Goal: Task Accomplishment & Management: Manage account settings

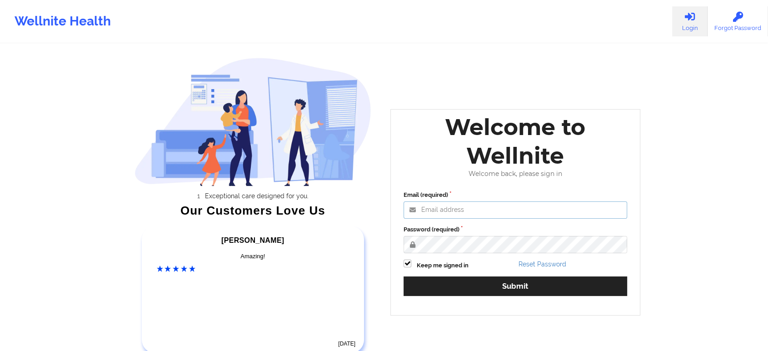
type input "[EMAIL_ADDRESS][DOMAIN_NAME]"
click at [444, 258] on div "Email (required) [EMAIL_ADDRESS][DOMAIN_NAME] Password (required) Keep me signe…" at bounding box center [515, 246] width 236 height 124
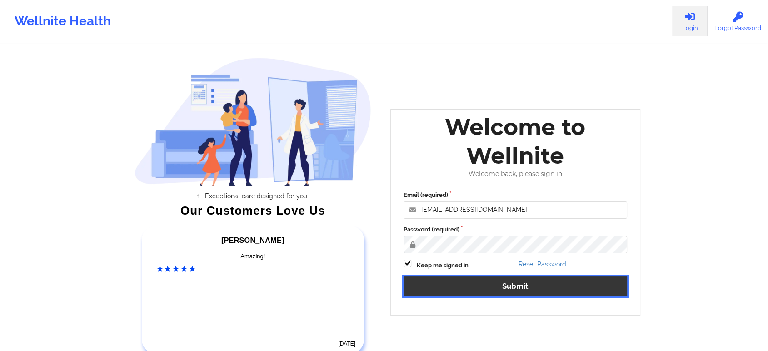
click at [453, 283] on button "Submit" at bounding box center [515, 286] width 224 height 20
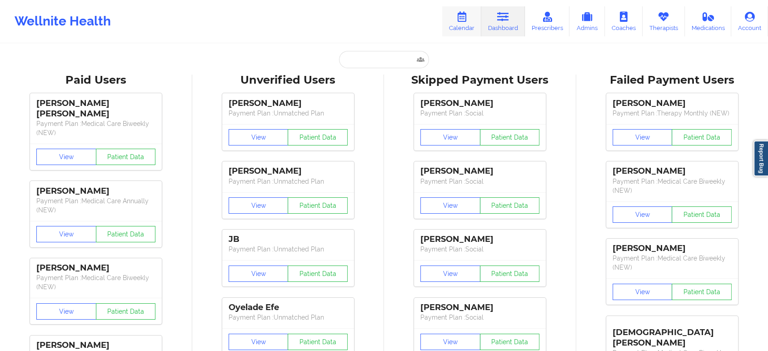
click at [457, 27] on link "Calendar" at bounding box center [461, 21] width 39 height 30
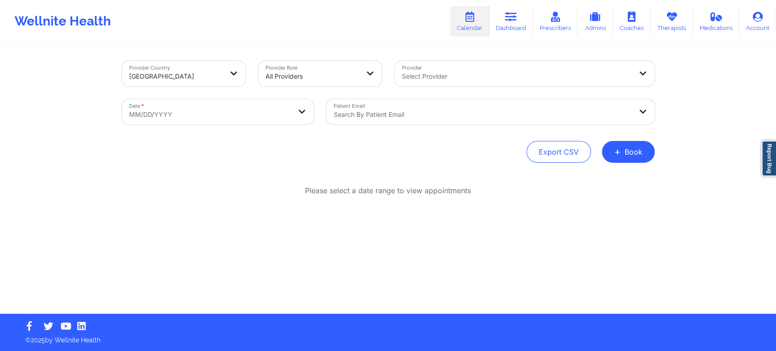
select select "2025-8"
select select "2025-9"
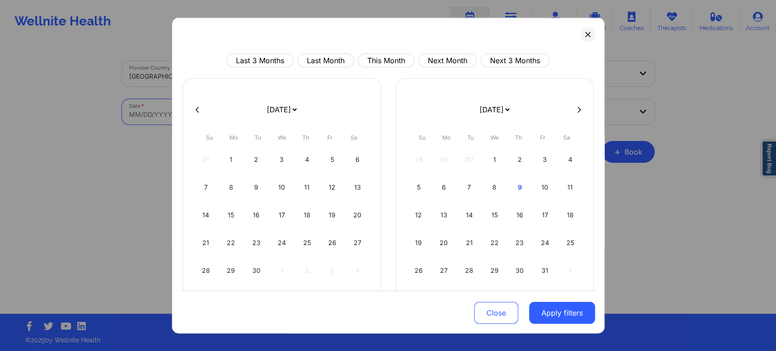
click at [189, 111] on body "Wellnite Health Calendar Dashboard Prescribers Admins Coaches Therapists Medica…" at bounding box center [388, 175] width 776 height 351
click at [375, 60] on button "This Month" at bounding box center [386, 61] width 57 height 14
select select "2025-9"
select select "2025-10"
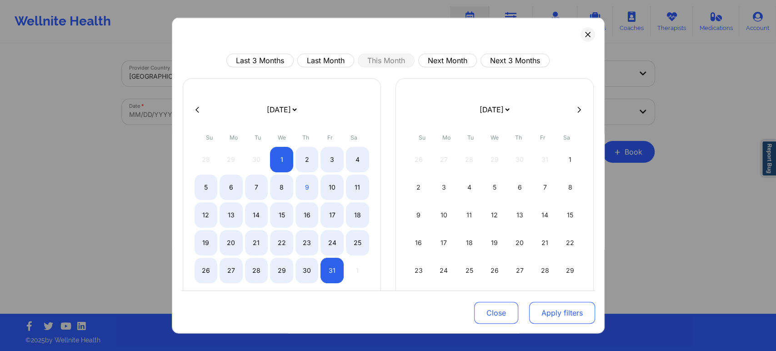
click at [554, 313] on button "Apply filters" at bounding box center [562, 313] width 66 height 22
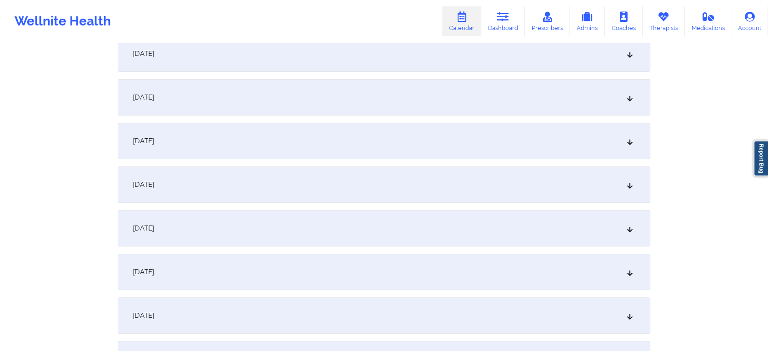
scroll to position [319, 0]
click at [485, 146] on div "[DATE]" at bounding box center [384, 142] width 533 height 36
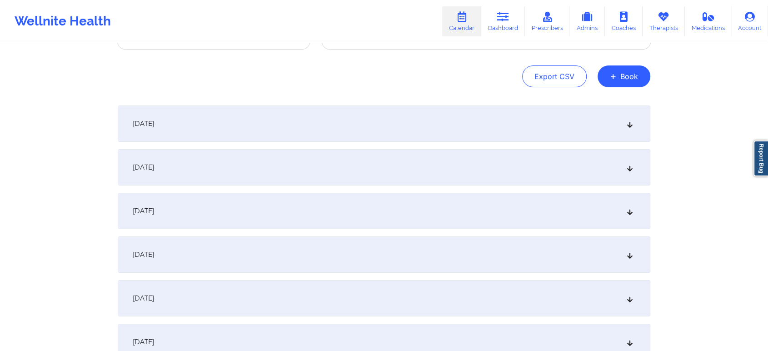
scroll to position [0, 0]
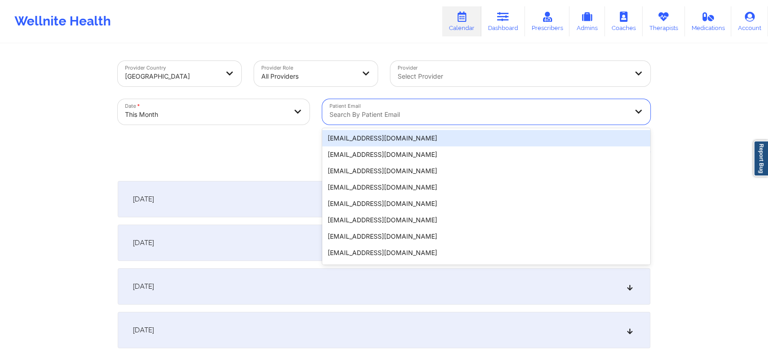
click at [356, 115] on div at bounding box center [478, 114] width 298 height 11
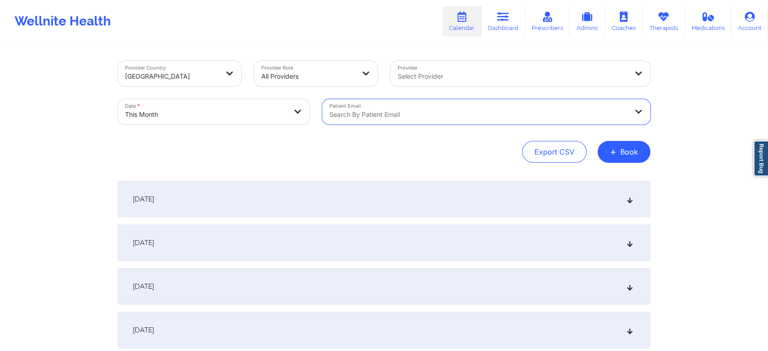
click at [368, 112] on div at bounding box center [478, 114] width 298 height 11
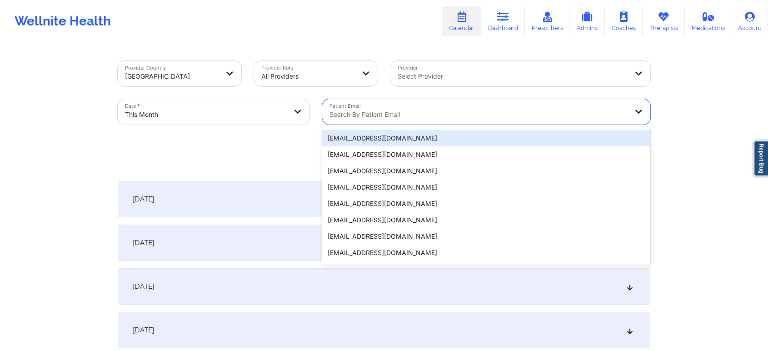
click at [368, 112] on div at bounding box center [478, 114] width 298 height 11
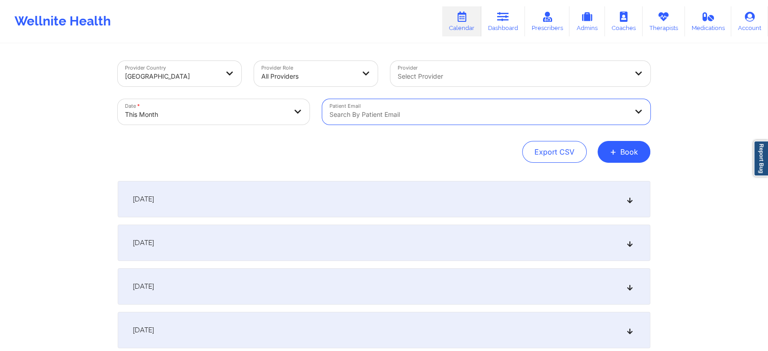
click at [368, 112] on div at bounding box center [478, 114] width 298 height 11
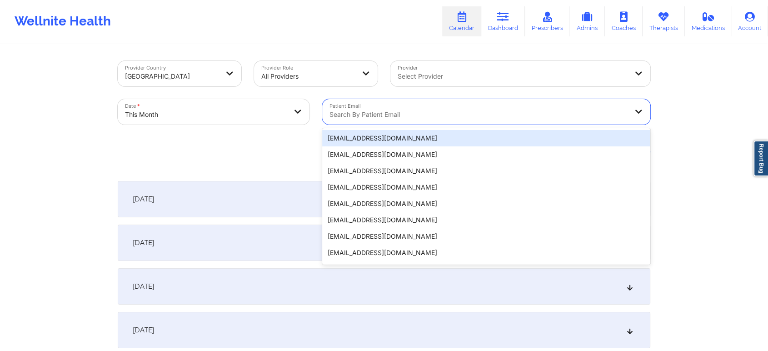
click at [368, 112] on div at bounding box center [478, 114] width 298 height 11
paste input "[PERSON_NAME][EMAIL_ADDRESS][DOMAIN_NAME]"
type input "[PERSON_NAME][EMAIL_ADDRESS][DOMAIN_NAME]"
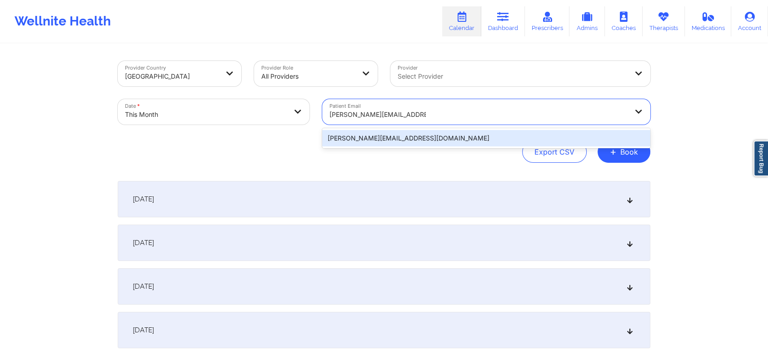
click at [436, 136] on div "[PERSON_NAME][EMAIL_ADDRESS][DOMAIN_NAME]" at bounding box center [486, 138] width 328 height 16
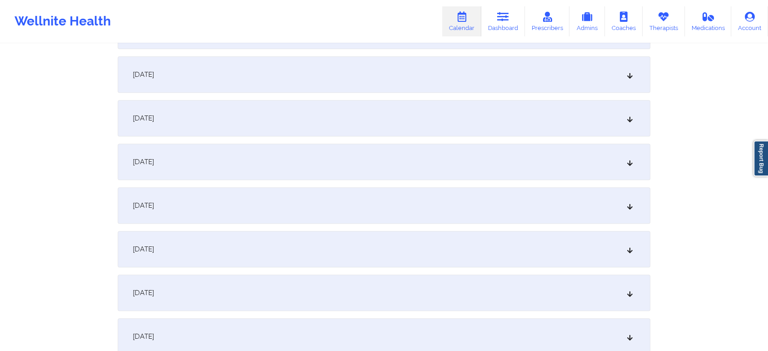
scroll to position [346, 0]
click at [598, 169] on div "[DATE]" at bounding box center [384, 158] width 533 height 36
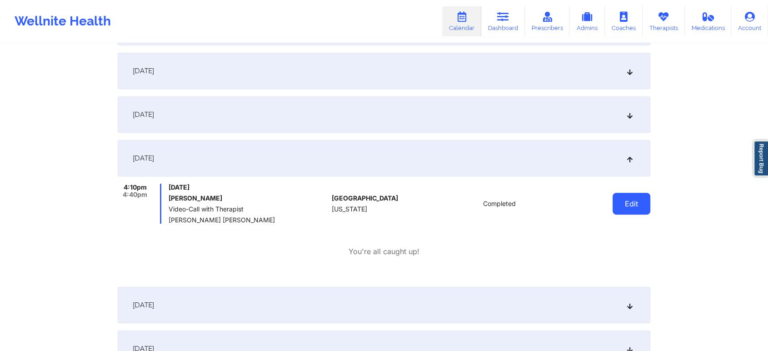
drag, startPoint x: 613, startPoint y: 204, endPoint x: 624, endPoint y: 204, distance: 10.9
click at [624, 204] on button "Edit" at bounding box center [631, 204] width 38 height 22
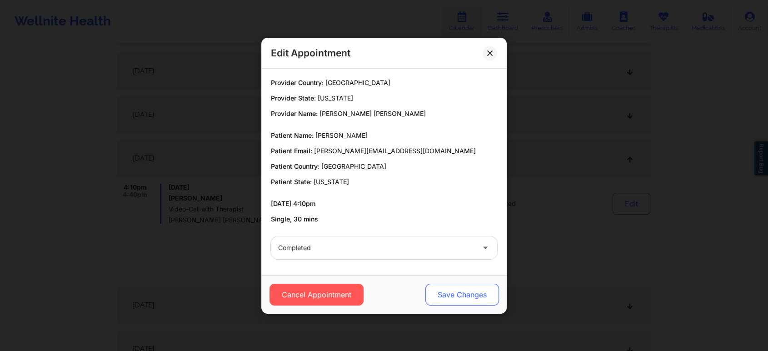
click at [466, 303] on button "Save Changes" at bounding box center [462, 295] width 74 height 22
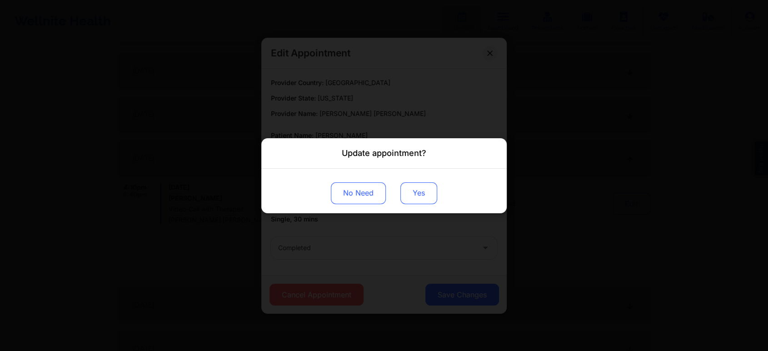
click at [418, 194] on button "Yes" at bounding box center [418, 193] width 37 height 22
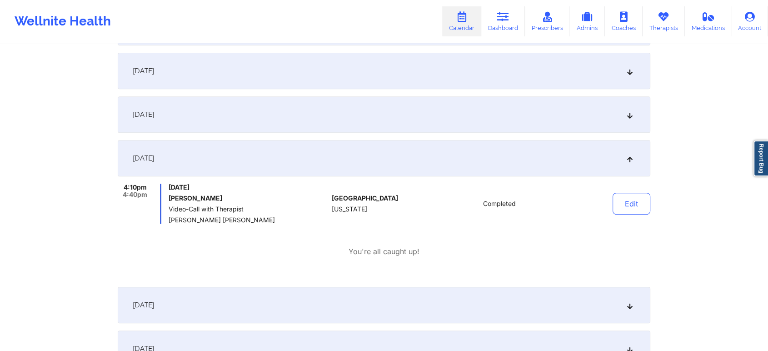
scroll to position [0, 0]
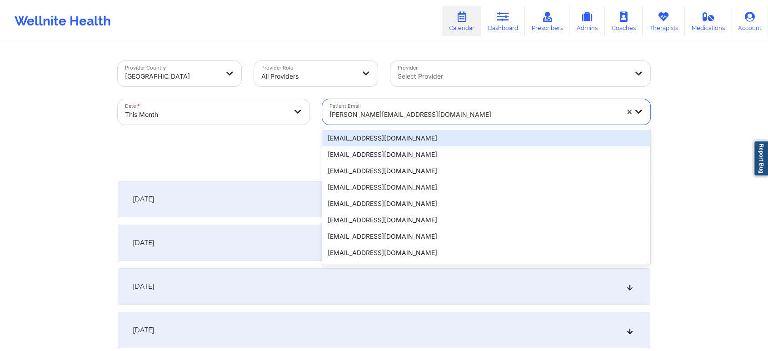
click at [457, 106] on div "[PERSON_NAME][EMAIL_ADDRESS][DOMAIN_NAME]" at bounding box center [473, 115] width 289 height 20
paste input "[EMAIL_ADDRESS][DOMAIN_NAME]"
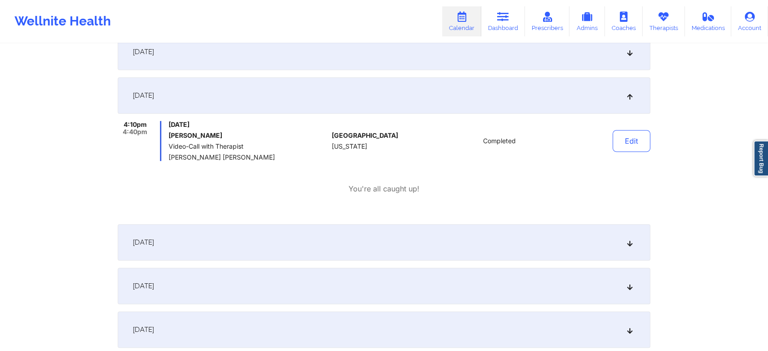
scroll to position [451, 0]
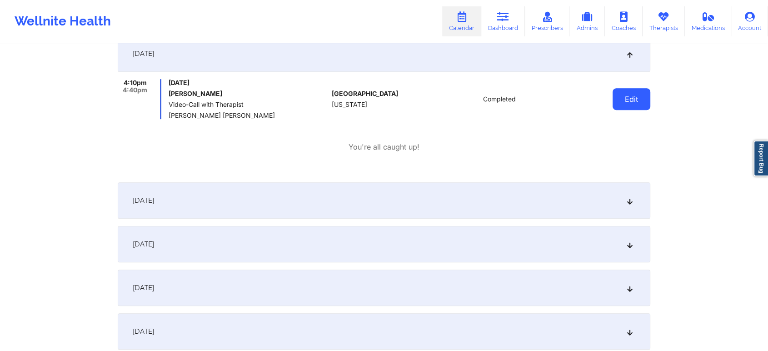
type input "[EMAIL_ADDRESS][DOMAIN_NAME]"
click at [621, 107] on button "Edit" at bounding box center [631, 99] width 38 height 22
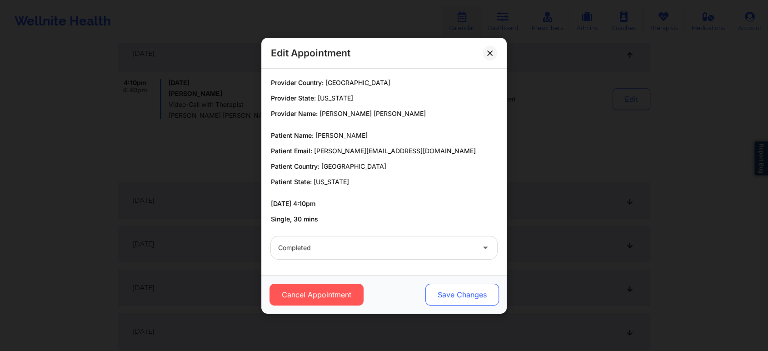
click at [450, 294] on button "Save Changes" at bounding box center [462, 295] width 74 height 22
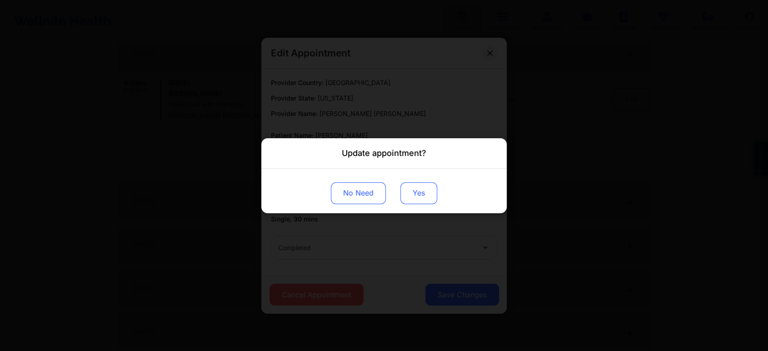
click at [407, 189] on button "Yes" at bounding box center [418, 193] width 37 height 22
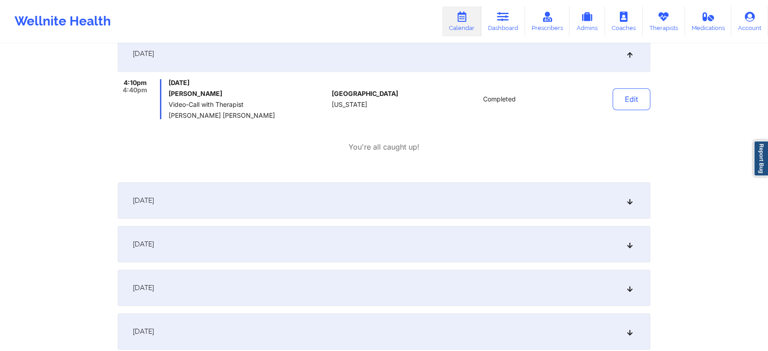
scroll to position [0, 0]
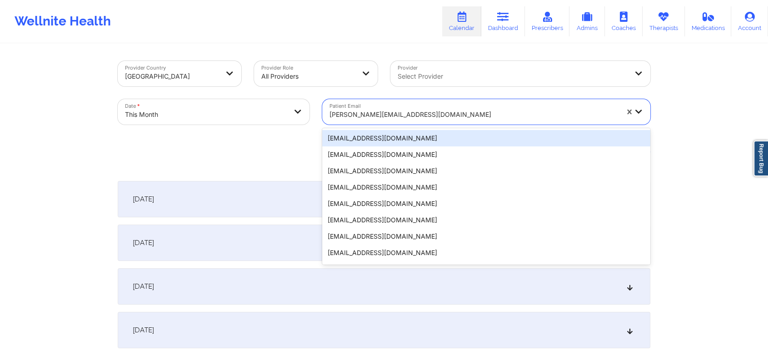
click at [451, 109] on div at bounding box center [473, 114] width 289 height 11
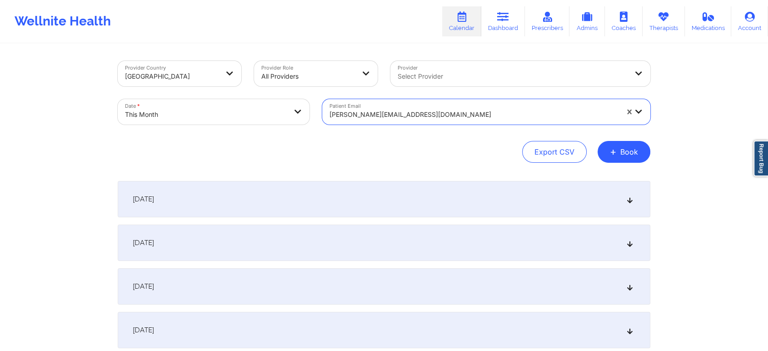
click at [451, 109] on div at bounding box center [473, 114] width 289 height 11
paste input "[EMAIL_ADDRESS][DOMAIN_NAME]"
type input "[EMAIL_ADDRESS][DOMAIN_NAME]"
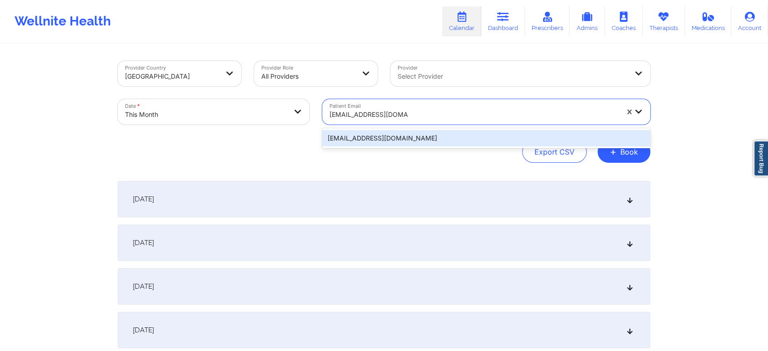
click at [555, 138] on div "[EMAIL_ADDRESS][DOMAIN_NAME]" at bounding box center [486, 138] width 328 height 16
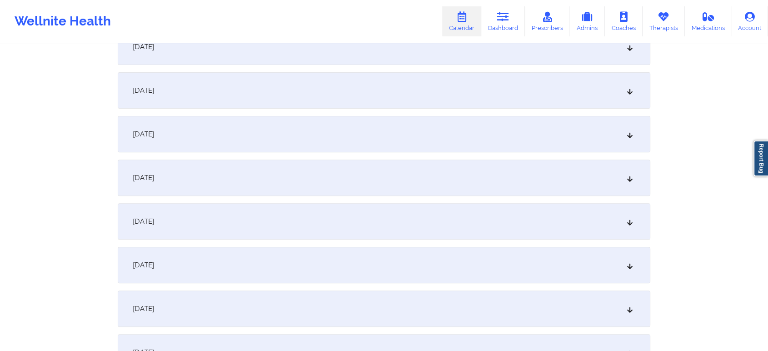
scroll to position [329, 0]
click at [332, 140] on div "[DATE]" at bounding box center [384, 131] width 533 height 36
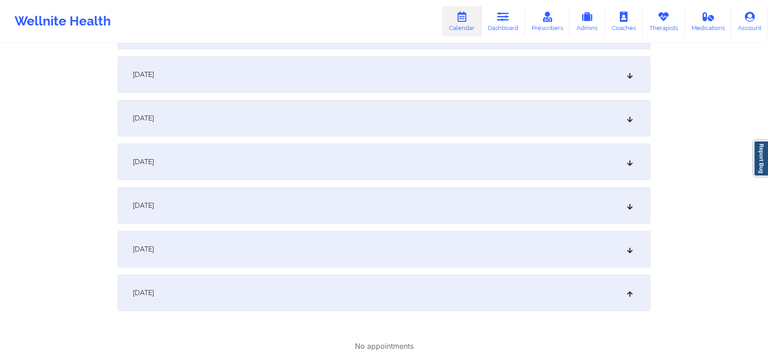
scroll to position [194, 0]
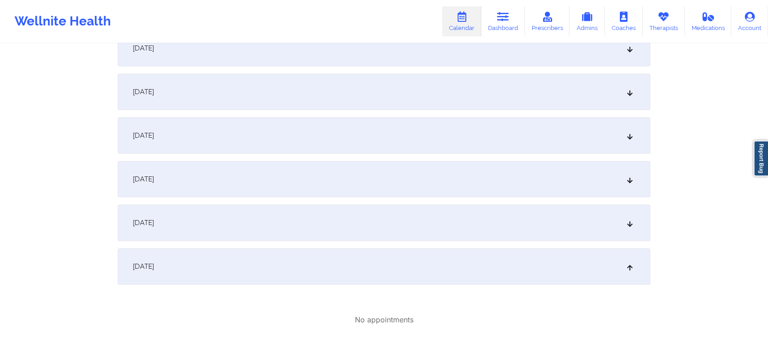
click at [637, 138] on div "[DATE]" at bounding box center [384, 135] width 533 height 36
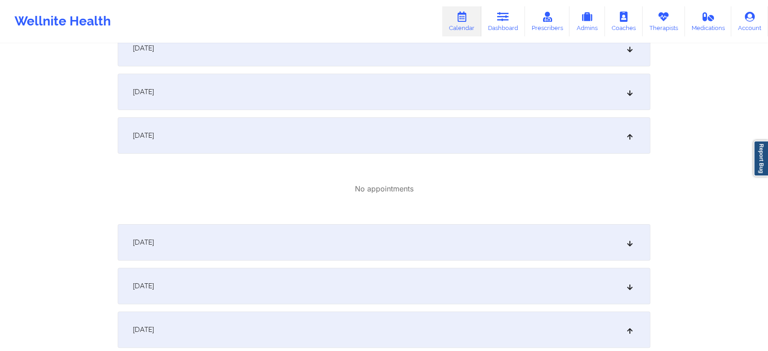
scroll to position [0, 0]
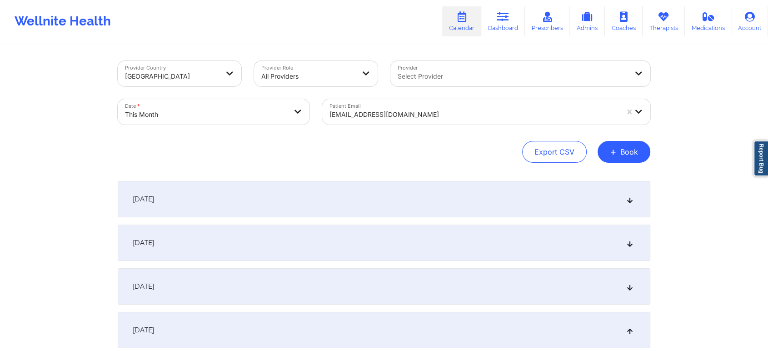
select select "2025-9"
select select "2025-10"
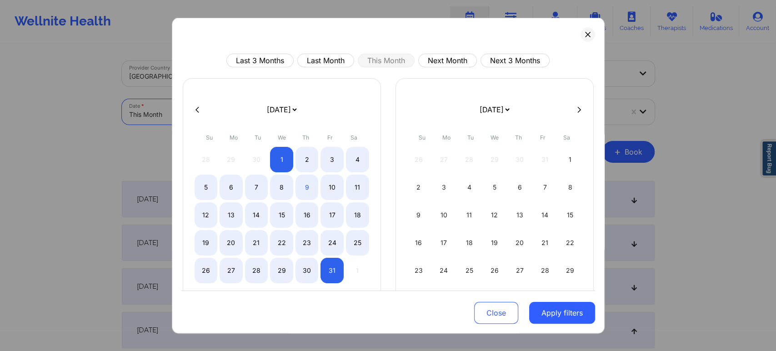
click at [201, 109] on body "Wellnite Health Calendar Dashboard Prescribers Admins Coaches Therapists Medica…" at bounding box center [388, 175] width 776 height 351
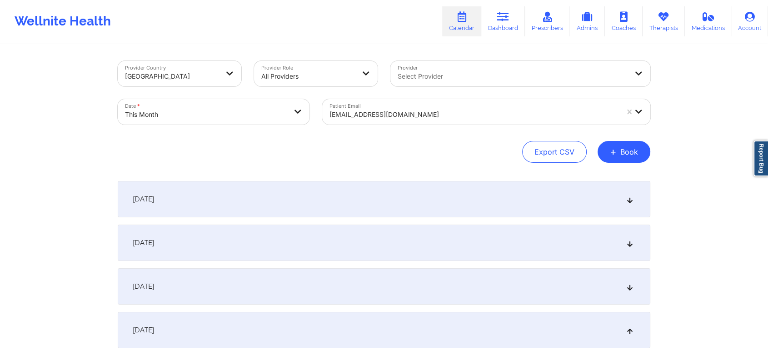
click at [428, 111] on div at bounding box center [473, 114] width 289 height 11
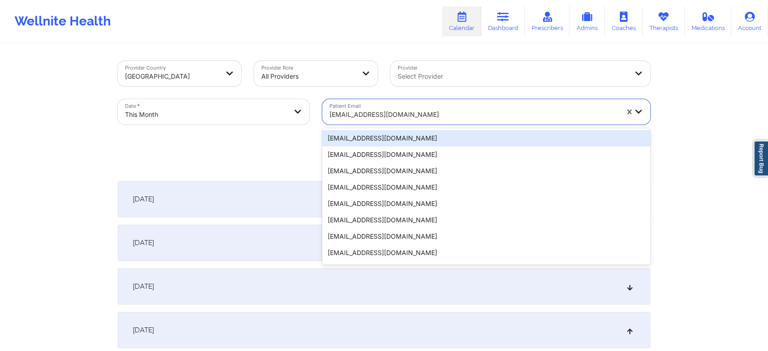
click at [428, 111] on div at bounding box center [473, 114] width 289 height 11
paste input "[EMAIL_ADDRESS][DOMAIN_NAME]"
type input "[EMAIL_ADDRESS][DOMAIN_NAME]"
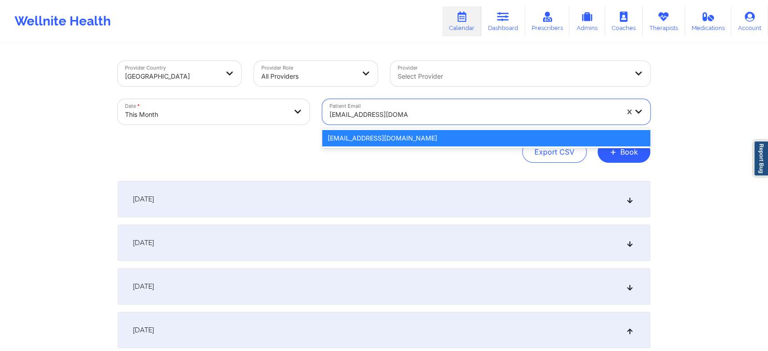
click at [400, 141] on div "[EMAIL_ADDRESS][DOMAIN_NAME]" at bounding box center [486, 138] width 328 height 16
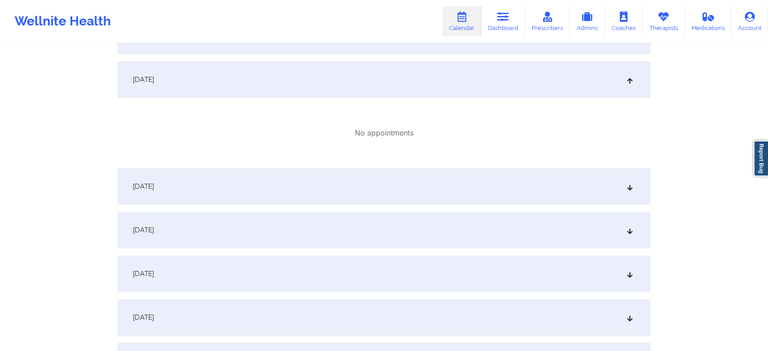
scroll to position [447, 0]
click at [415, 79] on div "[DATE]" at bounding box center [384, 77] width 533 height 36
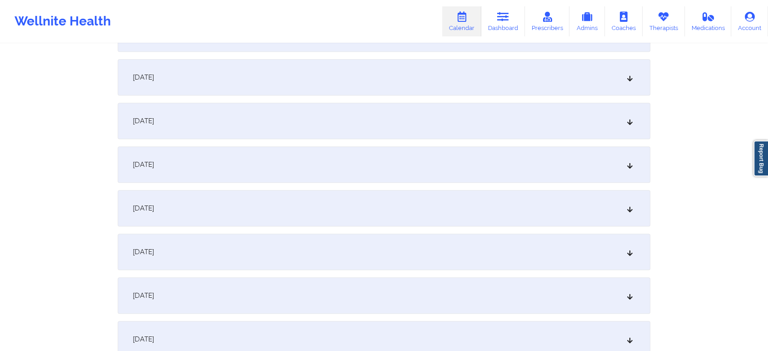
click at [415, 79] on div "[DATE]" at bounding box center [384, 77] width 533 height 36
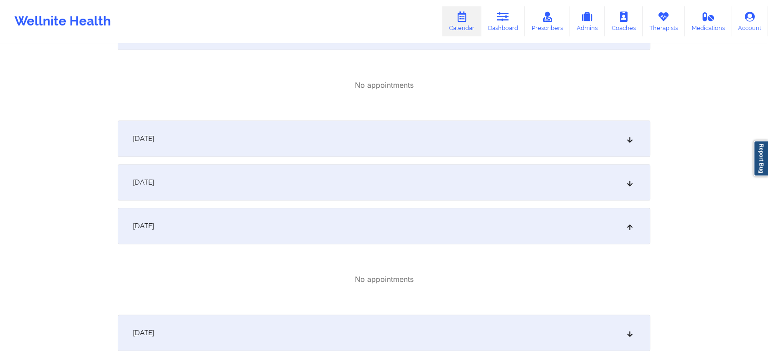
scroll to position [0, 0]
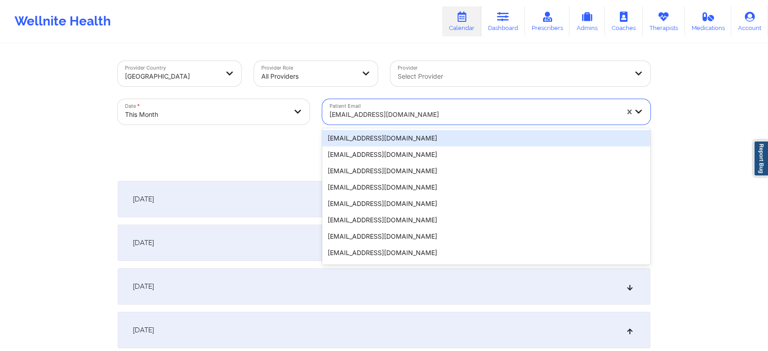
drag, startPoint x: 443, startPoint y: 114, endPoint x: 244, endPoint y: 109, distance: 199.5
click at [244, 109] on div "Provider Country [GEOGRAPHIC_DATA] Provider Role All Providers Provider Select …" at bounding box center [383, 93] width 545 height 76
paste input "[EMAIL_ADDRESS][DOMAIN_NAME]"
type input "[EMAIL_ADDRESS][DOMAIN_NAME]"
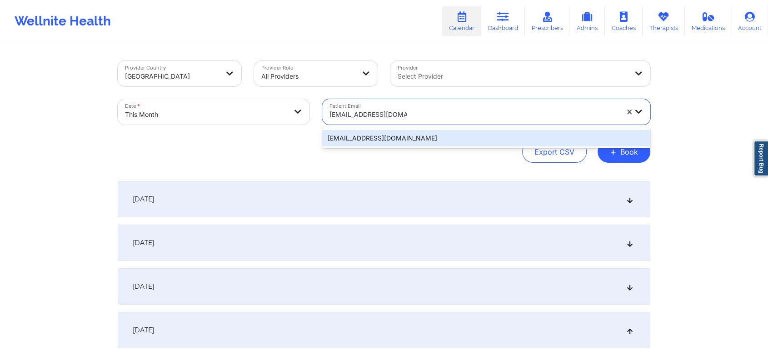
click at [572, 139] on div "[EMAIL_ADDRESS][DOMAIN_NAME]" at bounding box center [486, 138] width 328 height 16
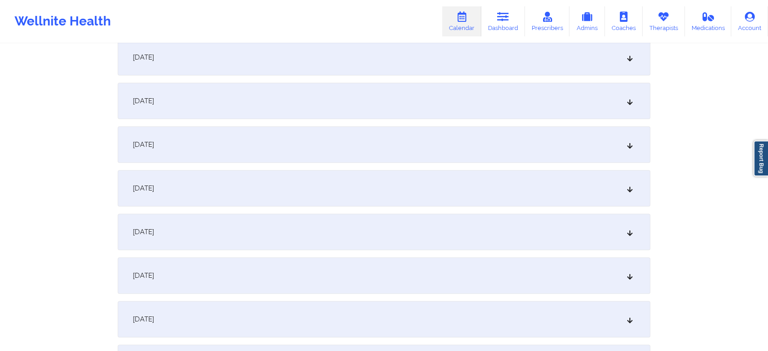
scroll to position [274, 0]
click at [568, 229] on div "[DATE]" at bounding box center [384, 230] width 533 height 36
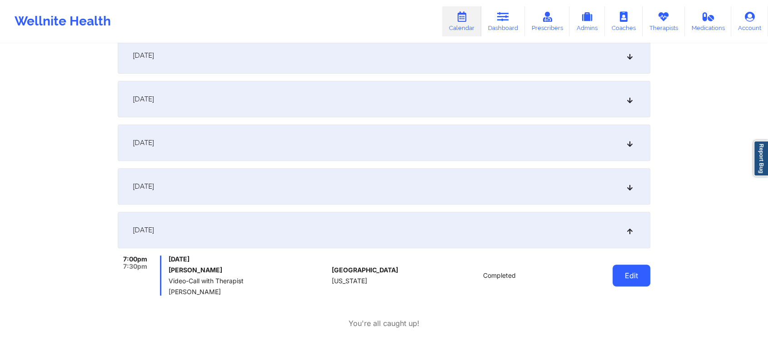
click at [628, 277] on button "Edit" at bounding box center [631, 275] width 38 height 22
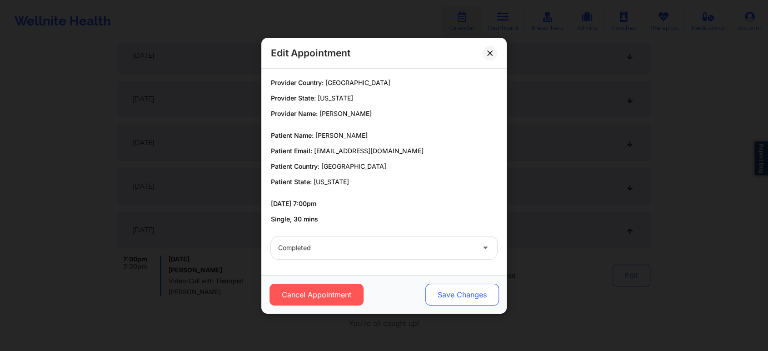
click at [478, 284] on button "Save Changes" at bounding box center [462, 295] width 74 height 22
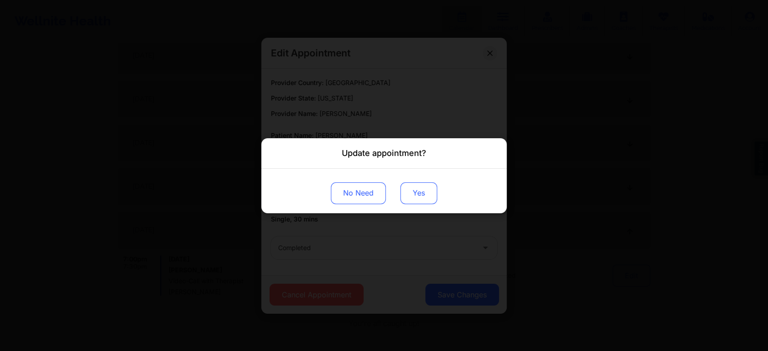
click at [425, 199] on button "Yes" at bounding box center [418, 193] width 37 height 22
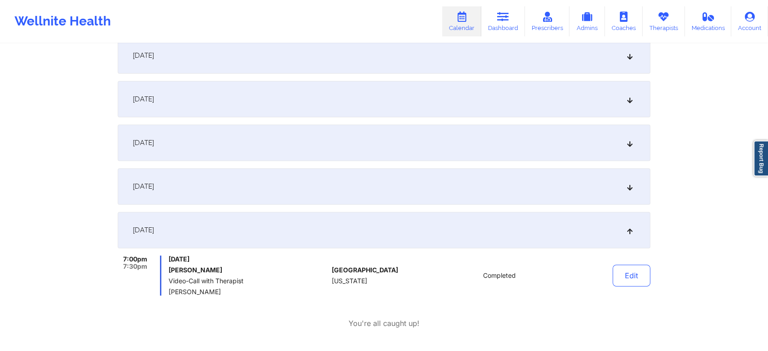
drag, startPoint x: 766, startPoint y: 104, endPoint x: 775, endPoint y: 96, distance: 11.9
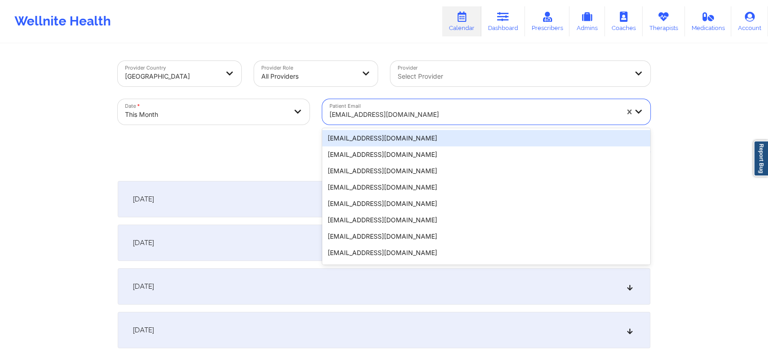
drag, startPoint x: 455, startPoint y: 104, endPoint x: 423, endPoint y: 121, distance: 36.6
click at [423, 121] on div "[EMAIL_ADDRESS][DOMAIN_NAME]" at bounding box center [470, 111] width 297 height 25
paste input "[PERSON_NAME][EMAIL_ADDRESS][MEDICAL_DATA][DOMAIN_NAME]"
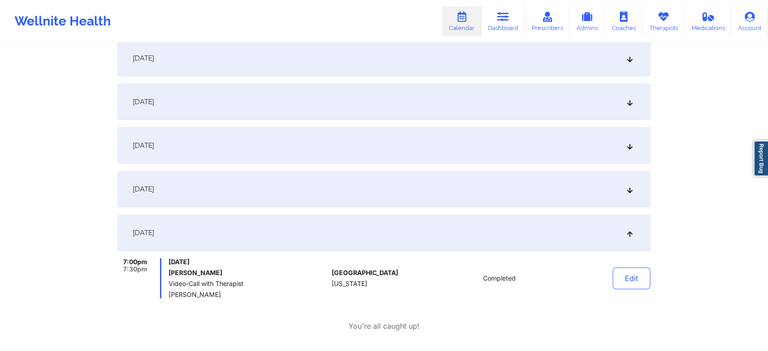
scroll to position [286, 0]
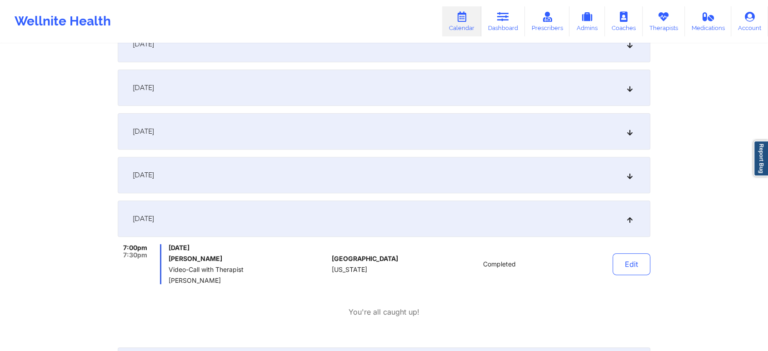
type input "[PERSON_NAME][EMAIL_ADDRESS][MEDICAL_DATA][DOMAIN_NAME]"
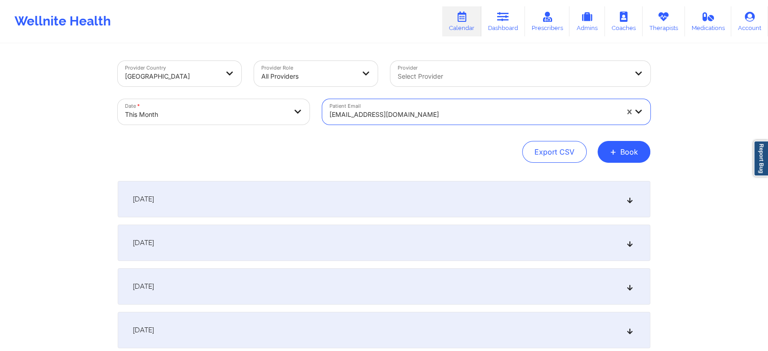
paste input "[PERSON_NAME][EMAIL_ADDRESS][MEDICAL_DATA][DOMAIN_NAME]"
type input "[PERSON_NAME][EMAIL_ADDRESS][MEDICAL_DATA][DOMAIN_NAME]"
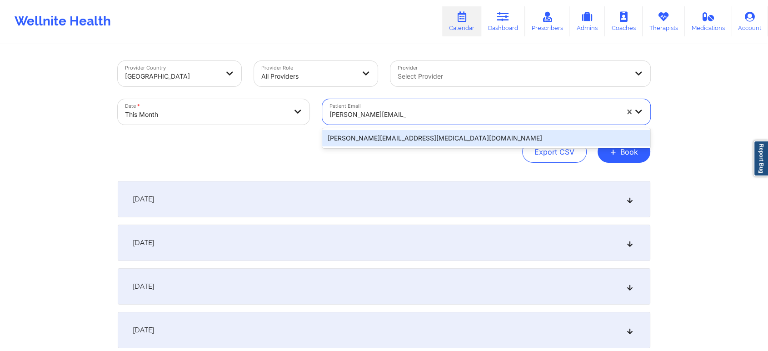
click at [433, 135] on div "[PERSON_NAME][EMAIL_ADDRESS][MEDICAL_DATA][DOMAIN_NAME]" at bounding box center [486, 138] width 328 height 16
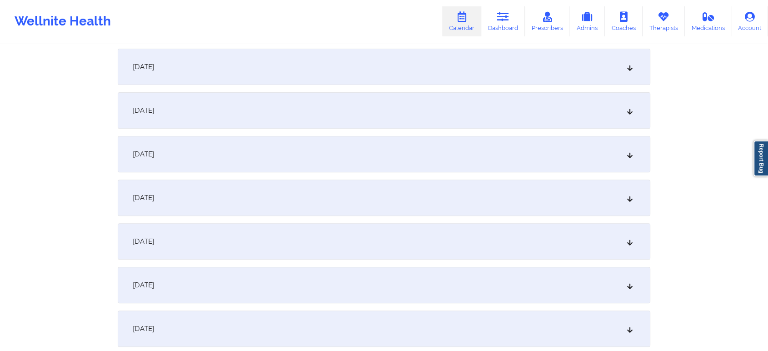
scroll to position [409, 0]
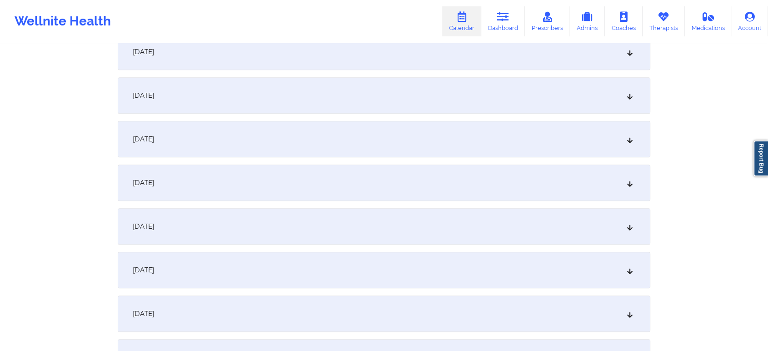
click at [356, 105] on div "[DATE]" at bounding box center [384, 95] width 533 height 36
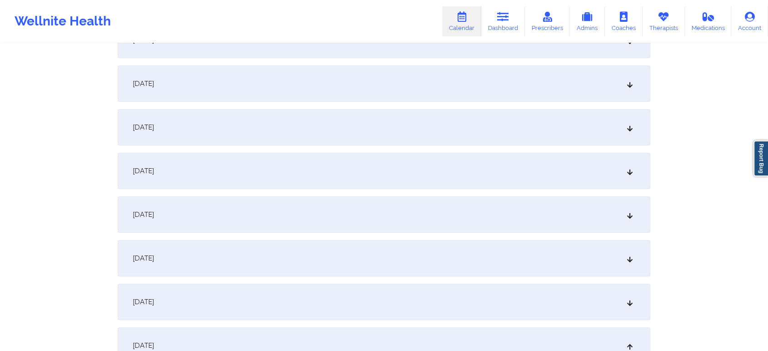
scroll to position [157, 0]
click at [545, 57] on div "[DATE]" at bounding box center [384, 42] width 533 height 36
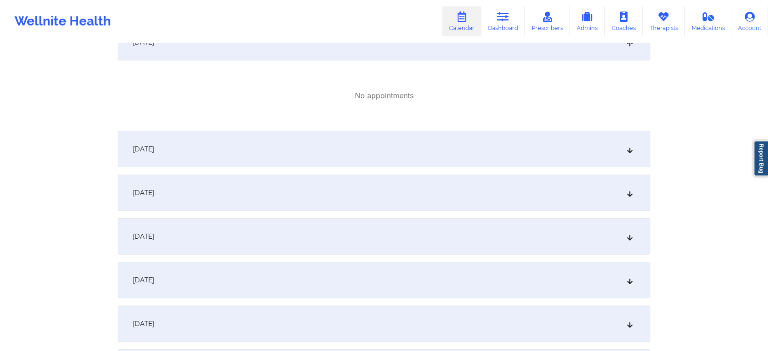
click at [558, 137] on div "[DATE]" at bounding box center [384, 149] width 533 height 36
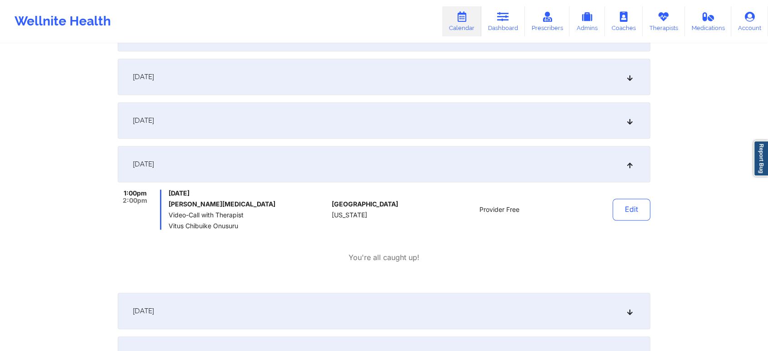
scroll to position [564, 0]
click at [640, 202] on button "Edit" at bounding box center [631, 207] width 38 height 22
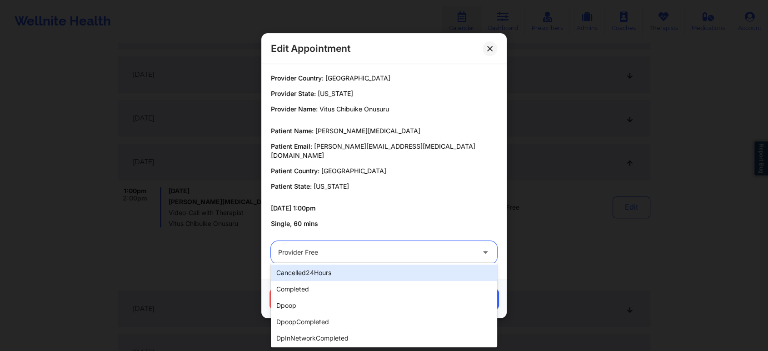
click at [377, 253] on div at bounding box center [376, 252] width 196 height 11
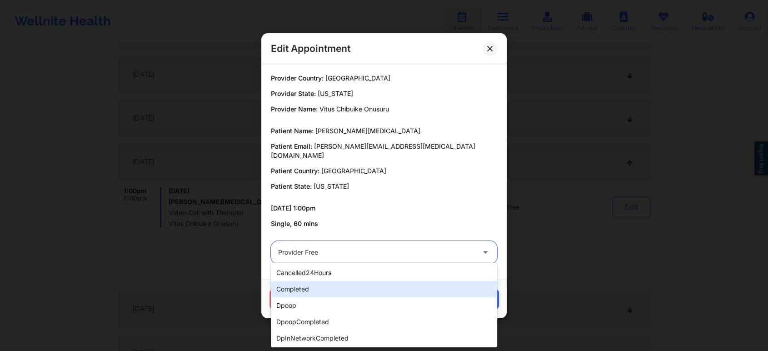
click at [319, 293] on div "completed" at bounding box center [384, 289] width 226 height 16
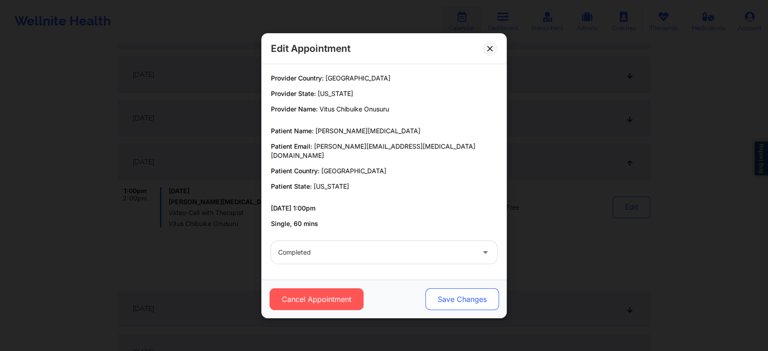
click at [462, 288] on button "Save Changes" at bounding box center [462, 299] width 74 height 22
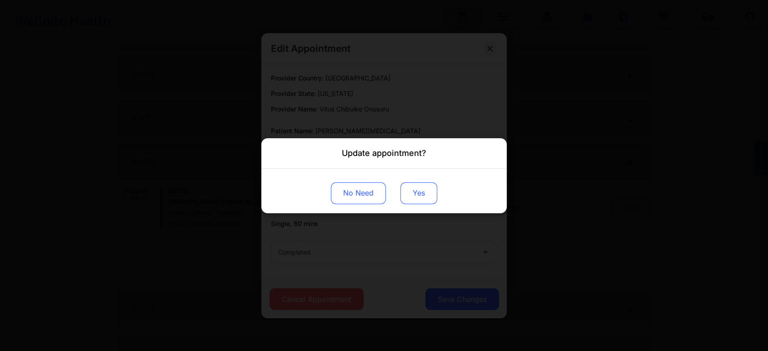
click at [422, 193] on button "Yes" at bounding box center [418, 193] width 37 height 22
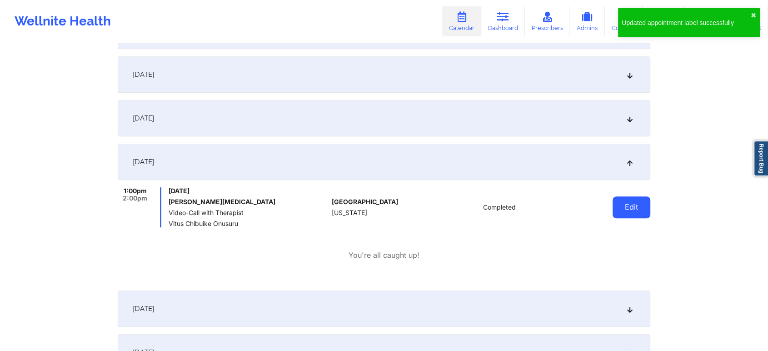
click at [629, 201] on button "Edit" at bounding box center [631, 207] width 38 height 22
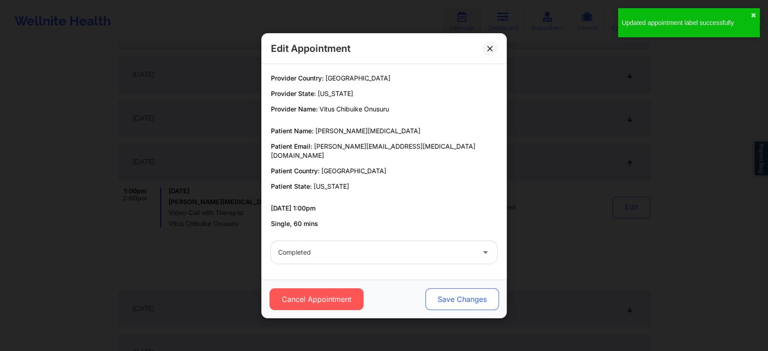
click at [463, 295] on button "Save Changes" at bounding box center [462, 299] width 74 height 22
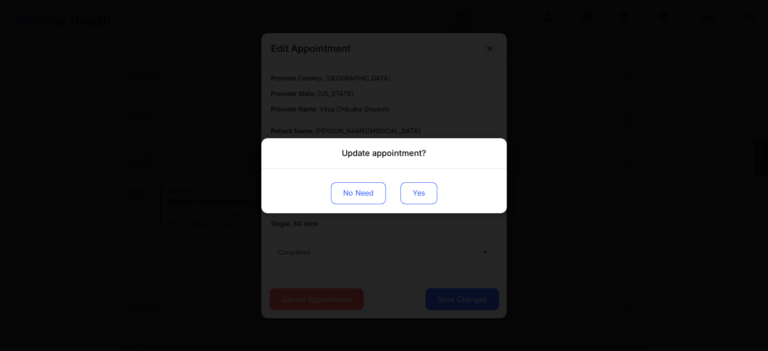
click at [417, 196] on button "Yes" at bounding box center [418, 193] width 37 height 22
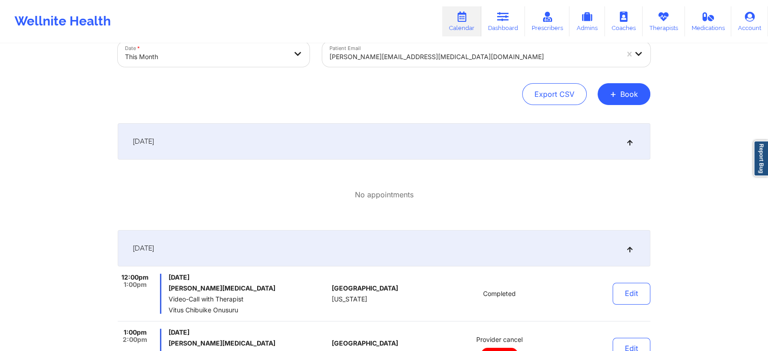
scroll to position [35, 0]
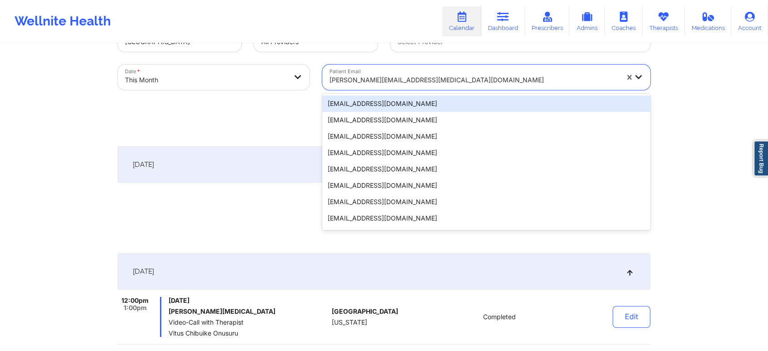
click at [405, 73] on div "[PERSON_NAME][EMAIL_ADDRESS][MEDICAL_DATA][DOMAIN_NAME]" at bounding box center [473, 80] width 289 height 20
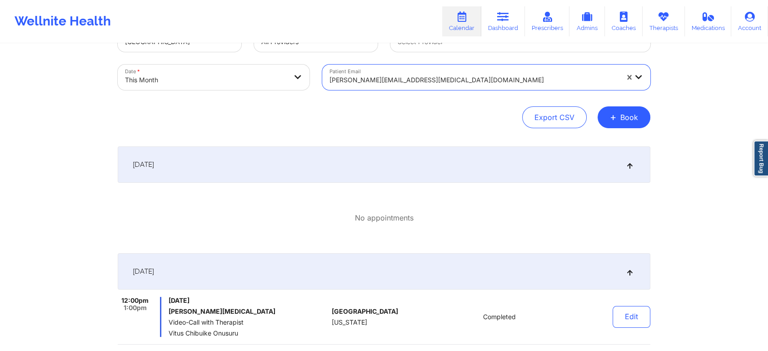
drag, startPoint x: 443, startPoint y: 80, endPoint x: 425, endPoint y: 83, distance: 18.4
click at [425, 83] on div at bounding box center [473, 80] width 289 height 11
paste input "[EMAIL_ADDRESS][DOMAIN_NAME]"
type input "[EMAIL_ADDRESS][DOMAIN_NAME]"
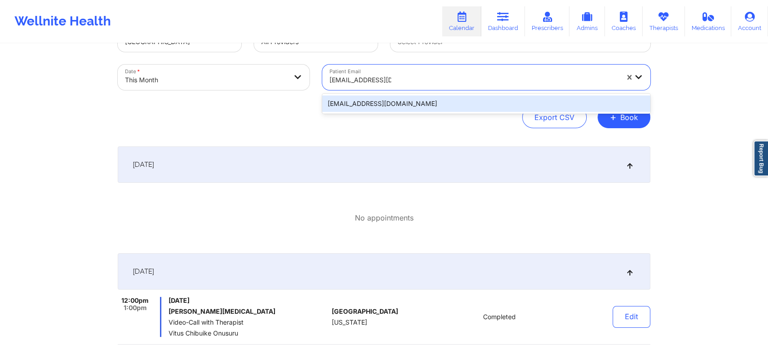
click at [458, 100] on div "[EMAIL_ADDRESS][DOMAIN_NAME]" at bounding box center [486, 103] width 328 height 16
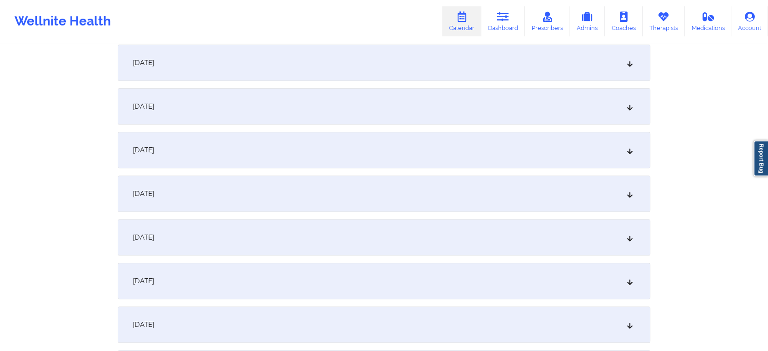
scroll to position [317, 0]
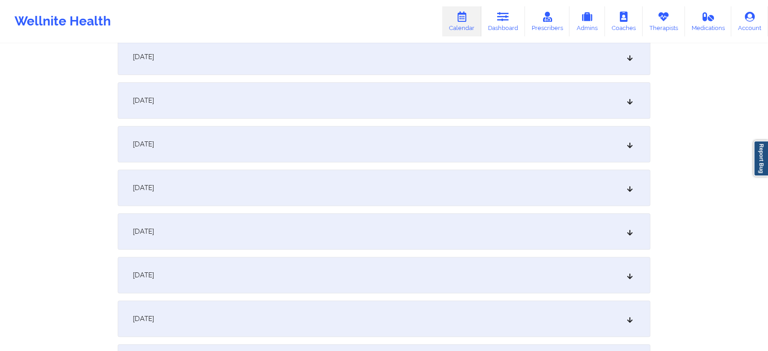
click at [466, 176] on div "[DATE]" at bounding box center [384, 187] width 533 height 36
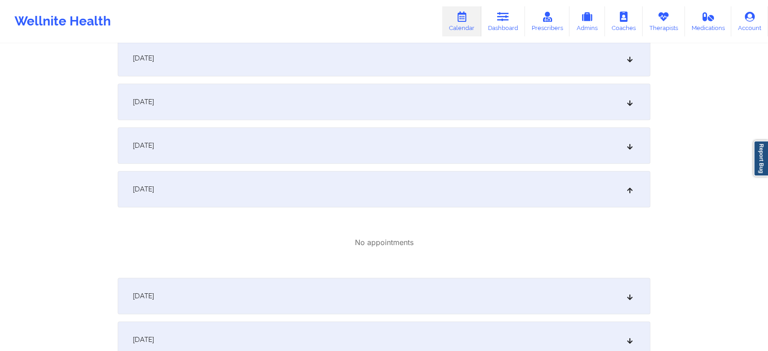
scroll to position [0, 0]
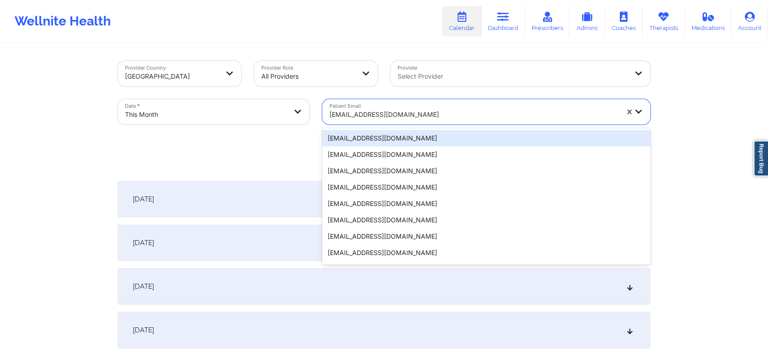
click at [428, 114] on div at bounding box center [473, 114] width 289 height 11
paste input "[EMAIL_ADDRESS][DOMAIN_NAME]"
type input "[EMAIL_ADDRESS][DOMAIN_NAME]"
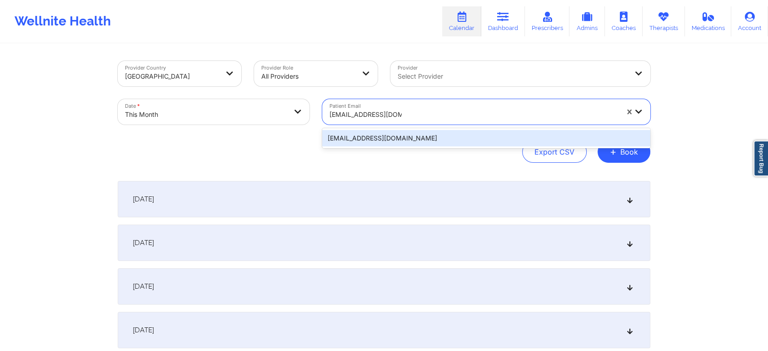
click at [523, 129] on div "[EMAIL_ADDRESS][DOMAIN_NAME]" at bounding box center [486, 138] width 328 height 20
click at [578, 130] on div "[EMAIL_ADDRESS][DOMAIN_NAME]" at bounding box center [486, 138] width 328 height 16
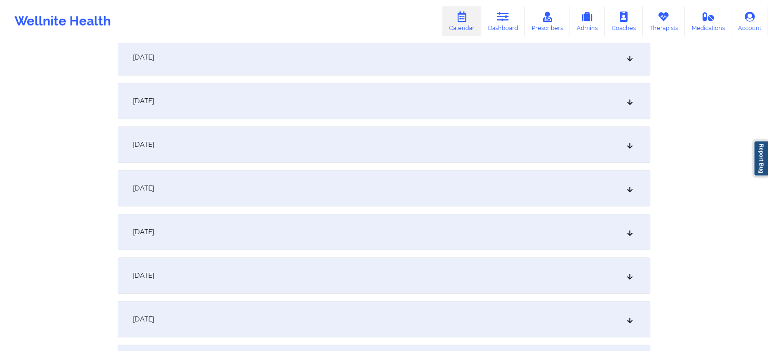
scroll to position [364, 0]
click at [458, 125] on div "[DATE]" at bounding box center [384, 140] width 533 height 36
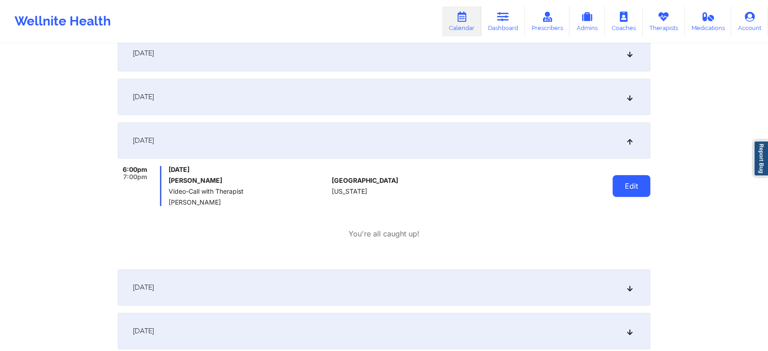
click at [634, 188] on button "Edit" at bounding box center [631, 186] width 38 height 22
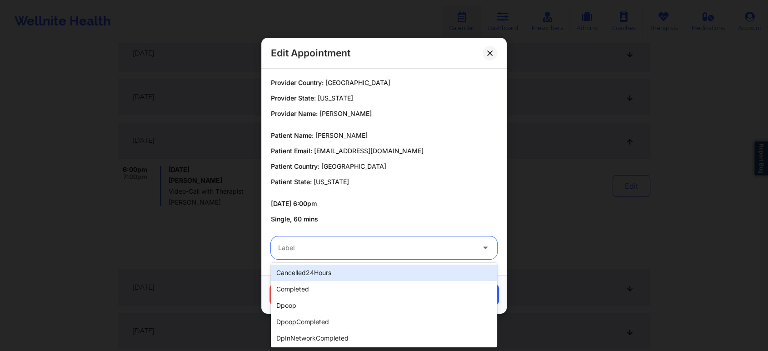
click at [393, 254] on div "Label" at bounding box center [373, 247] width 204 height 23
click at [371, 267] on div "cancelled24Hours" at bounding box center [384, 272] width 226 height 16
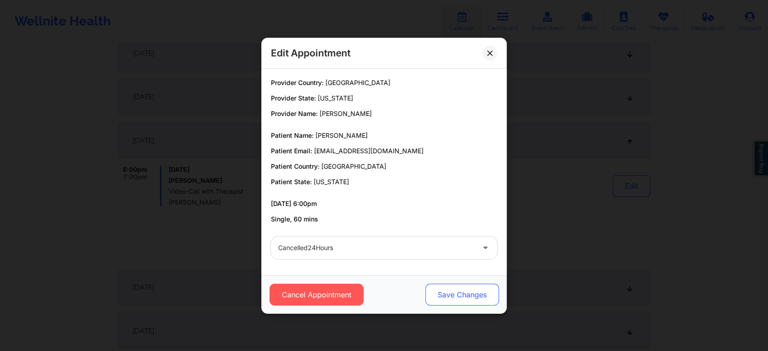
click at [460, 284] on button "Save Changes" at bounding box center [462, 295] width 74 height 22
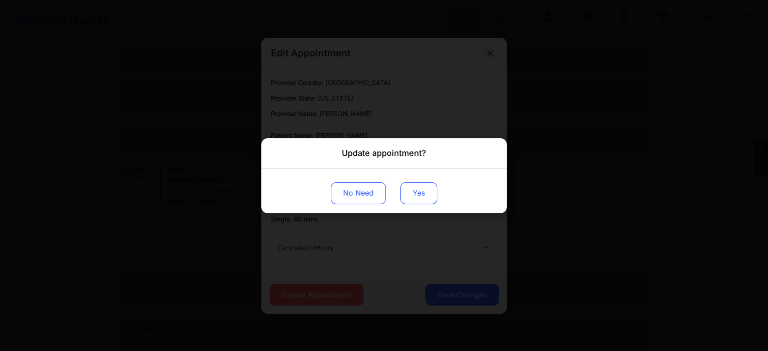
click at [418, 203] on button "Yes" at bounding box center [418, 193] width 37 height 22
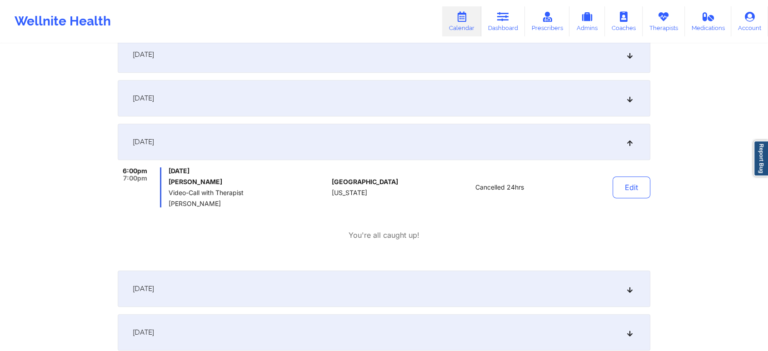
scroll to position [0, 0]
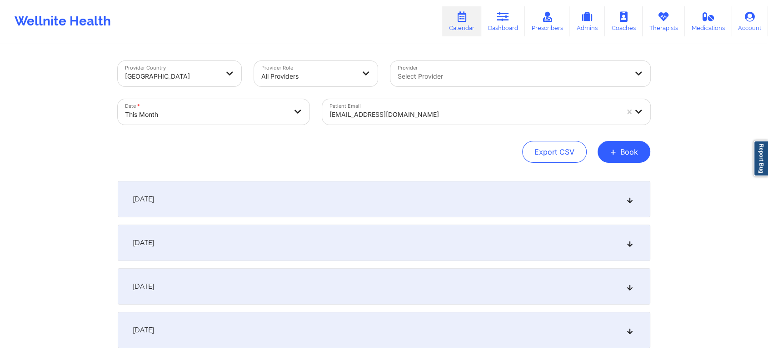
click at [428, 123] on div "[EMAIL_ADDRESS][DOMAIN_NAME]" at bounding box center [473, 115] width 289 height 20
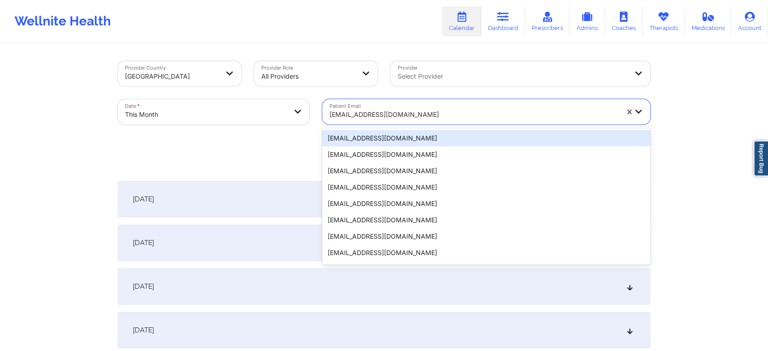
paste input "[EMAIL_ADDRESS][DOMAIN_NAME]"
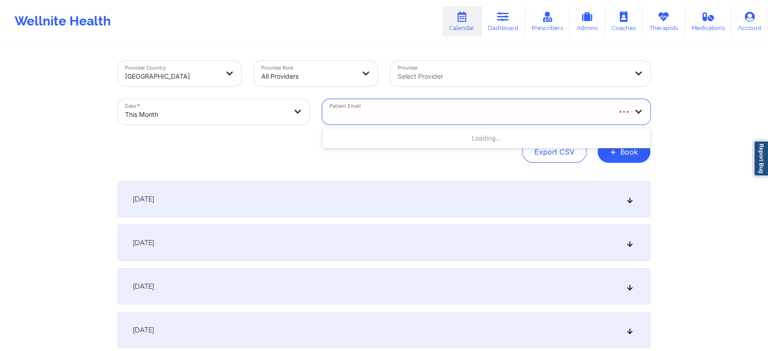
type input "[EMAIL_ADDRESS][DOMAIN_NAME]"
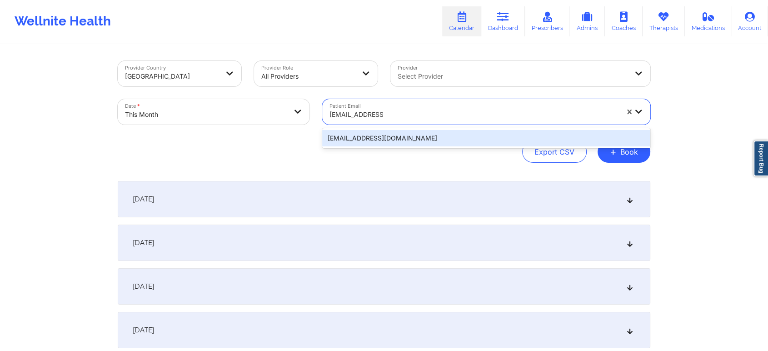
click at [448, 137] on div "[EMAIL_ADDRESS][DOMAIN_NAME]" at bounding box center [486, 138] width 328 height 16
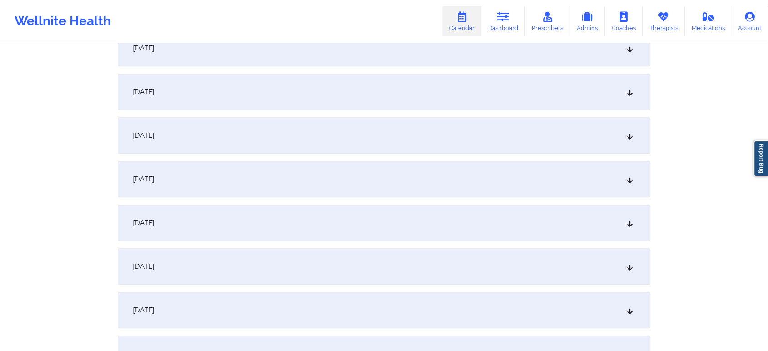
scroll to position [453, 0]
click at [376, 67] on div "[DATE]" at bounding box center [384, 51] width 533 height 36
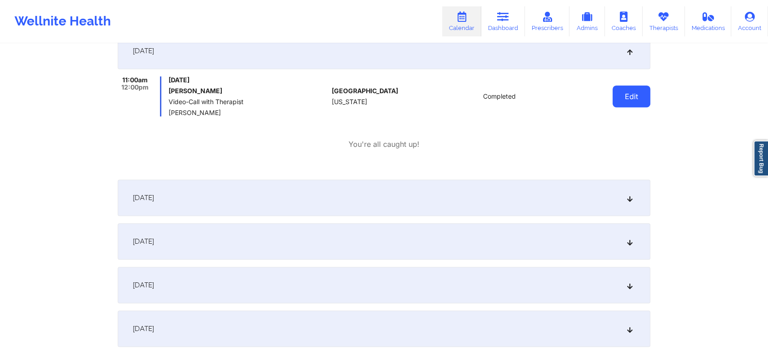
click at [642, 89] on button "Edit" at bounding box center [631, 96] width 38 height 22
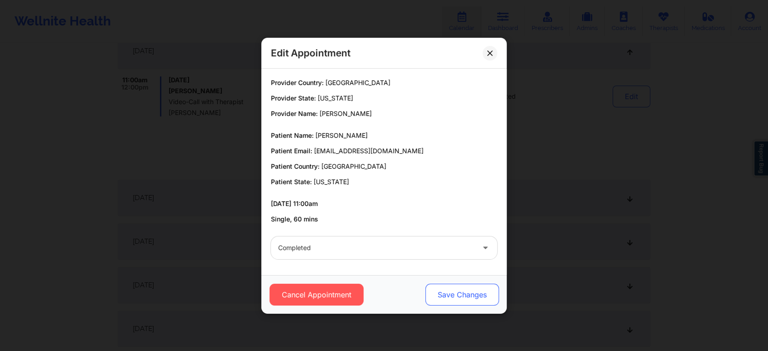
click at [463, 302] on button "Save Changes" at bounding box center [462, 295] width 74 height 22
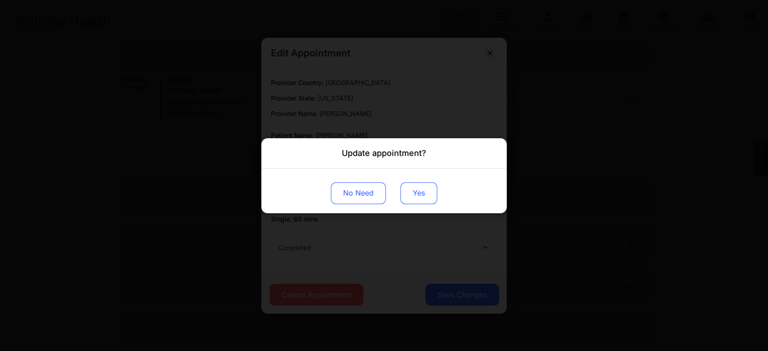
click at [408, 186] on button "Yes" at bounding box center [418, 193] width 37 height 22
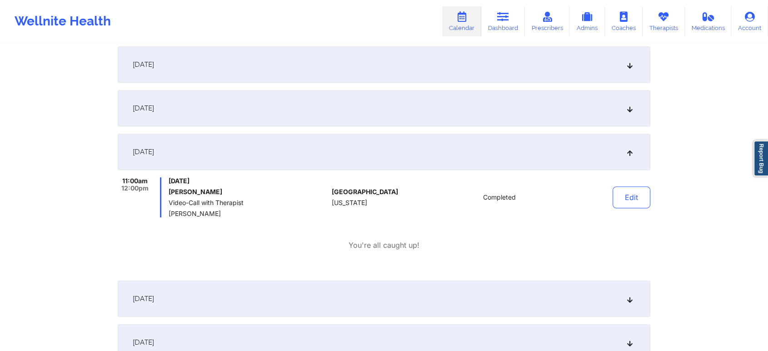
scroll to position [0, 0]
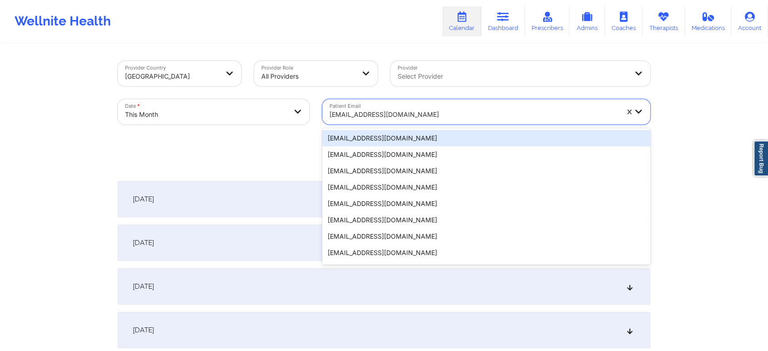
click at [465, 105] on div "[EMAIL_ADDRESS][DOMAIN_NAME]" at bounding box center [473, 115] width 289 height 20
paste input "[EMAIL_ADDRESS][DOMAIN_NAME]"
type input "[EMAIL_ADDRESS][DOMAIN_NAME]"
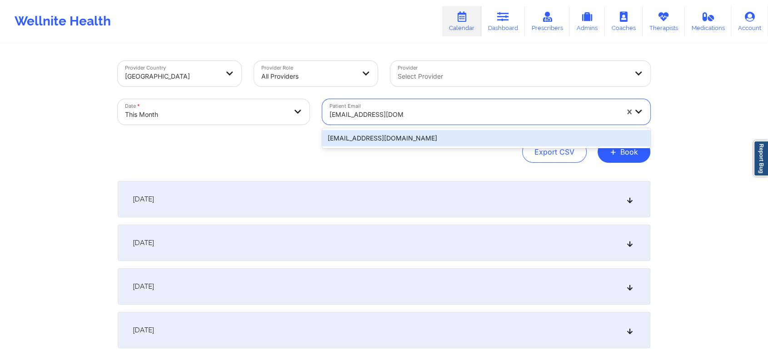
click at [470, 141] on div "[EMAIL_ADDRESS][DOMAIN_NAME]" at bounding box center [486, 138] width 328 height 16
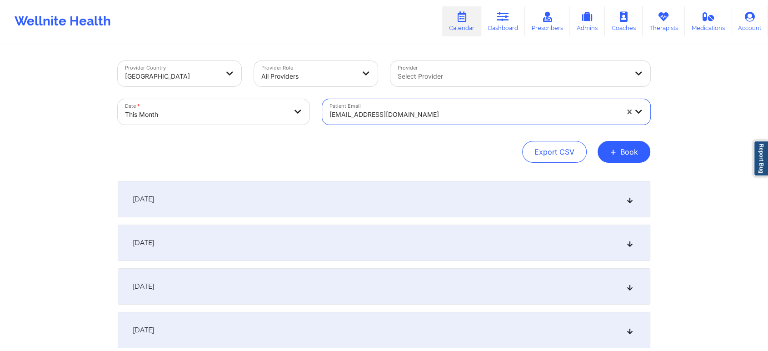
scroll to position [418, 0]
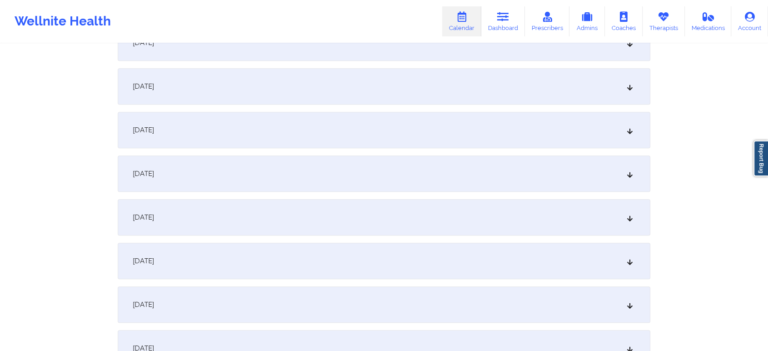
click at [413, 91] on div "[DATE]" at bounding box center [384, 86] width 533 height 36
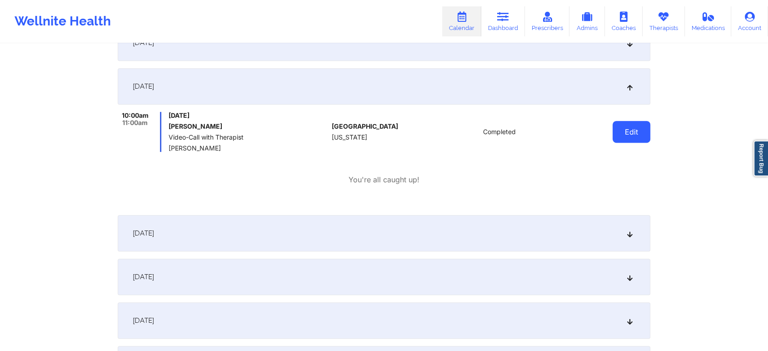
click at [635, 129] on button "Edit" at bounding box center [631, 132] width 38 height 22
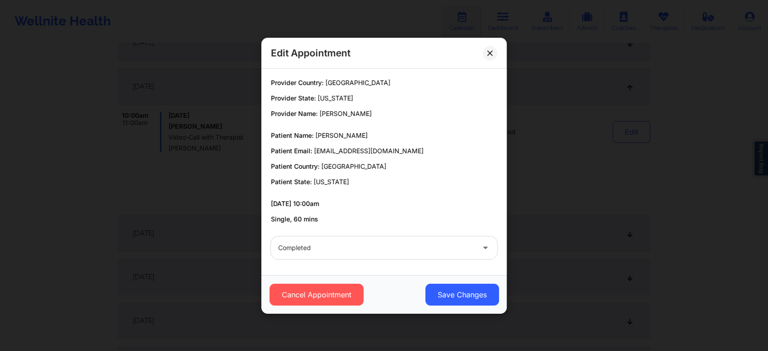
click at [464, 281] on div "Cancel Appointment Save Changes" at bounding box center [383, 294] width 245 height 39
click at [462, 287] on button "Save Changes" at bounding box center [462, 295] width 74 height 22
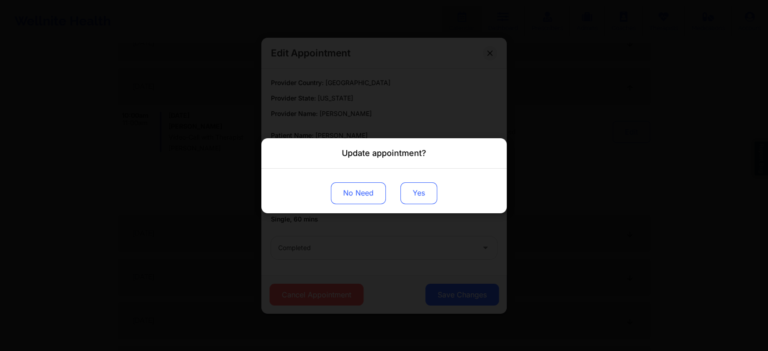
click at [422, 184] on button "Yes" at bounding box center [418, 193] width 37 height 22
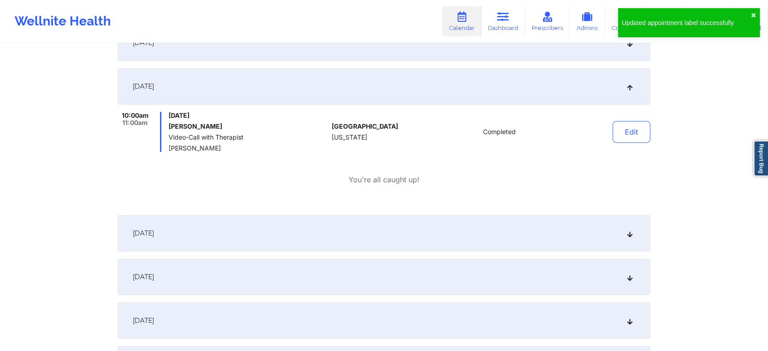
scroll to position [0, 0]
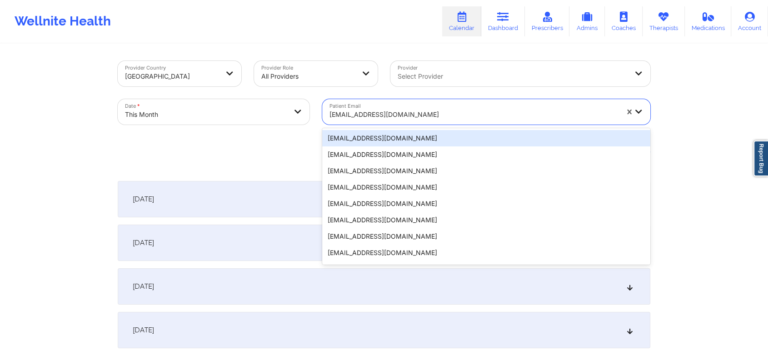
drag, startPoint x: 458, startPoint y: 113, endPoint x: 341, endPoint y: 117, distance: 116.8
click at [341, 117] on div at bounding box center [473, 114] width 289 height 11
paste input "[EMAIL_ADDRESS][DOMAIN_NAME]"
type input "[EMAIL_ADDRESS][DOMAIN_NAME]"
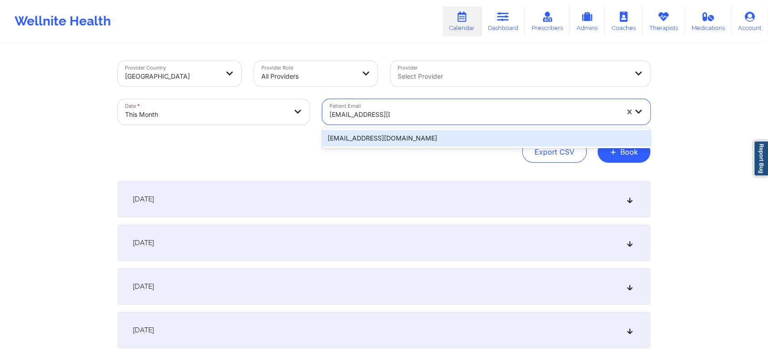
click at [465, 134] on div "[EMAIL_ADDRESS][DOMAIN_NAME]" at bounding box center [486, 138] width 328 height 16
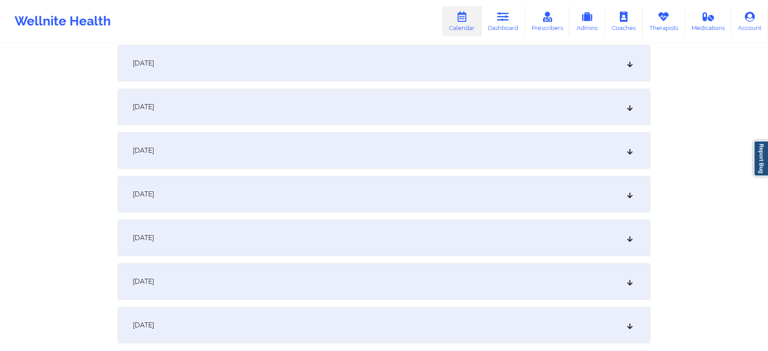
scroll to position [279, 0]
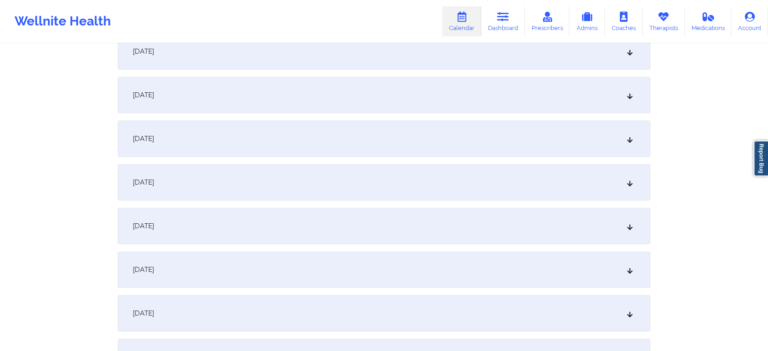
click at [381, 231] on div "[DATE]" at bounding box center [384, 226] width 533 height 36
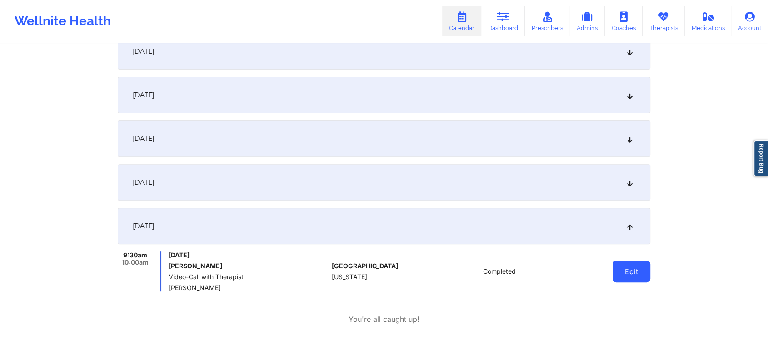
click at [628, 268] on button "Edit" at bounding box center [631, 271] width 38 height 22
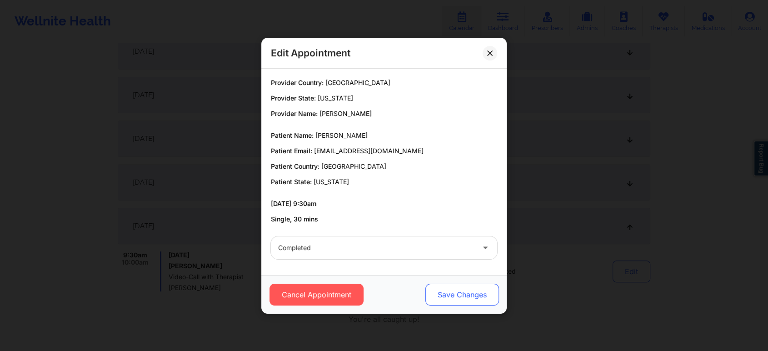
click at [461, 290] on button "Save Changes" at bounding box center [462, 295] width 74 height 22
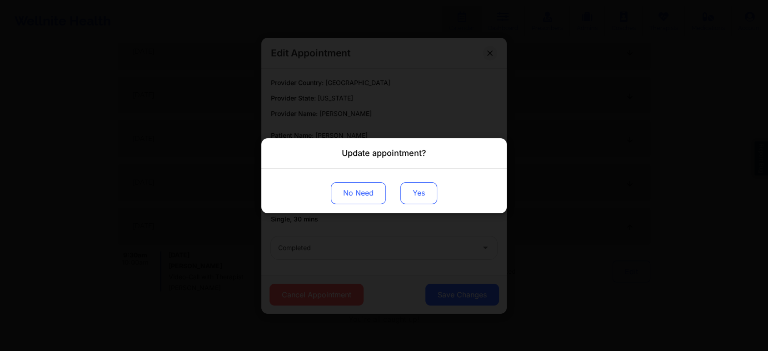
click at [423, 201] on button "Yes" at bounding box center [418, 193] width 37 height 22
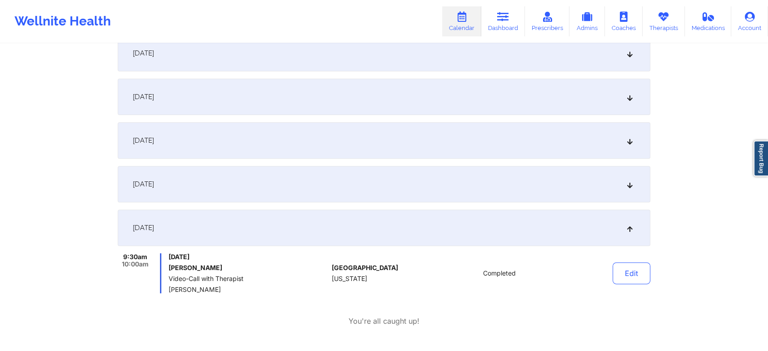
scroll to position [0, 0]
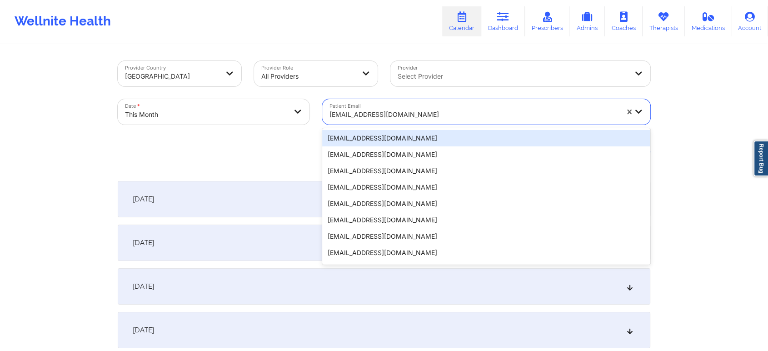
click at [418, 107] on div "[EMAIL_ADDRESS][DOMAIN_NAME]" at bounding box center [473, 115] width 289 height 20
paste input "[EMAIL_ADDRESS][DOMAIN_NAME]"
type input "[EMAIL_ADDRESS][DOMAIN_NAME]"
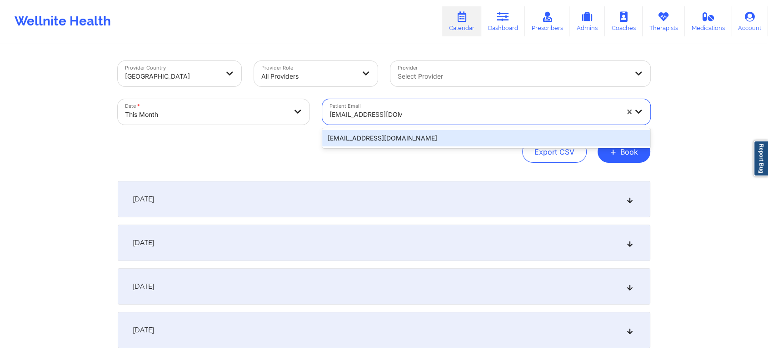
click at [473, 139] on div "[EMAIL_ADDRESS][DOMAIN_NAME]" at bounding box center [486, 138] width 328 height 16
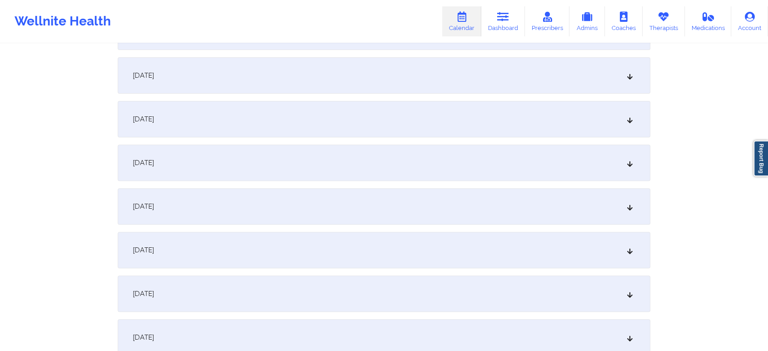
scroll to position [327, 0]
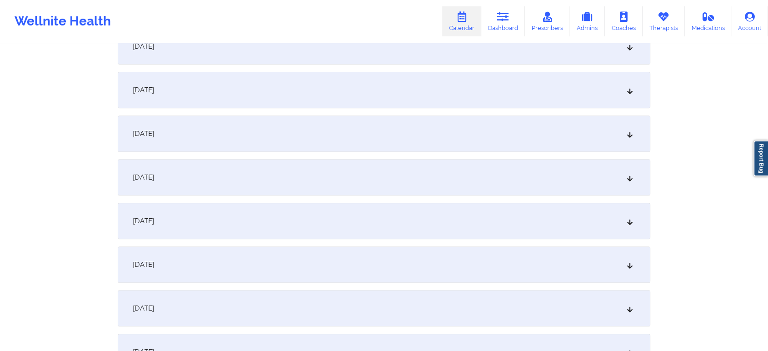
click at [401, 191] on div "[DATE]" at bounding box center [384, 177] width 533 height 36
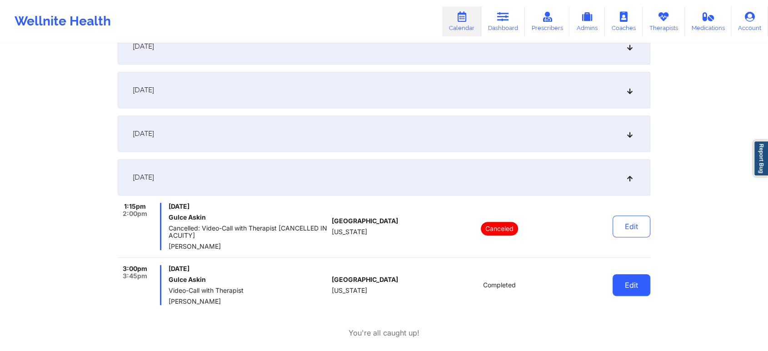
click at [622, 290] on button "Edit" at bounding box center [631, 285] width 38 height 22
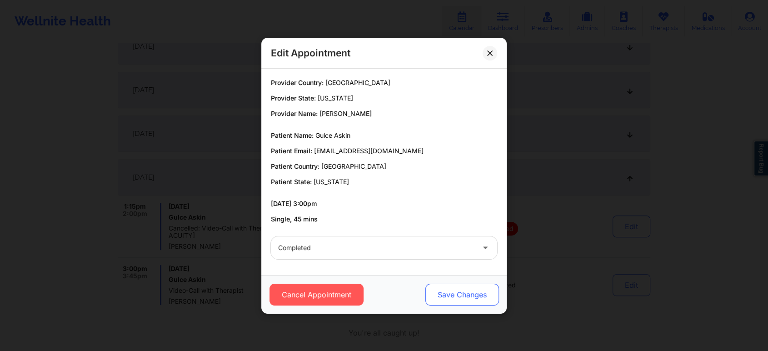
click at [458, 302] on button "Save Changes" at bounding box center [462, 295] width 74 height 22
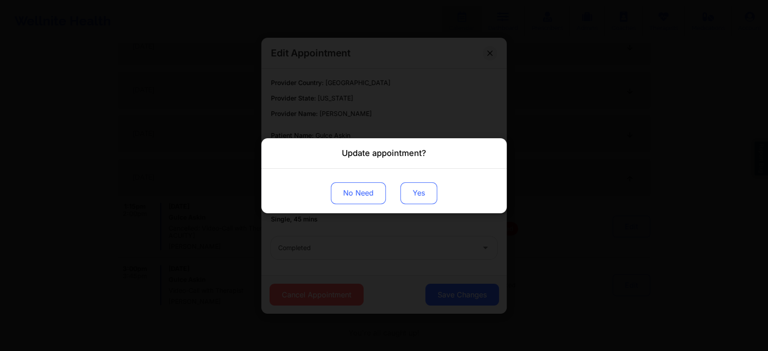
click at [408, 199] on button "Yes" at bounding box center [418, 193] width 37 height 22
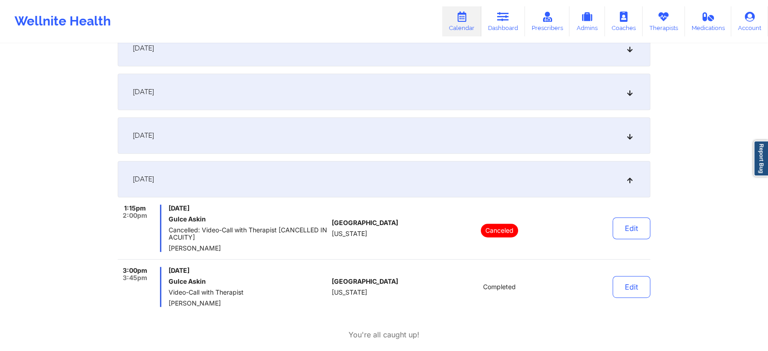
scroll to position [0, 0]
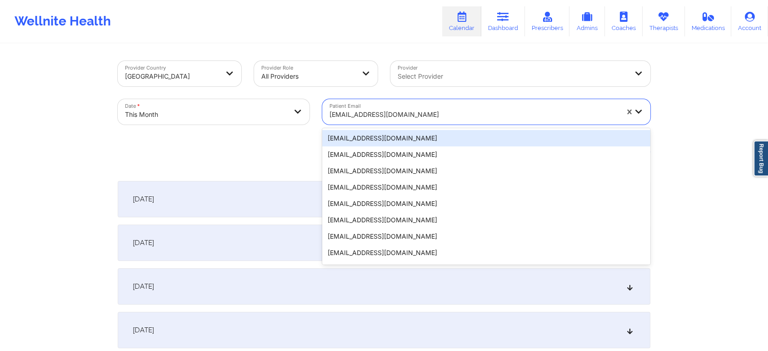
click at [440, 120] on div "[EMAIL_ADDRESS][DOMAIN_NAME]" at bounding box center [473, 115] width 289 height 20
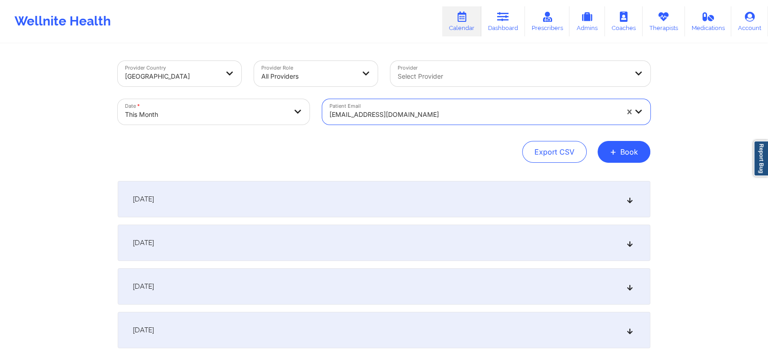
click at [440, 120] on div "[EMAIL_ADDRESS][DOMAIN_NAME]" at bounding box center [473, 115] width 289 height 20
paste input "[EMAIL_ADDRESS][DOMAIN_NAME]"
type input "[EMAIL_ADDRESS][DOMAIN_NAME]"
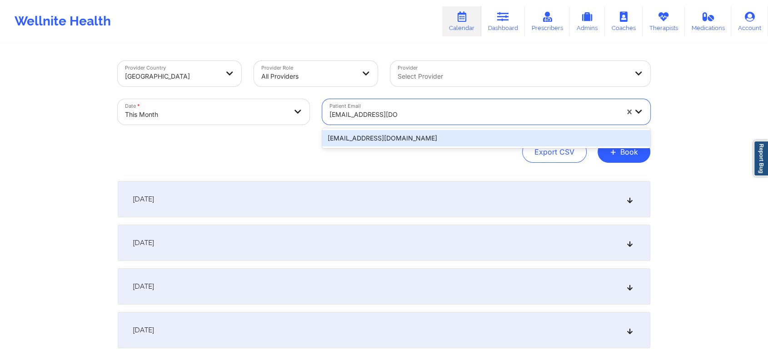
click at [425, 140] on div "[EMAIL_ADDRESS][DOMAIN_NAME]" at bounding box center [486, 138] width 328 height 16
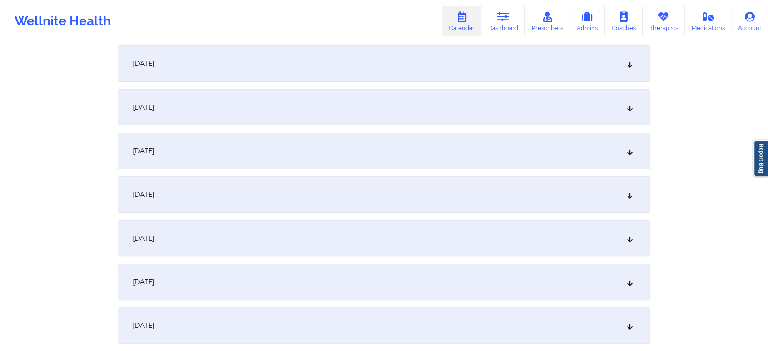
scroll to position [196, 0]
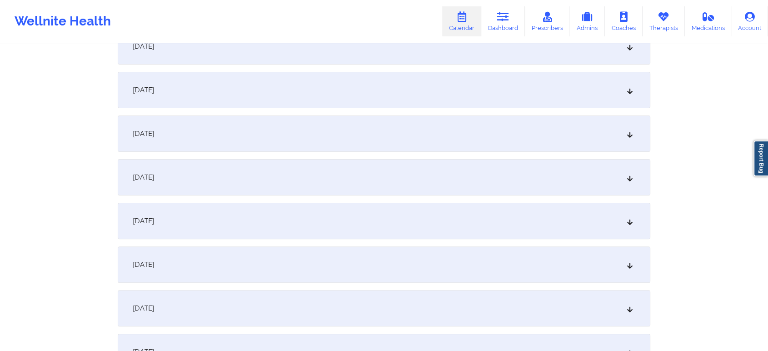
click at [389, 298] on div "[DATE]" at bounding box center [384, 308] width 533 height 36
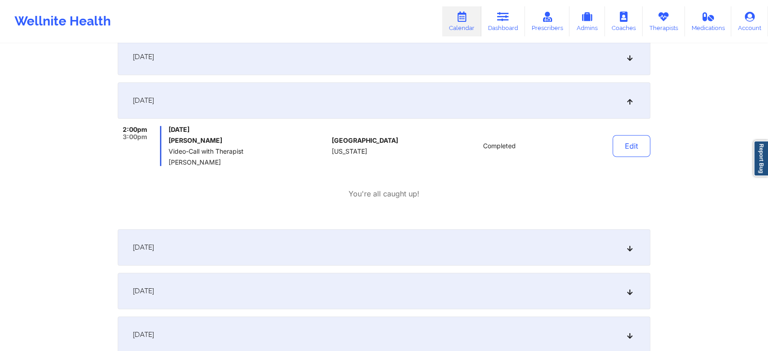
scroll to position [406, 0]
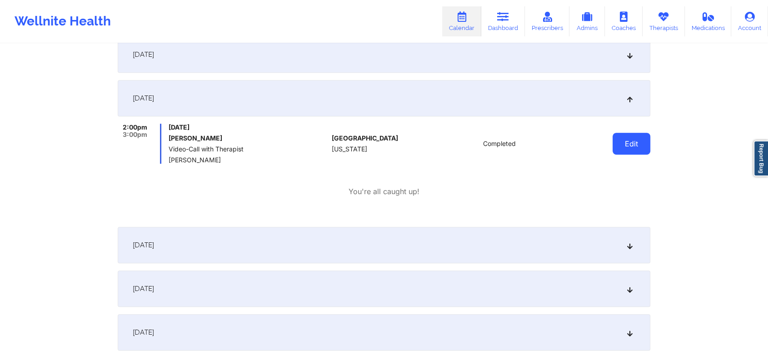
click at [648, 137] on button "Edit" at bounding box center [631, 144] width 38 height 22
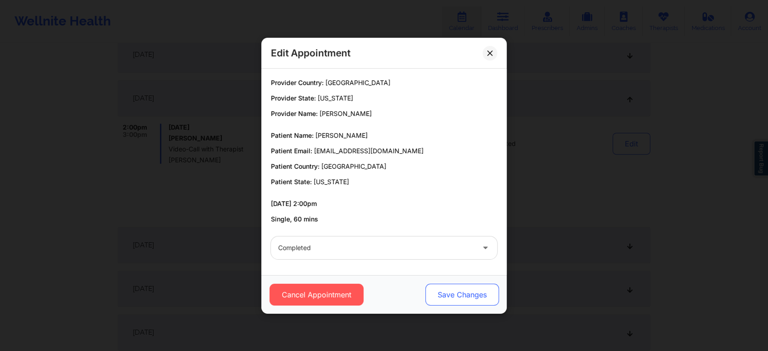
click at [448, 296] on button "Save Changes" at bounding box center [462, 295] width 74 height 22
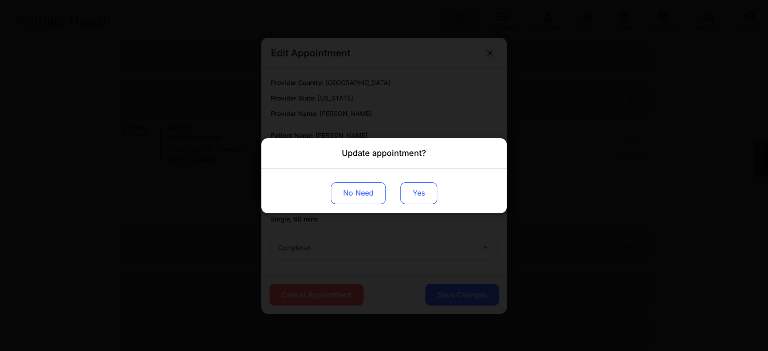
click at [414, 199] on button "Yes" at bounding box center [418, 193] width 37 height 22
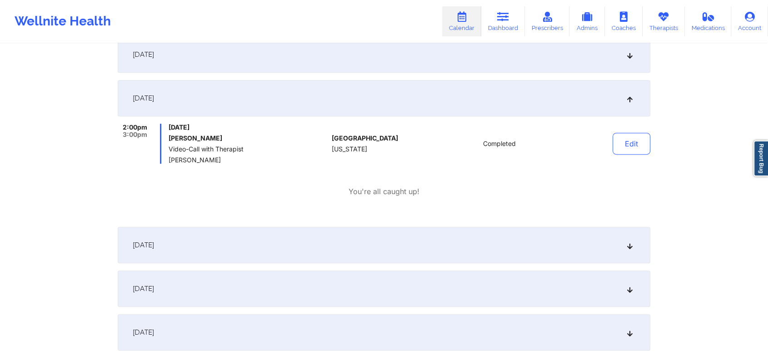
scroll to position [0, 0]
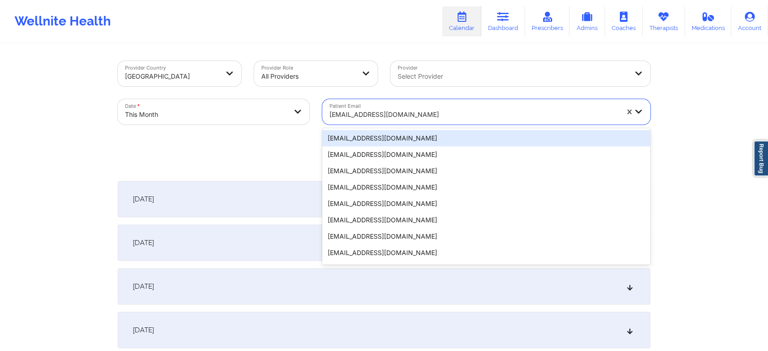
click at [393, 120] on div "[EMAIL_ADDRESS][DOMAIN_NAME]" at bounding box center [473, 115] width 289 height 20
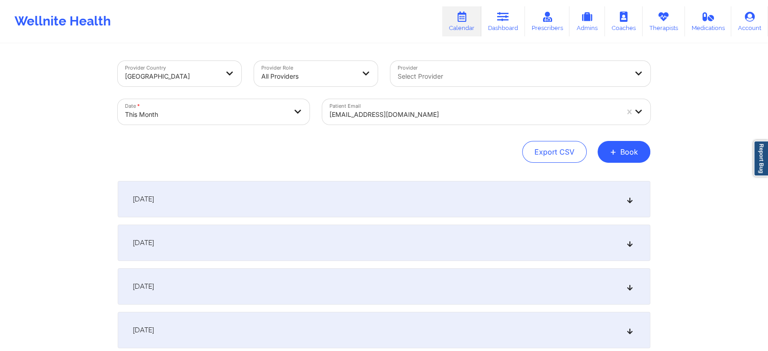
click at [427, 125] on div "Patient Email [EMAIL_ADDRESS][DOMAIN_NAME]" at bounding box center [486, 112] width 341 height 38
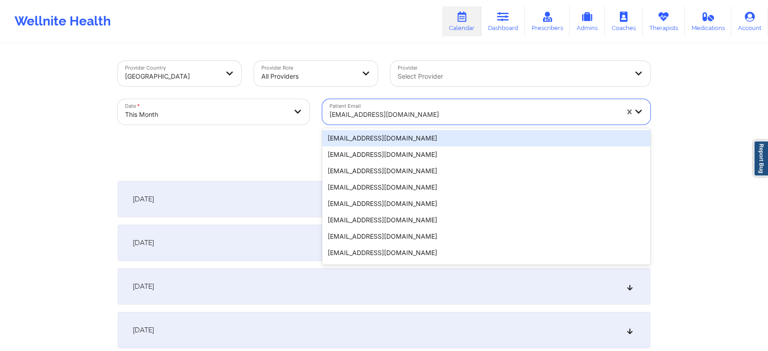
click at [436, 117] on div at bounding box center [473, 114] width 289 height 11
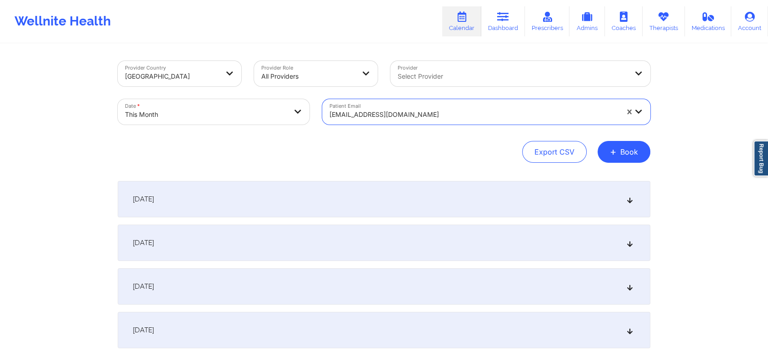
click at [436, 117] on div at bounding box center [473, 114] width 289 height 11
paste input "[EMAIL_ADDRESS][DOMAIN_NAME]"
type input "[EMAIL_ADDRESS][DOMAIN_NAME]"
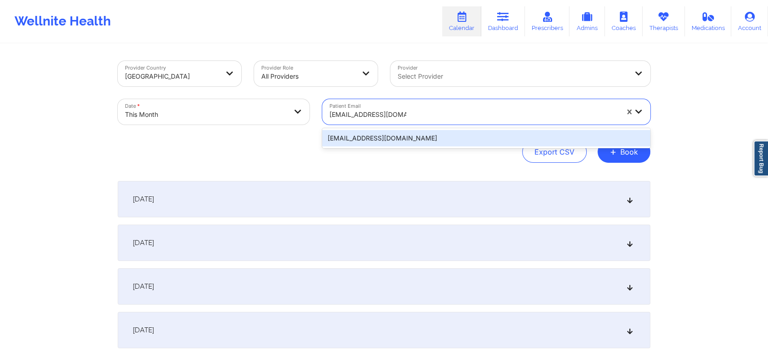
click at [428, 137] on div "[EMAIL_ADDRESS][DOMAIN_NAME]" at bounding box center [486, 138] width 328 height 16
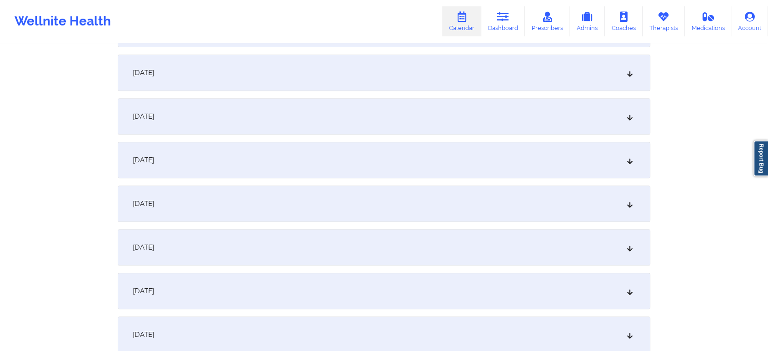
scroll to position [346, 0]
click at [425, 155] on div "[DATE]" at bounding box center [384, 158] width 533 height 36
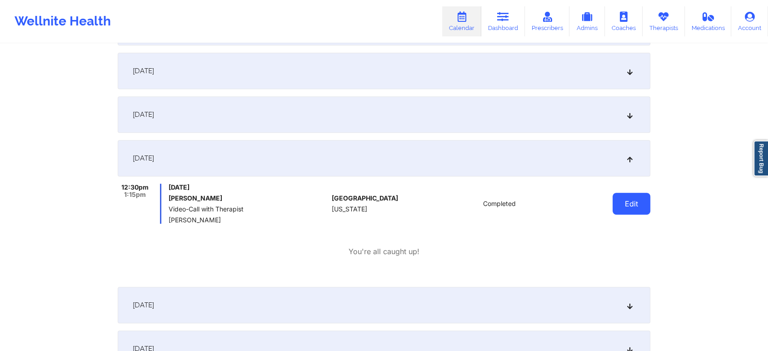
click at [627, 213] on button "Edit" at bounding box center [631, 204] width 38 height 22
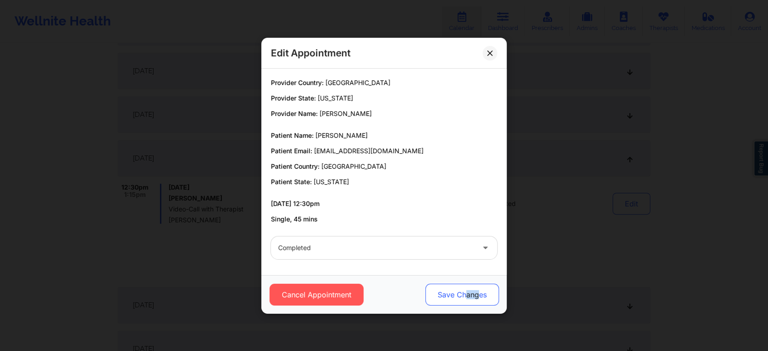
drag, startPoint x: 476, startPoint y: 281, endPoint x: 463, endPoint y: 293, distance: 17.4
click at [463, 293] on div "Cancel Appointment Save Changes" at bounding box center [383, 294] width 245 height 39
click at [463, 293] on button "Save Changes" at bounding box center [462, 295] width 74 height 22
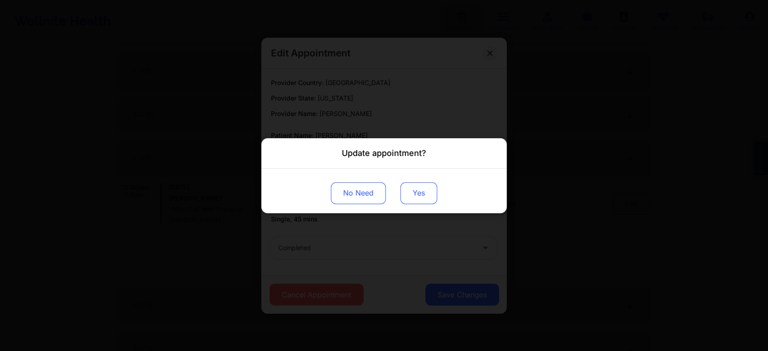
click at [410, 186] on button "Yes" at bounding box center [418, 193] width 37 height 22
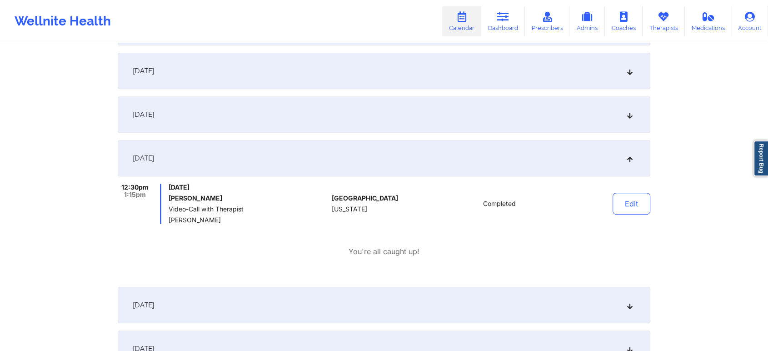
scroll to position [0, 0]
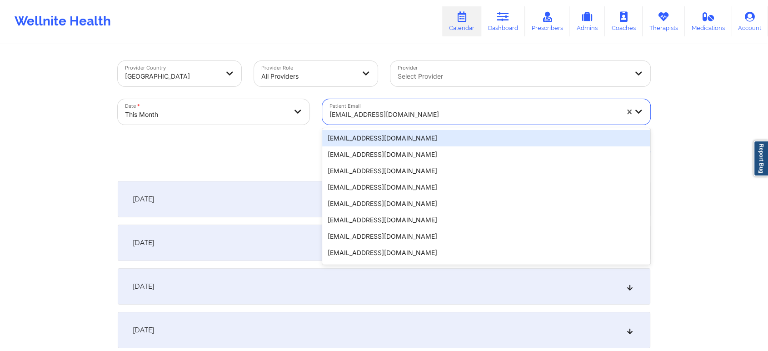
click at [470, 122] on div "[EMAIL_ADDRESS][DOMAIN_NAME]" at bounding box center [473, 115] width 289 height 20
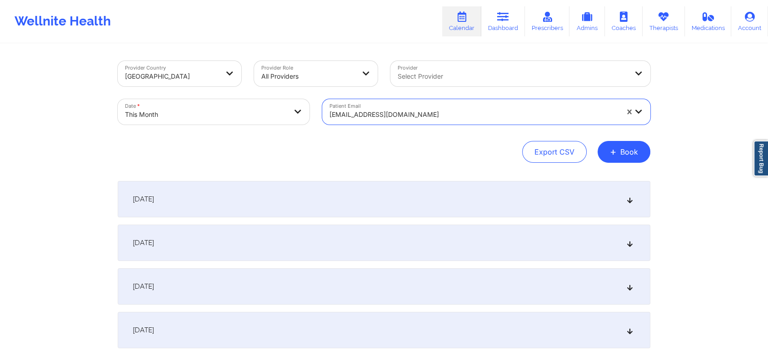
drag, startPoint x: 481, startPoint y: 108, endPoint x: 462, endPoint y: 106, distance: 19.2
click at [462, 106] on div "[EMAIL_ADDRESS][DOMAIN_NAME]" at bounding box center [473, 115] width 289 height 20
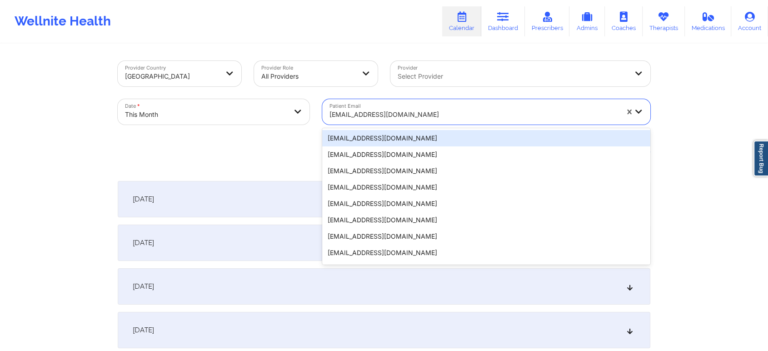
click at [462, 106] on div "[EMAIL_ADDRESS][DOMAIN_NAME]" at bounding box center [473, 115] width 289 height 20
paste input "[EMAIL_ADDRESS][DOMAIN_NAME]"
type input "[EMAIL_ADDRESS][DOMAIN_NAME]"
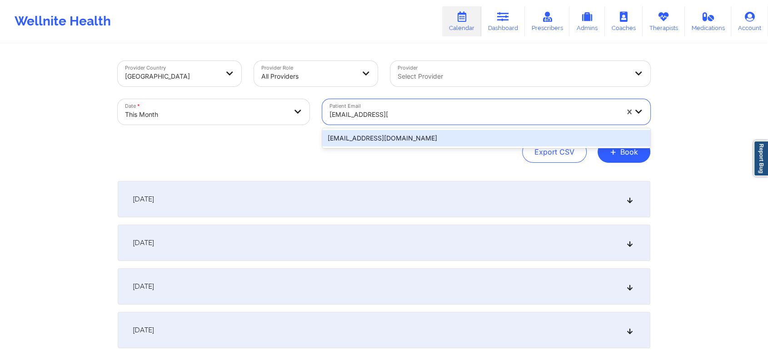
click at [462, 142] on div "[EMAIL_ADDRESS][DOMAIN_NAME]" at bounding box center [486, 138] width 328 height 16
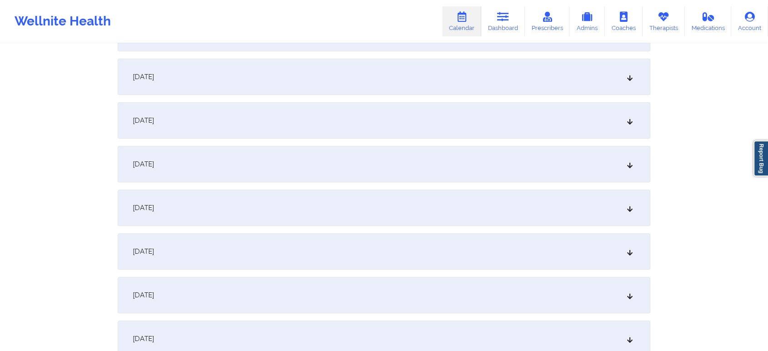
scroll to position [255, 0]
click at [402, 195] on div "[DATE]" at bounding box center [384, 206] width 533 height 36
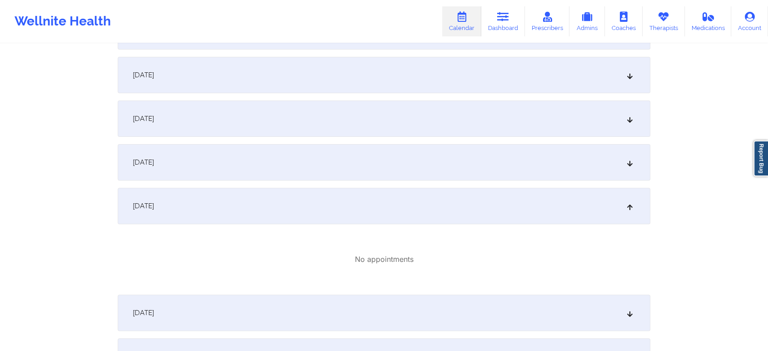
drag, startPoint x: 272, startPoint y: 290, endPoint x: 282, endPoint y: 321, distance: 32.3
click at [282, 321] on div "[DATE]" at bounding box center [384, 312] width 533 height 36
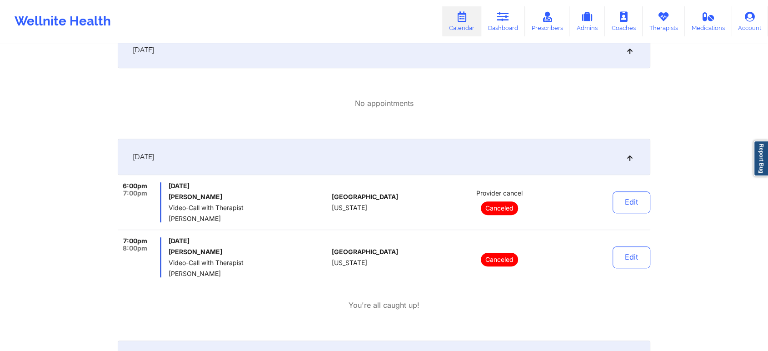
scroll to position [0, 0]
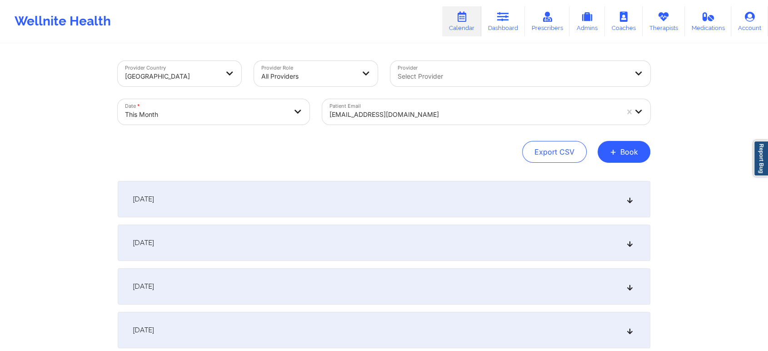
click at [406, 110] on div at bounding box center [473, 114] width 289 height 11
paste input "[EMAIL_ADDRESS][DOMAIN_NAME]"
type input "[EMAIL_ADDRESS][DOMAIN_NAME]"
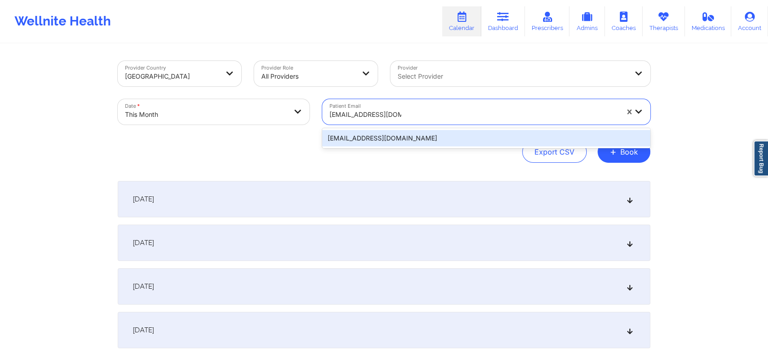
scroll to position [29, 0]
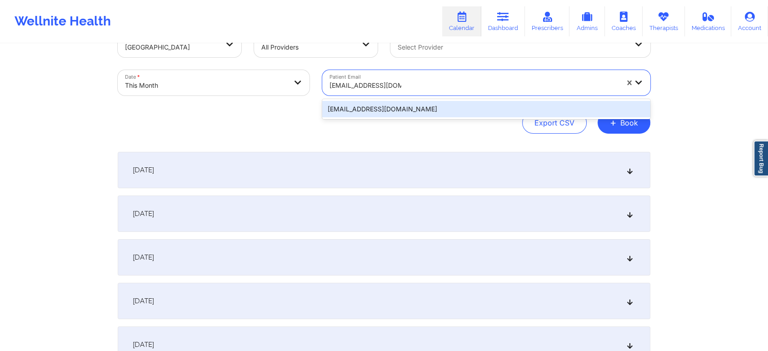
click at [547, 104] on div "[EMAIL_ADDRESS][DOMAIN_NAME]" at bounding box center [486, 109] width 328 height 16
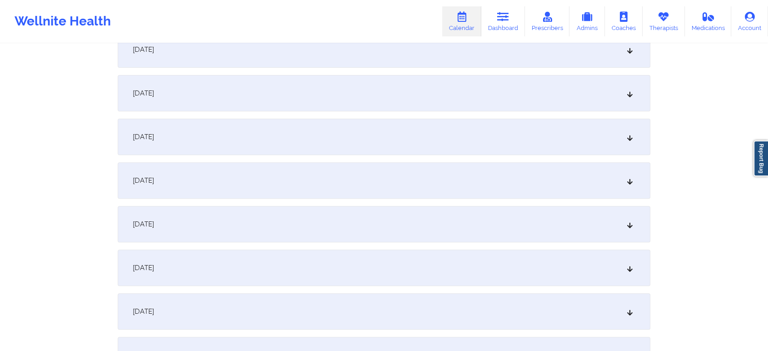
scroll to position [300, 0]
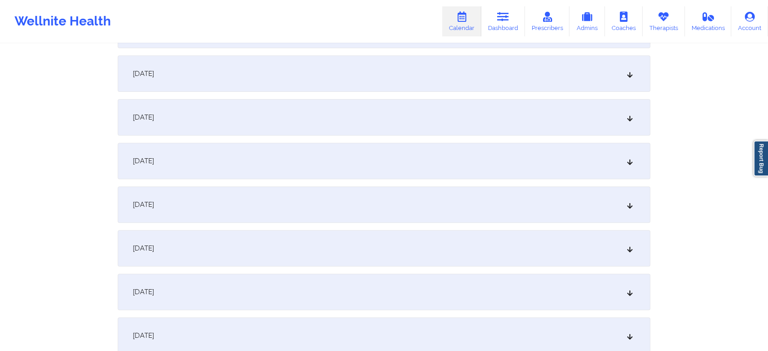
drag, startPoint x: 409, startPoint y: 229, endPoint x: 338, endPoint y: 193, distance: 79.7
click at [338, 193] on div "[DATE]" at bounding box center [384, 204] width 533 height 36
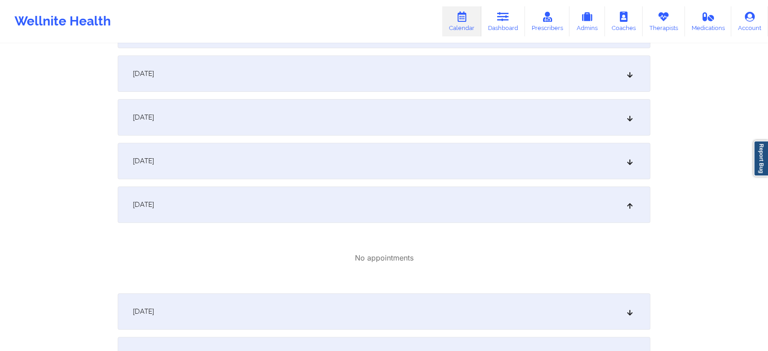
scroll to position [0, 0]
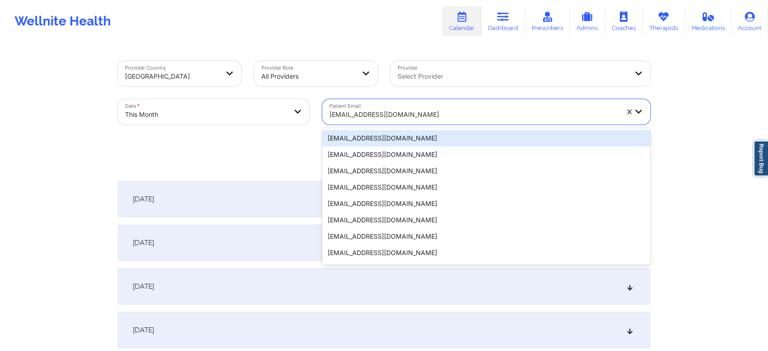
click at [408, 105] on div "[EMAIL_ADDRESS][DOMAIN_NAME]" at bounding box center [473, 115] width 289 height 20
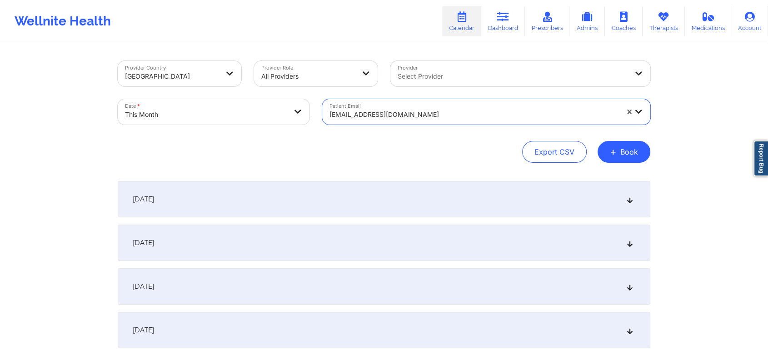
click at [416, 113] on div at bounding box center [473, 114] width 289 height 11
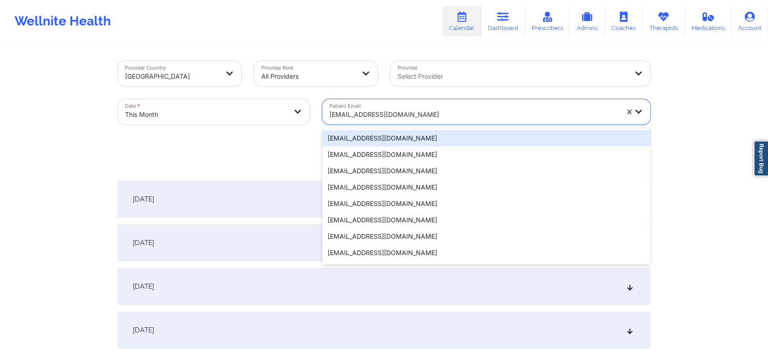
click at [416, 113] on div at bounding box center [473, 114] width 289 height 11
paste input "[EMAIL_ADDRESS][DOMAIN_NAME]"
type input "[EMAIL_ADDRESS][DOMAIN_NAME]"
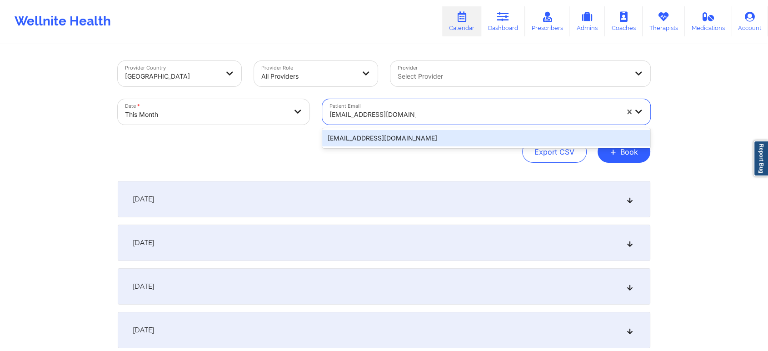
click at [469, 137] on div "[EMAIL_ADDRESS][DOMAIN_NAME]" at bounding box center [486, 138] width 328 height 16
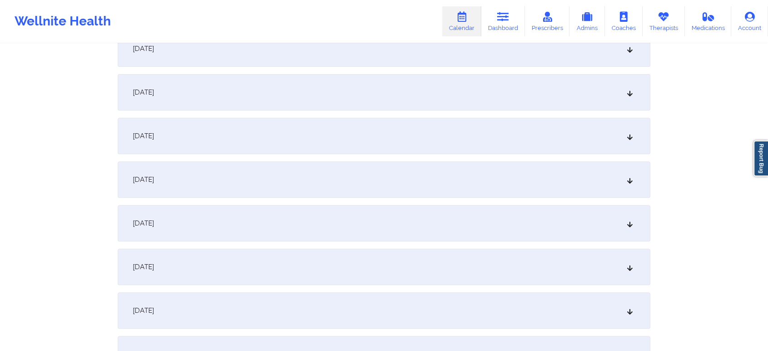
scroll to position [327, 0]
click at [480, 179] on div "[DATE]" at bounding box center [384, 177] width 533 height 36
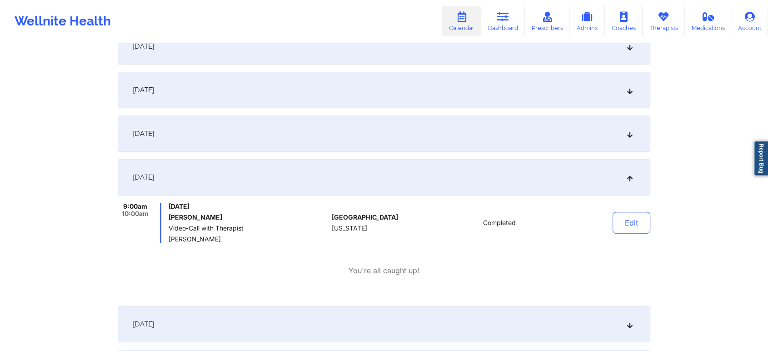
scroll to position [325, 0]
click at [639, 218] on button "Edit" at bounding box center [631, 225] width 38 height 22
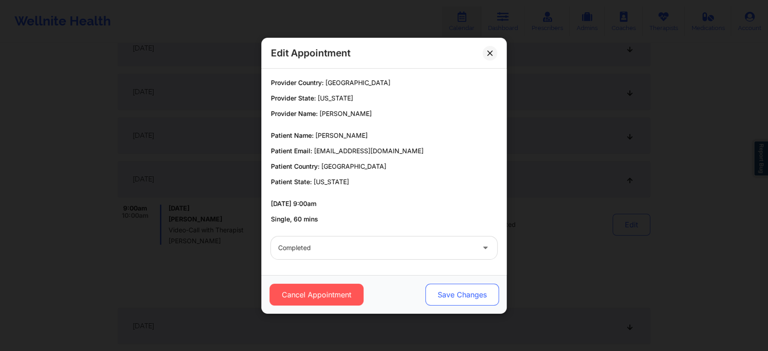
click at [443, 295] on button "Save Changes" at bounding box center [462, 295] width 74 height 22
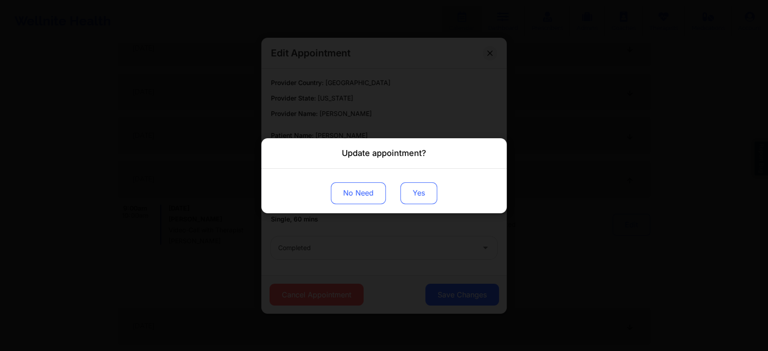
click at [414, 189] on button "Yes" at bounding box center [418, 193] width 37 height 22
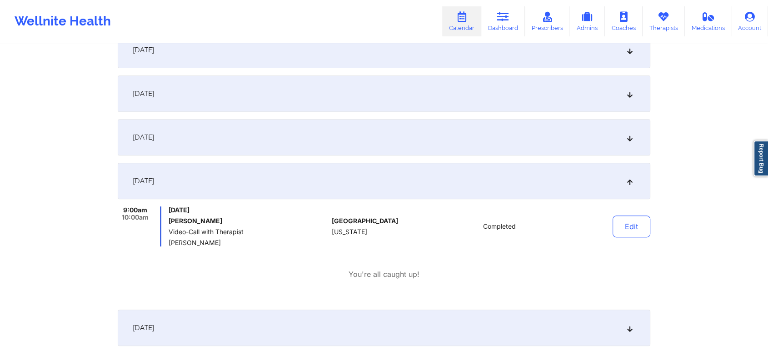
scroll to position [0, 0]
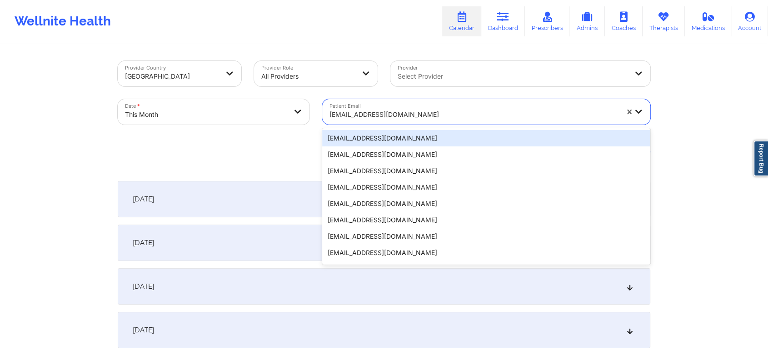
click at [418, 105] on div "[EMAIL_ADDRESS][DOMAIN_NAME]" at bounding box center [473, 115] width 289 height 20
paste input "[EMAIL_ADDRESS][DOMAIN_NAME]"
type input "[EMAIL_ADDRESS][DOMAIN_NAME]"
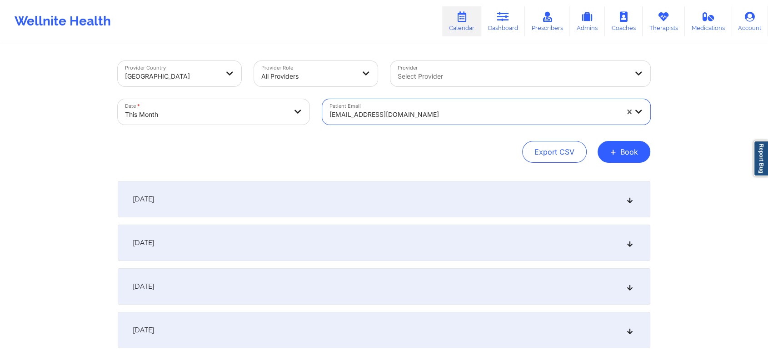
click at [434, 107] on div "[EMAIL_ADDRESS][DOMAIN_NAME]" at bounding box center [470, 111] width 297 height 25
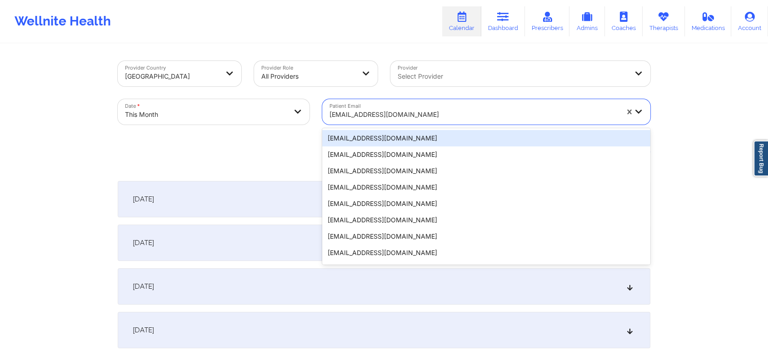
click at [384, 118] on div at bounding box center [473, 114] width 289 height 11
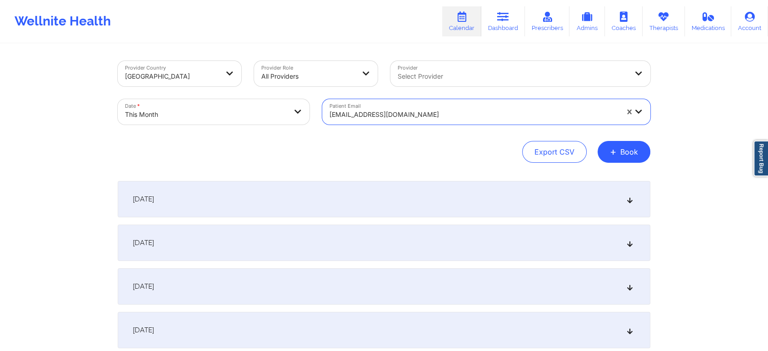
click at [384, 118] on div at bounding box center [473, 114] width 289 height 11
paste input "[EMAIL_ADDRESS][DOMAIN_NAME]"
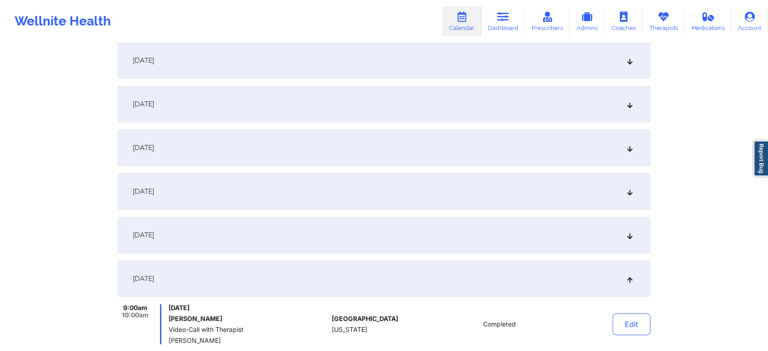
scroll to position [228, 0]
type input "[EMAIL_ADDRESS][DOMAIN_NAME]"
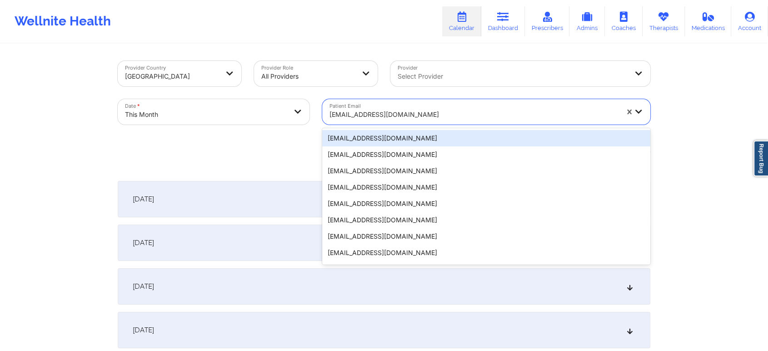
click at [443, 116] on div at bounding box center [473, 114] width 289 height 11
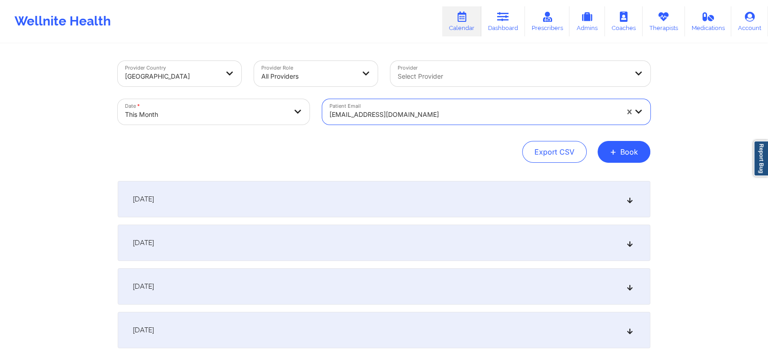
drag, startPoint x: 443, startPoint y: 116, endPoint x: 393, endPoint y: 118, distance: 50.5
click at [393, 118] on div at bounding box center [473, 114] width 289 height 11
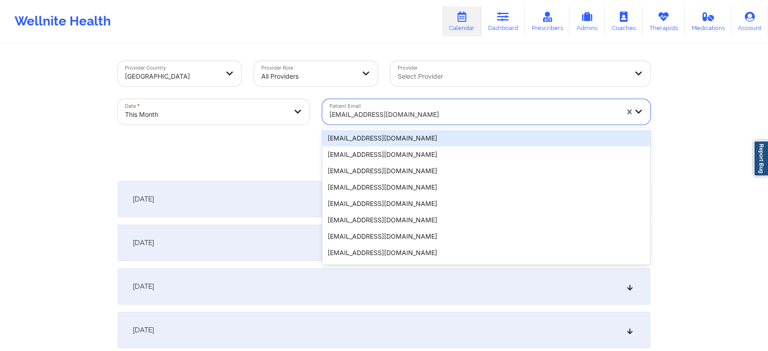
click at [393, 118] on div at bounding box center [473, 114] width 289 height 11
paste input "[EMAIL_ADDRESS][DOMAIN_NAME]"
type input "[EMAIL_ADDRESS][DOMAIN_NAME]"
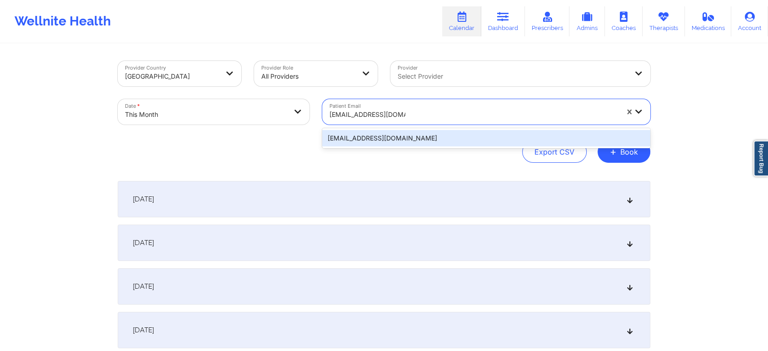
click at [398, 142] on div "[EMAIL_ADDRESS][DOMAIN_NAME]" at bounding box center [486, 138] width 328 height 16
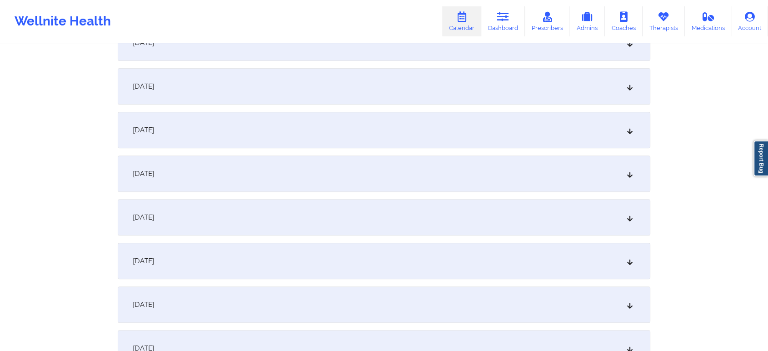
scroll to position [334, 0]
click at [485, 168] on div "[DATE]" at bounding box center [384, 170] width 533 height 36
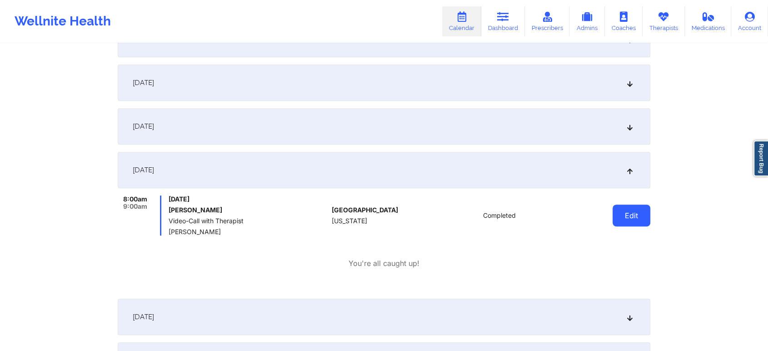
click at [629, 217] on button "Edit" at bounding box center [631, 215] width 38 height 22
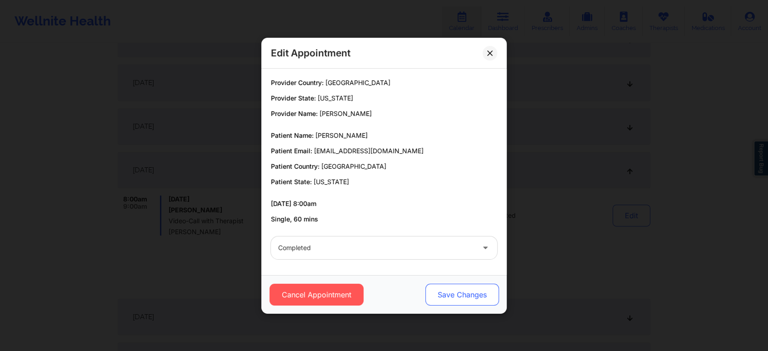
click at [446, 290] on button "Save Changes" at bounding box center [462, 295] width 74 height 22
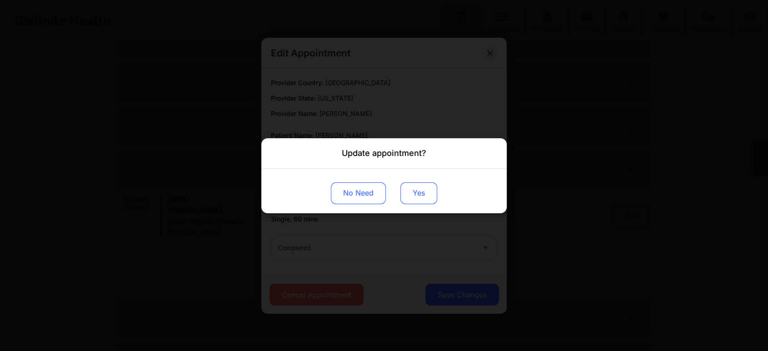
click at [424, 199] on button "Yes" at bounding box center [418, 193] width 37 height 22
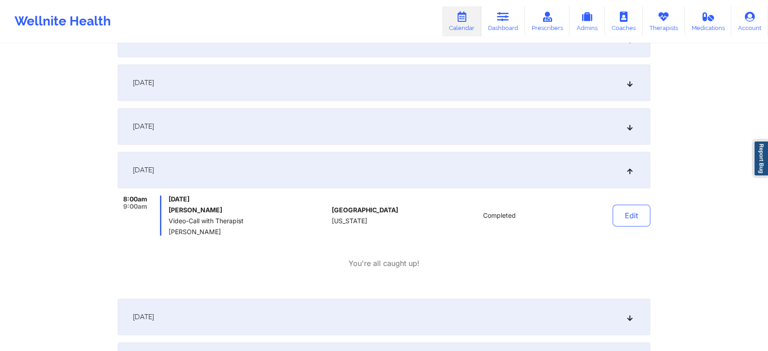
scroll to position [0, 0]
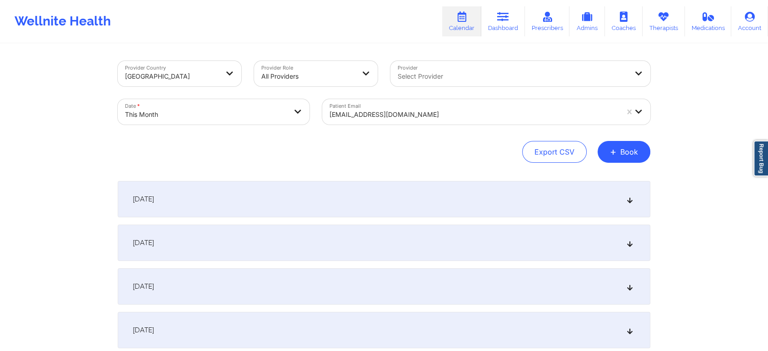
click at [435, 128] on div "Patient Email [EMAIL_ADDRESS][DOMAIN_NAME]" at bounding box center [486, 112] width 341 height 38
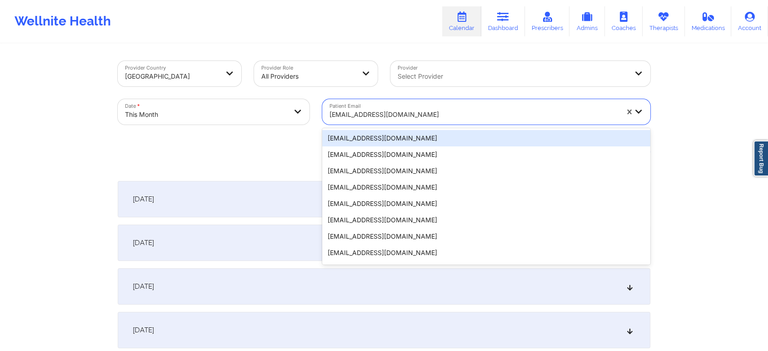
click at [445, 120] on div "[EMAIL_ADDRESS][DOMAIN_NAME]" at bounding box center [473, 115] width 289 height 20
paste input "[EMAIL_ADDRESS][DOMAIN_NAME]"
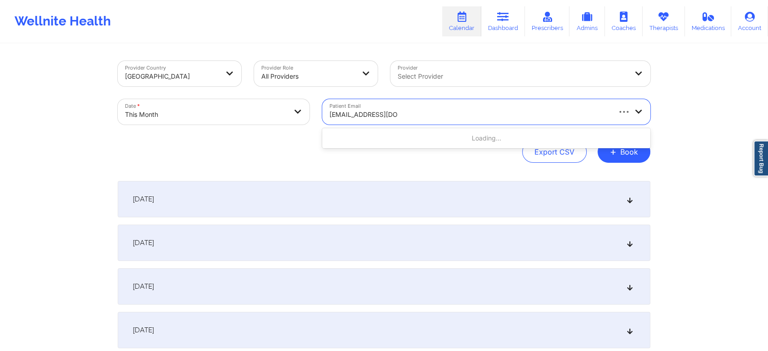
type input "[EMAIL_ADDRESS][DOMAIN_NAME]"
paste input "[EMAIL_ADDRESS][DOMAIN_NAME]"
type input "[EMAIL_ADDRESS][DOMAIN_NAME]"
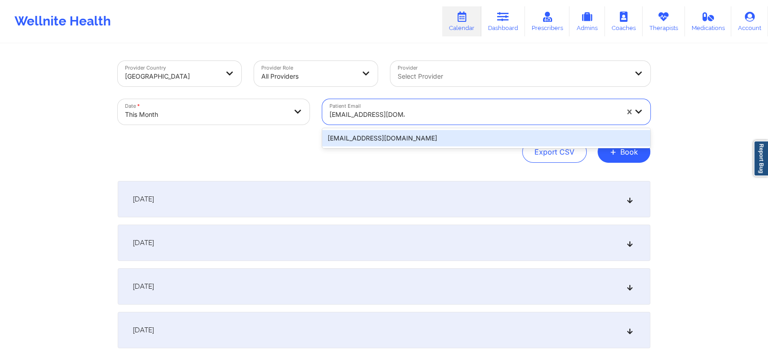
click at [425, 138] on div "[EMAIL_ADDRESS][DOMAIN_NAME]" at bounding box center [486, 138] width 328 height 16
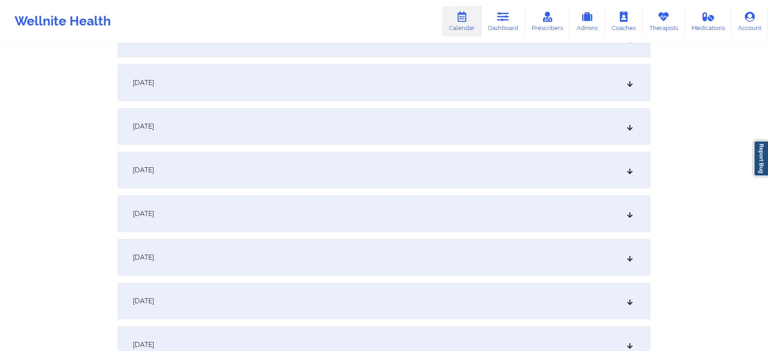
scroll to position [287, 0]
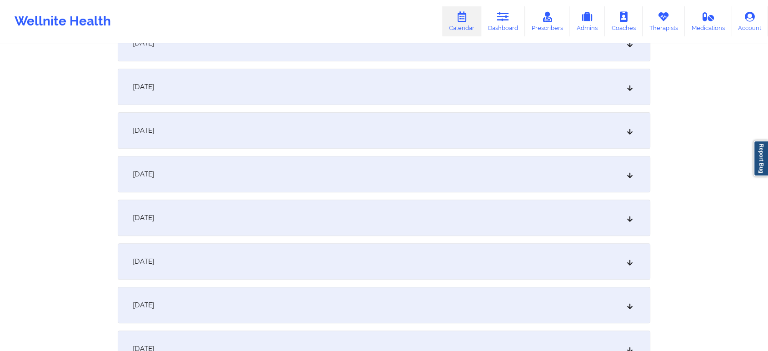
click at [375, 228] on div "[DATE]" at bounding box center [384, 217] width 533 height 36
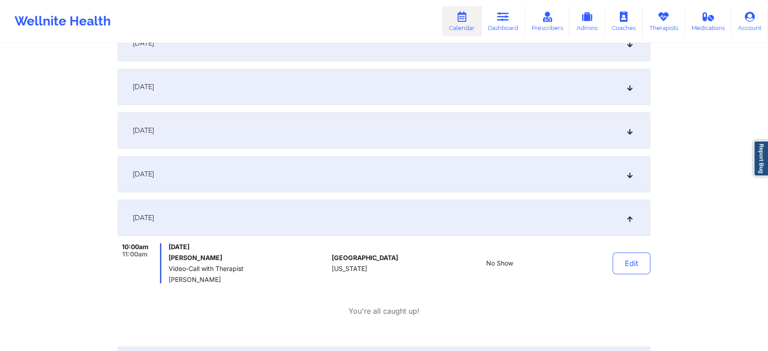
scroll to position [0, 0]
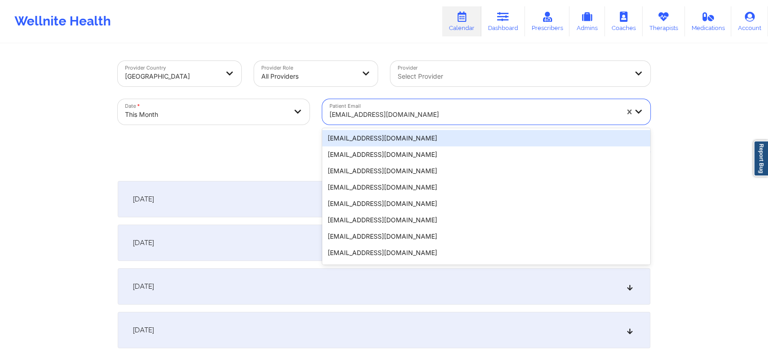
click at [447, 108] on div "[EMAIL_ADDRESS][DOMAIN_NAME]" at bounding box center [473, 115] width 289 height 20
paste input "[EMAIL_ADDRESS][DOMAIN_NAME]"
type input "[EMAIL_ADDRESS][DOMAIN_NAME]"
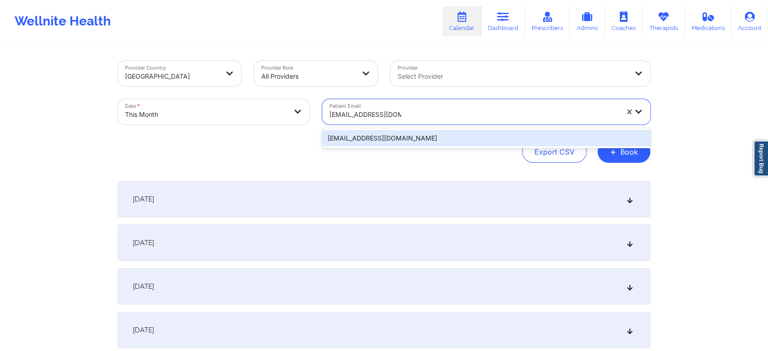
click at [388, 137] on div "[EMAIL_ADDRESS][DOMAIN_NAME]" at bounding box center [486, 138] width 328 height 16
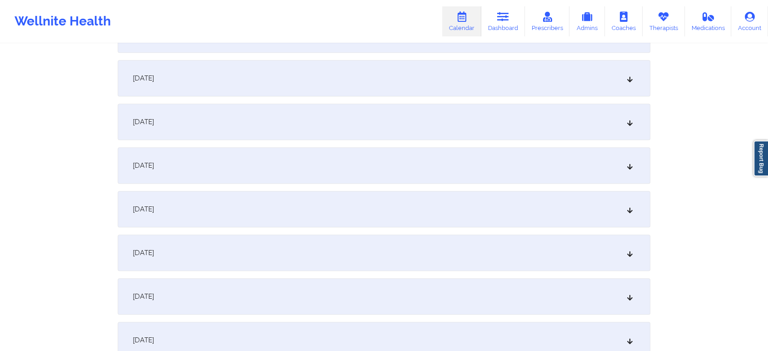
scroll to position [413, 0]
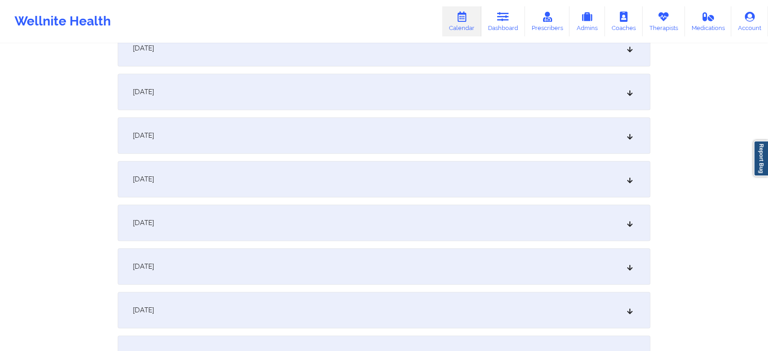
click at [382, 80] on div "[DATE]" at bounding box center [384, 92] width 533 height 36
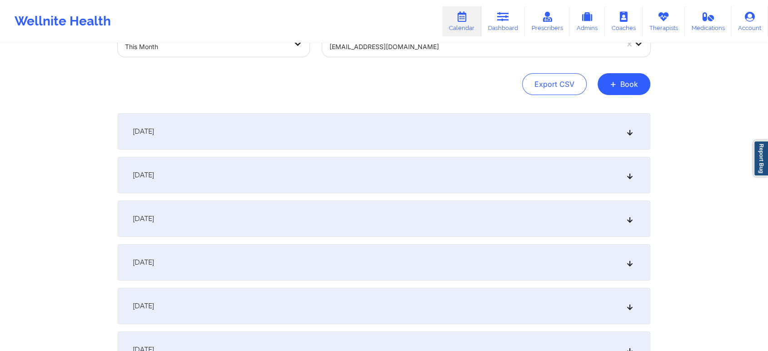
scroll to position [0, 0]
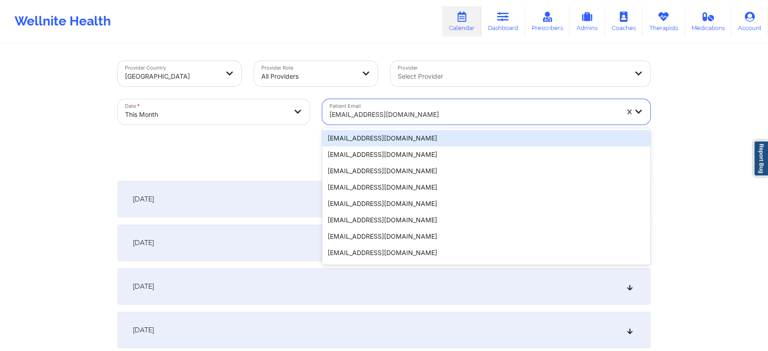
click at [419, 108] on div "[EMAIL_ADDRESS][DOMAIN_NAME]" at bounding box center [473, 115] width 289 height 20
paste input "[EMAIL_ADDRESS][DOMAIN_NAME]"
type input "[EMAIL_ADDRESS][DOMAIN_NAME]"
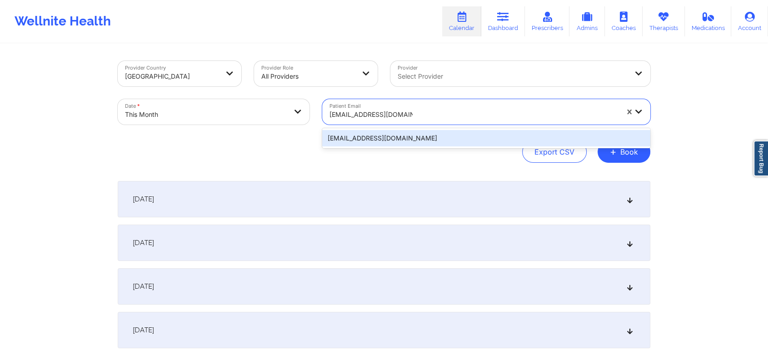
click at [465, 136] on div "[EMAIL_ADDRESS][DOMAIN_NAME]" at bounding box center [486, 138] width 328 height 16
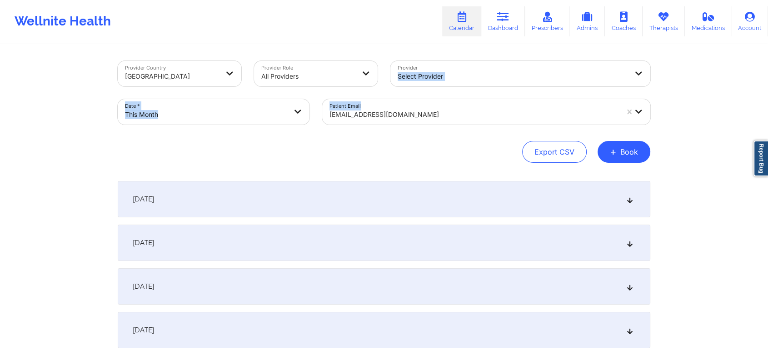
drag, startPoint x: 767, startPoint y: 68, endPoint x: 772, endPoint y: 107, distance: 39.0
click at [768, 107] on html "Wellnite Health Calendar Dashboard Prescribers Admins Coaches Therapists Medica…" at bounding box center [384, 175] width 768 height 351
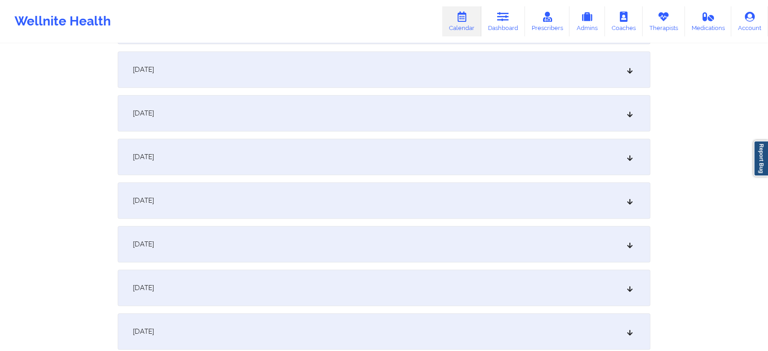
scroll to position [387, 0]
click at [349, 125] on div "[DATE]" at bounding box center [384, 117] width 533 height 36
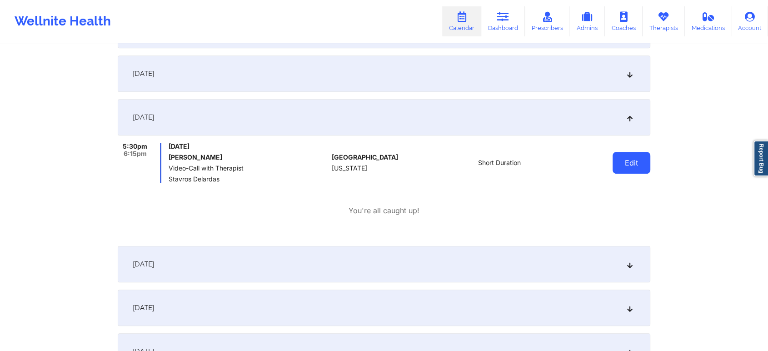
click at [627, 163] on button "Edit" at bounding box center [631, 163] width 38 height 22
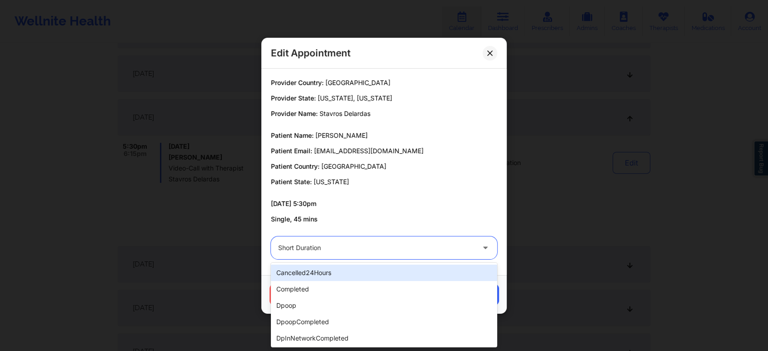
click at [389, 245] on div at bounding box center [376, 247] width 196 height 11
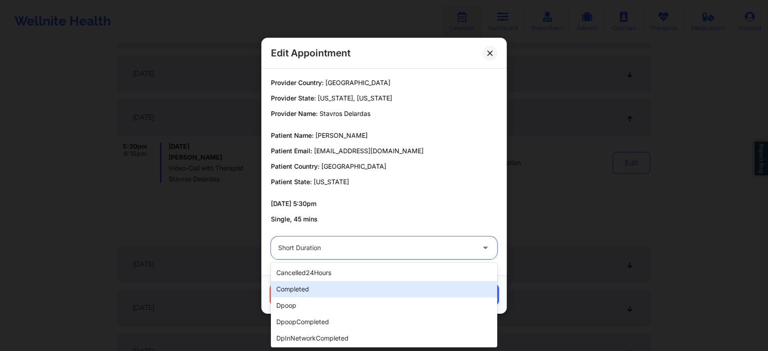
click at [341, 288] on div "completed" at bounding box center [384, 289] width 226 height 16
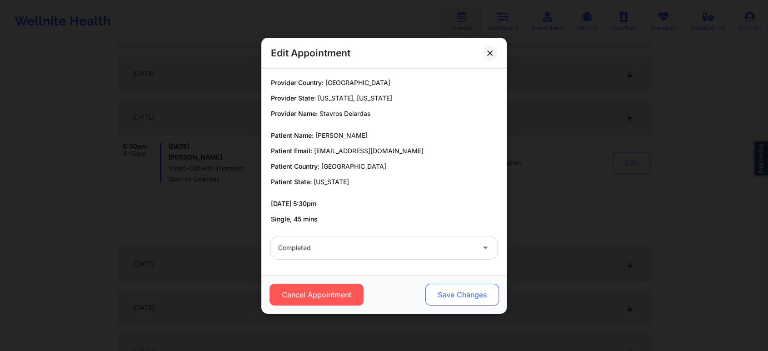
click at [461, 297] on button "Save Changes" at bounding box center [462, 295] width 74 height 22
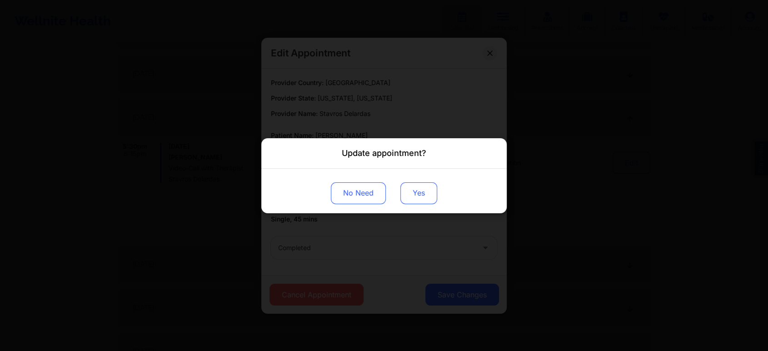
click at [424, 184] on button "Yes" at bounding box center [418, 193] width 37 height 22
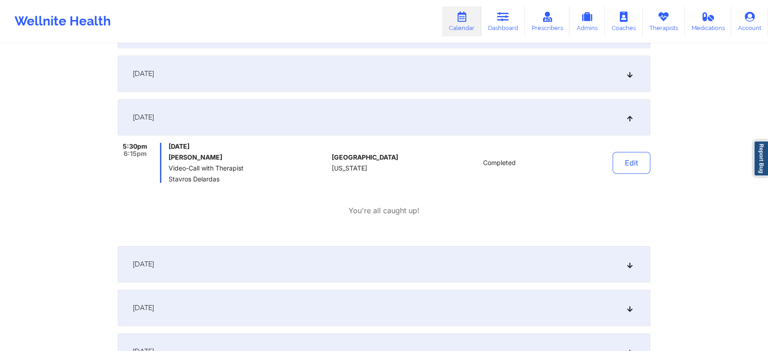
scroll to position [0, 0]
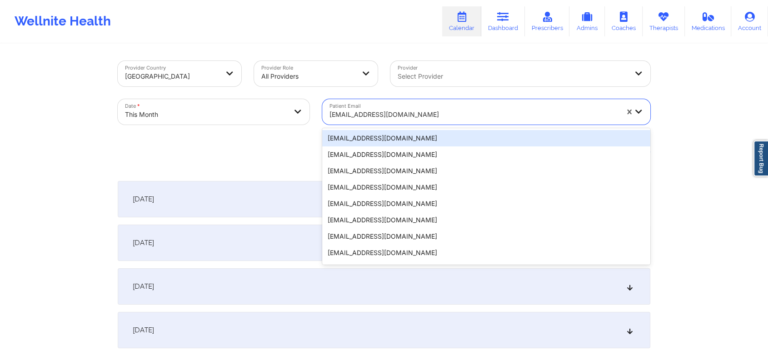
click at [436, 115] on div at bounding box center [473, 114] width 289 height 11
paste input "[EMAIL_ADDRESS][DOMAIN_NAME]"
type input "[EMAIL_ADDRESS][DOMAIN_NAME]"
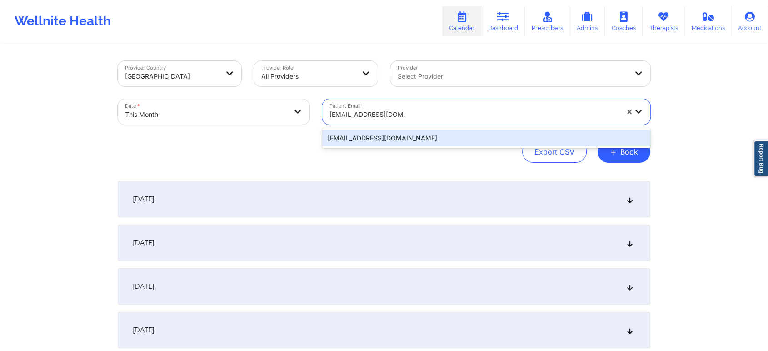
click at [518, 129] on div "[EMAIL_ADDRESS][DOMAIN_NAME]" at bounding box center [486, 138] width 328 height 20
click at [465, 130] on div "[EMAIL_ADDRESS][DOMAIN_NAME]" at bounding box center [486, 138] width 328 height 16
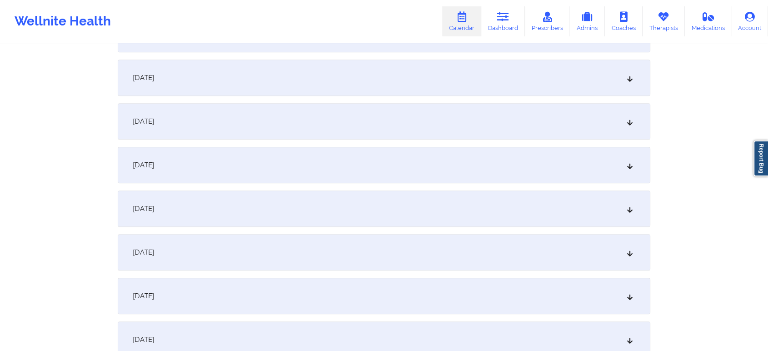
scroll to position [413, 0]
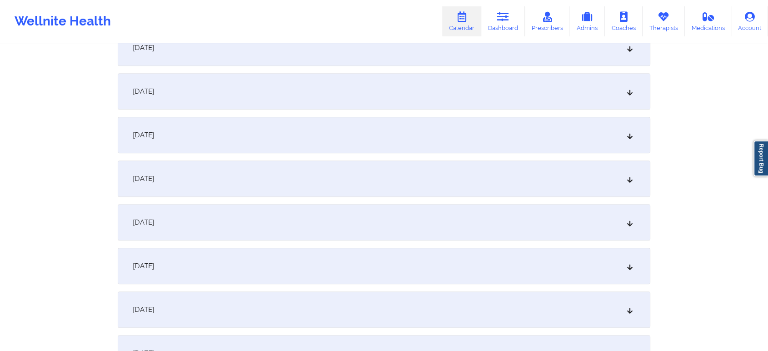
click at [485, 141] on div "[DATE]" at bounding box center [384, 135] width 533 height 36
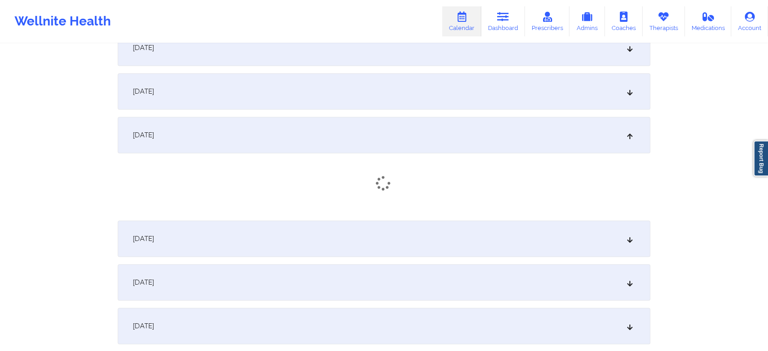
click at [441, 102] on div "[DATE]" at bounding box center [384, 91] width 533 height 36
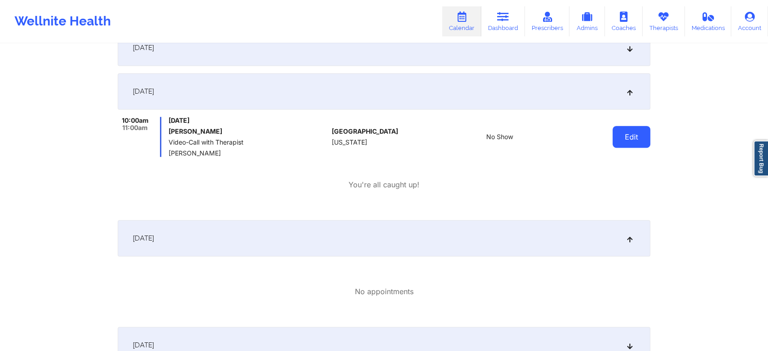
click at [616, 136] on button "Edit" at bounding box center [631, 137] width 38 height 22
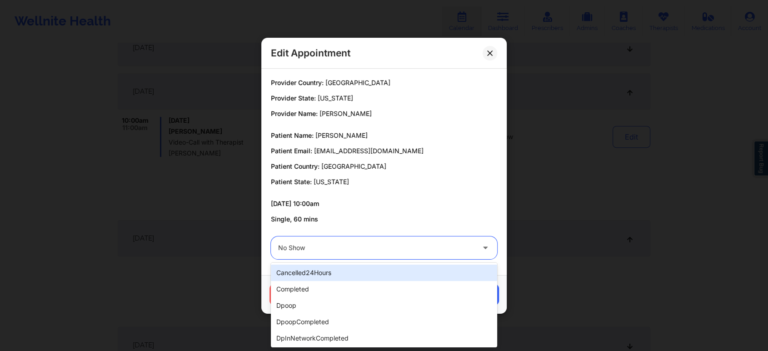
click at [346, 251] on div at bounding box center [376, 247] width 196 height 11
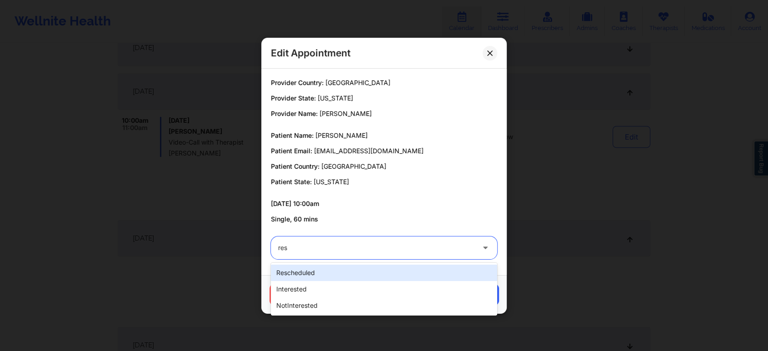
type input "res"
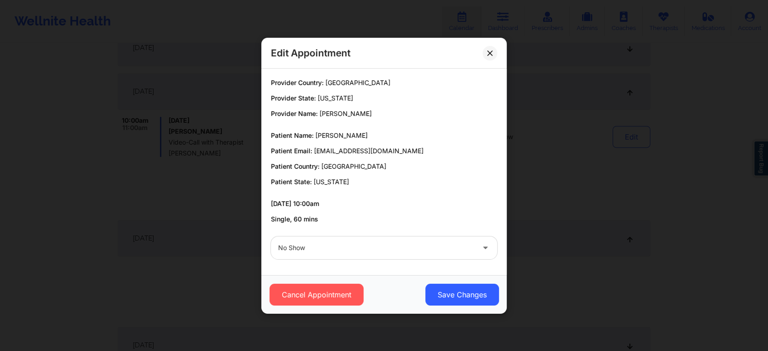
click at [380, 261] on div "No Show" at bounding box center [383, 247] width 239 height 35
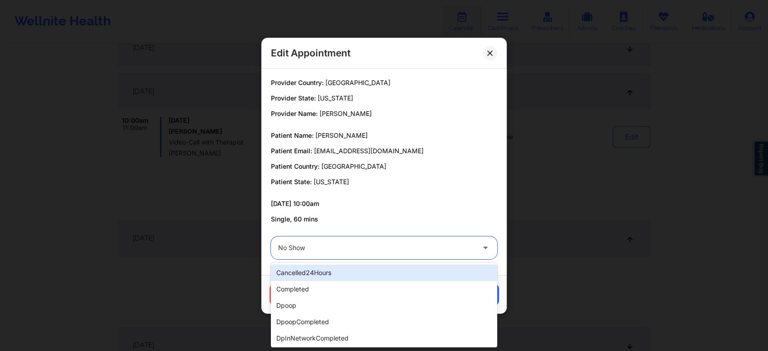
click at [371, 250] on div at bounding box center [376, 247] width 196 height 11
click at [316, 244] on div at bounding box center [376, 247] width 196 height 11
type input "res"
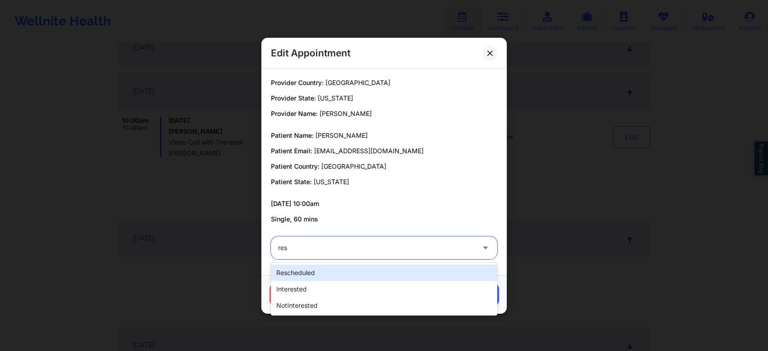
click at [376, 277] on div "rescheduled" at bounding box center [384, 272] width 226 height 16
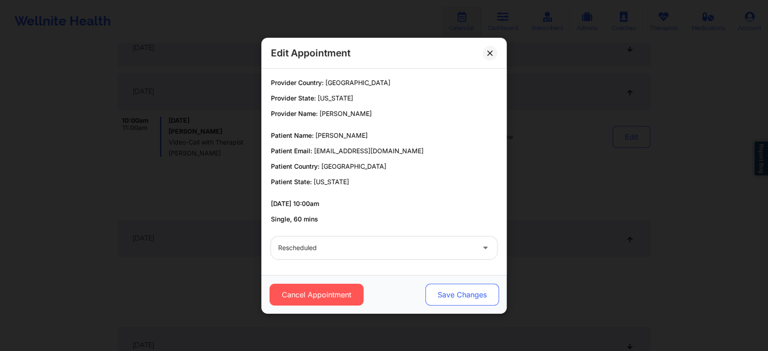
click at [463, 292] on button "Save Changes" at bounding box center [462, 295] width 74 height 22
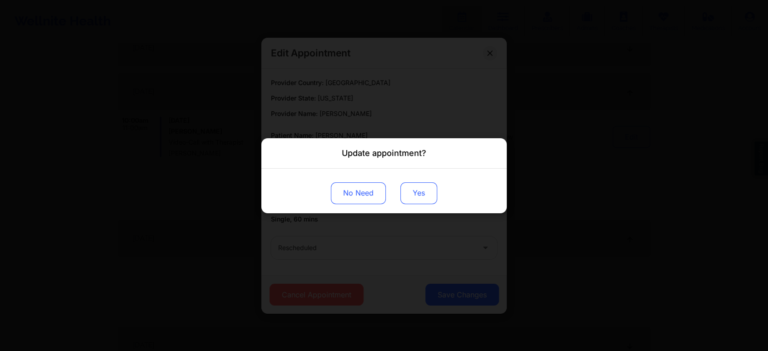
click at [414, 193] on button "Yes" at bounding box center [418, 193] width 37 height 22
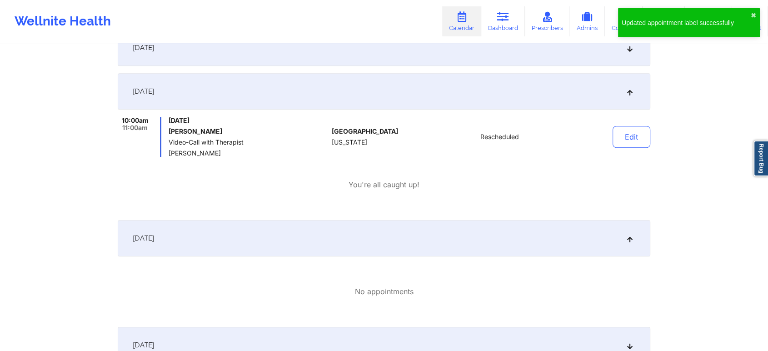
scroll to position [0, 0]
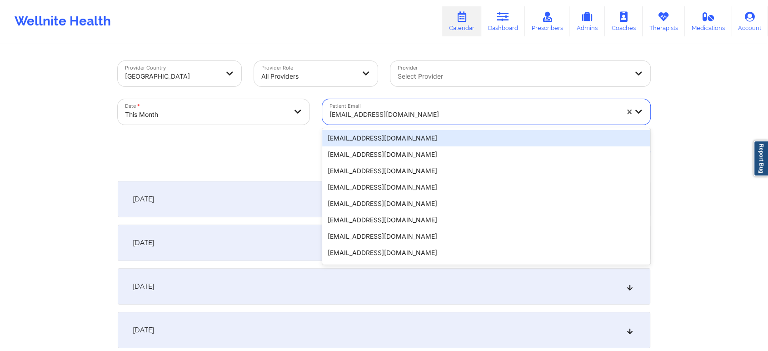
click at [426, 119] on div at bounding box center [473, 114] width 289 height 11
paste input "[EMAIL_ADDRESS][DOMAIN_NAME]"
type input "[EMAIL_ADDRESS][DOMAIN_NAME]"
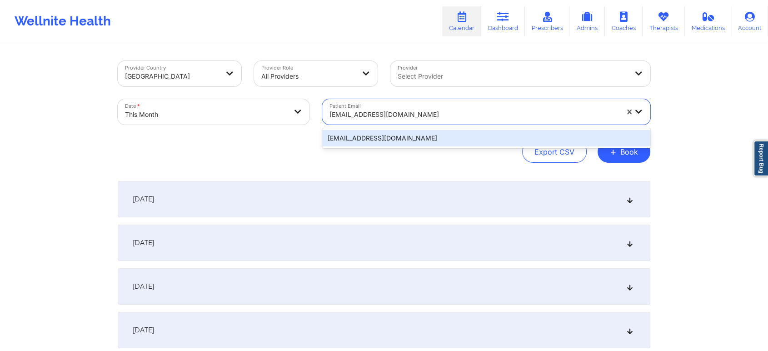
click at [417, 137] on div "[EMAIL_ADDRESS][DOMAIN_NAME]" at bounding box center [486, 138] width 328 height 16
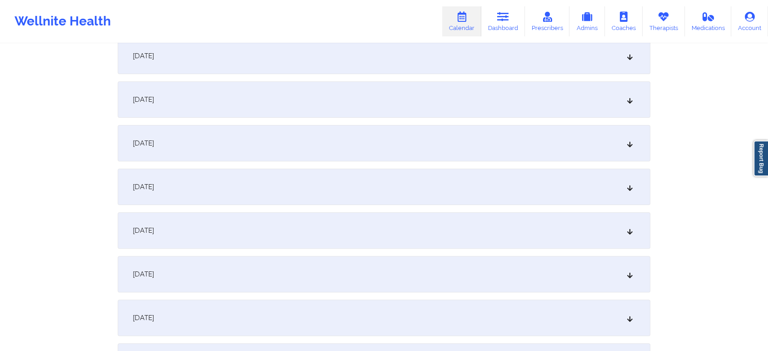
scroll to position [287, 0]
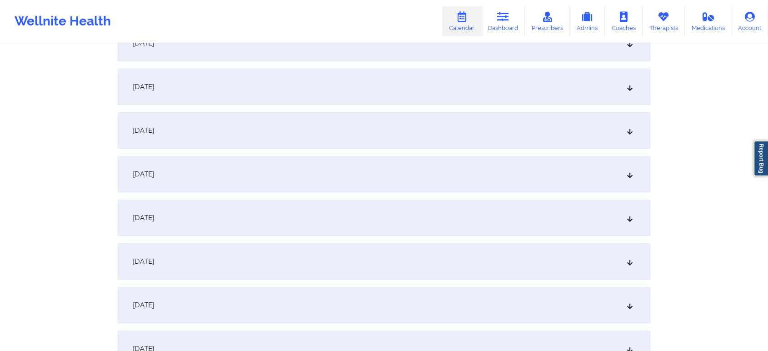
click at [477, 221] on div "[DATE]" at bounding box center [384, 217] width 533 height 36
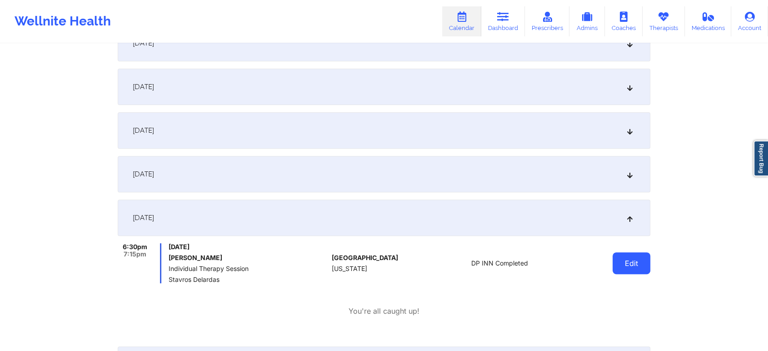
click at [627, 255] on button "Edit" at bounding box center [631, 263] width 38 height 22
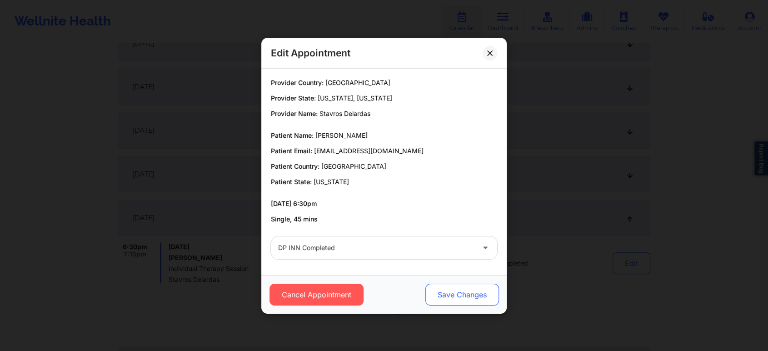
click at [453, 298] on button "Save Changes" at bounding box center [462, 295] width 74 height 22
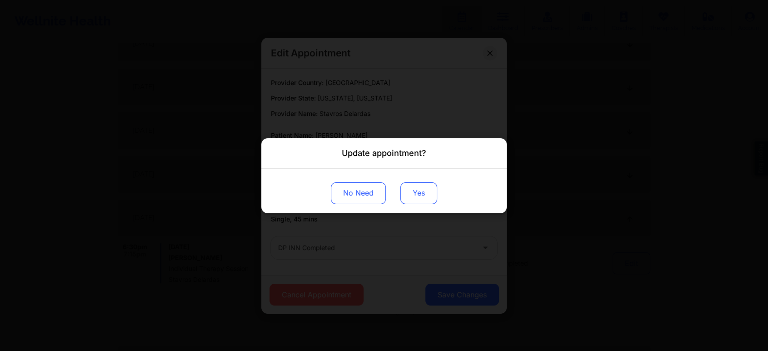
click at [415, 198] on button "Yes" at bounding box center [418, 193] width 37 height 22
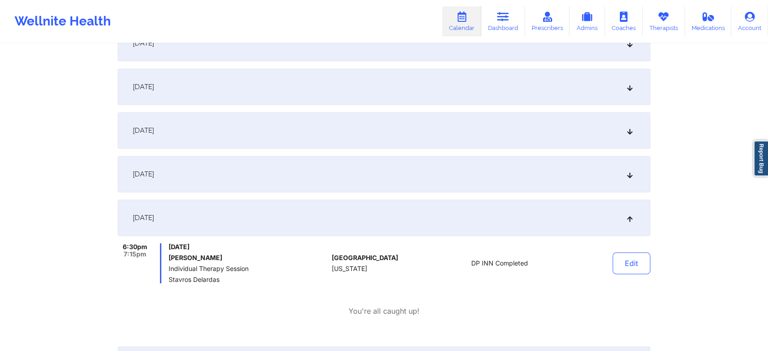
scroll to position [0, 0]
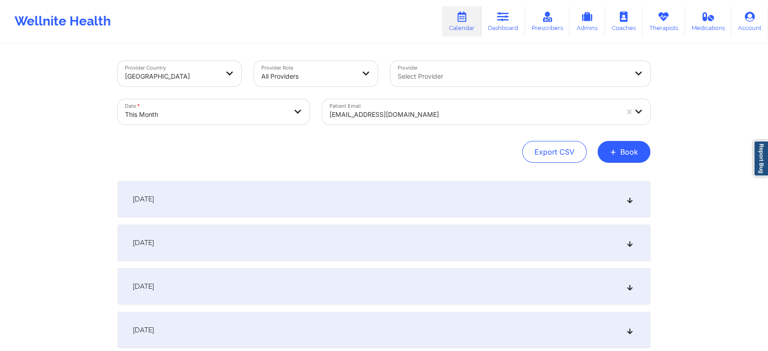
click at [434, 108] on div "[EMAIL_ADDRESS][DOMAIN_NAME]" at bounding box center [473, 115] width 289 height 20
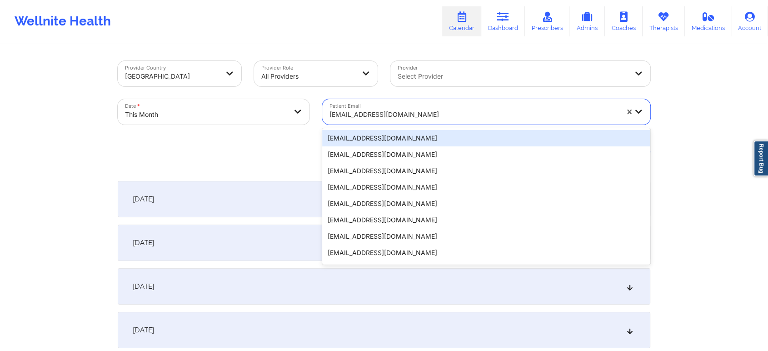
click at [462, 119] on div at bounding box center [473, 114] width 289 height 11
paste input "[EMAIL_ADDRESS][DOMAIN_NAME]"
type input "[EMAIL_ADDRESS][DOMAIN_NAME]"
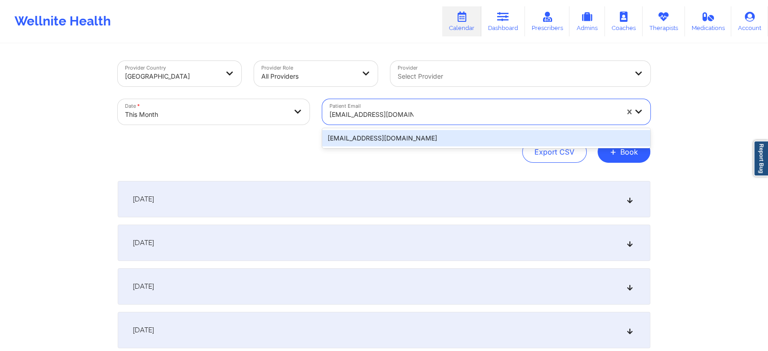
click at [426, 140] on div "[EMAIL_ADDRESS][DOMAIN_NAME]" at bounding box center [486, 138] width 328 height 16
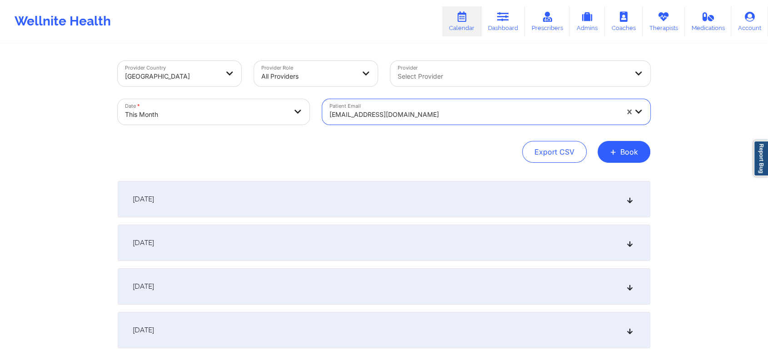
scroll to position [403, 0]
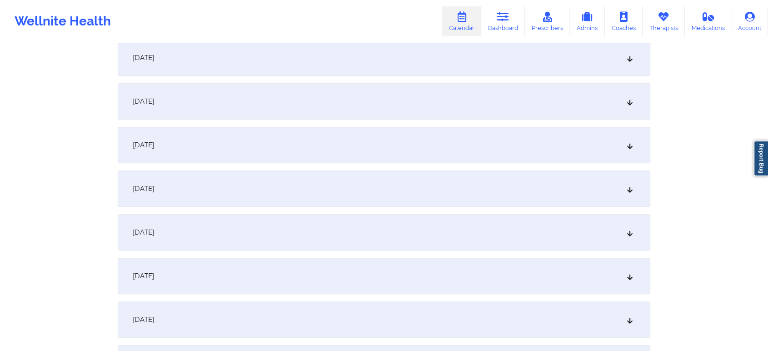
click at [421, 92] on div "[DATE]" at bounding box center [384, 101] width 533 height 36
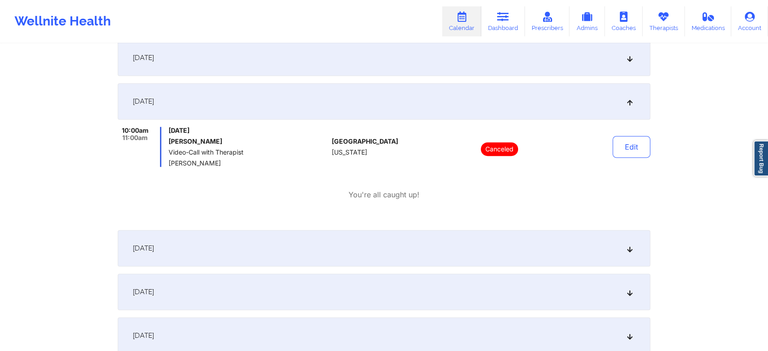
scroll to position [0, 0]
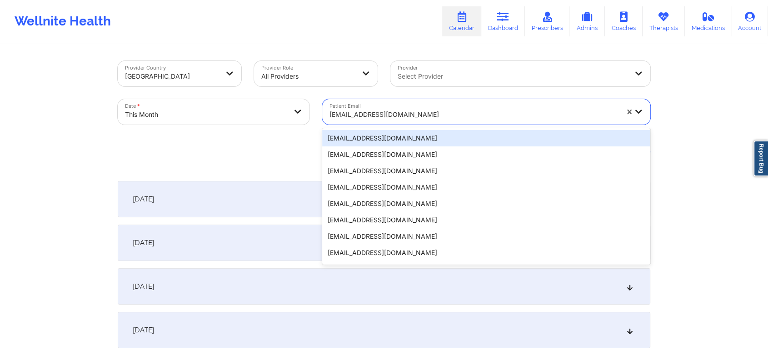
click at [449, 113] on div at bounding box center [473, 114] width 289 height 11
paste input "[EMAIL_ADDRESS][DOMAIN_NAME]"
type input "[EMAIL_ADDRESS][DOMAIN_NAME]"
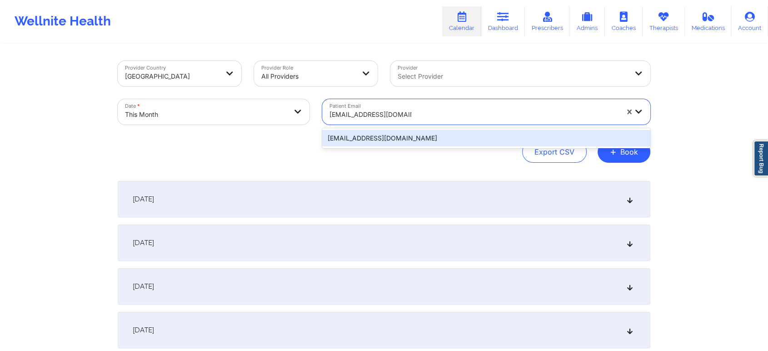
click at [450, 139] on div "[EMAIL_ADDRESS][DOMAIN_NAME]" at bounding box center [486, 138] width 328 height 16
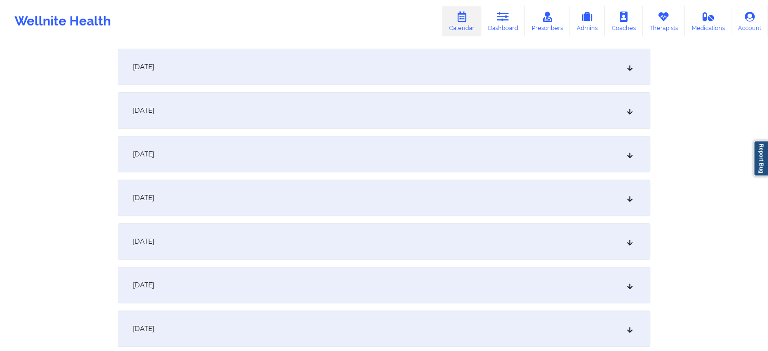
scroll to position [344, 0]
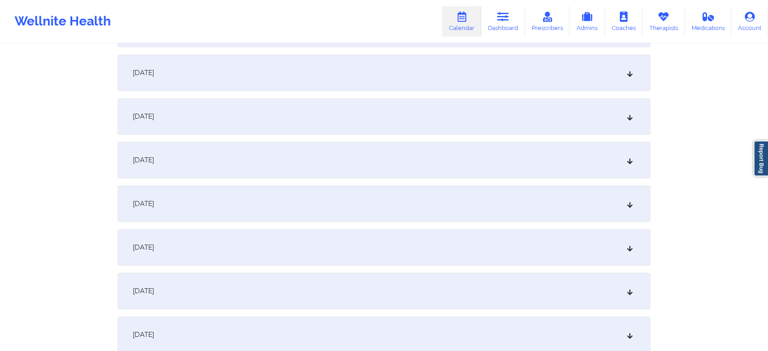
click at [485, 170] on div "[DATE]" at bounding box center [384, 160] width 533 height 36
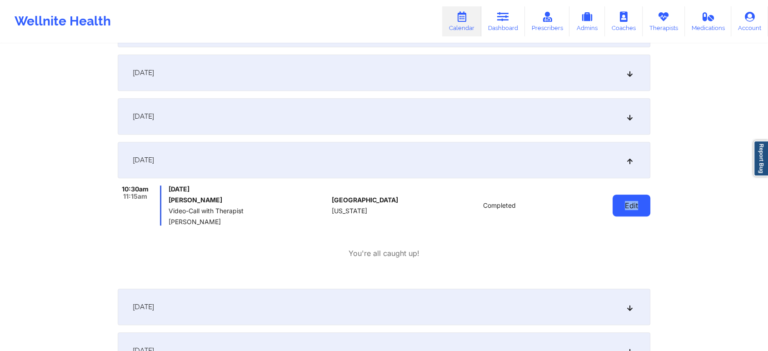
drag, startPoint x: 642, startPoint y: 217, endPoint x: 623, endPoint y: 212, distance: 19.4
click at [623, 212] on div "Edit" at bounding box center [608, 205] width 84 height 40
click at [623, 212] on button "Edit" at bounding box center [631, 205] width 38 height 22
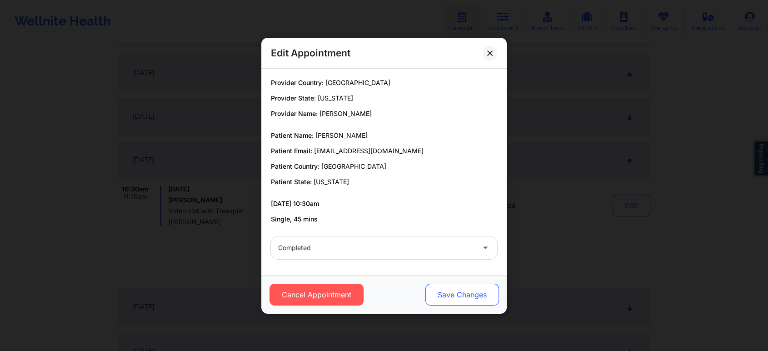
click at [473, 294] on button "Save Changes" at bounding box center [462, 295] width 74 height 22
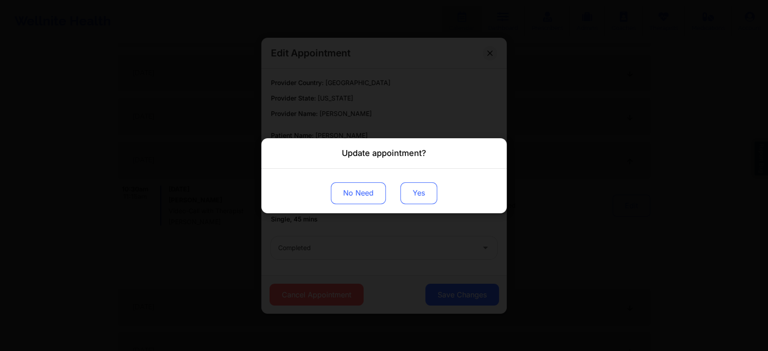
click at [429, 182] on button "Yes" at bounding box center [418, 193] width 37 height 22
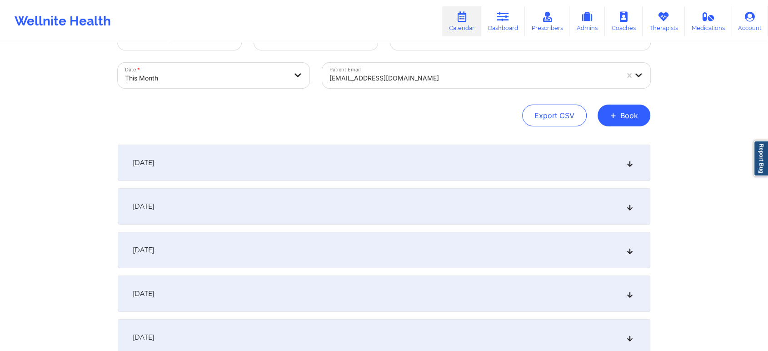
scroll to position [14, 0]
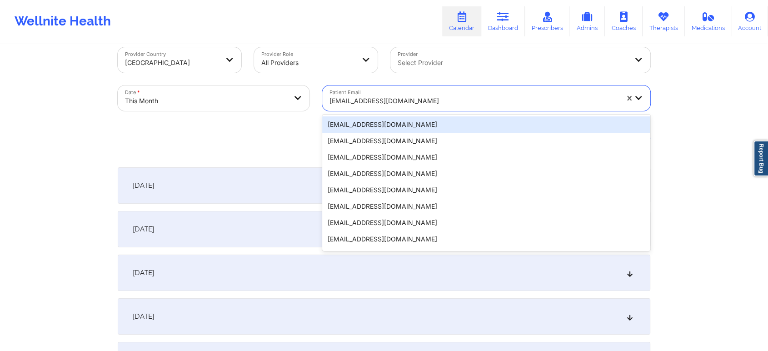
click at [402, 91] on div "[EMAIL_ADDRESS][DOMAIN_NAME]" at bounding box center [473, 101] width 289 height 20
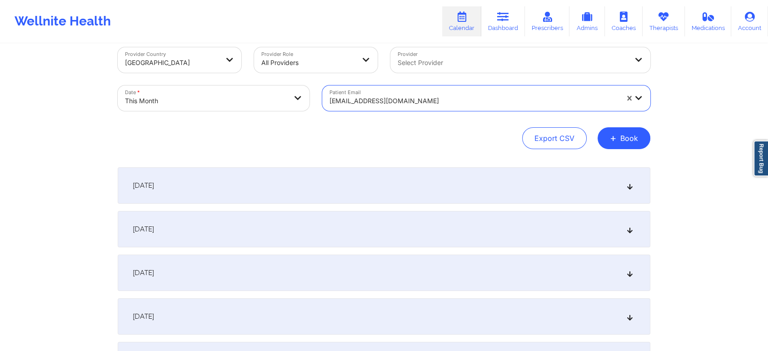
click at [443, 102] on div at bounding box center [473, 100] width 289 height 11
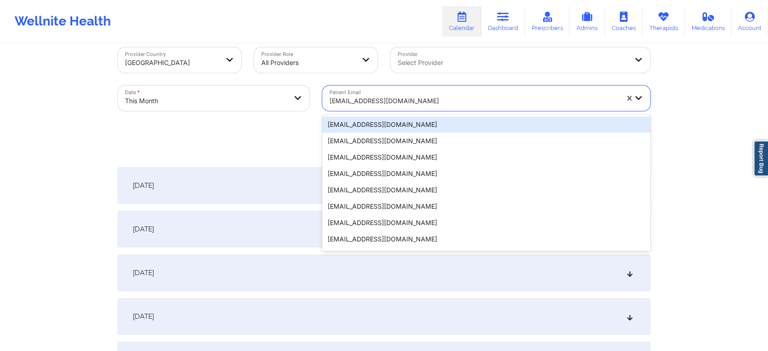
click at [443, 102] on div at bounding box center [473, 100] width 289 height 11
paste input "[PERSON_NAME][EMAIL_ADDRESS][PERSON_NAME][DOMAIN_NAME]"
type input "[PERSON_NAME][EMAIL_ADDRESS][PERSON_NAME][DOMAIN_NAME]"
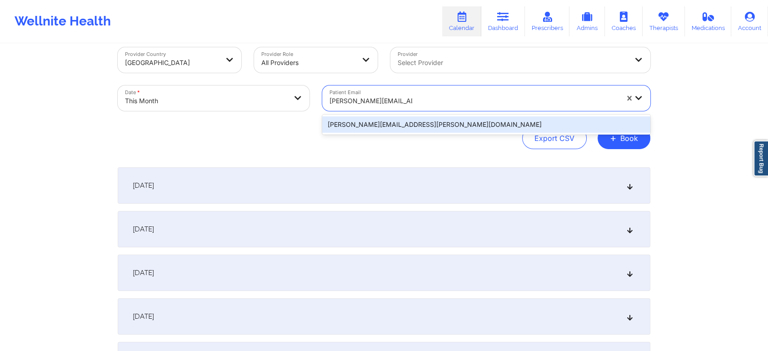
click at [453, 126] on div "[PERSON_NAME][EMAIL_ADDRESS][PERSON_NAME][DOMAIN_NAME]" at bounding box center [486, 124] width 328 height 16
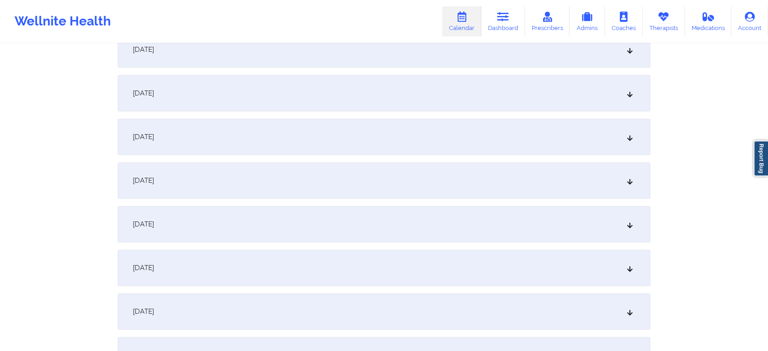
scroll to position [283, 0]
click at [491, 223] on div "[DATE]" at bounding box center [384, 222] width 533 height 36
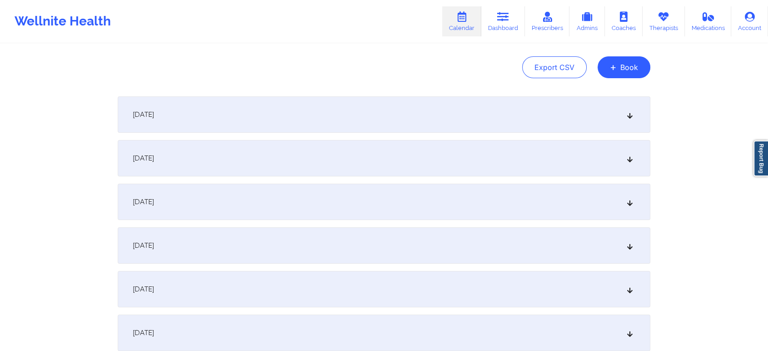
scroll to position [80, 0]
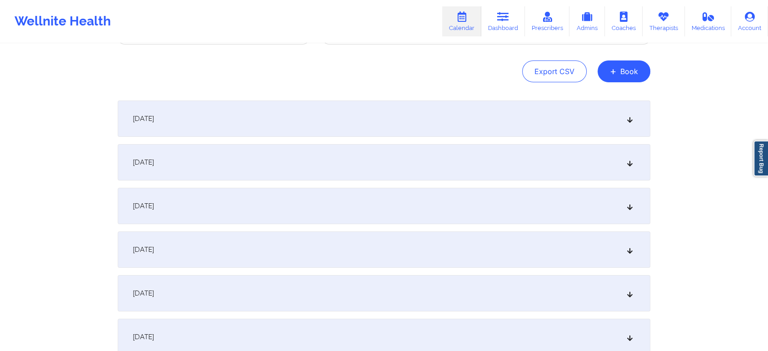
click at [568, 130] on div "[DATE]" at bounding box center [384, 118] width 533 height 36
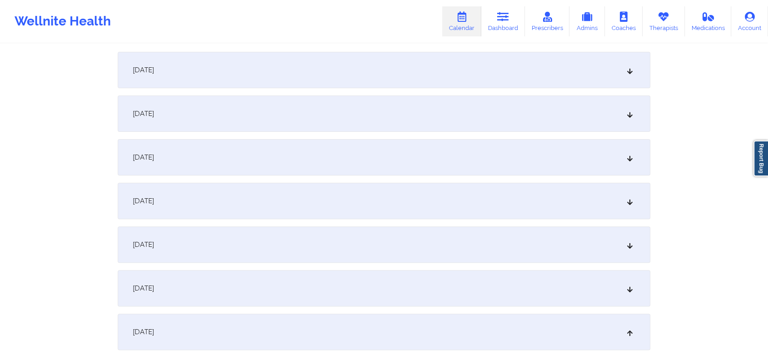
scroll to position [242, 0]
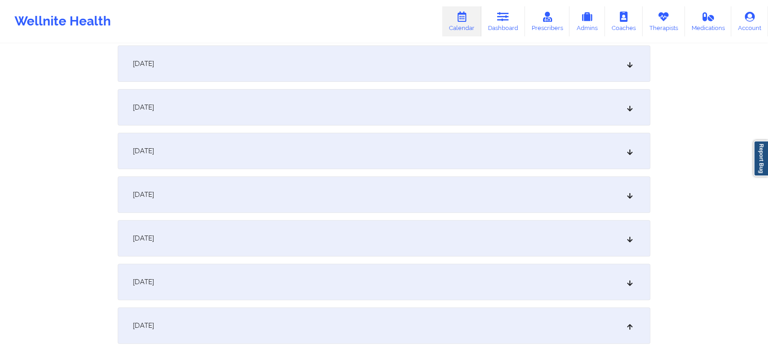
drag, startPoint x: 725, startPoint y: 97, endPoint x: 775, endPoint y: 75, distance: 54.1
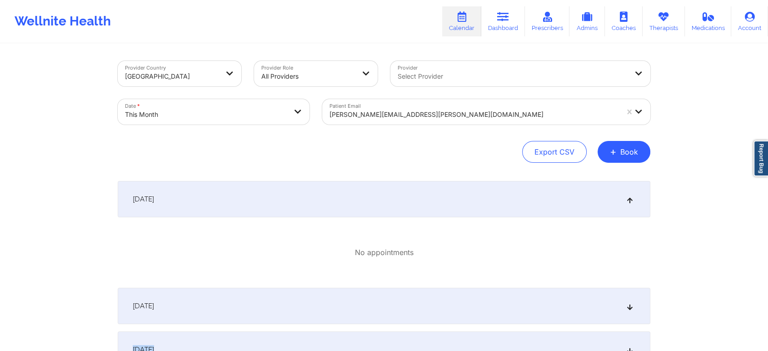
scroll to position [140, 0]
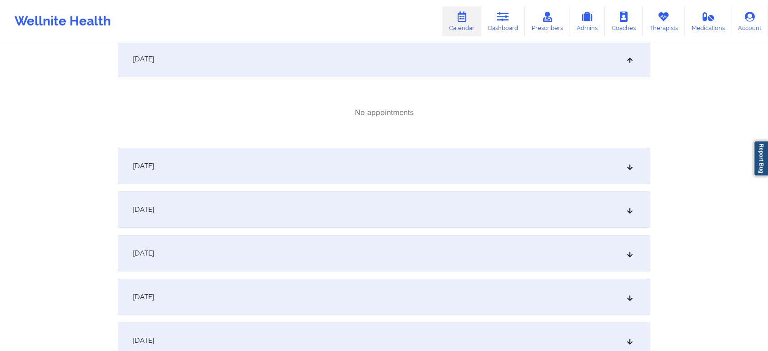
drag, startPoint x: 527, startPoint y: 137, endPoint x: 526, endPoint y: 145, distance: 8.3
click at [527, 166] on div "[DATE]" at bounding box center [384, 166] width 533 height 36
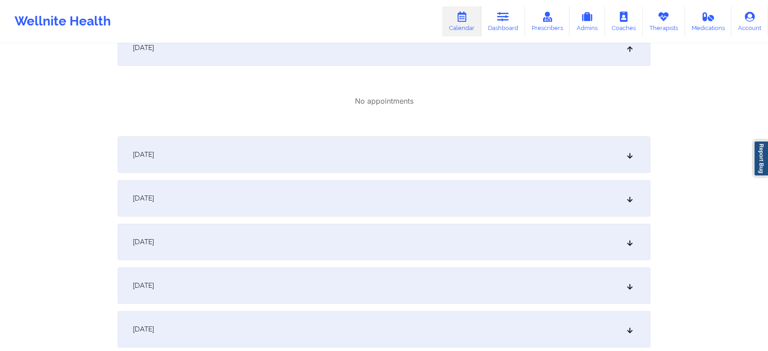
scroll to position [283, 0]
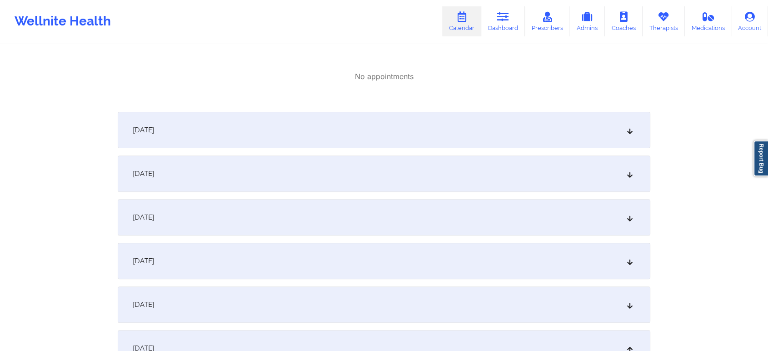
click at [574, 132] on div "[DATE]" at bounding box center [384, 130] width 533 height 36
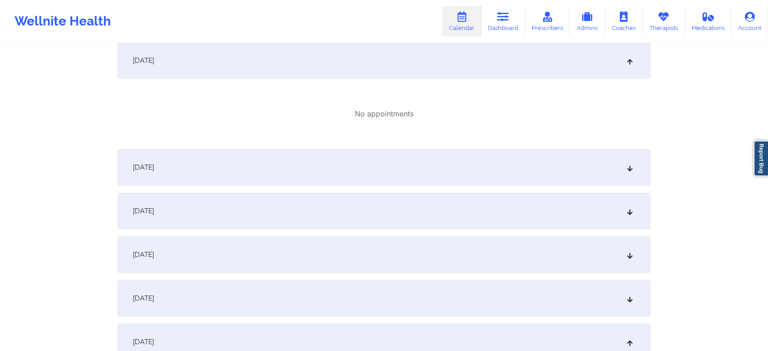
scroll to position [363, 0]
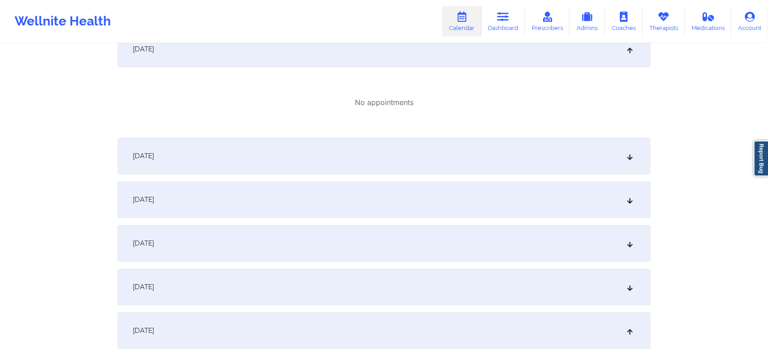
click at [557, 160] on div "[DATE]" at bounding box center [384, 156] width 533 height 36
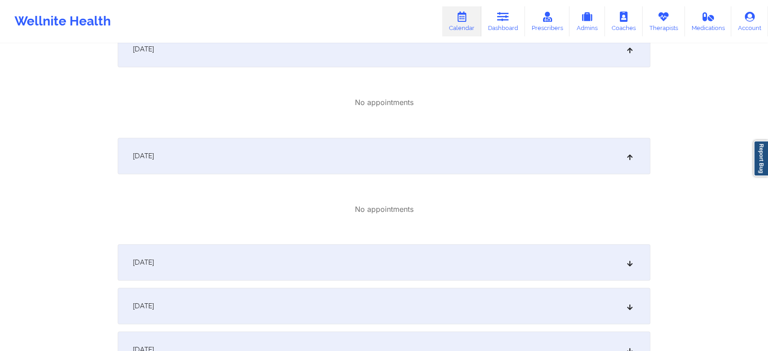
click at [559, 264] on div "[DATE]" at bounding box center [384, 262] width 533 height 36
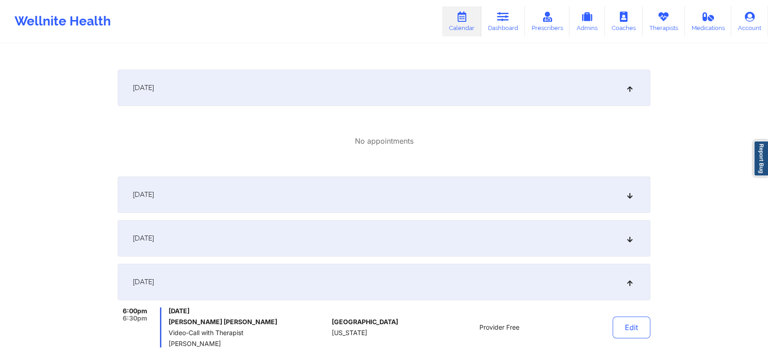
scroll to position [568, 0]
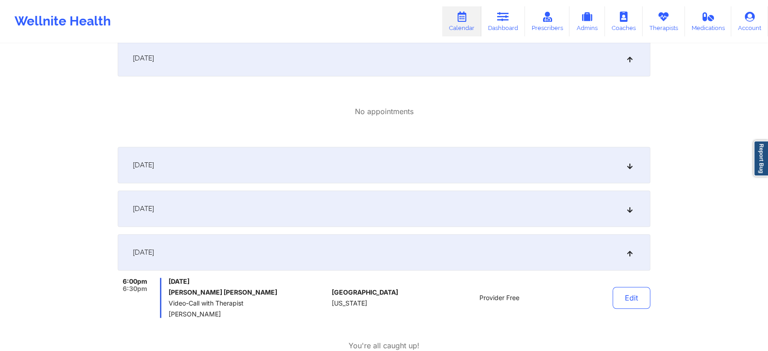
click at [604, 168] on div "[DATE]" at bounding box center [384, 165] width 533 height 36
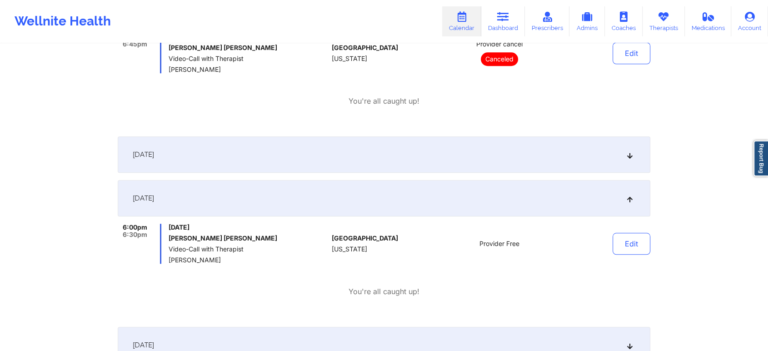
scroll to position [814, 0]
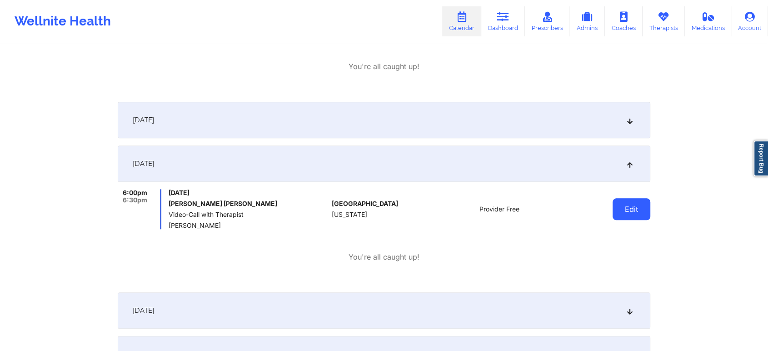
drag, startPoint x: 629, startPoint y: 222, endPoint x: 635, endPoint y: 207, distance: 16.5
click at [635, 207] on div "Edit" at bounding box center [608, 209] width 84 height 40
click at [635, 207] on button "Edit" at bounding box center [631, 209] width 38 height 22
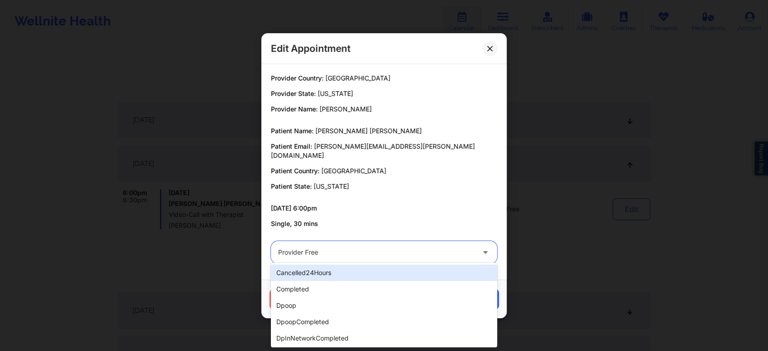
click at [388, 256] on div "Provider Free" at bounding box center [376, 252] width 196 height 23
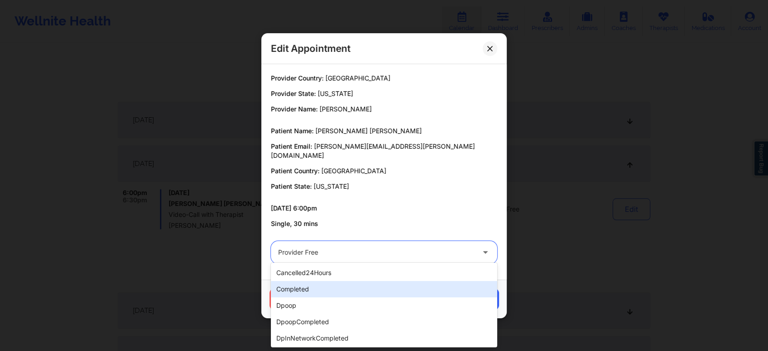
click at [337, 286] on div "completed" at bounding box center [384, 289] width 226 height 16
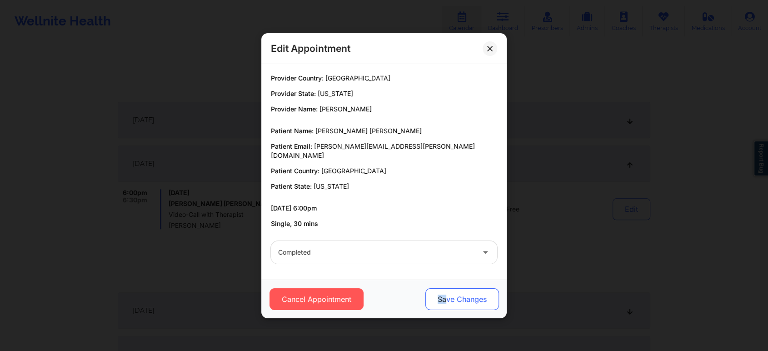
drag, startPoint x: 436, startPoint y: 282, endPoint x: 446, endPoint y: 294, distance: 15.1
click at [446, 294] on div "Cancel Appointment Save Changes" at bounding box center [383, 298] width 245 height 39
click at [446, 294] on button "Save Changes" at bounding box center [462, 299] width 74 height 22
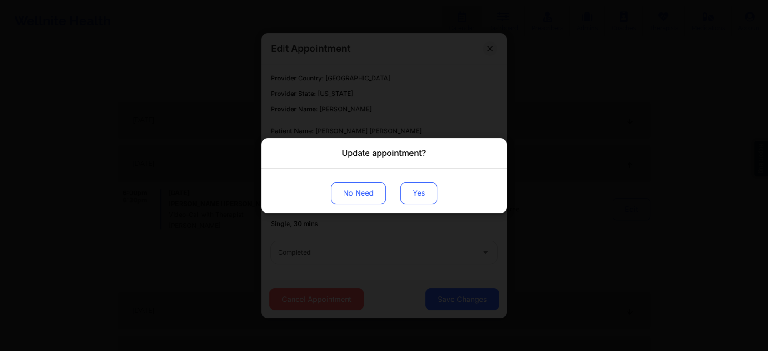
click at [421, 197] on button "Yes" at bounding box center [418, 193] width 37 height 22
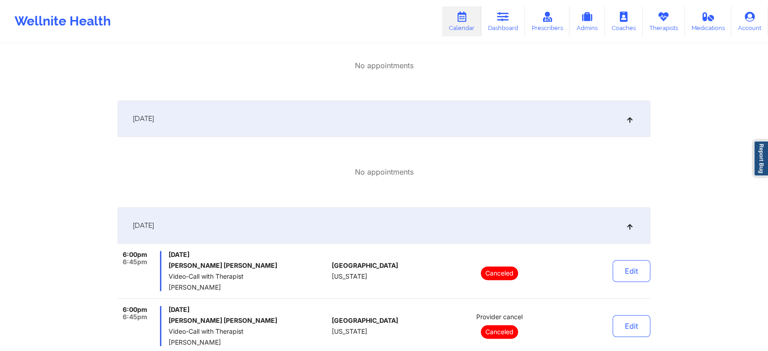
scroll to position [45, 0]
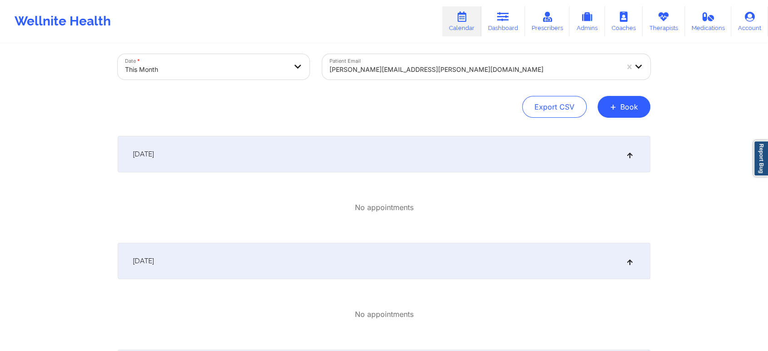
click at [427, 48] on div "Patient Email [PERSON_NAME][EMAIL_ADDRESS][PERSON_NAME][DOMAIN_NAME]" at bounding box center [486, 67] width 341 height 38
click at [435, 80] on div "Patient Email [PERSON_NAME][EMAIL_ADDRESS][PERSON_NAME][DOMAIN_NAME]" at bounding box center [486, 67] width 341 height 38
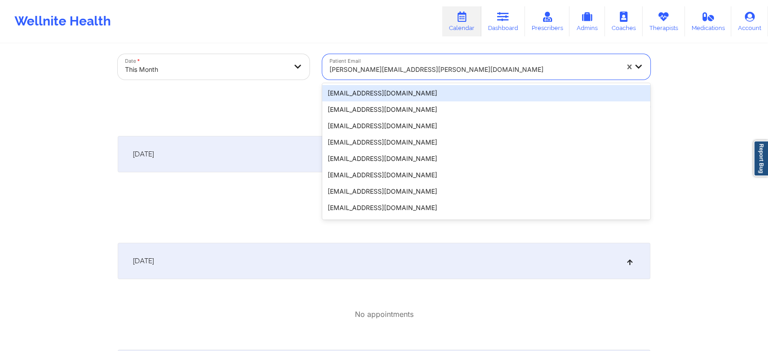
click at [447, 71] on div at bounding box center [473, 69] width 289 height 11
paste input "[PERSON_NAME][EMAIL_ADDRESS][DOMAIN_NAME]"
type input "[PERSON_NAME][EMAIL_ADDRESS][DOMAIN_NAME]"
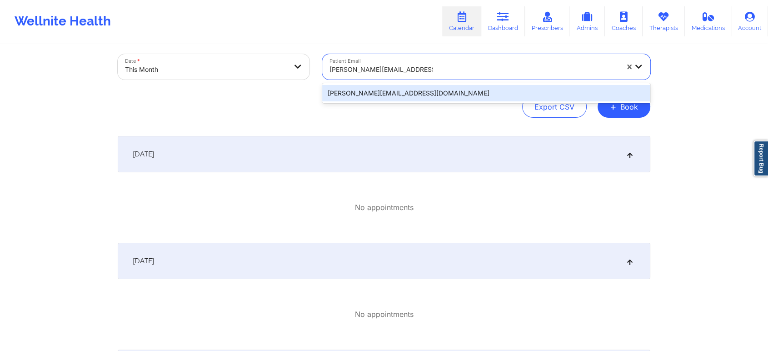
click at [431, 92] on div "[PERSON_NAME][EMAIL_ADDRESS][DOMAIN_NAME]" at bounding box center [486, 93] width 328 height 16
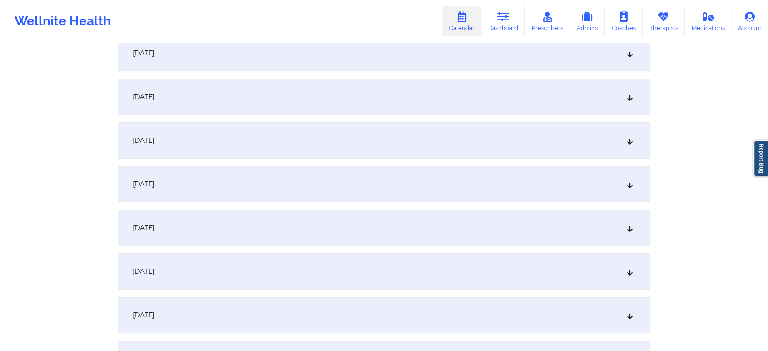
scroll to position [283, 0]
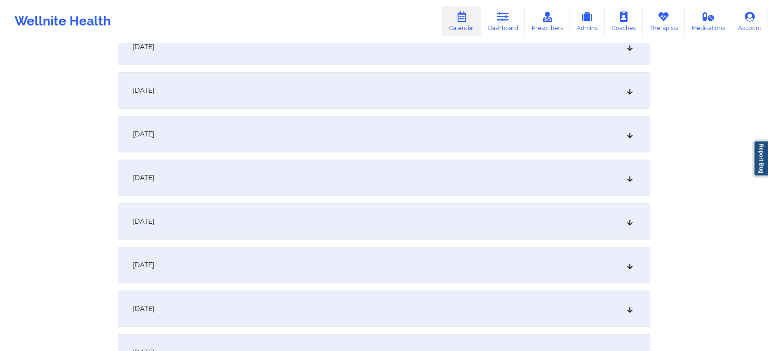
click at [555, 213] on div "[DATE]" at bounding box center [384, 221] width 533 height 36
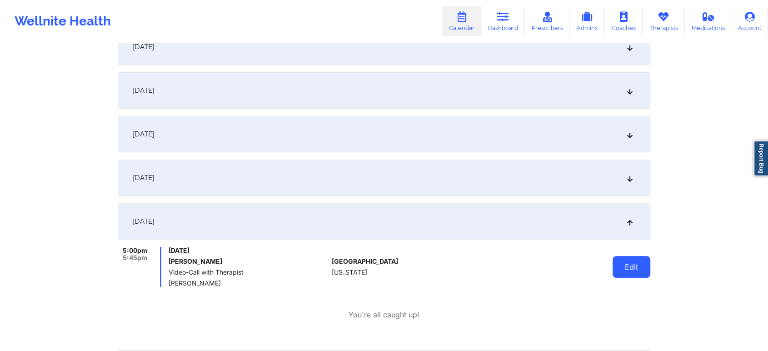
click at [637, 260] on button "Edit" at bounding box center [631, 267] width 38 height 22
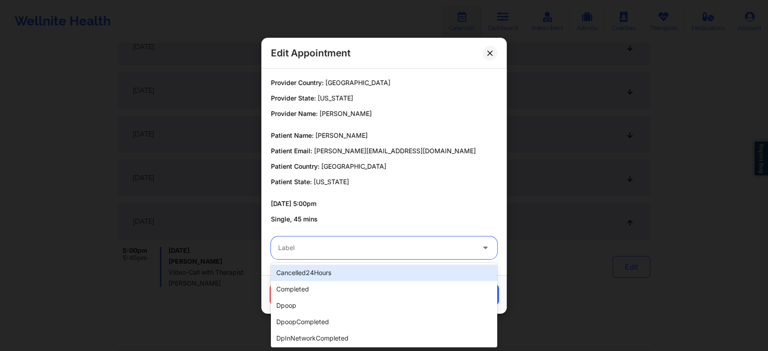
click at [382, 253] on div "Label" at bounding box center [373, 247] width 204 height 23
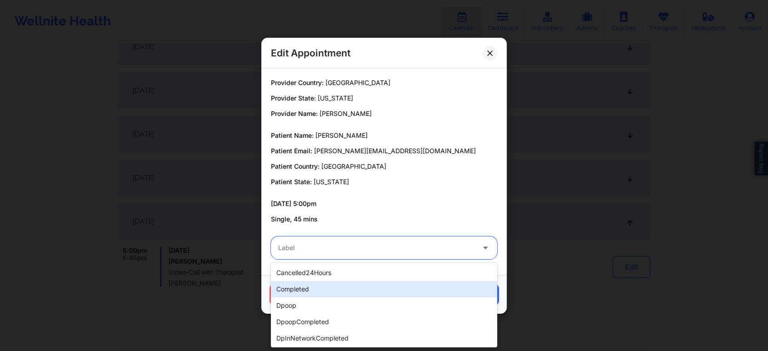
click at [336, 289] on div "completed" at bounding box center [384, 289] width 226 height 16
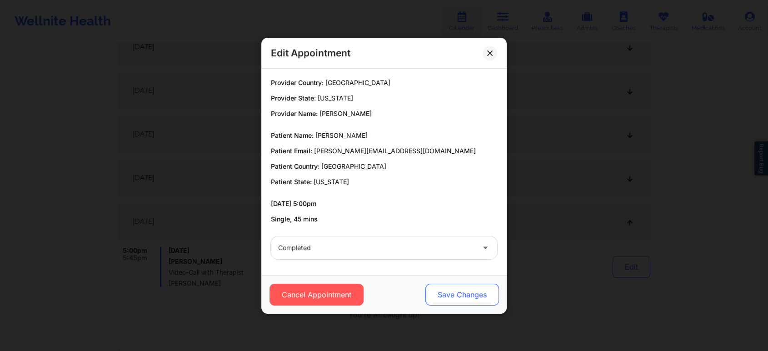
click at [456, 289] on button "Save Changes" at bounding box center [462, 295] width 74 height 22
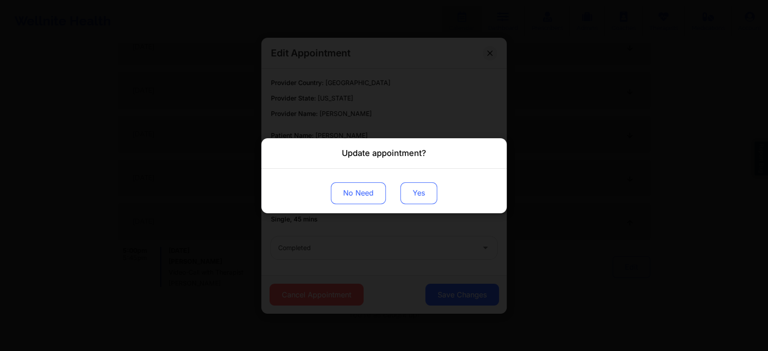
click at [422, 184] on button "Yes" at bounding box center [418, 193] width 37 height 22
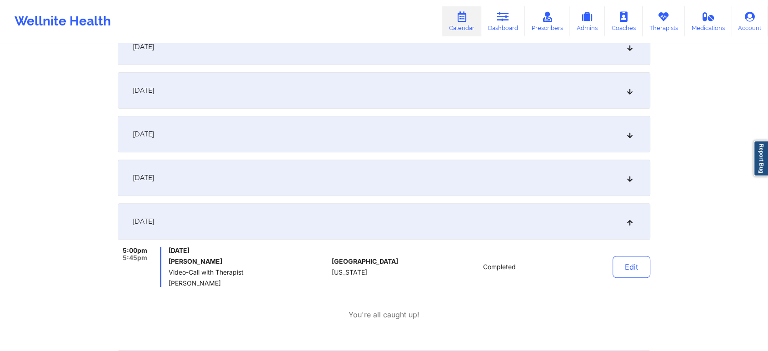
scroll to position [0, 0]
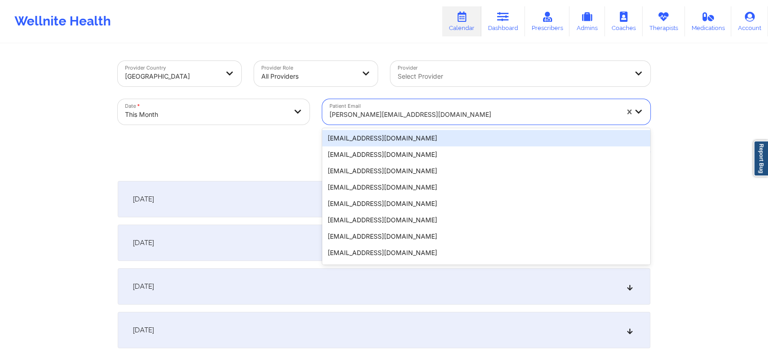
drag, startPoint x: 462, startPoint y: 118, endPoint x: 314, endPoint y: 144, distance: 150.9
click at [314, 144] on div "Provider Country [GEOGRAPHIC_DATA] Provider Role All Providers Provider Select …" at bounding box center [384, 112] width 533 height 102
paste input "[EMAIL_ADDRESS][DOMAIN_NAME]"
type input "[EMAIL_ADDRESS][DOMAIN_NAME]"
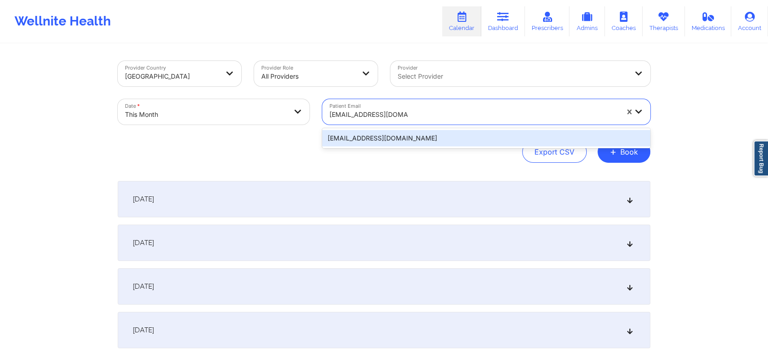
click at [454, 143] on div "[EMAIL_ADDRESS][DOMAIN_NAME]" at bounding box center [486, 138] width 328 height 16
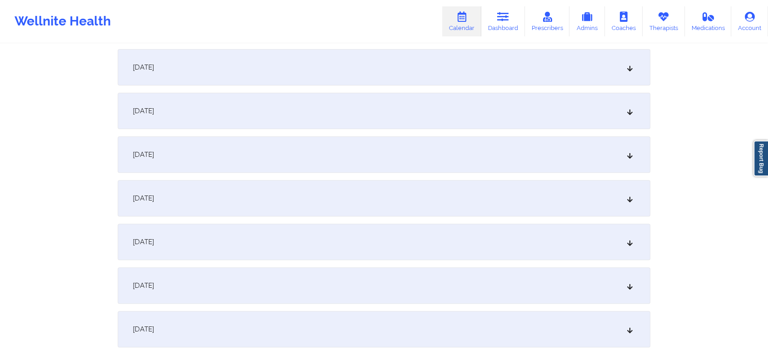
scroll to position [265, 0]
click at [491, 255] on div "[DATE]" at bounding box center [384, 239] width 533 height 36
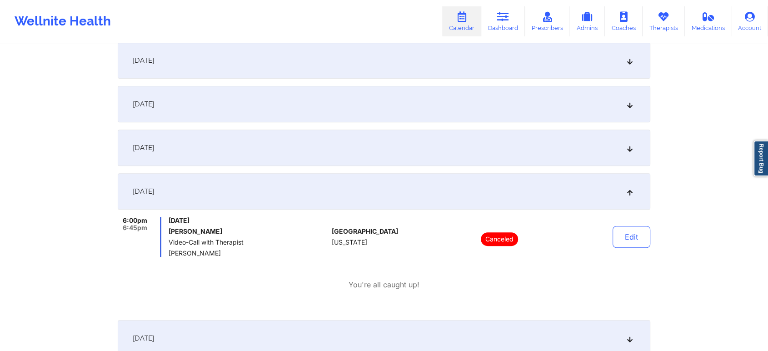
scroll to position [0, 0]
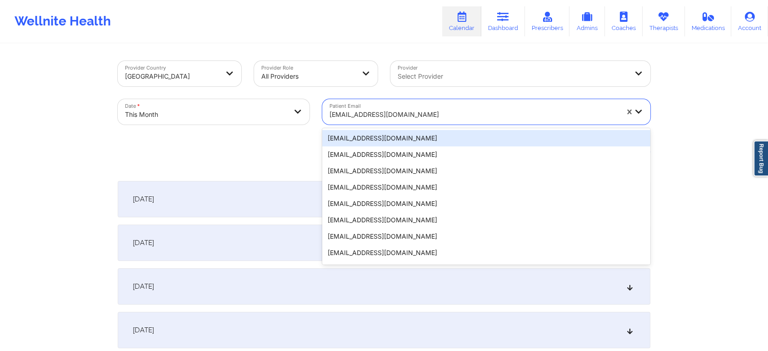
click at [458, 110] on div at bounding box center [473, 114] width 289 height 11
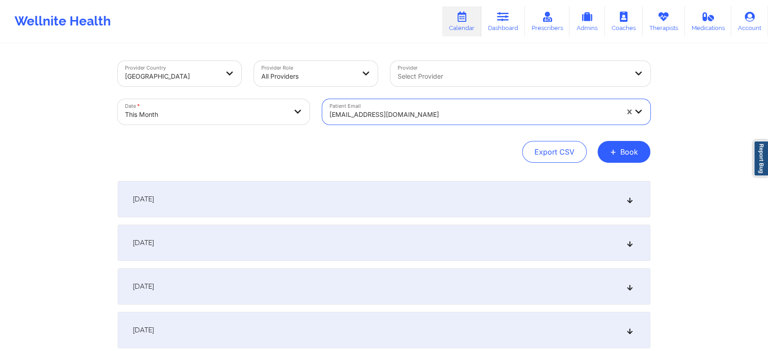
click at [458, 110] on div at bounding box center [473, 114] width 289 height 11
paste input "[EMAIL_ADDRESS][DOMAIN_NAME]"
type input "[EMAIL_ADDRESS][DOMAIN_NAME]"
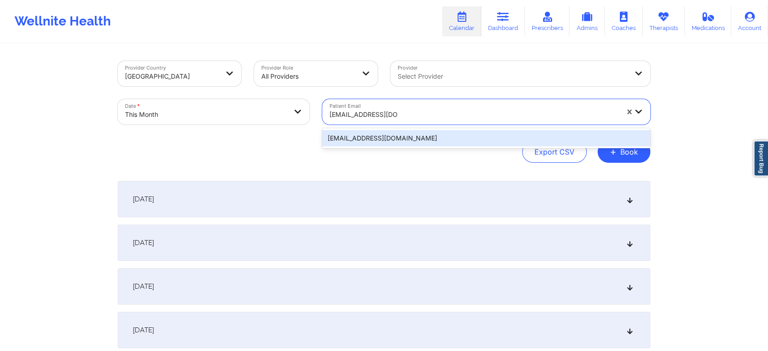
click at [421, 134] on div "[EMAIL_ADDRESS][DOMAIN_NAME]" at bounding box center [486, 138] width 328 height 16
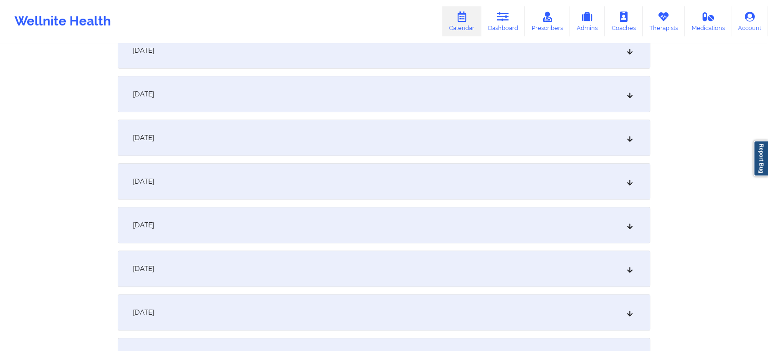
scroll to position [279, 0]
click at [363, 216] on div "[DATE]" at bounding box center [384, 226] width 533 height 36
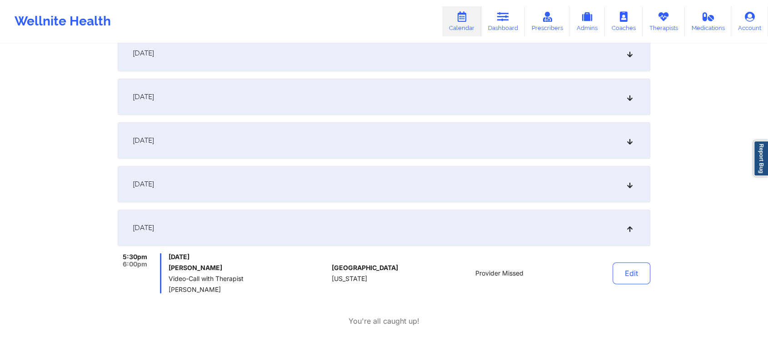
scroll to position [0, 0]
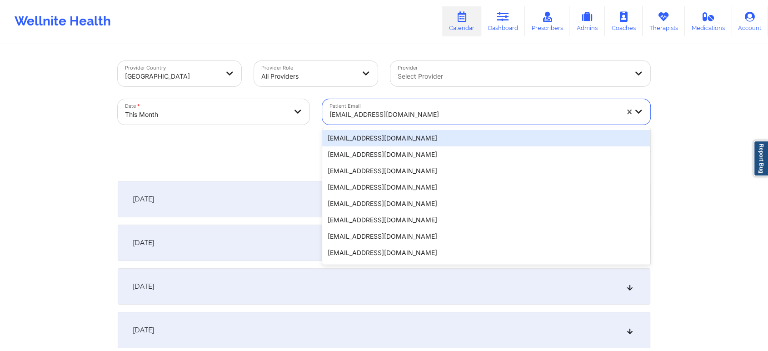
click at [436, 113] on div at bounding box center [473, 114] width 289 height 11
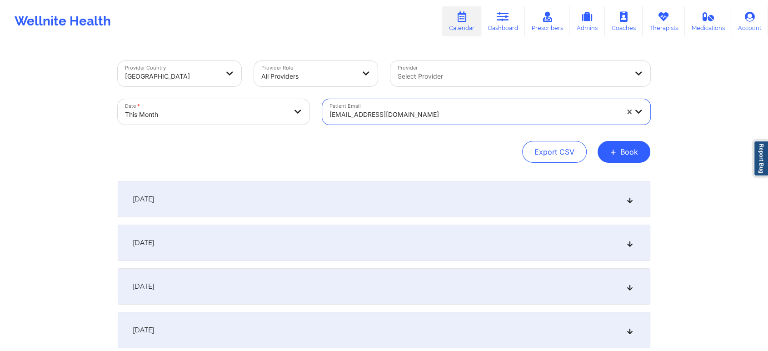
click at [436, 113] on div at bounding box center [473, 114] width 289 height 11
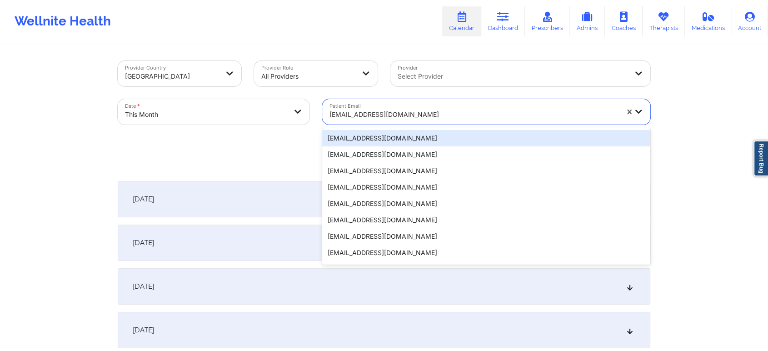
click at [436, 113] on div at bounding box center [473, 114] width 289 height 11
paste input "[EMAIL_ADDRESS][DOMAIN_NAME]"
type input "[EMAIL_ADDRESS][DOMAIN_NAME]"
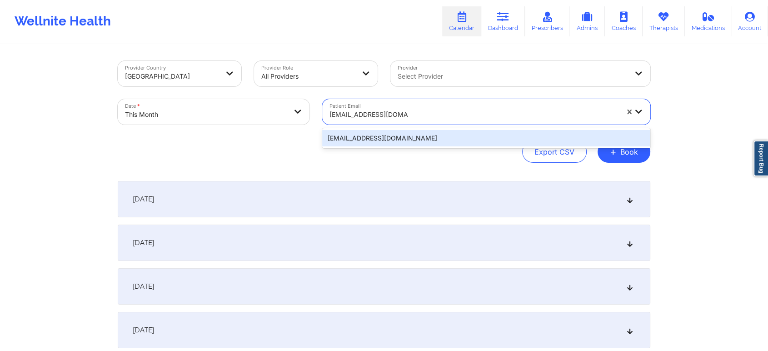
click at [416, 137] on div "[EMAIL_ADDRESS][DOMAIN_NAME]" at bounding box center [486, 138] width 328 height 16
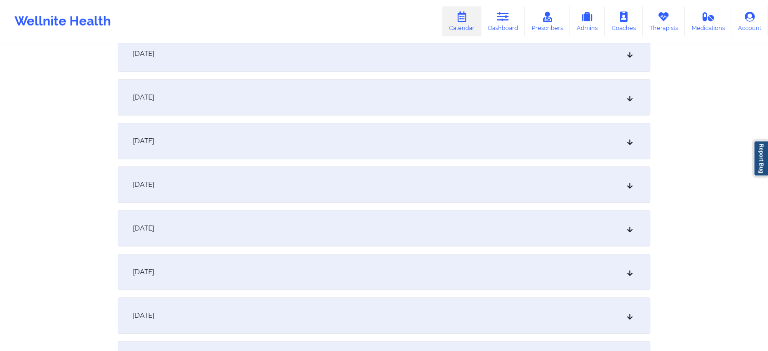
scroll to position [324, 0]
click at [248, 181] on div "[DATE]" at bounding box center [384, 181] width 533 height 36
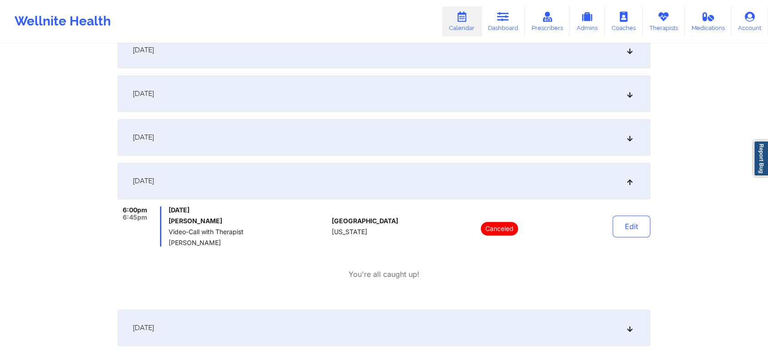
scroll to position [0, 0]
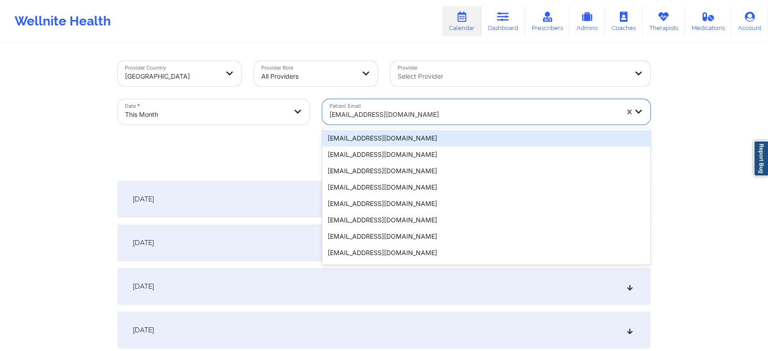
click at [394, 111] on div at bounding box center [473, 114] width 289 height 11
paste input "[EMAIL_ADDRESS][DOMAIN_NAME]"
type input "[EMAIL_ADDRESS][DOMAIN_NAME]"
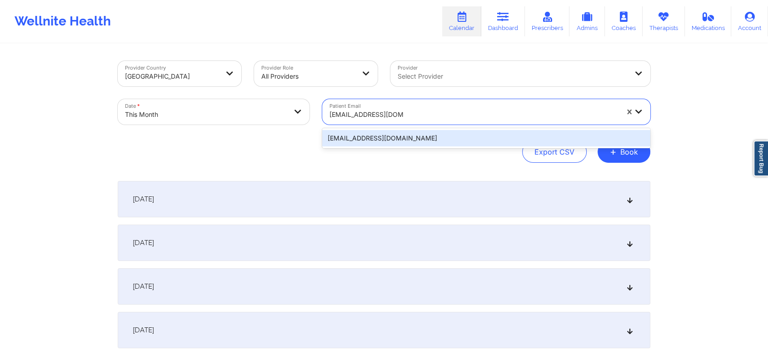
click at [460, 141] on div "[EMAIL_ADDRESS][DOMAIN_NAME]" at bounding box center [486, 138] width 328 height 16
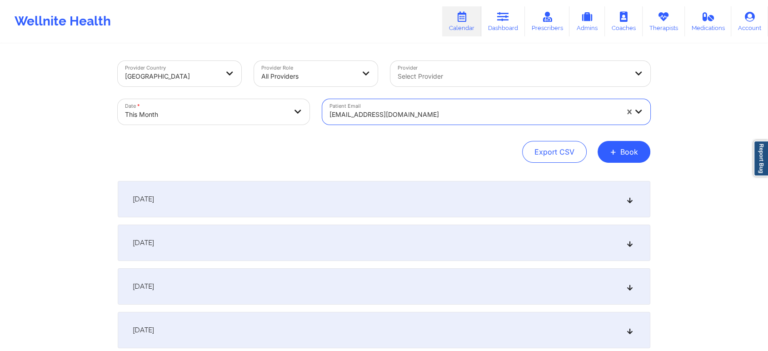
scroll to position [307, 0]
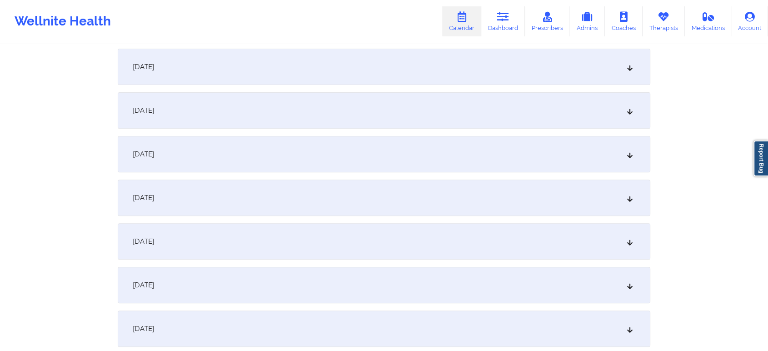
drag, startPoint x: 367, startPoint y: 246, endPoint x: 412, endPoint y: 202, distance: 63.6
click at [412, 202] on div "[DATE]" at bounding box center [384, 197] width 533 height 36
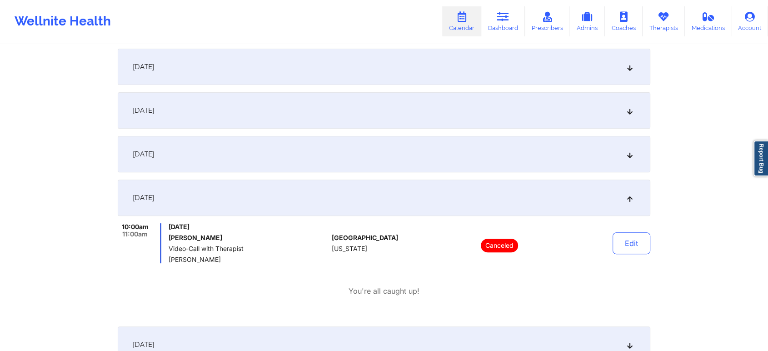
scroll to position [0, 0]
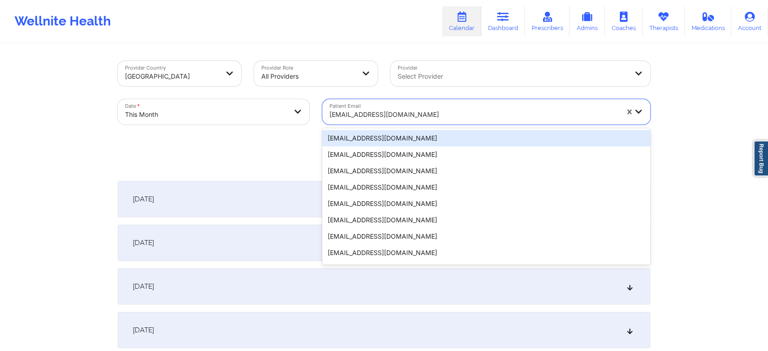
click at [449, 115] on div at bounding box center [473, 114] width 289 height 11
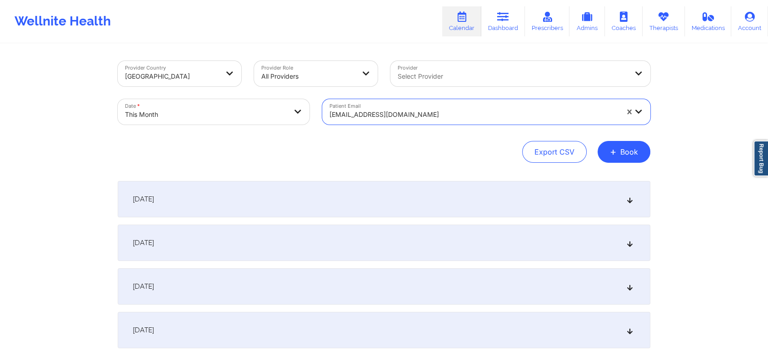
click at [449, 115] on div at bounding box center [473, 114] width 289 height 11
paste input "[EMAIL_ADDRESS][DOMAIN_NAME]"
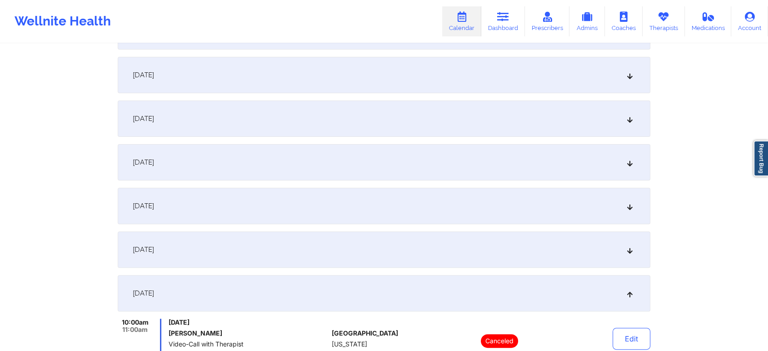
scroll to position [218, 0]
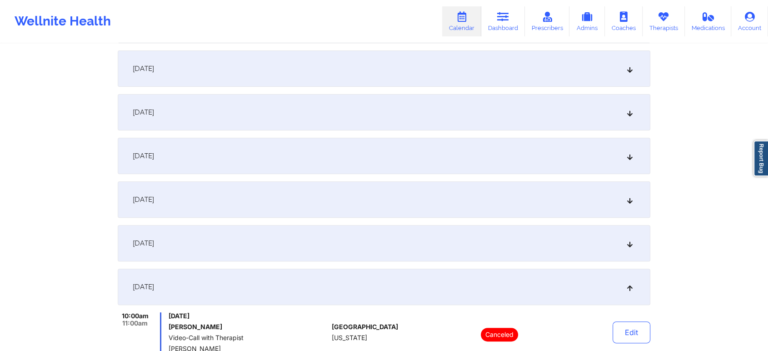
type input "[EMAIL_ADDRESS][DOMAIN_NAME]"
click at [334, 195] on div "[DATE]" at bounding box center [384, 199] width 533 height 36
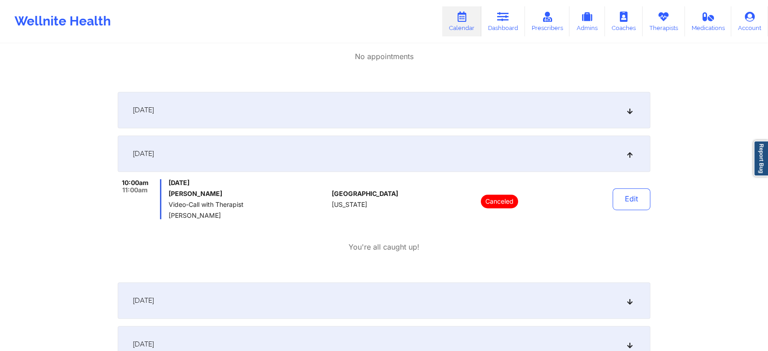
scroll to position [0, 0]
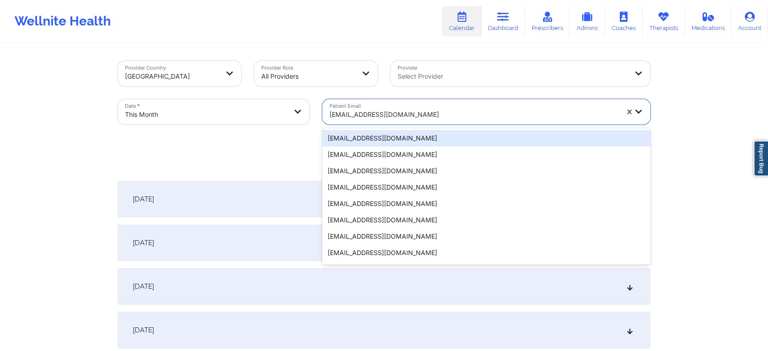
click at [441, 111] on div at bounding box center [473, 114] width 289 height 11
paste input "[EMAIL_ADDRESS][DOMAIN_NAME]"
type input "[EMAIL_ADDRESS][DOMAIN_NAME]"
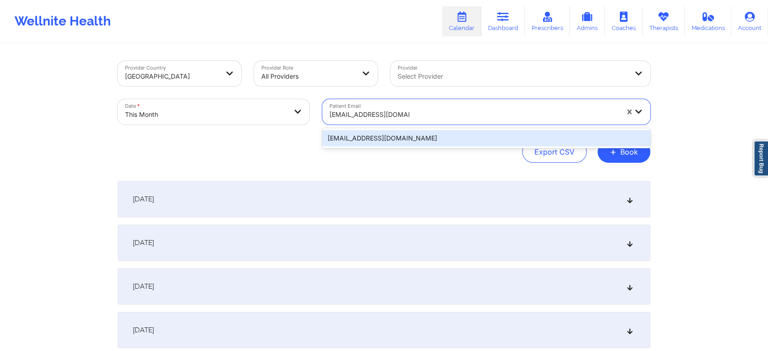
click at [370, 142] on div "[EMAIL_ADDRESS][DOMAIN_NAME]" at bounding box center [486, 138] width 328 height 16
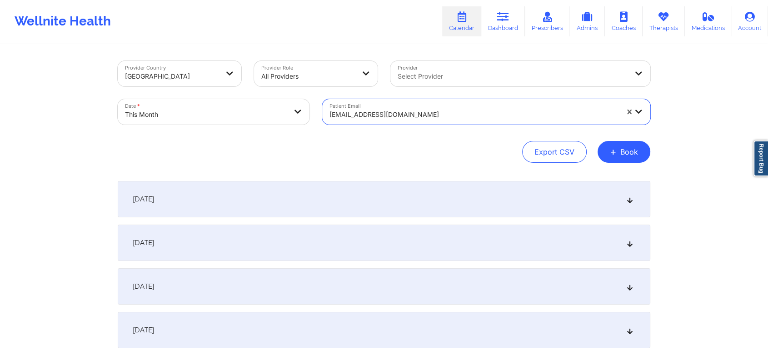
scroll to position [349, 0]
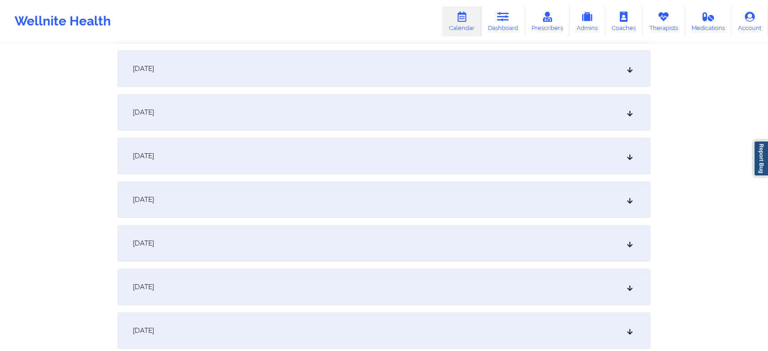
click at [390, 165] on div "[DATE]" at bounding box center [384, 156] width 533 height 36
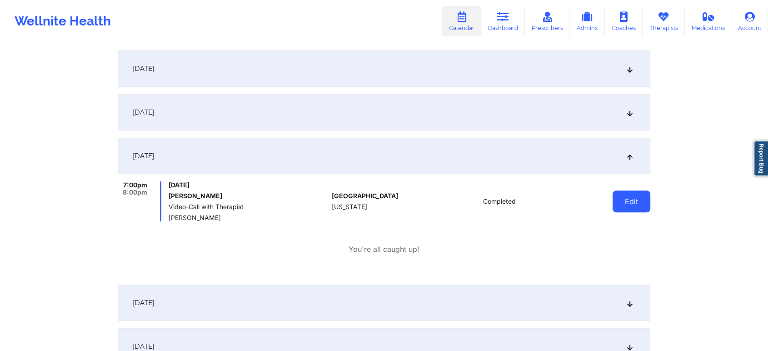
click at [647, 209] on button "Edit" at bounding box center [631, 201] width 38 height 22
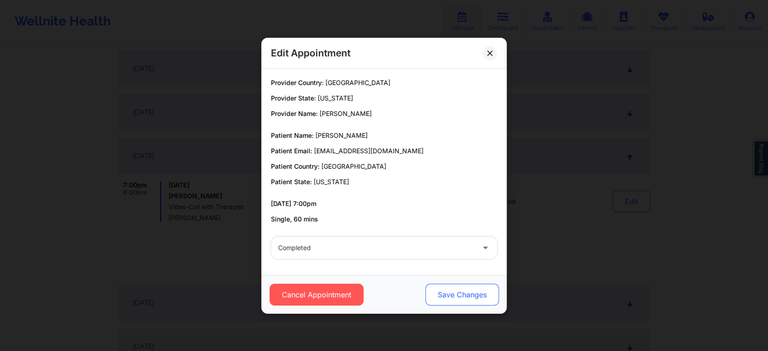
click at [456, 300] on button "Save Changes" at bounding box center [462, 295] width 74 height 22
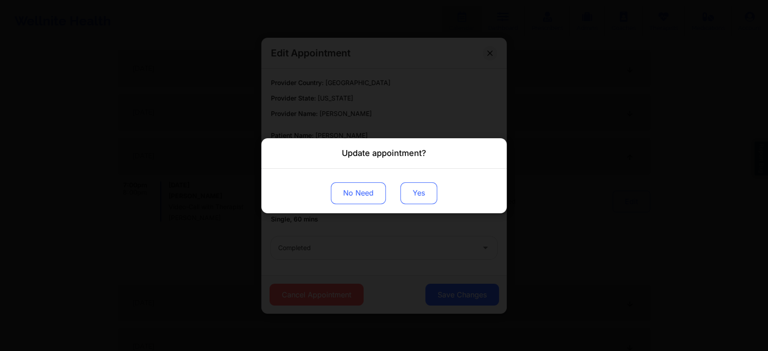
click at [424, 198] on button "Yes" at bounding box center [418, 193] width 37 height 22
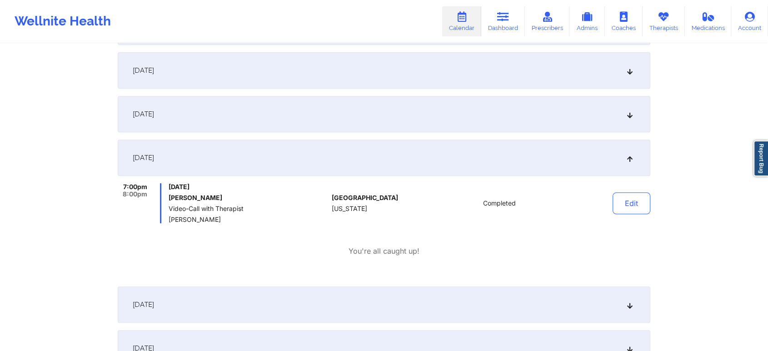
scroll to position [0, 0]
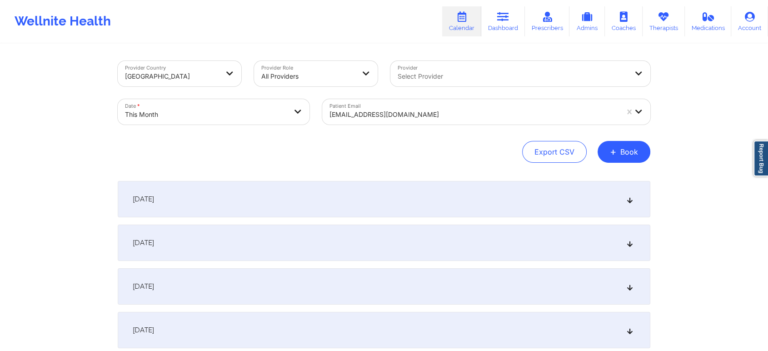
click at [449, 104] on div "[EMAIL_ADDRESS][DOMAIN_NAME]" at bounding box center [470, 111] width 297 height 25
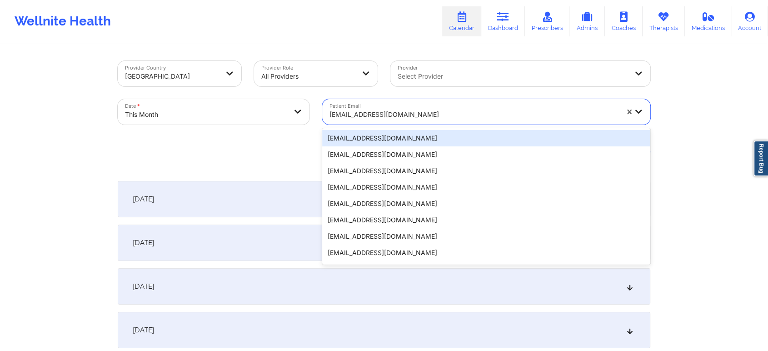
paste input "[EMAIL_ADDRESS][DOMAIN_NAME]"
type input "[EMAIL_ADDRESS][DOMAIN_NAME]"
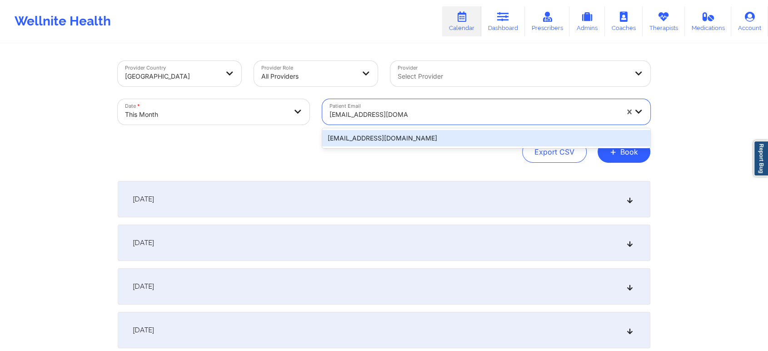
click at [444, 129] on div "[EMAIL_ADDRESS][DOMAIN_NAME]" at bounding box center [486, 138] width 328 height 20
click at [514, 138] on div "[EMAIL_ADDRESS][DOMAIN_NAME]" at bounding box center [486, 138] width 328 height 16
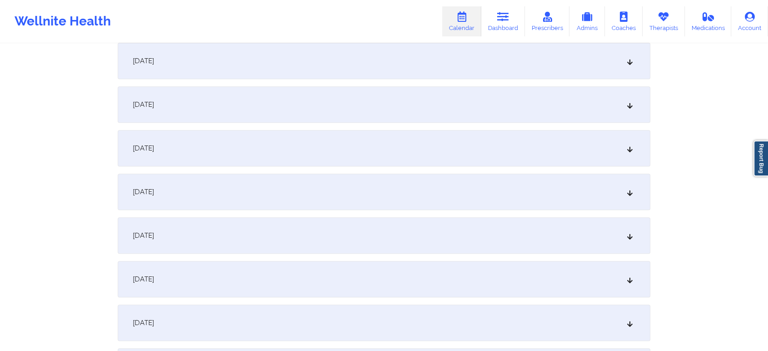
scroll to position [353, 0]
drag, startPoint x: 324, startPoint y: 184, endPoint x: 309, endPoint y: 159, distance: 28.8
click at [309, 159] on div "[DATE]" at bounding box center [384, 152] width 533 height 36
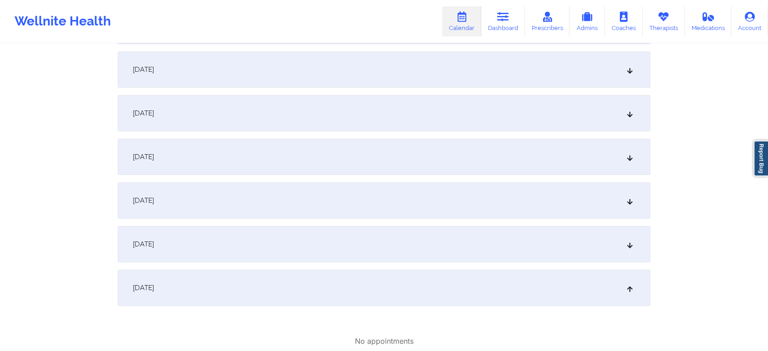
scroll to position [0, 0]
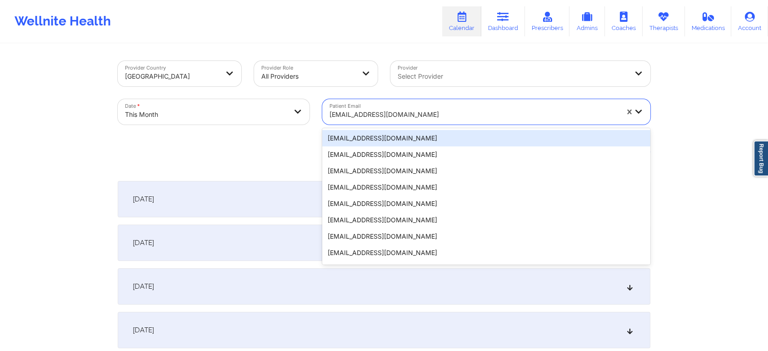
click at [429, 122] on div "[EMAIL_ADDRESS][DOMAIN_NAME]" at bounding box center [473, 115] width 289 height 20
paste input "[EMAIL_ADDRESS][DOMAIN_NAME]"
type input "[EMAIL_ADDRESS][DOMAIN_NAME]"
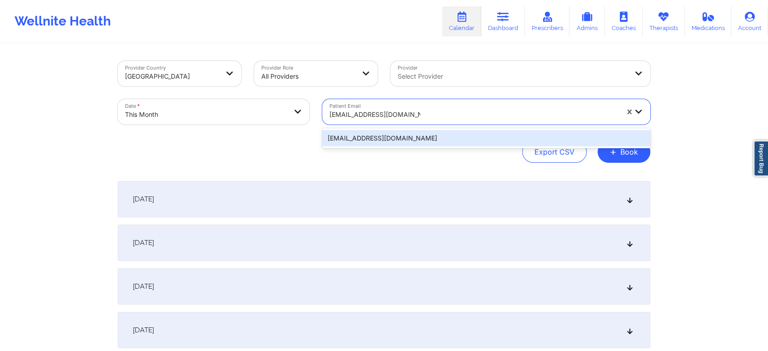
click at [422, 140] on div "[EMAIL_ADDRESS][DOMAIN_NAME]" at bounding box center [486, 138] width 328 height 16
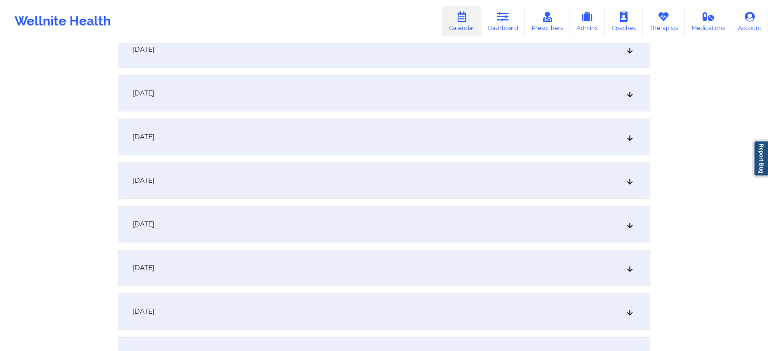
scroll to position [399, 0]
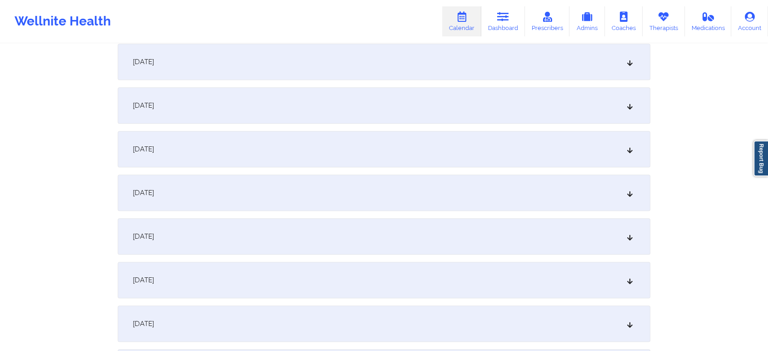
click at [298, 159] on div "[DATE]" at bounding box center [384, 149] width 533 height 36
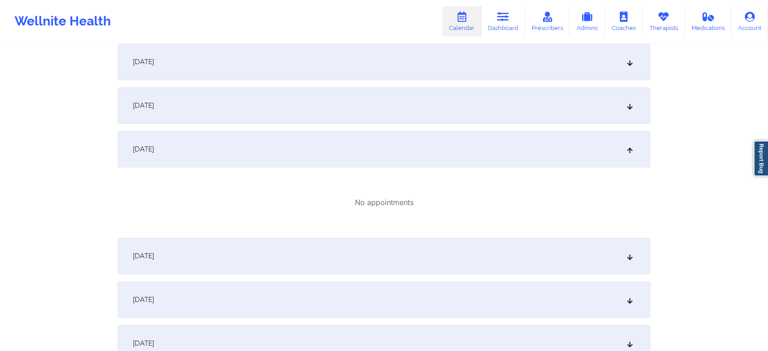
click at [242, 113] on div "[DATE]" at bounding box center [384, 105] width 533 height 36
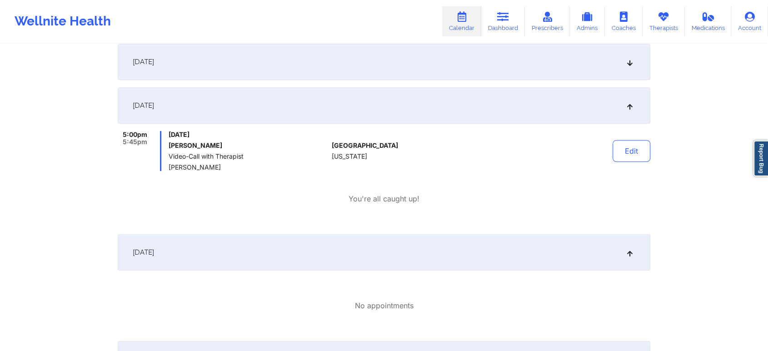
scroll to position [0, 0]
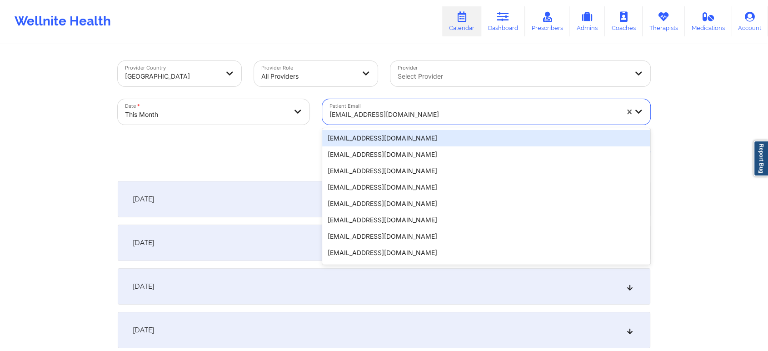
click at [442, 120] on div at bounding box center [473, 114] width 289 height 11
paste input "[EMAIL_ADDRESS][DOMAIN_NAME]"
type input "[EMAIL_ADDRESS][DOMAIN_NAME]"
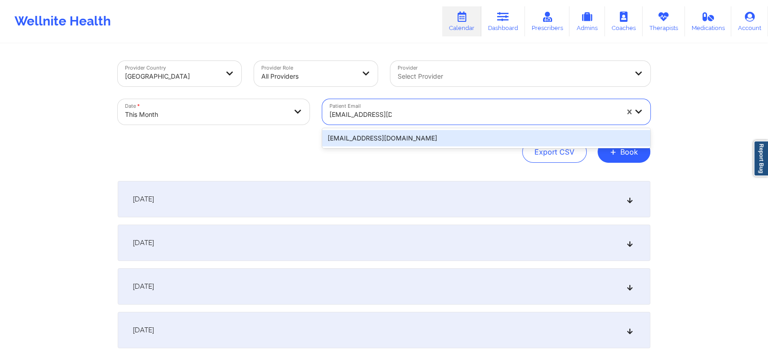
click at [475, 134] on div "[EMAIL_ADDRESS][DOMAIN_NAME]" at bounding box center [486, 138] width 328 height 16
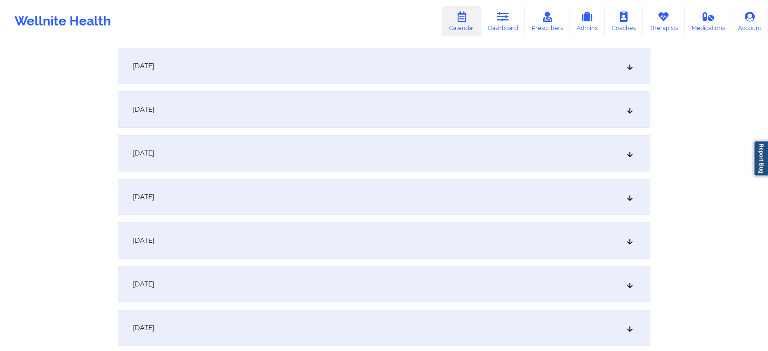
scroll to position [300, 0]
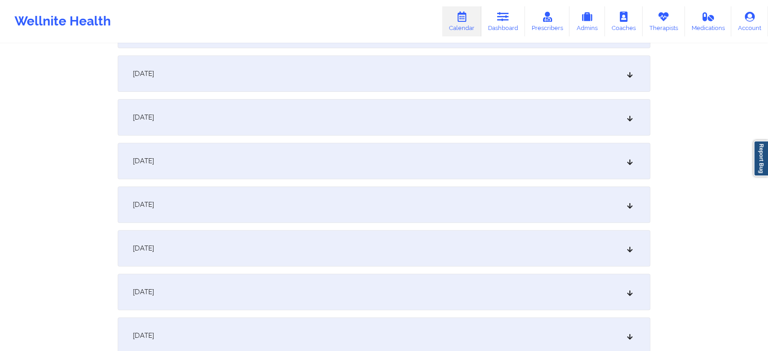
click at [463, 189] on div "[DATE]" at bounding box center [384, 204] width 533 height 36
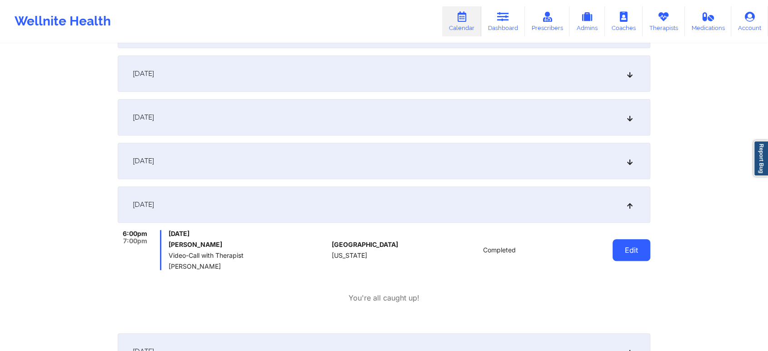
click at [622, 246] on button "Edit" at bounding box center [631, 250] width 38 height 22
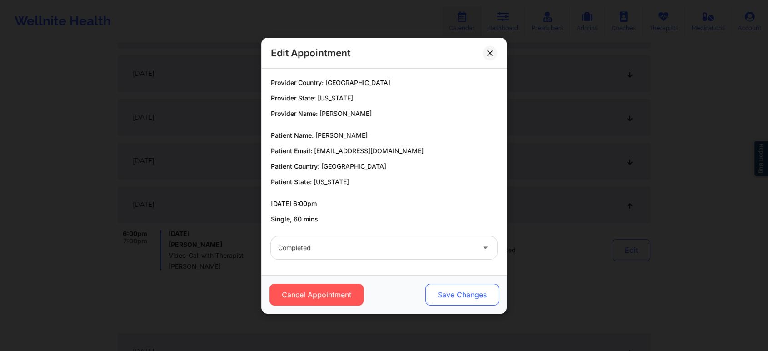
click at [454, 288] on button "Save Changes" at bounding box center [462, 295] width 74 height 22
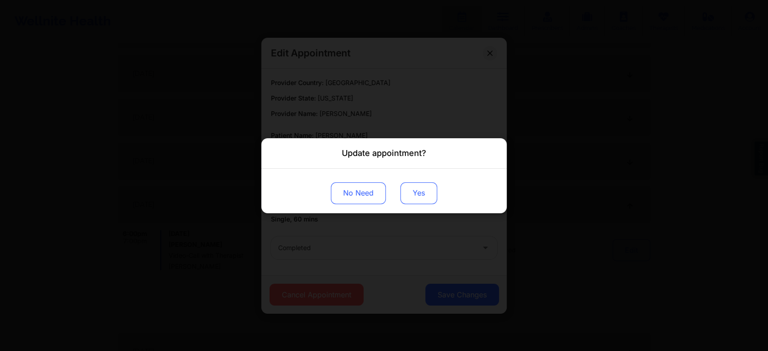
click at [412, 193] on button "Yes" at bounding box center [418, 193] width 37 height 22
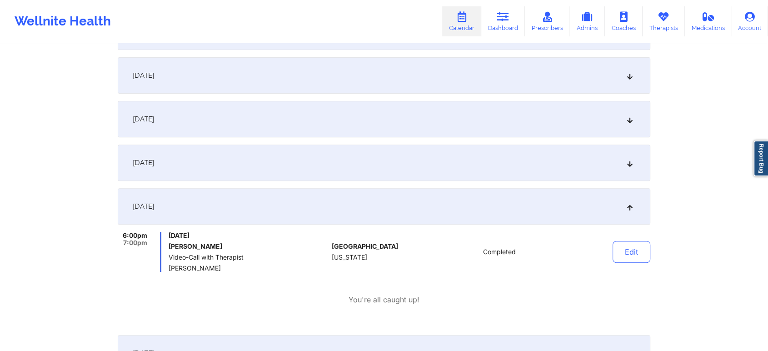
scroll to position [0, 0]
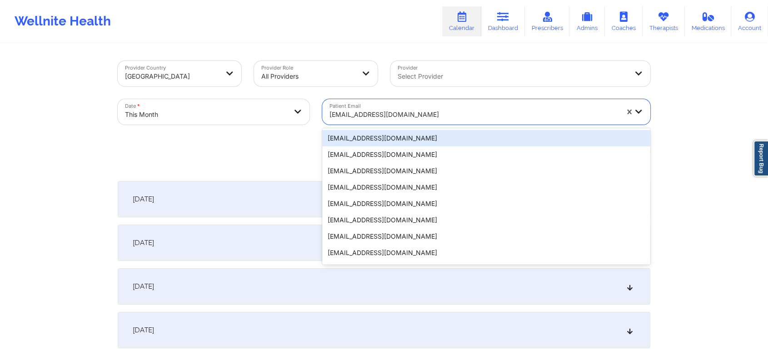
click at [396, 109] on div at bounding box center [473, 114] width 289 height 11
paste input "[EMAIL_ADDRESS][DOMAIN_NAME]"
type input "[EMAIL_ADDRESS][DOMAIN_NAME]"
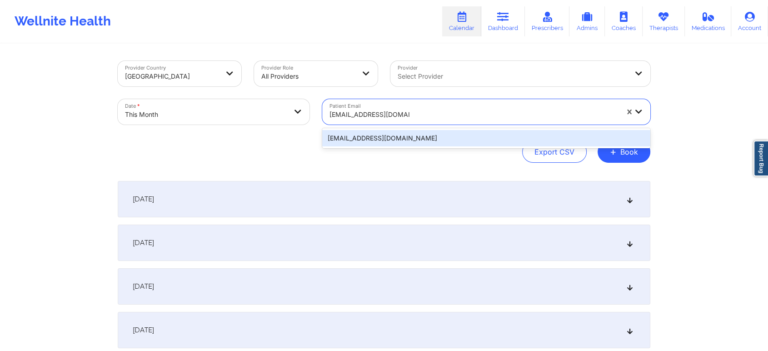
click at [418, 134] on div "[EMAIL_ADDRESS][DOMAIN_NAME]" at bounding box center [486, 138] width 328 height 16
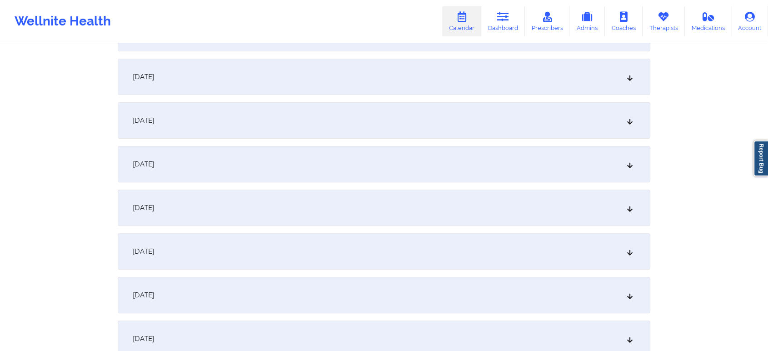
scroll to position [269, 0]
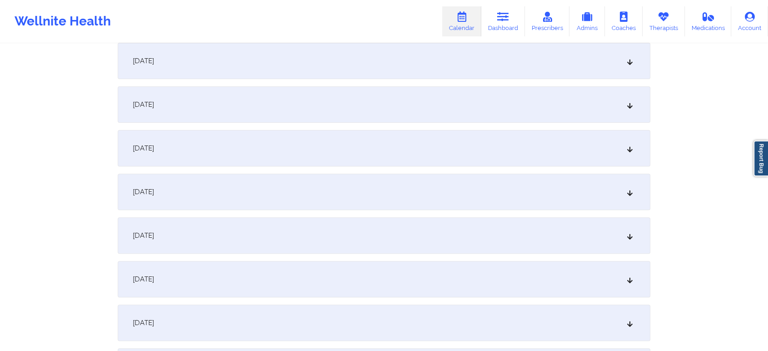
click at [400, 249] on div "[DATE]" at bounding box center [384, 235] width 533 height 36
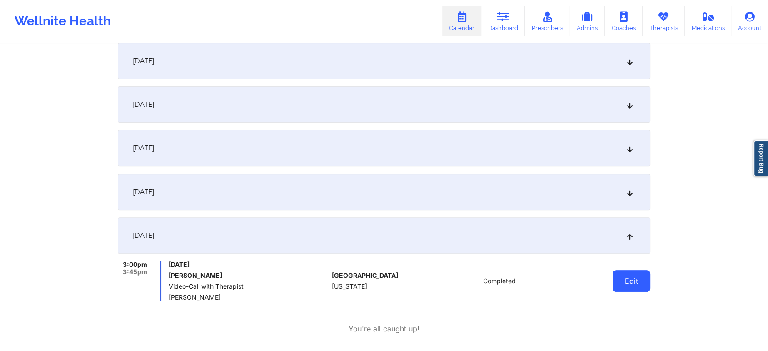
drag, startPoint x: 618, startPoint y: 259, endPoint x: 623, endPoint y: 278, distance: 19.8
click at [623, 278] on div "[DATE] 3:00pm 3:45pm [DATE] [PERSON_NAME] Video-Call with Therapist [PERSON_NAM…" at bounding box center [384, 286] width 533 height 139
click at [623, 278] on button "Edit" at bounding box center [631, 281] width 38 height 22
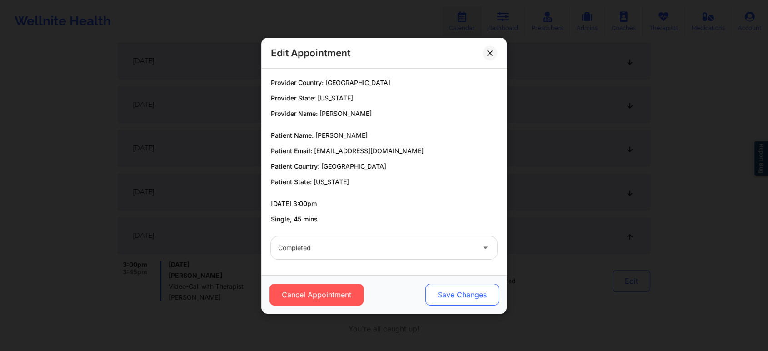
click at [456, 290] on button "Save Changes" at bounding box center [462, 295] width 74 height 22
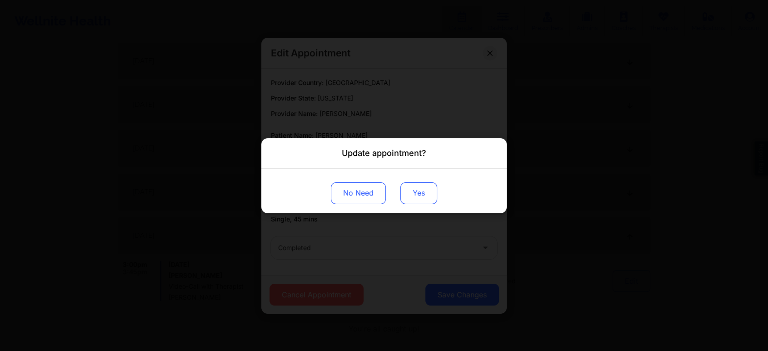
click at [418, 194] on button "Yes" at bounding box center [418, 193] width 37 height 22
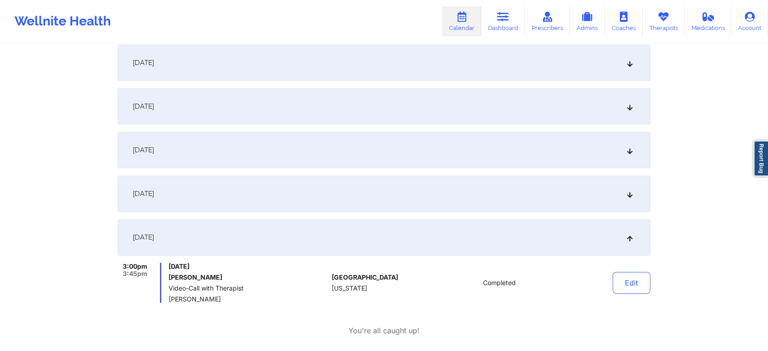
scroll to position [0, 0]
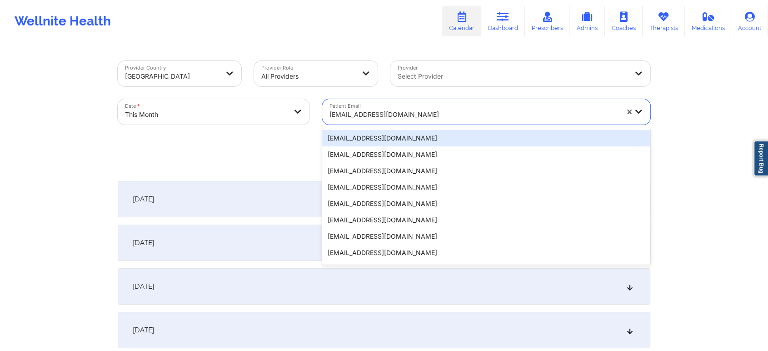
click at [399, 121] on div "[EMAIL_ADDRESS][DOMAIN_NAME]" at bounding box center [473, 115] width 289 height 20
paste input "[EMAIL_ADDRESS][DOMAIN_NAME]"
type input "[EMAIL_ADDRESS][DOMAIN_NAME]"
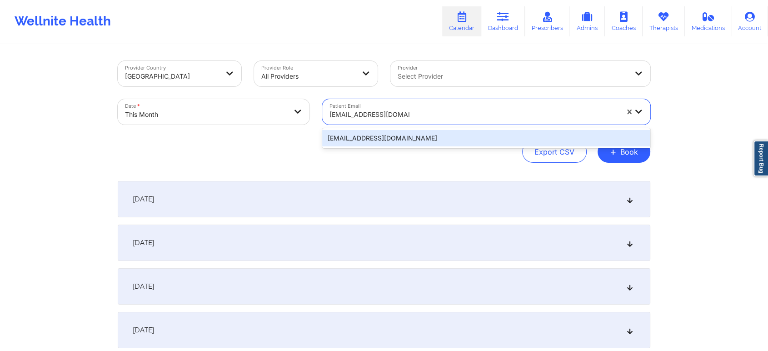
click at [424, 133] on div "[EMAIL_ADDRESS][DOMAIN_NAME]" at bounding box center [486, 138] width 328 height 16
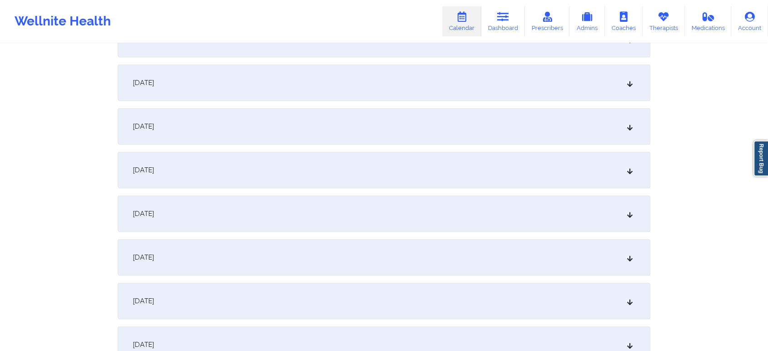
scroll to position [263, 0]
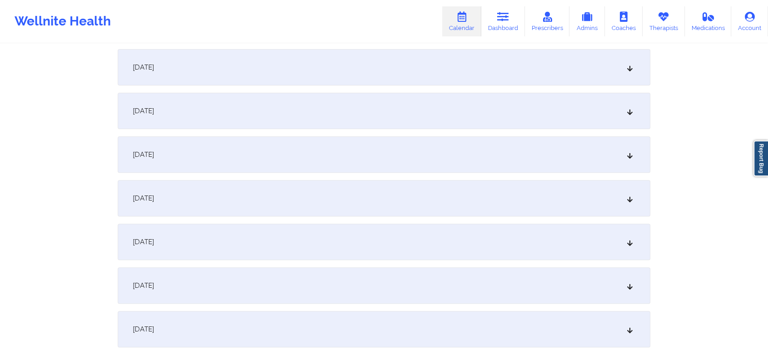
click at [419, 242] on div "[DATE]" at bounding box center [384, 242] width 533 height 36
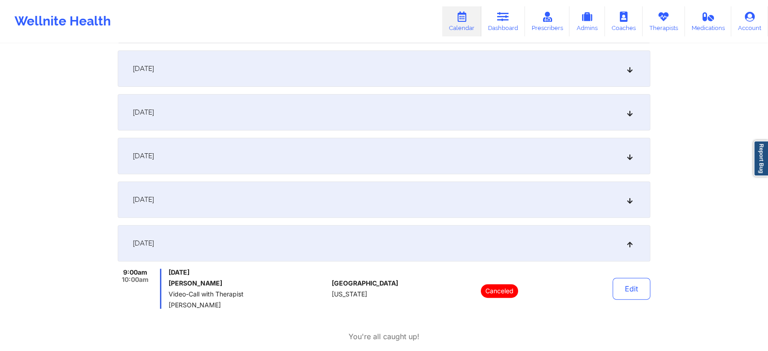
scroll to position [0, 0]
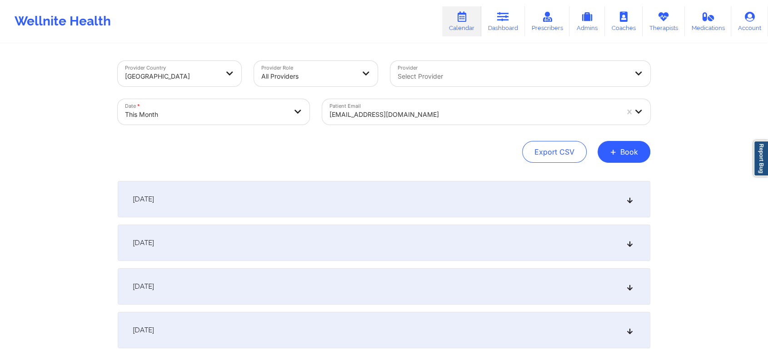
click at [415, 115] on div at bounding box center [473, 114] width 289 height 11
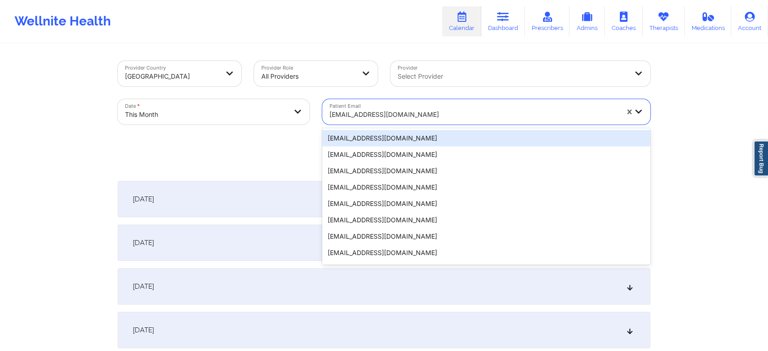
paste input "[EMAIL_ADDRESS][DOMAIN_NAME]"
type input "[EMAIL_ADDRESS][DOMAIN_NAME]"
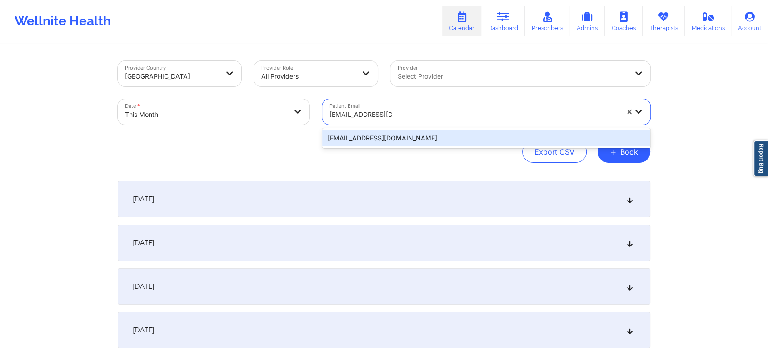
click at [352, 137] on div "[EMAIL_ADDRESS][DOMAIN_NAME]" at bounding box center [486, 138] width 328 height 16
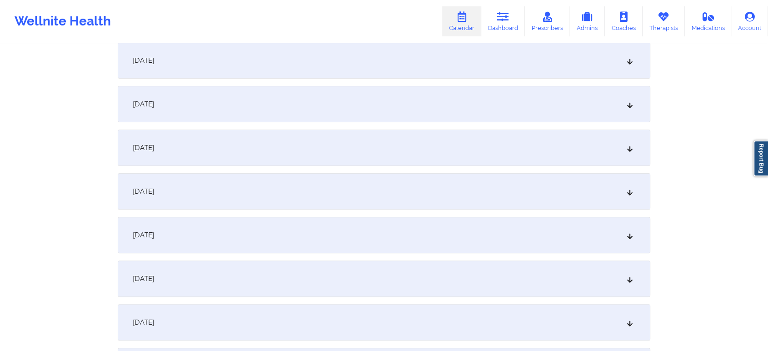
scroll to position [228, 0]
click at [217, 285] on div "[DATE]" at bounding box center [384, 276] width 533 height 36
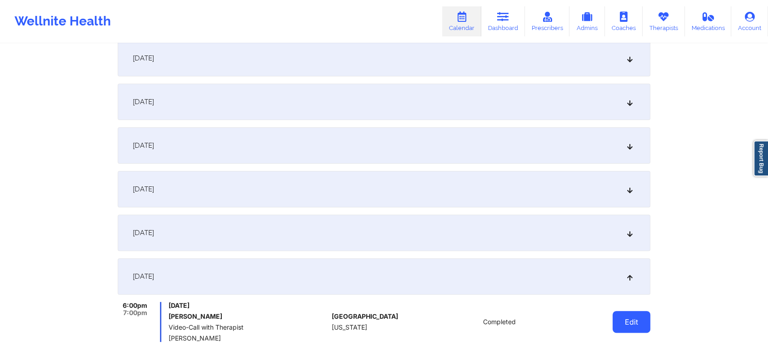
click at [632, 319] on button "Edit" at bounding box center [631, 322] width 38 height 22
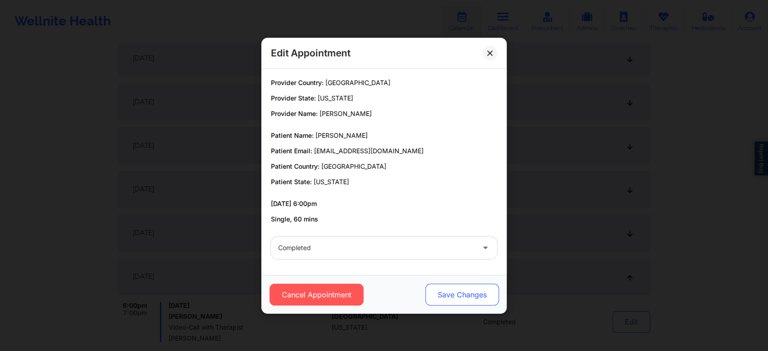
click at [471, 299] on button "Save Changes" at bounding box center [462, 295] width 74 height 22
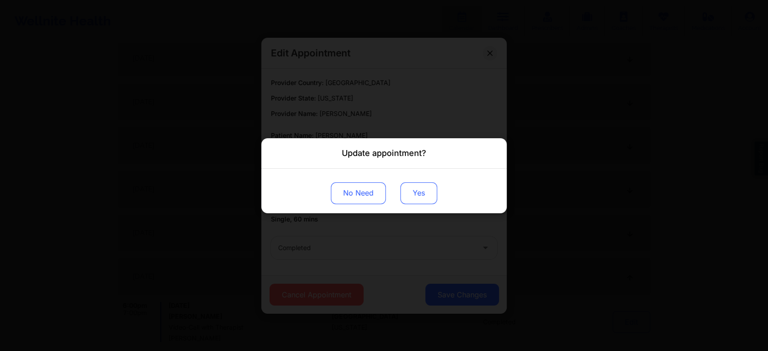
click at [404, 188] on button "Yes" at bounding box center [418, 193] width 37 height 22
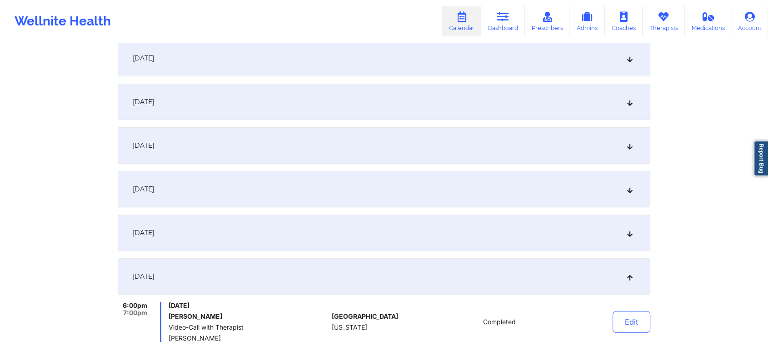
scroll to position [0, 0]
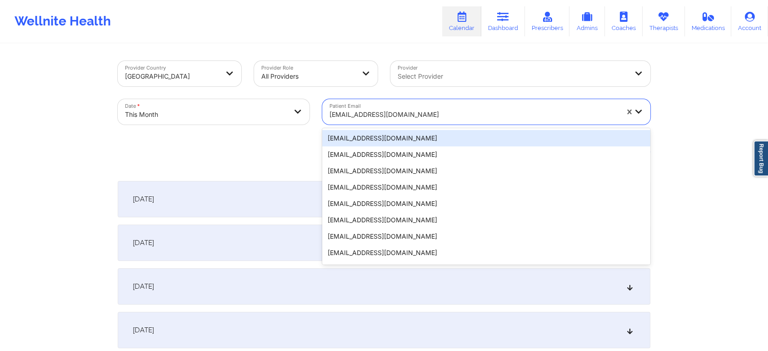
click at [450, 112] on div at bounding box center [473, 114] width 289 height 11
paste input "[EMAIL_ADDRESS][DOMAIN_NAME]"
type input "[EMAIL_ADDRESS][DOMAIN_NAME]"
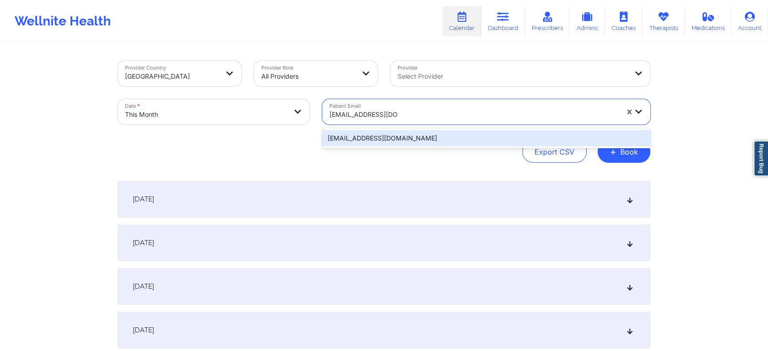
click at [447, 138] on div "[EMAIL_ADDRESS][DOMAIN_NAME]" at bounding box center [486, 138] width 328 height 16
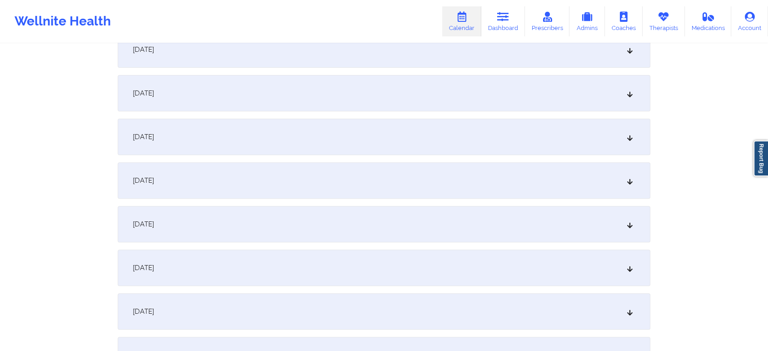
scroll to position [274, 0]
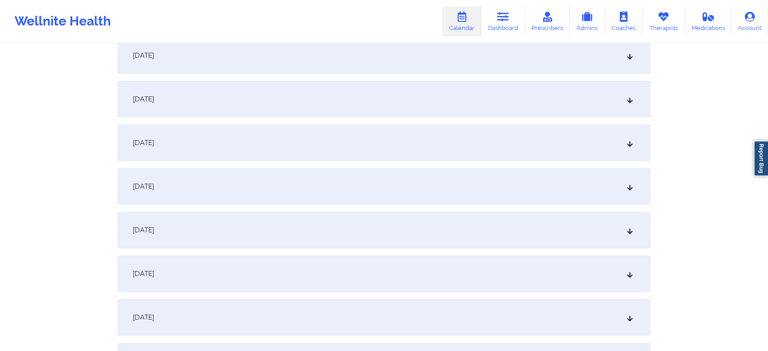
click at [483, 226] on div "[DATE]" at bounding box center [384, 230] width 533 height 36
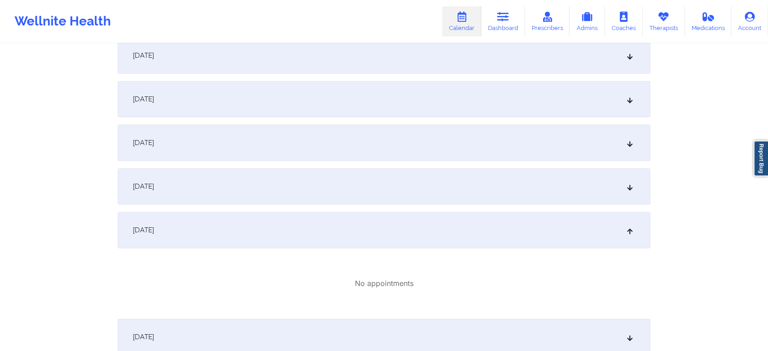
scroll to position [0, 0]
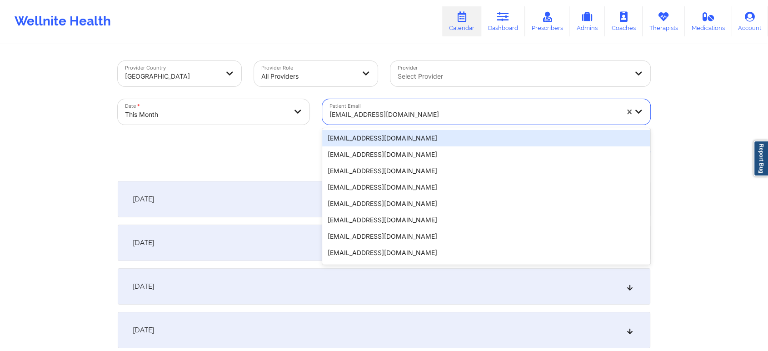
click at [388, 112] on div at bounding box center [473, 114] width 289 height 11
paste input "[EMAIL_ADDRESS][DOMAIN_NAME]"
type input "[EMAIL_ADDRESS][DOMAIN_NAME]"
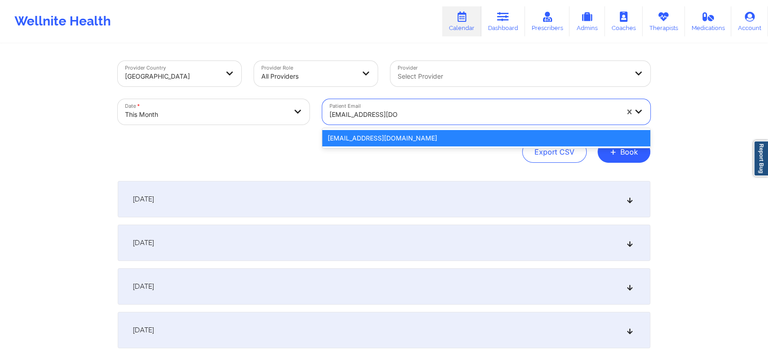
click at [387, 137] on div "[EMAIL_ADDRESS][DOMAIN_NAME]" at bounding box center [486, 138] width 328 height 16
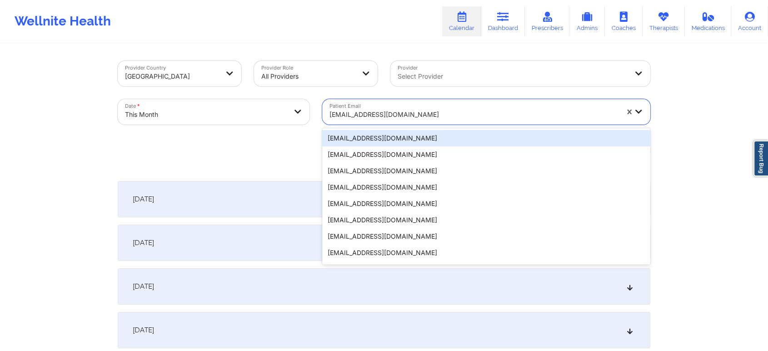
click at [403, 114] on div at bounding box center [473, 114] width 289 height 11
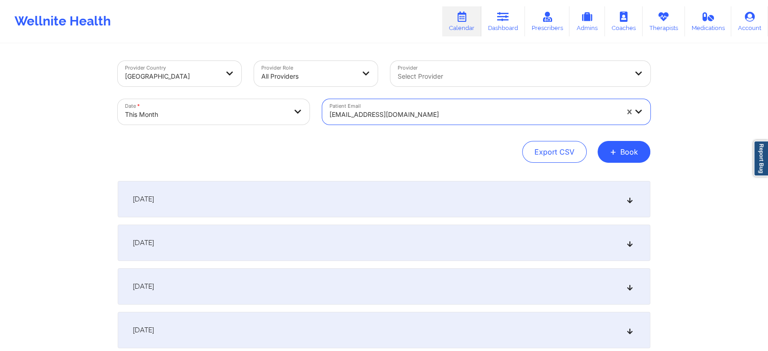
click at [403, 114] on div at bounding box center [473, 114] width 289 height 11
paste input "[EMAIL_ADDRESS][DOMAIN_NAME]"
type input "[EMAIL_ADDRESS][DOMAIN_NAME]"
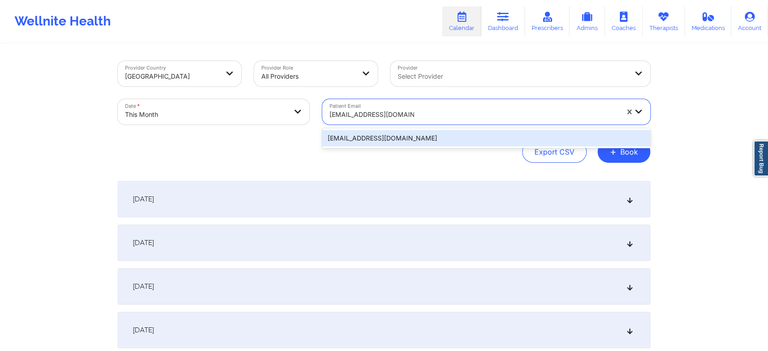
click at [393, 136] on div "[EMAIL_ADDRESS][DOMAIN_NAME]" at bounding box center [486, 138] width 328 height 16
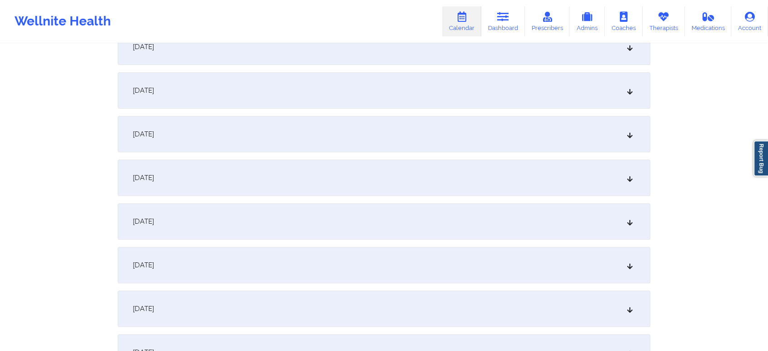
scroll to position [305, 0]
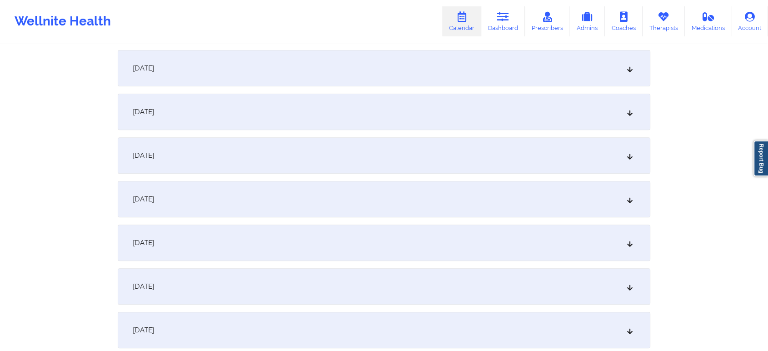
click at [395, 207] on div "[DATE]" at bounding box center [384, 199] width 533 height 36
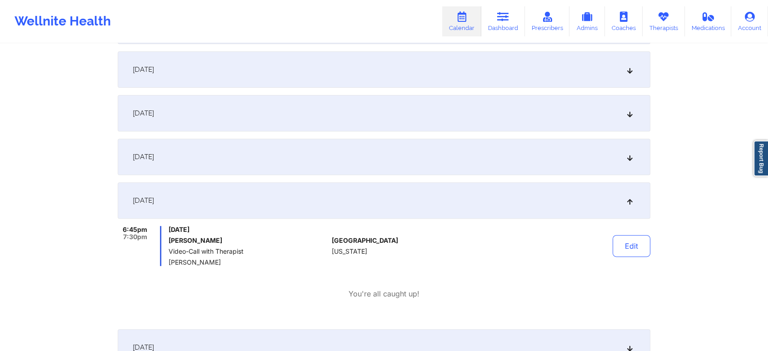
scroll to position [0, 0]
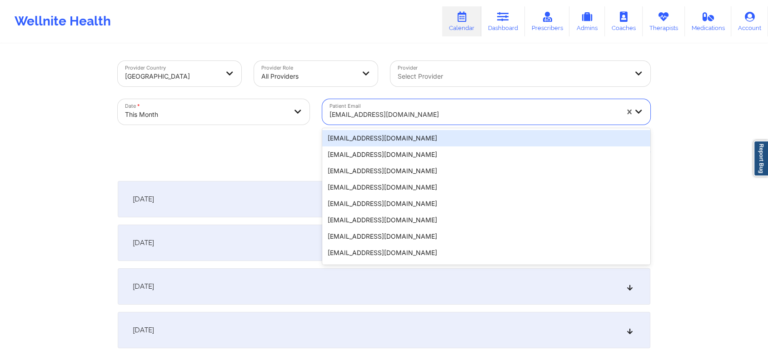
click at [439, 104] on div "[EMAIL_ADDRESS][DOMAIN_NAME]" at bounding box center [470, 111] width 297 height 25
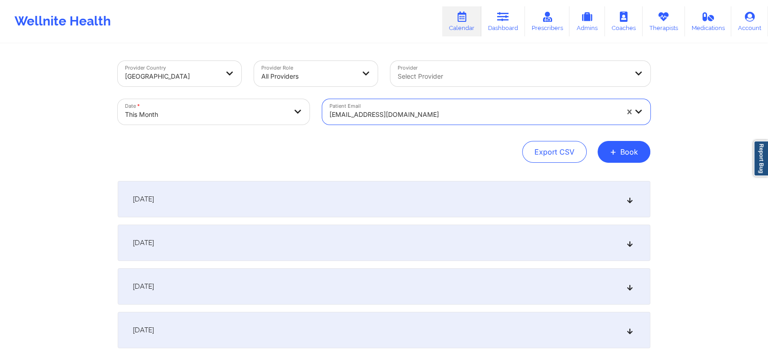
click at [440, 108] on div "[EMAIL_ADDRESS][DOMAIN_NAME]" at bounding box center [473, 115] width 289 height 20
paste input "[EMAIL_ADDRESS][DOMAIN_NAME]"
type input "[EMAIL_ADDRESS][DOMAIN_NAME]"
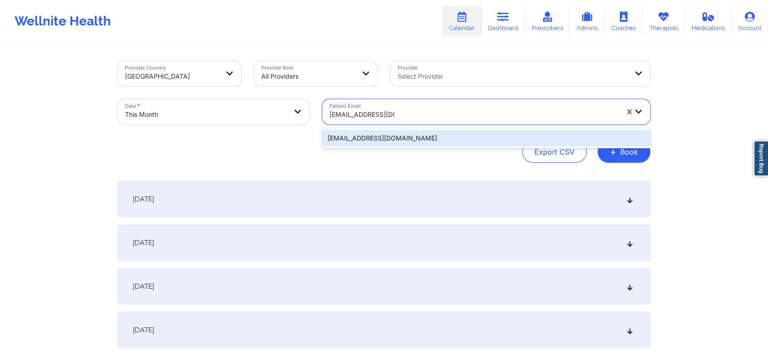
click at [406, 137] on div "[EMAIL_ADDRESS][DOMAIN_NAME]" at bounding box center [486, 138] width 328 height 16
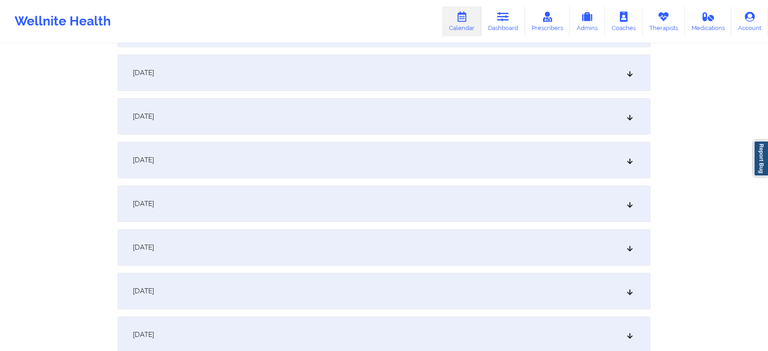
scroll to position [267, 0]
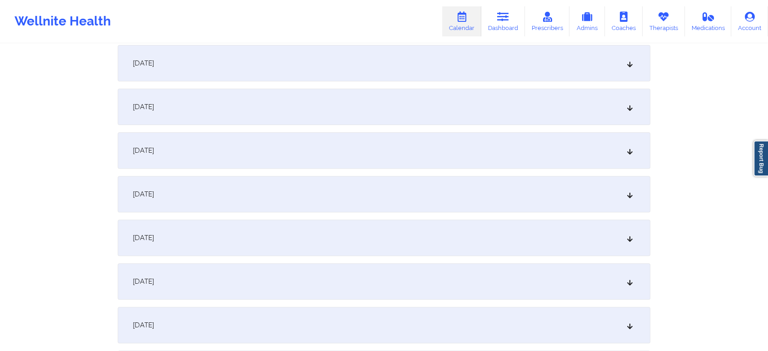
click at [446, 234] on div "[DATE]" at bounding box center [384, 237] width 533 height 36
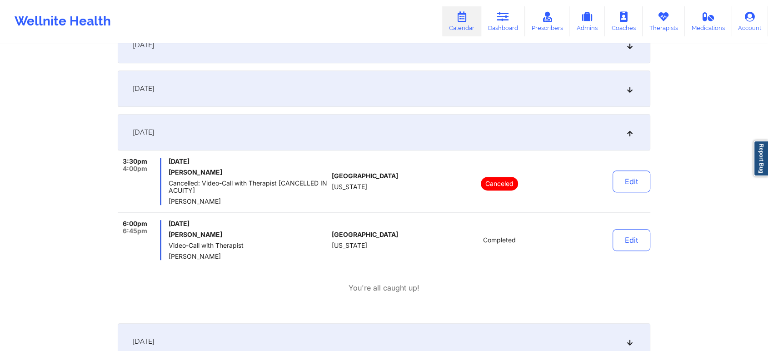
scroll to position [374, 0]
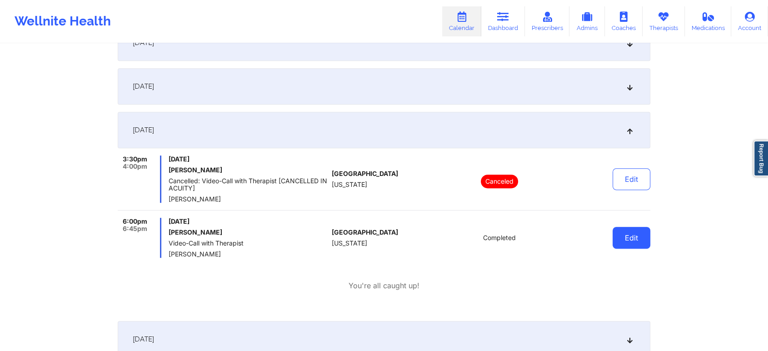
click at [633, 236] on button "Edit" at bounding box center [631, 238] width 38 height 22
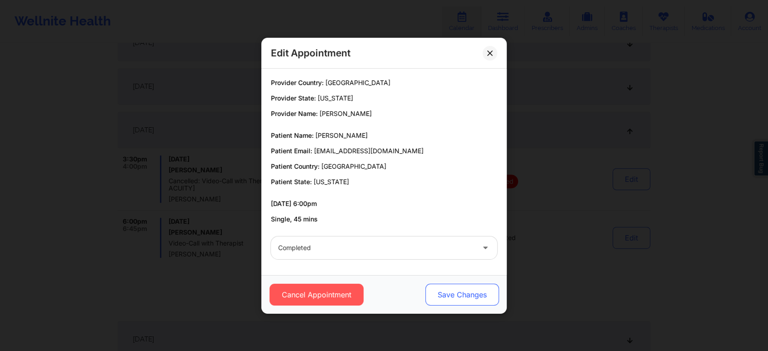
click at [473, 286] on button "Save Changes" at bounding box center [462, 295] width 74 height 22
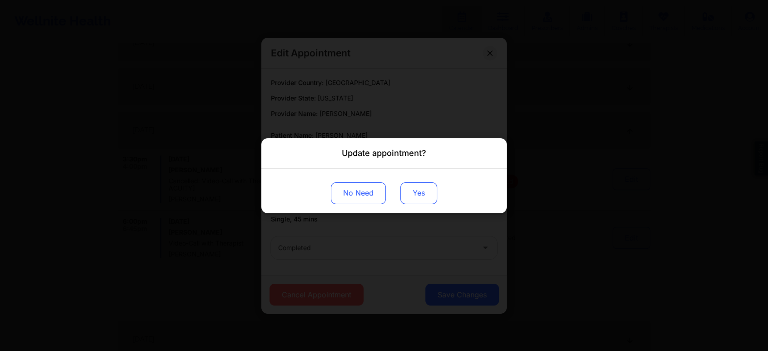
click at [419, 192] on button "Yes" at bounding box center [418, 193] width 37 height 22
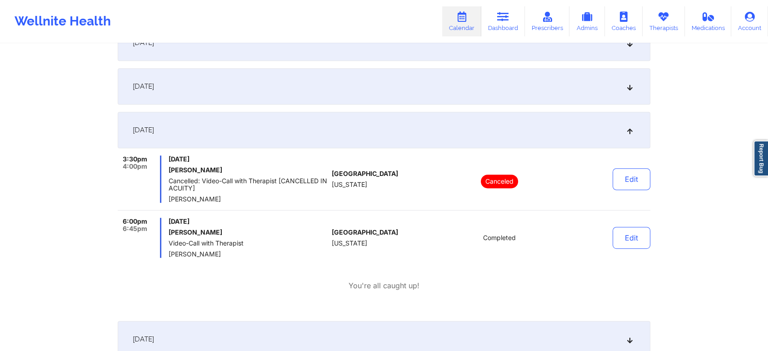
scroll to position [0, 0]
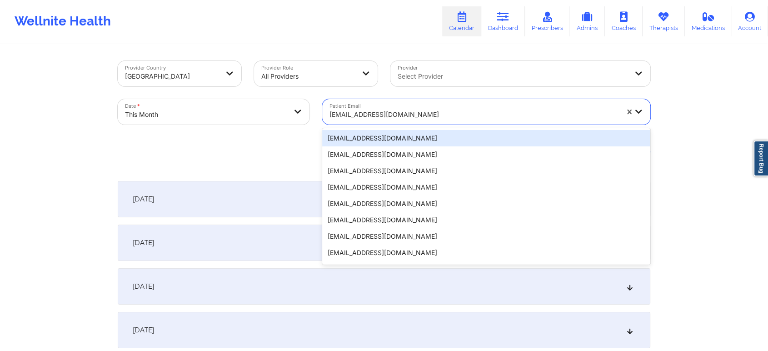
click at [367, 113] on div at bounding box center [473, 114] width 289 height 11
paste input "[EMAIL_ADDRESS][DOMAIN_NAME]"
type input "[EMAIL_ADDRESS][DOMAIN_NAME]"
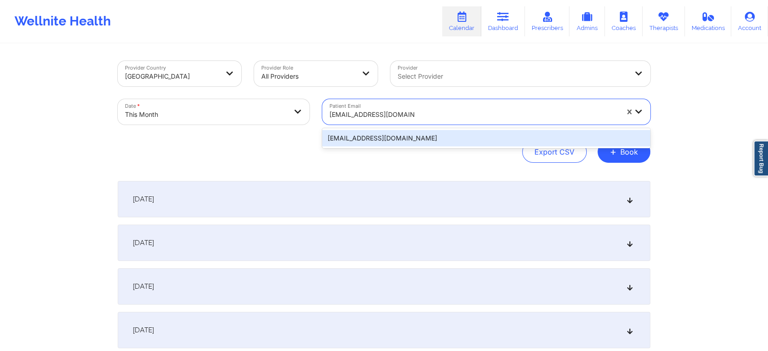
click at [483, 141] on div "[EMAIL_ADDRESS][DOMAIN_NAME]" at bounding box center [486, 138] width 328 height 16
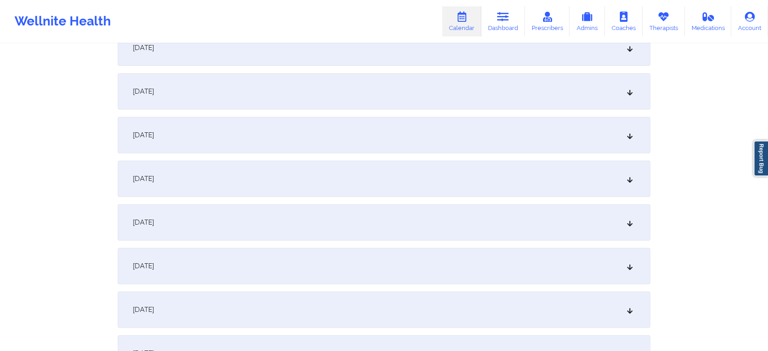
scroll to position [284, 0]
click at [236, 223] on div "[DATE]" at bounding box center [384, 220] width 533 height 36
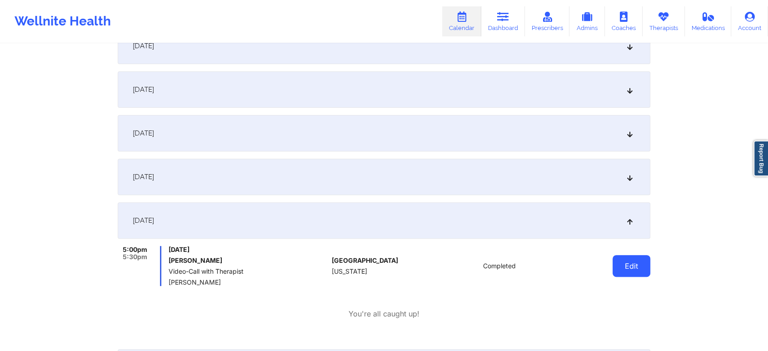
click at [613, 272] on button "Edit" at bounding box center [631, 266] width 38 height 22
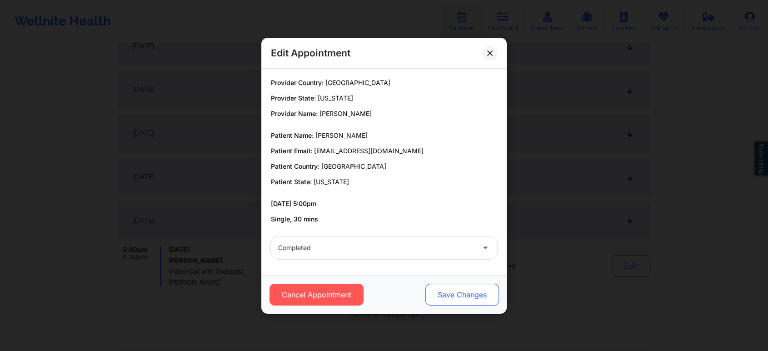
click at [438, 296] on button "Save Changes" at bounding box center [462, 295] width 74 height 22
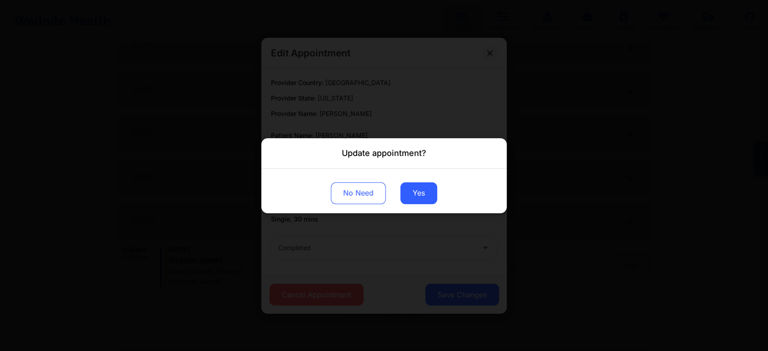
click at [417, 204] on div "No Need Yes" at bounding box center [383, 190] width 245 height 45
click at [417, 188] on button "Yes" at bounding box center [418, 193] width 37 height 22
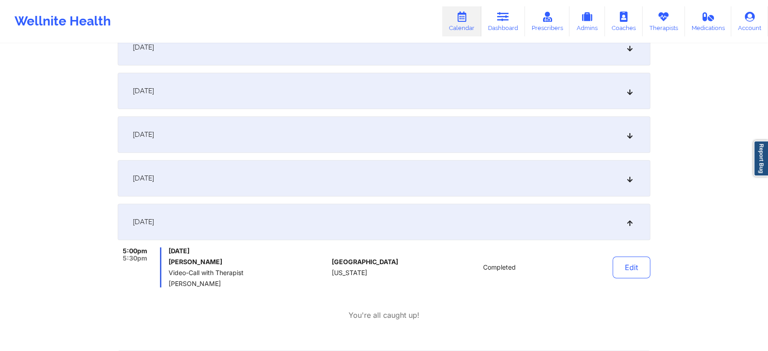
scroll to position [0, 0]
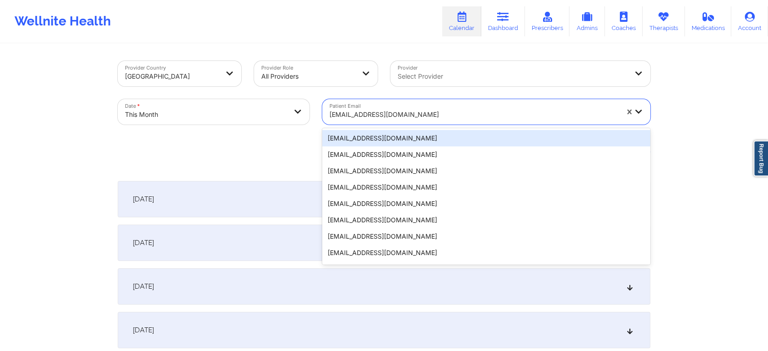
click at [410, 110] on div at bounding box center [473, 114] width 289 height 11
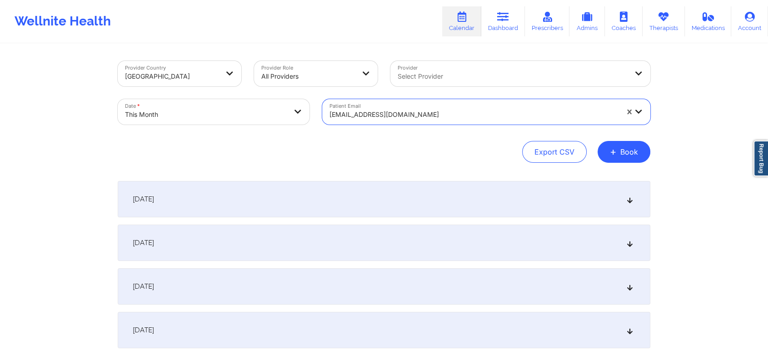
click at [449, 121] on div "[EMAIL_ADDRESS][DOMAIN_NAME]" at bounding box center [473, 115] width 289 height 20
paste input "[PERSON_NAME][EMAIL_ADDRESS][PERSON_NAME][DOMAIN_NAME]"
type input "[PERSON_NAME][EMAIL_ADDRESS][PERSON_NAME][DOMAIN_NAME]"
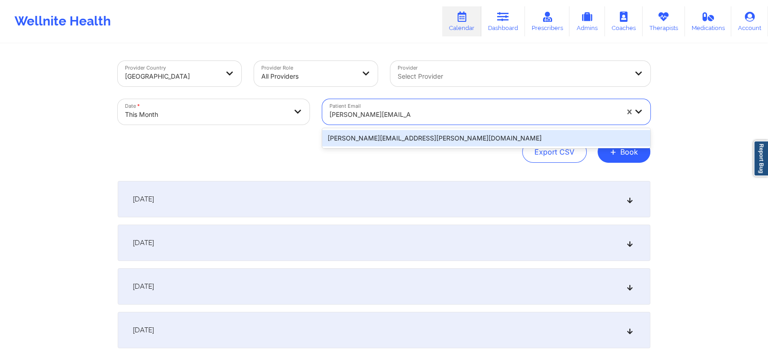
click at [410, 140] on div "[PERSON_NAME][EMAIL_ADDRESS][PERSON_NAME][DOMAIN_NAME]" at bounding box center [486, 138] width 328 height 16
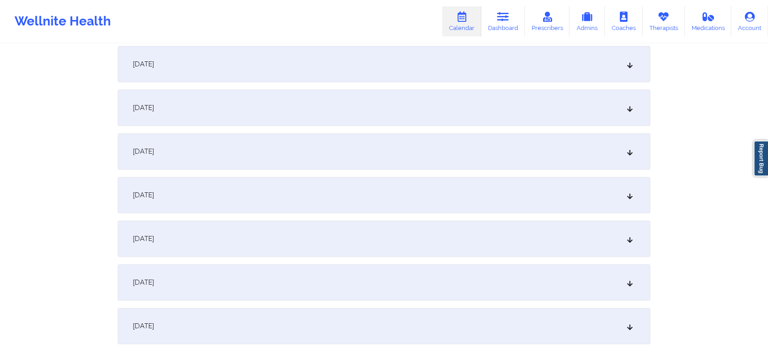
scroll to position [313, 0]
click at [422, 191] on div "[DATE]" at bounding box center [384, 191] width 533 height 36
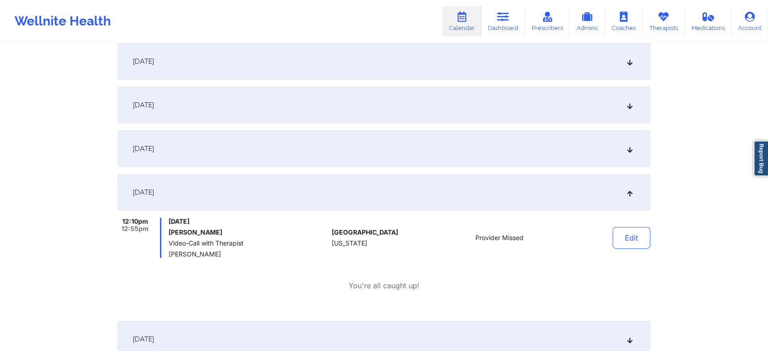
scroll to position [0, 0]
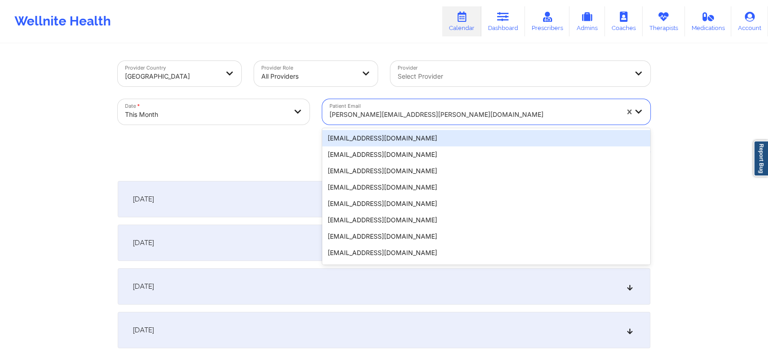
click at [438, 114] on div at bounding box center [473, 114] width 289 height 11
paste input "[EMAIL_ADDRESS][DOMAIN_NAME]"
type input "[EMAIL_ADDRESS][DOMAIN_NAME]"
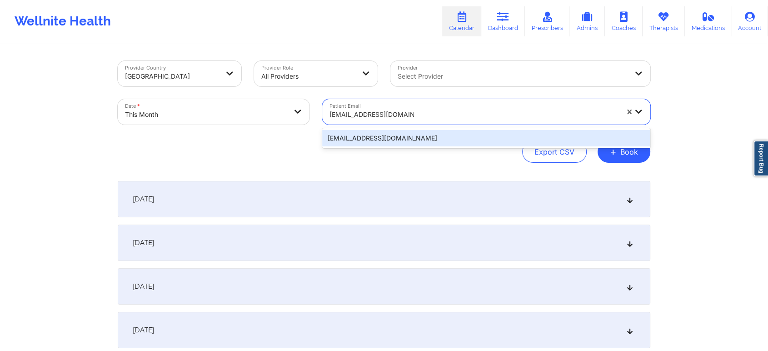
click at [383, 139] on div "[EMAIL_ADDRESS][DOMAIN_NAME]" at bounding box center [486, 138] width 328 height 16
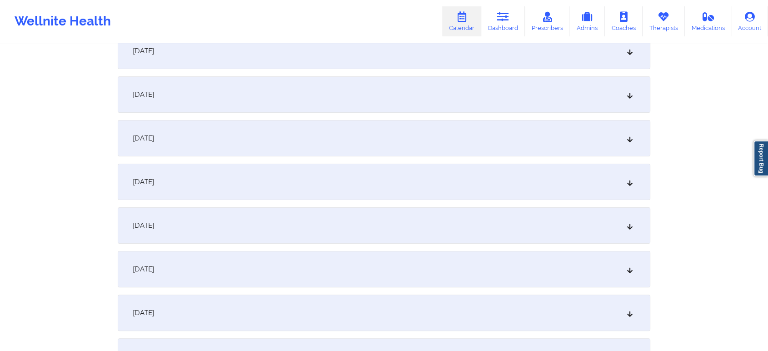
scroll to position [318, 0]
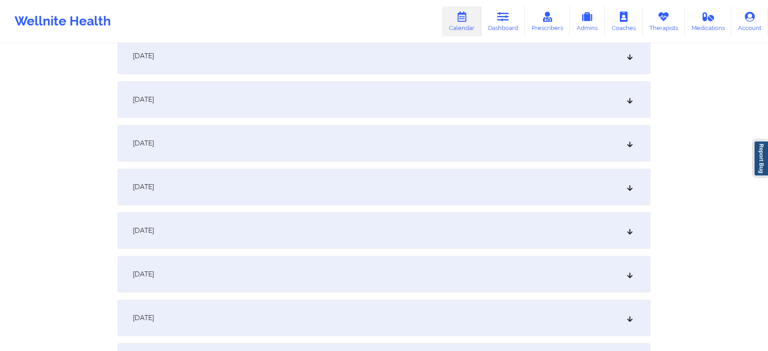
click at [479, 184] on div "[DATE]" at bounding box center [384, 187] width 533 height 36
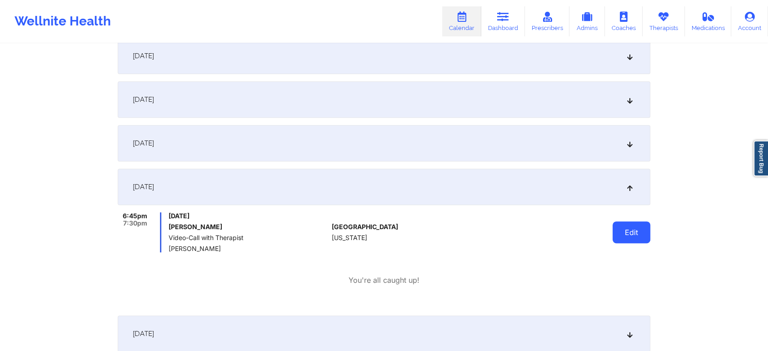
click at [641, 238] on button "Edit" at bounding box center [631, 232] width 38 height 22
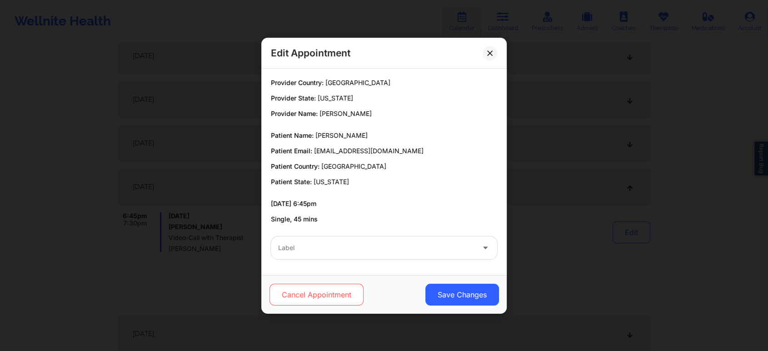
click at [355, 299] on button "Cancel Appointment" at bounding box center [316, 295] width 94 height 22
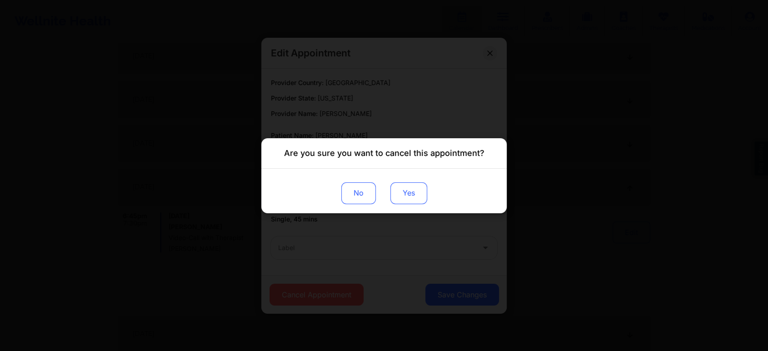
click at [403, 196] on button "Yes" at bounding box center [408, 193] width 37 height 22
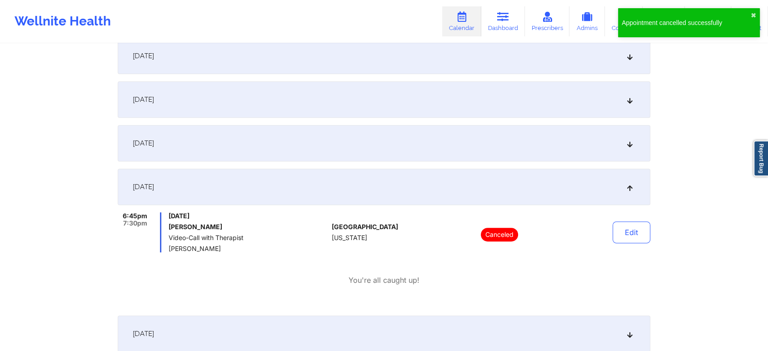
scroll to position [0, 0]
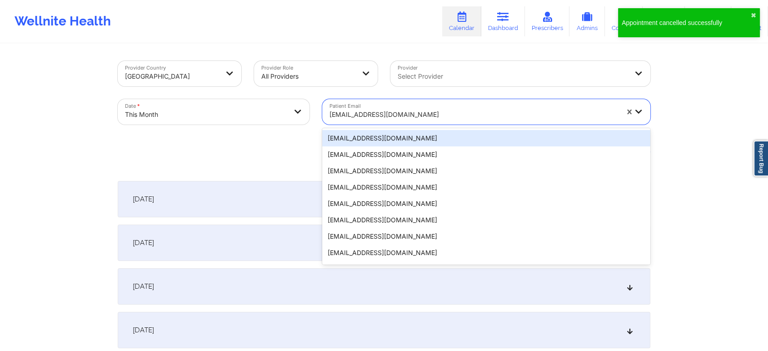
click at [428, 110] on div at bounding box center [473, 114] width 289 height 11
paste input "[EMAIL_ADDRESS][DOMAIN_NAME]"
type input "[EMAIL_ADDRESS][DOMAIN_NAME]"
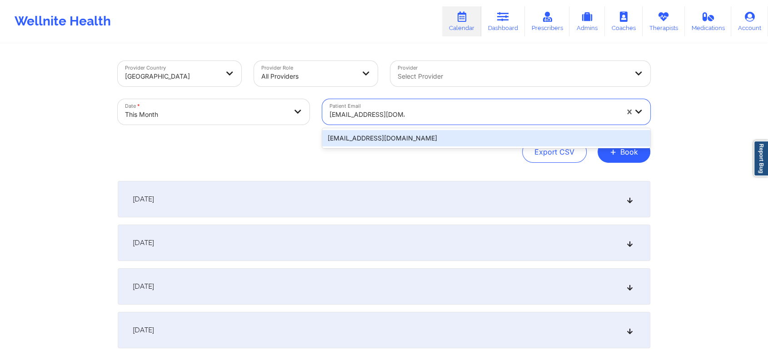
click at [403, 134] on div "[EMAIL_ADDRESS][DOMAIN_NAME]" at bounding box center [486, 138] width 328 height 16
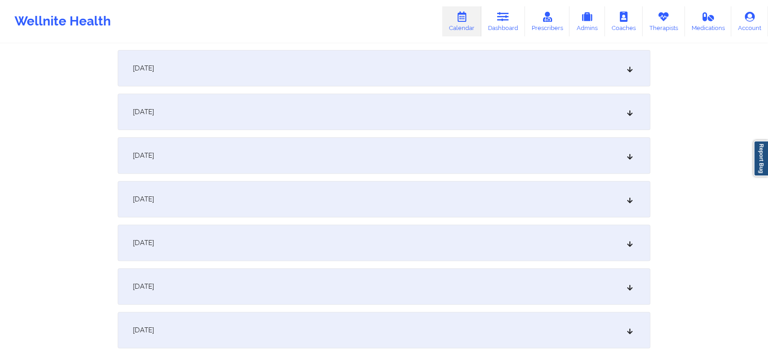
scroll to position [263, 0]
click at [395, 250] on div "[DATE]" at bounding box center [384, 241] width 533 height 36
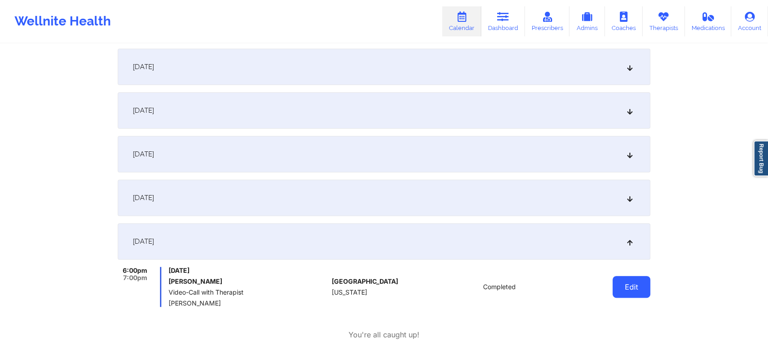
click at [632, 284] on button "Edit" at bounding box center [631, 287] width 38 height 22
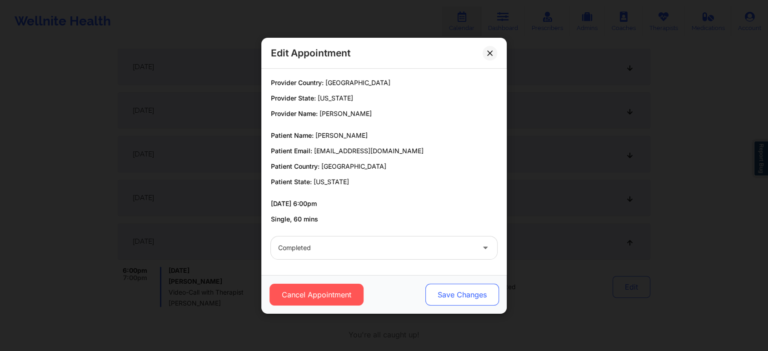
click at [448, 285] on button "Save Changes" at bounding box center [462, 295] width 74 height 22
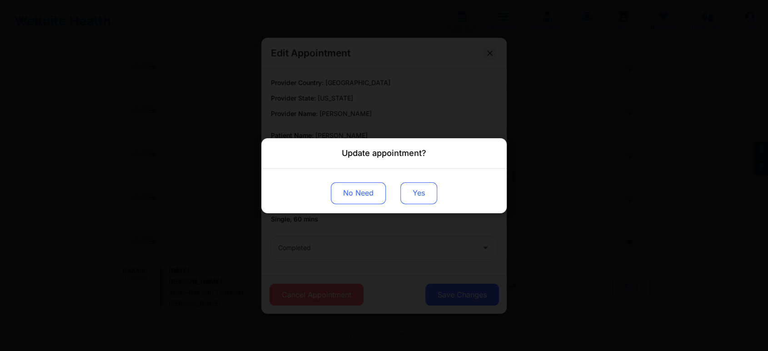
click at [421, 198] on button "Yes" at bounding box center [418, 193] width 37 height 22
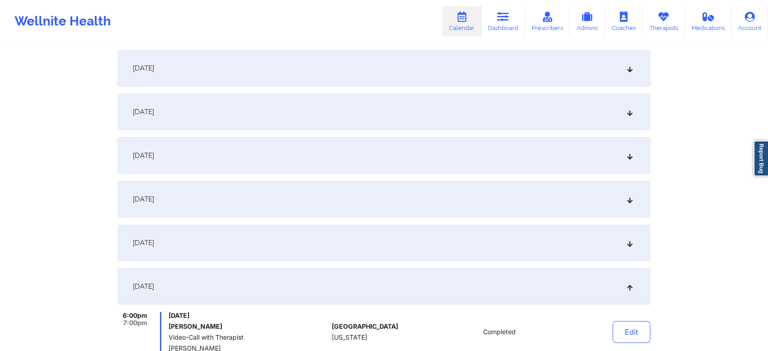
scroll to position [0, 0]
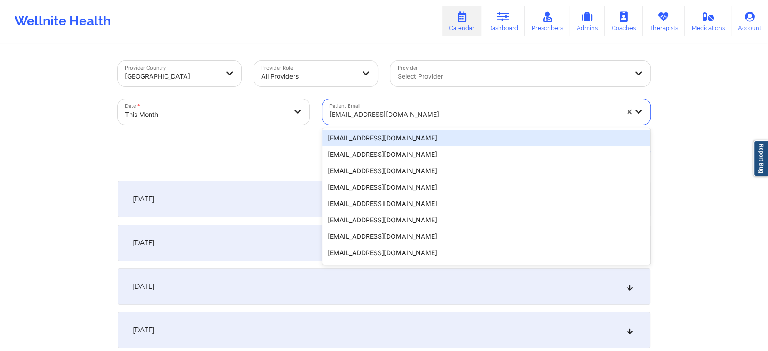
click at [402, 118] on div at bounding box center [473, 114] width 289 height 11
paste input "[EMAIL_ADDRESS][DOMAIN_NAME]"
type input "[EMAIL_ADDRESS][DOMAIN_NAME]"
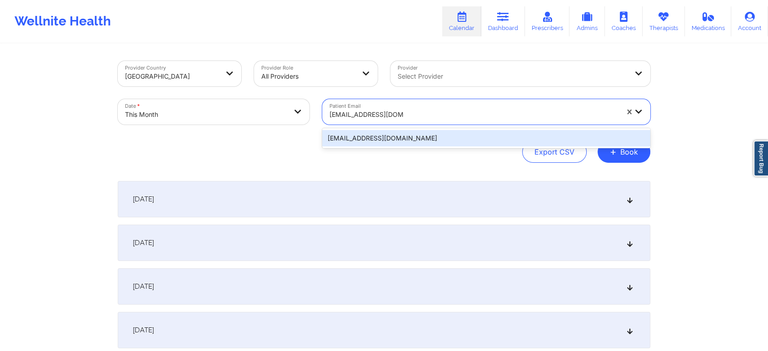
click at [406, 137] on div "[EMAIL_ADDRESS][DOMAIN_NAME]" at bounding box center [486, 138] width 328 height 16
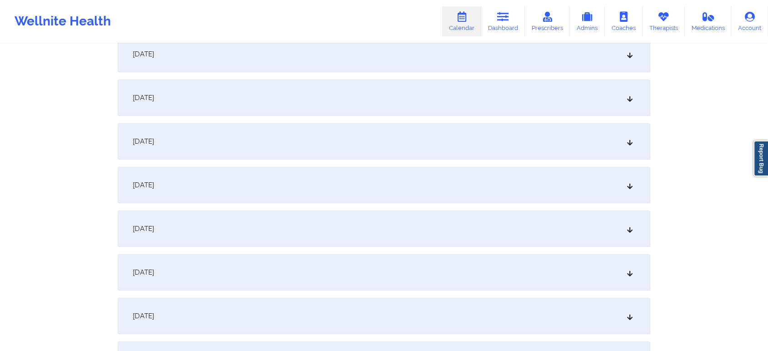
scroll to position [313, 0]
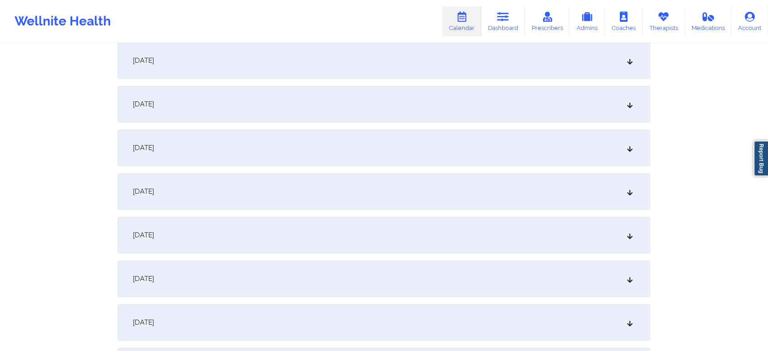
click at [264, 200] on div "[DATE]" at bounding box center [384, 191] width 533 height 36
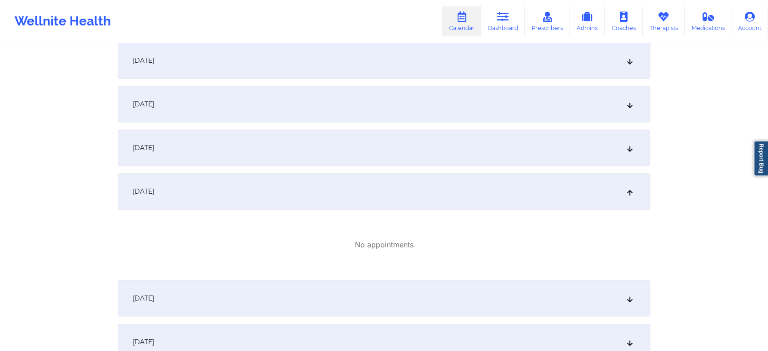
scroll to position [0, 0]
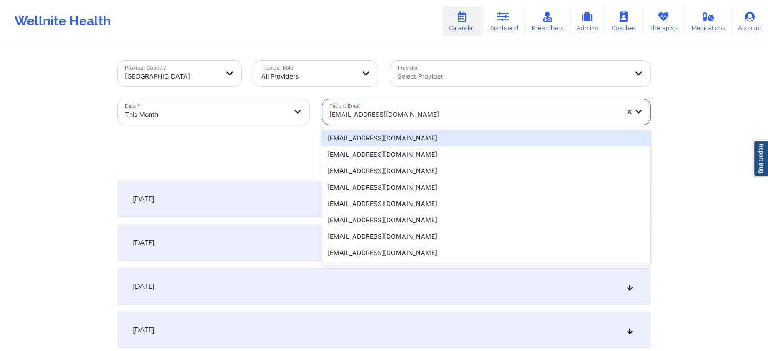
click at [390, 112] on div at bounding box center [473, 114] width 289 height 11
paste input "[EMAIL_ADDRESS][DOMAIN_NAME]"
type input "[EMAIL_ADDRESS][DOMAIN_NAME]"
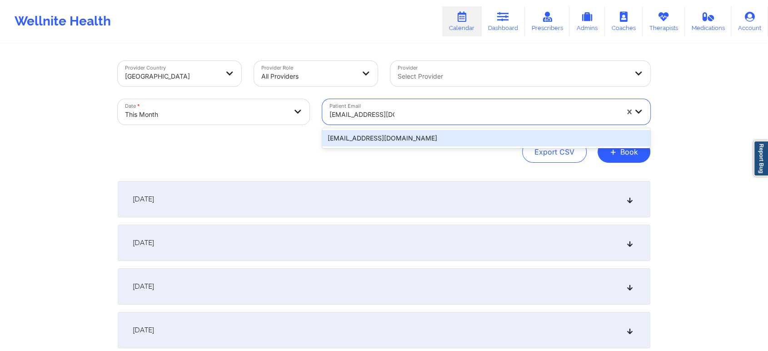
click at [422, 142] on div "[EMAIL_ADDRESS][DOMAIN_NAME]" at bounding box center [486, 138] width 328 height 16
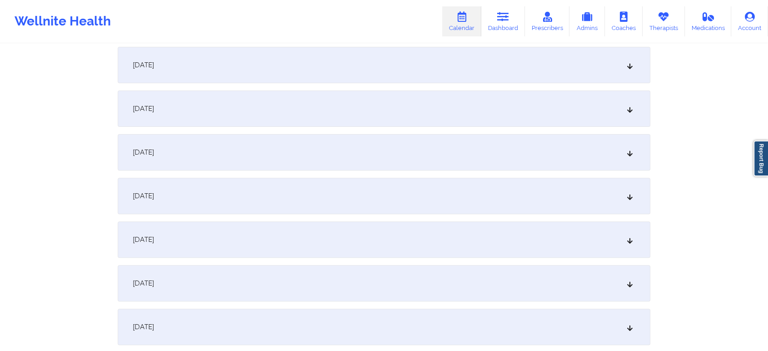
scroll to position [290, 0]
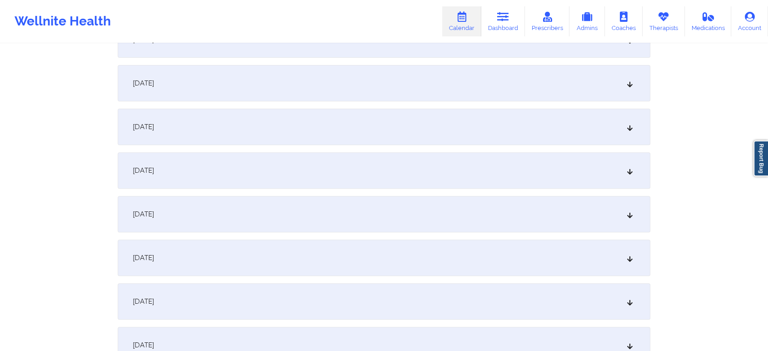
click at [430, 228] on div "[DATE]" at bounding box center [384, 214] width 533 height 36
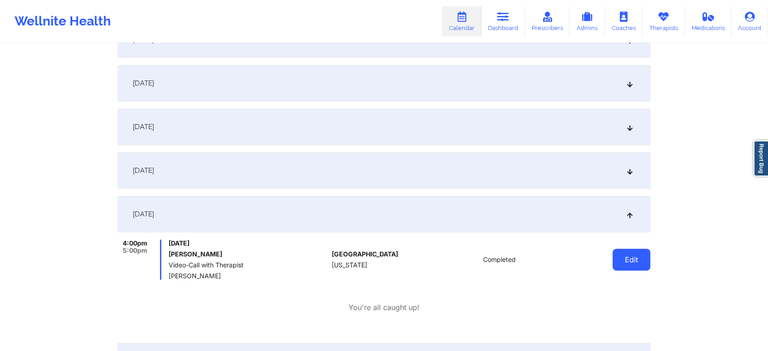
click at [613, 258] on button "Edit" at bounding box center [631, 260] width 38 height 22
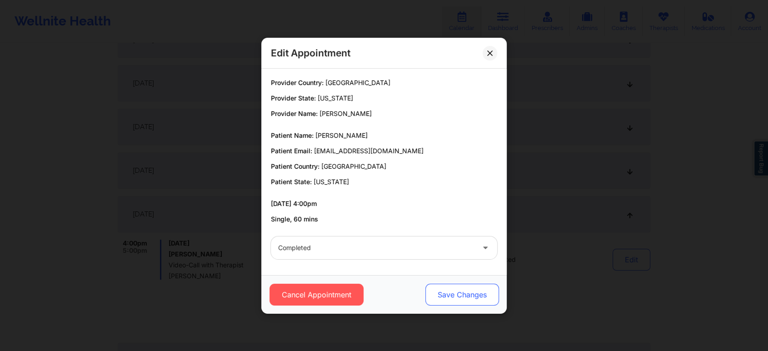
click at [469, 285] on button "Save Changes" at bounding box center [462, 295] width 74 height 22
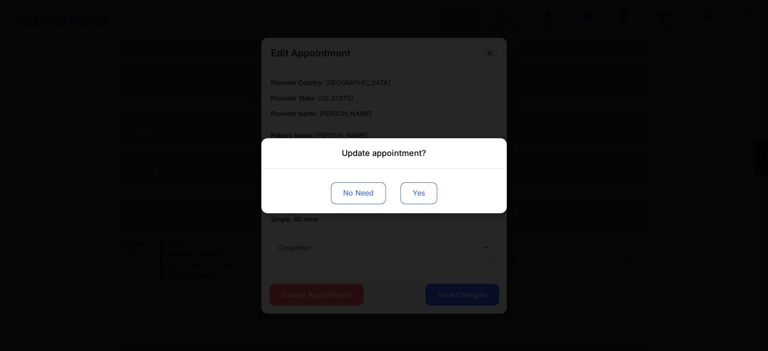
click at [420, 186] on button "Yes" at bounding box center [418, 193] width 37 height 22
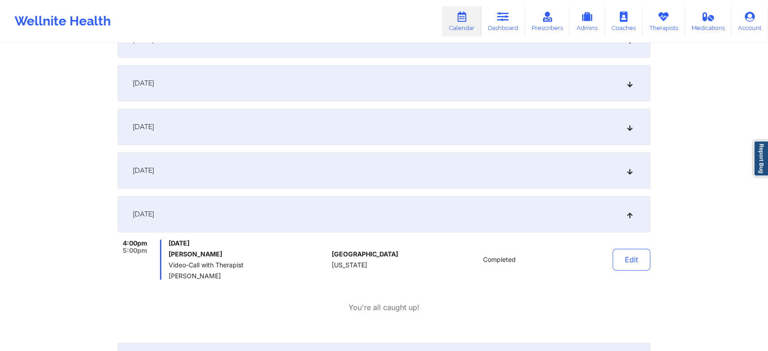
scroll to position [0, 0]
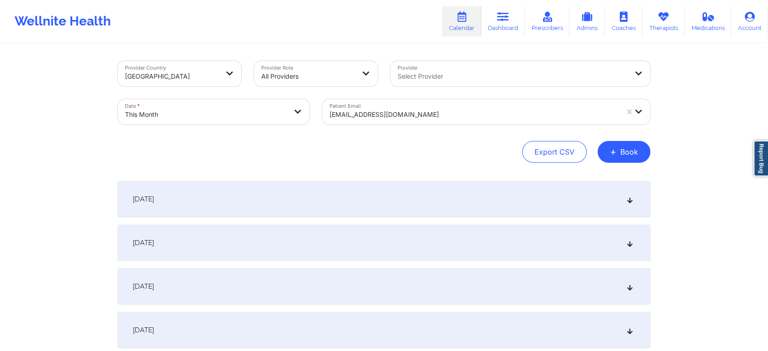
click at [376, 106] on div "[EMAIL_ADDRESS][DOMAIN_NAME]" at bounding box center [473, 115] width 289 height 20
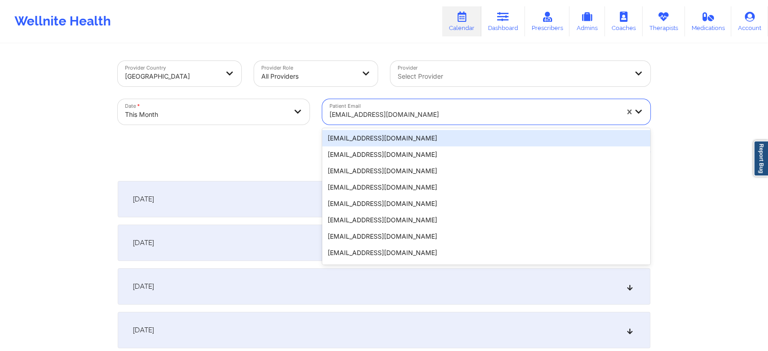
paste input "[EMAIL_ADDRESS][DOMAIN_NAME]"
type input "[EMAIL_ADDRESS][DOMAIN_NAME]"
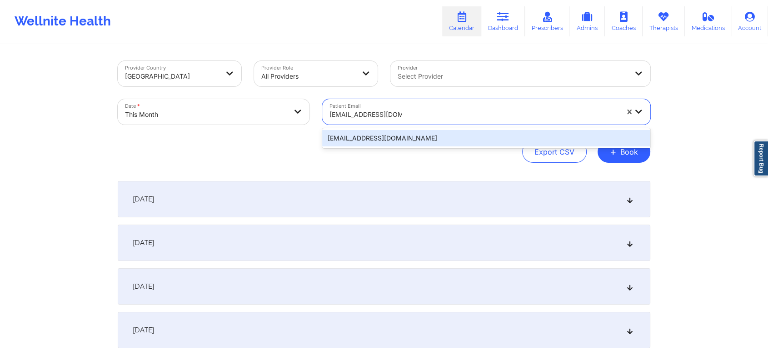
click at [405, 132] on div "[EMAIL_ADDRESS][DOMAIN_NAME]" at bounding box center [486, 138] width 328 height 16
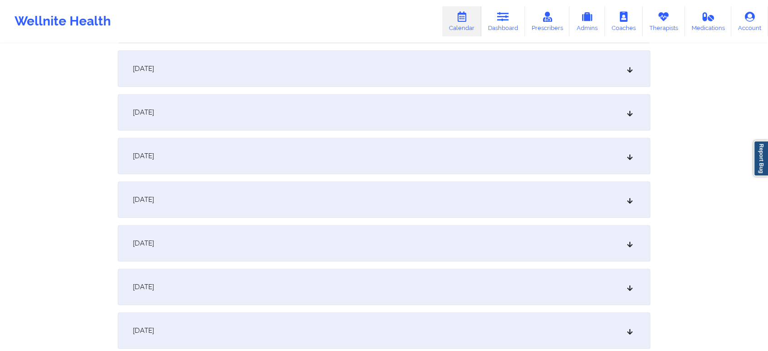
scroll to position [339, 0]
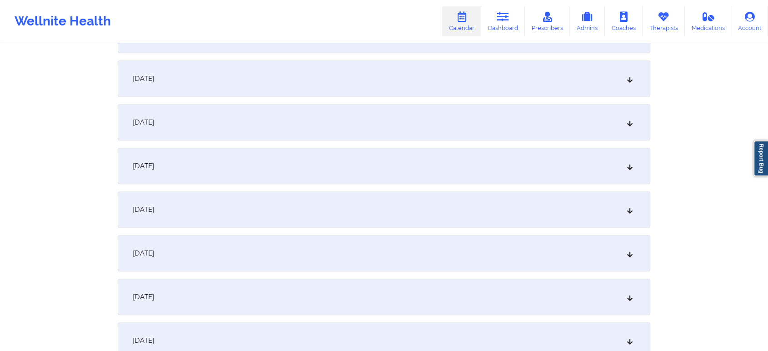
click at [400, 164] on div "[DATE]" at bounding box center [384, 166] width 533 height 36
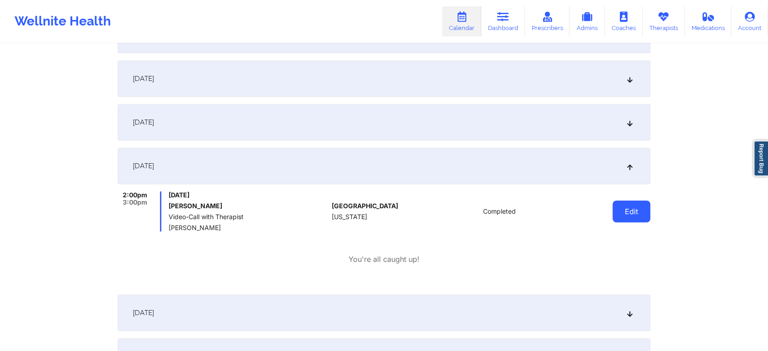
click at [635, 202] on button "Edit" at bounding box center [631, 211] width 38 height 22
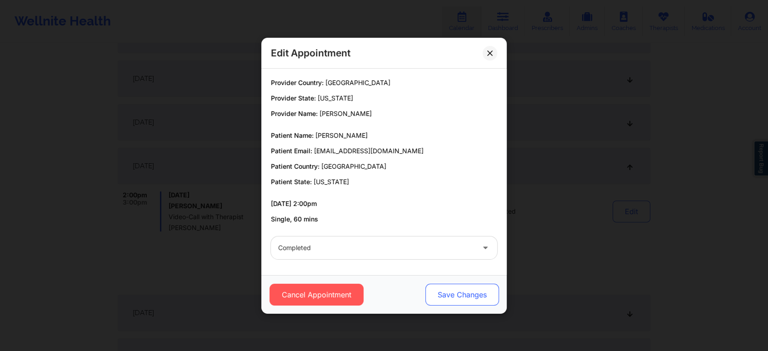
click at [465, 293] on button "Save Changes" at bounding box center [462, 295] width 74 height 22
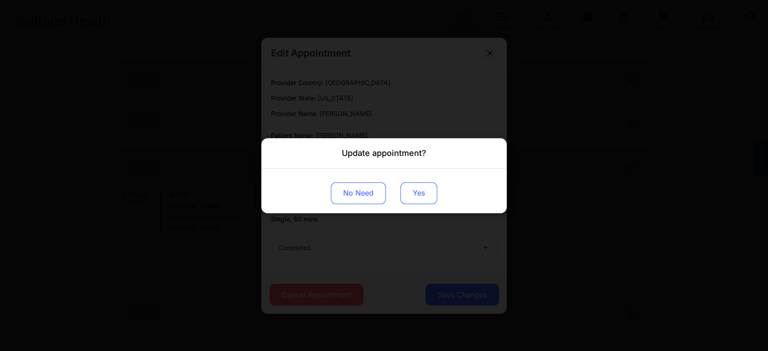
click at [421, 185] on button "Yes" at bounding box center [418, 193] width 37 height 22
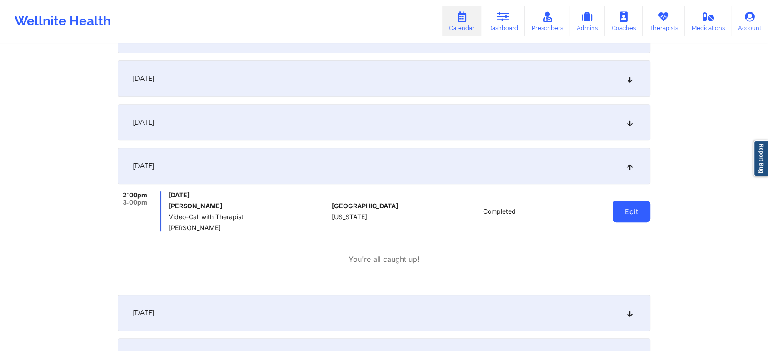
click at [618, 217] on button "Edit" at bounding box center [631, 211] width 38 height 22
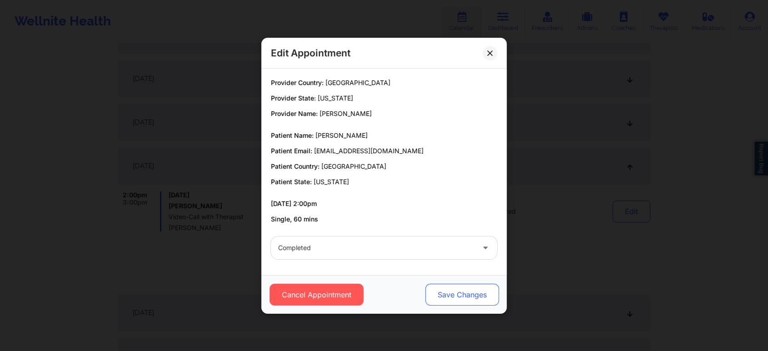
click at [455, 296] on button "Save Changes" at bounding box center [462, 295] width 74 height 22
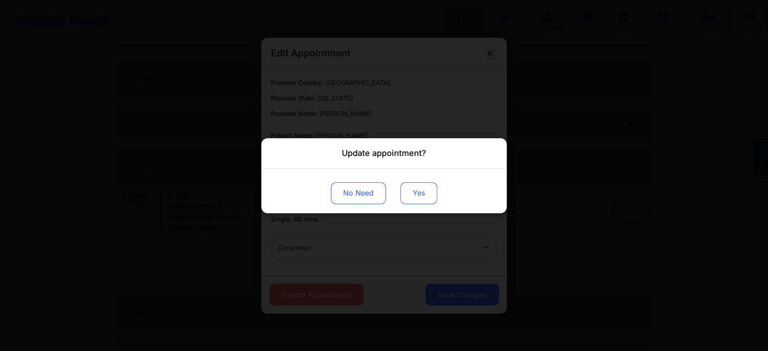
click at [423, 199] on button "Yes" at bounding box center [418, 193] width 37 height 22
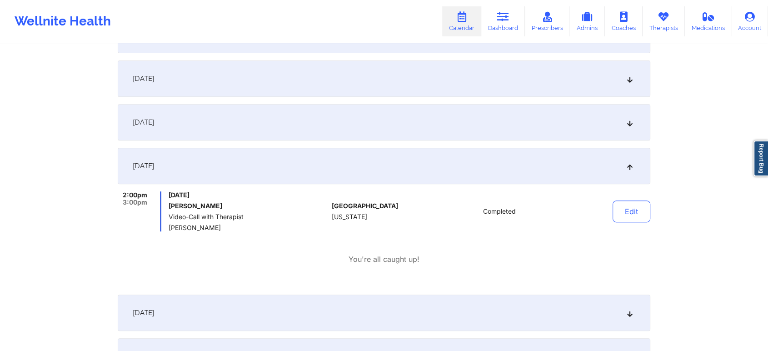
scroll to position [0, 0]
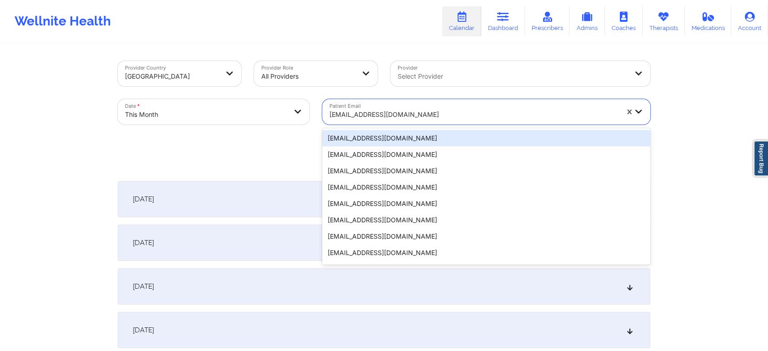
click at [408, 110] on div at bounding box center [473, 114] width 289 height 11
paste input "[EMAIL_ADDRESS][DOMAIN_NAME]"
type input "[EMAIL_ADDRESS][DOMAIN_NAME]"
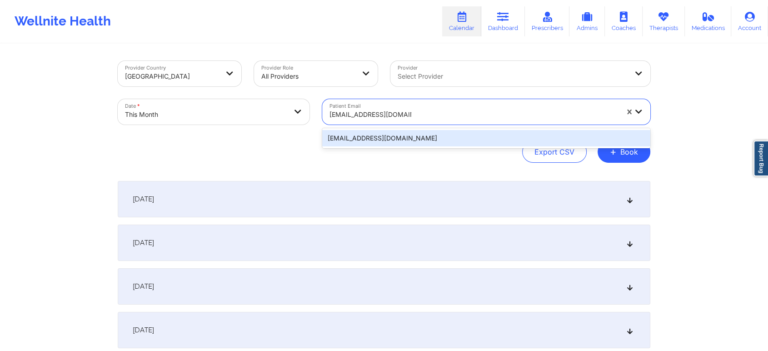
click at [410, 130] on div "[EMAIL_ADDRESS][DOMAIN_NAME]" at bounding box center [486, 138] width 328 height 16
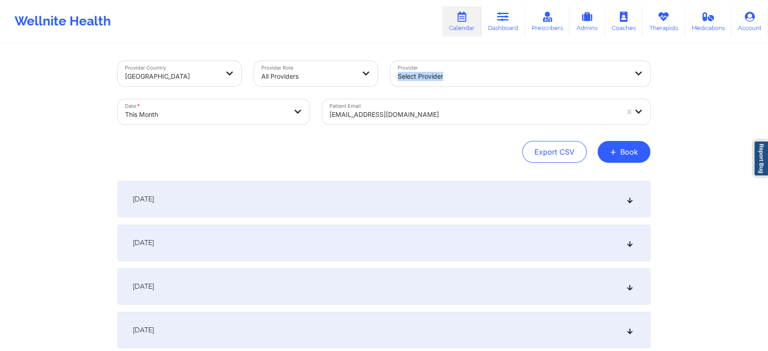
drag, startPoint x: 730, startPoint y: 88, endPoint x: 775, endPoint y: 35, distance: 69.3
click at [768, 35] on html "Wellnite Health Calendar Dashboard Prescribers Admins Coaches Therapists Medica…" at bounding box center [384, 175] width 768 height 351
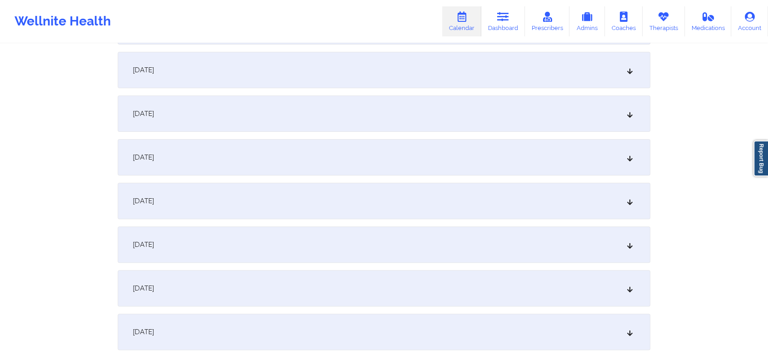
click at [417, 287] on div "[DATE]" at bounding box center [384, 288] width 533 height 36
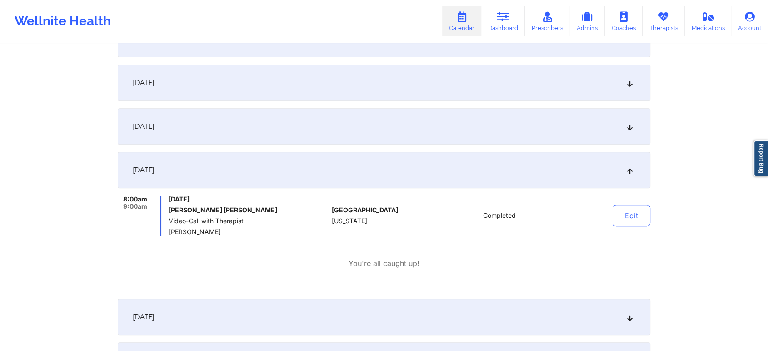
scroll to position [338, 0]
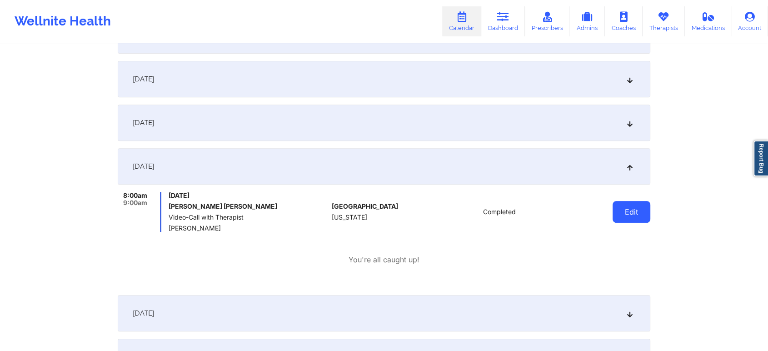
click at [627, 216] on button "Edit" at bounding box center [631, 212] width 38 height 22
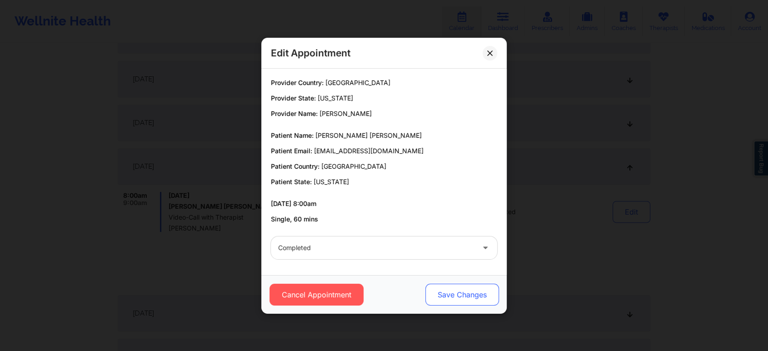
click at [463, 299] on button "Save Changes" at bounding box center [462, 295] width 74 height 22
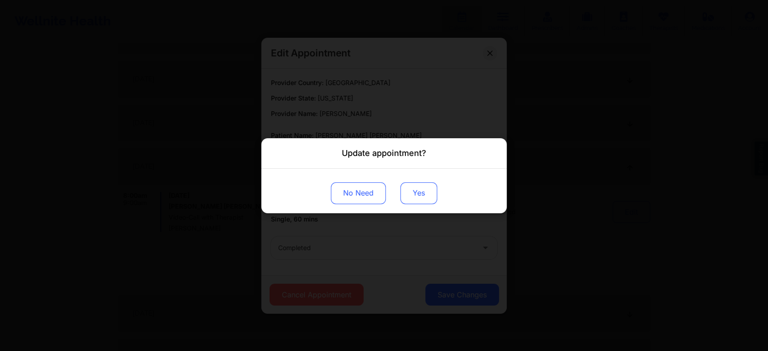
click at [414, 199] on button "Yes" at bounding box center [418, 193] width 37 height 22
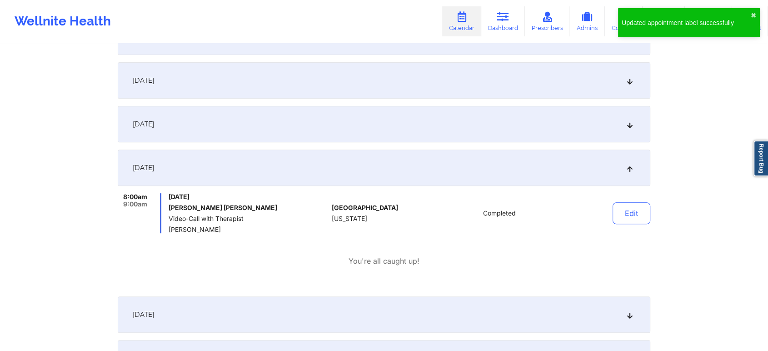
scroll to position [0, 0]
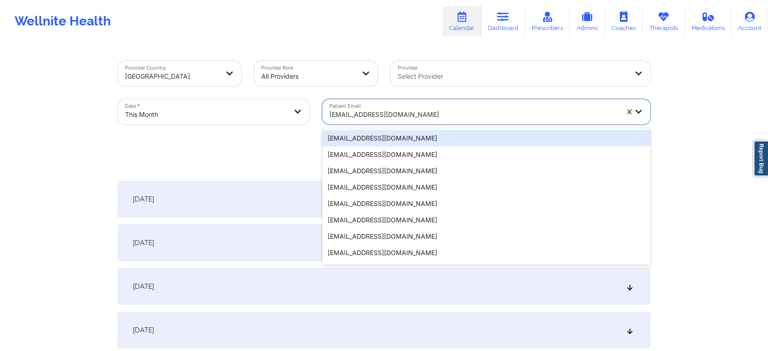
click at [410, 105] on div "[EMAIL_ADDRESS][DOMAIN_NAME]" at bounding box center [473, 115] width 289 height 20
paste input "[EMAIL_ADDRESS][DOMAIN_NAME]"
type input "[EMAIL_ADDRESS][DOMAIN_NAME]"
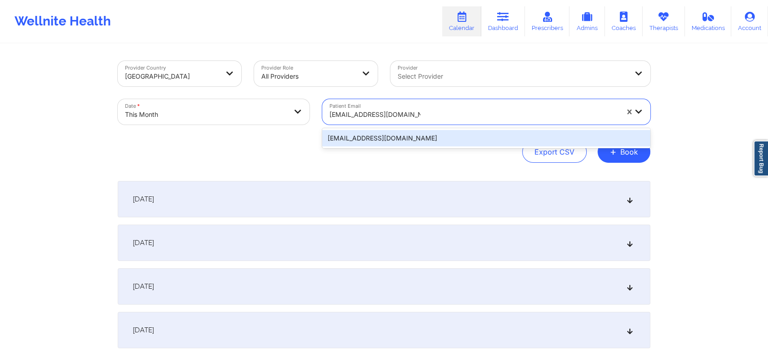
click at [420, 139] on div "[EMAIL_ADDRESS][DOMAIN_NAME]" at bounding box center [486, 138] width 328 height 16
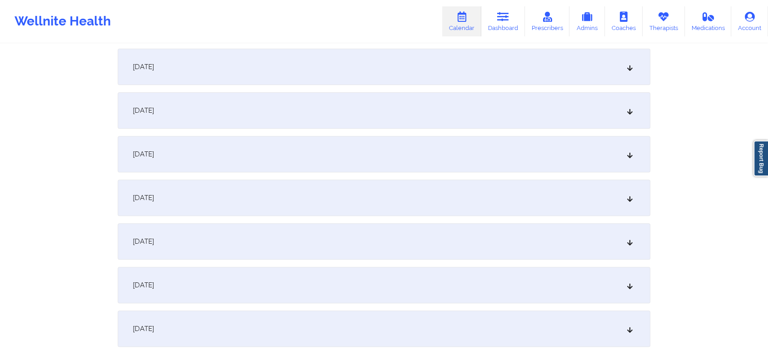
scroll to position [383, 0]
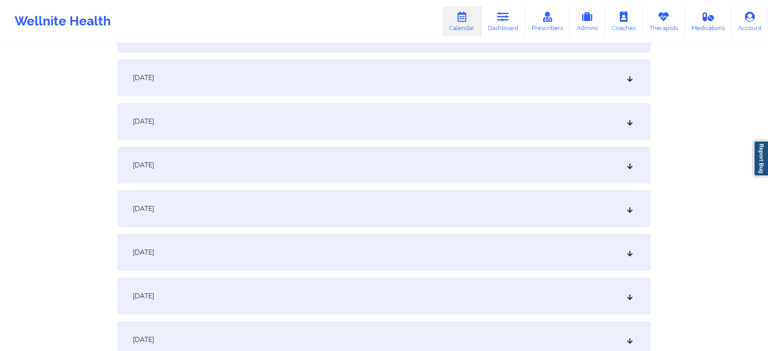
click at [359, 119] on div "[DATE]" at bounding box center [384, 121] width 533 height 36
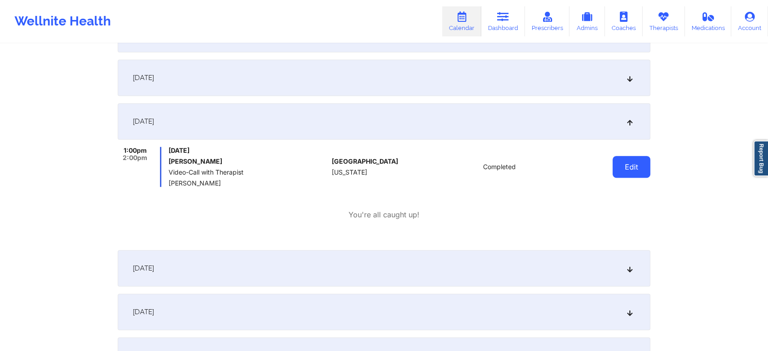
drag, startPoint x: 611, startPoint y: 169, endPoint x: 624, endPoint y: 166, distance: 13.6
click at [624, 166] on div "Edit" at bounding box center [608, 167] width 84 height 40
click at [624, 166] on button "Edit" at bounding box center [631, 167] width 38 height 22
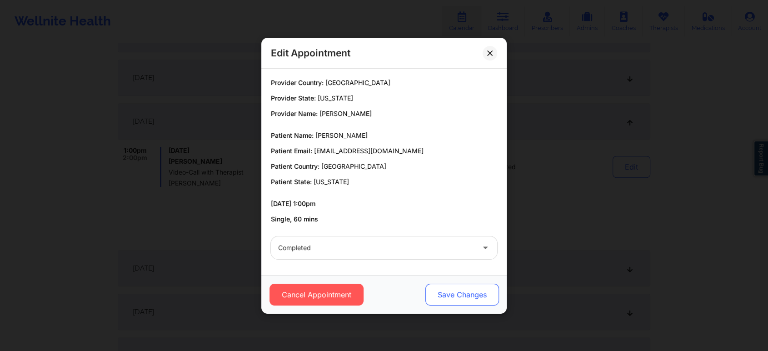
click at [454, 304] on button "Save Changes" at bounding box center [462, 295] width 74 height 22
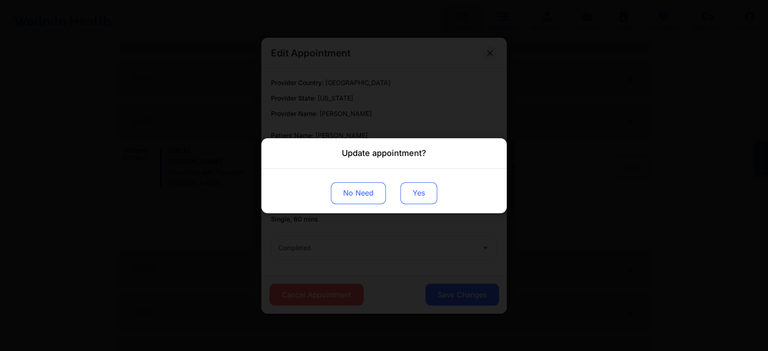
drag, startPoint x: 419, startPoint y: 214, endPoint x: 418, endPoint y: 186, distance: 27.8
click at [418, 186] on div "Update appointment? No Need Yes" at bounding box center [384, 175] width 768 height 351
click at [418, 186] on button "Yes" at bounding box center [418, 193] width 37 height 22
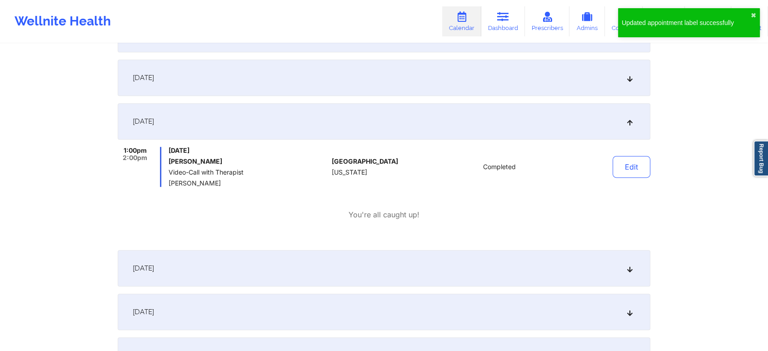
scroll to position [0, 0]
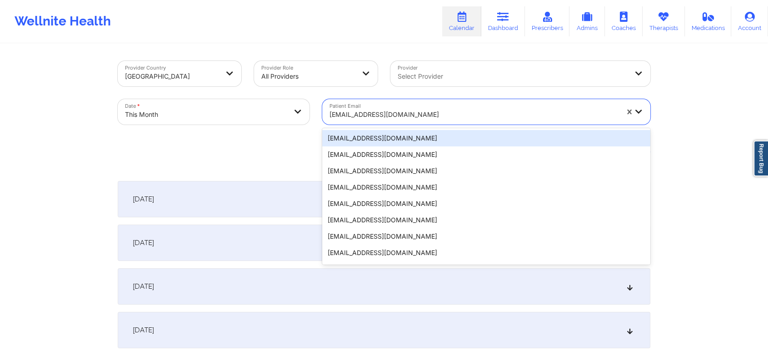
click at [415, 111] on div at bounding box center [473, 114] width 289 height 11
paste input "[EMAIL_ADDRESS][DOMAIN_NAME]"
type input "[EMAIL_ADDRESS][DOMAIN_NAME]"
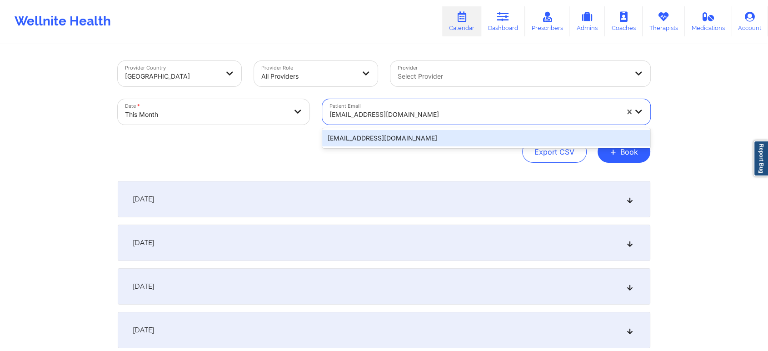
click at [454, 133] on div "[EMAIL_ADDRESS][DOMAIN_NAME]" at bounding box center [486, 138] width 328 height 16
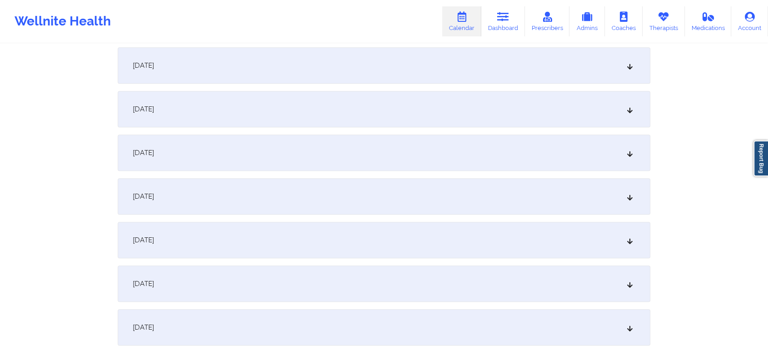
scroll to position [401, 0]
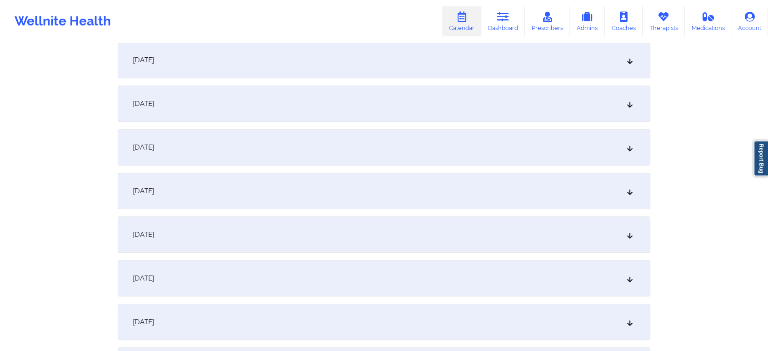
click at [438, 115] on div "[DATE]" at bounding box center [384, 103] width 533 height 36
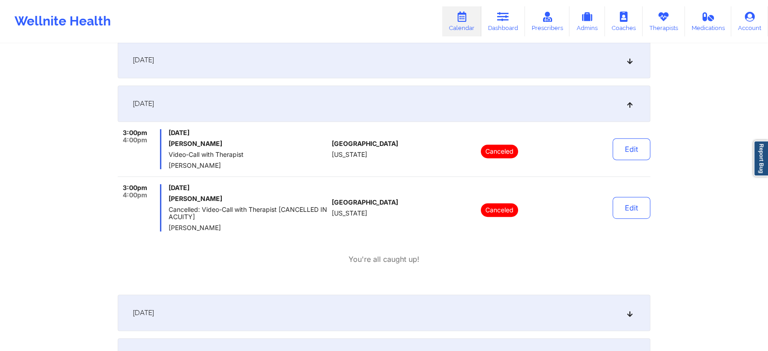
scroll to position [0, 0]
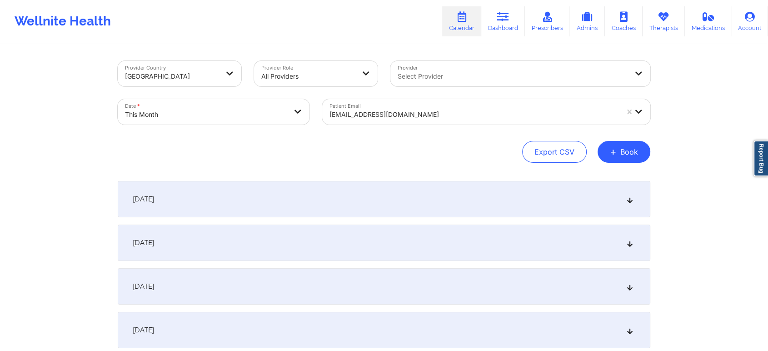
click at [458, 113] on div at bounding box center [473, 114] width 289 height 11
paste input "[EMAIL_ADDRESS][DOMAIN_NAME]"
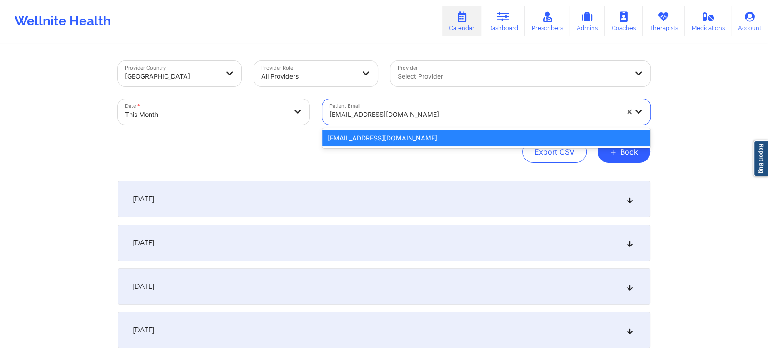
paste input "[EMAIL_ADDRESS][DOMAIN_NAME]"
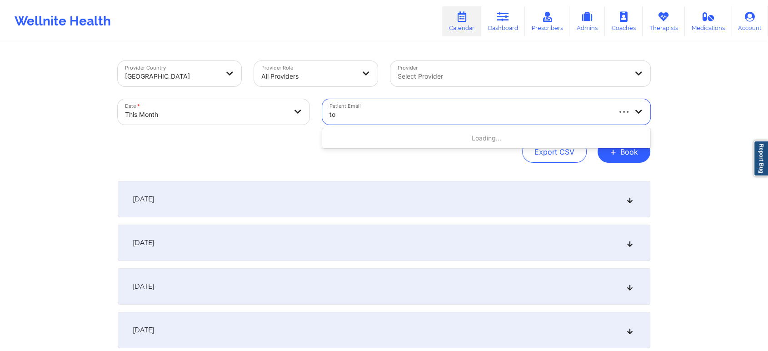
type input "t"
paste input "[EMAIL_ADDRESS][DOMAIN_NAME]"
type input "[EMAIL_ADDRESS][DOMAIN_NAME]"
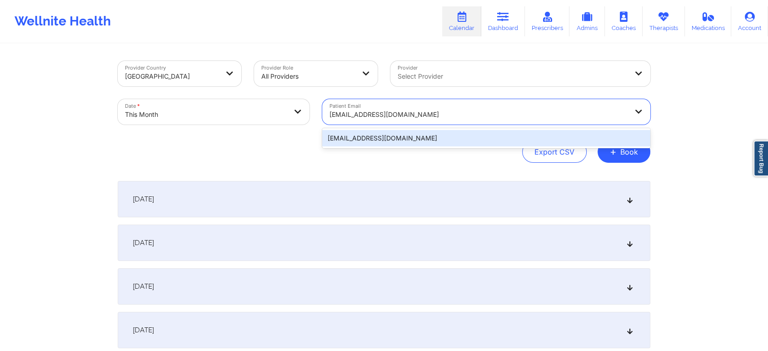
click at [603, 133] on div "[EMAIL_ADDRESS][DOMAIN_NAME]" at bounding box center [486, 138] width 328 height 16
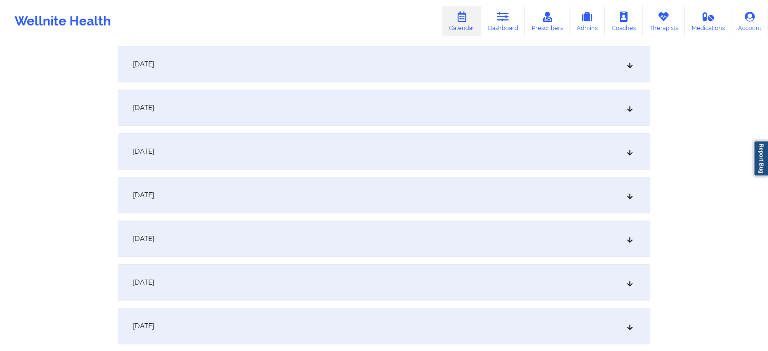
scroll to position [401, 0]
click at [370, 104] on div "[DATE]" at bounding box center [384, 103] width 533 height 36
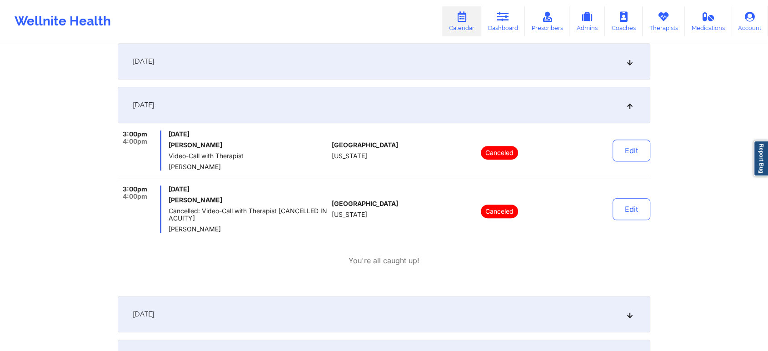
scroll to position [0, 0]
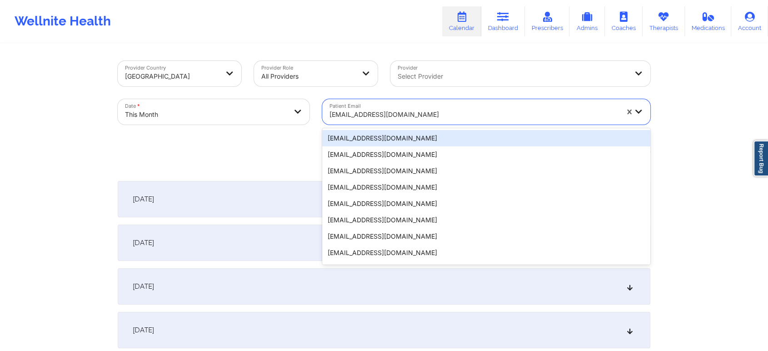
click at [435, 105] on div "[EMAIL_ADDRESS][DOMAIN_NAME]" at bounding box center [473, 115] width 289 height 20
paste input "[EMAIL_ADDRESS][DOMAIN_NAME]"
type input "[EMAIL_ADDRESS][DOMAIN_NAME]"
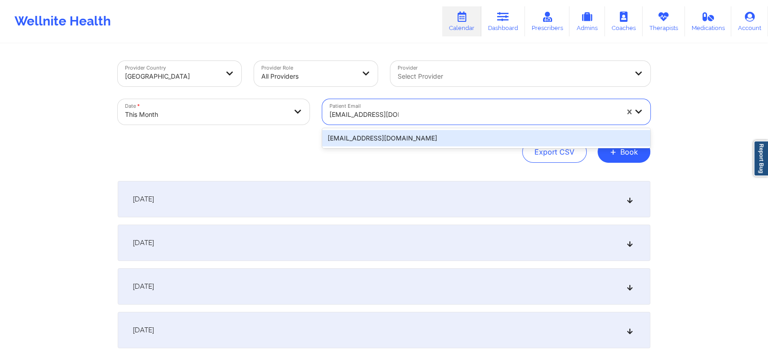
click at [424, 144] on div "[EMAIL_ADDRESS][DOMAIN_NAME]" at bounding box center [486, 138] width 328 height 16
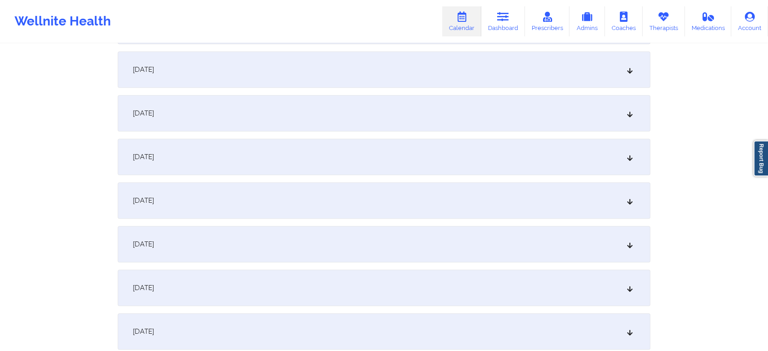
scroll to position [350, 0]
click at [405, 140] on div "[DATE]" at bounding box center [384, 154] width 533 height 36
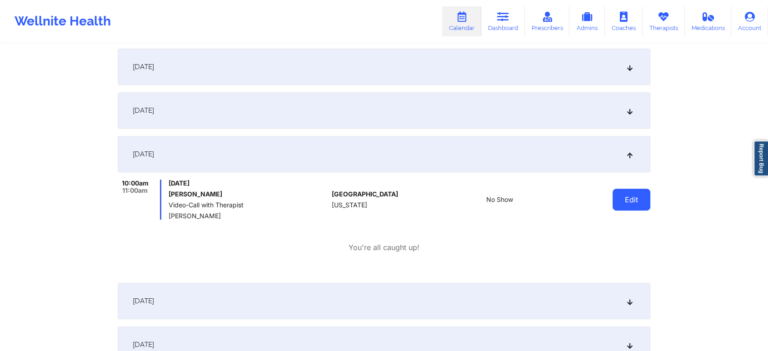
click at [631, 198] on button "Edit" at bounding box center [631, 200] width 38 height 22
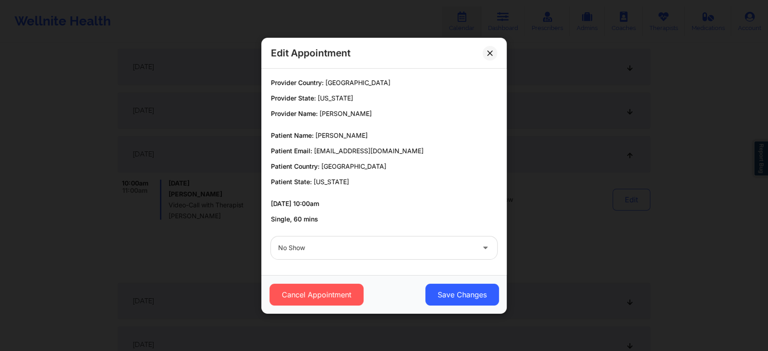
click at [348, 249] on div at bounding box center [376, 247] width 196 height 11
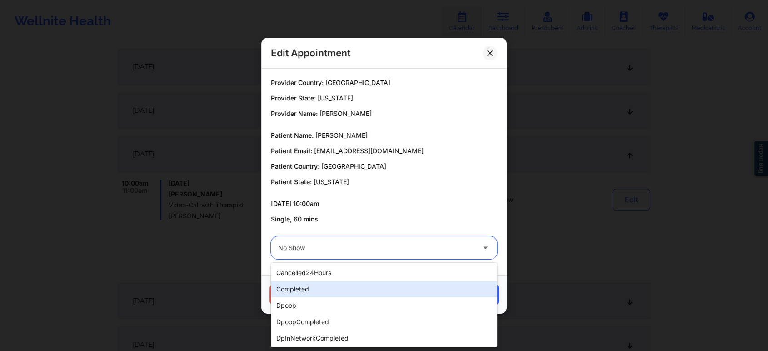
click at [342, 283] on div "completed" at bounding box center [384, 289] width 226 height 16
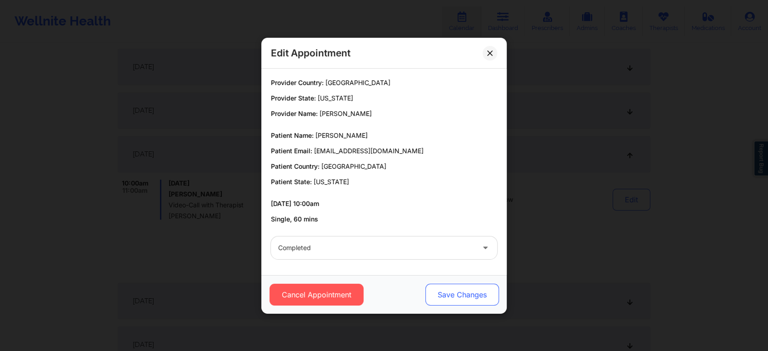
click at [471, 286] on button "Save Changes" at bounding box center [462, 295] width 74 height 22
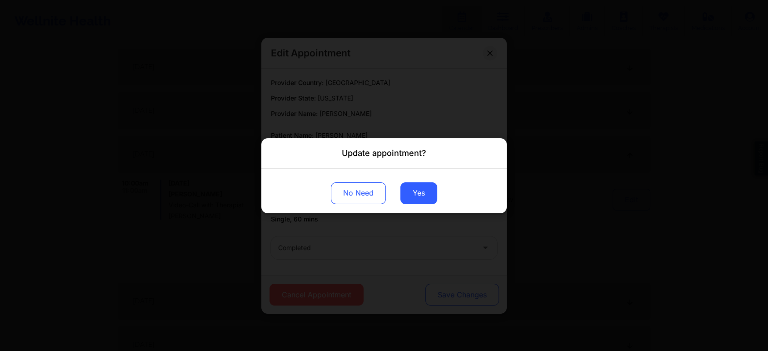
click at [471, 286] on div "Update appointment? No Need Yes" at bounding box center [384, 175] width 768 height 351
click at [402, 191] on button "Yes" at bounding box center [418, 193] width 37 height 22
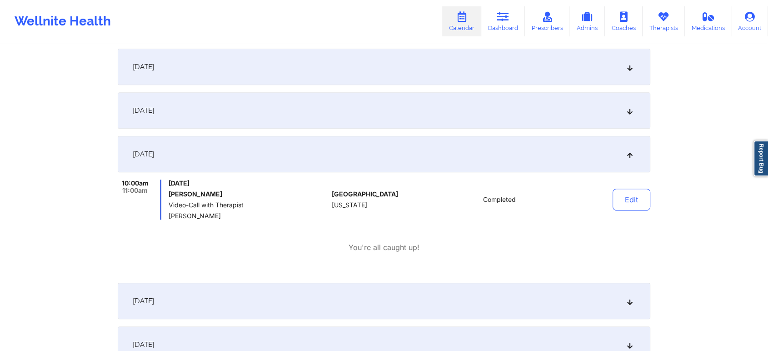
scroll to position [0, 0]
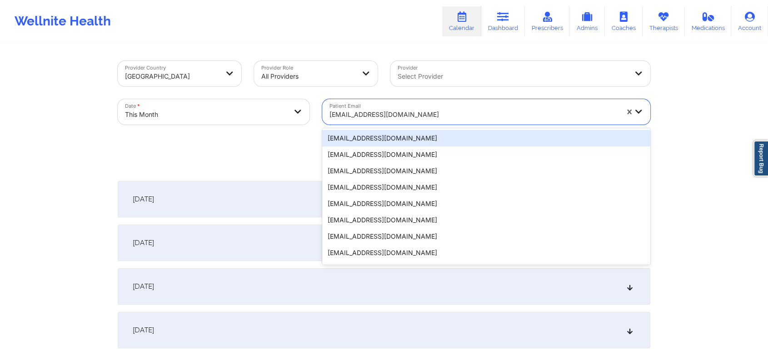
click at [402, 118] on div at bounding box center [473, 114] width 289 height 11
paste input "[EMAIL_ADDRESS][DOMAIN_NAME]"
type input "[EMAIL_ADDRESS][DOMAIN_NAME]"
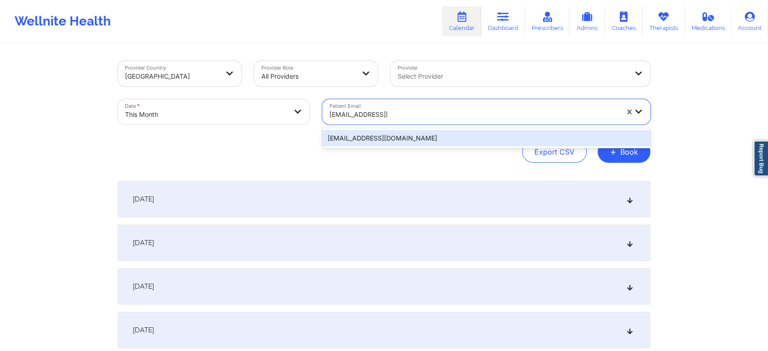
click at [429, 139] on div "[EMAIL_ADDRESS][DOMAIN_NAME]" at bounding box center [486, 138] width 328 height 16
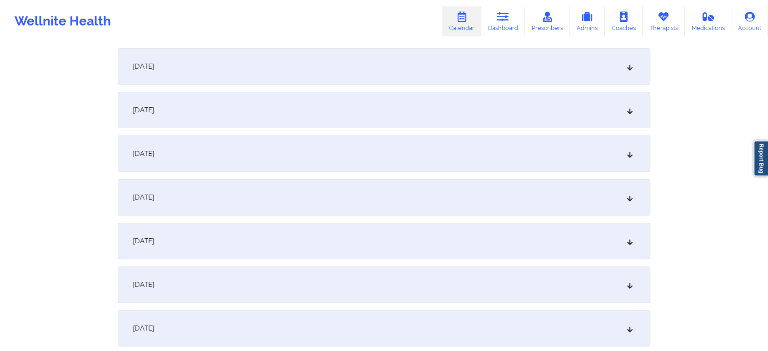
scroll to position [224, 0]
click at [391, 296] on div "[DATE]" at bounding box center [384, 280] width 533 height 36
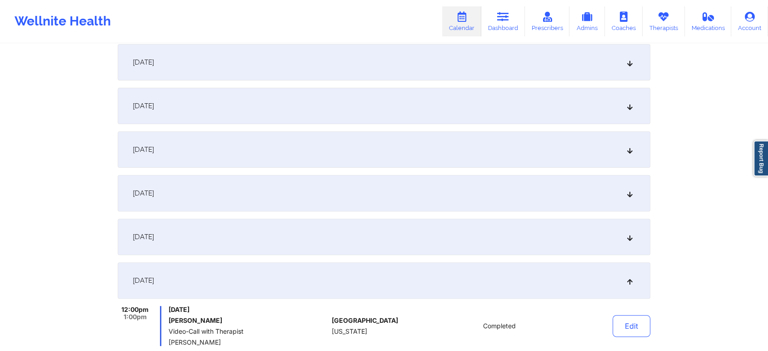
scroll to position [371, 0]
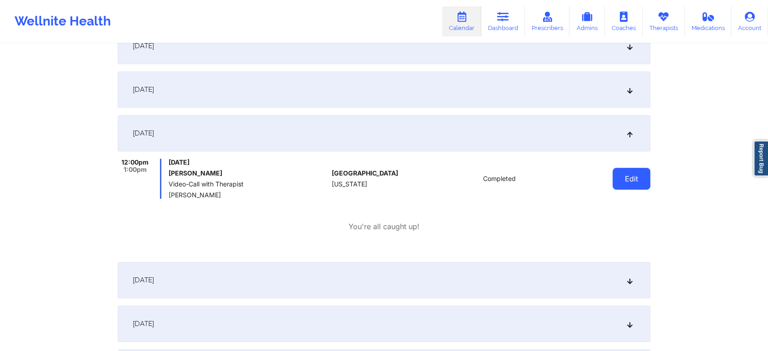
click at [633, 182] on button "Edit" at bounding box center [631, 179] width 38 height 22
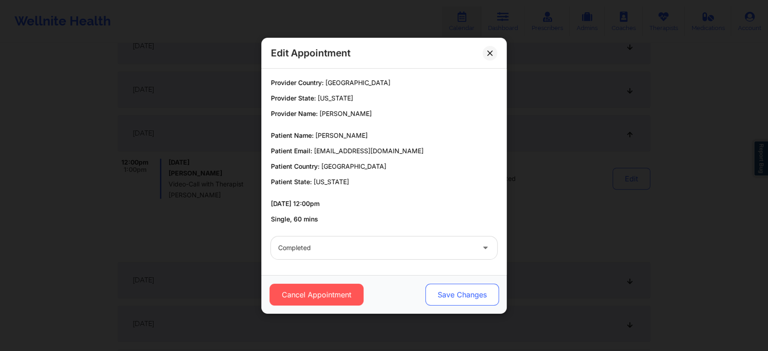
click at [467, 295] on button "Save Changes" at bounding box center [462, 295] width 74 height 22
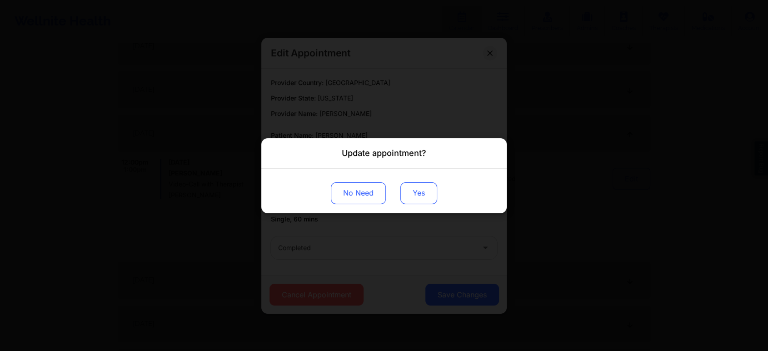
click at [420, 188] on button "Yes" at bounding box center [418, 193] width 37 height 22
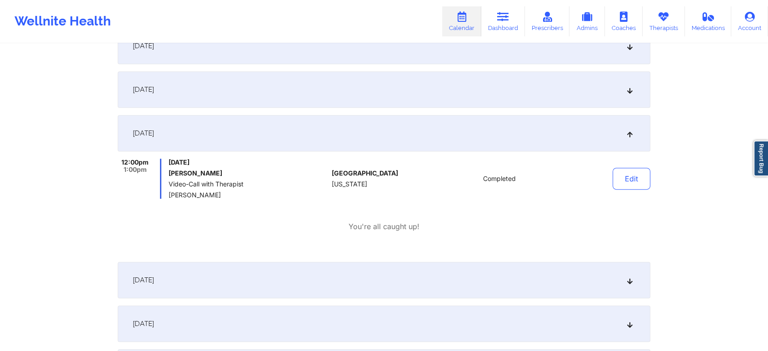
scroll to position [0, 0]
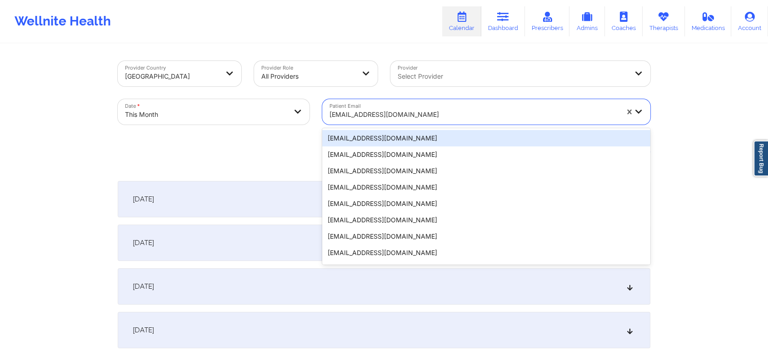
click at [413, 121] on div "[EMAIL_ADDRESS][DOMAIN_NAME]" at bounding box center [473, 115] width 289 height 20
paste input "[EMAIL_ADDRESS][DOMAIN_NAME]"
type input "[EMAIL_ADDRESS][DOMAIN_NAME]"
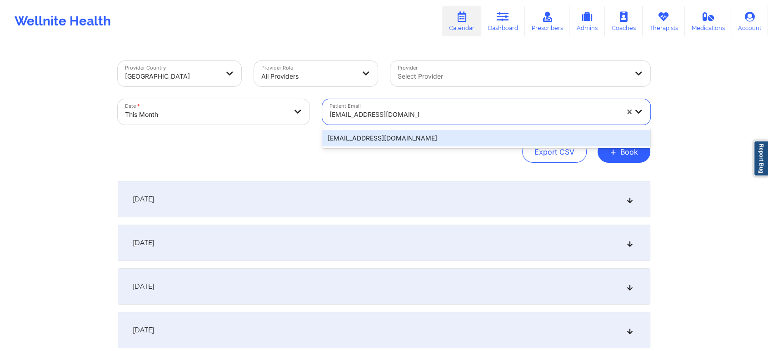
click at [440, 132] on div "[EMAIL_ADDRESS][DOMAIN_NAME]" at bounding box center [486, 138] width 328 height 16
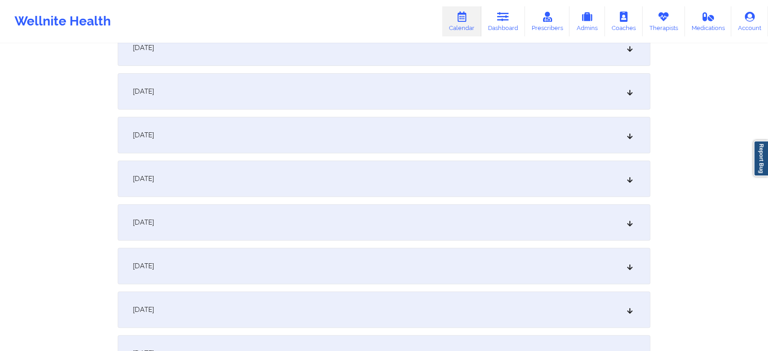
scroll to position [284, 0]
click at [377, 223] on div "[DATE]" at bounding box center [384, 220] width 533 height 36
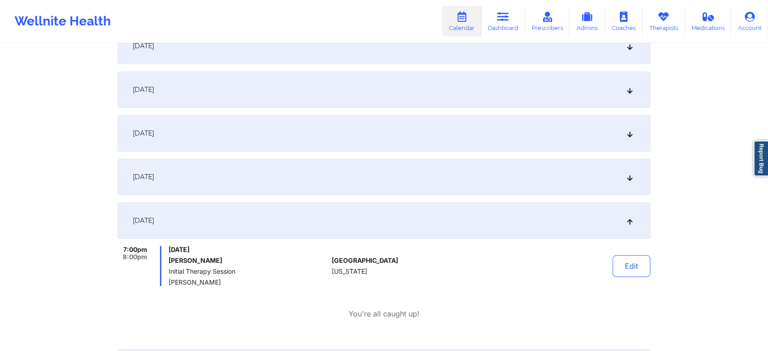
scroll to position [0, 0]
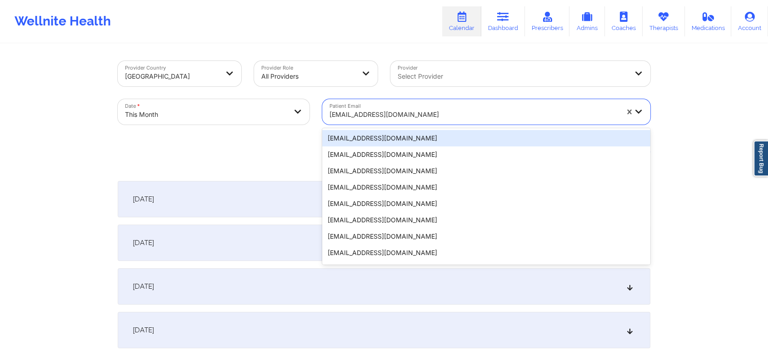
click at [447, 122] on div "[EMAIL_ADDRESS][DOMAIN_NAME]" at bounding box center [473, 115] width 289 height 20
paste input "[EMAIL_ADDRESS][DOMAIN_NAME]"
type input "[EMAIL_ADDRESS][DOMAIN_NAME]"
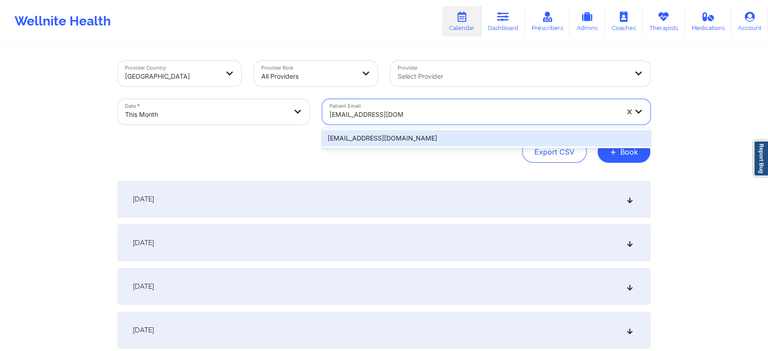
click at [425, 130] on div "[EMAIL_ADDRESS][DOMAIN_NAME]" at bounding box center [486, 138] width 328 height 16
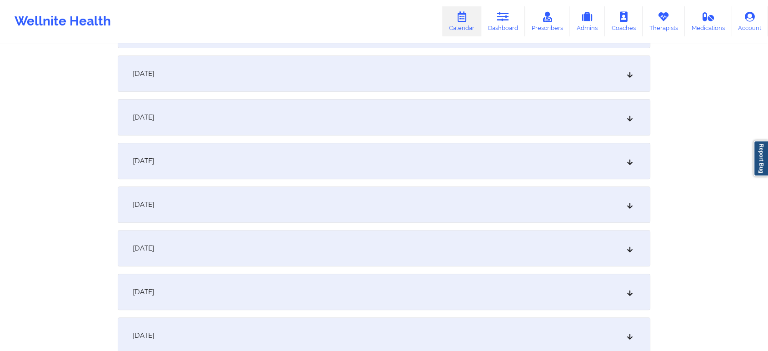
scroll to position [302, 0]
click at [438, 215] on div "[DATE]" at bounding box center [384, 202] width 533 height 36
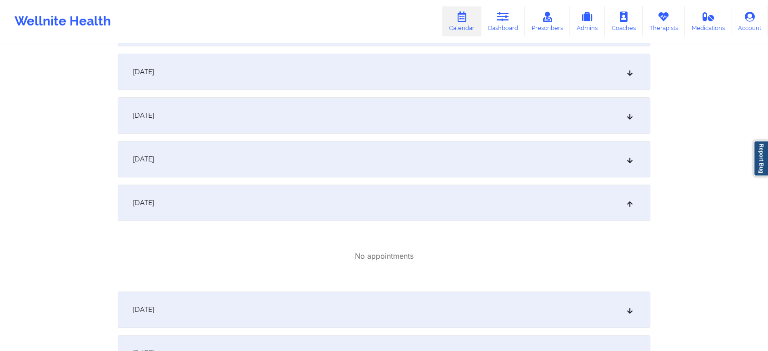
scroll to position [0, 0]
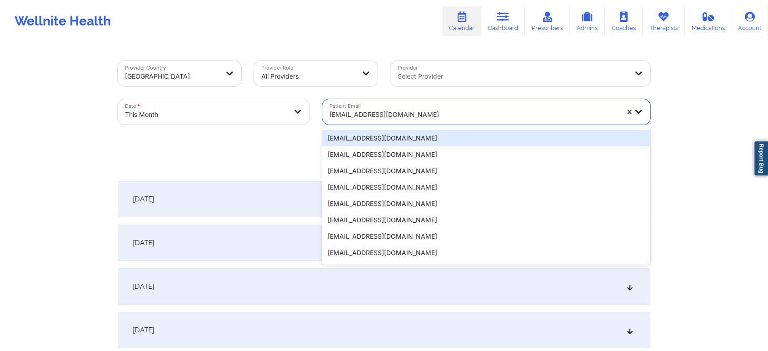
click at [423, 119] on div at bounding box center [473, 114] width 289 height 11
paste input "[EMAIL_ADDRESS][DOMAIN_NAME]"
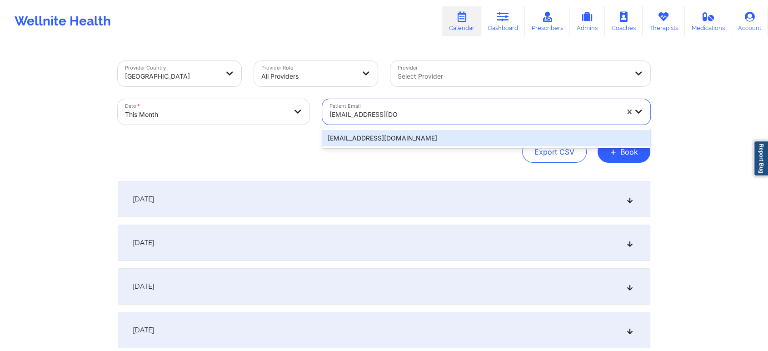
click at [438, 146] on div "[EMAIL_ADDRESS][DOMAIN_NAME]" at bounding box center [486, 138] width 328 height 20
type input "[EMAIL_ADDRESS][DOMAIN_NAME]"
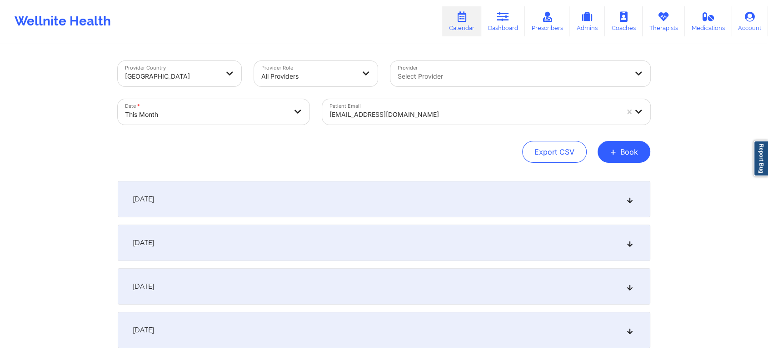
click at [461, 127] on div "Patient Email [EMAIL_ADDRESS][DOMAIN_NAME]" at bounding box center [486, 112] width 341 height 38
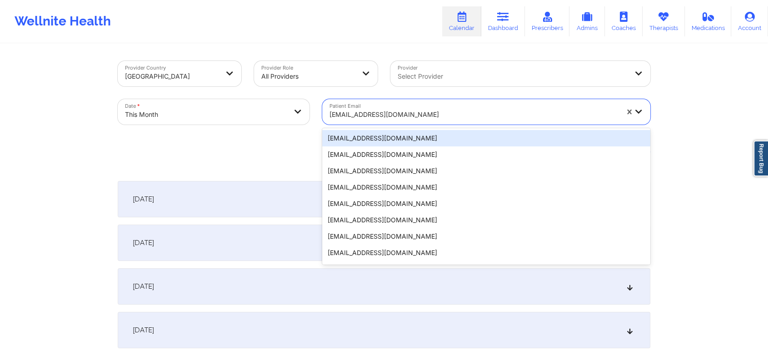
click at [463, 102] on div "[EMAIL_ADDRESS][DOMAIN_NAME]" at bounding box center [470, 111] width 297 height 25
click at [389, 112] on div at bounding box center [473, 114] width 289 height 11
paste input "[EMAIL_ADDRESS][DOMAIN_NAME]"
type input "[EMAIL_ADDRESS][DOMAIN_NAME]"
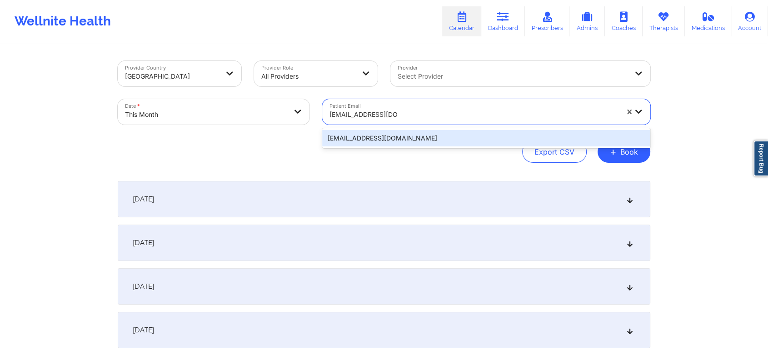
click at [379, 140] on div "[EMAIL_ADDRESS][DOMAIN_NAME]" at bounding box center [486, 138] width 328 height 16
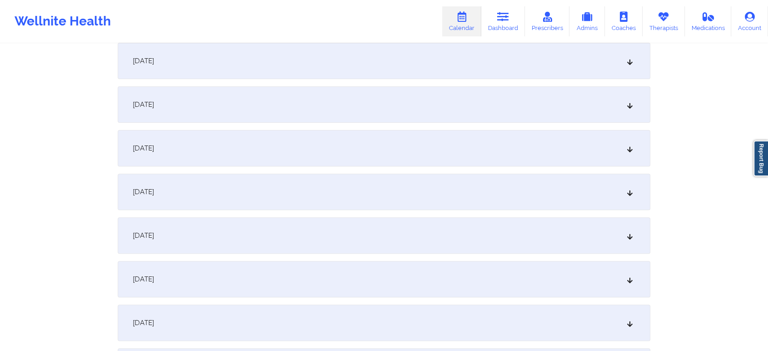
scroll to position [282, 0]
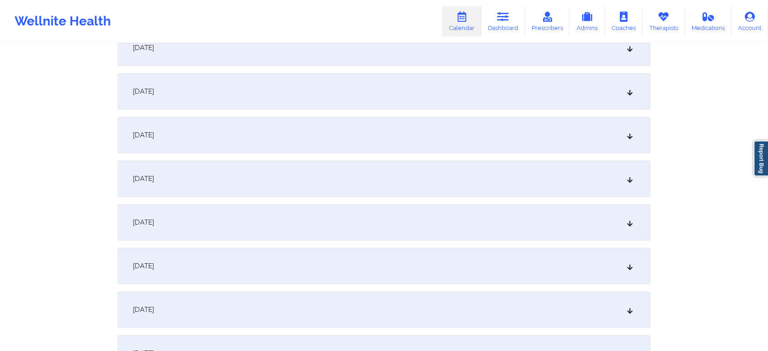
click at [460, 227] on div "[DATE]" at bounding box center [384, 222] width 533 height 36
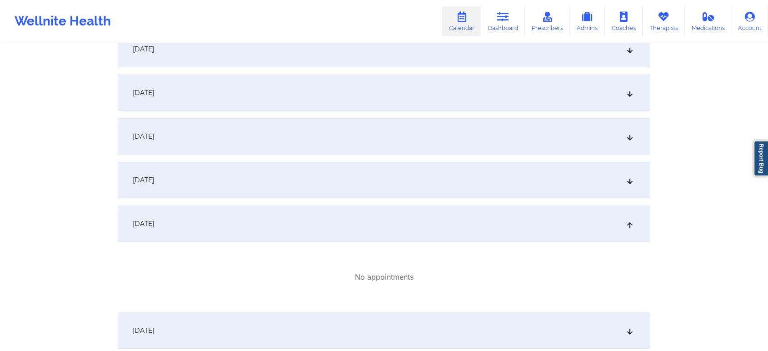
scroll to position [0, 0]
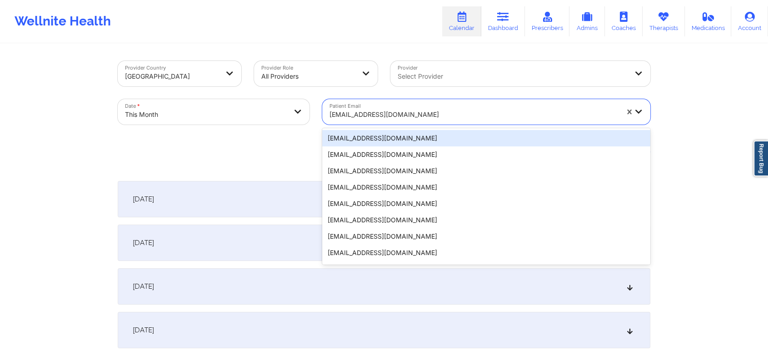
click at [395, 108] on div "[EMAIL_ADDRESS][DOMAIN_NAME]" at bounding box center [473, 115] width 289 height 20
paste input "[EMAIL_ADDRESS][DOMAIN_NAME]"
type input "[EMAIL_ADDRESS][DOMAIN_NAME]"
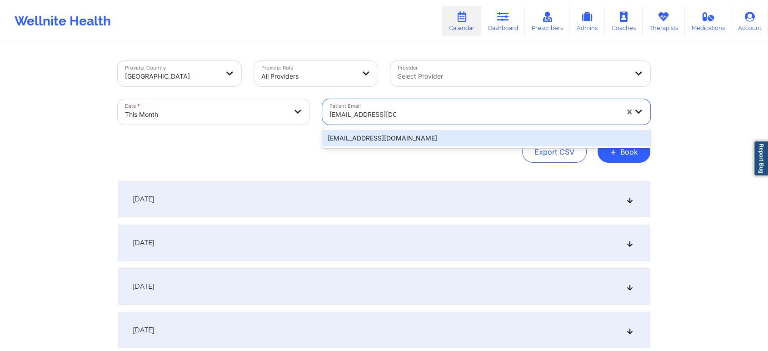
click at [454, 144] on div "[EMAIL_ADDRESS][DOMAIN_NAME]" at bounding box center [486, 138] width 328 height 16
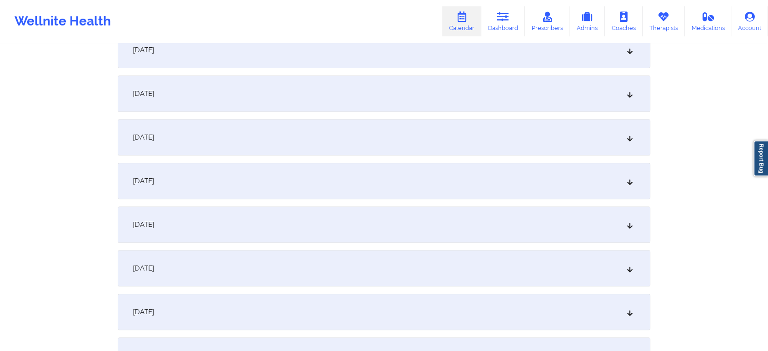
scroll to position [329, 0]
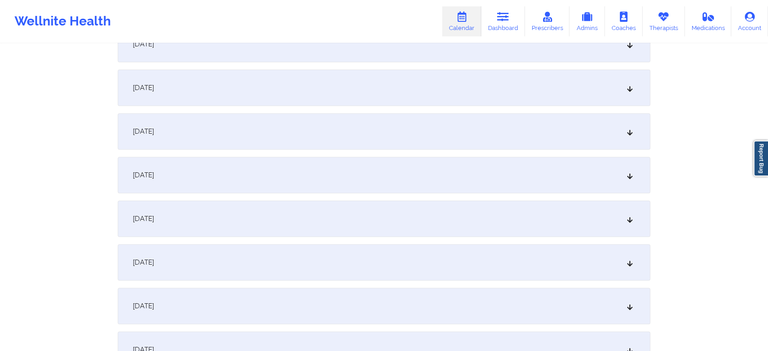
click at [278, 184] on div "[DATE]" at bounding box center [384, 175] width 533 height 36
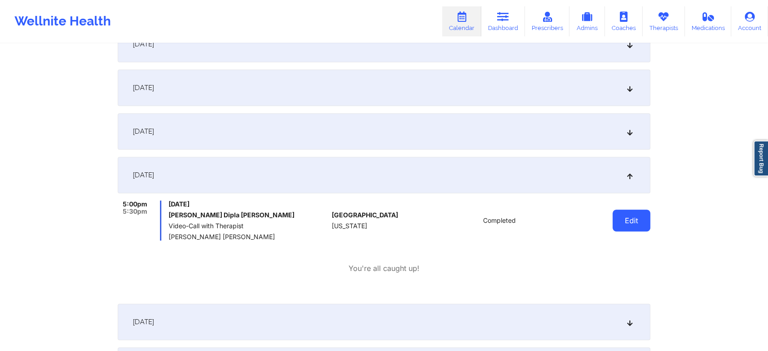
click at [640, 221] on button "Edit" at bounding box center [631, 220] width 38 height 22
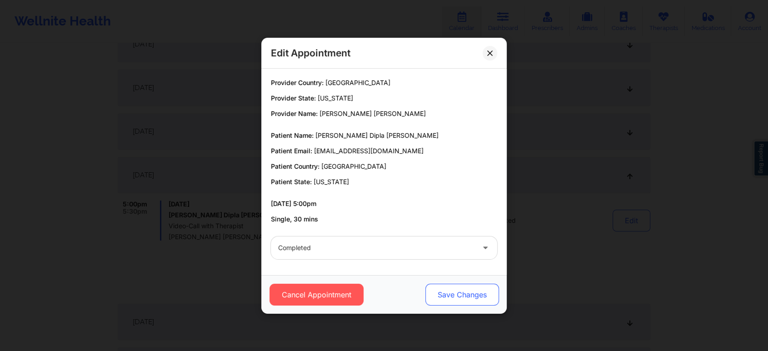
click at [473, 288] on button "Save Changes" at bounding box center [462, 295] width 74 height 22
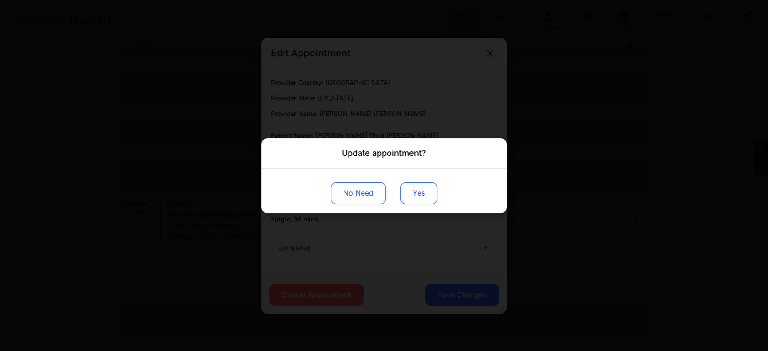
click at [427, 191] on button "Yes" at bounding box center [418, 193] width 37 height 22
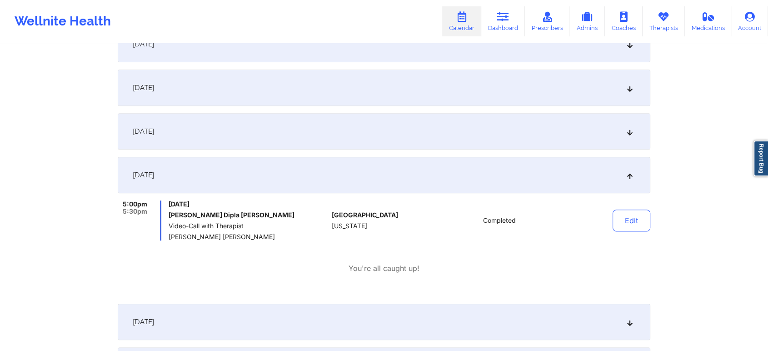
scroll to position [0, 0]
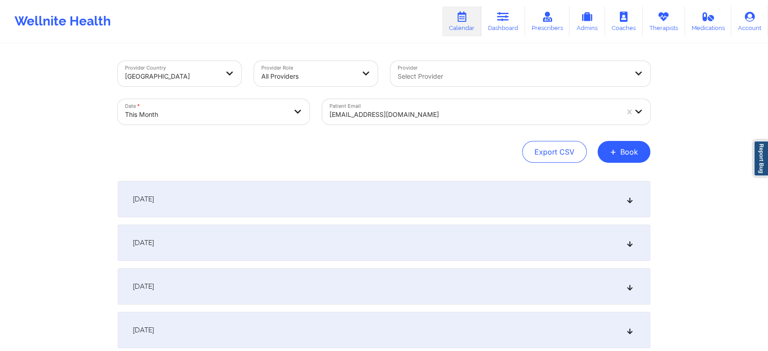
click at [383, 126] on div "Patient Email [EMAIL_ADDRESS][DOMAIN_NAME]" at bounding box center [486, 112] width 341 height 38
click at [417, 111] on div at bounding box center [473, 114] width 289 height 11
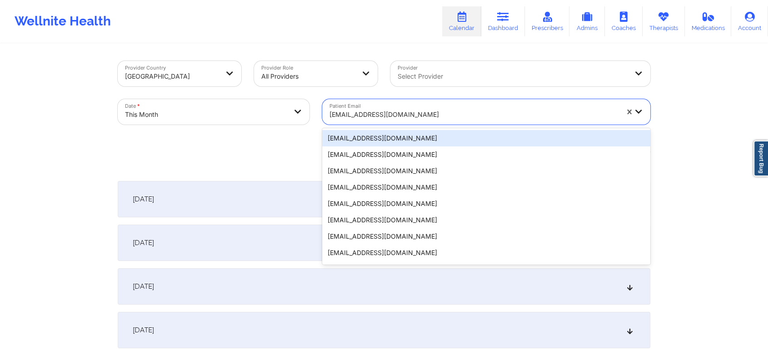
paste input "[EMAIL_ADDRESS][DOMAIN_NAME]"
type input "[EMAIL_ADDRESS][DOMAIN_NAME]"
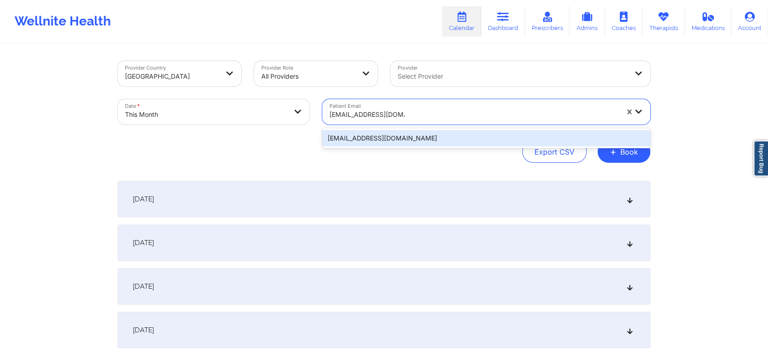
click at [476, 130] on div "[EMAIL_ADDRESS][DOMAIN_NAME]" at bounding box center [486, 138] width 328 height 16
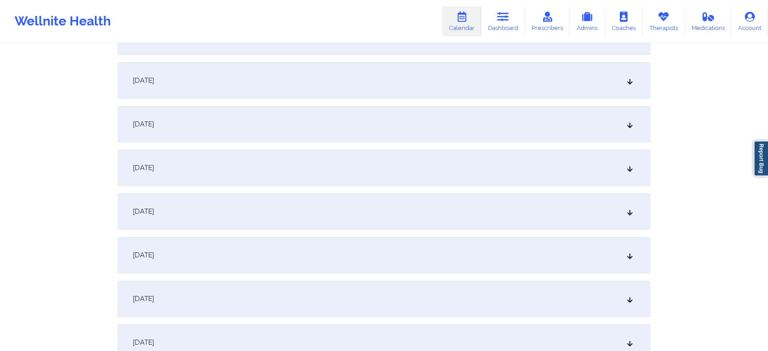
scroll to position [346, 0]
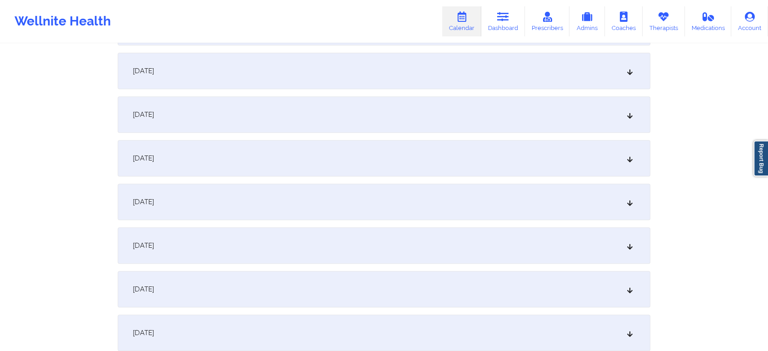
click at [499, 163] on div "[DATE]" at bounding box center [384, 158] width 533 height 36
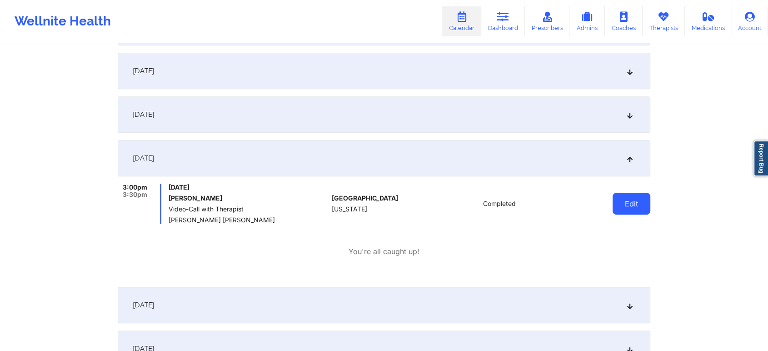
click at [619, 207] on button "Edit" at bounding box center [631, 204] width 38 height 22
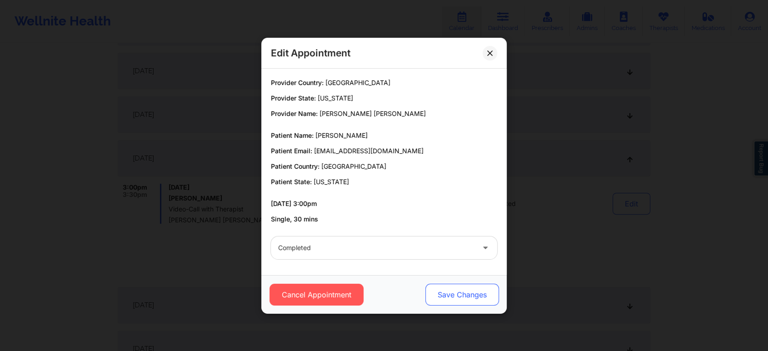
click at [466, 287] on button "Save Changes" at bounding box center [462, 295] width 74 height 22
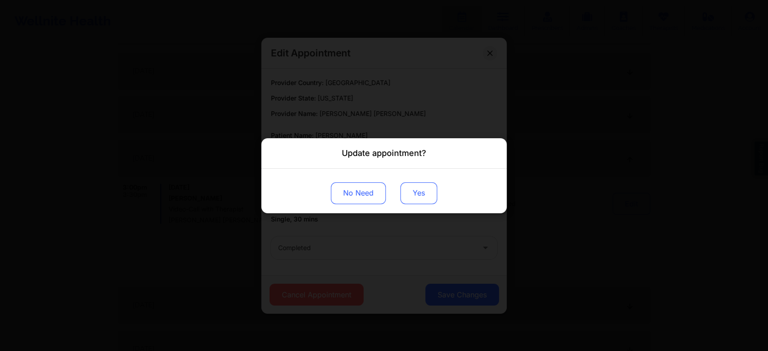
click at [418, 190] on button "Yes" at bounding box center [418, 193] width 37 height 22
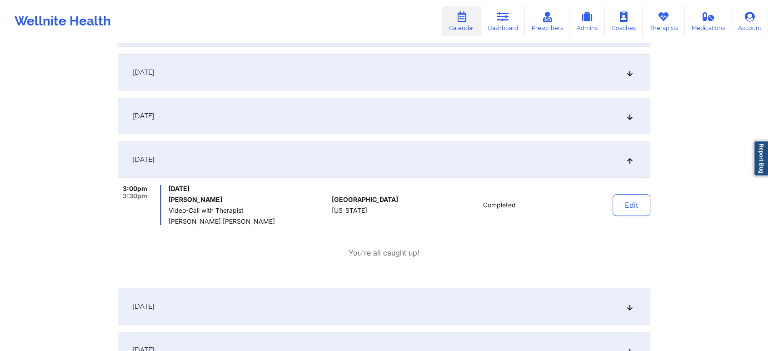
scroll to position [0, 0]
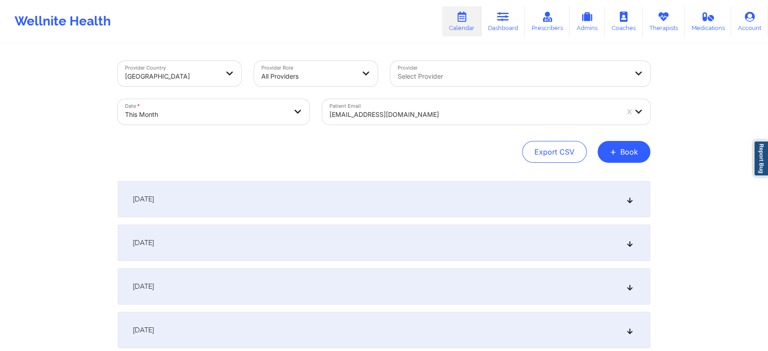
click at [373, 112] on div at bounding box center [473, 114] width 289 height 11
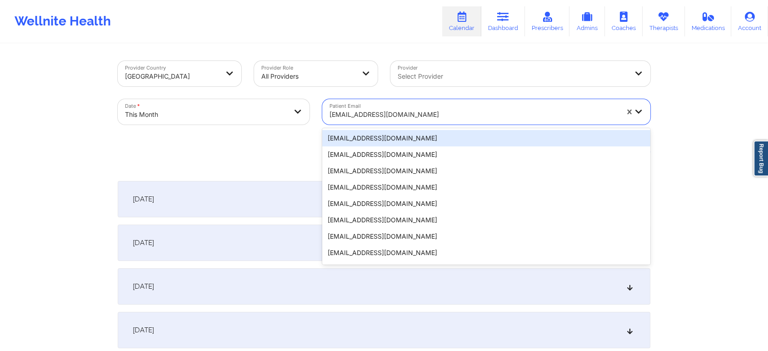
paste input "[PERSON_NAME][EMAIL_ADDRESS][DOMAIN_NAME]"
type input "[PERSON_NAME][EMAIL_ADDRESS][DOMAIN_NAME]"
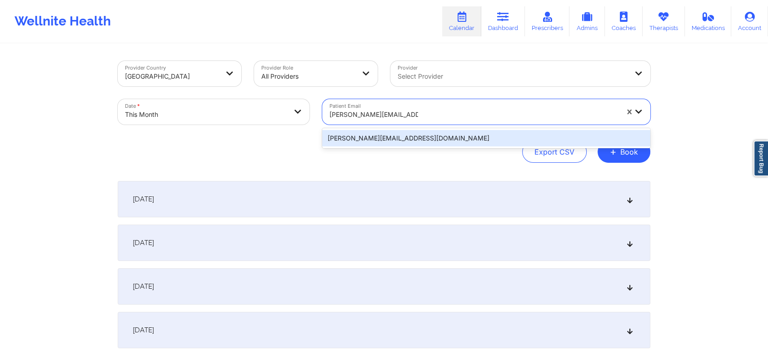
click at [405, 132] on div "[PERSON_NAME][EMAIL_ADDRESS][DOMAIN_NAME]" at bounding box center [486, 138] width 328 height 16
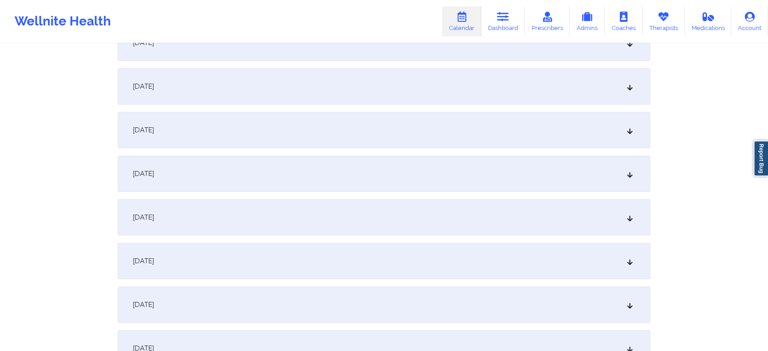
scroll to position [339, 0]
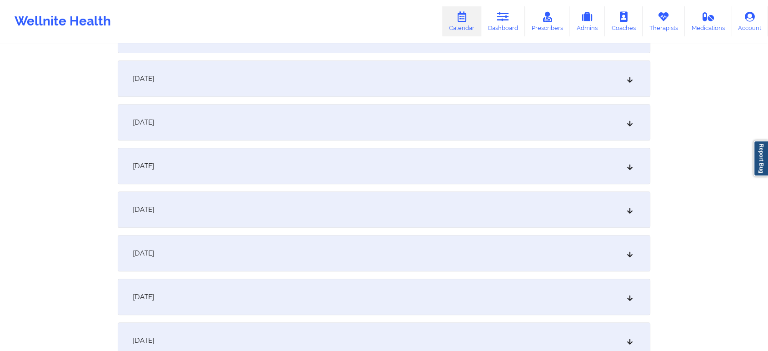
click at [469, 181] on div "[DATE]" at bounding box center [384, 166] width 533 height 36
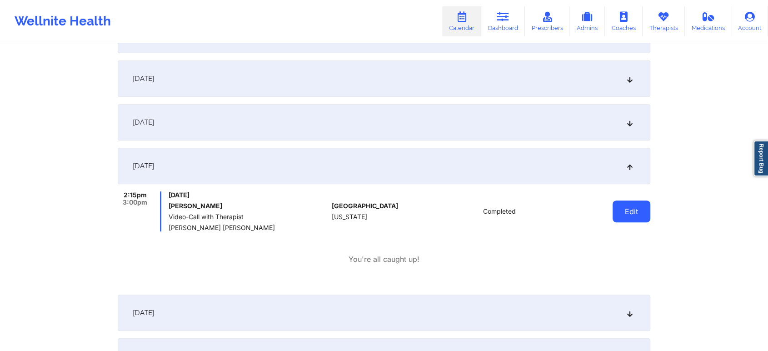
click at [622, 211] on button "Edit" at bounding box center [631, 211] width 38 height 22
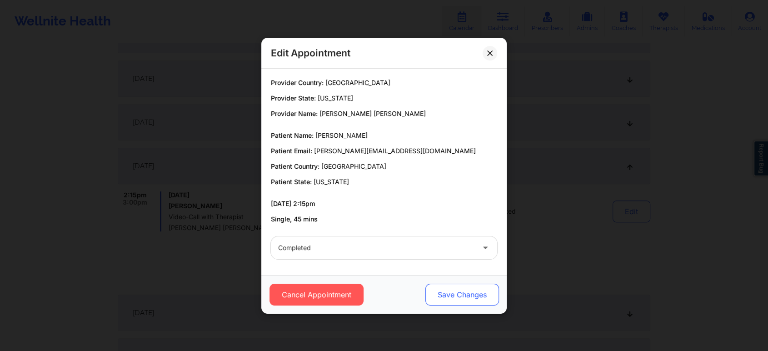
click at [438, 290] on button "Save Changes" at bounding box center [462, 295] width 74 height 22
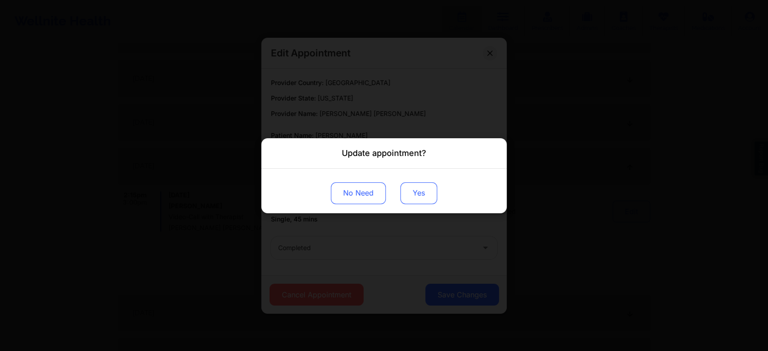
click at [420, 199] on button "Yes" at bounding box center [418, 193] width 37 height 22
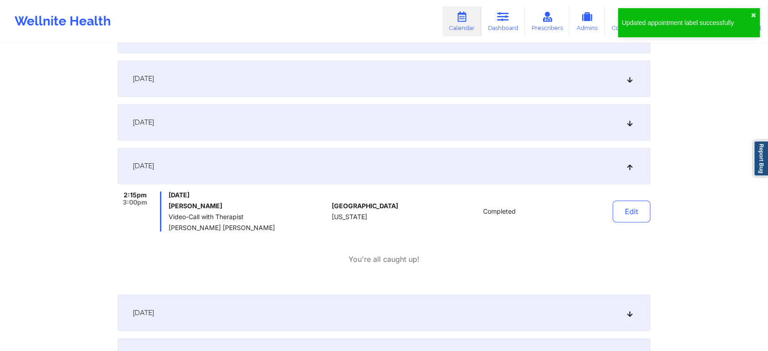
scroll to position [0, 0]
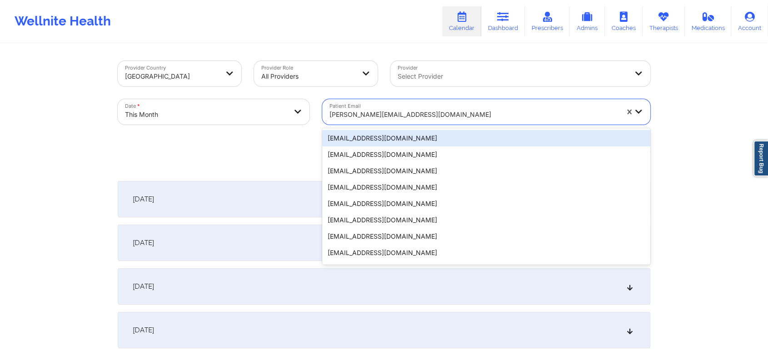
click at [423, 117] on div at bounding box center [473, 114] width 289 height 11
paste input "[EMAIL_ADDRESS][DOMAIN_NAME]"
type input "[EMAIL_ADDRESS][DOMAIN_NAME]"
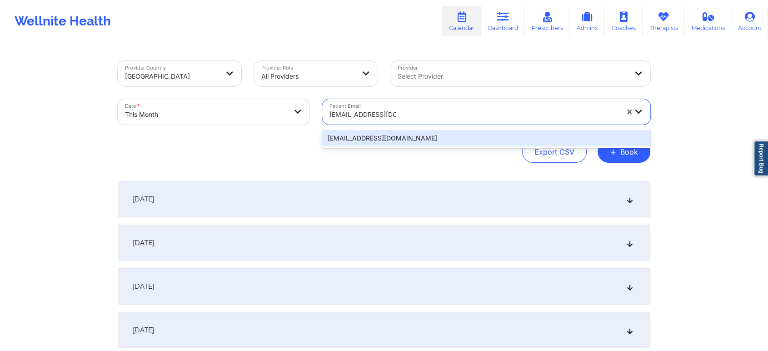
click at [493, 136] on div "[EMAIL_ADDRESS][DOMAIN_NAME]" at bounding box center [486, 138] width 328 height 16
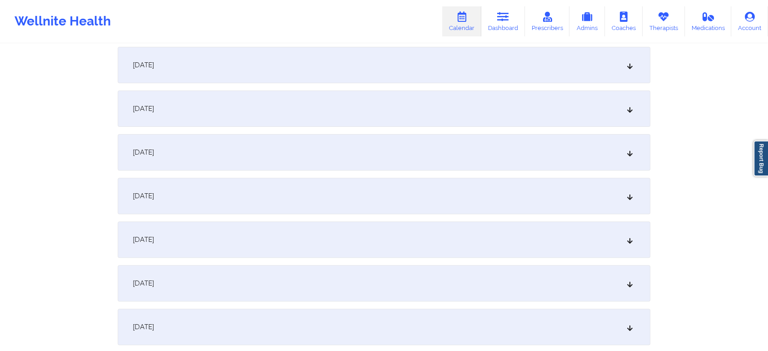
scroll to position [255, 0]
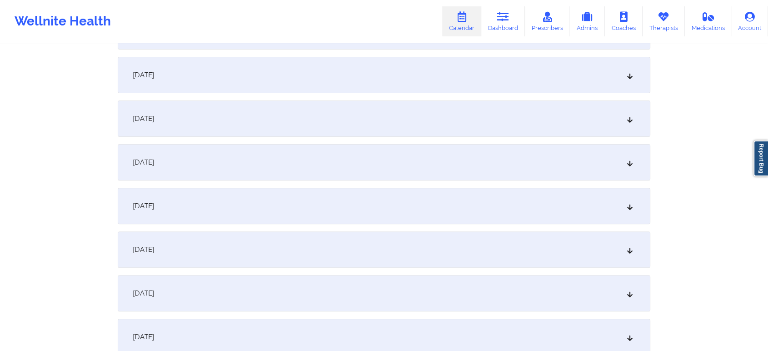
click at [398, 234] on div "[DATE]" at bounding box center [384, 249] width 533 height 36
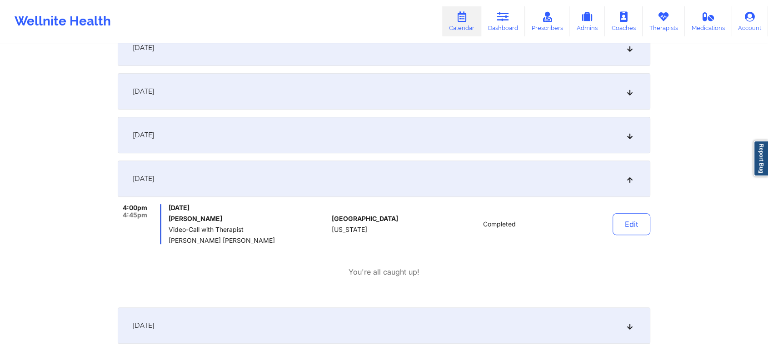
scroll to position [328, 0]
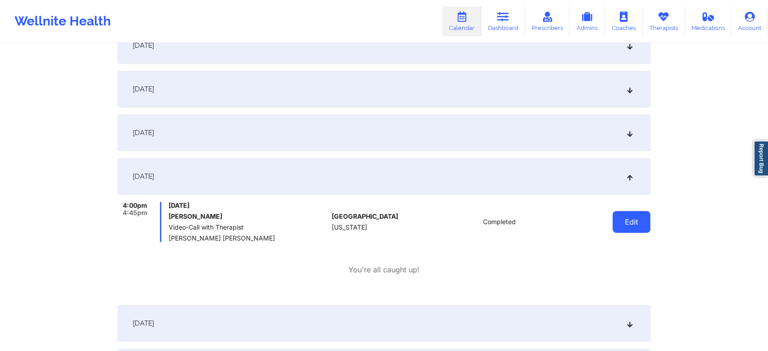
click at [630, 224] on button "Edit" at bounding box center [631, 222] width 38 height 22
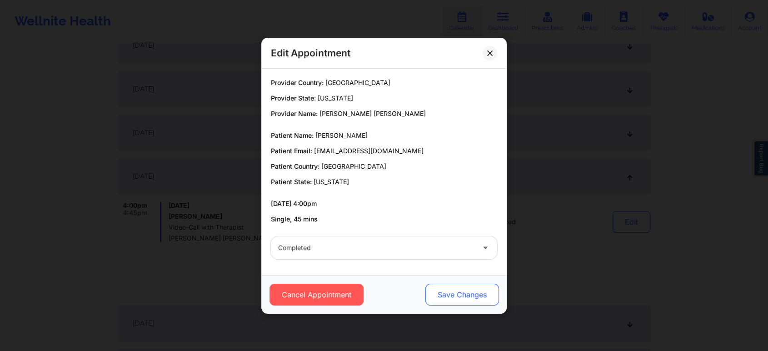
click at [471, 292] on button "Save Changes" at bounding box center [462, 295] width 74 height 22
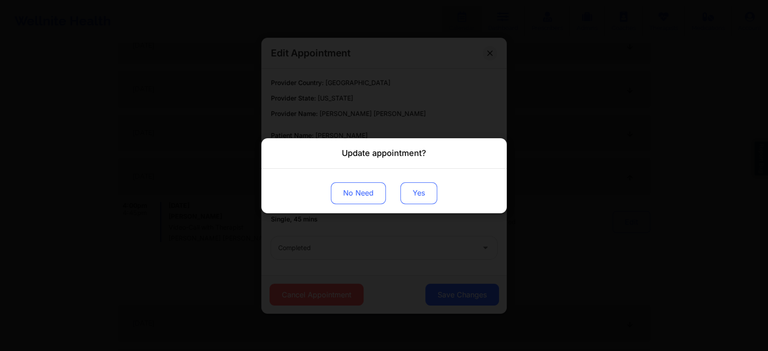
click at [421, 197] on button "Yes" at bounding box center [418, 193] width 37 height 22
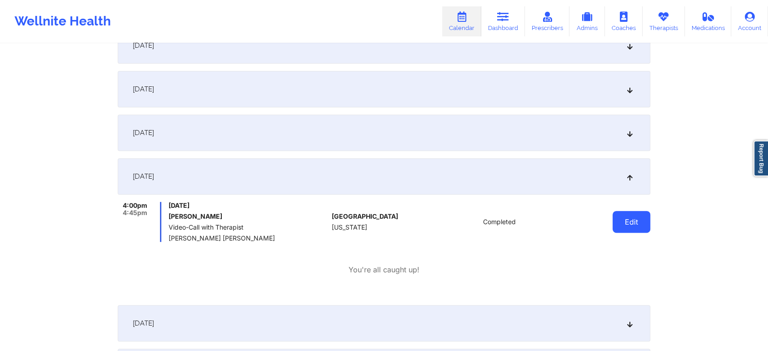
click at [633, 211] on button "Edit" at bounding box center [631, 222] width 38 height 22
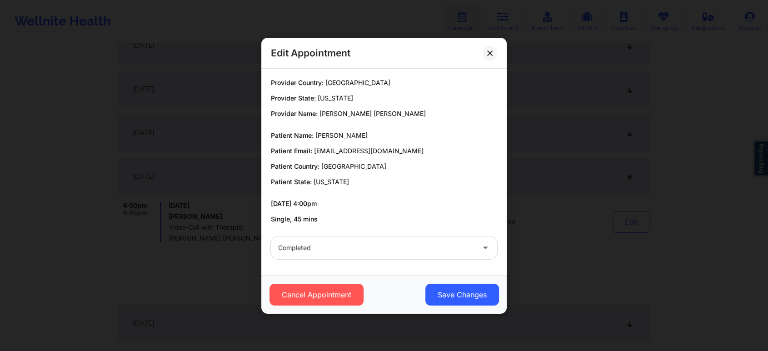
click at [471, 310] on div "Cancel Appointment Save Changes" at bounding box center [383, 294] width 245 height 39
drag, startPoint x: 439, startPoint y: 314, endPoint x: 459, endPoint y: 283, distance: 37.3
click at [459, 283] on div "Edit Appointment Provider Country: [GEOGRAPHIC_DATA] Provider State: [US_STATE]…" at bounding box center [384, 175] width 768 height 351
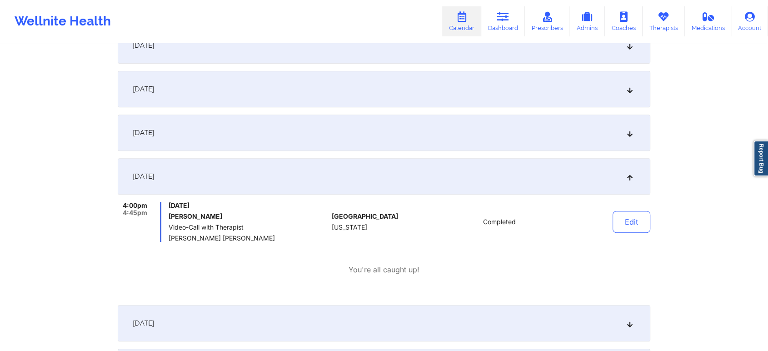
click at [459, 283] on div "[DATE] 4:00pm 4:45pm [DATE] [PERSON_NAME] Video-Call with Therapist [PERSON_NAM…" at bounding box center [384, 227] width 533 height 139
drag, startPoint x: 627, startPoint y: 236, endPoint x: 636, endPoint y: 230, distance: 10.8
click at [636, 230] on div "Edit" at bounding box center [608, 222] width 84 height 40
click at [636, 230] on button "Edit" at bounding box center [631, 222] width 38 height 22
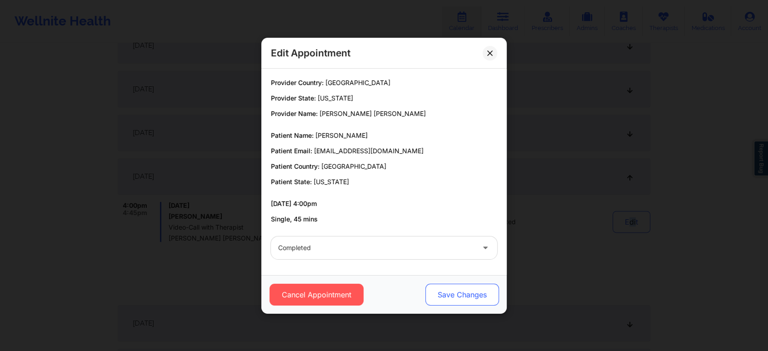
click at [447, 299] on button "Save Changes" at bounding box center [462, 295] width 74 height 22
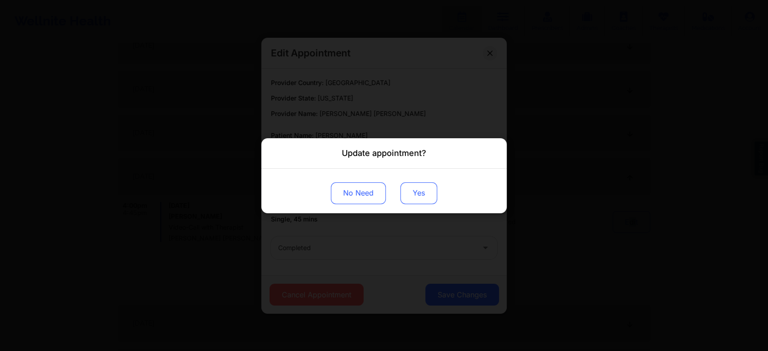
click at [428, 185] on button "Yes" at bounding box center [418, 193] width 37 height 22
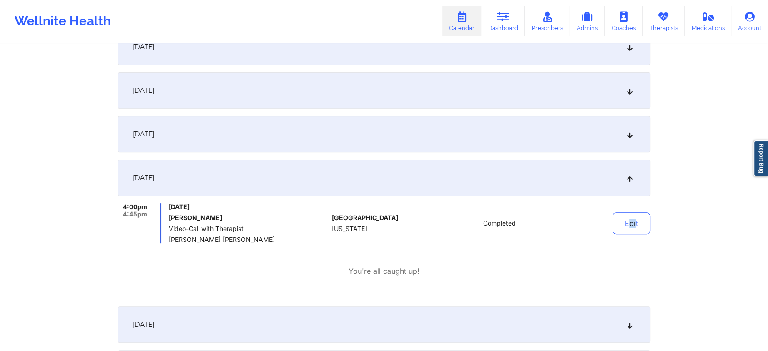
scroll to position [0, 0]
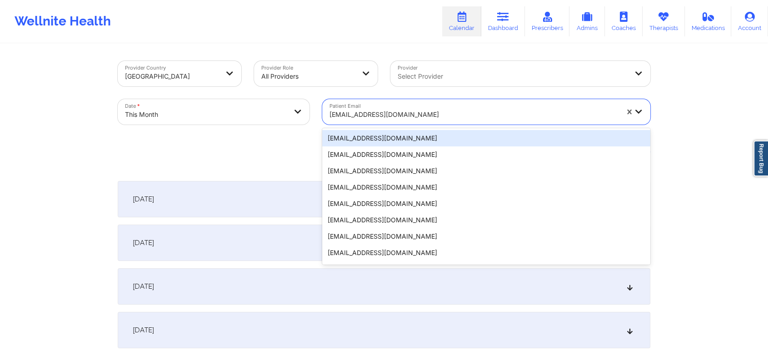
click at [395, 112] on div at bounding box center [473, 114] width 289 height 11
paste input "[EMAIL_ADDRESS][DOMAIN_NAME]"
type input "[EMAIL_ADDRESS][DOMAIN_NAME]"
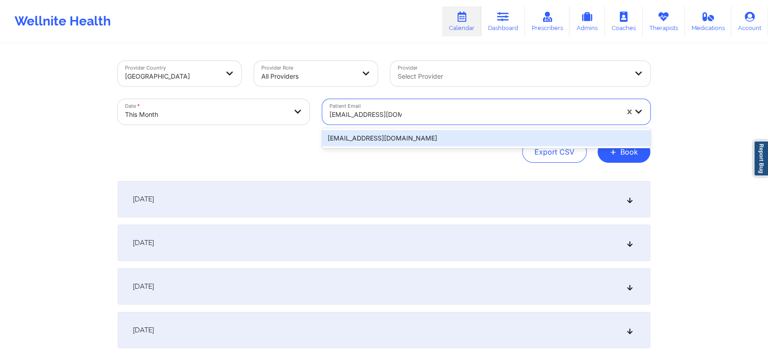
click at [415, 136] on div "[EMAIL_ADDRESS][DOMAIN_NAME]" at bounding box center [486, 138] width 328 height 16
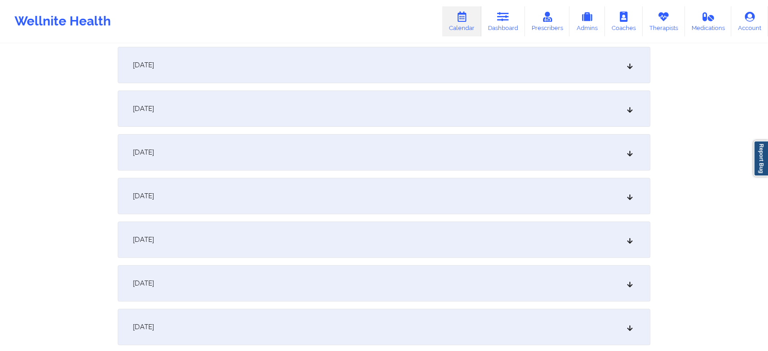
scroll to position [274, 0]
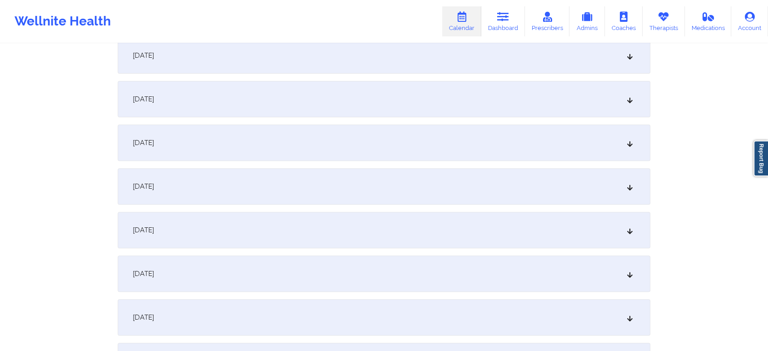
click at [438, 238] on div "[DATE]" at bounding box center [384, 230] width 533 height 36
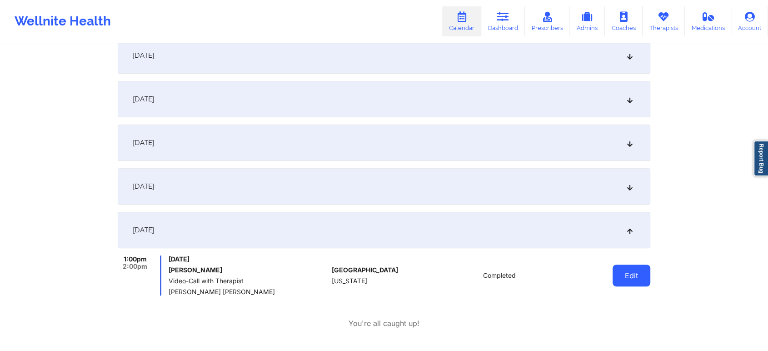
click at [639, 275] on button "Edit" at bounding box center [631, 275] width 38 height 22
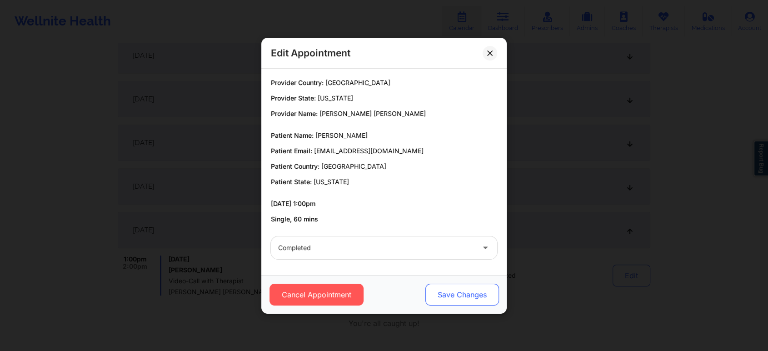
click at [443, 295] on button "Save Changes" at bounding box center [462, 295] width 74 height 22
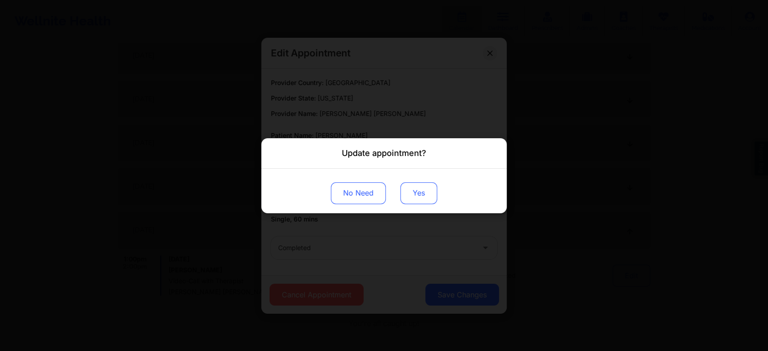
click at [416, 192] on button "Yes" at bounding box center [418, 193] width 37 height 22
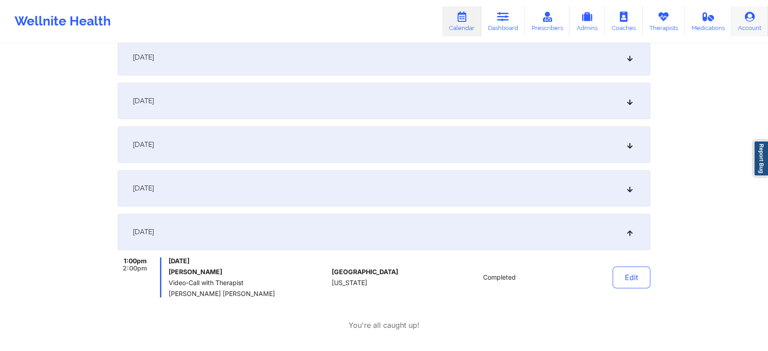
scroll to position [0, 0]
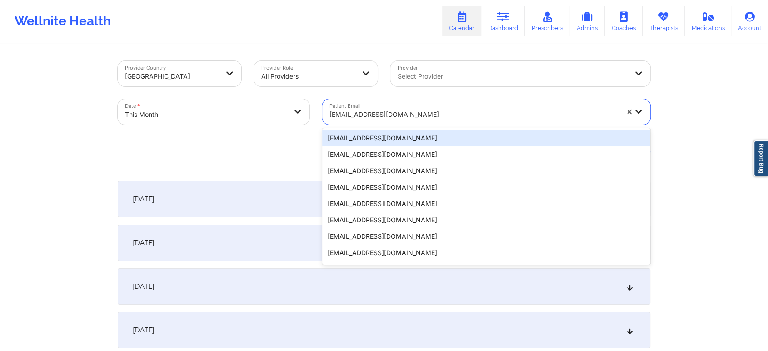
click at [443, 100] on div "[EMAIL_ADDRESS][DOMAIN_NAME]" at bounding box center [470, 111] width 297 height 25
paste input "[EMAIL_ADDRESS][DOMAIN_NAME]"
type input "[EMAIL_ADDRESS][DOMAIN_NAME]"
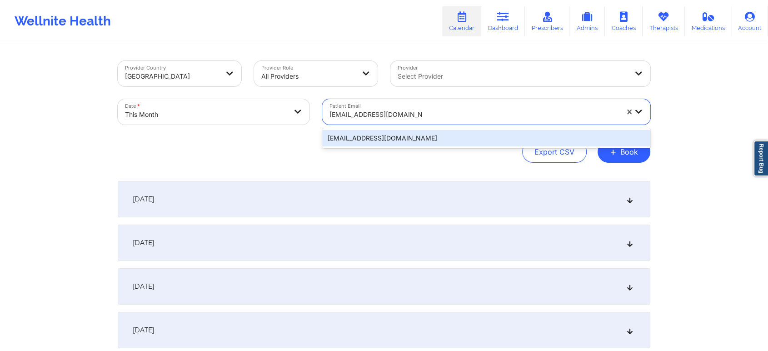
click at [434, 140] on div "[EMAIL_ADDRESS][DOMAIN_NAME]" at bounding box center [486, 138] width 328 height 16
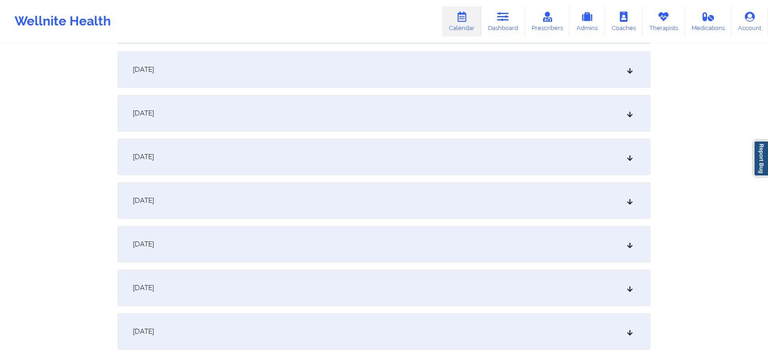
scroll to position [386, 0]
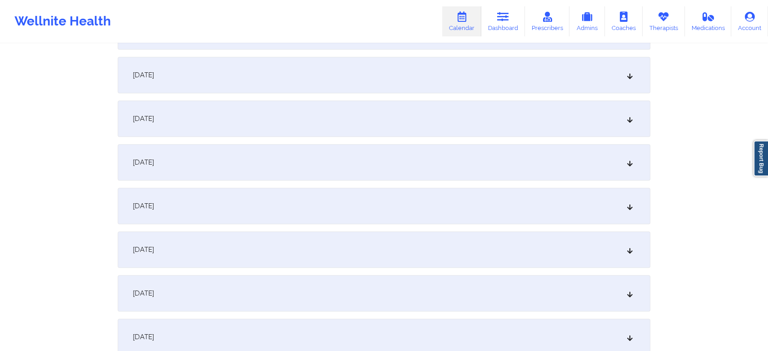
click at [374, 123] on div "[DATE]" at bounding box center [384, 118] width 533 height 36
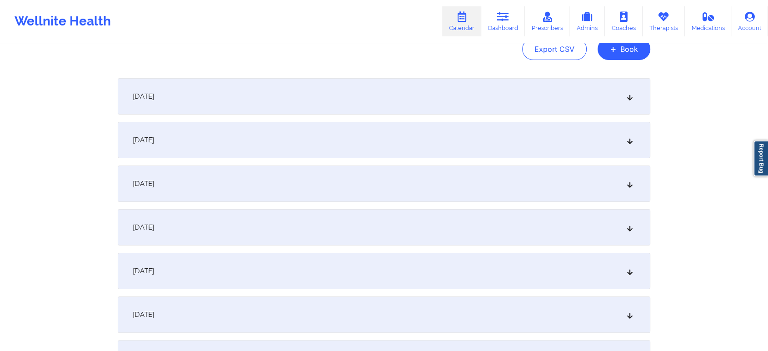
scroll to position [97, 0]
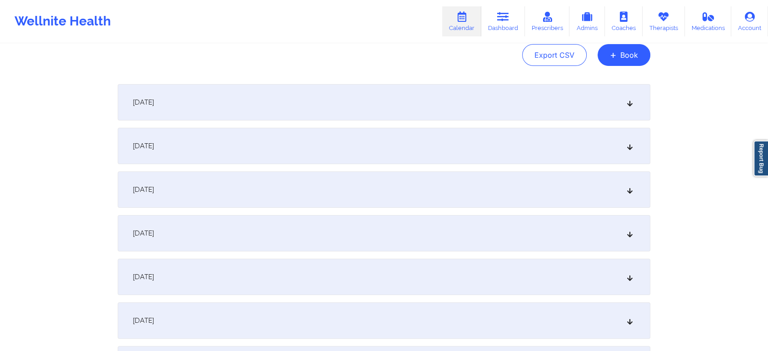
click at [488, 102] on div "[DATE]" at bounding box center [384, 102] width 533 height 36
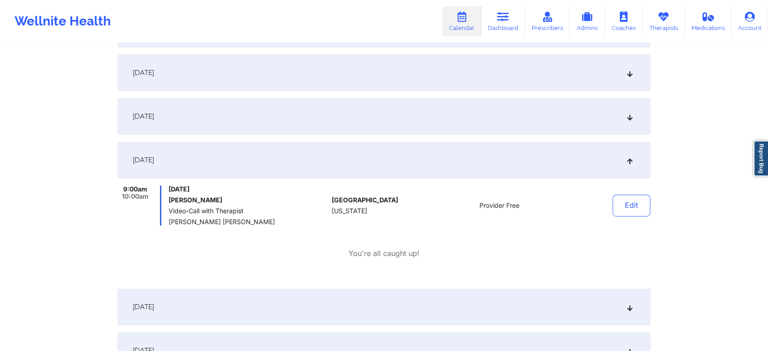
scroll to position [450, 0]
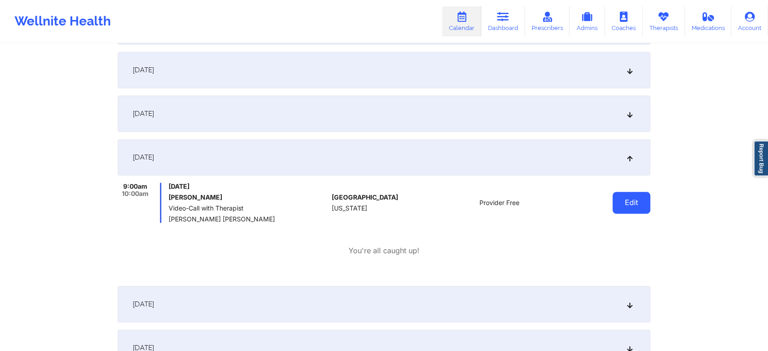
click at [622, 199] on button "Edit" at bounding box center [631, 203] width 38 height 22
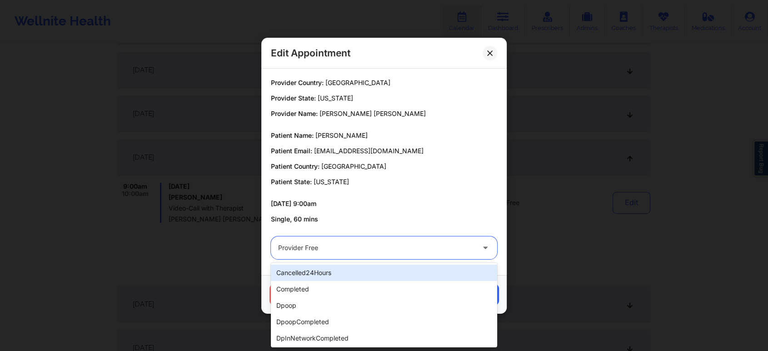
click at [361, 257] on div "Provider Free" at bounding box center [376, 247] width 196 height 23
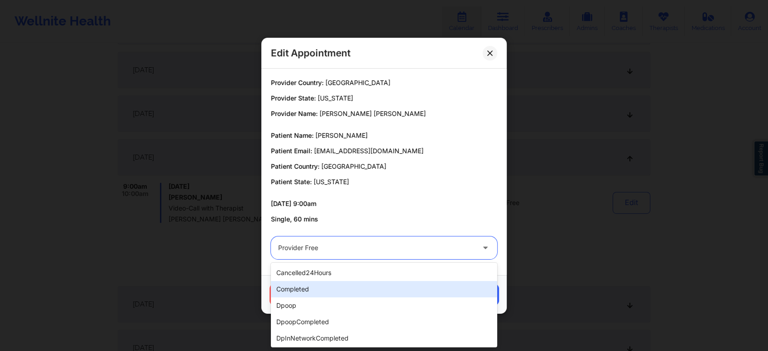
click at [327, 287] on div "completed" at bounding box center [384, 289] width 226 height 16
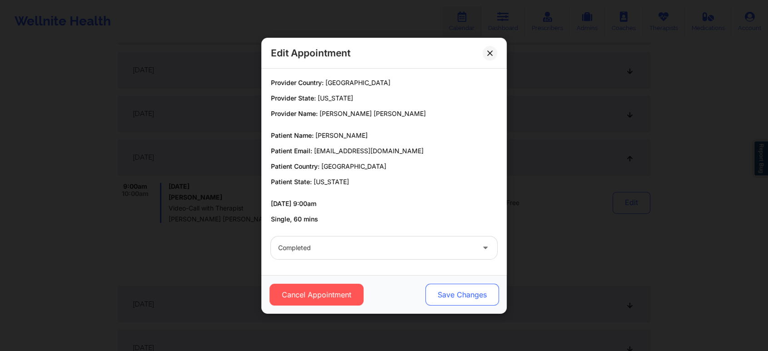
click at [446, 295] on button "Save Changes" at bounding box center [462, 295] width 74 height 22
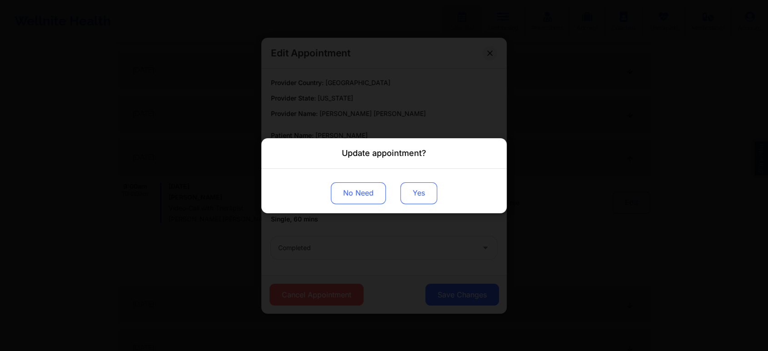
click at [409, 200] on button "Yes" at bounding box center [418, 193] width 37 height 22
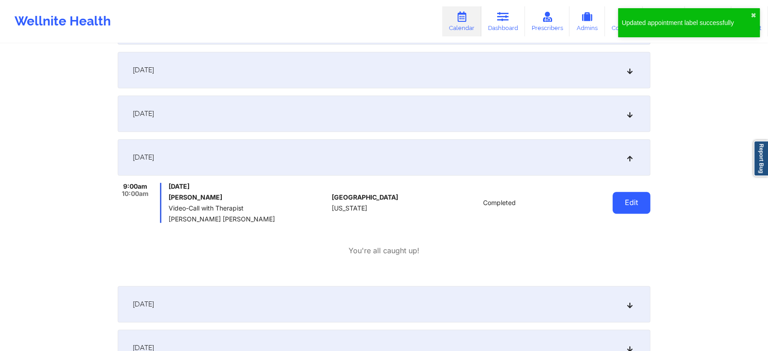
drag, startPoint x: 614, startPoint y: 189, endPoint x: 619, endPoint y: 194, distance: 7.4
click at [619, 194] on div "Edit" at bounding box center [608, 203] width 84 height 40
click at [619, 194] on button "Edit" at bounding box center [631, 203] width 38 height 22
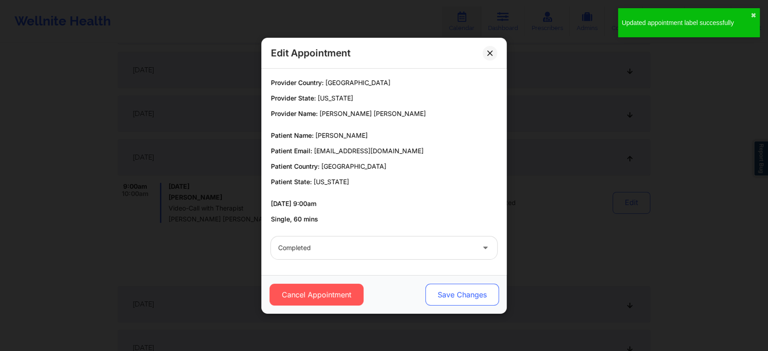
click at [462, 286] on button "Save Changes" at bounding box center [462, 295] width 74 height 22
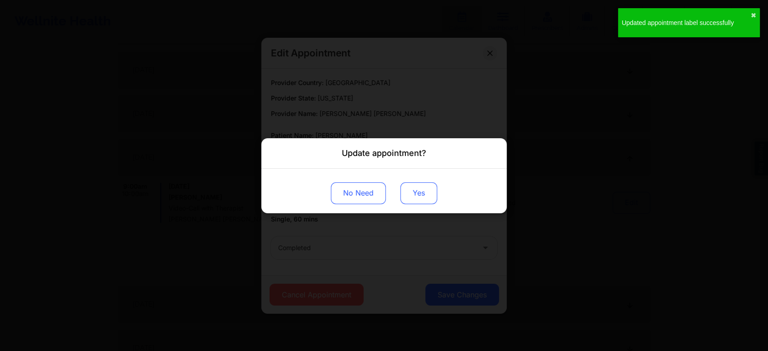
click at [418, 195] on button "Yes" at bounding box center [418, 193] width 37 height 22
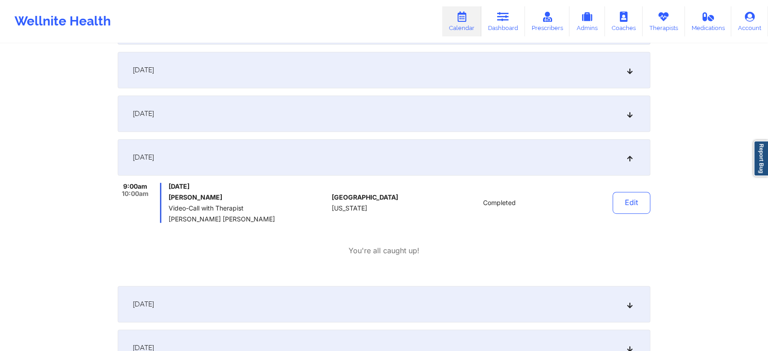
scroll to position [0, 0]
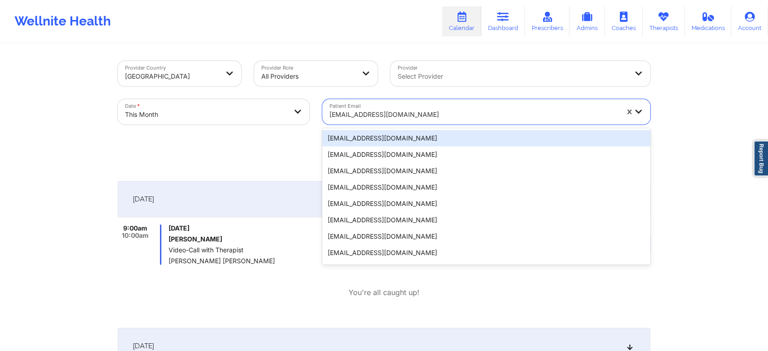
click at [427, 105] on div "[EMAIL_ADDRESS][DOMAIN_NAME]" at bounding box center [473, 115] width 289 height 20
paste input "[EMAIL_ADDRESS][DOMAIN_NAME]"
type input "[EMAIL_ADDRESS][DOMAIN_NAME]"
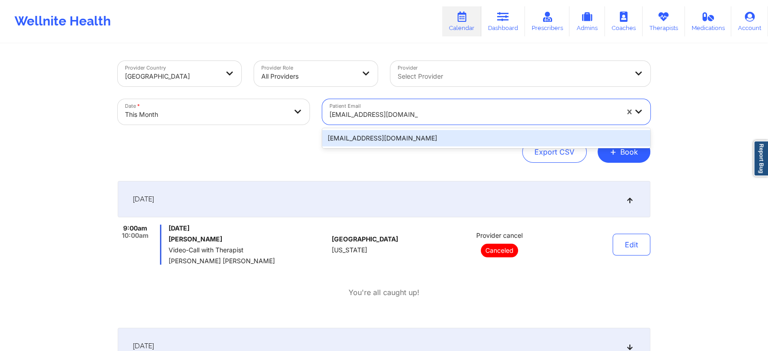
click at [389, 137] on div "[EMAIL_ADDRESS][DOMAIN_NAME]" at bounding box center [486, 138] width 328 height 16
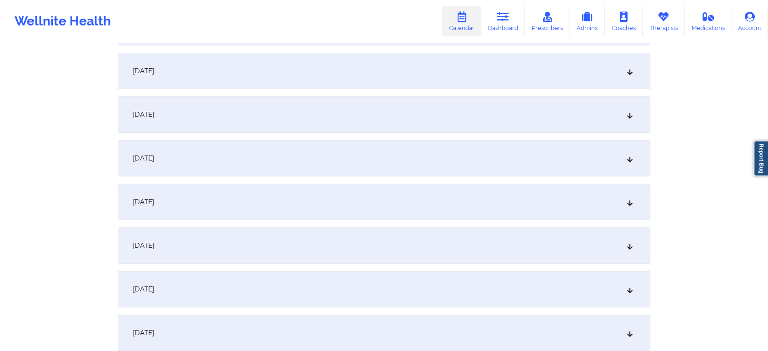
scroll to position [267, 0]
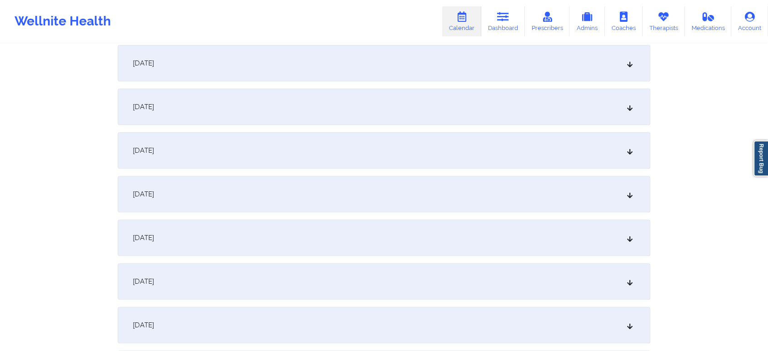
click at [423, 232] on div "[DATE]" at bounding box center [384, 237] width 533 height 36
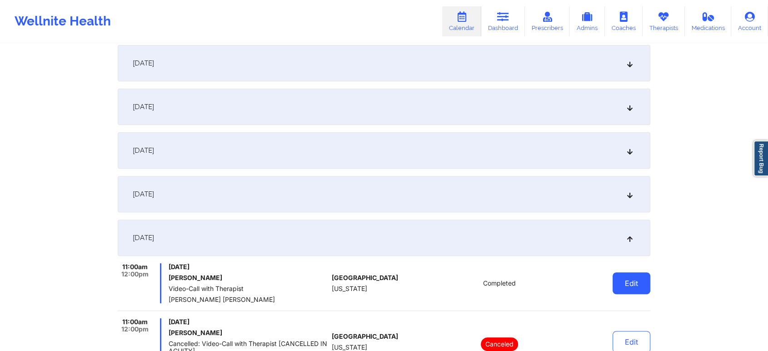
click at [632, 276] on button "Edit" at bounding box center [631, 283] width 38 height 22
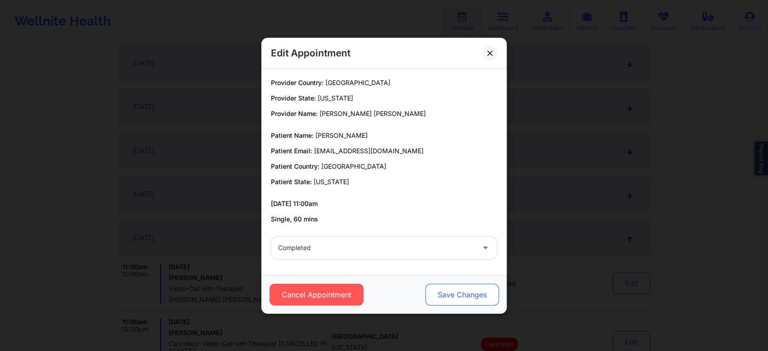
click at [458, 289] on button "Save Changes" at bounding box center [462, 295] width 74 height 22
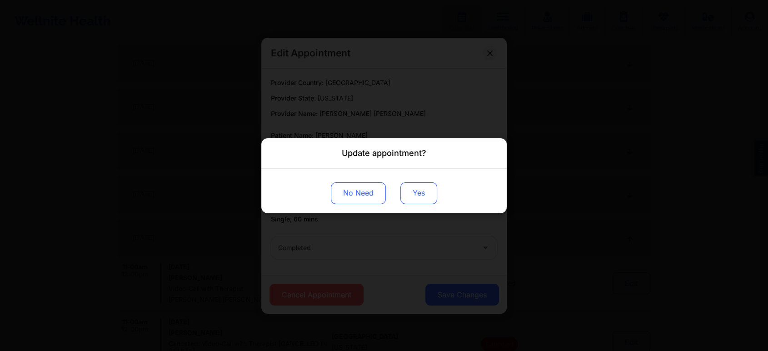
click at [421, 199] on button "Yes" at bounding box center [418, 193] width 37 height 22
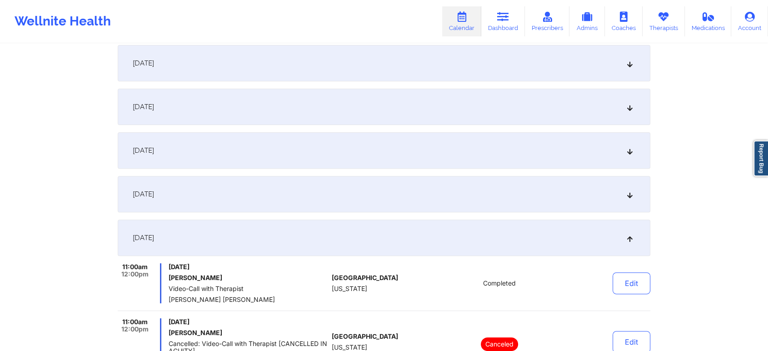
scroll to position [0, 0]
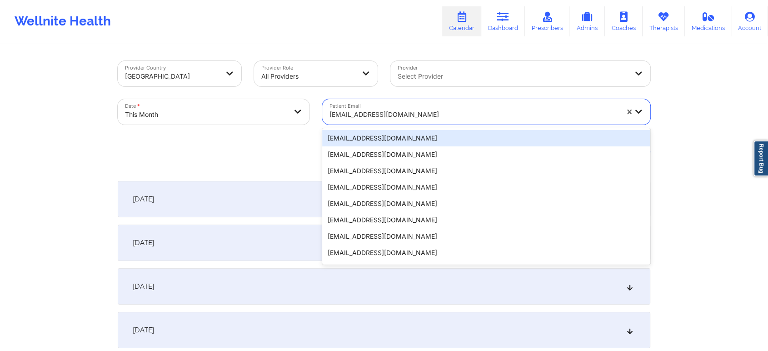
click at [418, 115] on div at bounding box center [473, 114] width 289 height 11
paste input "[EMAIL_ADDRESS][DOMAIN_NAME]"
type input "[EMAIL_ADDRESS][DOMAIN_NAME]"
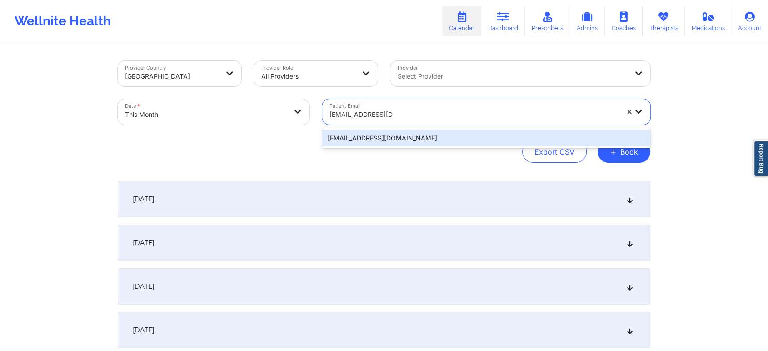
click at [444, 133] on div "[EMAIL_ADDRESS][DOMAIN_NAME]" at bounding box center [486, 138] width 328 height 16
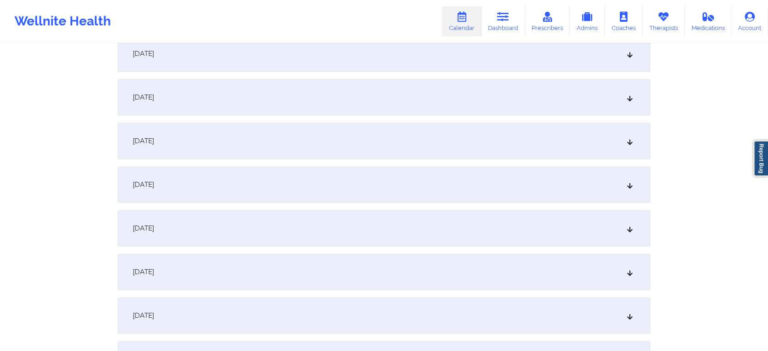
scroll to position [279, 0]
click at [433, 226] on div "[DATE]" at bounding box center [384, 226] width 533 height 36
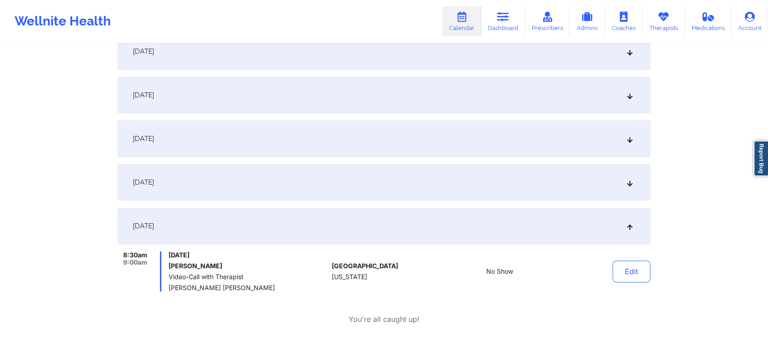
scroll to position [0, 0]
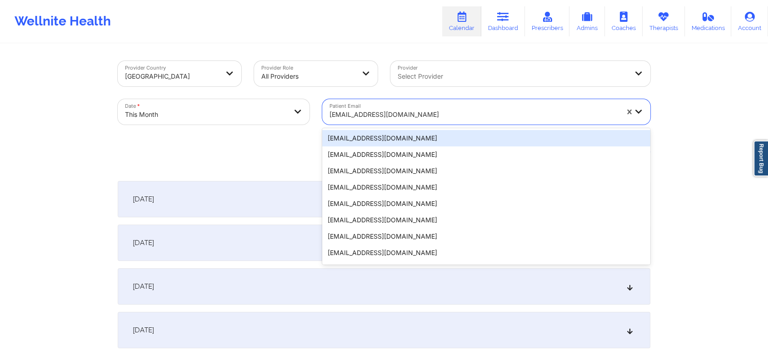
click at [426, 113] on div at bounding box center [473, 114] width 289 height 11
paste input "[EMAIL_ADDRESS][DOMAIN_NAME]"
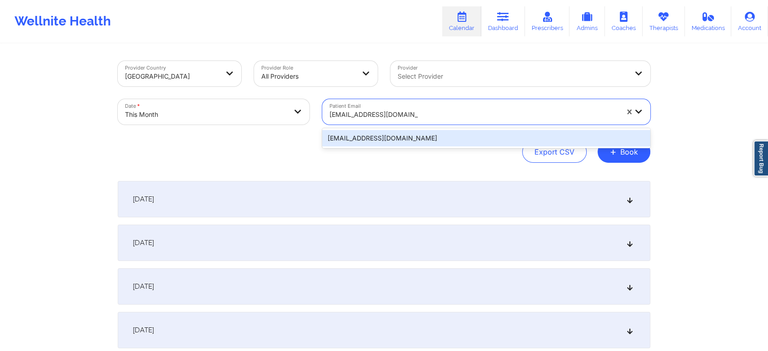
click at [414, 116] on input "[EMAIL_ADDRESS][DOMAIN_NAME]" at bounding box center [373, 114] width 89 height 9
paste input "[EMAIL_ADDRESS][DOMAIN_NAME]"
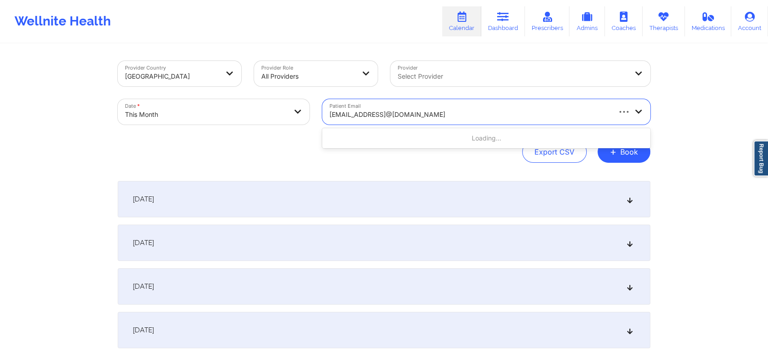
click at [418, 114] on input "[EMAIL_ADDRESS]@[DOMAIN_NAME]" at bounding box center [405, 114] width 153 height 9
type input "[EMAIL_ADDRESS][DOMAIN_NAME]"
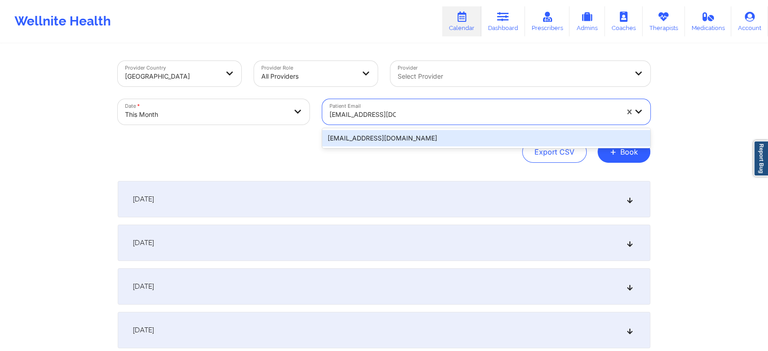
click at [406, 138] on div "[EMAIL_ADDRESS][DOMAIN_NAME]" at bounding box center [486, 138] width 328 height 16
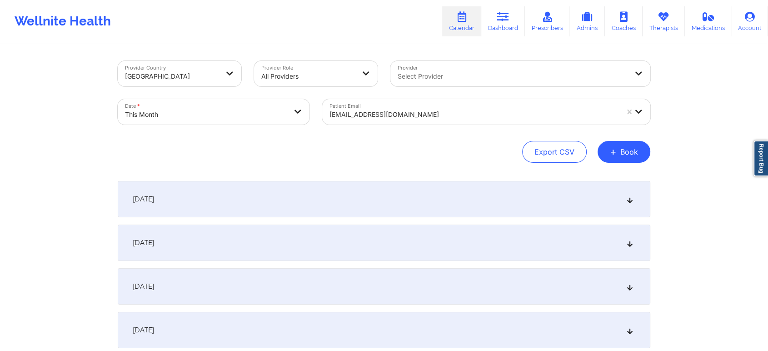
click at [463, 216] on div "[DATE]" at bounding box center [384, 199] width 533 height 36
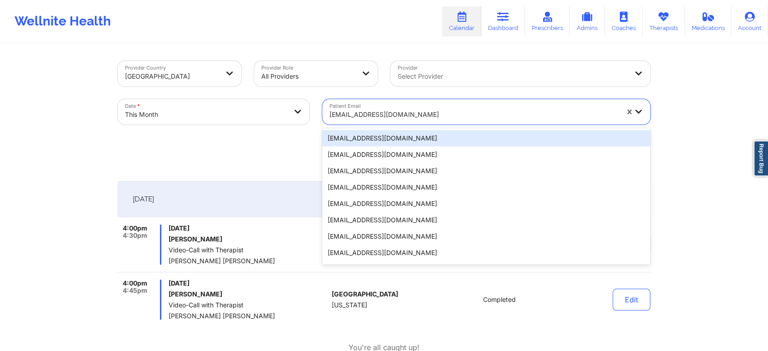
click at [403, 106] on div "[EMAIL_ADDRESS][DOMAIN_NAME]" at bounding box center [473, 115] width 289 height 20
paste input "[EMAIL_ADDRESS][DOMAIN_NAME]"
type input "[EMAIL_ADDRESS][DOMAIN_NAME]"
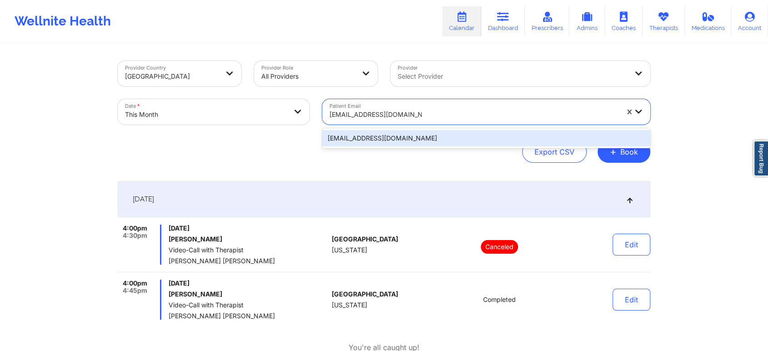
click at [510, 133] on div "[EMAIL_ADDRESS][DOMAIN_NAME]" at bounding box center [486, 138] width 328 height 16
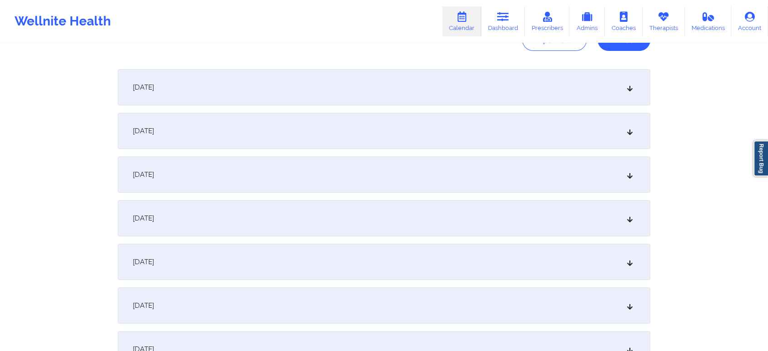
scroll to position [44, 0]
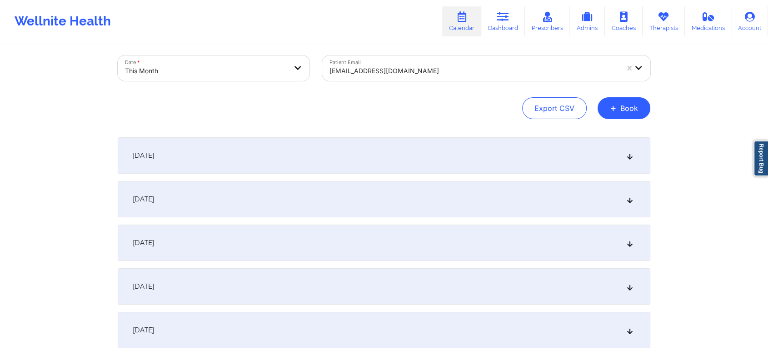
click at [525, 147] on div "[DATE]" at bounding box center [384, 155] width 533 height 36
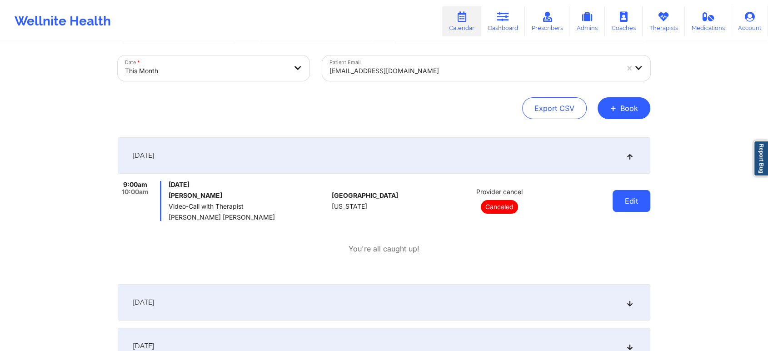
click at [641, 199] on button "Edit" at bounding box center [631, 201] width 38 height 22
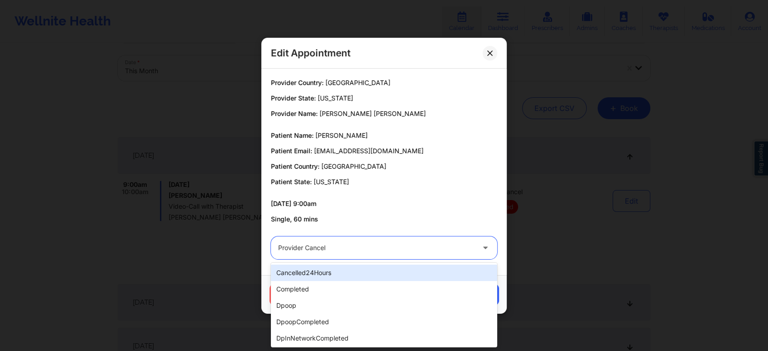
click at [434, 254] on div "Provider cancel" at bounding box center [376, 247] width 196 height 23
type input "res"
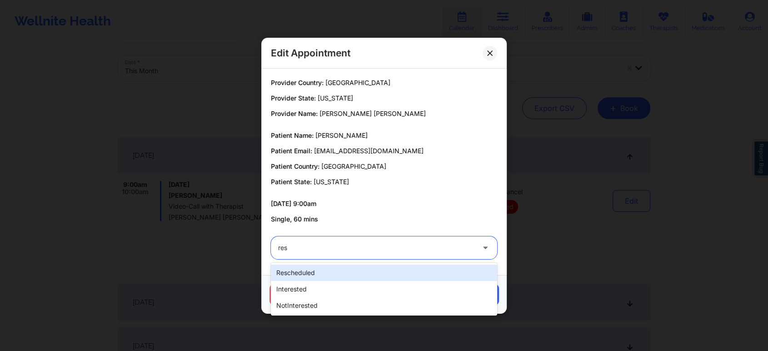
click at [418, 267] on div "rescheduled" at bounding box center [384, 272] width 226 height 16
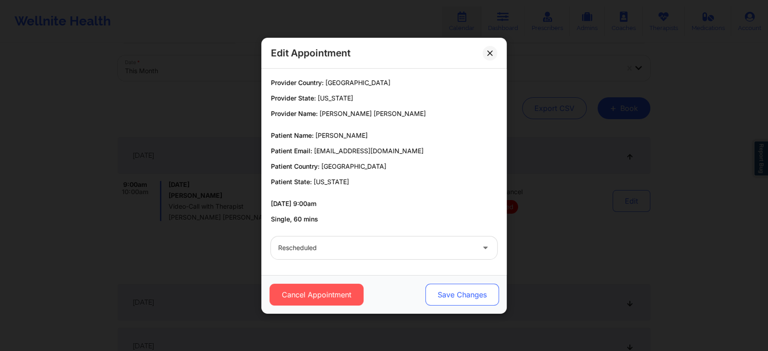
drag, startPoint x: 458, startPoint y: 282, endPoint x: 458, endPoint y: 299, distance: 17.7
click at [458, 299] on div "Cancel Appointment Save Changes" at bounding box center [383, 294] width 245 height 39
click at [458, 299] on button "Save Changes" at bounding box center [462, 295] width 74 height 22
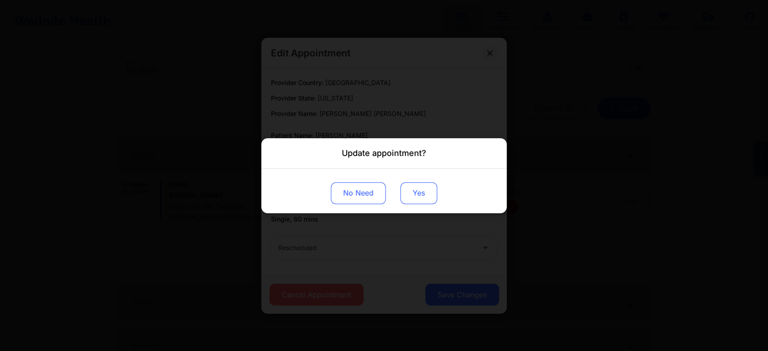
click at [413, 186] on button "Yes" at bounding box center [418, 193] width 37 height 22
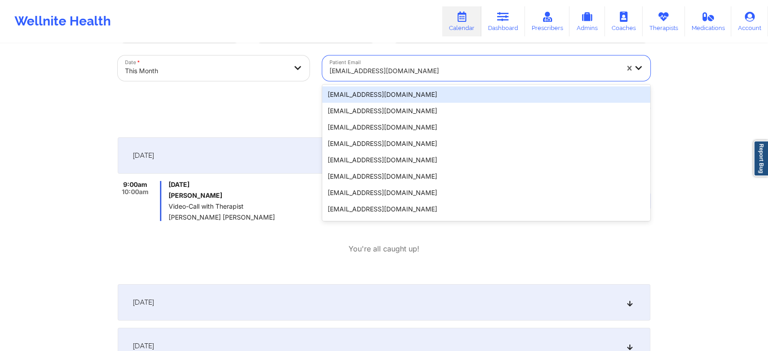
click at [433, 63] on div "[EMAIL_ADDRESS][DOMAIN_NAME]" at bounding box center [473, 71] width 289 height 20
paste input "[EMAIL_ADDRESS][DOMAIN_NAME]"
type input "[EMAIL_ADDRESS][DOMAIN_NAME]"
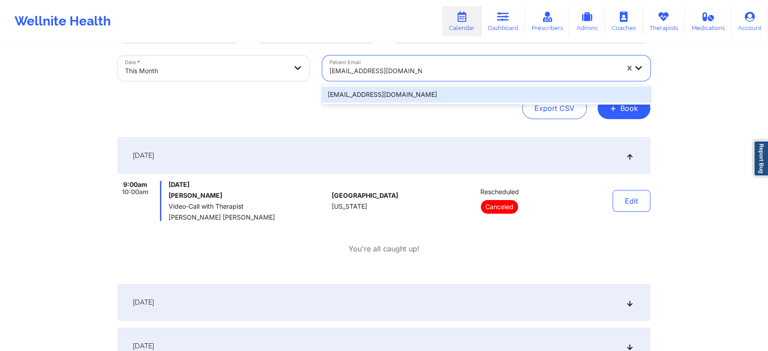
click at [423, 93] on div "[EMAIL_ADDRESS][DOMAIN_NAME]" at bounding box center [486, 94] width 328 height 16
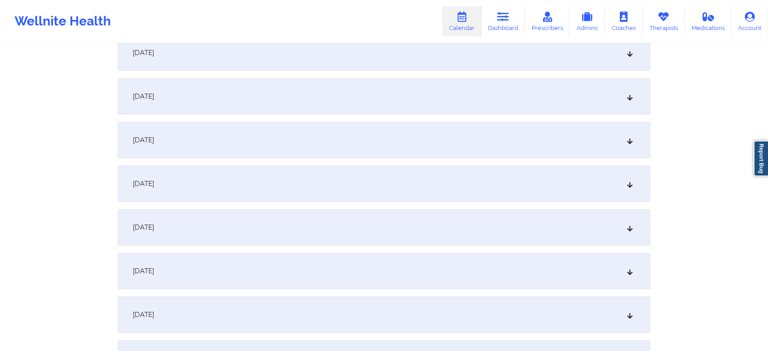
scroll to position [198, 0]
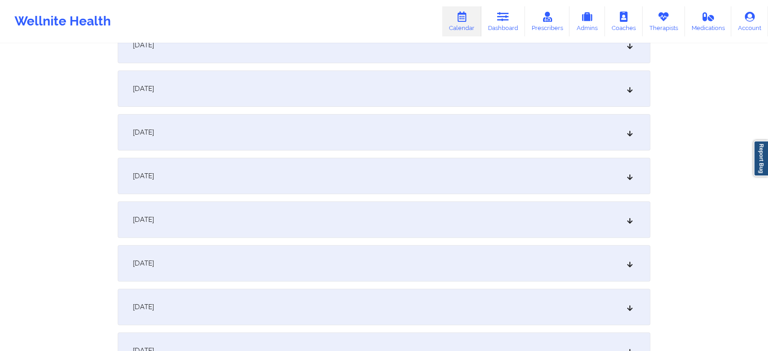
click at [377, 220] on div "[DATE]" at bounding box center [384, 219] width 533 height 36
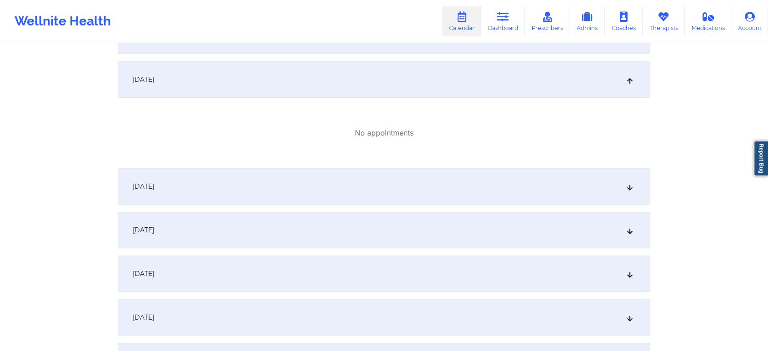
scroll to position [380, 0]
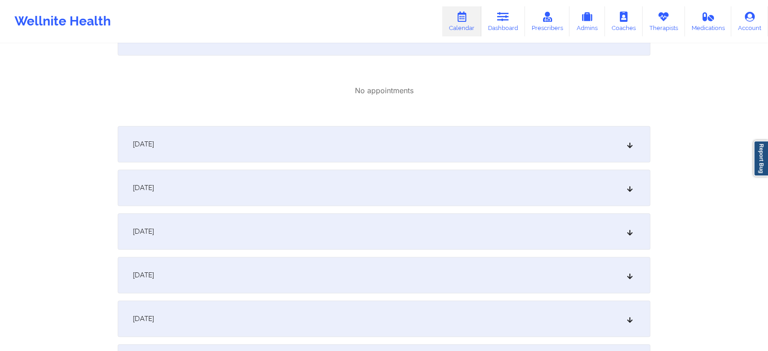
click at [340, 143] on div "[DATE]" at bounding box center [384, 144] width 533 height 36
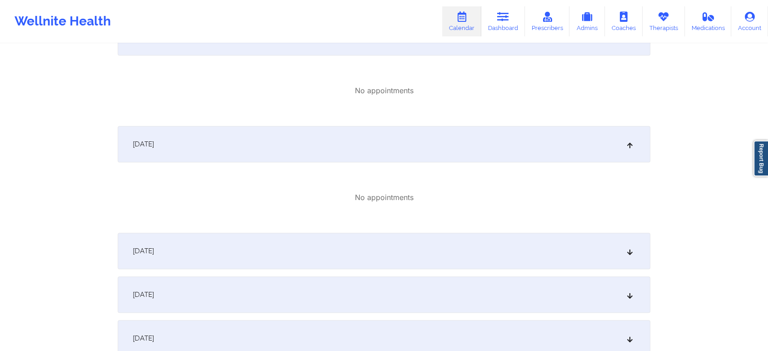
click at [363, 240] on div "[DATE]" at bounding box center [384, 251] width 533 height 36
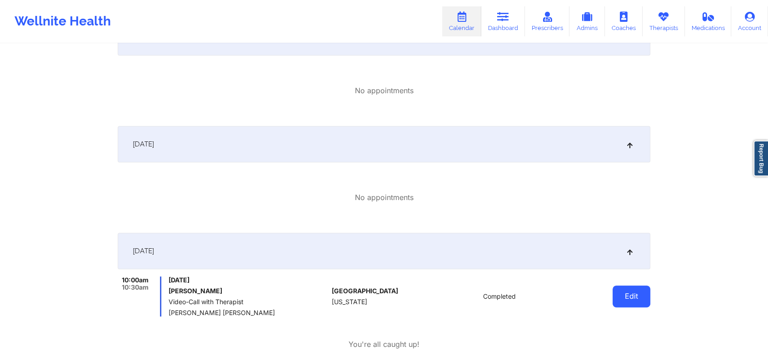
click at [637, 285] on button "Edit" at bounding box center [631, 296] width 38 height 22
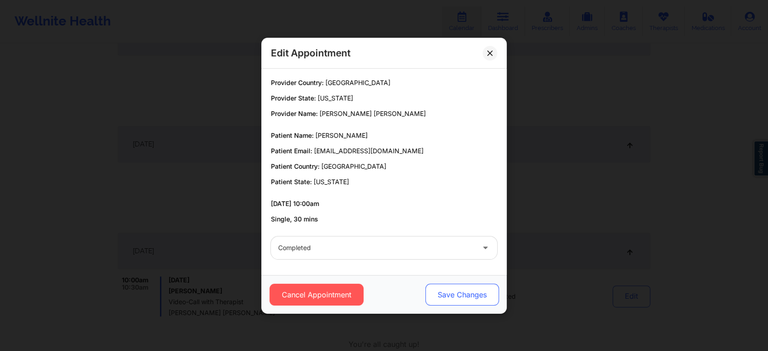
click at [453, 296] on button "Save Changes" at bounding box center [462, 295] width 74 height 22
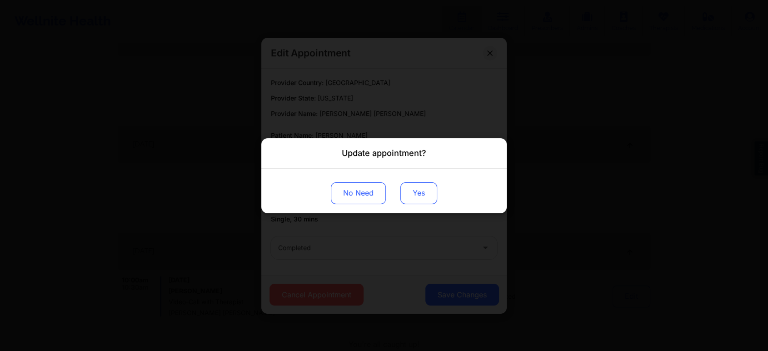
click at [412, 193] on button "Yes" at bounding box center [418, 193] width 37 height 22
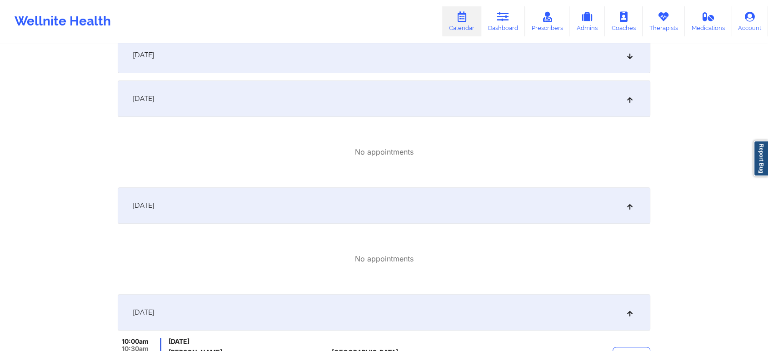
scroll to position [0, 0]
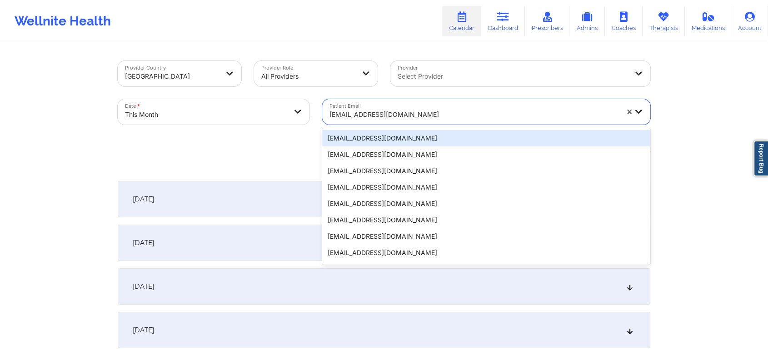
click at [429, 116] on div at bounding box center [473, 114] width 289 height 11
paste input "[EMAIL_ADDRESS][DOMAIN_NAME]"
type input "[EMAIL_ADDRESS][DOMAIN_NAME]"
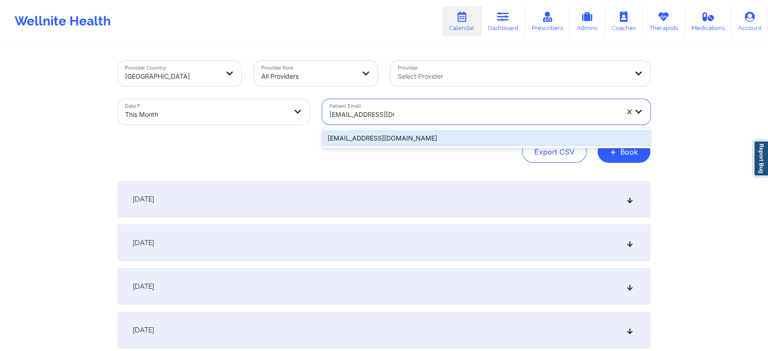
click at [454, 144] on div "[EMAIL_ADDRESS][DOMAIN_NAME]" at bounding box center [486, 138] width 328 height 16
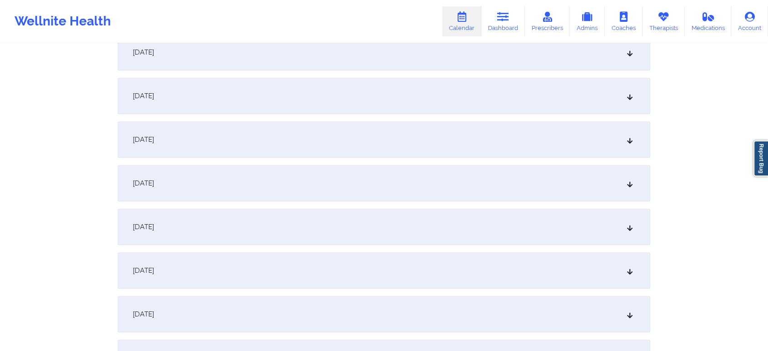
scroll to position [418, 0]
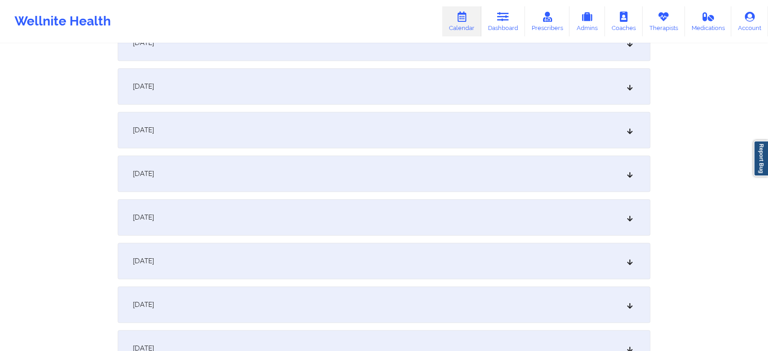
click at [345, 92] on div "[DATE]" at bounding box center [384, 86] width 533 height 36
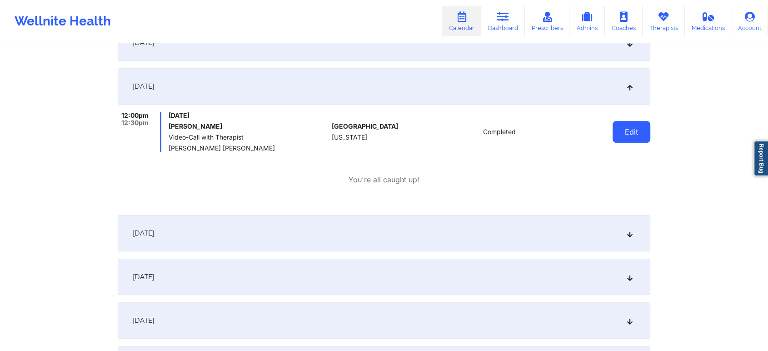
click at [648, 131] on button "Edit" at bounding box center [631, 132] width 38 height 22
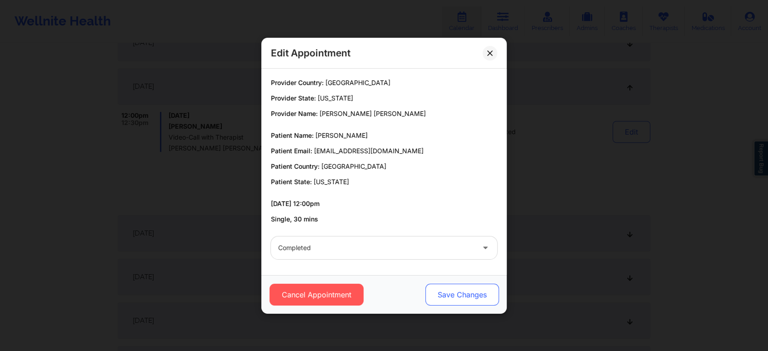
click at [458, 294] on button "Save Changes" at bounding box center [462, 295] width 74 height 22
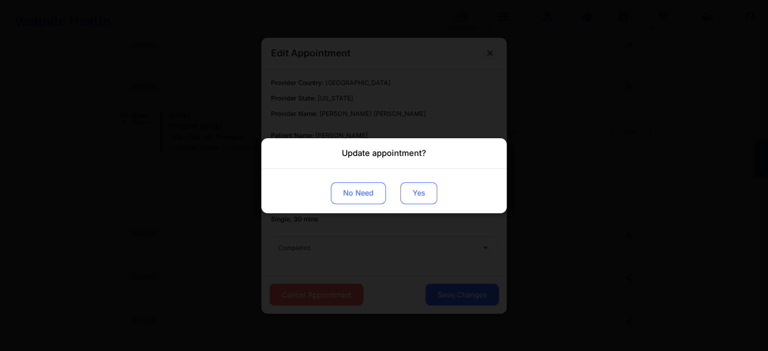
click at [418, 192] on button "Yes" at bounding box center [418, 193] width 37 height 22
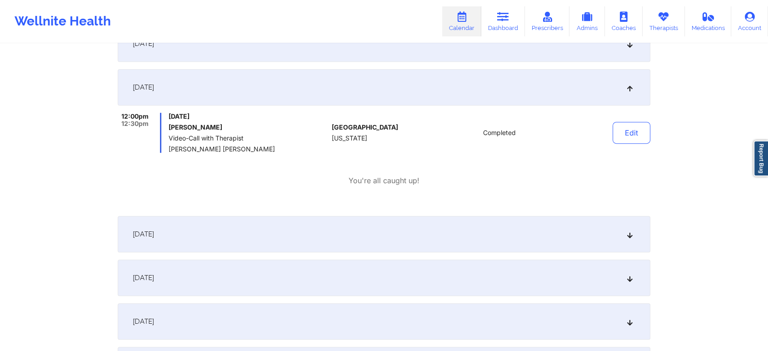
scroll to position [0, 0]
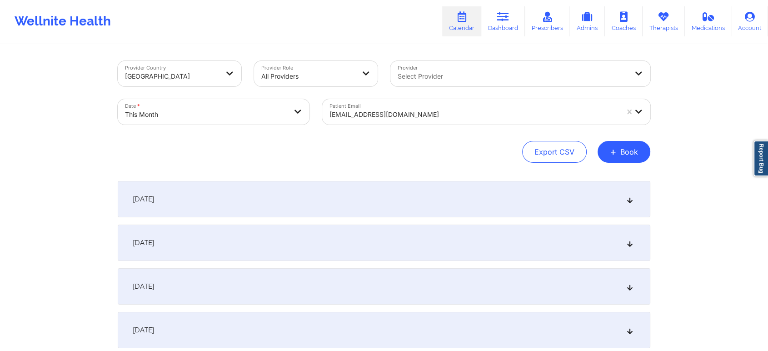
click at [470, 95] on div "Patient Email [EMAIL_ADDRESS][DOMAIN_NAME]" at bounding box center [486, 112] width 341 height 38
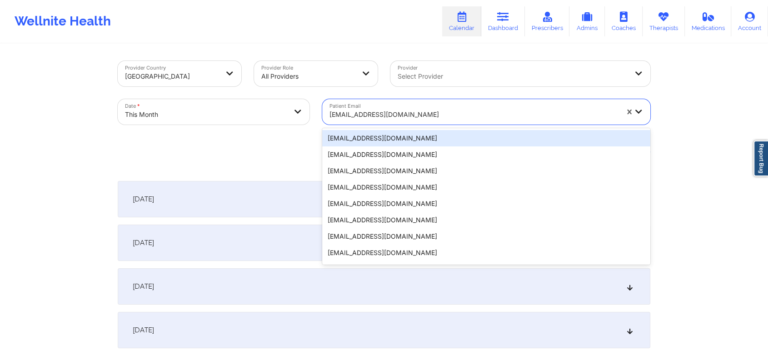
click at [439, 113] on div at bounding box center [473, 114] width 289 height 11
paste input "Hi [PERSON_NAME], We wanted to let you know that a $65 no-show fee will be appl…"
type input "Hi [PERSON_NAME], We wanted to let you know that a $65 no-show fee will be appl…"
paste input "[EMAIL_ADDRESS][DOMAIN_NAME]"
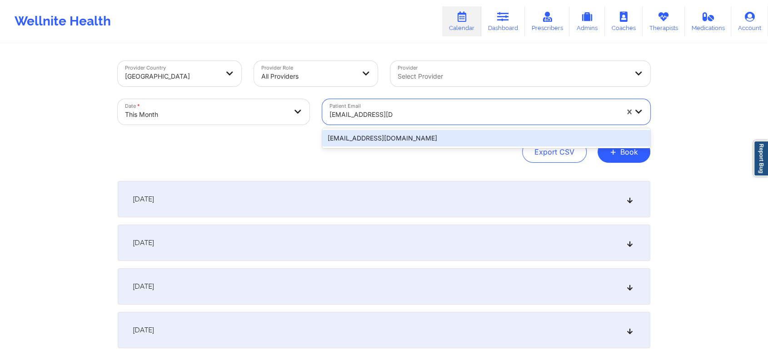
type input "[EMAIL_ADDRESS][DOMAIN_NAME]"
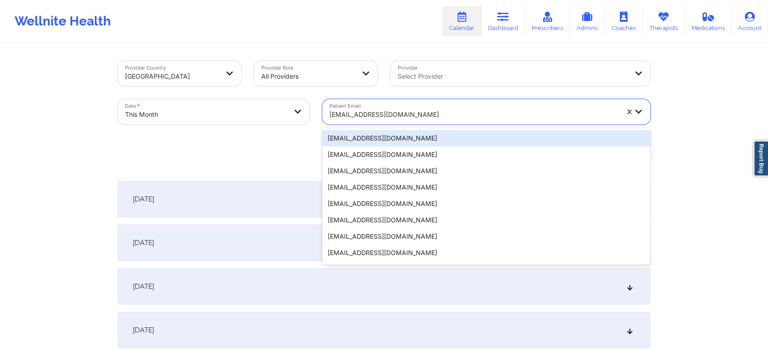
click at [404, 107] on div "[EMAIL_ADDRESS][DOMAIN_NAME]" at bounding box center [473, 115] width 289 height 20
paste input "[EMAIL_ADDRESS][DOMAIN_NAME]"
type input "[EMAIL_ADDRESS][DOMAIN_NAME]"
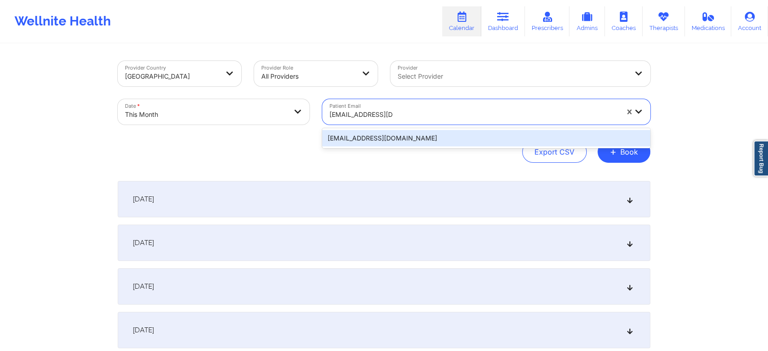
click at [412, 138] on div "[EMAIL_ADDRESS][DOMAIN_NAME]" at bounding box center [486, 138] width 328 height 16
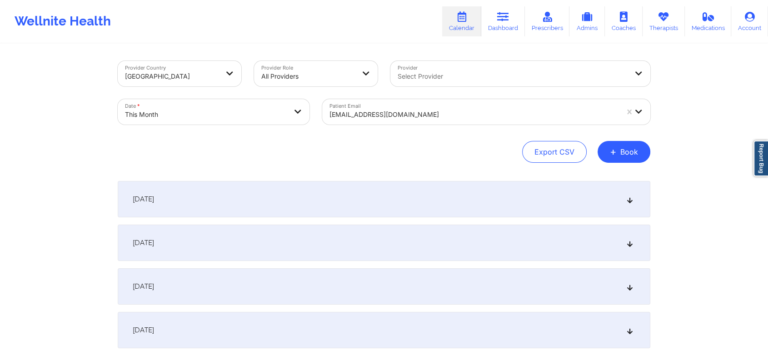
drag, startPoint x: 763, startPoint y: 47, endPoint x: 775, endPoint y: 45, distance: 12.0
click at [768, 45] on html "Wellnite Health Calendar Dashboard Prescribers Admins Coaches Therapists Medica…" at bounding box center [384, 175] width 768 height 351
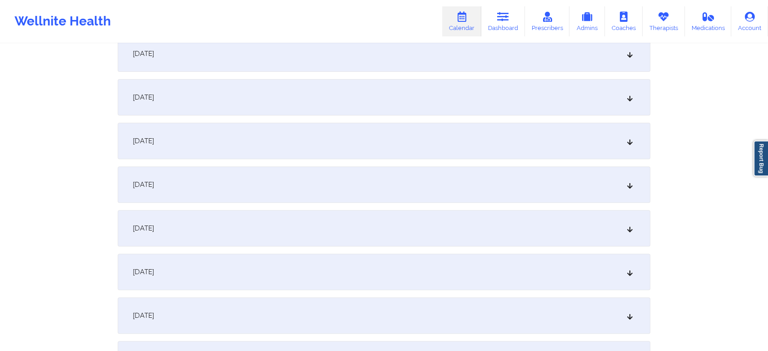
drag, startPoint x: 366, startPoint y: 256, endPoint x: 391, endPoint y: 240, distance: 29.9
click at [391, 240] on div "[DATE]" at bounding box center [384, 228] width 533 height 36
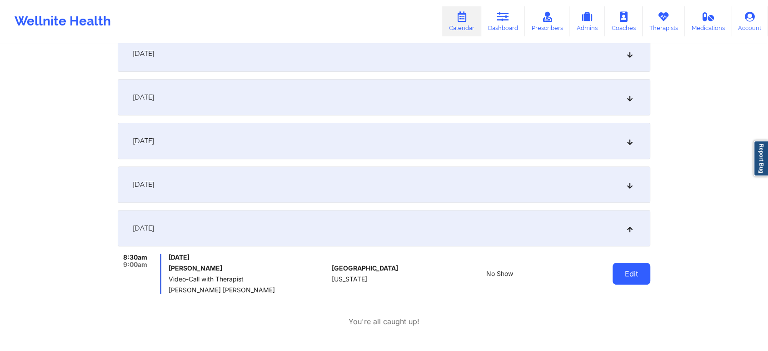
click at [639, 269] on button "Edit" at bounding box center [631, 274] width 38 height 22
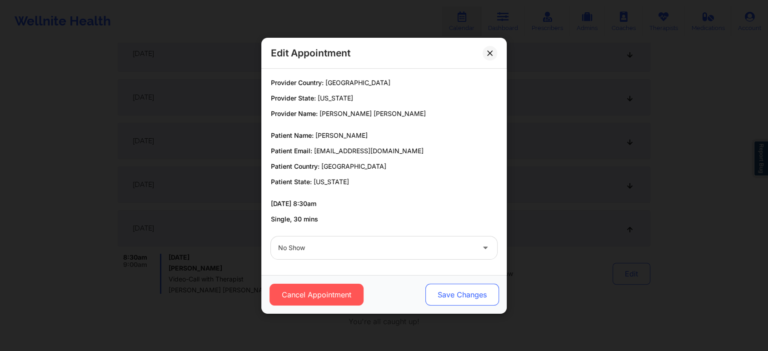
click at [448, 301] on button "Save Changes" at bounding box center [462, 295] width 74 height 22
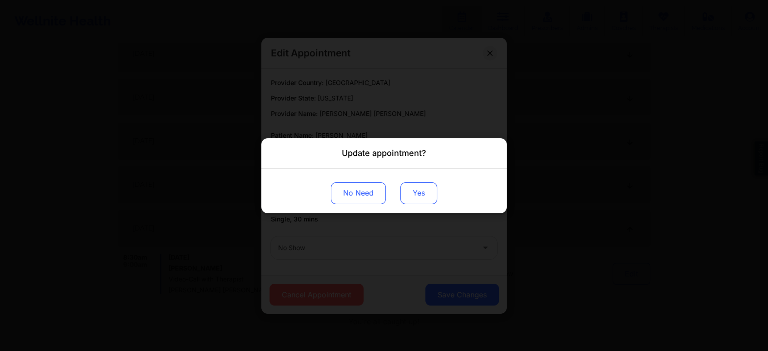
click at [414, 191] on button "Yes" at bounding box center [418, 193] width 37 height 22
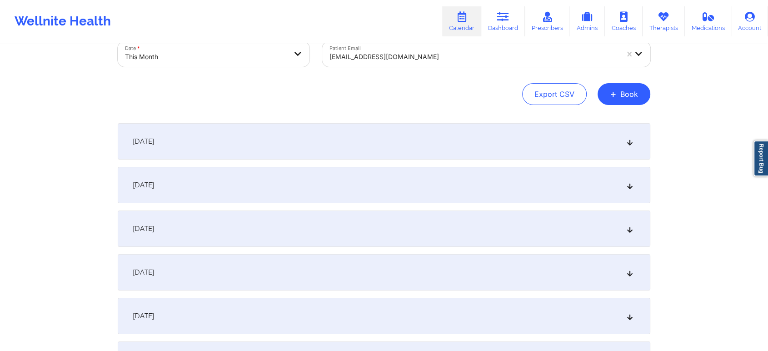
scroll to position [33, 0]
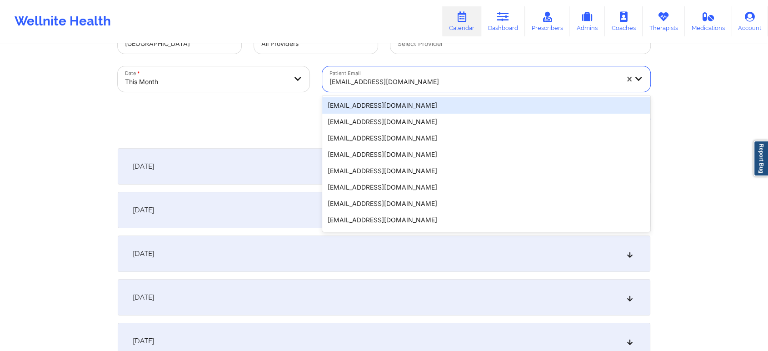
click at [409, 79] on div at bounding box center [473, 81] width 289 height 11
paste input "[EMAIL_ADDRESS][DOMAIN_NAME]"
type input "[EMAIL_ADDRESS][DOMAIN_NAME]"
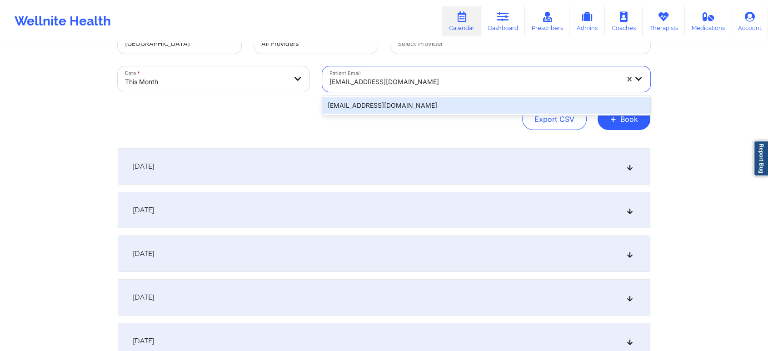
click at [422, 102] on div "[EMAIL_ADDRESS][DOMAIN_NAME]" at bounding box center [486, 105] width 328 height 16
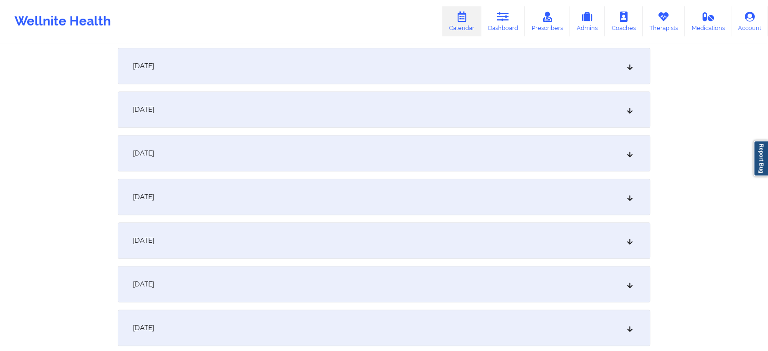
scroll to position [389, 0]
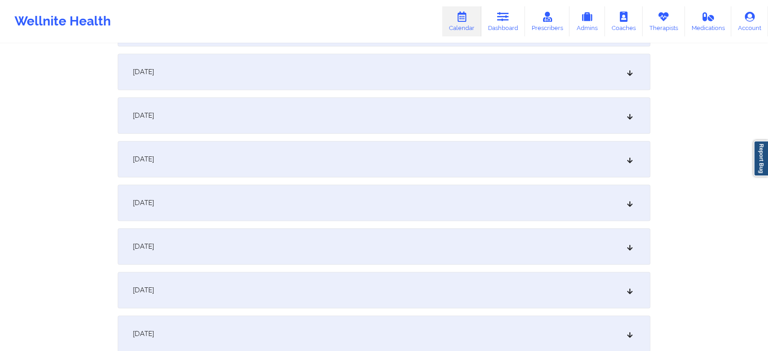
click at [406, 125] on div "[DATE]" at bounding box center [384, 115] width 533 height 36
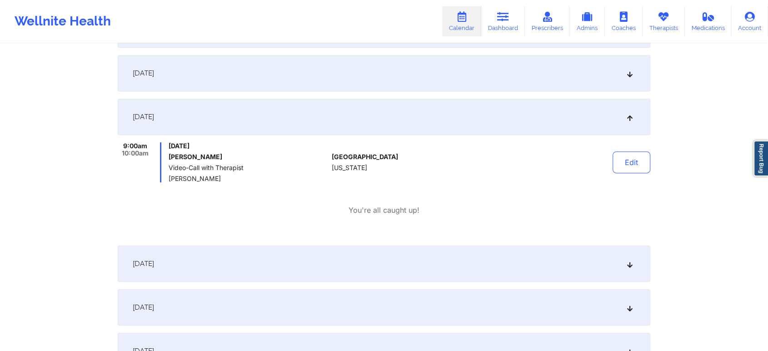
scroll to position [0, 0]
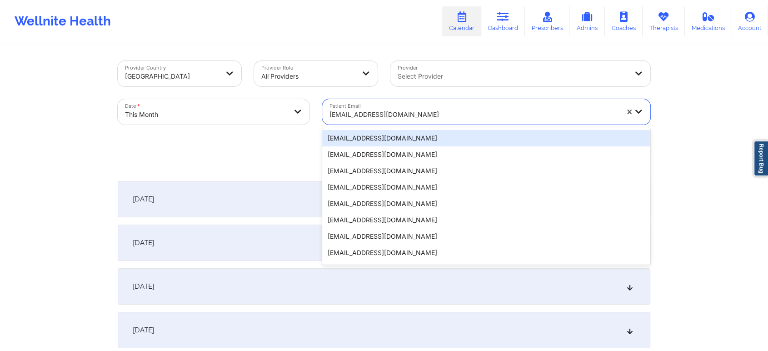
click at [436, 119] on div at bounding box center [473, 114] width 289 height 11
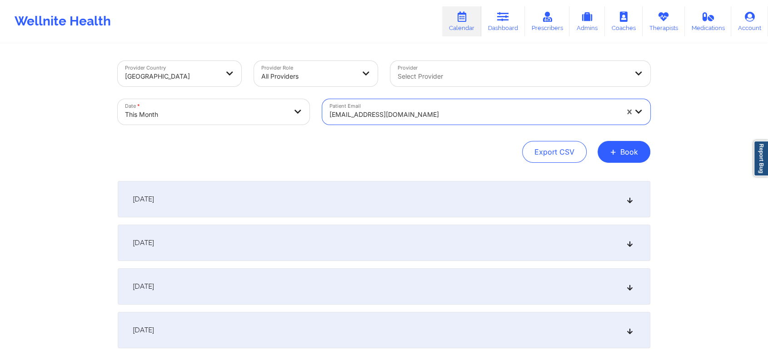
click at [484, 112] on div at bounding box center [473, 114] width 289 height 11
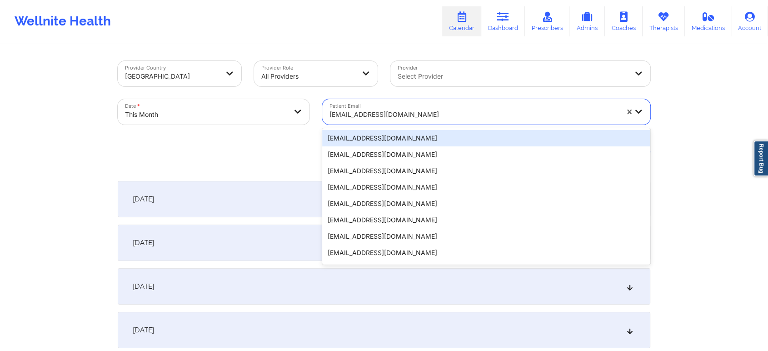
click at [484, 112] on div at bounding box center [473, 114] width 289 height 11
paste input "[PERSON_NAME][EMAIL_ADDRESS][DOMAIN_NAME]"
type input "[PERSON_NAME][EMAIL_ADDRESS][DOMAIN_NAME]"
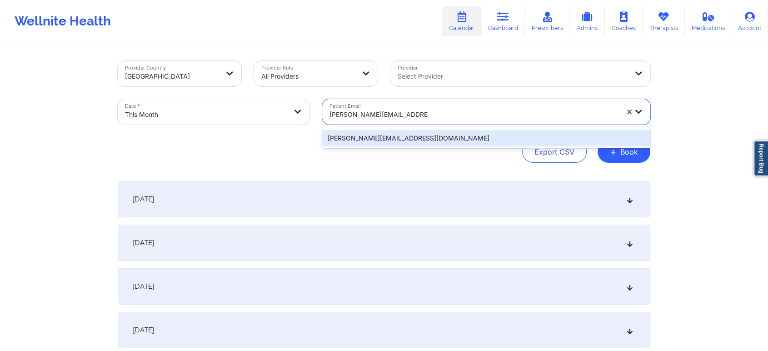
click at [427, 140] on div "[PERSON_NAME][EMAIL_ADDRESS][DOMAIN_NAME]" at bounding box center [486, 138] width 328 height 16
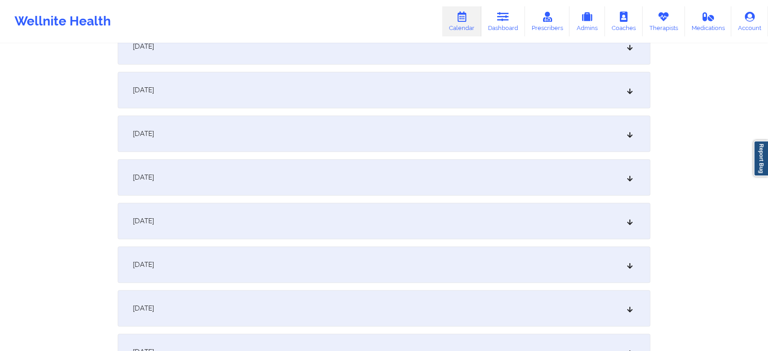
scroll to position [353, 0]
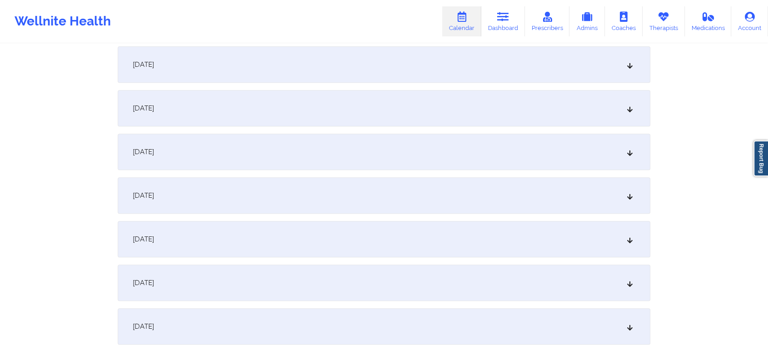
click at [269, 154] on div "[DATE]" at bounding box center [384, 152] width 533 height 36
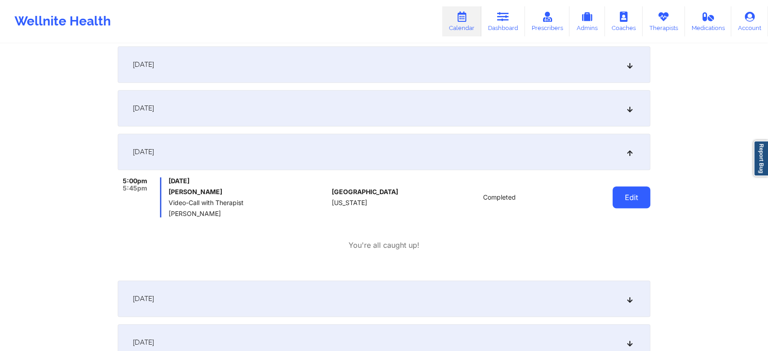
click at [624, 197] on button "Edit" at bounding box center [631, 197] width 38 height 22
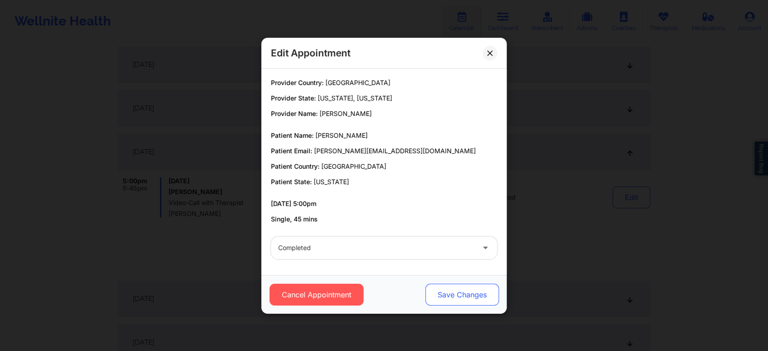
click at [472, 295] on button "Save Changes" at bounding box center [462, 295] width 74 height 22
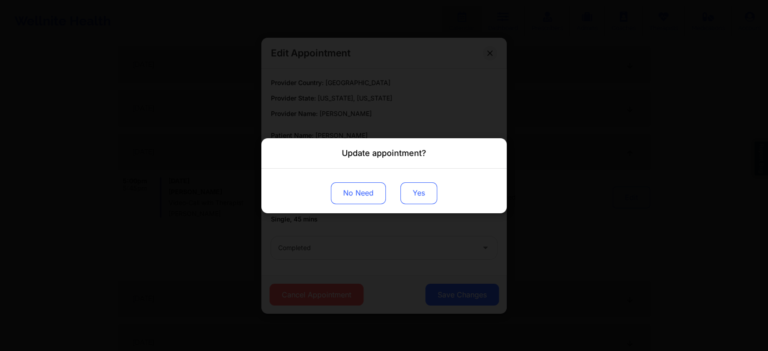
click at [414, 193] on button "Yes" at bounding box center [418, 193] width 37 height 22
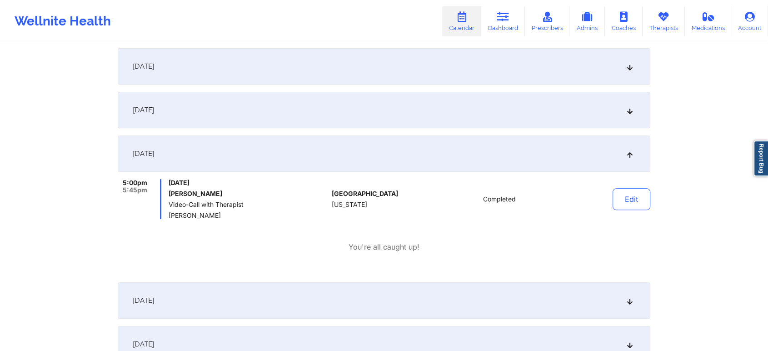
scroll to position [0, 0]
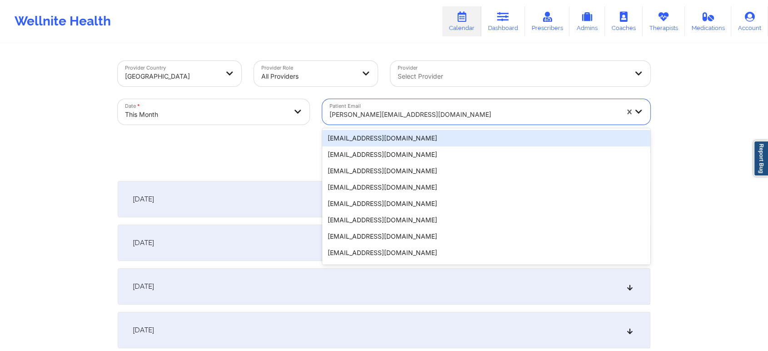
click at [436, 115] on div at bounding box center [473, 114] width 289 height 11
paste input "[EMAIL_ADDRESS][DOMAIN_NAME]"
type input "[EMAIL_ADDRESS][DOMAIN_NAME]"
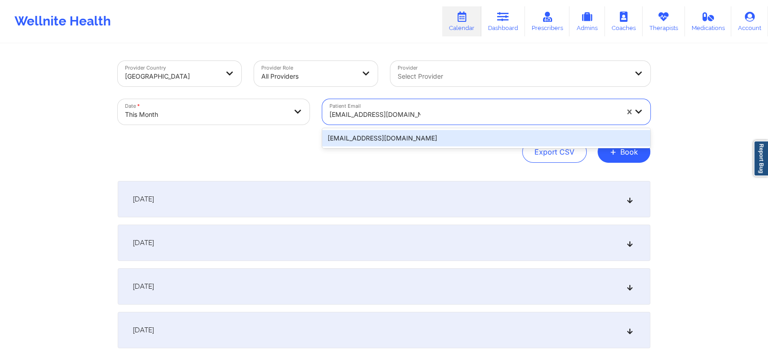
click at [443, 134] on div "[EMAIL_ADDRESS][DOMAIN_NAME]" at bounding box center [486, 138] width 328 height 16
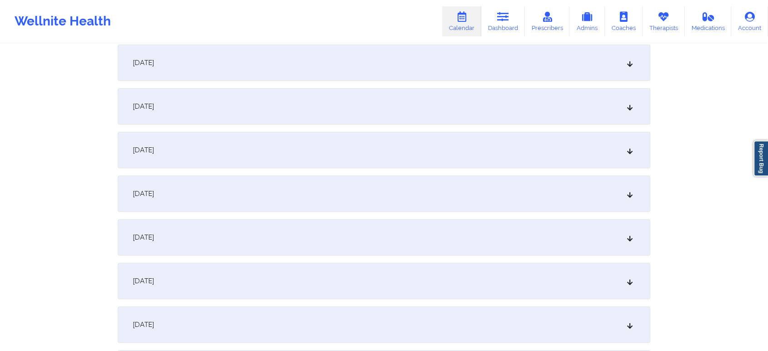
scroll to position [271, 0]
click at [495, 229] on div "[DATE]" at bounding box center [384, 233] width 533 height 36
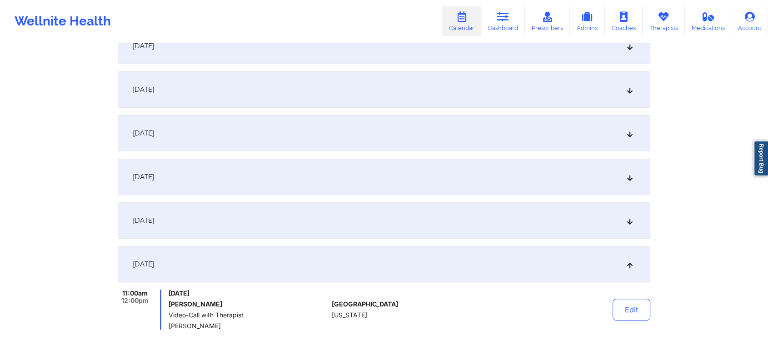
scroll to position [0, 0]
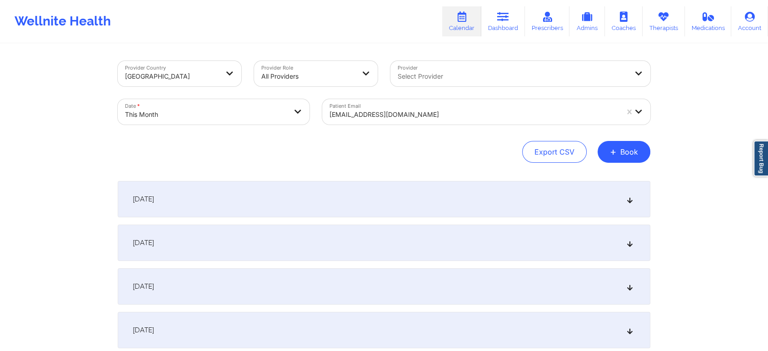
click at [421, 108] on div "[EMAIL_ADDRESS][DOMAIN_NAME]" at bounding box center [473, 115] width 289 height 20
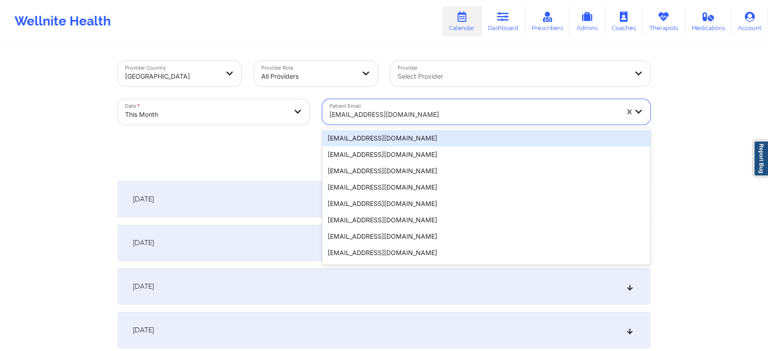
paste input "[EMAIL_ADDRESS][DOMAIN_NAME]"
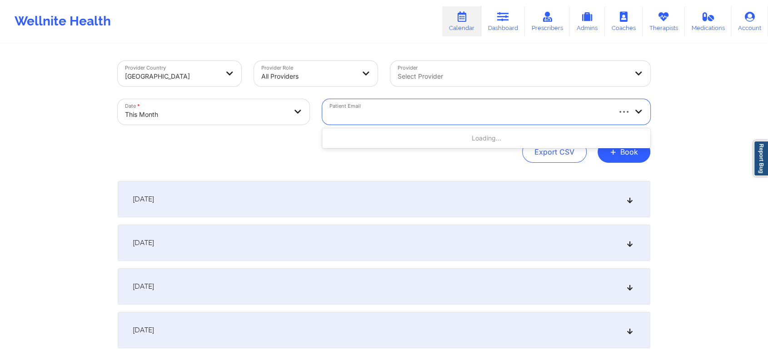
type input "[EMAIL_ADDRESS][DOMAIN_NAME]"
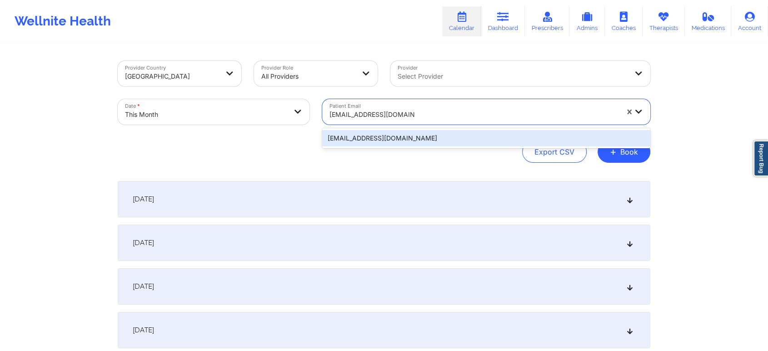
click at [433, 135] on div "[EMAIL_ADDRESS][DOMAIN_NAME]" at bounding box center [486, 138] width 328 height 16
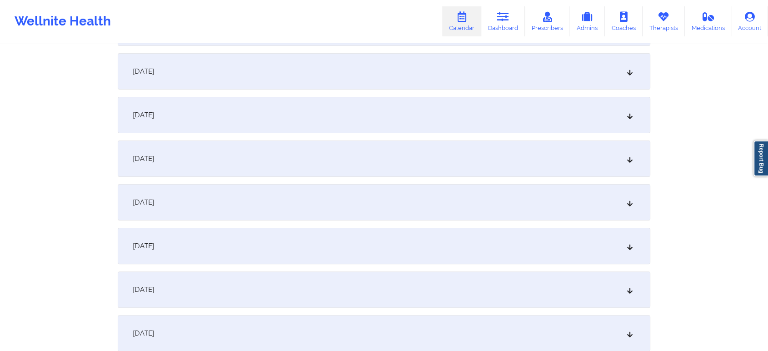
scroll to position [380, 0]
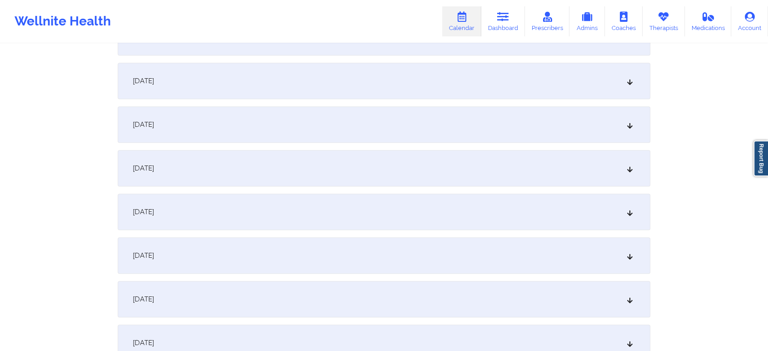
click at [358, 141] on div "[DATE]" at bounding box center [384, 124] width 533 height 36
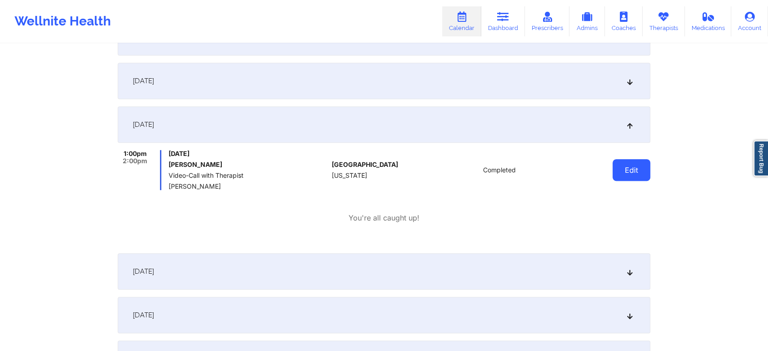
click at [627, 159] on button "Edit" at bounding box center [631, 170] width 38 height 22
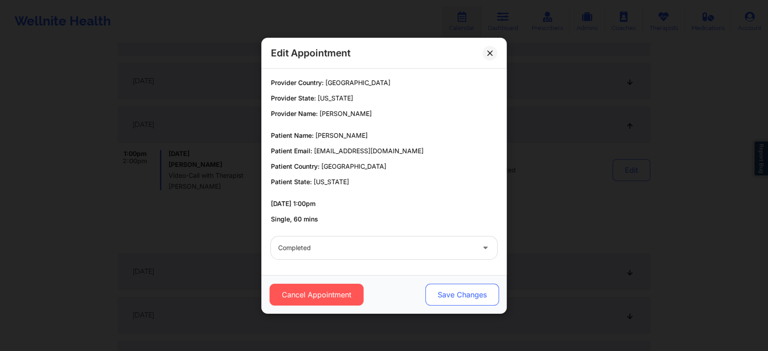
click at [446, 286] on button "Save Changes" at bounding box center [462, 295] width 74 height 22
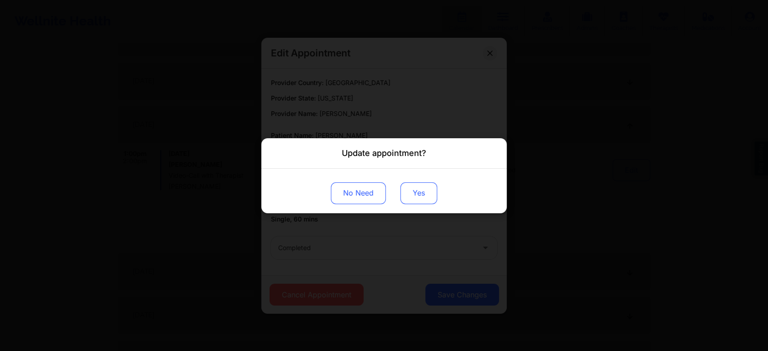
click at [408, 201] on button "Yes" at bounding box center [418, 193] width 37 height 22
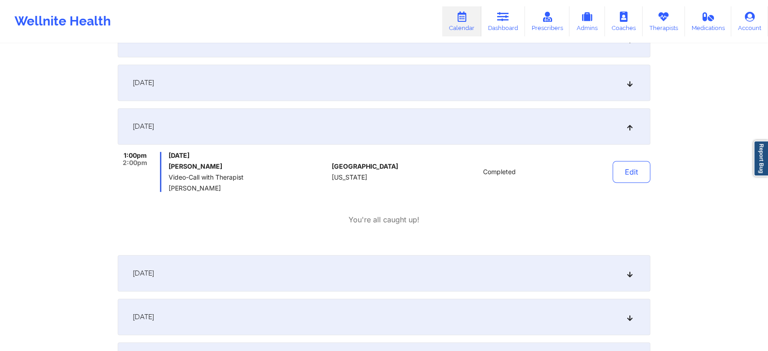
scroll to position [0, 0]
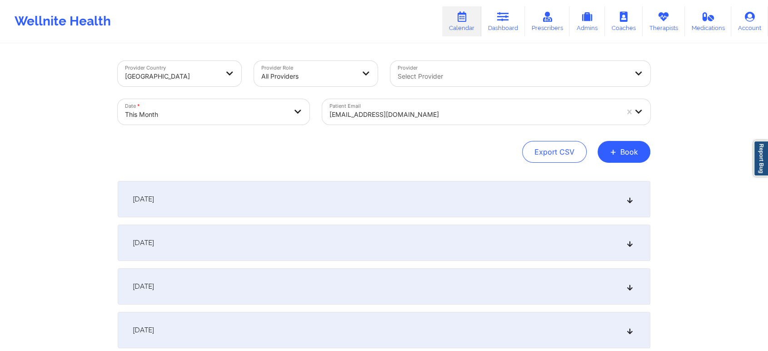
click at [413, 106] on div "[EMAIL_ADDRESS][DOMAIN_NAME]" at bounding box center [473, 115] width 289 height 20
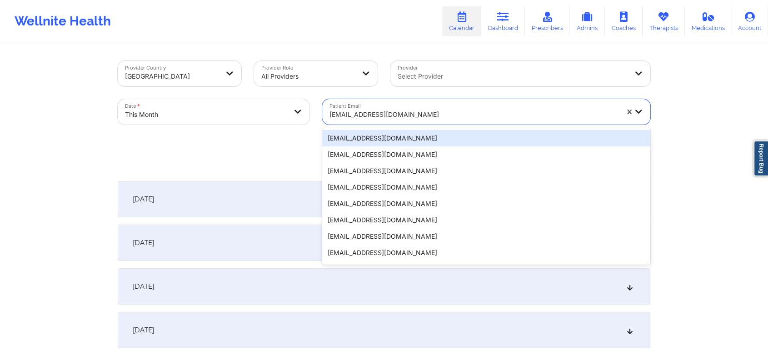
paste input "[EMAIL_ADDRESS][DOMAIN_NAME]"
type input "[EMAIL_ADDRESS][DOMAIN_NAME]"
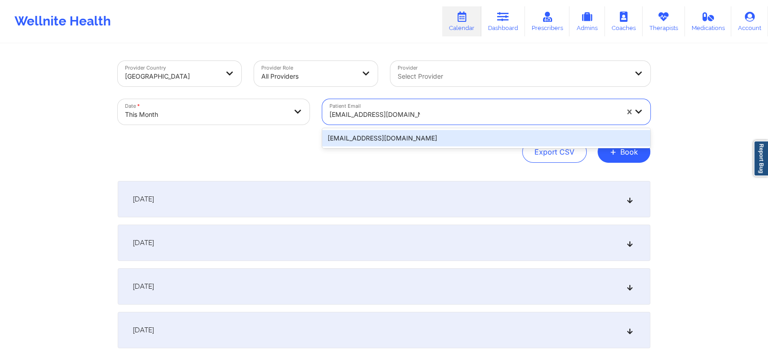
click at [531, 134] on div "[EMAIL_ADDRESS][DOMAIN_NAME]" at bounding box center [486, 138] width 328 height 16
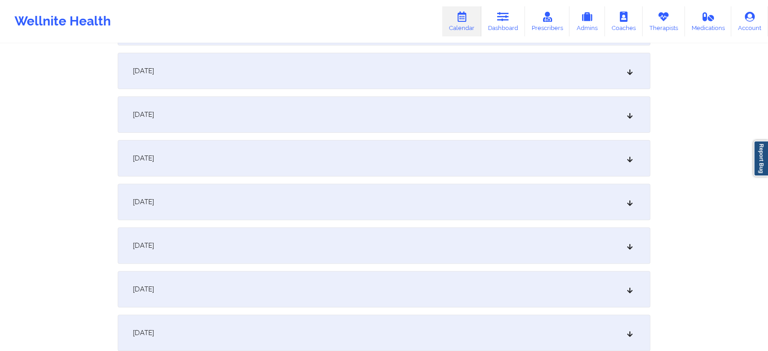
scroll to position [263, 0]
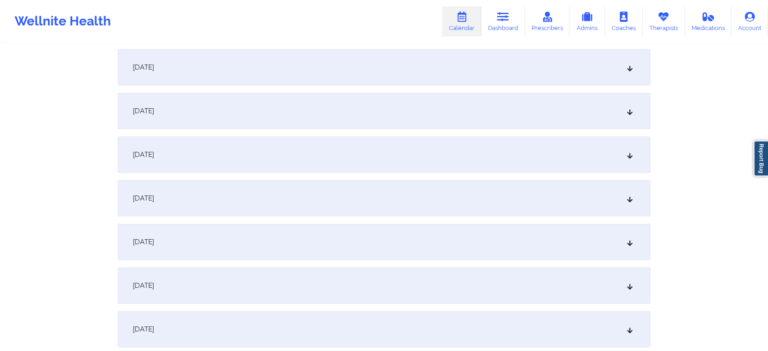
click at [349, 258] on div "[DATE]" at bounding box center [384, 242] width 533 height 36
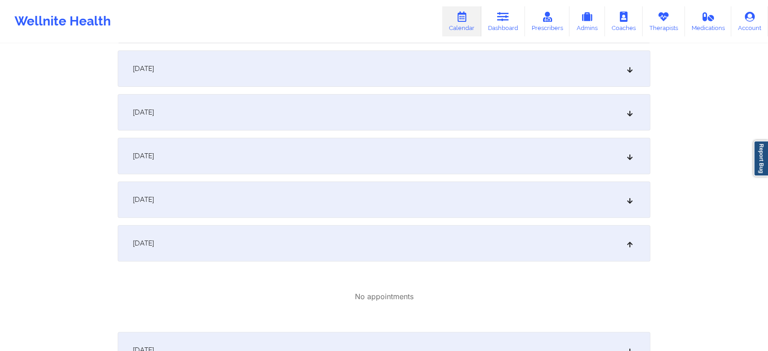
scroll to position [0, 0]
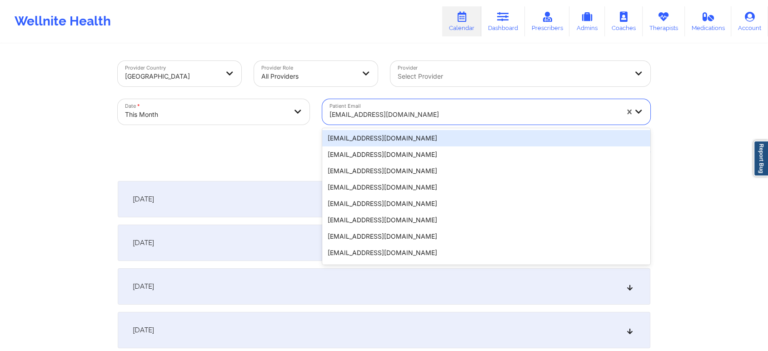
click at [435, 116] on div at bounding box center [473, 114] width 289 height 11
paste input "[EMAIL_ADDRESS][DOMAIN_NAME]"
type input "[EMAIL_ADDRESS][DOMAIN_NAME]"
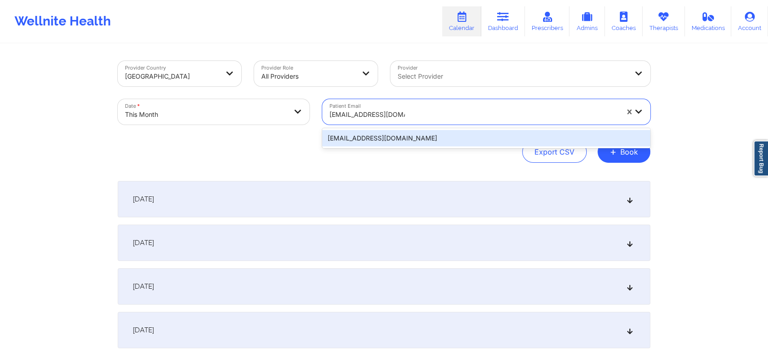
click at [458, 137] on div "[EMAIL_ADDRESS][DOMAIN_NAME]" at bounding box center [486, 138] width 328 height 16
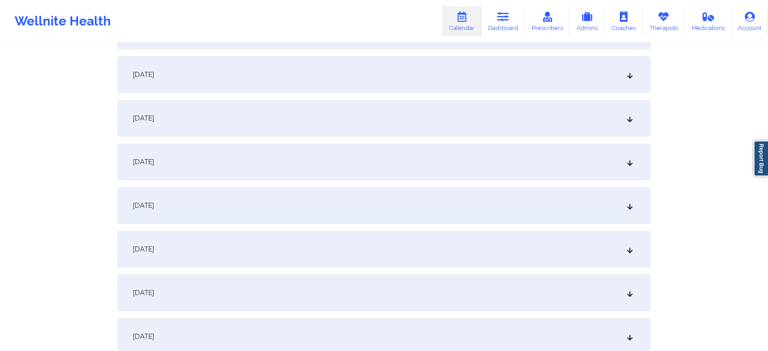
scroll to position [467, 0]
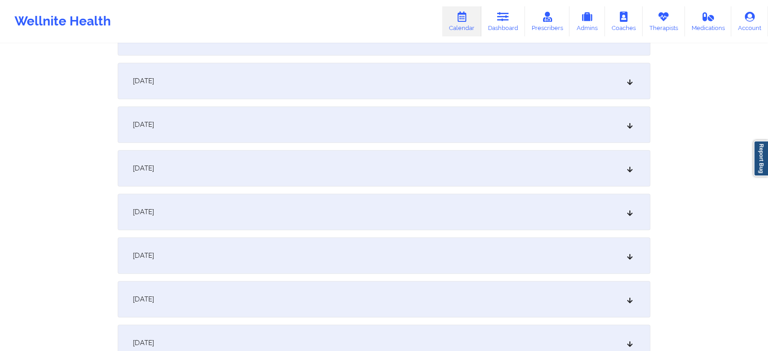
click at [390, 52] on div "[DATE]" at bounding box center [384, 37] width 533 height 36
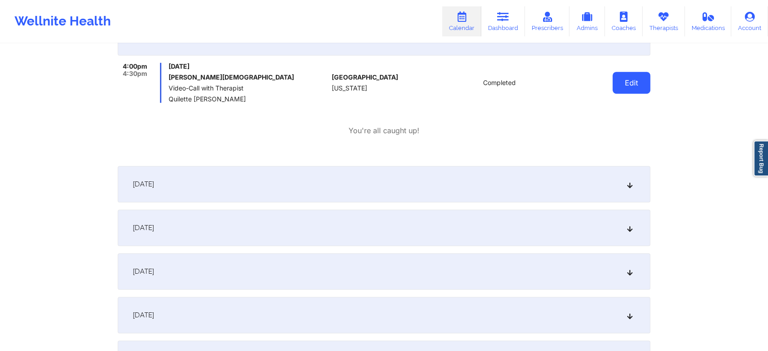
click at [639, 77] on button "Edit" at bounding box center [631, 83] width 38 height 22
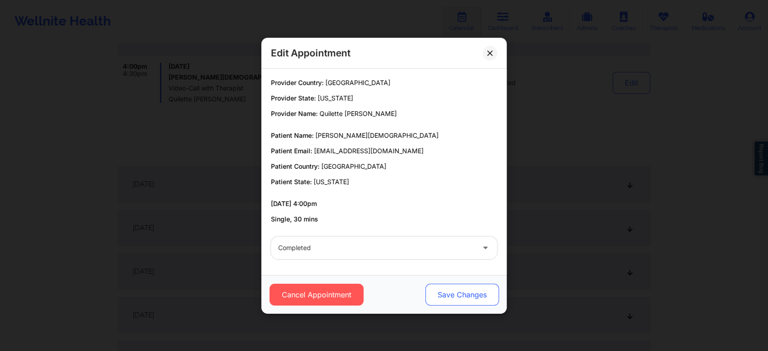
click at [463, 291] on button "Save Changes" at bounding box center [462, 295] width 74 height 22
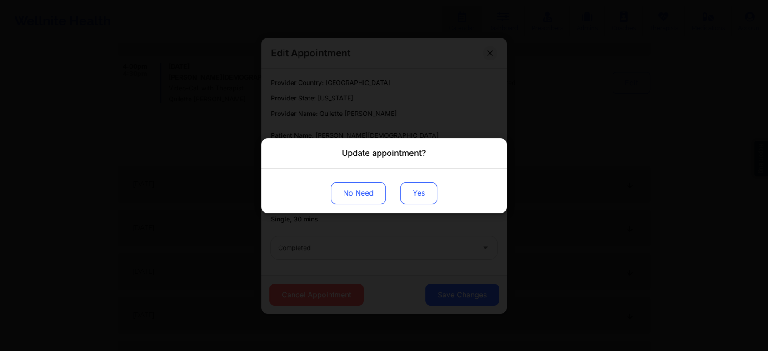
click at [421, 191] on button "Yes" at bounding box center [418, 193] width 37 height 22
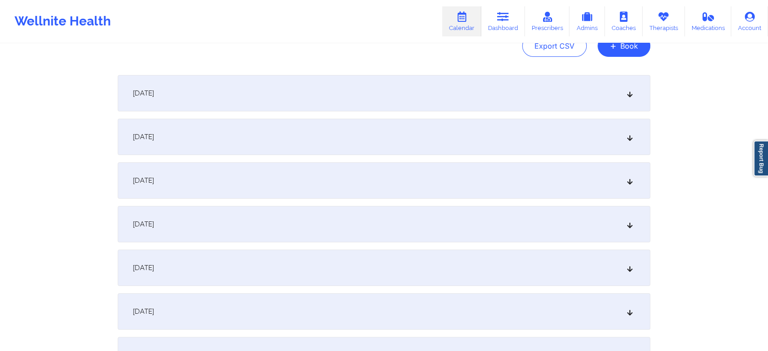
scroll to position [0, 0]
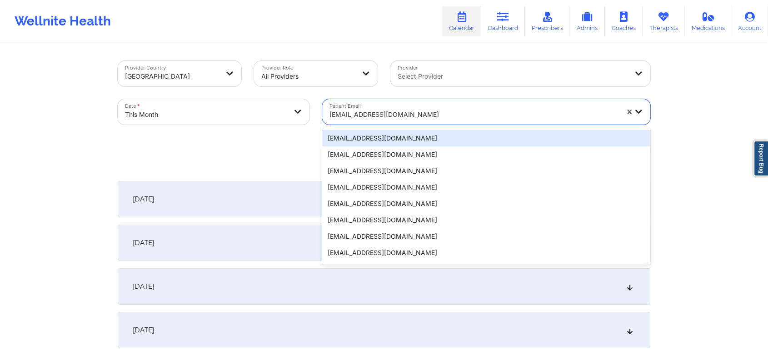
click at [420, 107] on div "[EMAIL_ADDRESS][DOMAIN_NAME]" at bounding box center [473, 115] width 289 height 20
paste input "[EMAIL_ADDRESS][DOMAIN_NAME]"
type input "[EMAIL_ADDRESS][DOMAIN_NAME]"
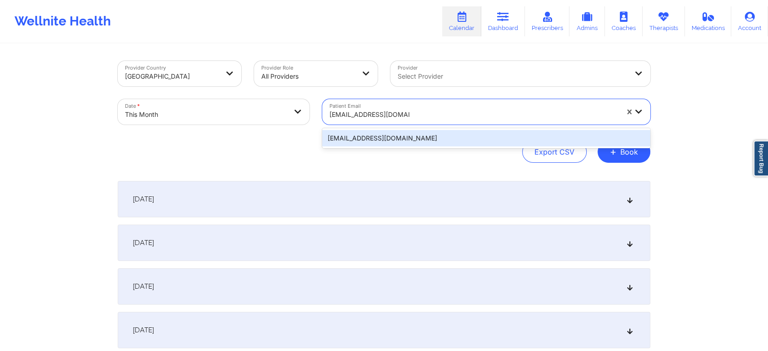
click at [425, 137] on div "[EMAIL_ADDRESS][DOMAIN_NAME]" at bounding box center [486, 138] width 328 height 16
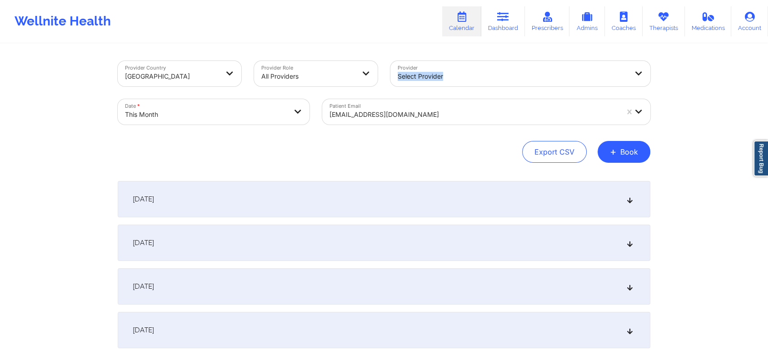
drag, startPoint x: 763, startPoint y: 74, endPoint x: 775, endPoint y: 64, distance: 15.5
click at [768, 64] on html "Wellnite Health Calendar Dashboard Prescribers Admins Coaches Therapists Medica…" at bounding box center [384, 175] width 768 height 351
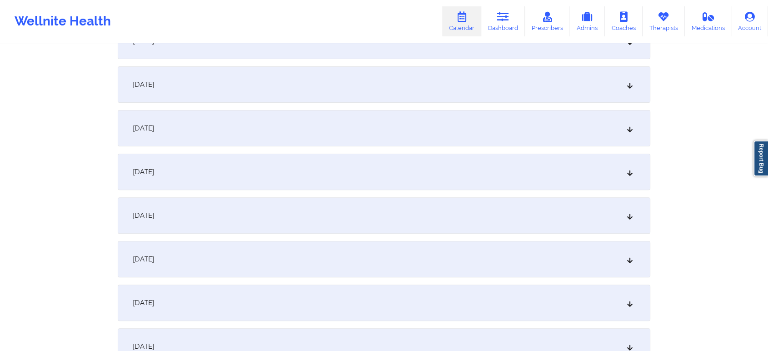
scroll to position [249, 0]
click at [403, 244] on div "[DATE]" at bounding box center [384, 255] width 533 height 36
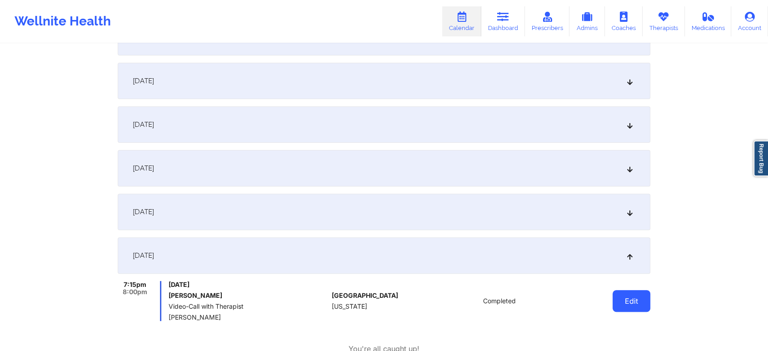
drag, startPoint x: 629, startPoint y: 289, endPoint x: 628, endPoint y: 296, distance: 7.3
click at [628, 296] on div "Edit" at bounding box center [608, 301] width 84 height 40
click at [628, 296] on button "Edit" at bounding box center [631, 301] width 38 height 22
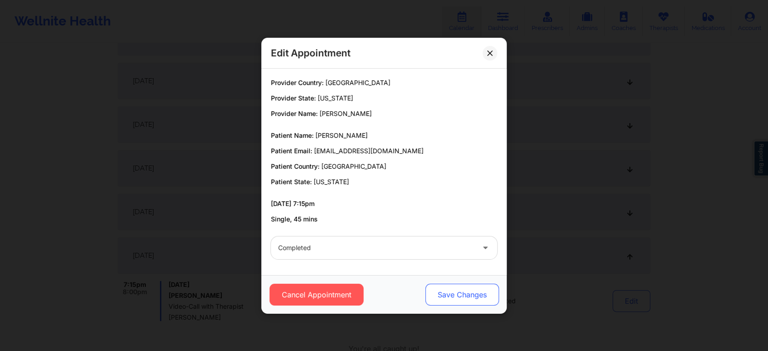
click at [474, 299] on button "Save Changes" at bounding box center [462, 295] width 74 height 22
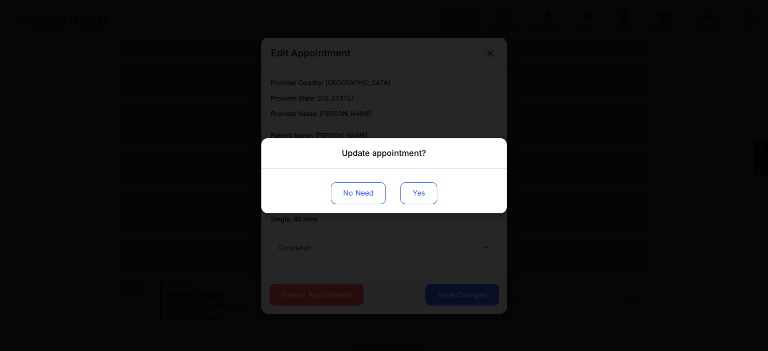
click at [421, 200] on button "Yes" at bounding box center [418, 193] width 37 height 22
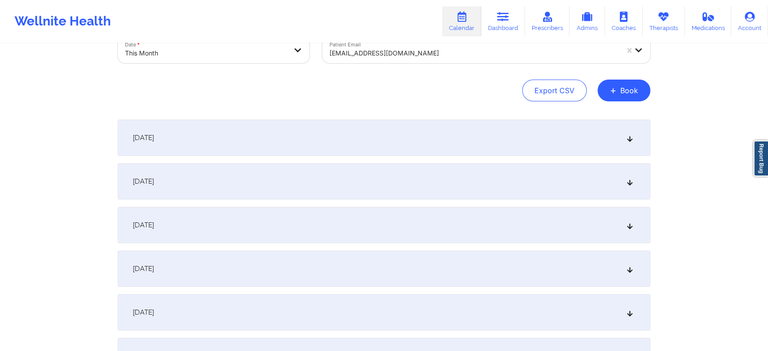
scroll to position [0, 0]
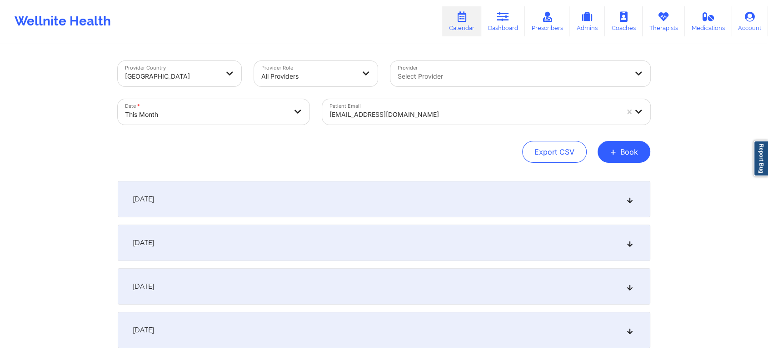
click at [424, 107] on div "[EMAIL_ADDRESS][DOMAIN_NAME]" at bounding box center [473, 115] width 289 height 20
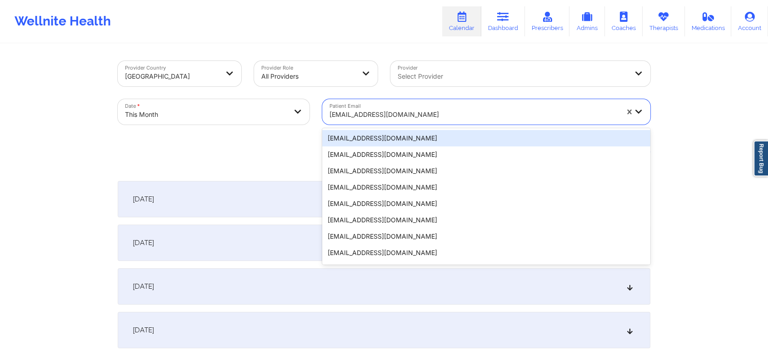
paste input "[EMAIL_ADDRESS][DOMAIN_NAME]"
type input "[EMAIL_ADDRESS][DOMAIN_NAME]"
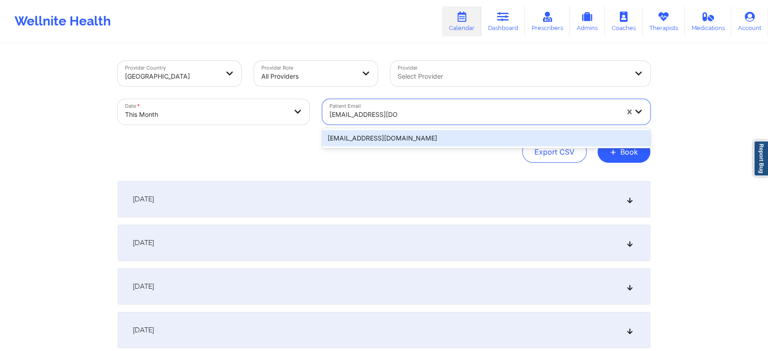
click at [433, 142] on div "[EMAIL_ADDRESS][DOMAIN_NAME]" at bounding box center [486, 138] width 328 height 16
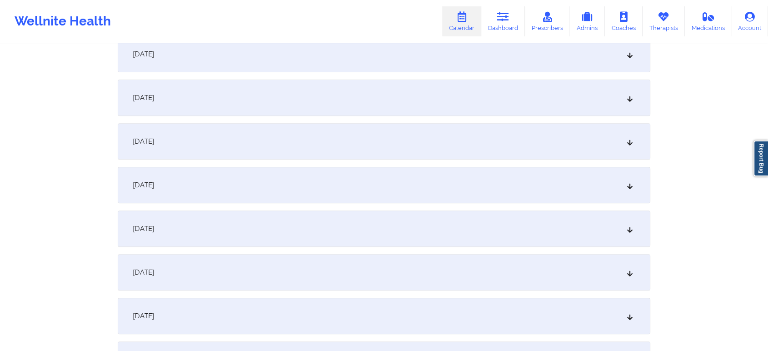
scroll to position [321, 0]
click at [513, 188] on div "[DATE]" at bounding box center [384, 183] width 533 height 36
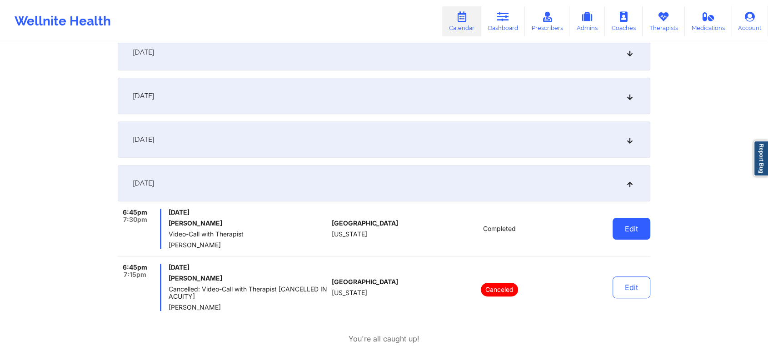
drag, startPoint x: 670, startPoint y: 218, endPoint x: 636, endPoint y: 234, distance: 37.8
click at [636, 234] on button "Edit" at bounding box center [631, 229] width 38 height 22
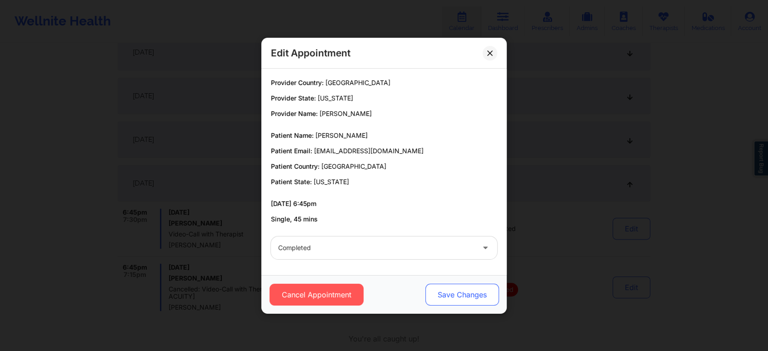
click at [472, 294] on button "Save Changes" at bounding box center [462, 295] width 74 height 22
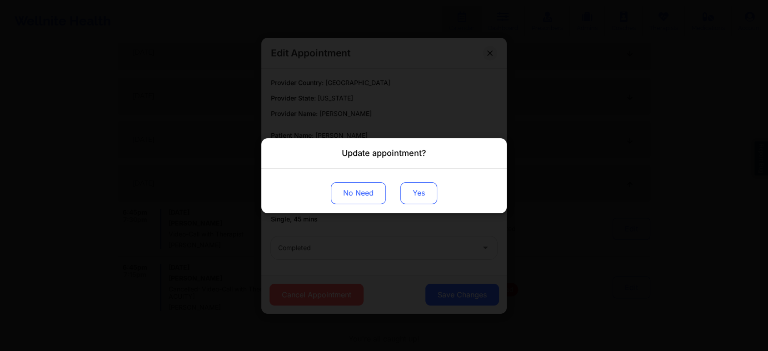
drag, startPoint x: 416, startPoint y: 205, endPoint x: 423, endPoint y: 191, distance: 15.9
click at [423, 191] on div "No Need Yes" at bounding box center [383, 190] width 245 height 45
click at [423, 191] on button "Yes" at bounding box center [418, 193] width 37 height 22
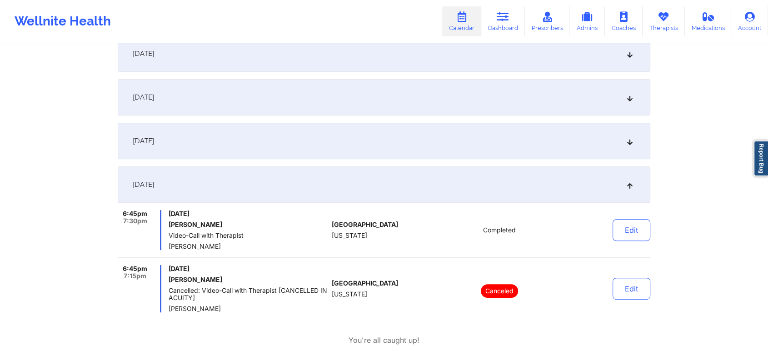
scroll to position [0, 0]
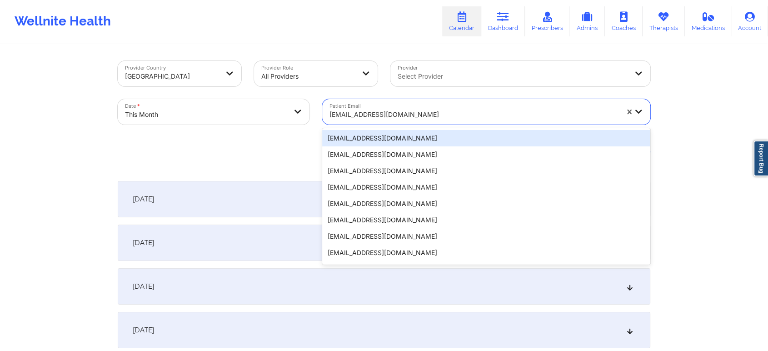
click at [378, 115] on div at bounding box center [473, 114] width 289 height 11
paste input "[EMAIL_ADDRESS][DOMAIN_NAME]"
type input "[EMAIL_ADDRESS][DOMAIN_NAME]"
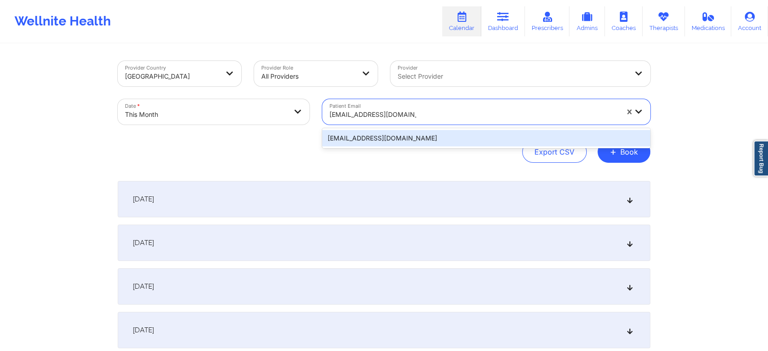
click at [398, 133] on div "[EMAIL_ADDRESS][DOMAIN_NAME]" at bounding box center [486, 138] width 328 height 16
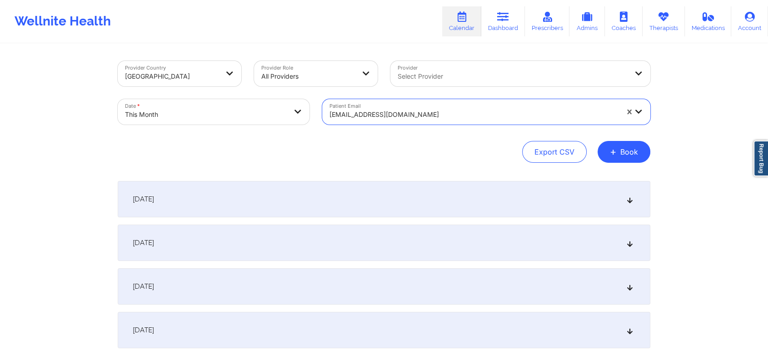
scroll to position [382, 0]
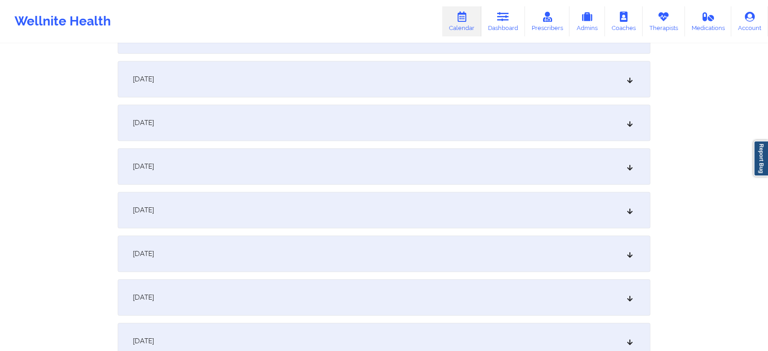
click at [305, 112] on div "[DATE]" at bounding box center [384, 123] width 533 height 36
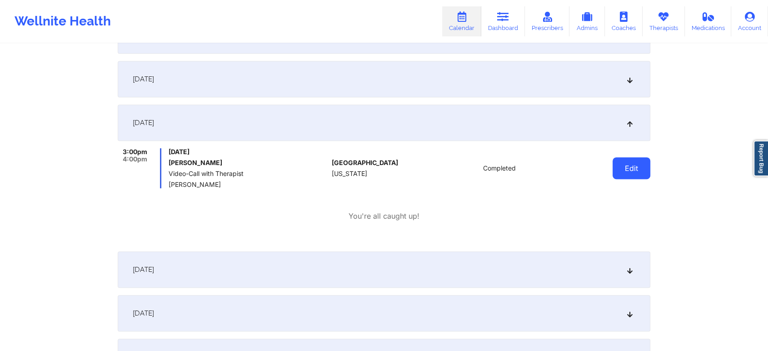
click at [623, 165] on button "Edit" at bounding box center [631, 168] width 38 height 22
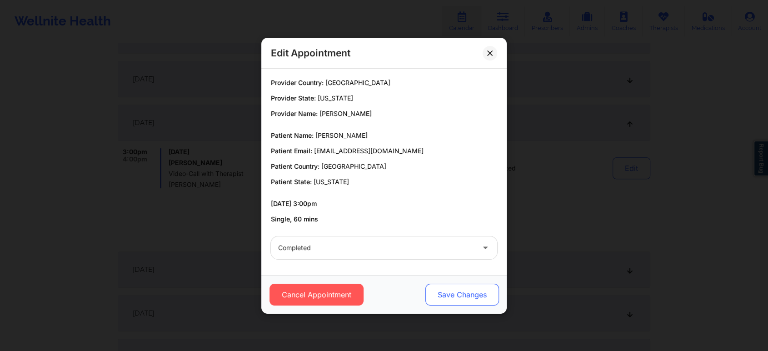
click at [445, 284] on button "Save Changes" at bounding box center [462, 295] width 74 height 22
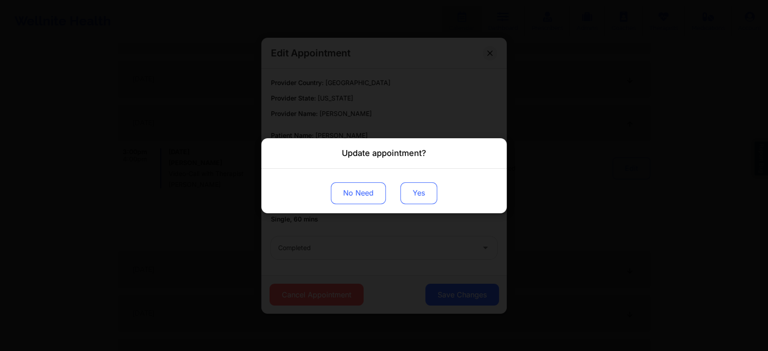
click at [413, 189] on button "Yes" at bounding box center [418, 193] width 37 height 22
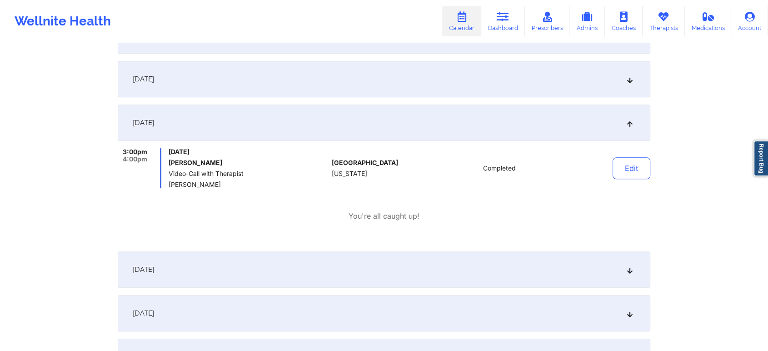
scroll to position [0, 0]
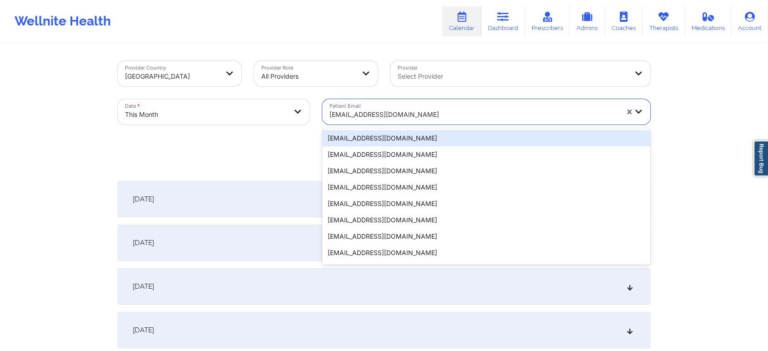
click at [382, 109] on div at bounding box center [473, 114] width 289 height 11
paste input "[PERSON_NAME][EMAIL_ADDRESS][PERSON_NAME][DOMAIN_NAME]"
type input "[PERSON_NAME][EMAIL_ADDRESS][PERSON_NAME][DOMAIN_NAME]"
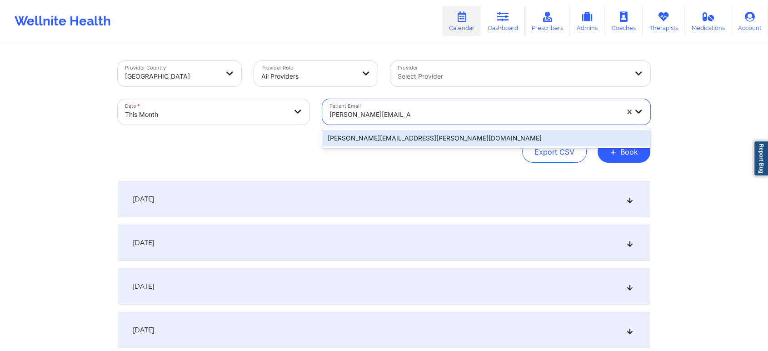
click at [424, 139] on div "[PERSON_NAME][EMAIL_ADDRESS][PERSON_NAME][DOMAIN_NAME]" at bounding box center [486, 138] width 328 height 16
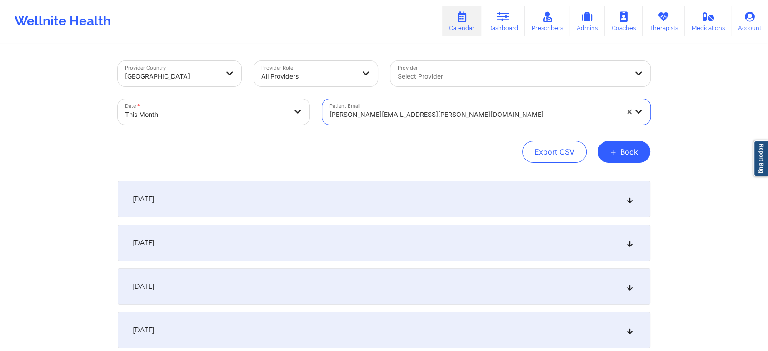
scroll to position [300, 0]
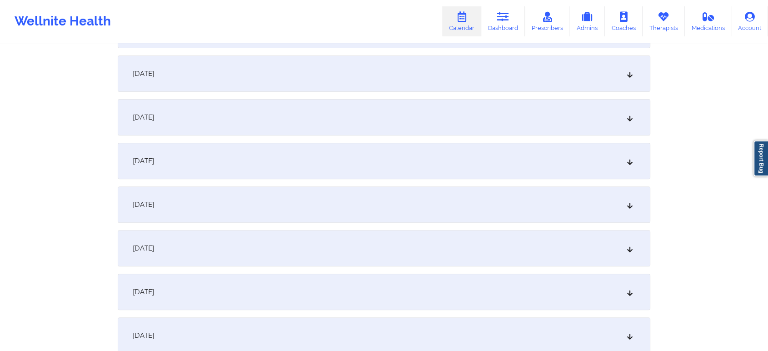
click at [380, 221] on div "[DATE]" at bounding box center [384, 204] width 533 height 36
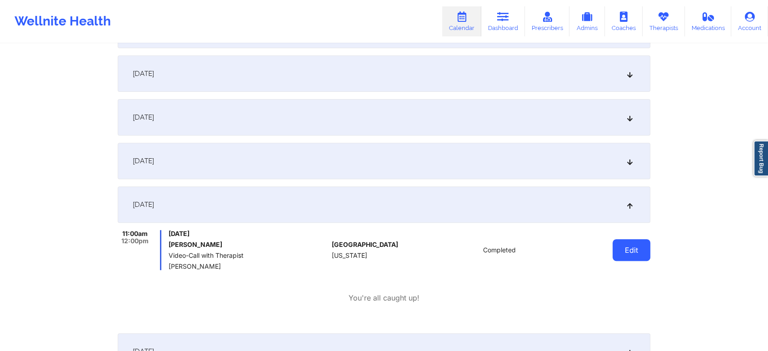
click at [630, 249] on button "Edit" at bounding box center [631, 250] width 38 height 22
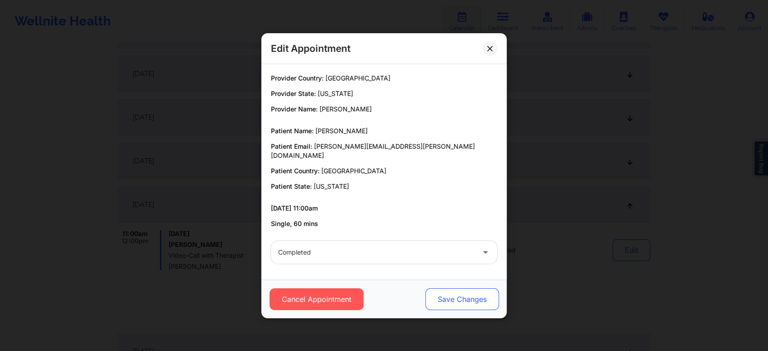
click at [444, 298] on button "Save Changes" at bounding box center [462, 299] width 74 height 22
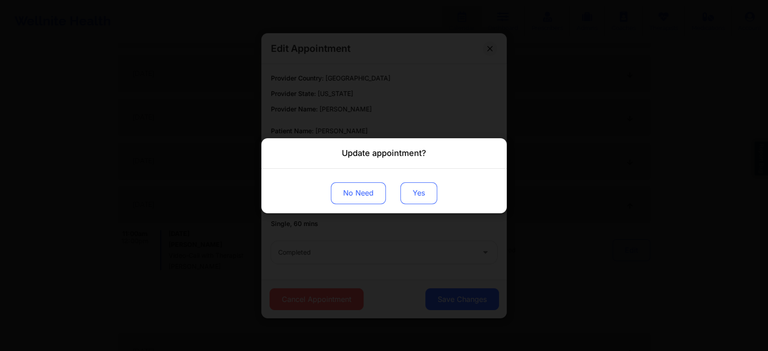
click at [420, 190] on button "Yes" at bounding box center [418, 193] width 37 height 22
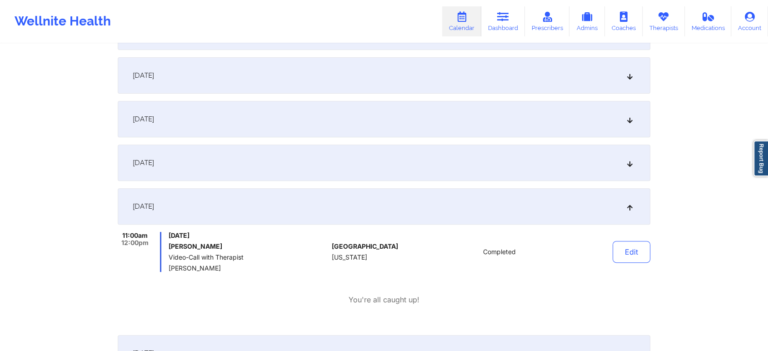
scroll to position [0, 0]
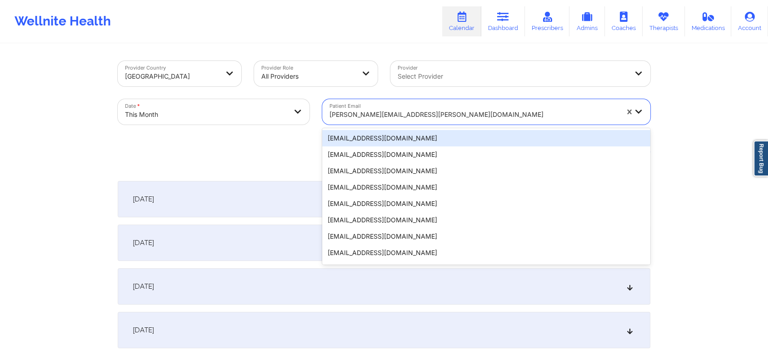
click at [396, 112] on div at bounding box center [473, 114] width 289 height 11
paste input "[EMAIL_ADDRESS][DOMAIN_NAME]"
type input "[EMAIL_ADDRESS][DOMAIN_NAME]"
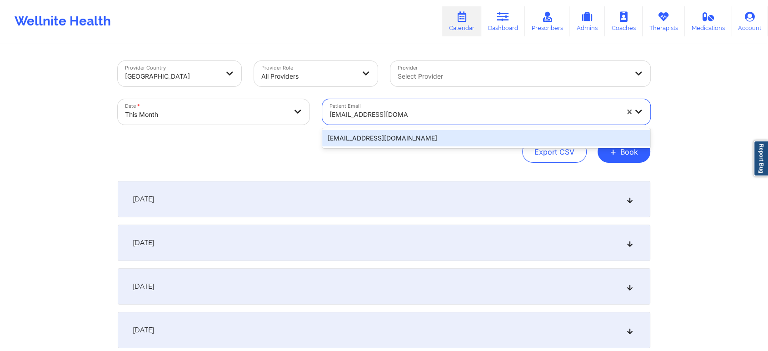
click at [429, 134] on div "[EMAIL_ADDRESS][DOMAIN_NAME]" at bounding box center [486, 138] width 328 height 16
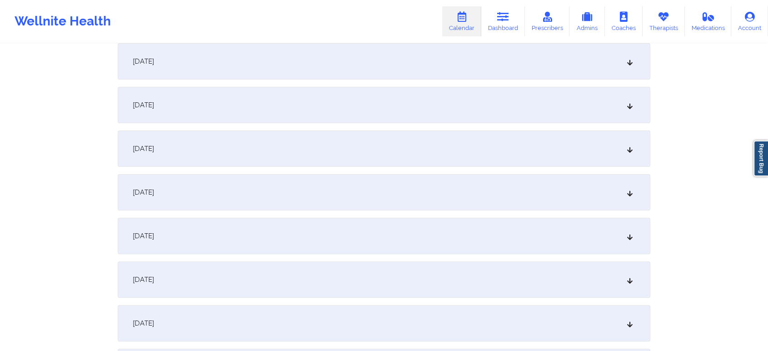
scroll to position [222, 0]
click at [348, 272] on div "[DATE]" at bounding box center [384, 282] width 533 height 36
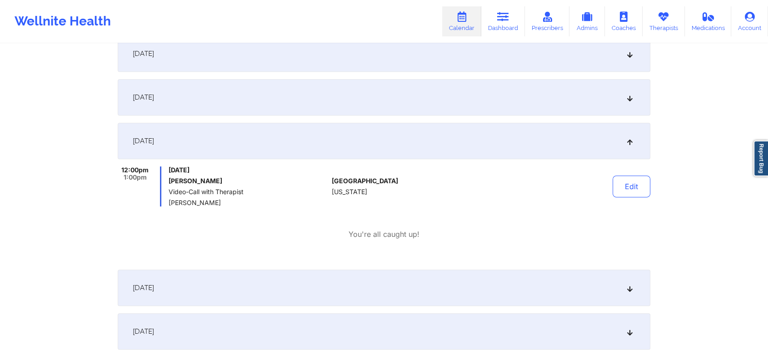
scroll to position [0, 0]
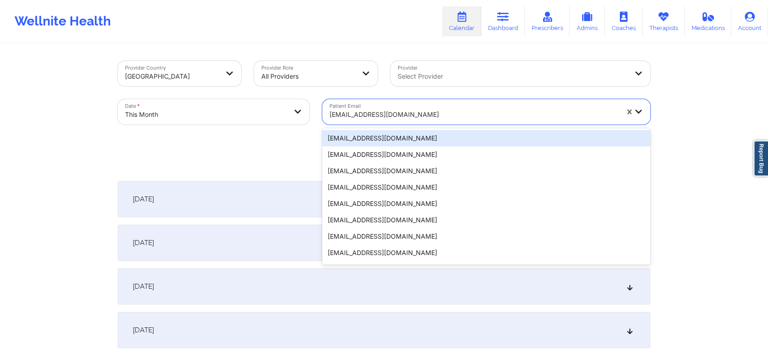
click at [433, 102] on div "[EMAIL_ADDRESS][DOMAIN_NAME]" at bounding box center [470, 111] width 297 height 25
paste input "[EMAIL_ADDRESS][DOMAIN_NAME]"
type input "[EMAIL_ADDRESS][DOMAIN_NAME]"
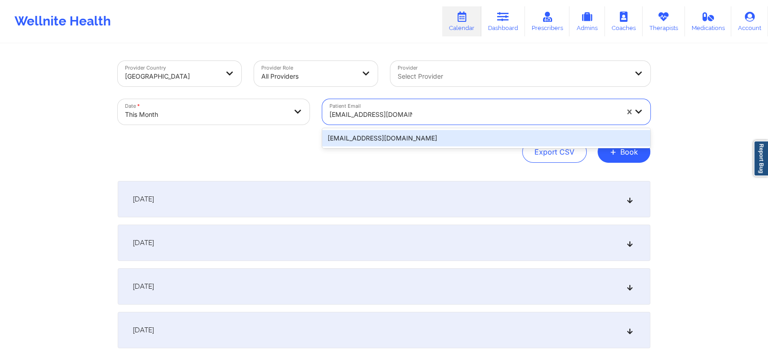
click at [403, 142] on div "[EMAIL_ADDRESS][DOMAIN_NAME]" at bounding box center [486, 138] width 328 height 16
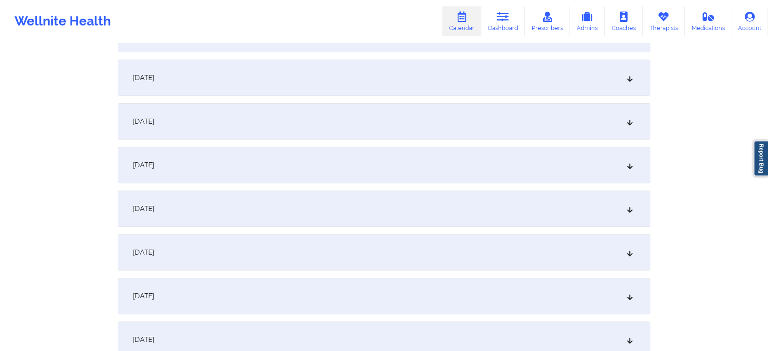
scroll to position [305, 0]
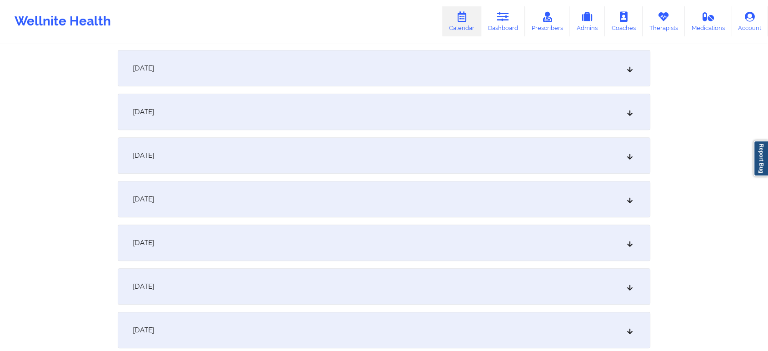
click at [368, 194] on div "[DATE]" at bounding box center [384, 199] width 533 height 36
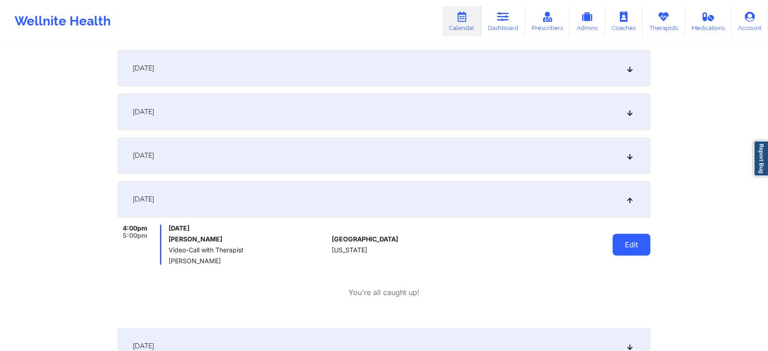
drag, startPoint x: 610, startPoint y: 232, endPoint x: 630, endPoint y: 253, distance: 28.6
click at [630, 253] on div "Edit" at bounding box center [608, 244] width 84 height 40
click at [630, 253] on button "Edit" at bounding box center [631, 245] width 38 height 22
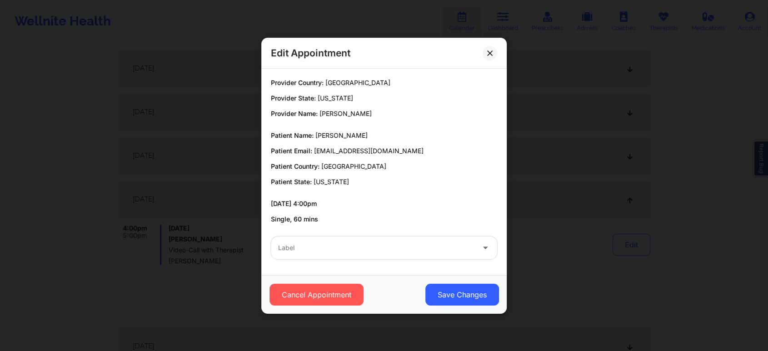
click at [364, 251] on div at bounding box center [376, 247] width 196 height 11
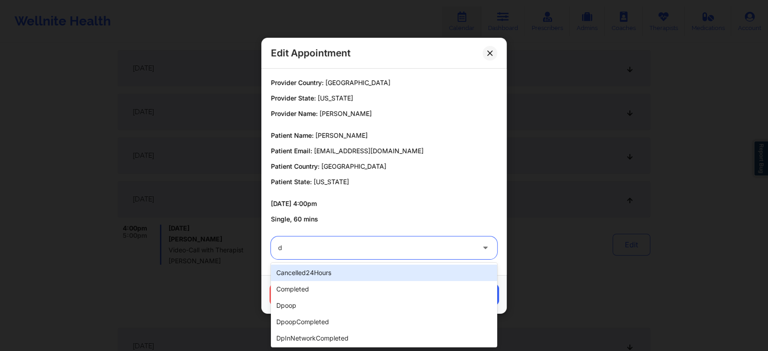
type input "dp"
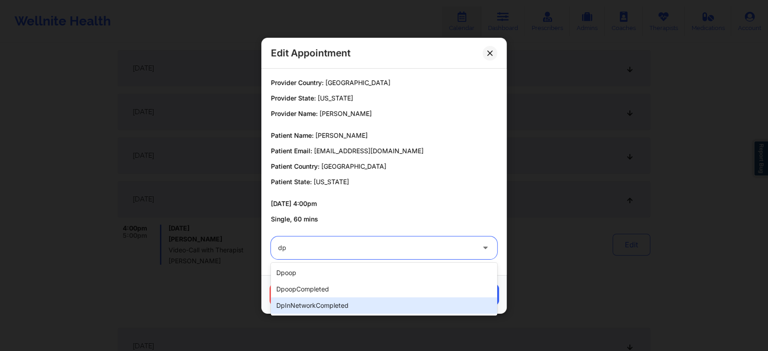
click at [363, 308] on div "dpInNetworkCompleted" at bounding box center [384, 305] width 226 height 16
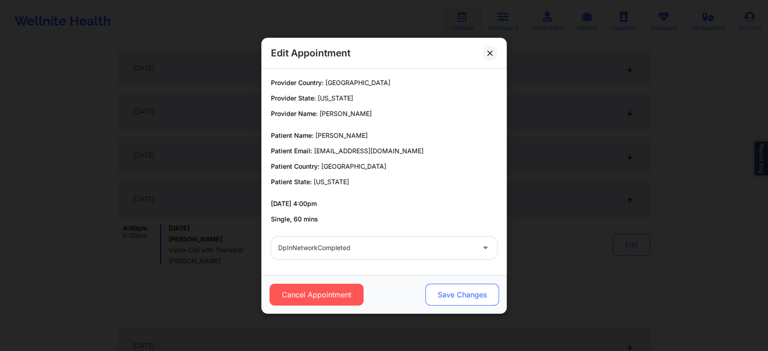
click at [451, 290] on button "Save Changes" at bounding box center [462, 295] width 74 height 22
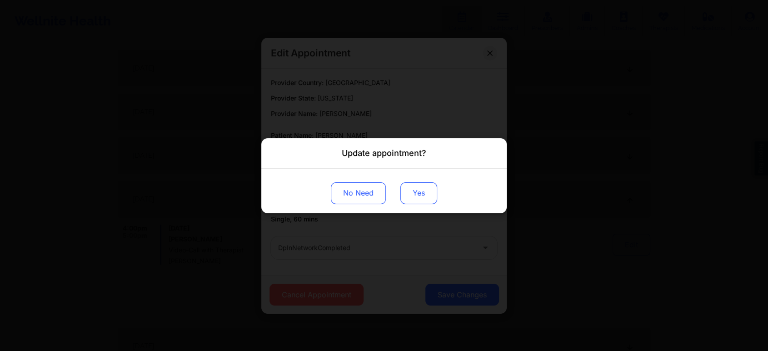
click at [418, 188] on button "Yes" at bounding box center [418, 193] width 37 height 22
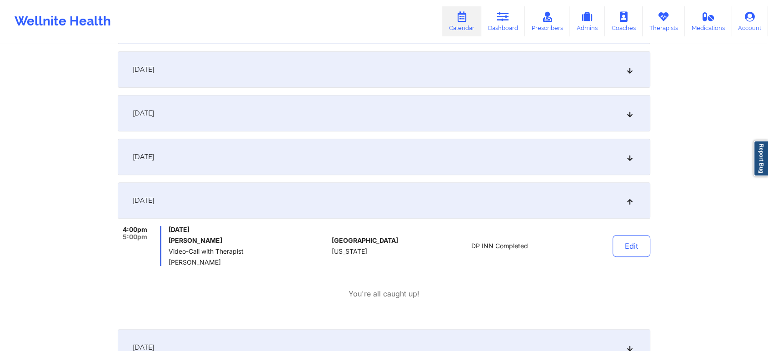
scroll to position [0, 0]
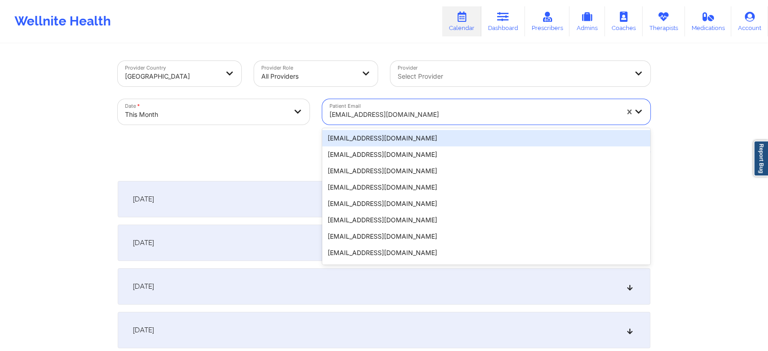
click at [425, 115] on div at bounding box center [473, 114] width 289 height 11
paste input "[EMAIL_ADDRESS][DOMAIN_NAME]"
type input "[EMAIL_ADDRESS][DOMAIN_NAME]"
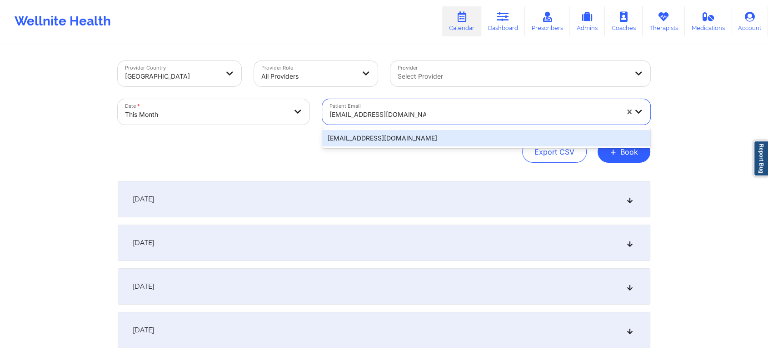
click at [420, 139] on div "[EMAIL_ADDRESS][DOMAIN_NAME]" at bounding box center [486, 138] width 328 height 16
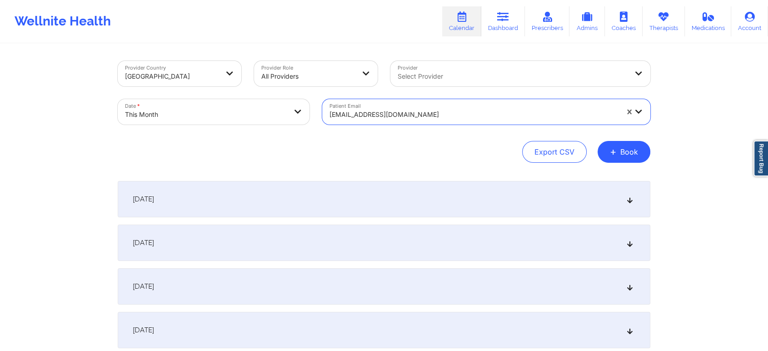
scroll to position [313, 0]
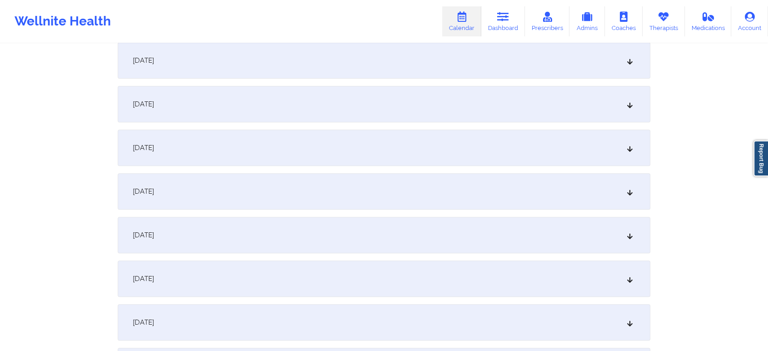
click at [356, 193] on div "[DATE]" at bounding box center [384, 191] width 533 height 36
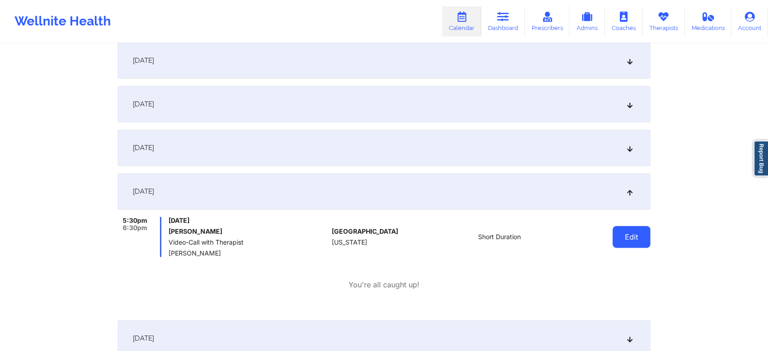
click at [613, 242] on button "Edit" at bounding box center [631, 237] width 38 height 22
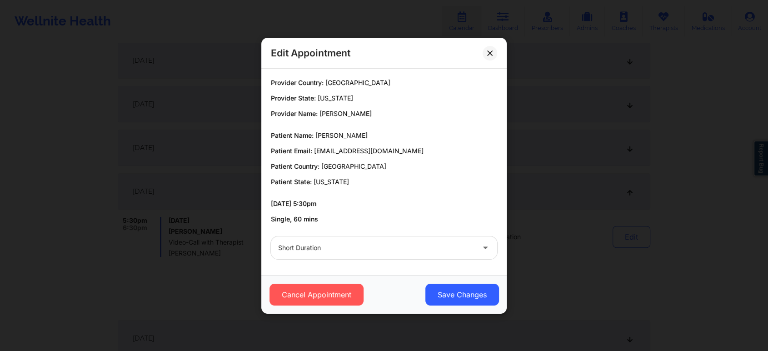
click at [398, 250] on div at bounding box center [376, 247] width 196 height 11
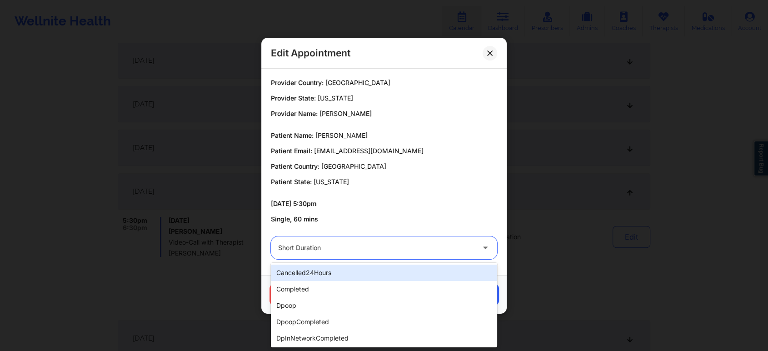
click at [346, 279] on div "cancelled24Hours" at bounding box center [384, 272] width 226 height 16
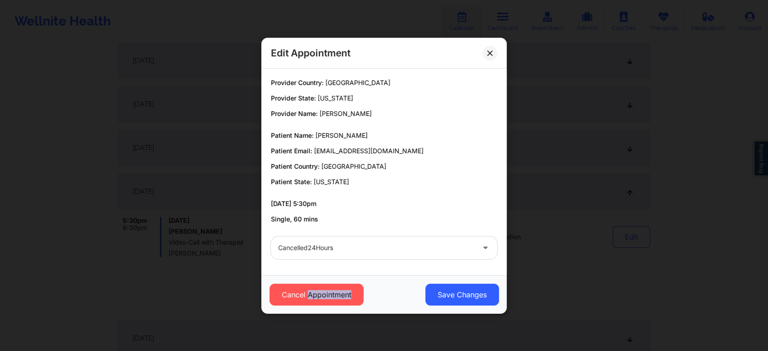
drag, startPoint x: 346, startPoint y: 279, endPoint x: 342, endPoint y: 262, distance: 17.9
click at [342, 262] on div "Edit Appointment Provider Country: [GEOGRAPHIC_DATA] Provider State: [US_STATE]…" at bounding box center [383, 176] width 245 height 276
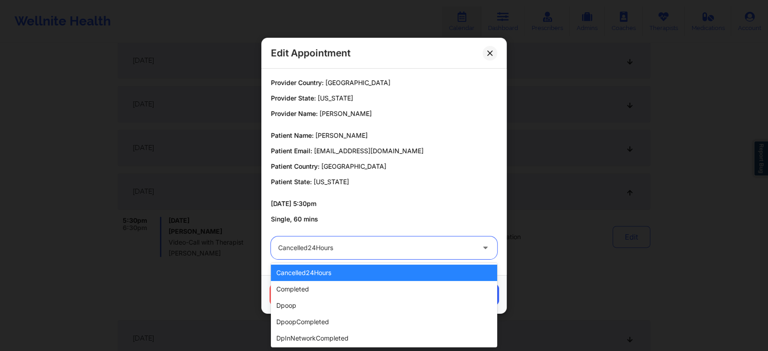
click at [342, 251] on div at bounding box center [376, 247] width 196 height 11
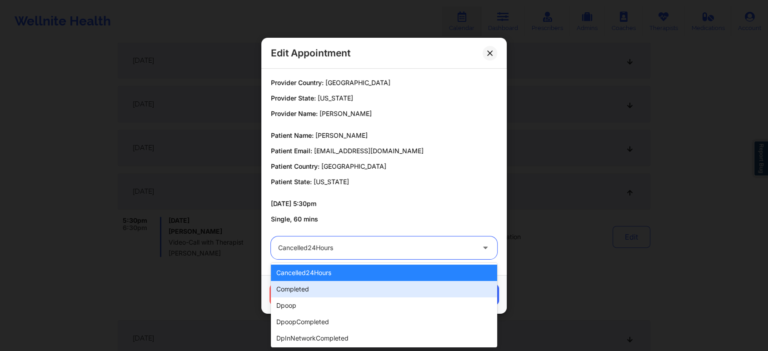
click at [334, 284] on div "completed" at bounding box center [384, 289] width 226 height 16
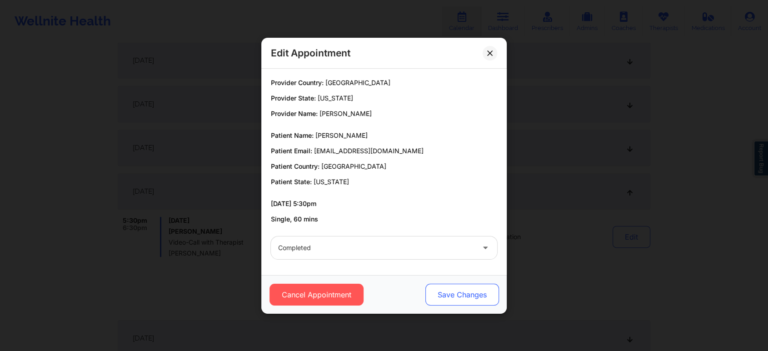
click at [455, 300] on button "Save Changes" at bounding box center [462, 295] width 74 height 22
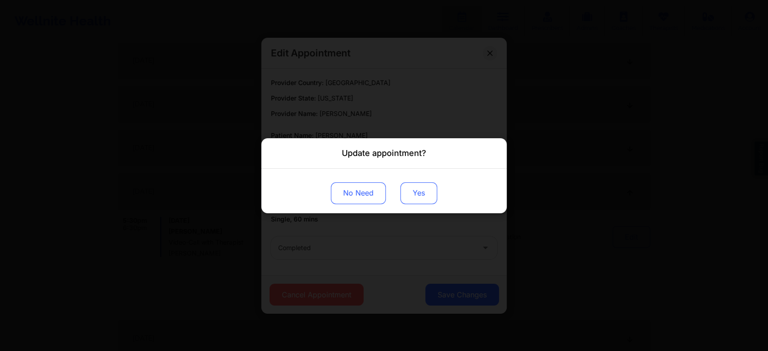
click at [421, 195] on button "Yes" at bounding box center [418, 193] width 37 height 22
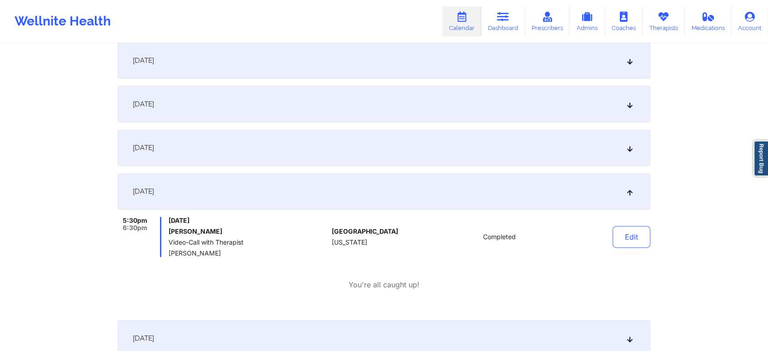
scroll to position [0, 0]
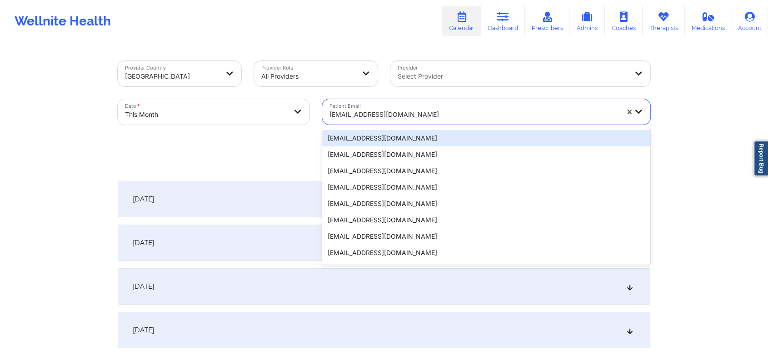
click at [432, 106] on div "[EMAIL_ADDRESS][DOMAIN_NAME]" at bounding box center [473, 115] width 289 height 20
paste input "[EMAIL_ADDRESS][DOMAIN_NAME]"
type input "[EMAIL_ADDRESS][DOMAIN_NAME]"
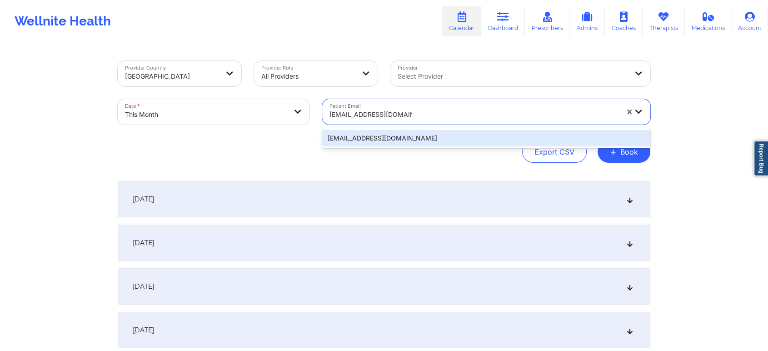
click at [410, 139] on div "[EMAIL_ADDRESS][DOMAIN_NAME]" at bounding box center [486, 138] width 328 height 16
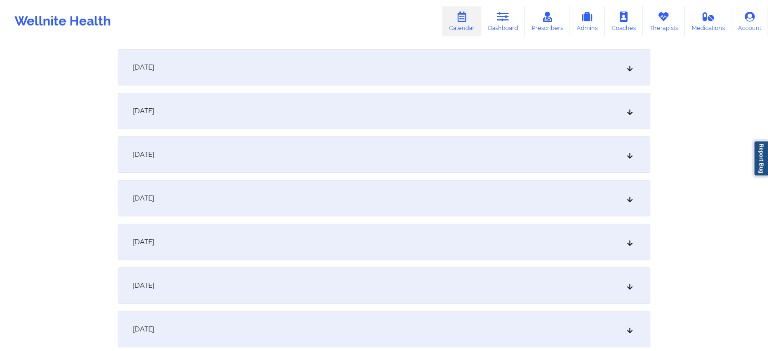
scroll to position [193, 0]
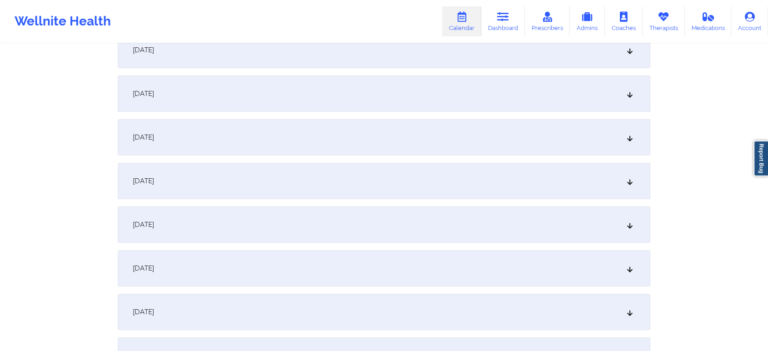
click at [436, 313] on div "[DATE]" at bounding box center [384, 312] width 533 height 36
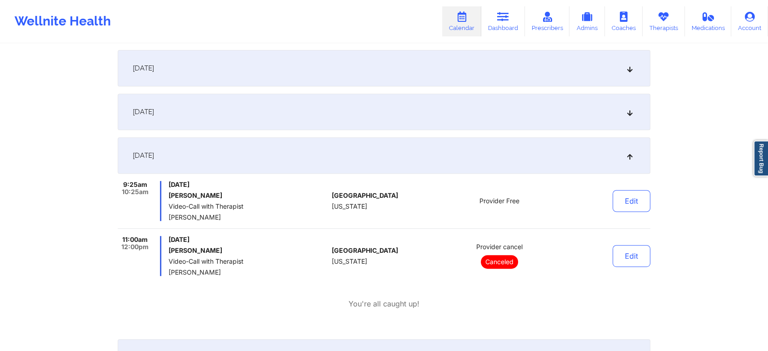
scroll to position [355, 0]
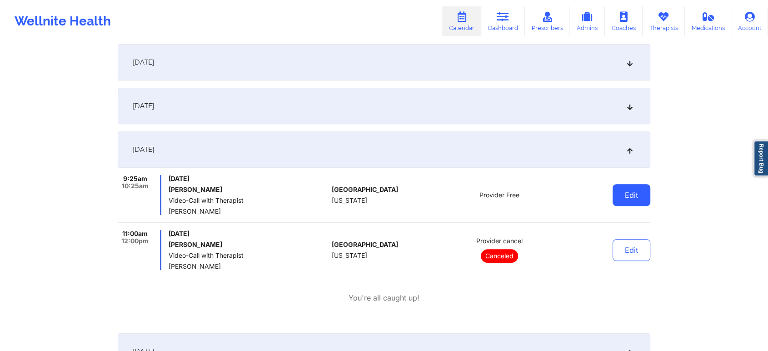
click at [636, 197] on button "Edit" at bounding box center [631, 195] width 38 height 22
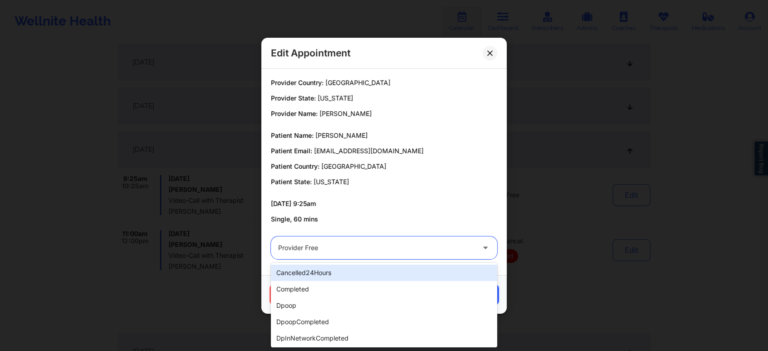
click at [371, 249] on div at bounding box center [376, 247] width 196 height 11
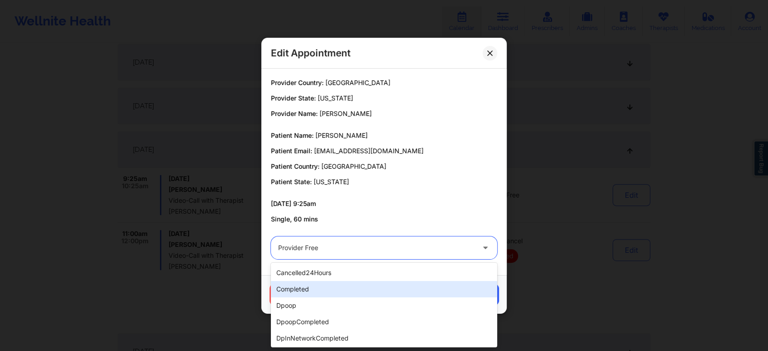
click at [333, 284] on div "completed" at bounding box center [384, 289] width 226 height 16
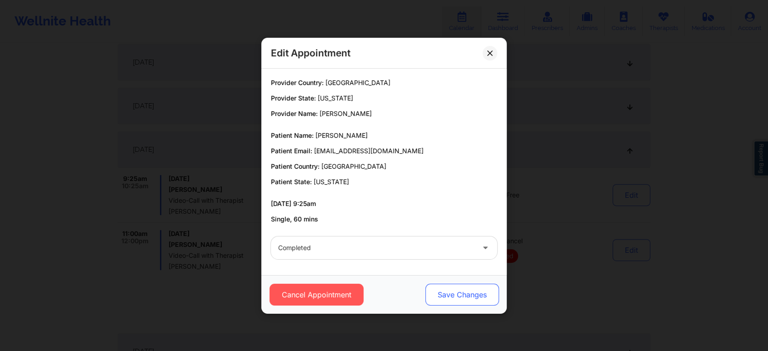
click at [438, 304] on button "Save Changes" at bounding box center [462, 295] width 74 height 22
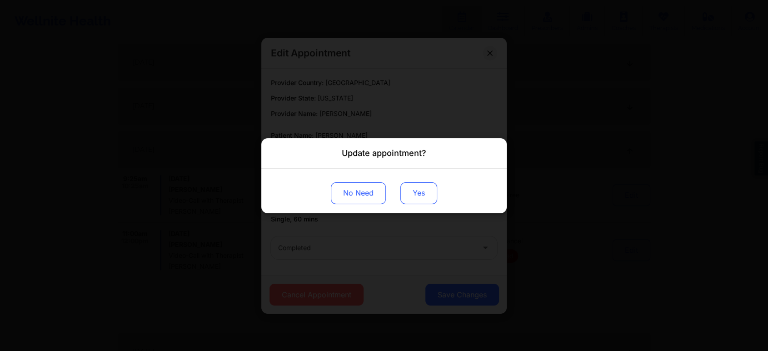
click at [426, 193] on button "Yes" at bounding box center [418, 193] width 37 height 22
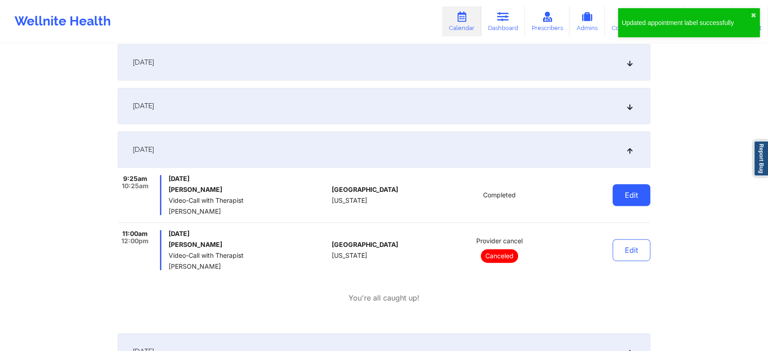
click at [634, 196] on button "Edit" at bounding box center [631, 195] width 38 height 22
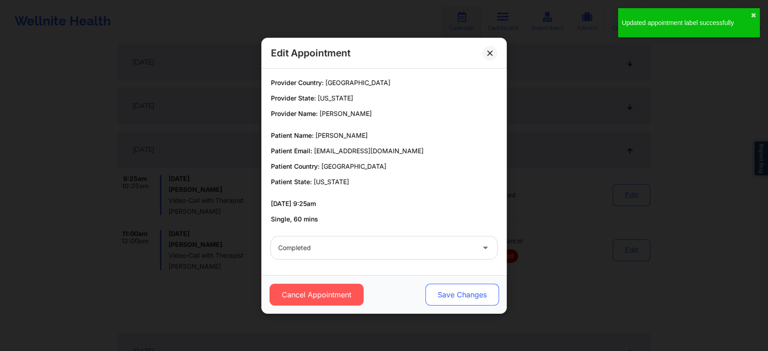
click at [454, 290] on button "Save Changes" at bounding box center [462, 295] width 74 height 22
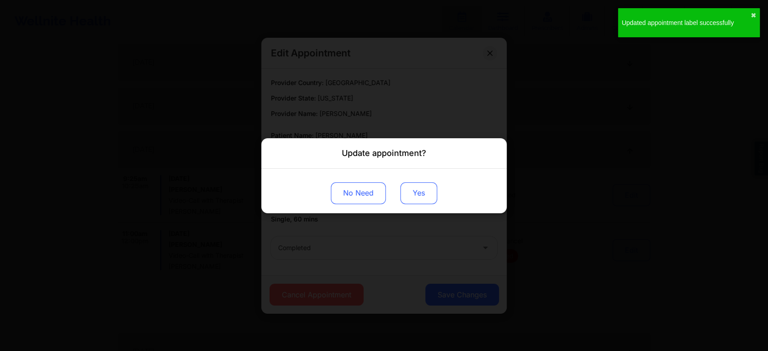
click at [407, 187] on button "Yes" at bounding box center [418, 193] width 37 height 22
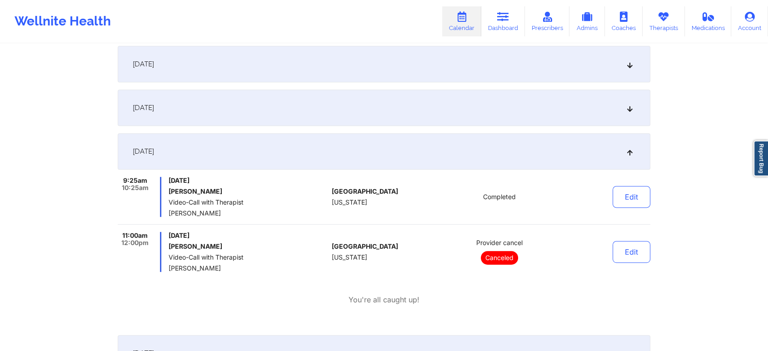
scroll to position [0, 0]
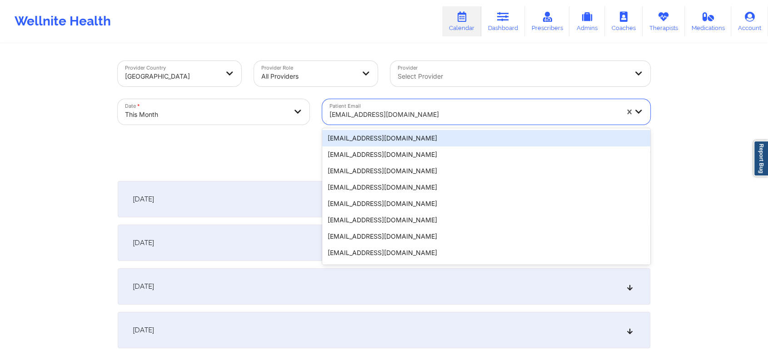
click at [388, 119] on div at bounding box center [473, 114] width 289 height 11
paste input "[PERSON_NAME][EMAIL_ADDRESS][DOMAIN_NAME]"
type input "[PERSON_NAME][EMAIL_ADDRESS][DOMAIN_NAME]"
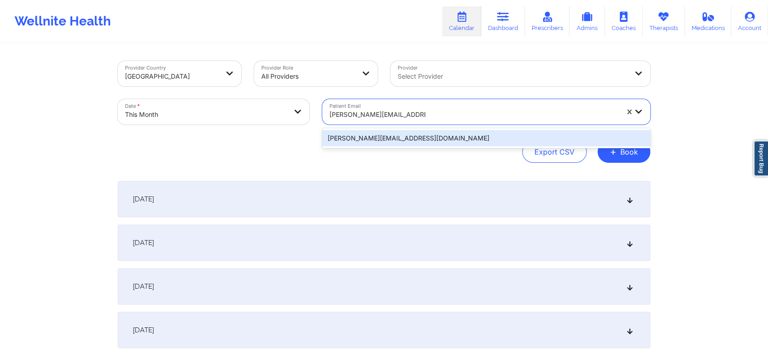
click at [422, 129] on div "[PERSON_NAME][EMAIL_ADDRESS][DOMAIN_NAME]" at bounding box center [486, 138] width 328 height 20
click at [482, 134] on div "[PERSON_NAME][EMAIL_ADDRESS][DOMAIN_NAME]" at bounding box center [486, 138] width 328 height 16
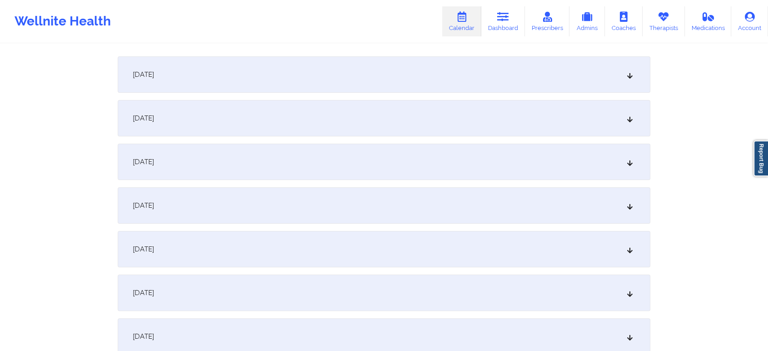
scroll to position [134, 0]
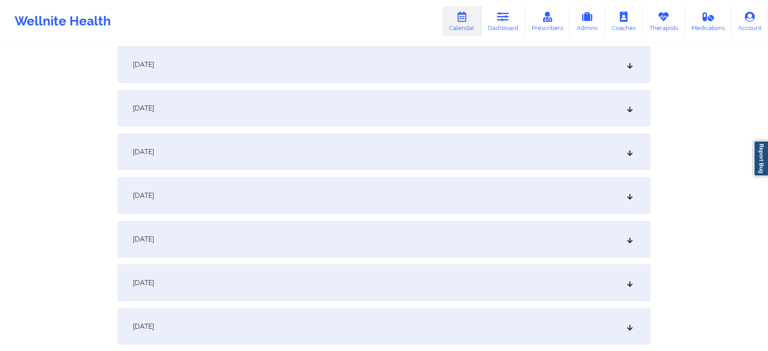
click at [409, 312] on div "[DATE]" at bounding box center [384, 326] width 533 height 36
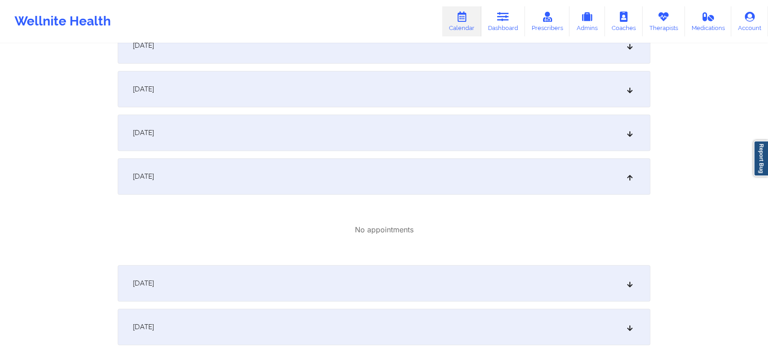
click at [453, 293] on div "[DATE]" at bounding box center [384, 283] width 533 height 36
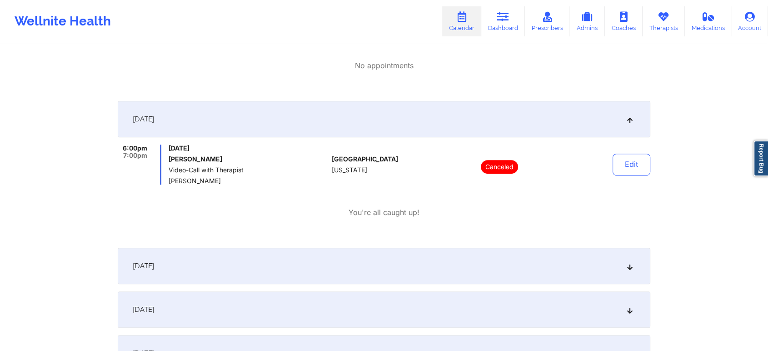
scroll to position [0, 0]
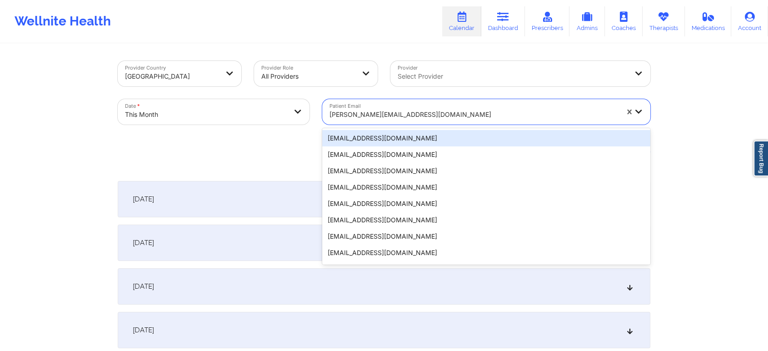
click at [429, 121] on div "[PERSON_NAME][EMAIL_ADDRESS][DOMAIN_NAME]" at bounding box center [473, 115] width 289 height 20
paste input "[EMAIL_ADDRESS][DOMAIN_NAME]"
type input "[EMAIL_ADDRESS][DOMAIN_NAME]"
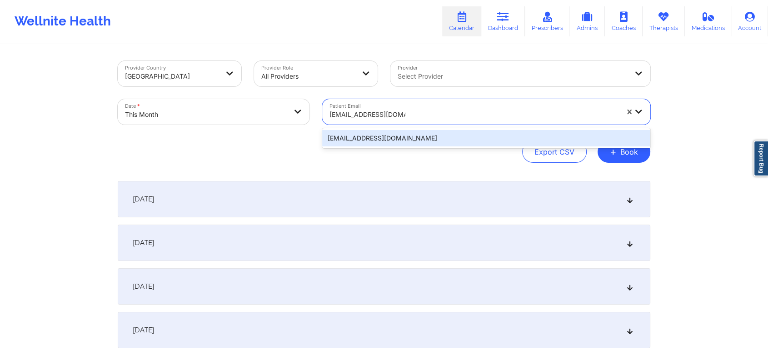
click at [452, 139] on div "[EMAIL_ADDRESS][DOMAIN_NAME]" at bounding box center [486, 138] width 328 height 16
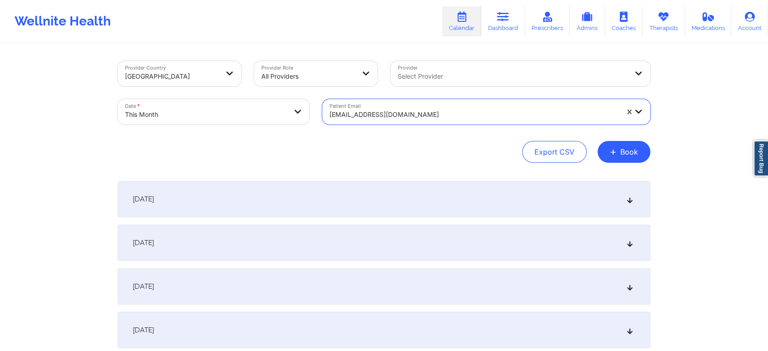
scroll to position [199, 0]
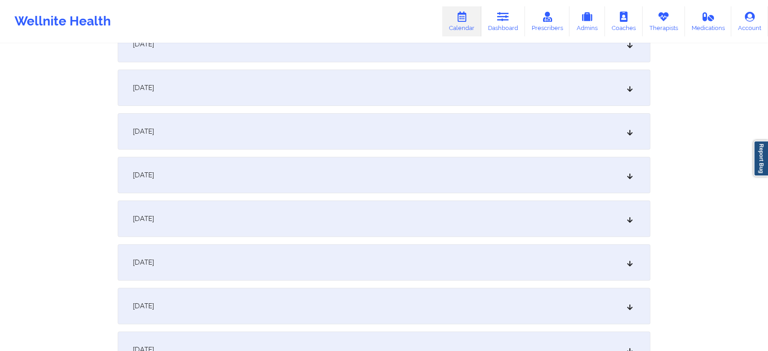
click at [383, 316] on div "[DATE]" at bounding box center [384, 306] width 533 height 36
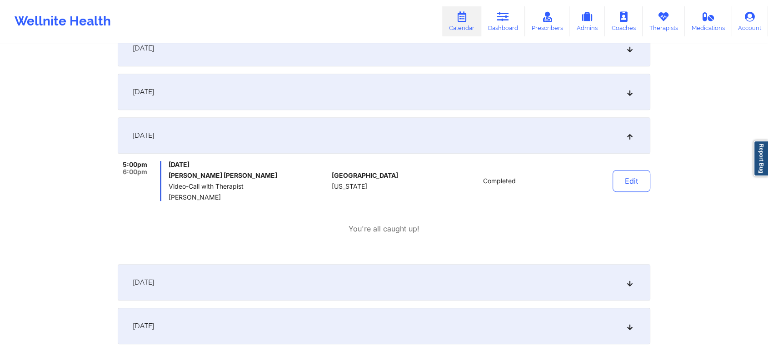
scroll to position [375, 0]
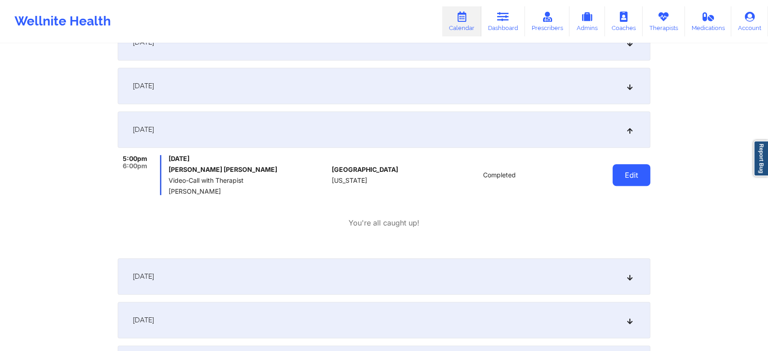
click at [644, 174] on button "Edit" at bounding box center [631, 175] width 38 height 22
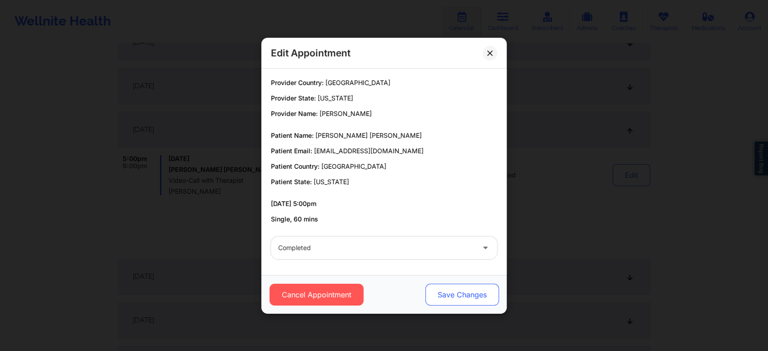
click at [445, 293] on button "Save Changes" at bounding box center [462, 295] width 74 height 22
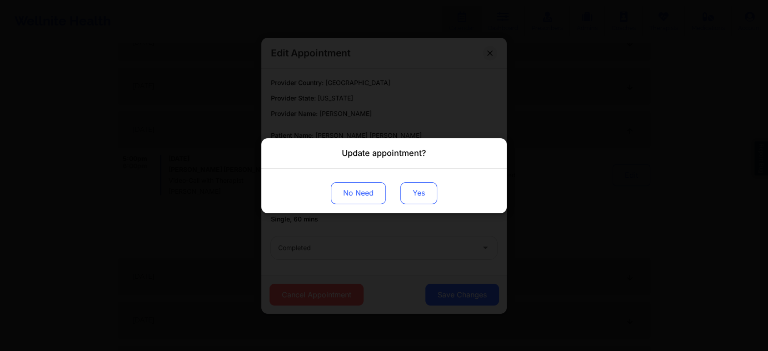
click at [411, 192] on button "Yes" at bounding box center [418, 193] width 37 height 22
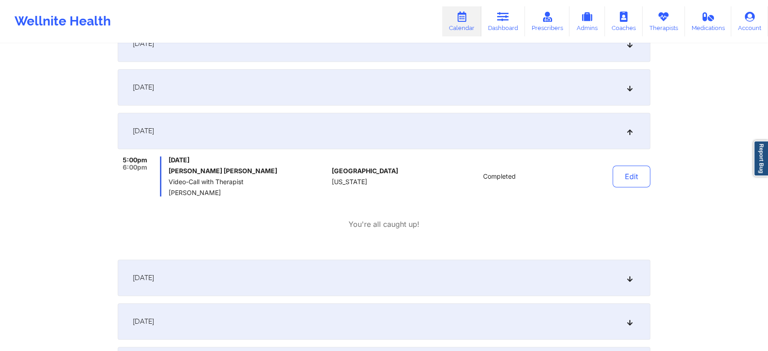
scroll to position [40, 0]
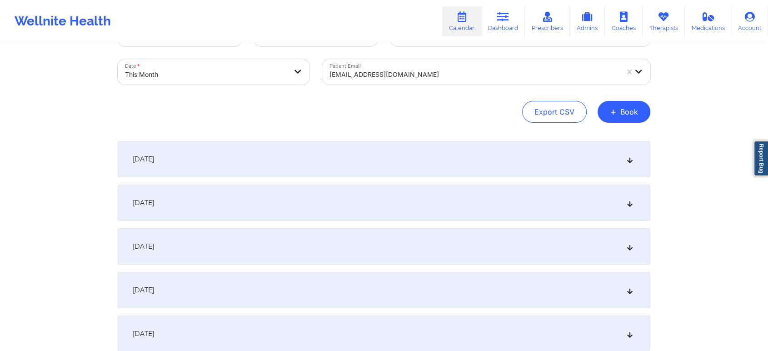
click at [386, 72] on div at bounding box center [473, 74] width 289 height 11
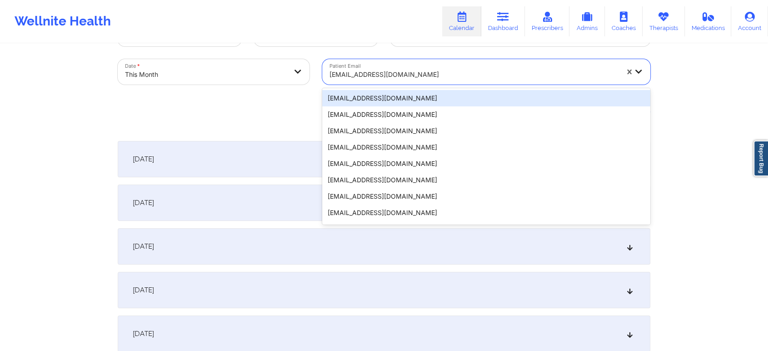
paste input "[EMAIL_ADDRESS][DOMAIN_NAME]"
type input "[EMAIL_ADDRESS][DOMAIN_NAME]"
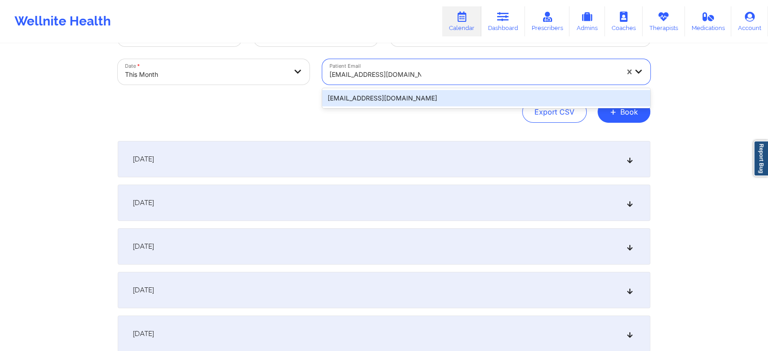
click at [487, 102] on div "[EMAIL_ADDRESS][DOMAIN_NAME]" at bounding box center [486, 98] width 328 height 16
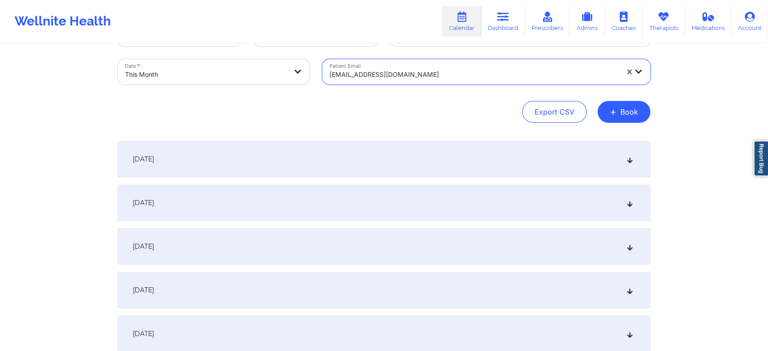
scroll to position [278, 0]
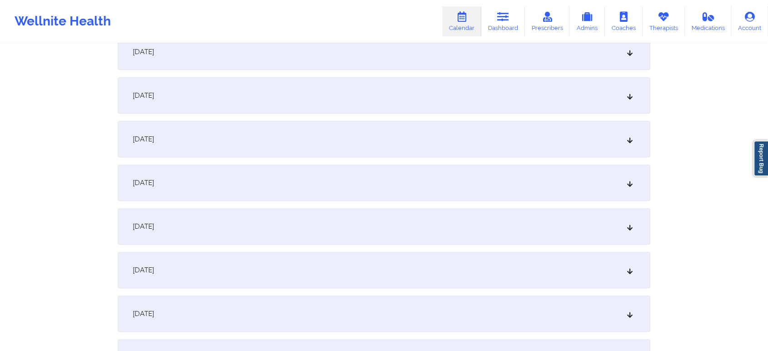
click at [443, 240] on div "[DATE]" at bounding box center [384, 226] width 533 height 36
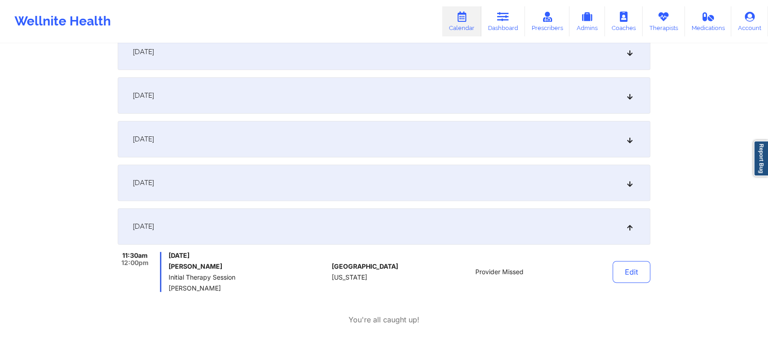
scroll to position [0, 0]
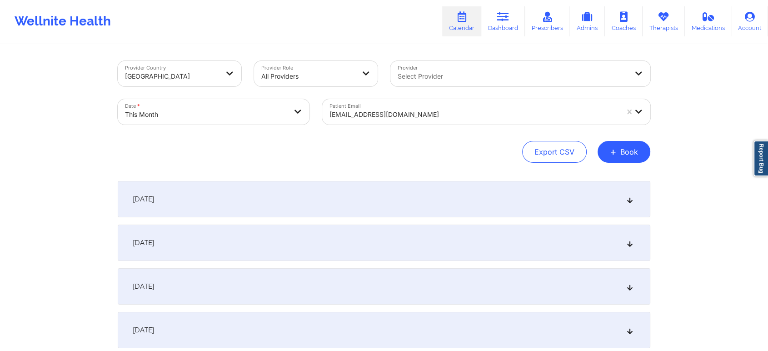
click at [447, 115] on div at bounding box center [473, 114] width 289 height 11
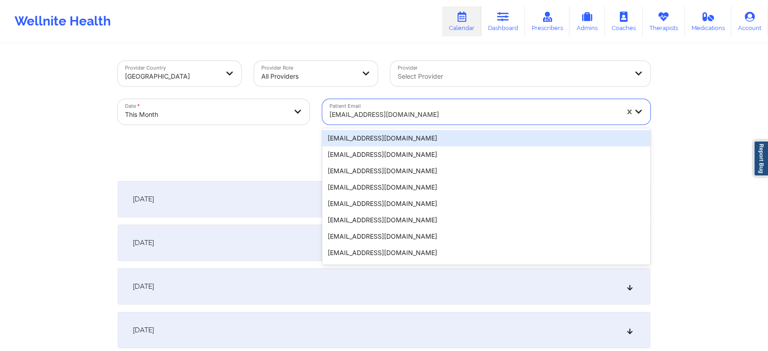
paste input "[EMAIL_ADDRESS][DOMAIN_NAME]"
type input "[EMAIL_ADDRESS][DOMAIN_NAME]"
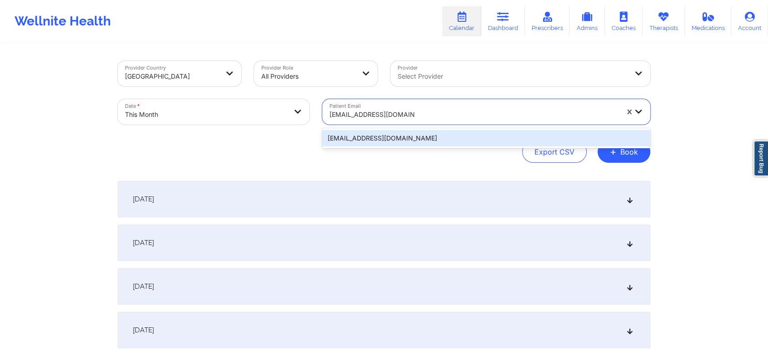
click at [411, 142] on div "[EMAIL_ADDRESS][DOMAIN_NAME]" at bounding box center [486, 138] width 328 height 16
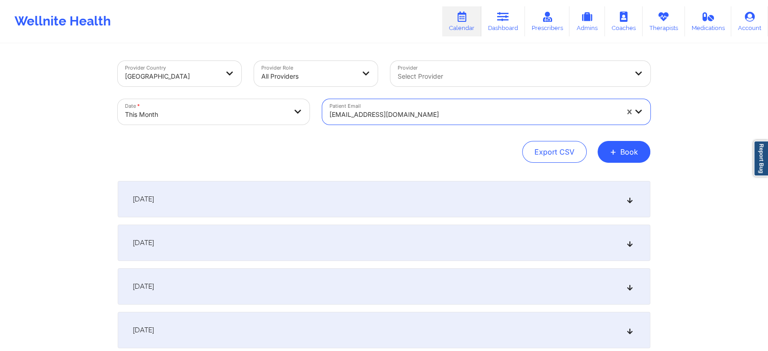
click at [438, 122] on div "[EMAIL_ADDRESS][DOMAIN_NAME]" at bounding box center [473, 115] width 289 height 20
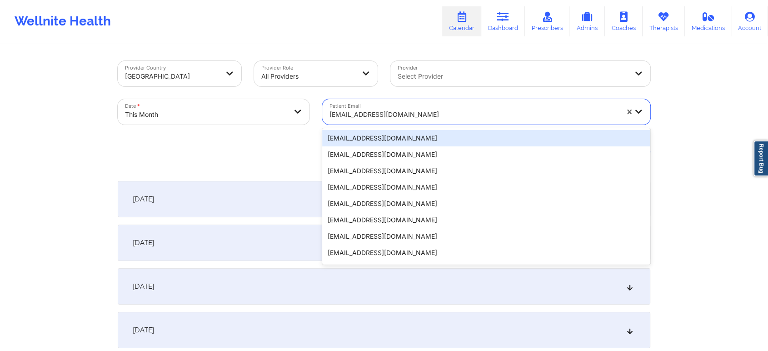
paste
type input "[EMAIL_ADDRESS][DOMAIN_NAME]"
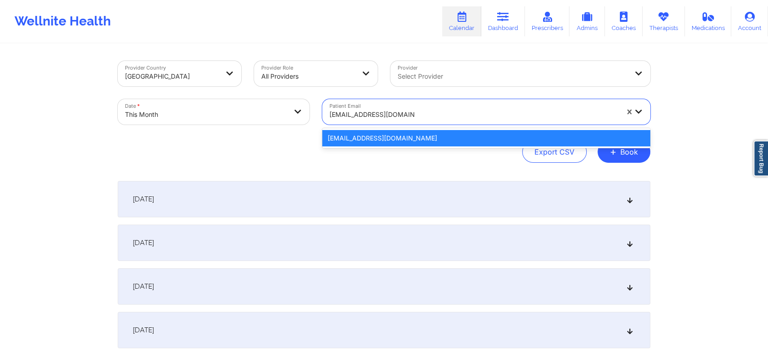
click at [419, 133] on div "[EMAIL_ADDRESS][DOMAIN_NAME]" at bounding box center [486, 138] width 328 height 16
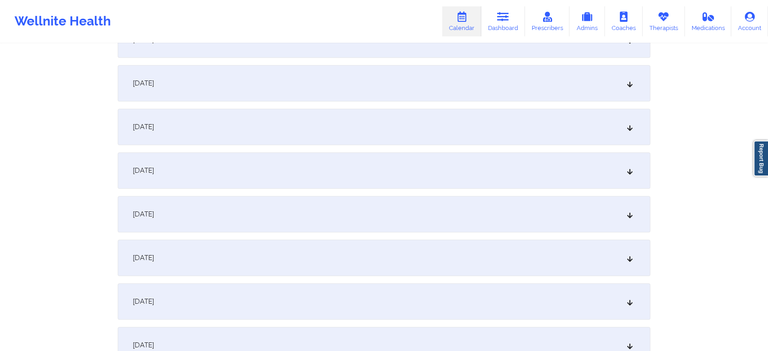
scroll to position [379, 0]
click at [503, 135] on div "[DATE]" at bounding box center [384, 125] width 533 height 36
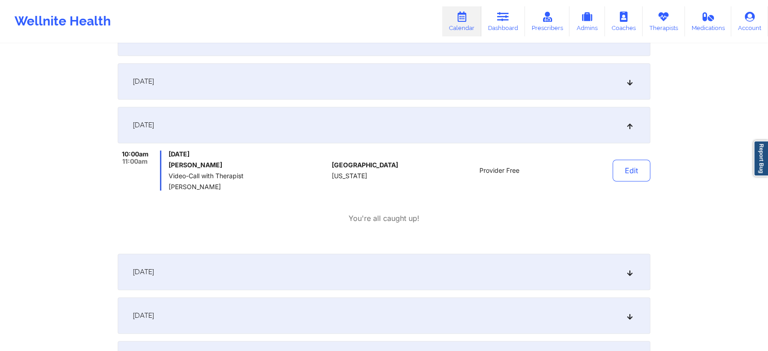
scroll to position [96, 0]
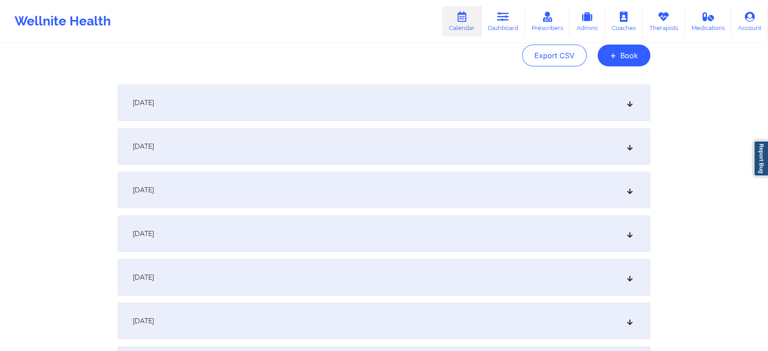
click at [464, 105] on div "[DATE]" at bounding box center [384, 103] width 533 height 36
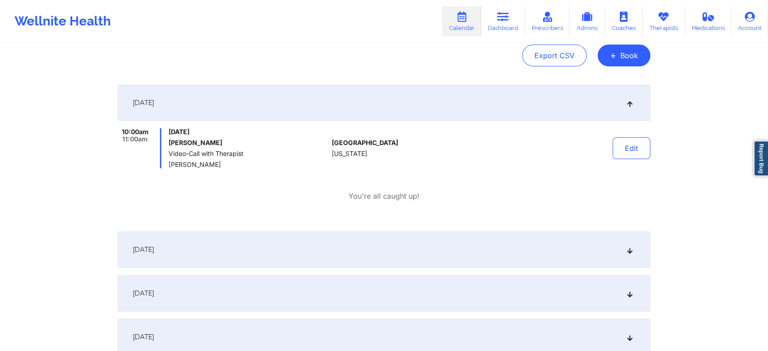
click at [473, 242] on div "[DATE]" at bounding box center [384, 249] width 533 height 36
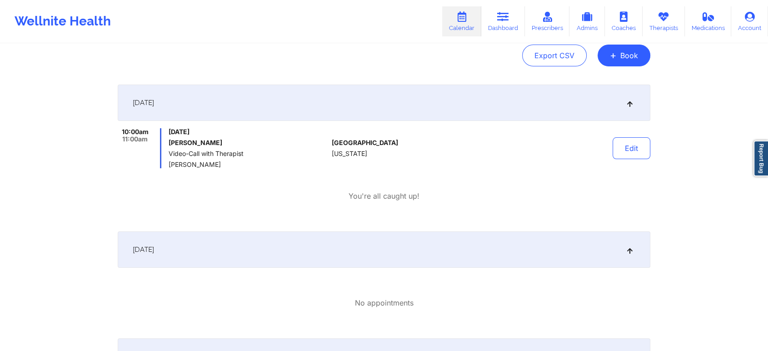
scroll to position [390, 0]
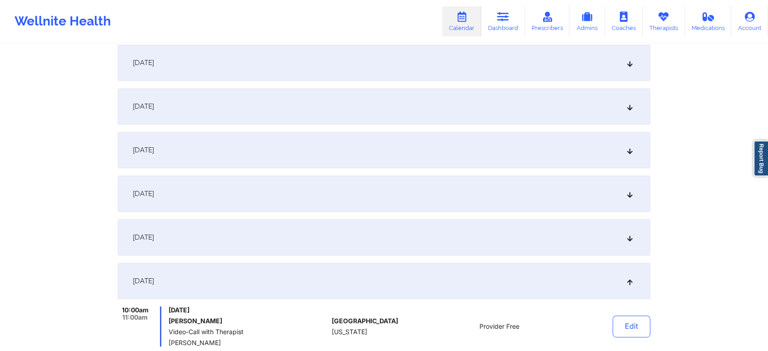
click at [583, 106] on div "[DATE]" at bounding box center [384, 106] width 533 height 36
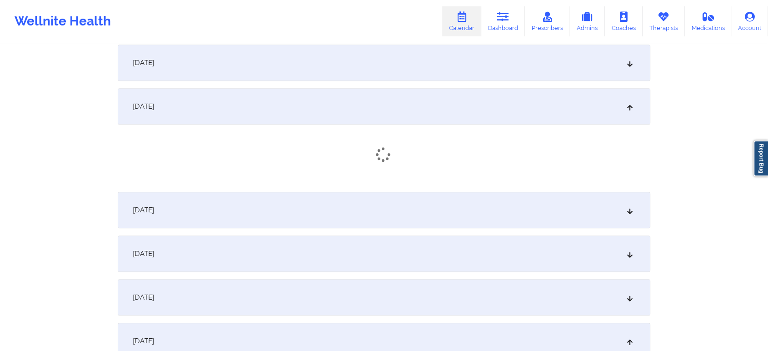
click at [513, 68] on div "[DATE]" at bounding box center [384, 63] width 533 height 36
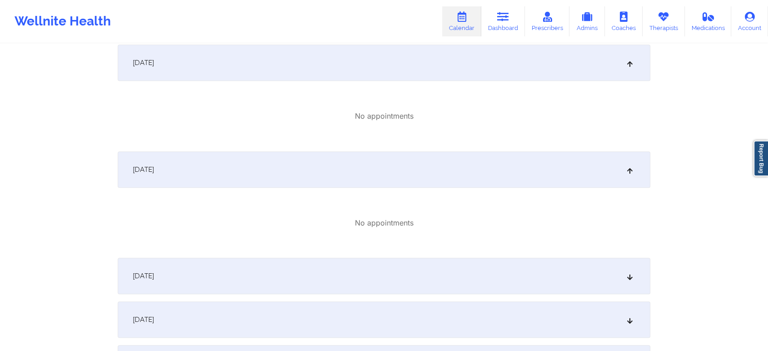
click at [552, 275] on div "[DATE]" at bounding box center [384, 276] width 533 height 36
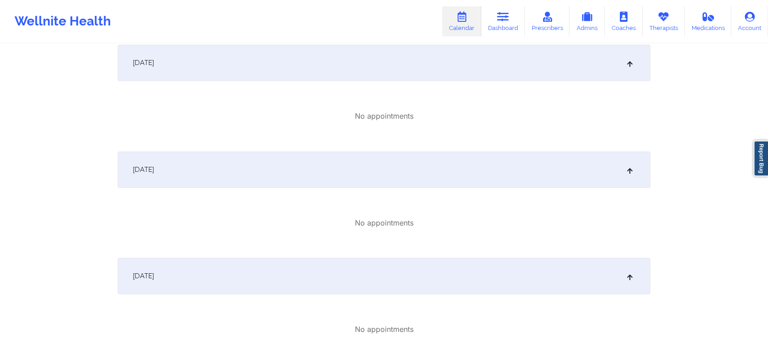
scroll to position [505, 0]
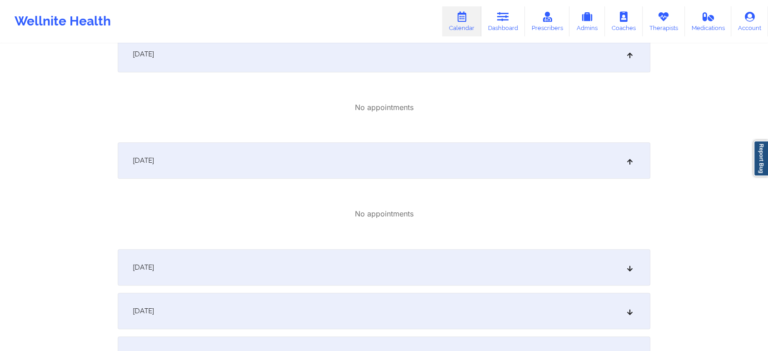
click at [531, 264] on div "[DATE]" at bounding box center [384, 267] width 533 height 36
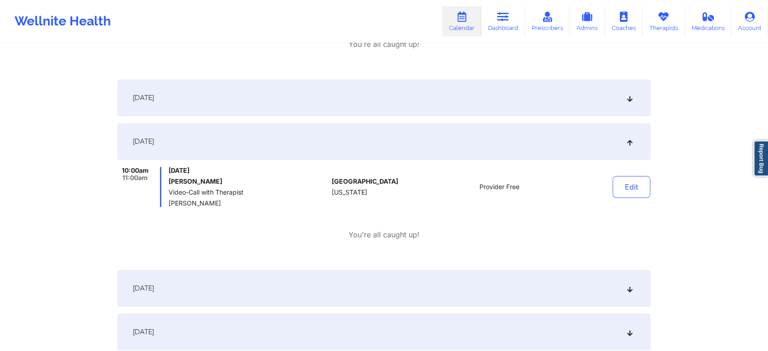
scroll to position [844, 0]
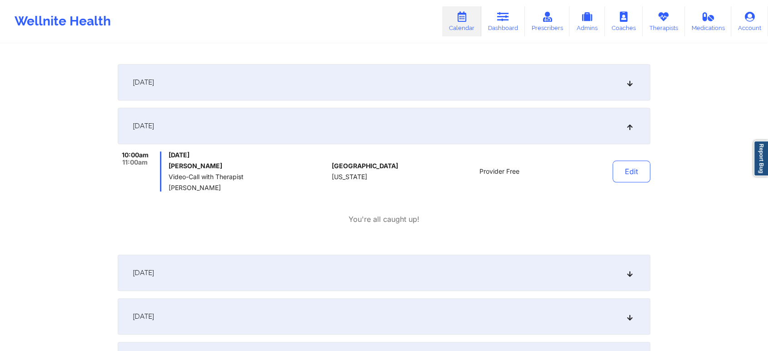
click at [474, 95] on div "[DATE]" at bounding box center [384, 82] width 533 height 36
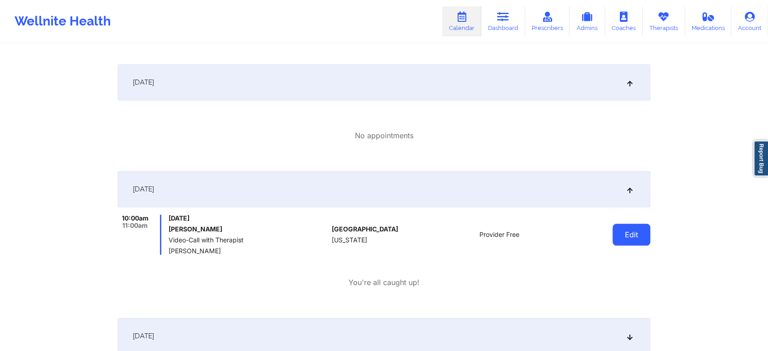
click at [640, 233] on button "Edit" at bounding box center [631, 235] width 38 height 22
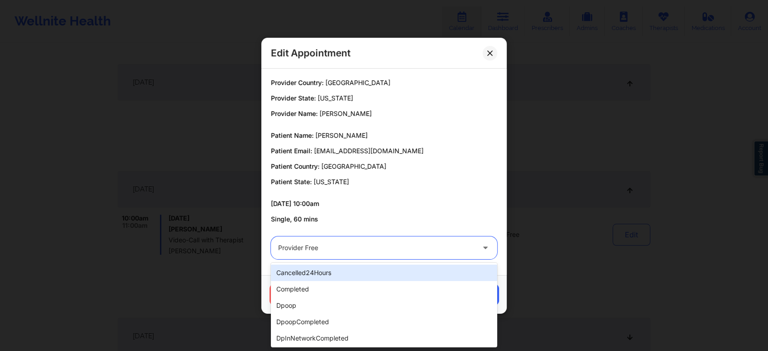
drag, startPoint x: 292, startPoint y: 253, endPoint x: 306, endPoint y: 301, distance: 50.2
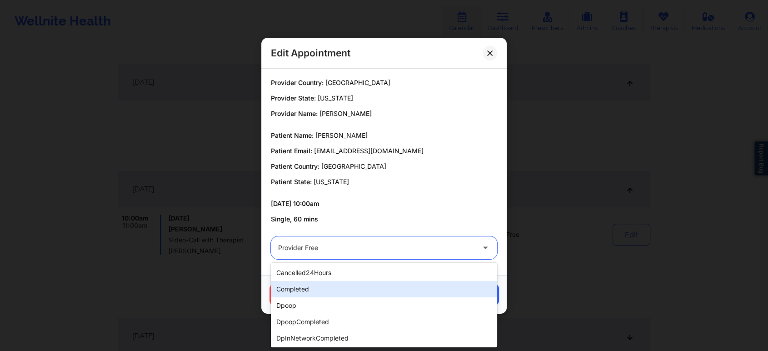
click at [327, 291] on div "completed" at bounding box center [384, 289] width 226 height 16
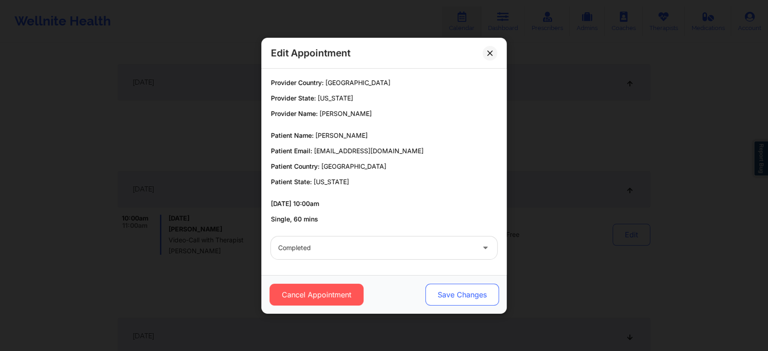
drag, startPoint x: 428, startPoint y: 304, endPoint x: 445, endPoint y: 299, distance: 17.8
click at [445, 299] on div "Cancel Appointment Save Changes" at bounding box center [384, 295] width 233 height 22
click at [445, 299] on button "Save Changes" at bounding box center [462, 295] width 74 height 22
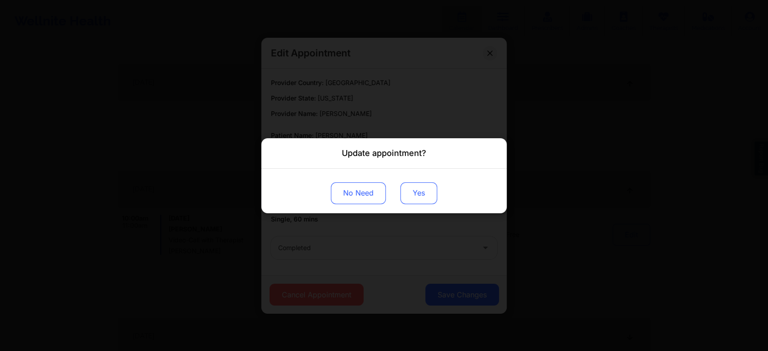
click at [413, 194] on button "Yes" at bounding box center [418, 193] width 37 height 22
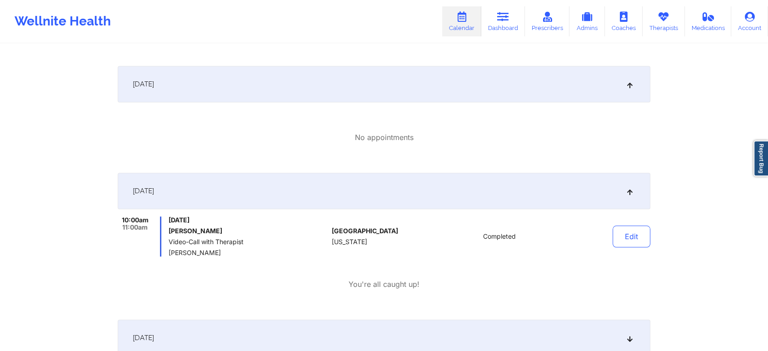
scroll to position [0, 0]
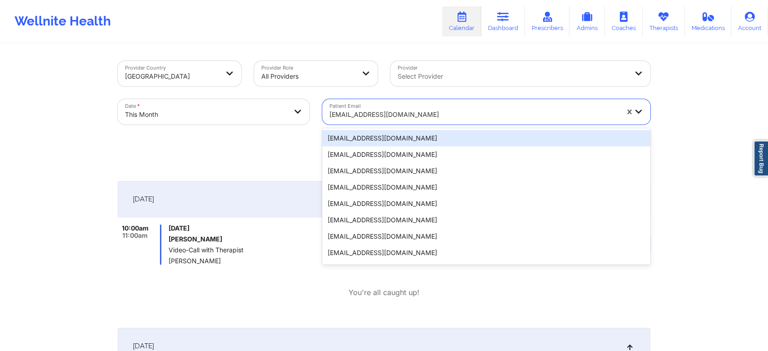
click at [400, 104] on div "[EMAIL_ADDRESS][DOMAIN_NAME]" at bounding box center [470, 111] width 297 height 25
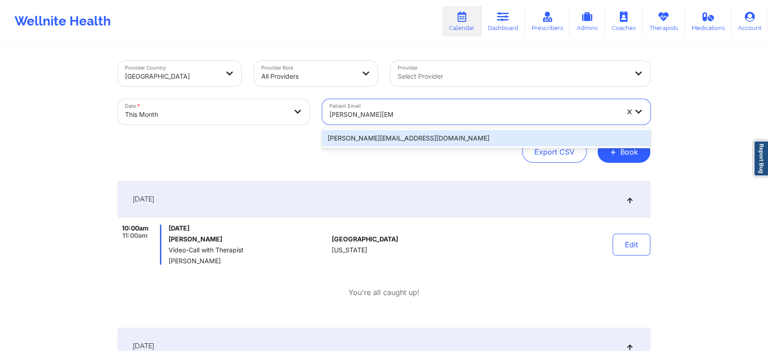
type input "[PERSON_NAME][EMAIL_ADDRESS][DOMAIN_NAME]"
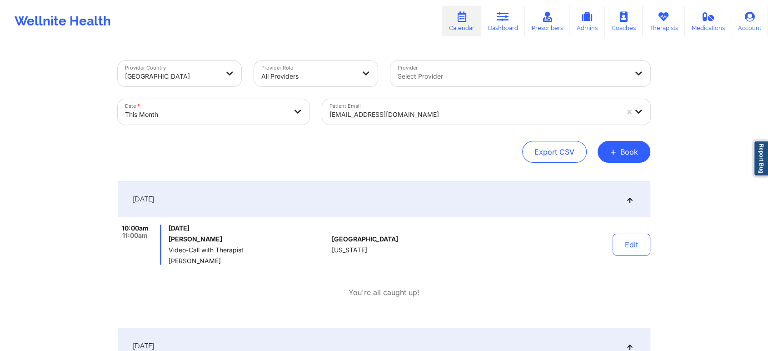
click at [445, 148] on div "Export CSV + Book" at bounding box center [384, 152] width 533 height 22
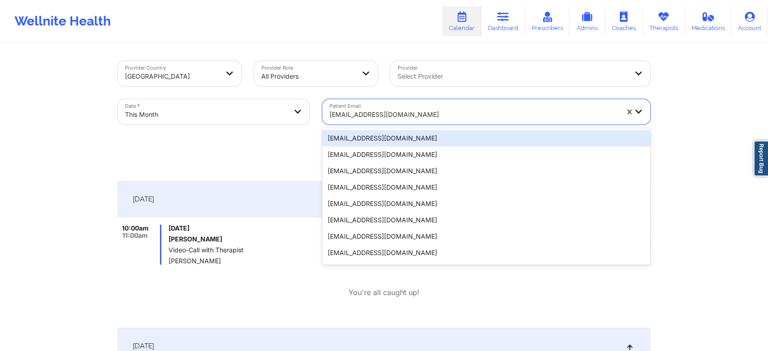
click at [458, 113] on div at bounding box center [473, 114] width 289 height 11
click at [471, 124] on div "Patient Email 20 results available. Use Up and Down to choose options, press En…" at bounding box center [486, 112] width 341 height 38
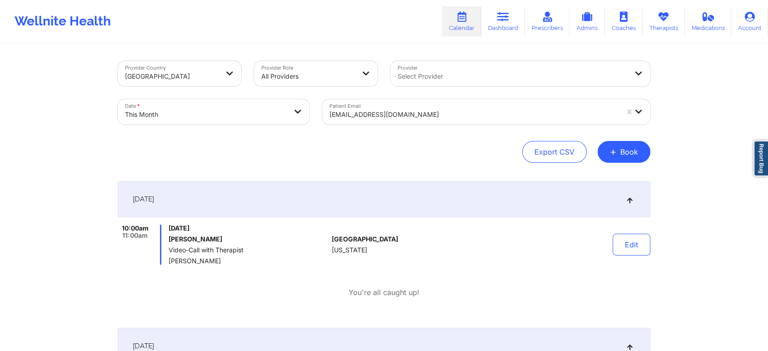
click at [441, 95] on div "Patient Email [EMAIL_ADDRESS][DOMAIN_NAME]" at bounding box center [486, 112] width 341 height 38
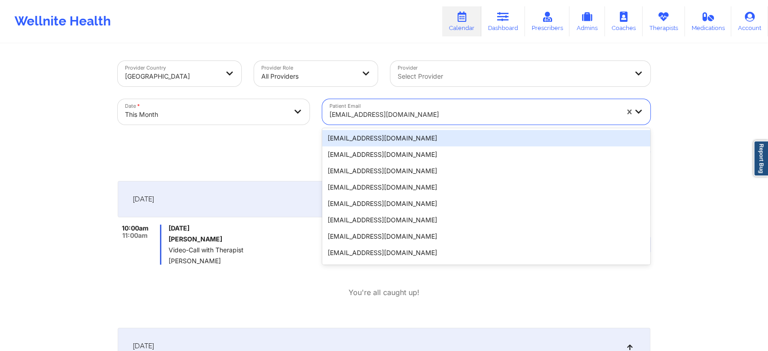
click at [415, 108] on div "[EMAIL_ADDRESS][DOMAIN_NAME]" at bounding box center [473, 115] width 289 height 20
type input "[PERSON_NAME][EMAIL_ADDRESS][DOMAIN_NAME]"
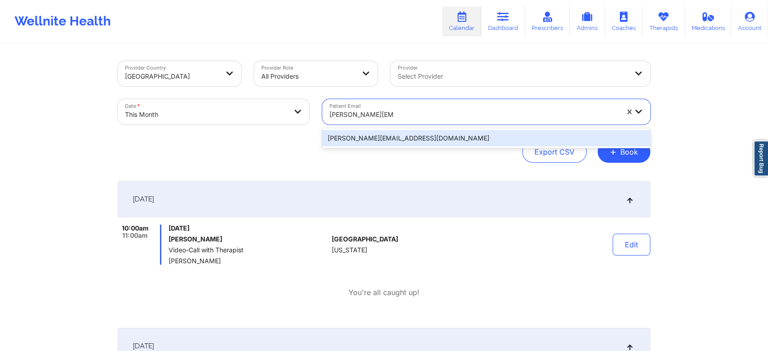
click at [394, 138] on div "[PERSON_NAME][EMAIL_ADDRESS][DOMAIN_NAME]" at bounding box center [486, 138] width 328 height 16
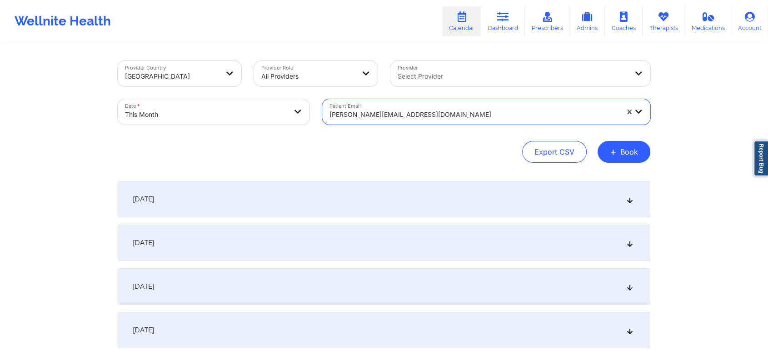
scroll to position [302, 0]
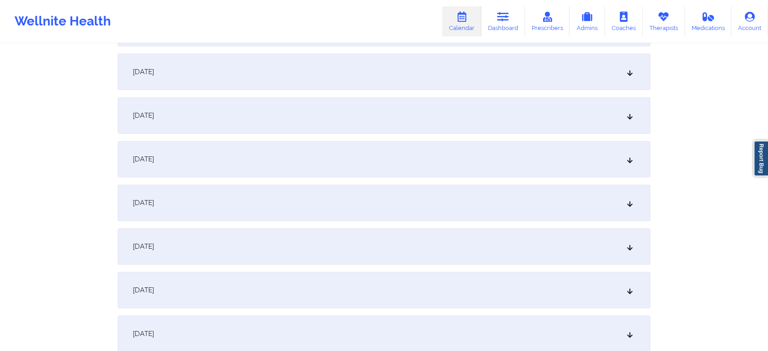
click at [421, 200] on div "[DATE]" at bounding box center [384, 202] width 533 height 36
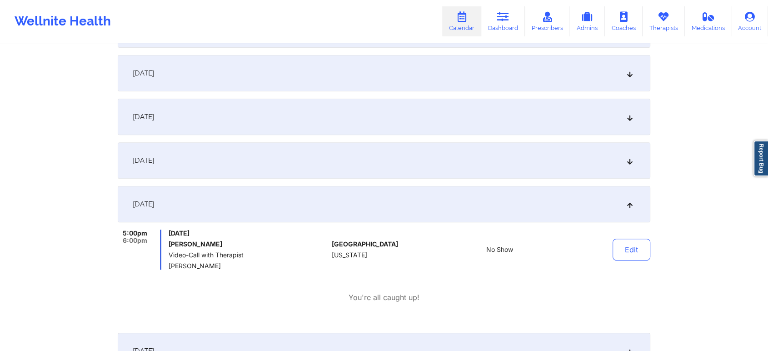
scroll to position [0, 0]
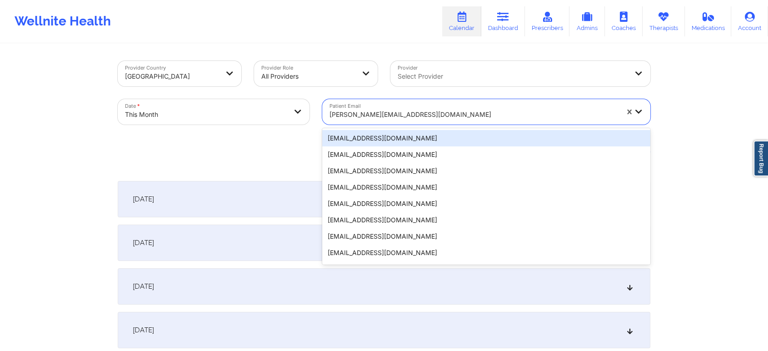
click at [434, 106] on div "[PERSON_NAME][EMAIL_ADDRESS][DOMAIN_NAME]" at bounding box center [473, 115] width 289 height 20
type input "[EMAIL_ADDRESS][DOMAIN_NAME]"
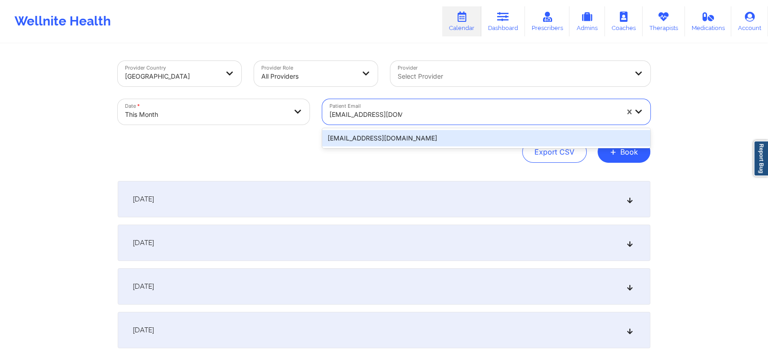
click at [395, 132] on div "[EMAIL_ADDRESS][DOMAIN_NAME]" at bounding box center [486, 138] width 328 height 16
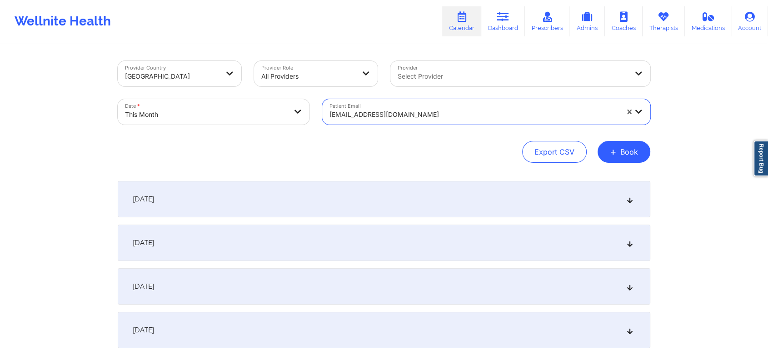
scroll to position [214, 0]
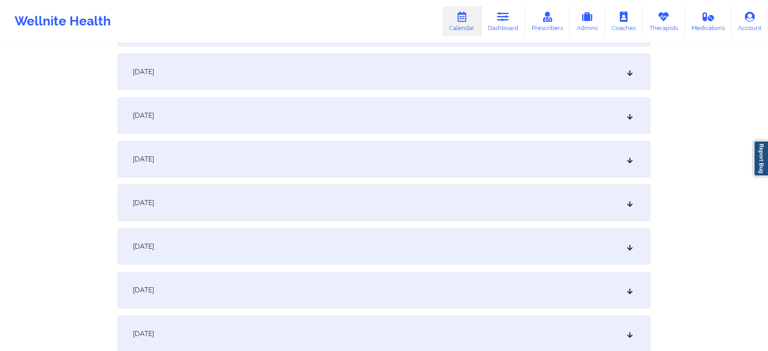
click at [251, 131] on div "[DATE]" at bounding box center [384, 115] width 533 height 36
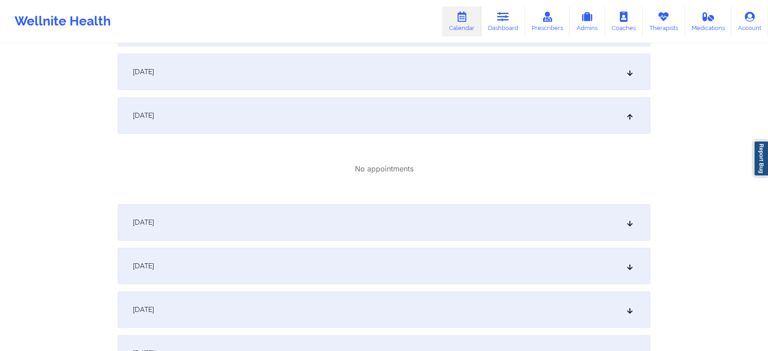
scroll to position [441, 0]
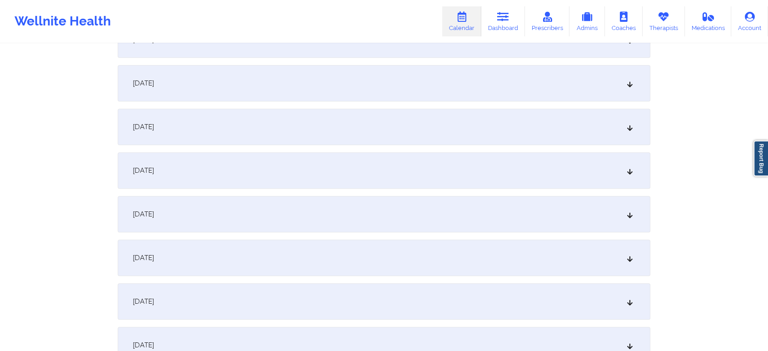
click at [284, 130] on div "[DATE]" at bounding box center [384, 127] width 533 height 36
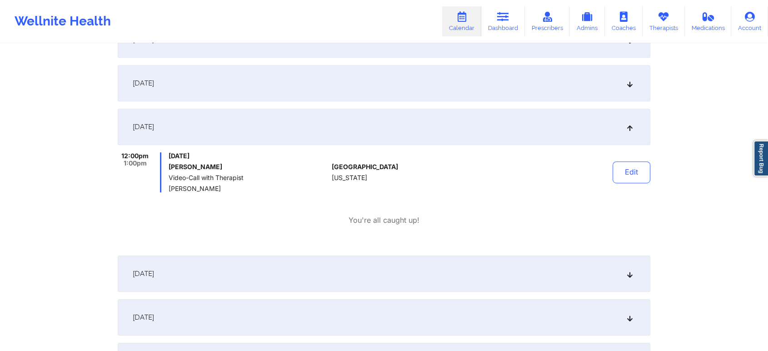
click at [289, 98] on div "[DATE]" at bounding box center [384, 83] width 533 height 36
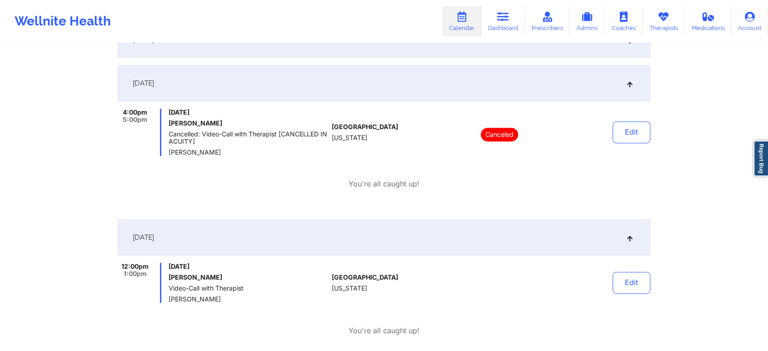
scroll to position [599, 0]
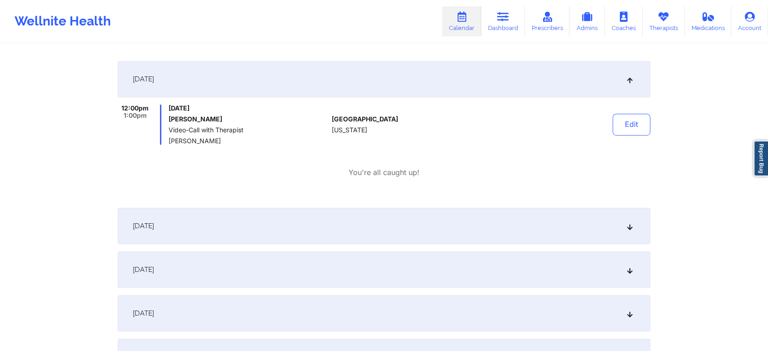
click at [625, 222] on div "[DATE]" at bounding box center [384, 226] width 533 height 36
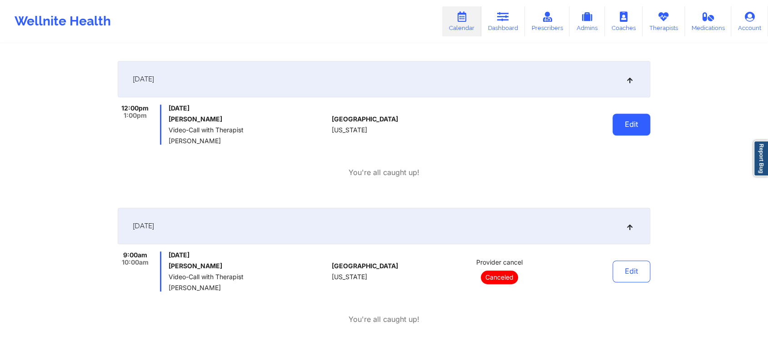
click at [627, 123] on button "Edit" at bounding box center [631, 125] width 38 height 22
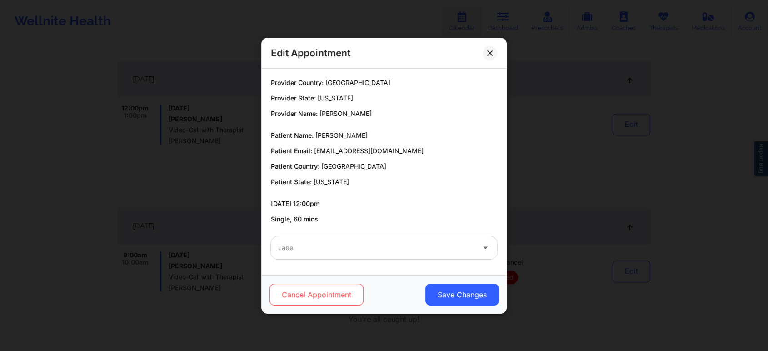
click at [326, 287] on button "Cancel Appointment" at bounding box center [316, 295] width 94 height 22
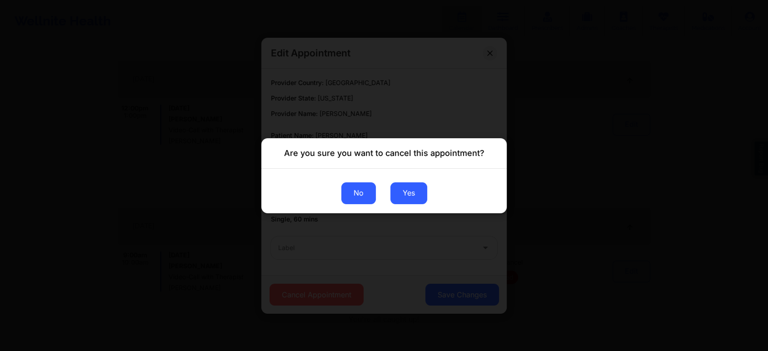
click at [356, 198] on button "No" at bounding box center [358, 193] width 35 height 22
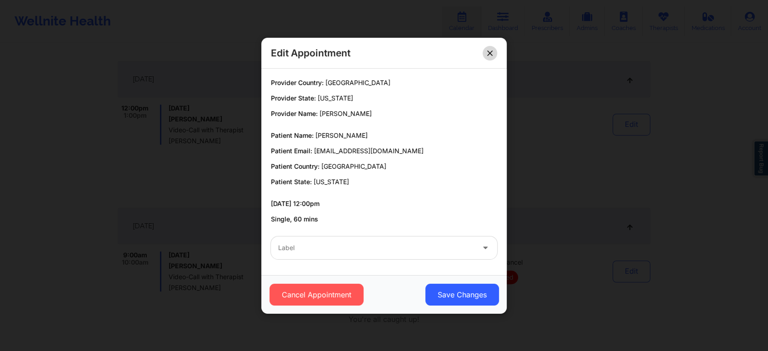
click at [484, 48] on button at bounding box center [490, 52] width 15 height 15
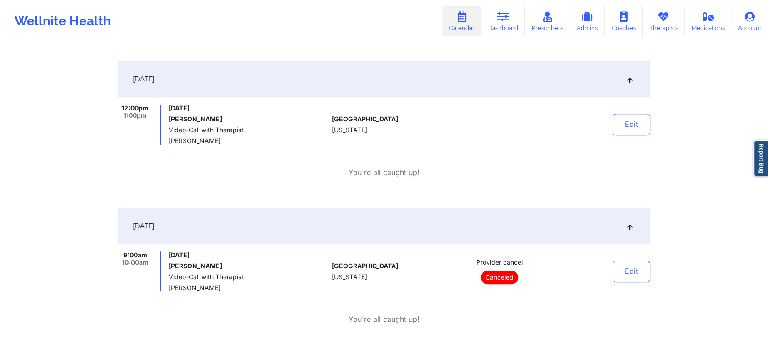
scroll to position [0, 0]
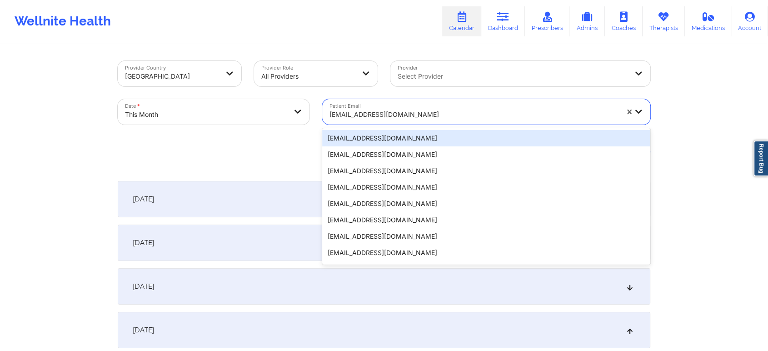
click at [417, 109] on div at bounding box center [473, 114] width 289 height 11
type input "[EMAIL_ADDRESS][DOMAIN_NAME]"
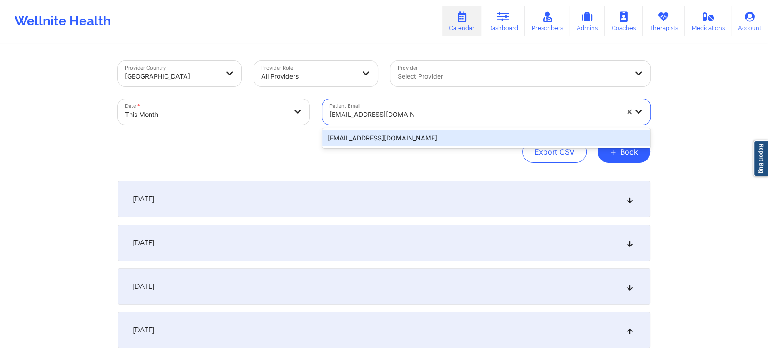
click at [380, 143] on div "[EMAIL_ADDRESS][DOMAIN_NAME]" at bounding box center [486, 138] width 328 height 16
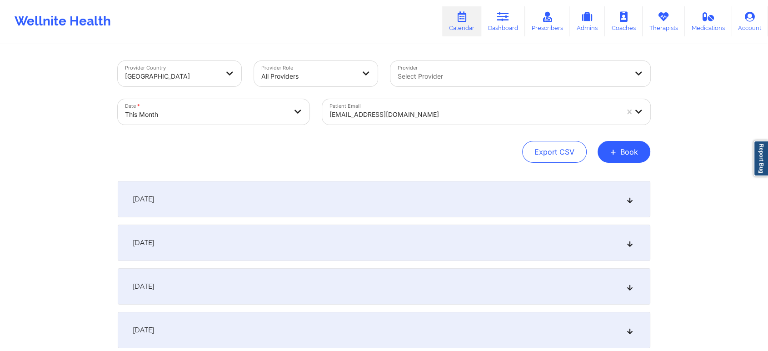
click at [378, 184] on div "[DATE]" at bounding box center [384, 199] width 533 height 36
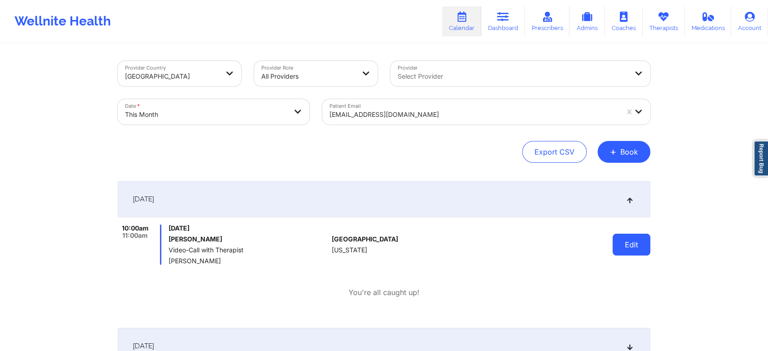
click at [626, 244] on button "Edit" at bounding box center [631, 245] width 38 height 22
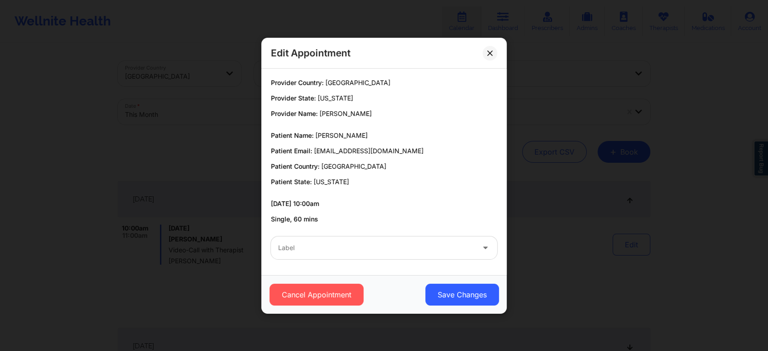
click at [398, 250] on div at bounding box center [376, 247] width 196 height 11
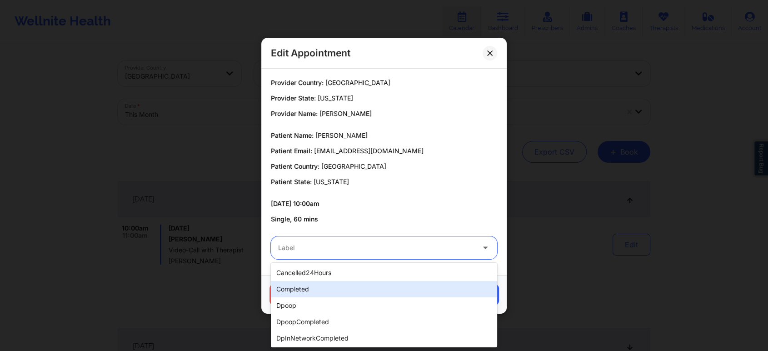
click at [368, 286] on div "completed" at bounding box center [384, 289] width 226 height 16
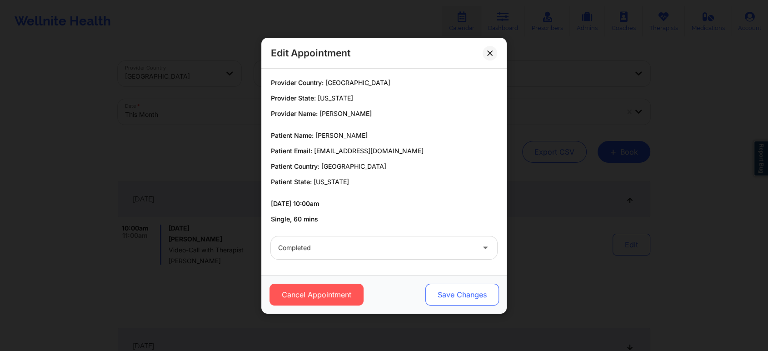
click at [445, 289] on button "Save Changes" at bounding box center [462, 295] width 74 height 22
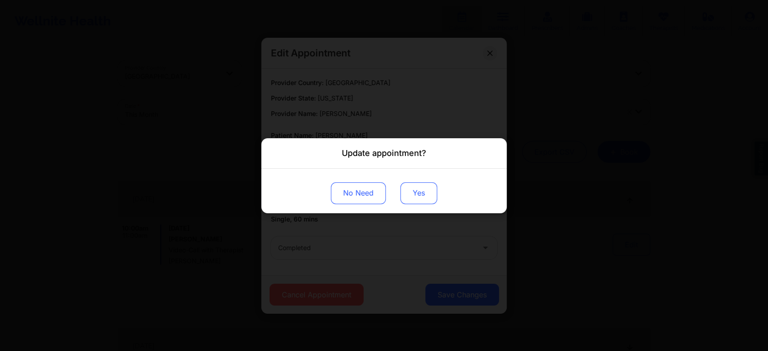
click at [412, 183] on button "Yes" at bounding box center [418, 193] width 37 height 22
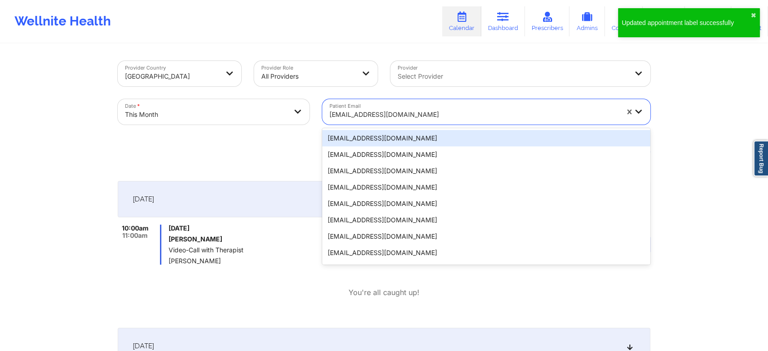
click at [441, 112] on div at bounding box center [473, 114] width 289 height 11
type input "[PERSON_NAME][EMAIL_ADDRESS][DOMAIN_NAME]"
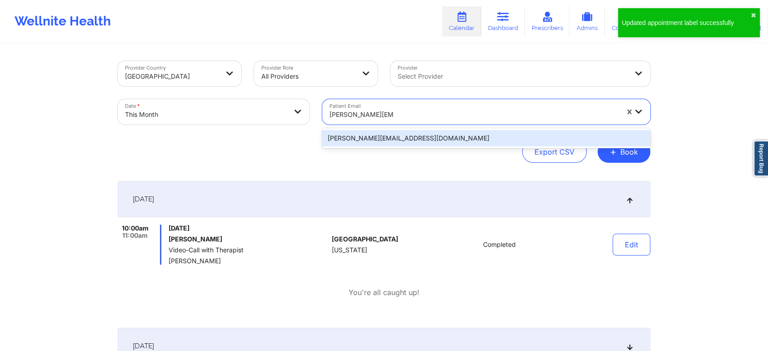
click at [403, 135] on div "[PERSON_NAME][EMAIL_ADDRESS][DOMAIN_NAME]" at bounding box center [486, 138] width 328 height 16
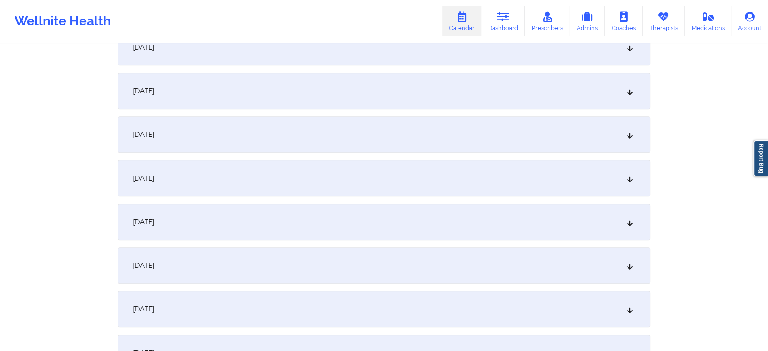
scroll to position [379, 0]
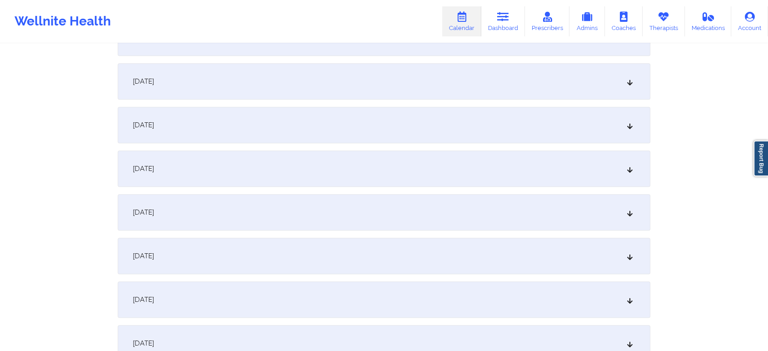
click at [474, 119] on div "[DATE]" at bounding box center [384, 125] width 533 height 36
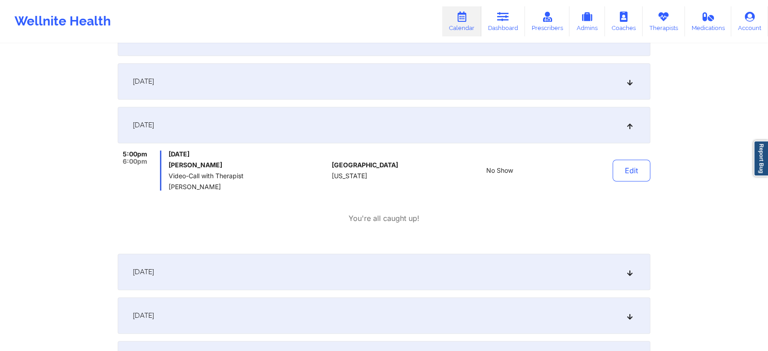
scroll to position [0, 0]
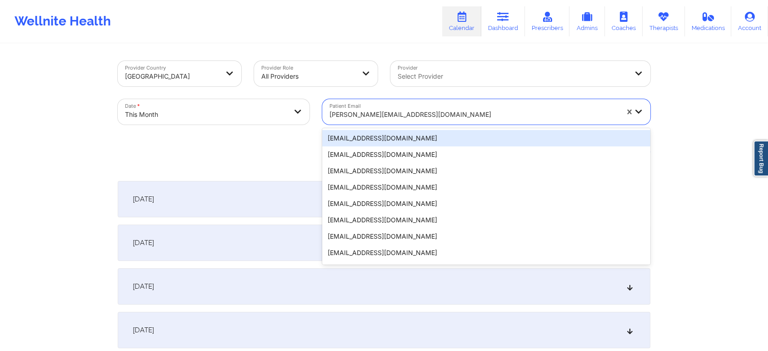
click at [415, 115] on div at bounding box center [473, 114] width 289 height 11
type input "[EMAIL_ADDRESS][DOMAIN_NAME]"
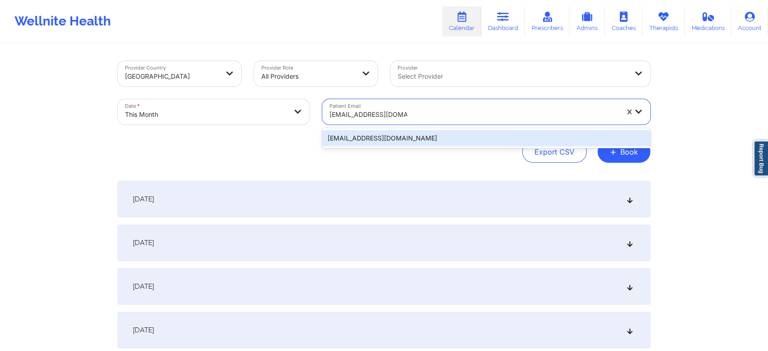
click at [408, 139] on div "[EMAIL_ADDRESS][DOMAIN_NAME]" at bounding box center [486, 138] width 328 height 16
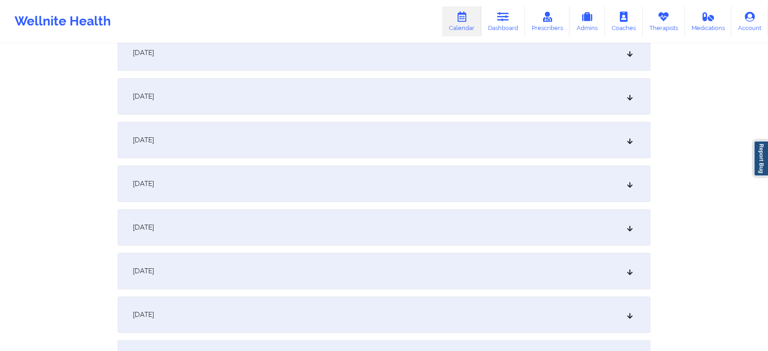
scroll to position [244, 0]
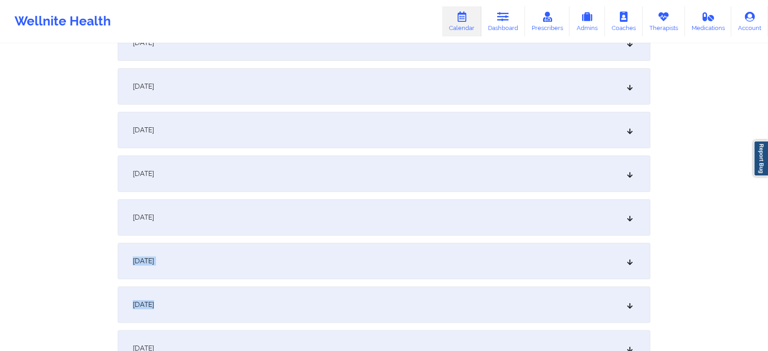
drag, startPoint x: 419, startPoint y: 323, endPoint x: 415, endPoint y: 227, distance: 95.9
click at [411, 248] on div "[DATE]" at bounding box center [384, 261] width 533 height 36
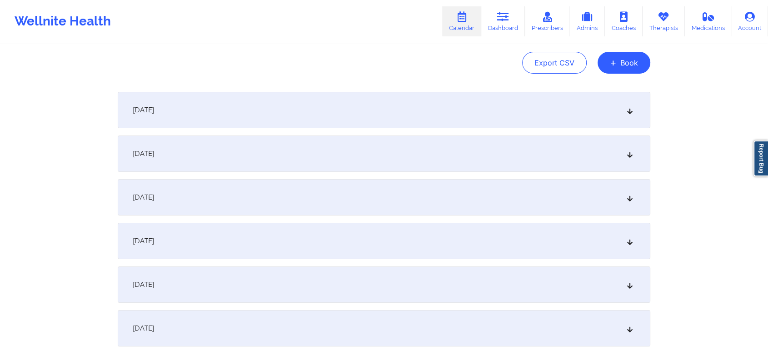
scroll to position [0, 0]
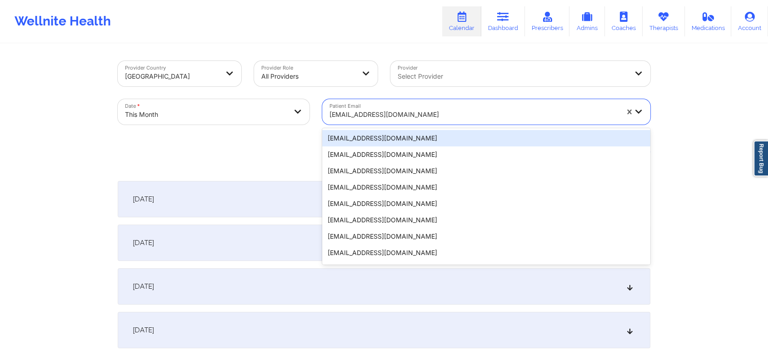
click at [410, 110] on div at bounding box center [473, 114] width 289 height 11
type input "[EMAIL_ADDRESS][DOMAIN_NAME]"
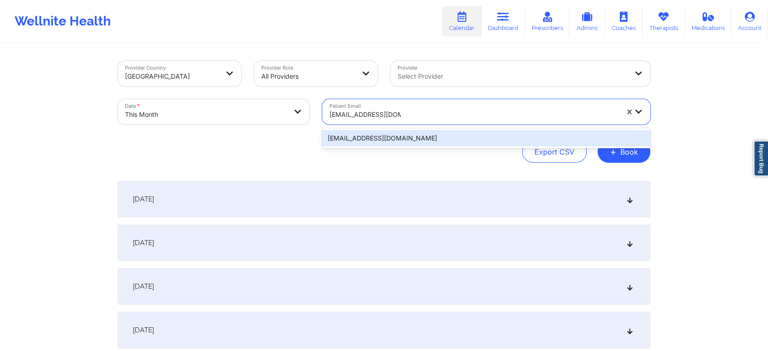
click at [483, 141] on div "[EMAIL_ADDRESS][DOMAIN_NAME]" at bounding box center [486, 138] width 328 height 16
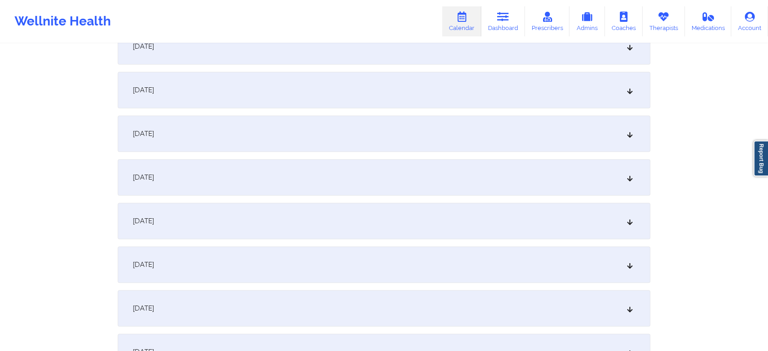
scroll to position [312, 0]
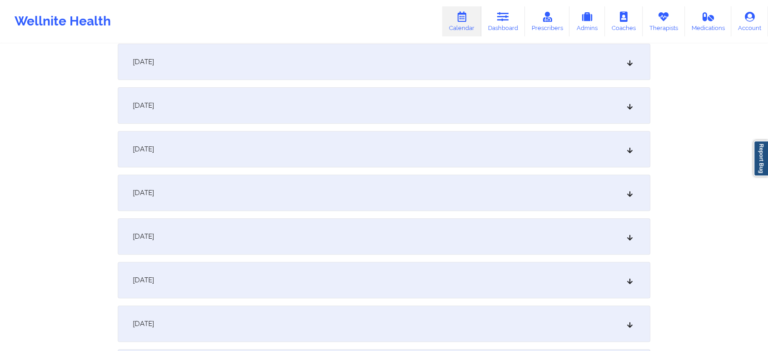
click at [448, 184] on div "[DATE]" at bounding box center [384, 192] width 533 height 36
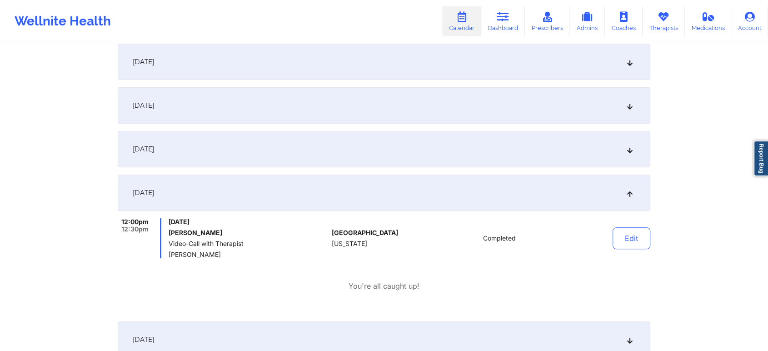
click at [634, 241] on button "Edit" at bounding box center [631, 238] width 38 height 22
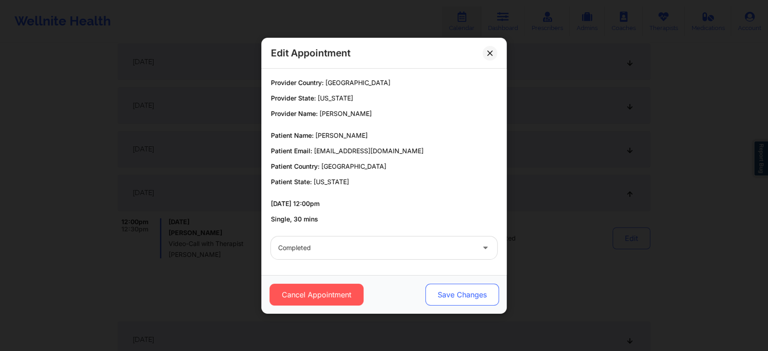
click at [458, 301] on button "Save Changes" at bounding box center [462, 295] width 74 height 22
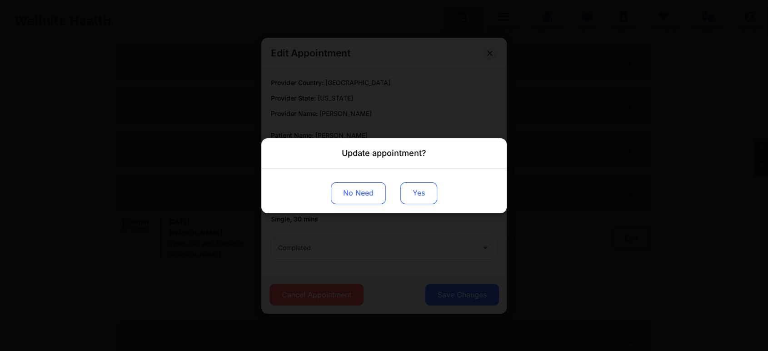
click at [411, 201] on button "Yes" at bounding box center [418, 193] width 37 height 22
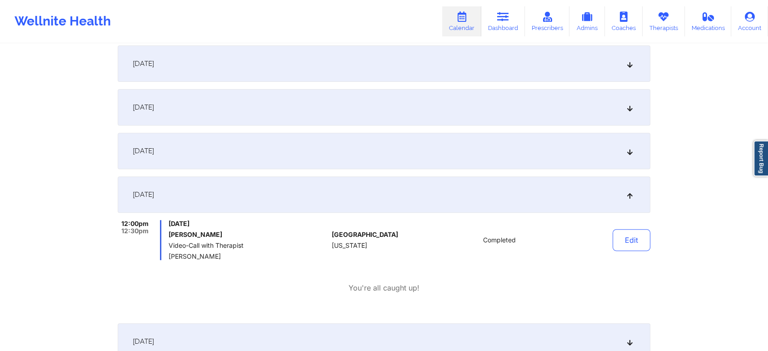
scroll to position [0, 0]
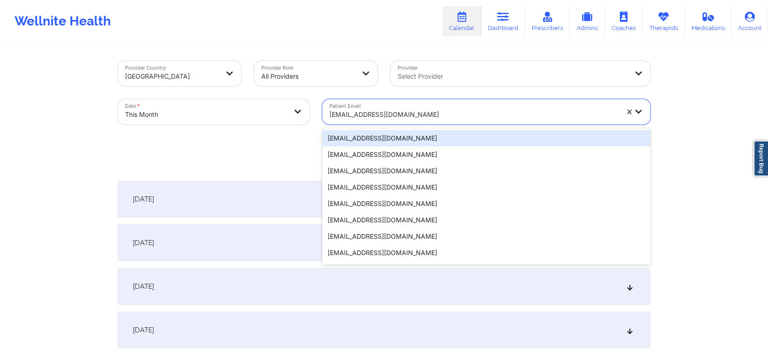
click at [403, 118] on div at bounding box center [473, 114] width 289 height 11
type input "[EMAIL_ADDRESS][DOMAIN_NAME]"
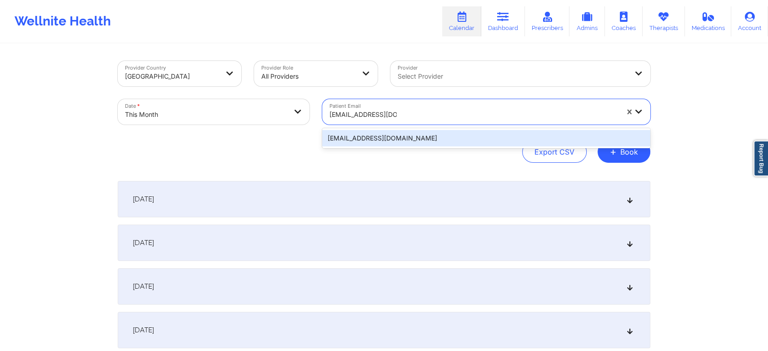
click at [413, 138] on div "[EMAIL_ADDRESS][DOMAIN_NAME]" at bounding box center [486, 138] width 328 height 16
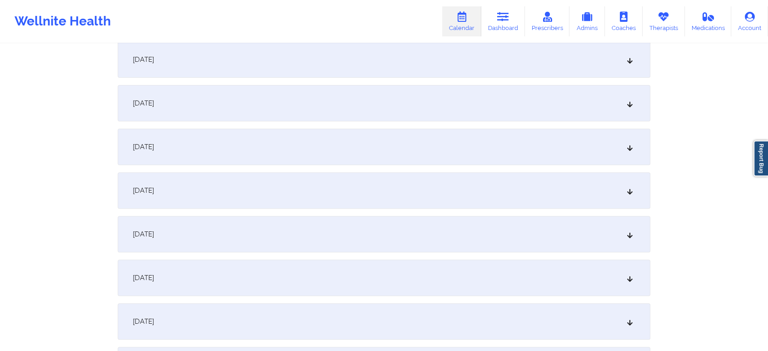
scroll to position [274, 0]
click at [465, 229] on div "[DATE]" at bounding box center [384, 230] width 533 height 36
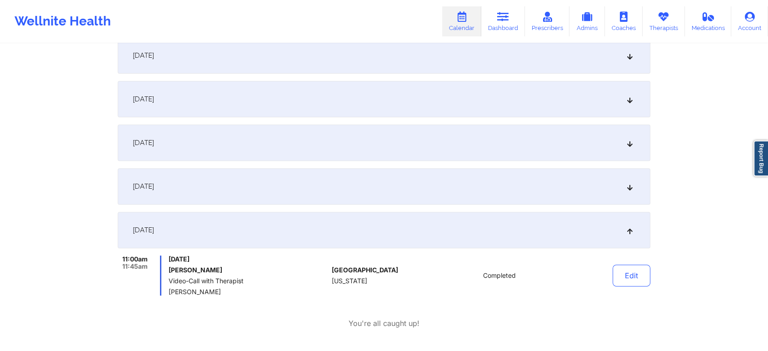
scroll to position [405, 0]
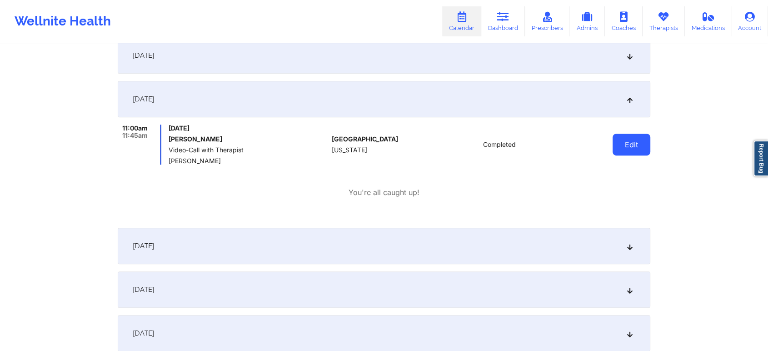
click at [646, 144] on button "Edit" at bounding box center [631, 145] width 38 height 22
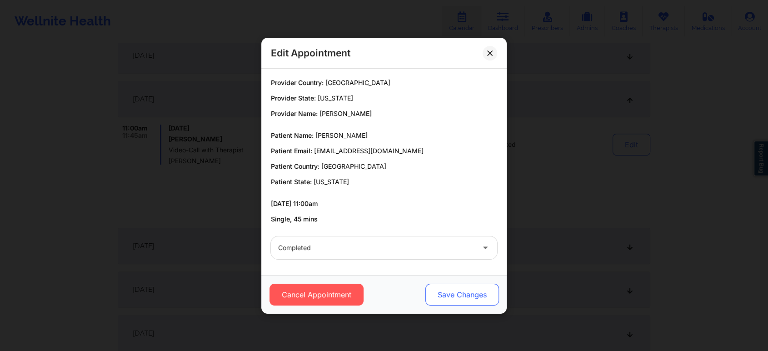
click at [473, 296] on button "Save Changes" at bounding box center [462, 295] width 74 height 22
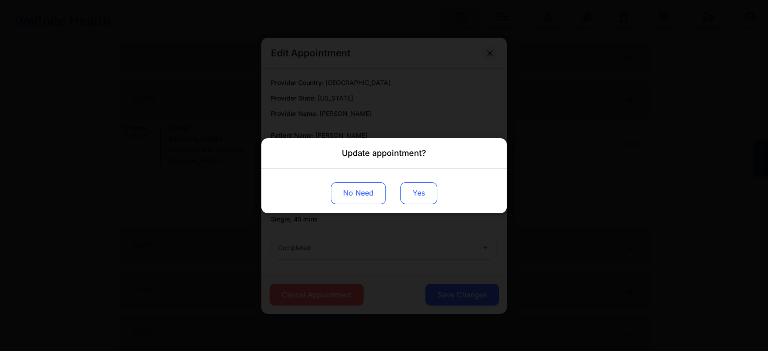
click at [418, 201] on button "Yes" at bounding box center [418, 193] width 37 height 22
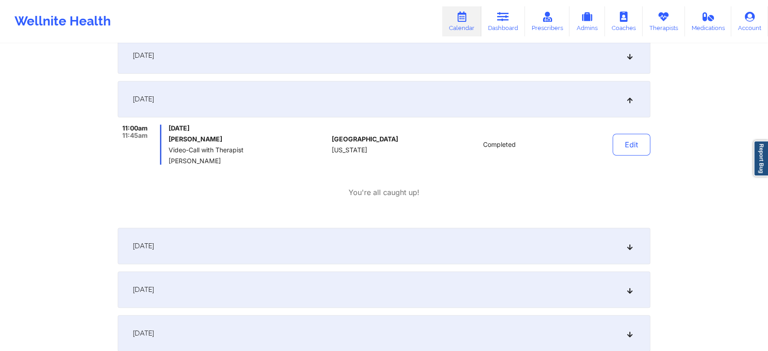
scroll to position [0, 0]
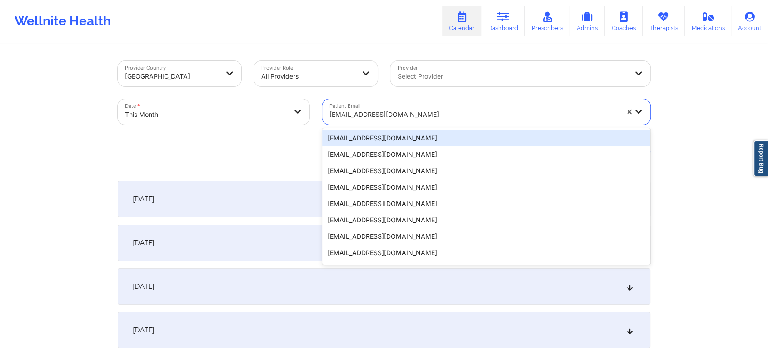
click at [400, 112] on div at bounding box center [473, 114] width 289 height 11
type input "[EMAIL_ADDRESS][DOMAIN_NAME]"
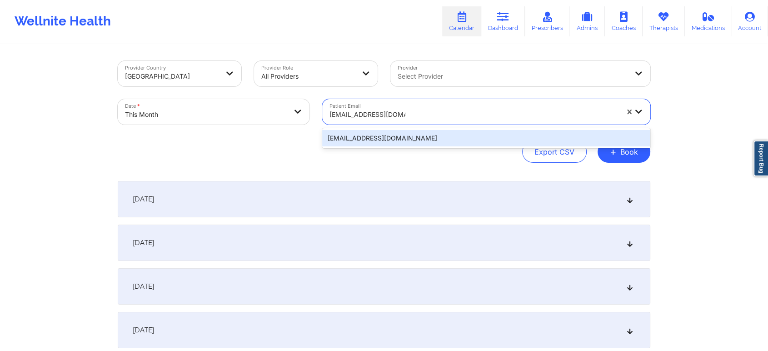
click at [436, 139] on div "[EMAIL_ADDRESS][DOMAIN_NAME]" at bounding box center [486, 138] width 328 height 16
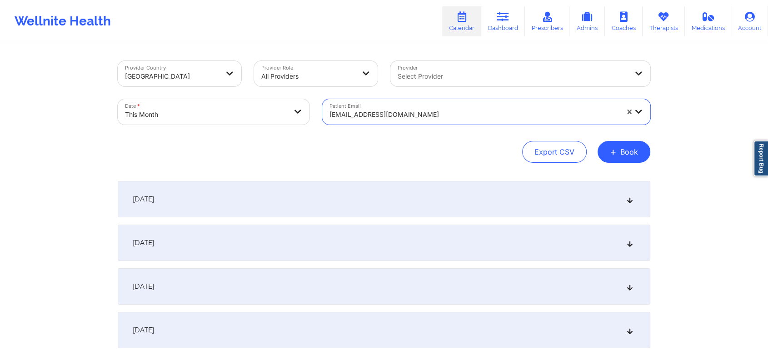
scroll to position [282, 0]
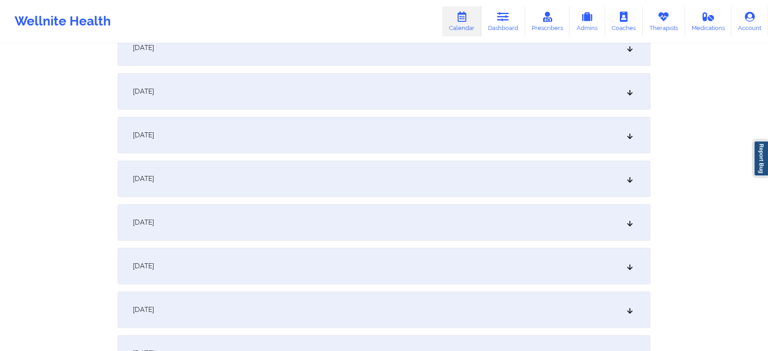
click at [403, 227] on div "[DATE]" at bounding box center [384, 222] width 533 height 36
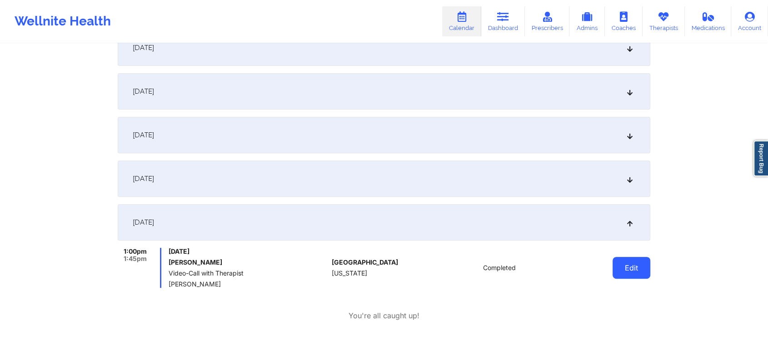
click at [648, 268] on button "Edit" at bounding box center [631, 268] width 38 height 22
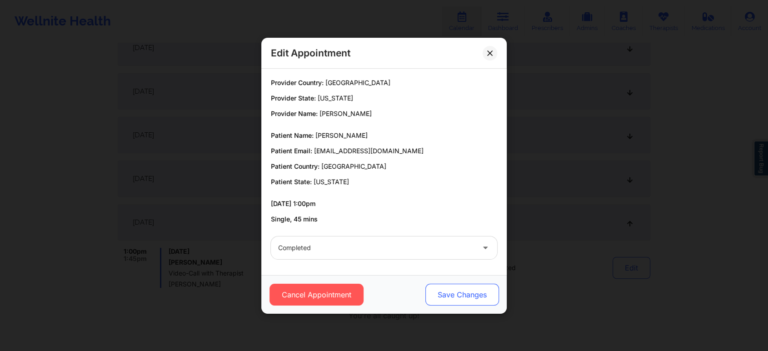
click at [483, 301] on button "Save Changes" at bounding box center [462, 295] width 74 height 22
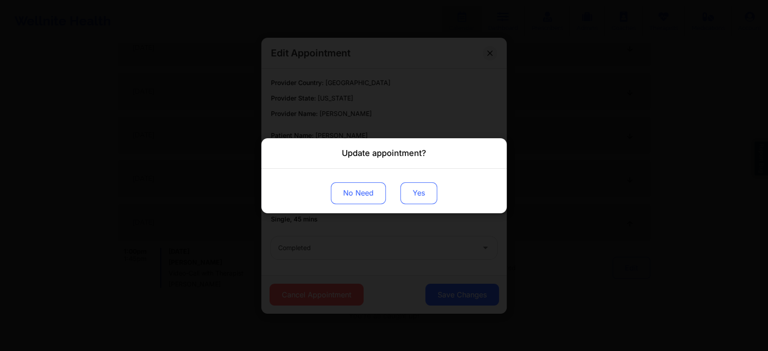
click at [418, 192] on button "Yes" at bounding box center [418, 193] width 37 height 22
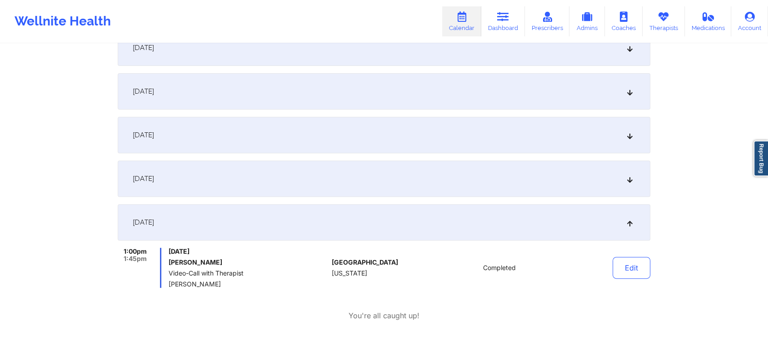
scroll to position [0, 0]
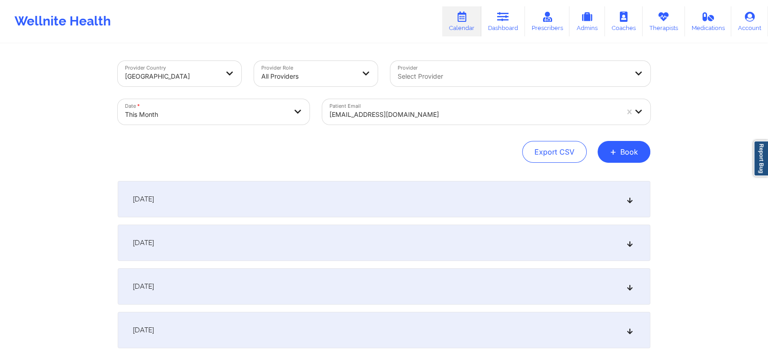
click at [407, 123] on div "[EMAIL_ADDRESS][DOMAIN_NAME]" at bounding box center [473, 115] width 289 height 20
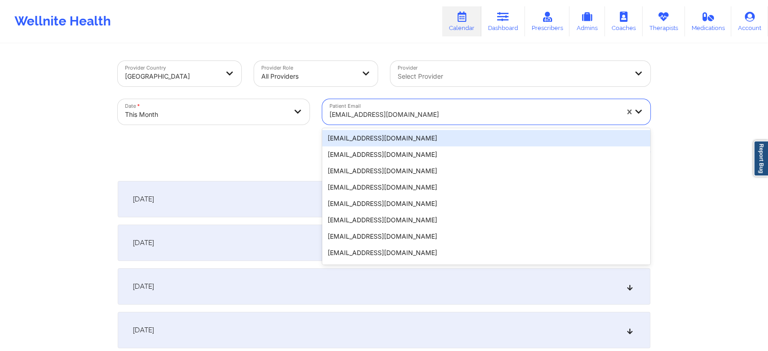
type input "[EMAIL_ADDRESS][DOMAIN_NAME]"
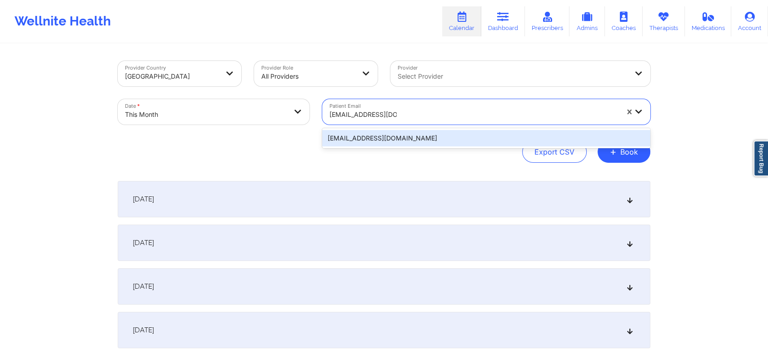
click at [442, 137] on div "[EMAIL_ADDRESS][DOMAIN_NAME]" at bounding box center [486, 138] width 328 height 16
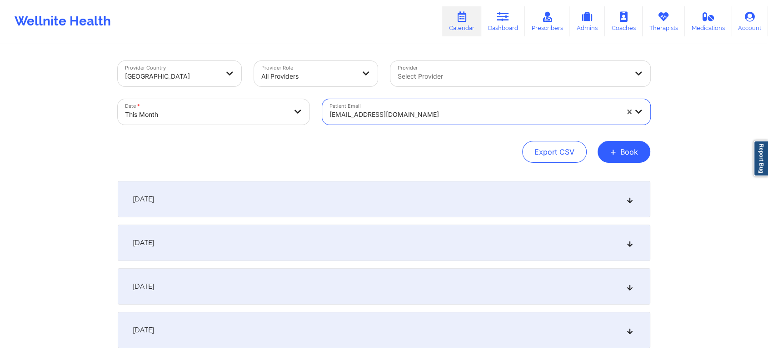
scroll to position [288, 0]
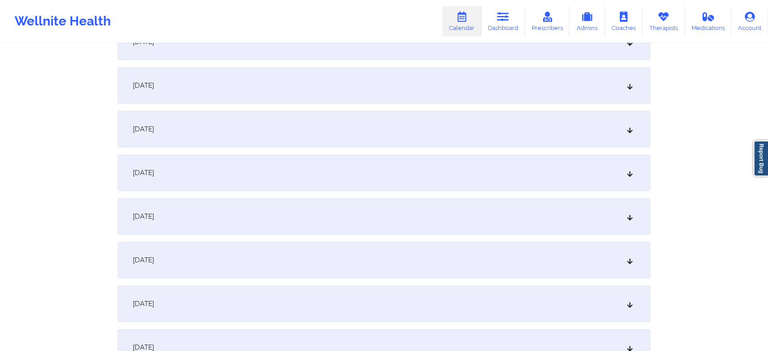
click at [378, 213] on div "[DATE]" at bounding box center [384, 216] width 533 height 36
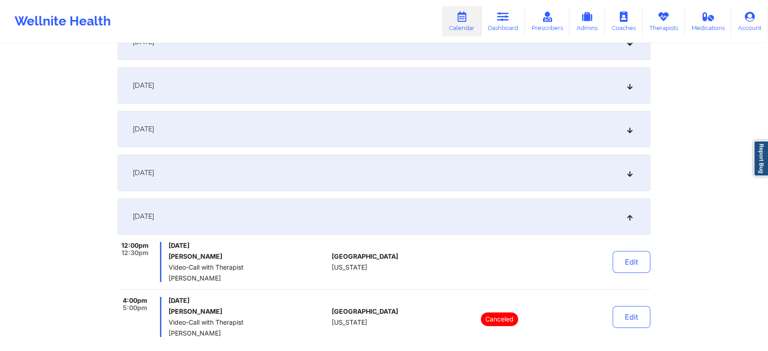
scroll to position [0, 0]
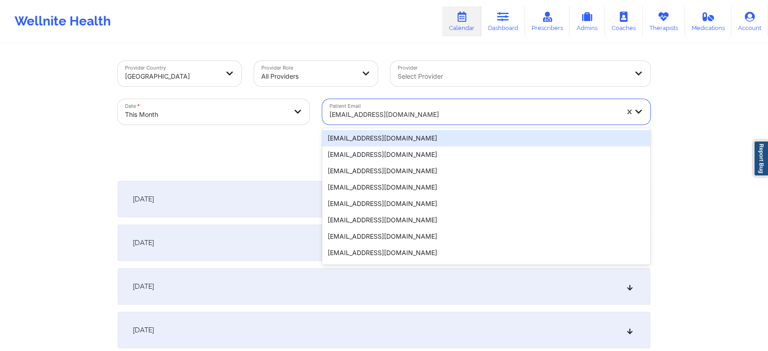
click at [407, 113] on div at bounding box center [473, 114] width 289 height 11
type input "[EMAIL_ADDRESS][DOMAIN_NAME]"
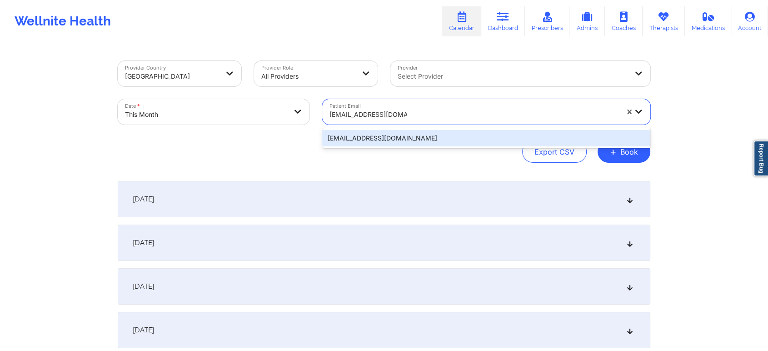
click at [387, 138] on div "[EMAIL_ADDRESS][DOMAIN_NAME]" at bounding box center [486, 138] width 328 height 16
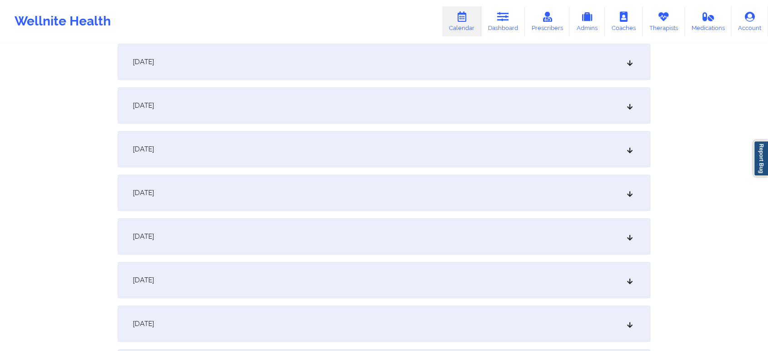
scroll to position [418, 0]
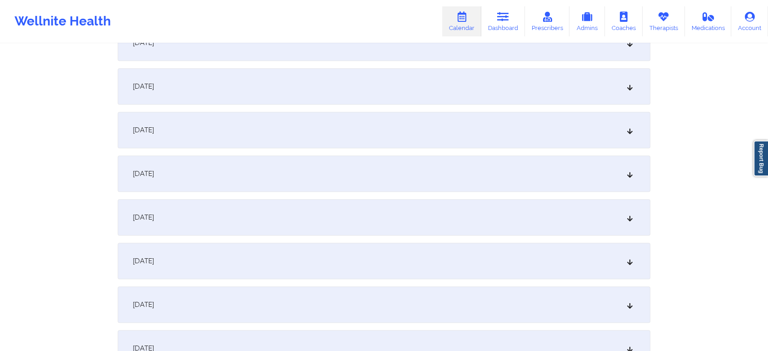
click at [416, 70] on div "[DATE]" at bounding box center [384, 86] width 533 height 36
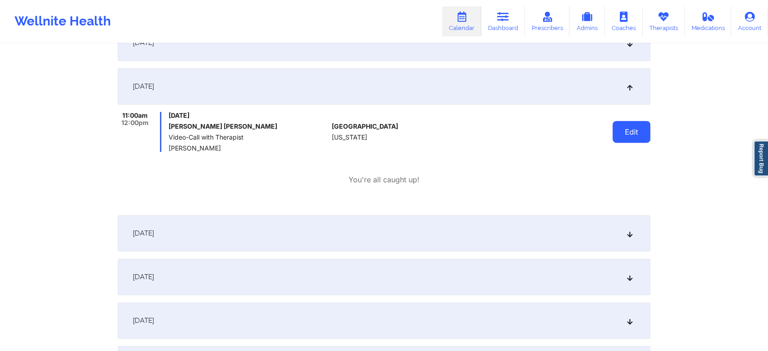
click at [630, 123] on button "Edit" at bounding box center [631, 132] width 38 height 22
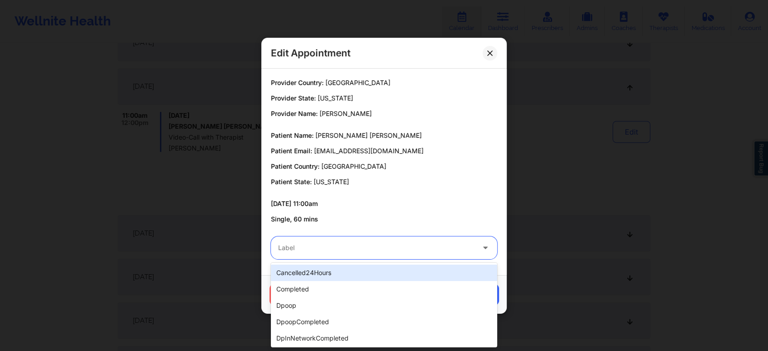
click at [396, 247] on div at bounding box center [376, 247] width 196 height 11
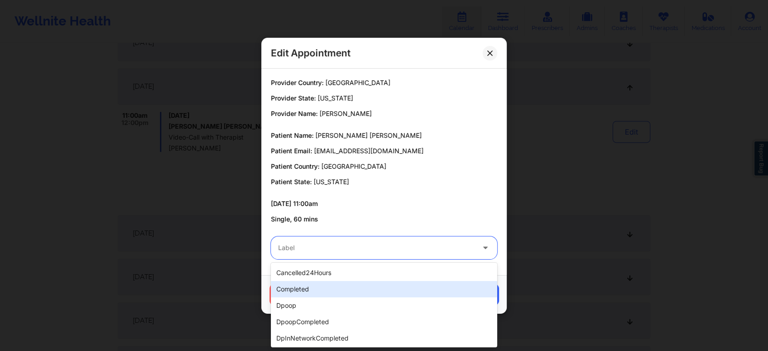
click at [339, 284] on div "completed" at bounding box center [384, 289] width 226 height 16
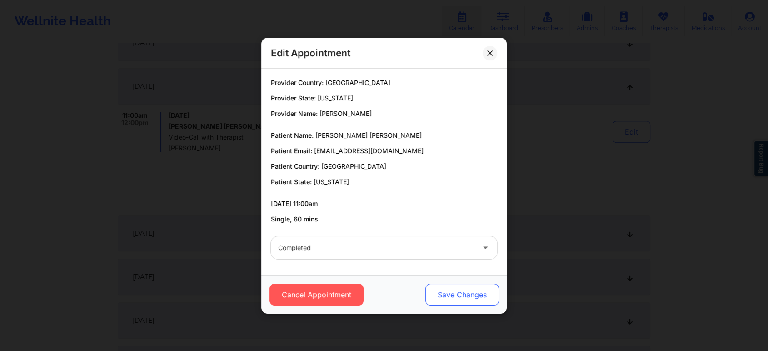
click at [453, 292] on button "Save Changes" at bounding box center [462, 295] width 74 height 22
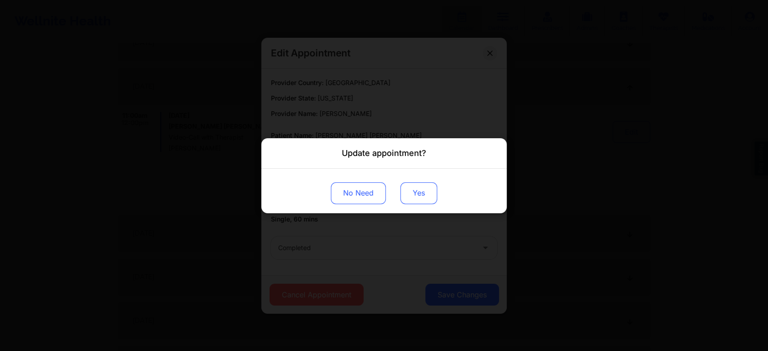
click at [427, 194] on button "Yes" at bounding box center [418, 193] width 37 height 22
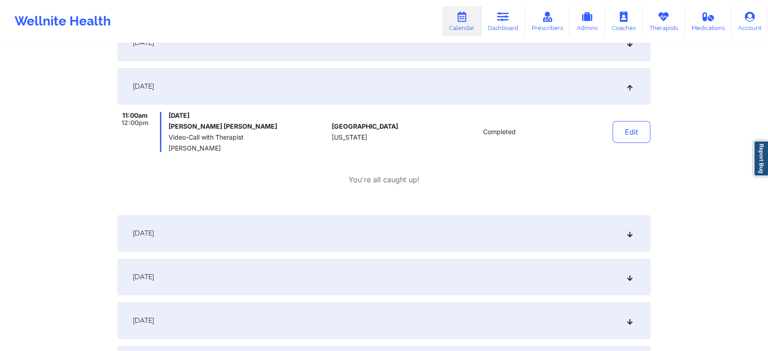
scroll to position [0, 0]
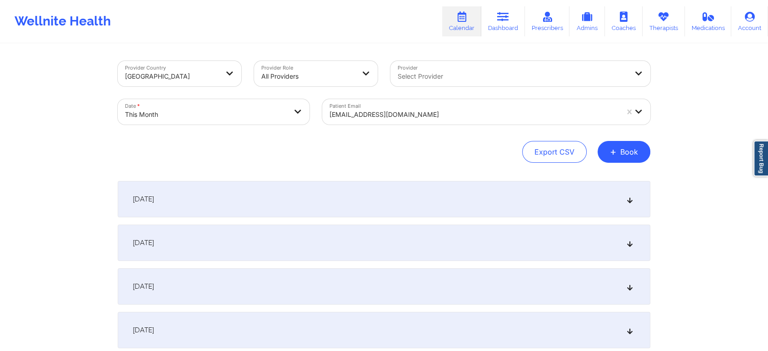
click at [426, 112] on div at bounding box center [473, 114] width 289 height 11
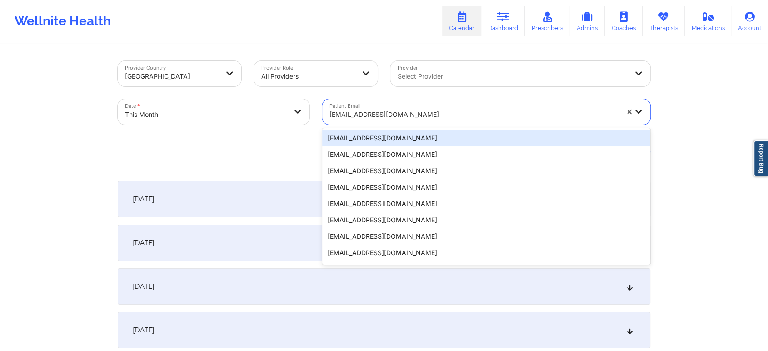
type input "[EMAIL_ADDRESS][DOMAIN_NAME]"
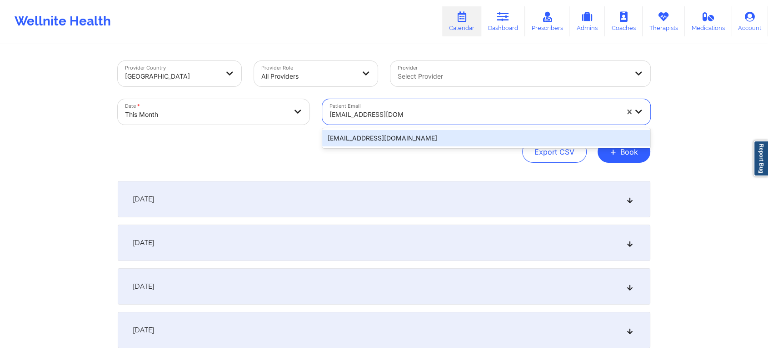
click at [448, 146] on div "[EMAIL_ADDRESS][DOMAIN_NAME]" at bounding box center [486, 138] width 328 height 16
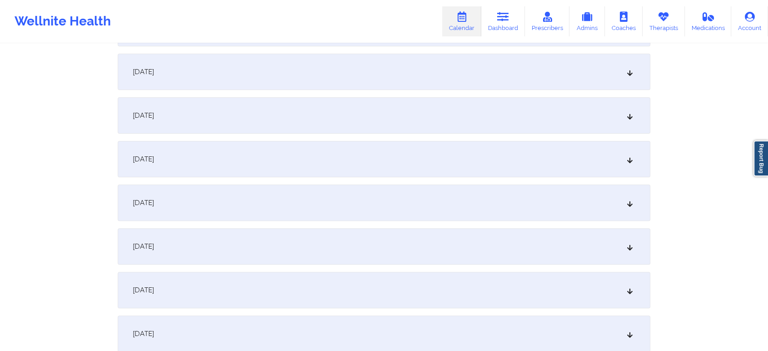
scroll to position [224, 0]
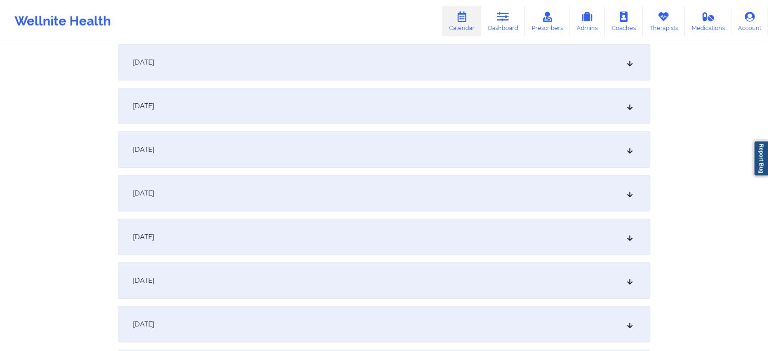
click at [338, 277] on div "[DATE]" at bounding box center [384, 280] width 533 height 36
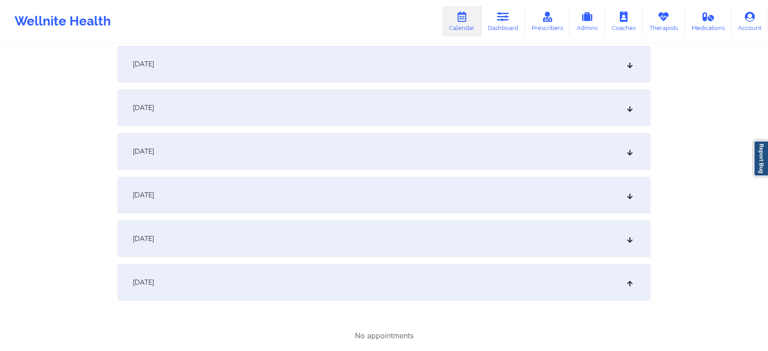
scroll to position [0, 0]
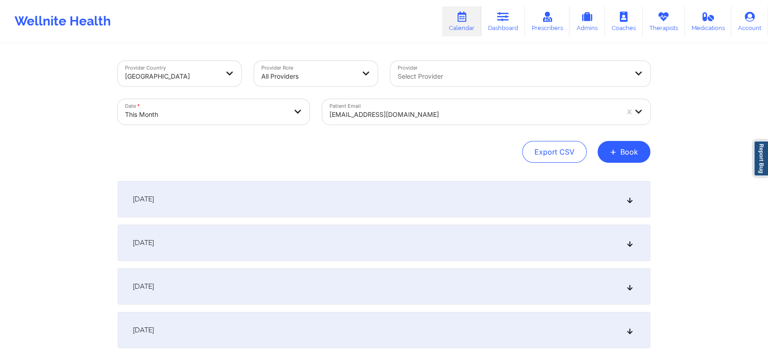
click at [428, 120] on div "[EMAIL_ADDRESS][DOMAIN_NAME]" at bounding box center [473, 115] width 289 height 20
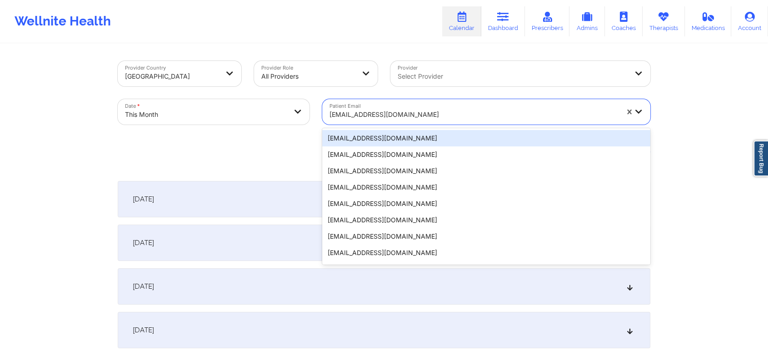
type input "[EMAIL_ADDRESS][DOMAIN_NAME]"
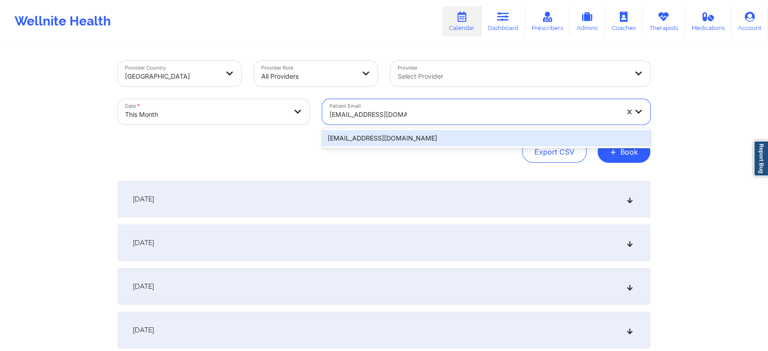
click at [470, 144] on div "[EMAIL_ADDRESS][DOMAIN_NAME]" at bounding box center [486, 138] width 328 height 16
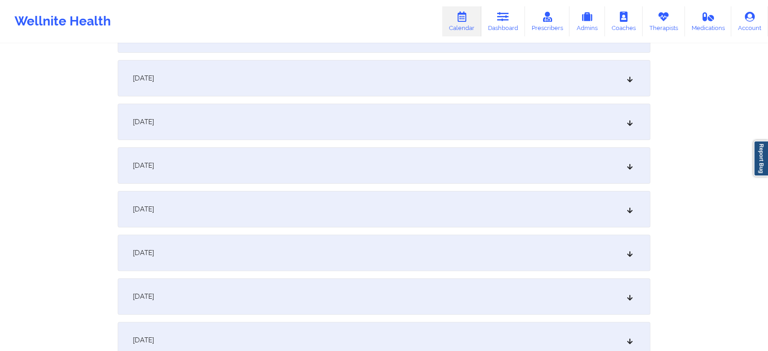
scroll to position [247, 0]
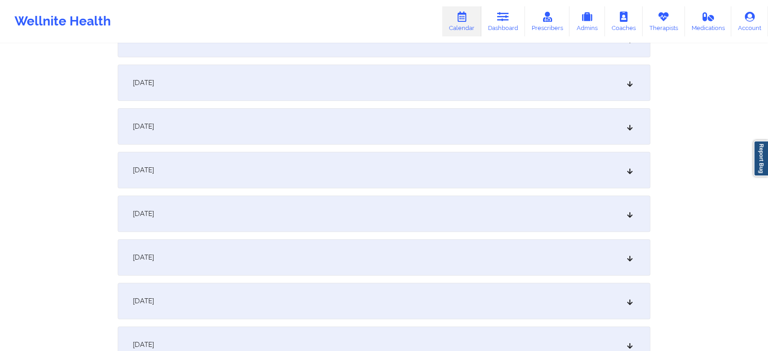
click at [429, 239] on div "[DATE]" at bounding box center [384, 257] width 533 height 36
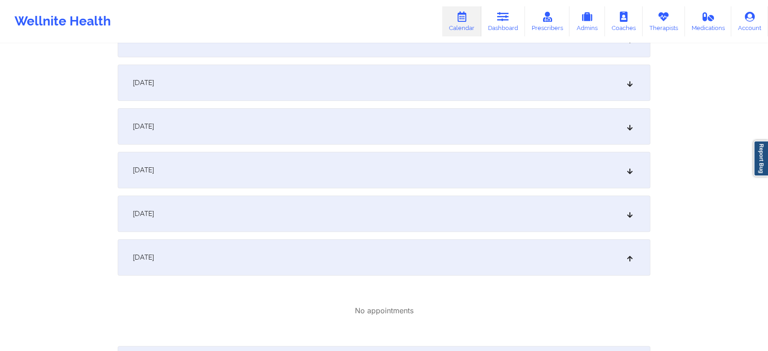
scroll to position [0, 0]
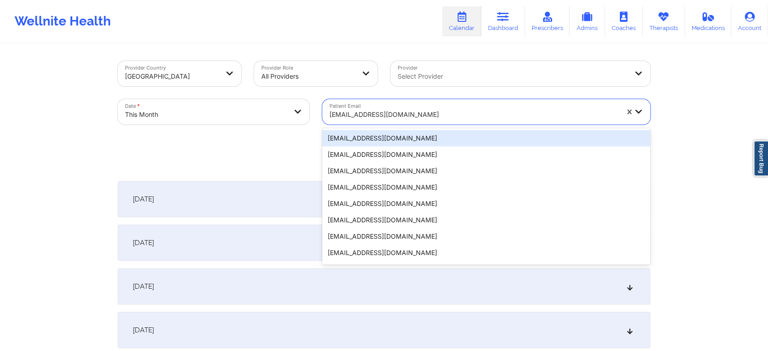
click at [430, 115] on div at bounding box center [473, 114] width 289 height 11
type input "[EMAIL_ADDRESS][DOMAIN_NAME]"
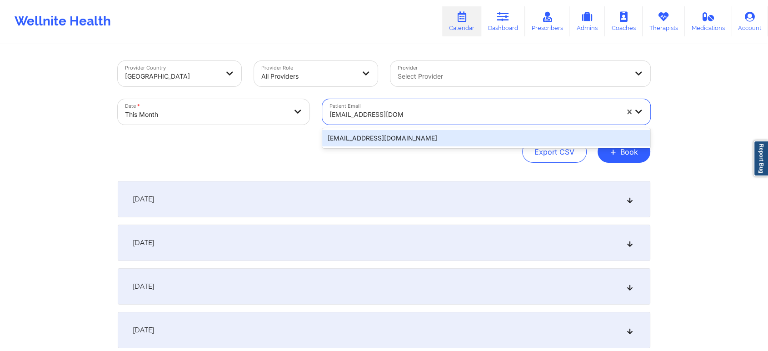
click at [471, 145] on div "[EMAIL_ADDRESS][DOMAIN_NAME]" at bounding box center [486, 138] width 328 height 16
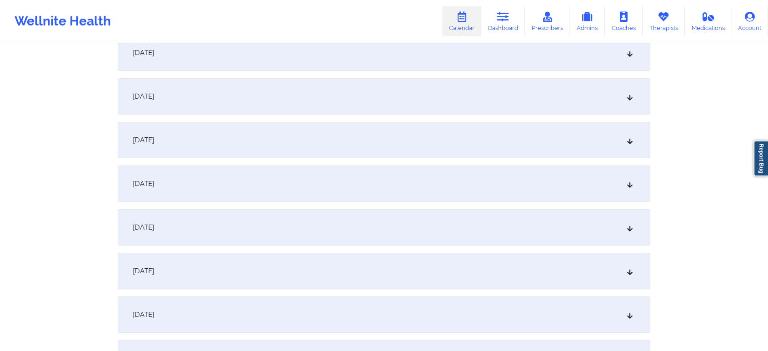
scroll to position [239, 0]
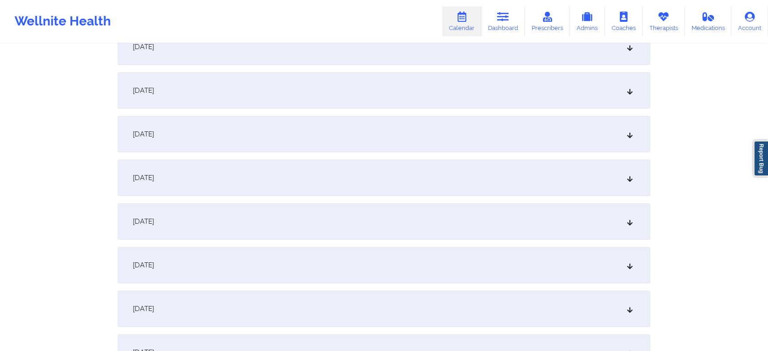
click at [449, 249] on div "[DATE]" at bounding box center [384, 265] width 533 height 36
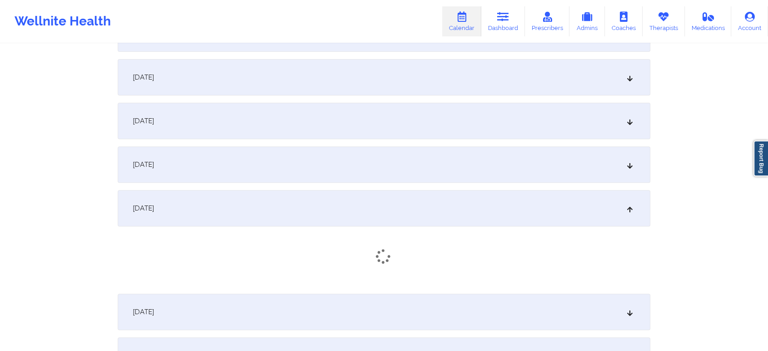
scroll to position [300, 0]
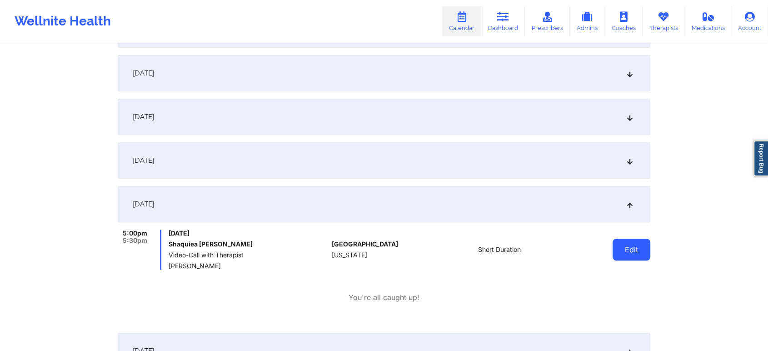
click at [632, 253] on button "Edit" at bounding box center [631, 250] width 38 height 22
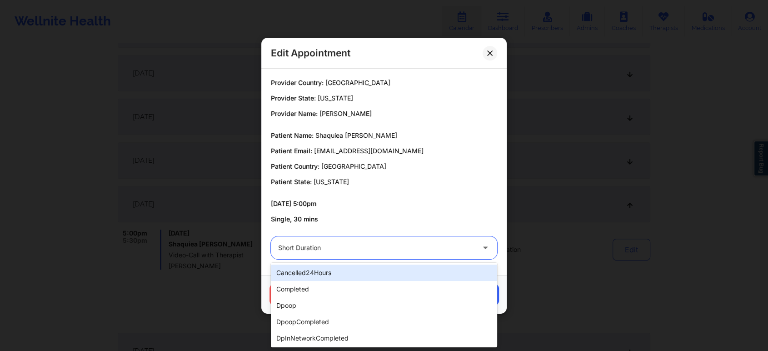
click at [377, 248] on div at bounding box center [376, 247] width 196 height 11
type input "no"
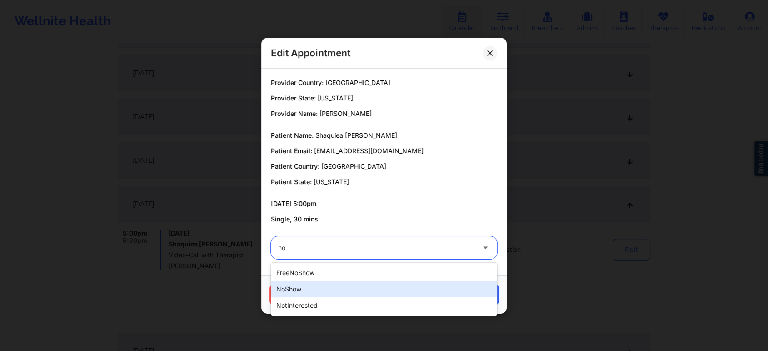
click at [345, 294] on div "noShow" at bounding box center [384, 289] width 226 height 16
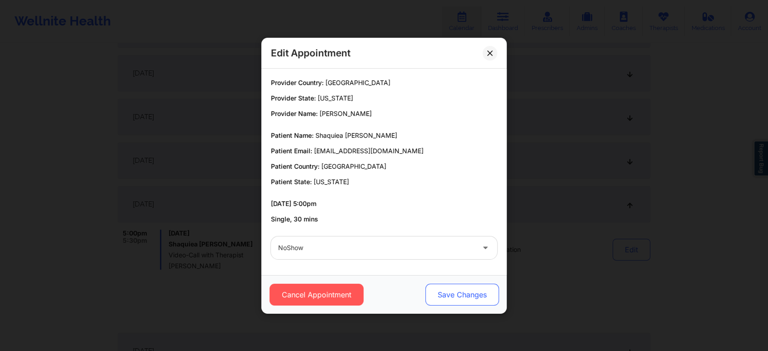
click at [448, 293] on button "Save Changes" at bounding box center [462, 295] width 74 height 22
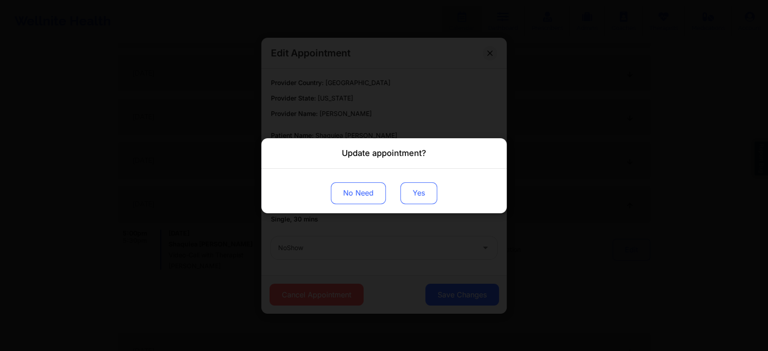
click at [424, 188] on button "Yes" at bounding box center [418, 193] width 37 height 22
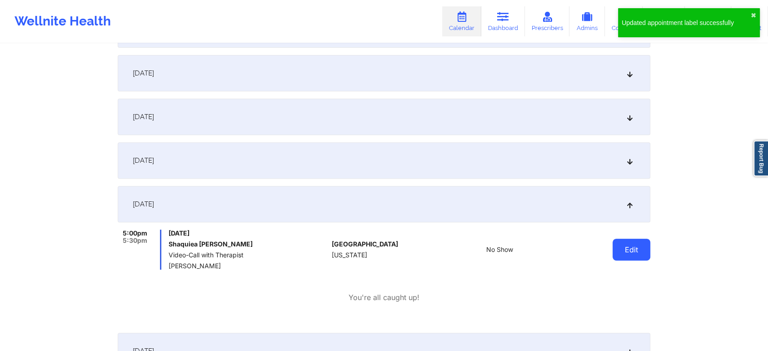
click at [622, 254] on button "Edit" at bounding box center [631, 250] width 38 height 22
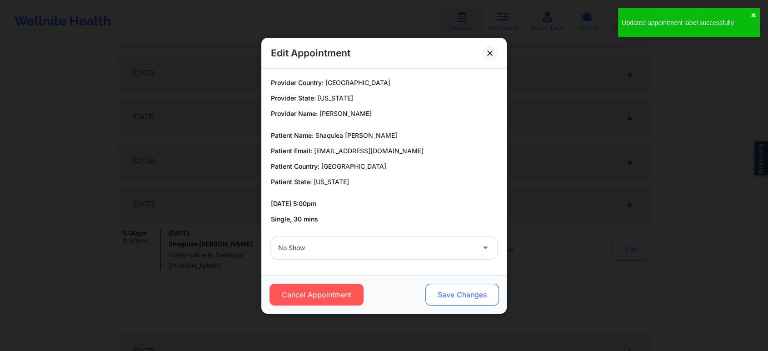
click at [456, 291] on button "Save Changes" at bounding box center [462, 295] width 74 height 22
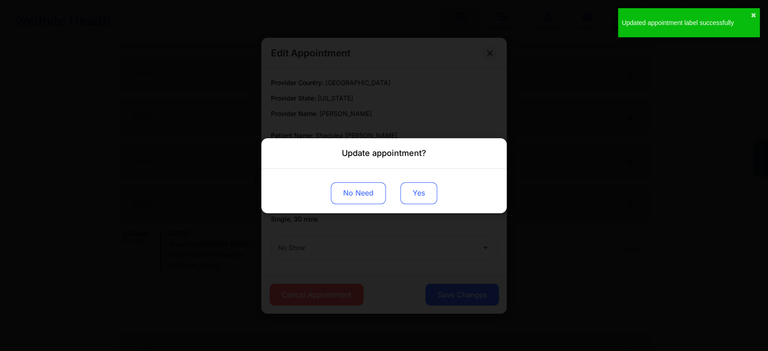
click at [414, 191] on button "Yes" at bounding box center [418, 193] width 37 height 22
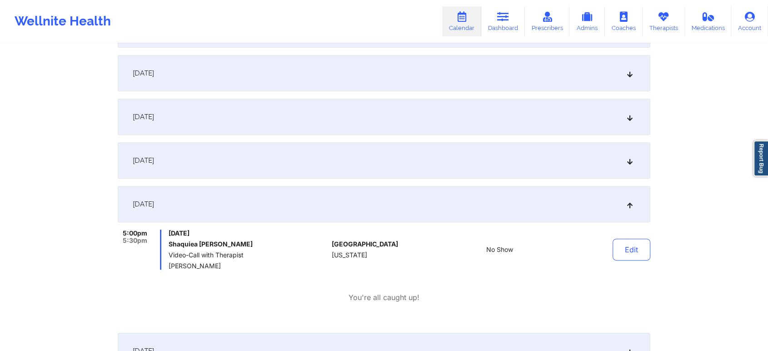
scroll to position [0, 0]
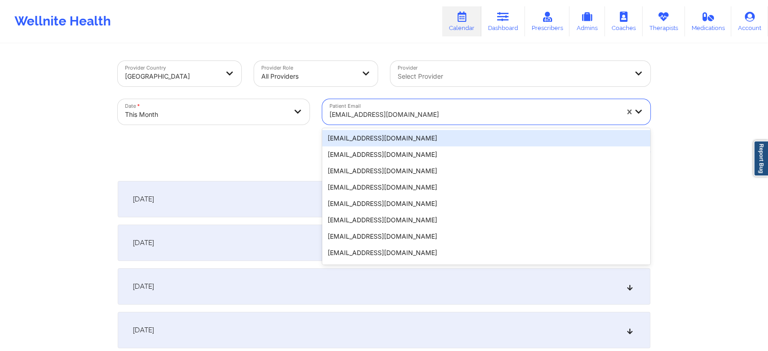
click at [367, 108] on div "[EMAIL_ADDRESS][DOMAIN_NAME]" at bounding box center [473, 115] width 289 height 20
type input "[EMAIL_ADDRESS][DOMAIN_NAME]"
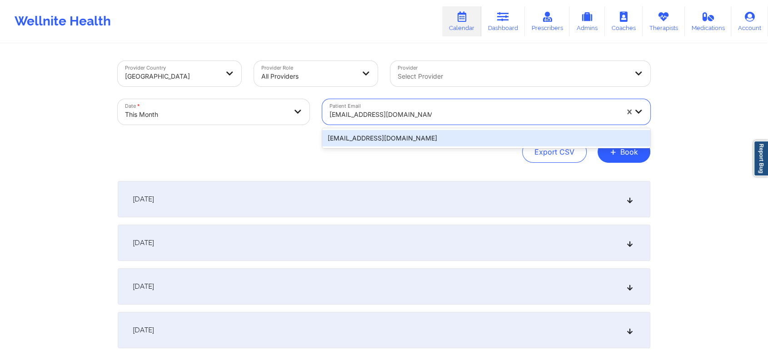
click at [420, 139] on div "[EMAIL_ADDRESS][DOMAIN_NAME]" at bounding box center [486, 138] width 328 height 16
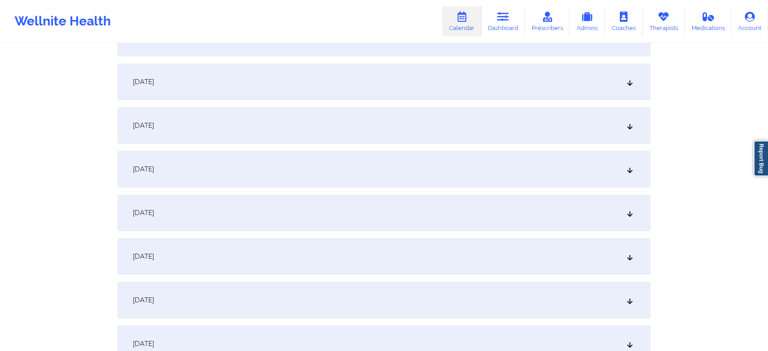
scroll to position [312, 0]
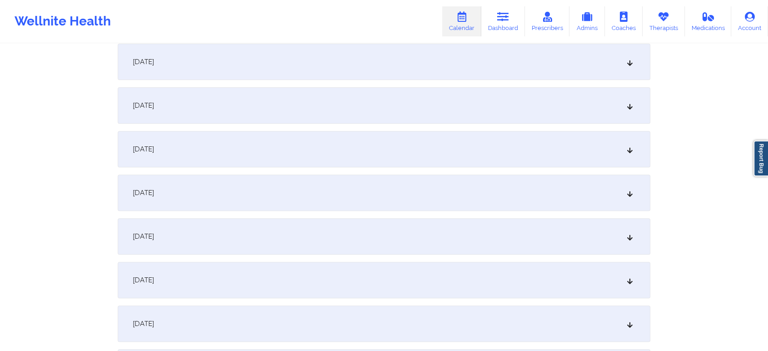
click at [498, 176] on div "[DATE]" at bounding box center [384, 192] width 533 height 36
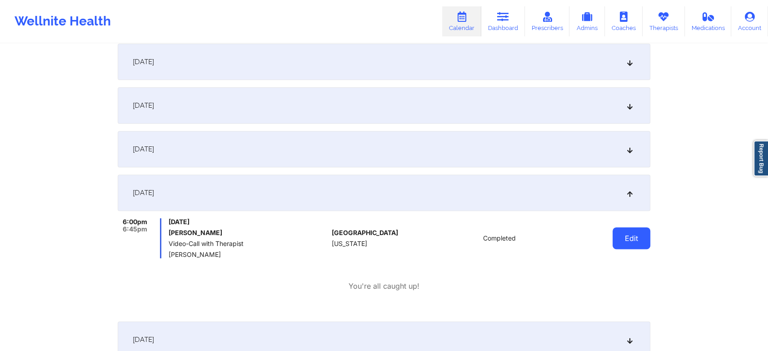
click at [639, 236] on button "Edit" at bounding box center [631, 238] width 38 height 22
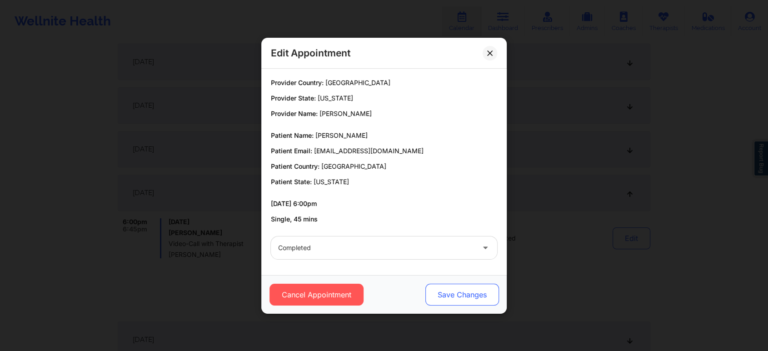
click at [451, 291] on button "Save Changes" at bounding box center [462, 295] width 74 height 22
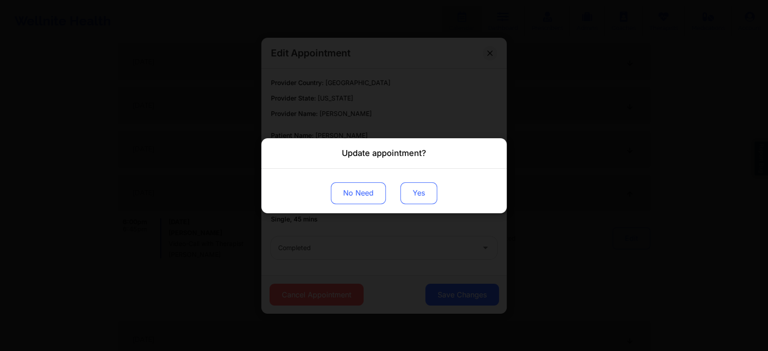
click at [422, 191] on button "Yes" at bounding box center [418, 193] width 37 height 22
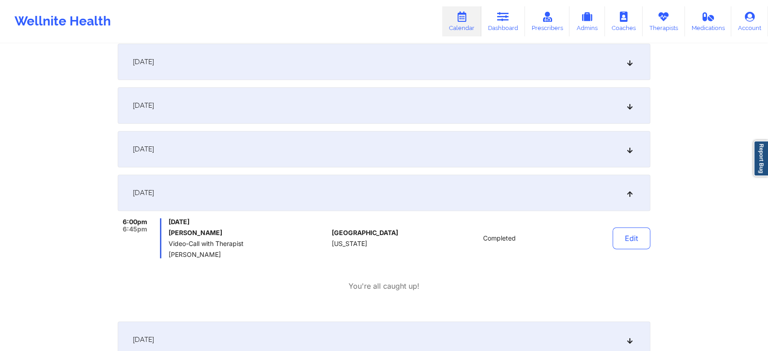
drag, startPoint x: 745, startPoint y: 93, endPoint x: 775, endPoint y: 100, distance: 30.2
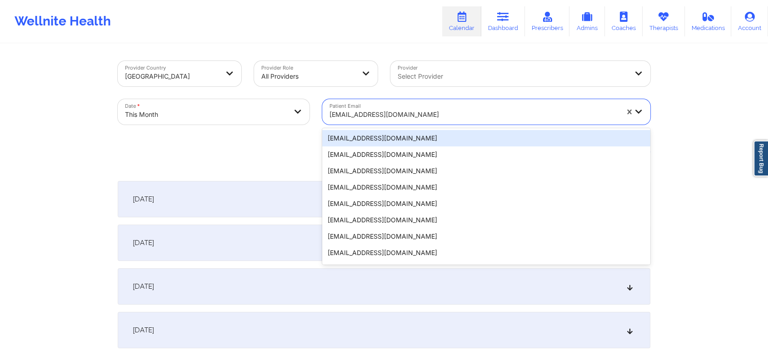
click at [437, 110] on div at bounding box center [473, 114] width 289 height 11
type input "[EMAIL_ADDRESS][DOMAIN_NAME]"
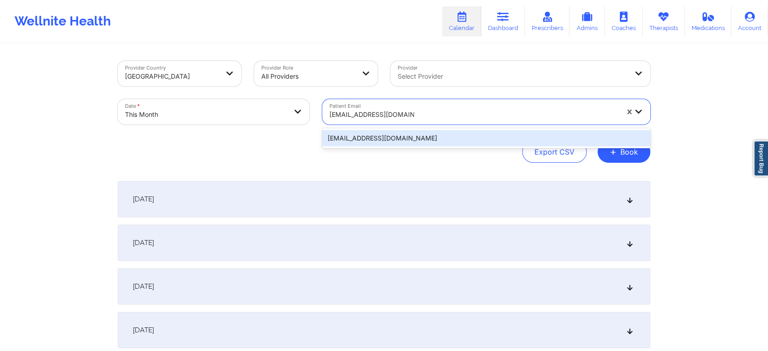
click at [437, 134] on div "[EMAIL_ADDRESS][DOMAIN_NAME]" at bounding box center [486, 138] width 328 height 16
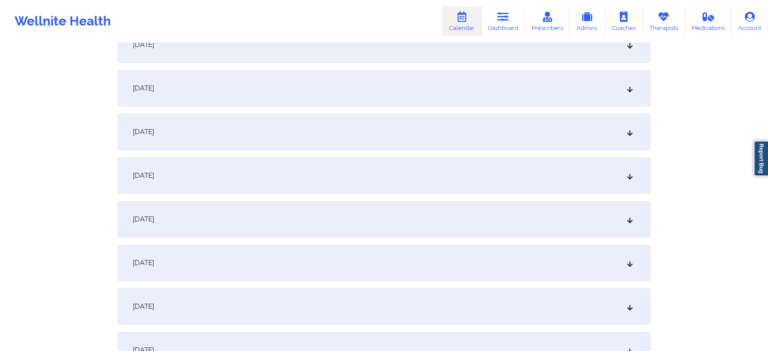
scroll to position [382, 0]
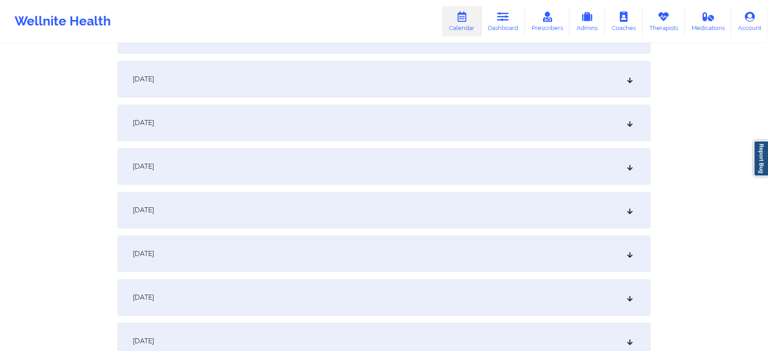
click at [484, 134] on div "[DATE]" at bounding box center [384, 123] width 533 height 36
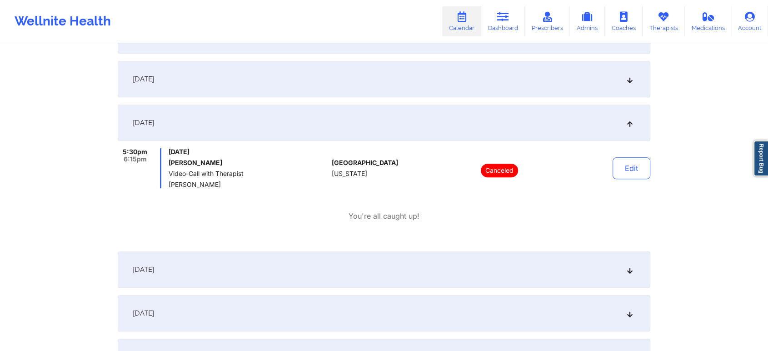
scroll to position [0, 0]
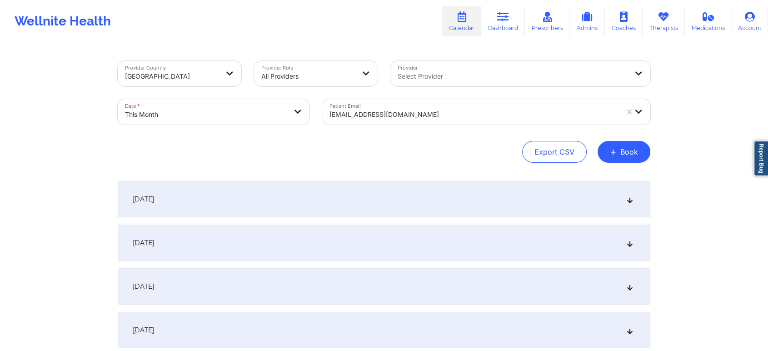
click at [398, 110] on div at bounding box center [473, 114] width 289 height 11
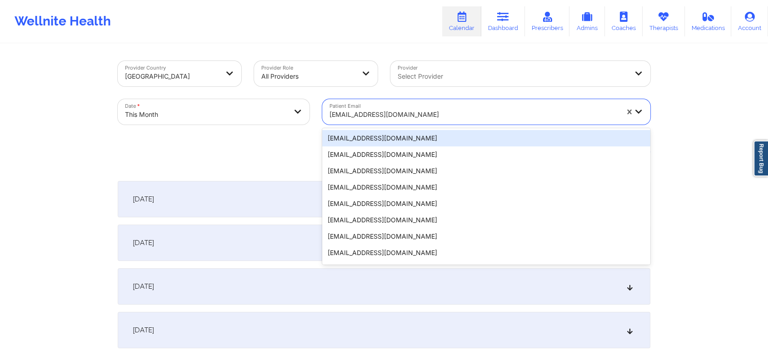
type input "[EMAIL_ADDRESS][DOMAIN_NAME]"
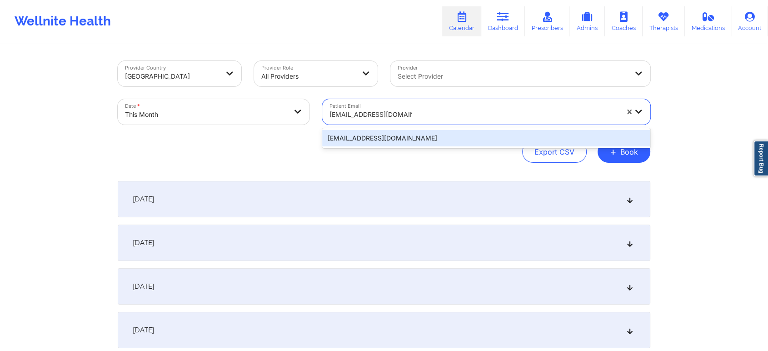
click at [458, 144] on div "[EMAIL_ADDRESS][DOMAIN_NAME]" at bounding box center [486, 138] width 328 height 16
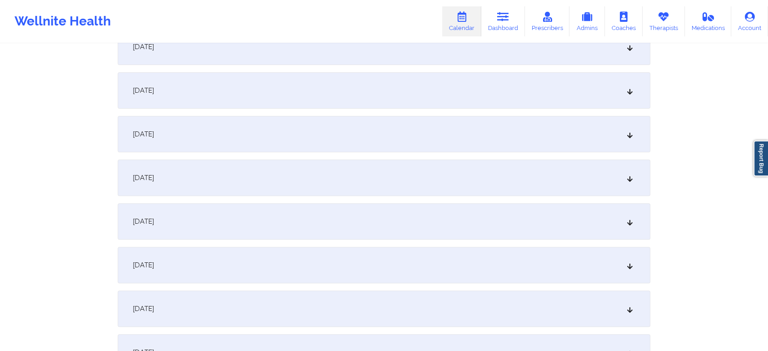
scroll to position [265, 0]
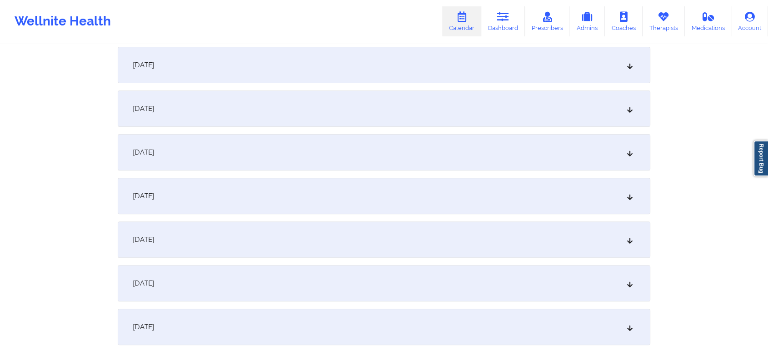
click at [300, 252] on div "[DATE]" at bounding box center [384, 239] width 533 height 36
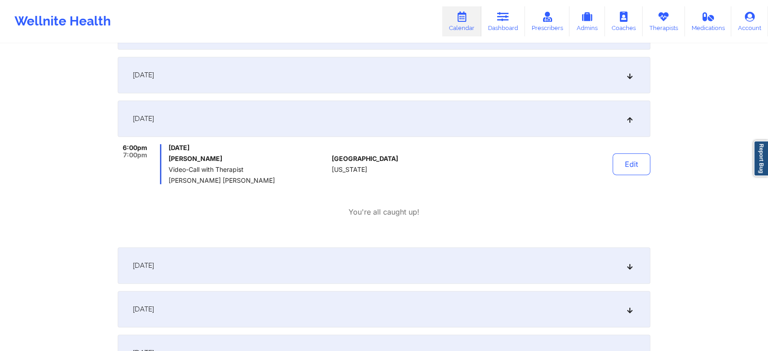
scroll to position [0, 0]
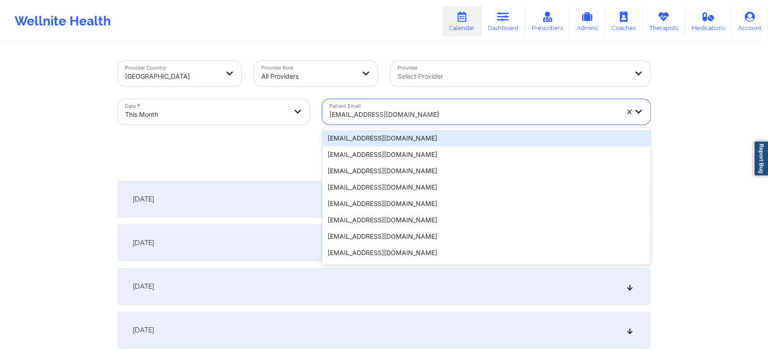
click at [418, 107] on div "[EMAIL_ADDRESS][DOMAIN_NAME]" at bounding box center [473, 115] width 289 height 20
type input "[EMAIL_ADDRESS][DOMAIN_NAME]"
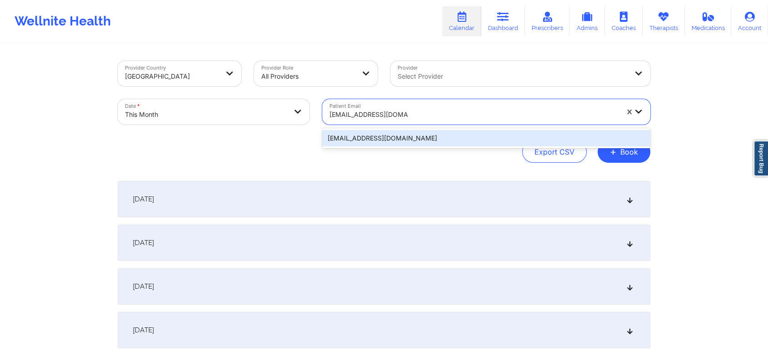
click at [383, 144] on div "[EMAIL_ADDRESS][DOMAIN_NAME]" at bounding box center [486, 138] width 328 height 16
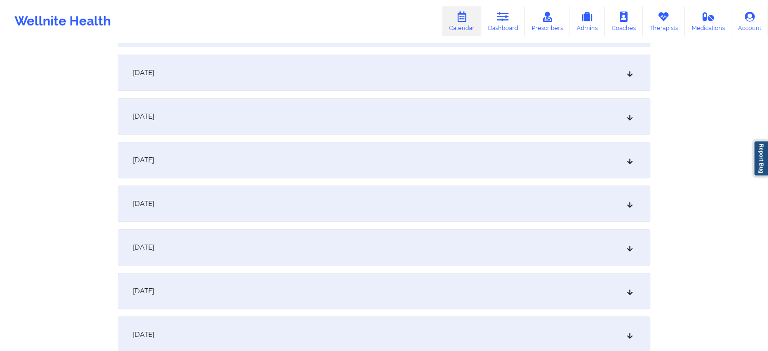
scroll to position [385, 0]
click at [342, 114] on div "[DATE]" at bounding box center [384, 119] width 533 height 36
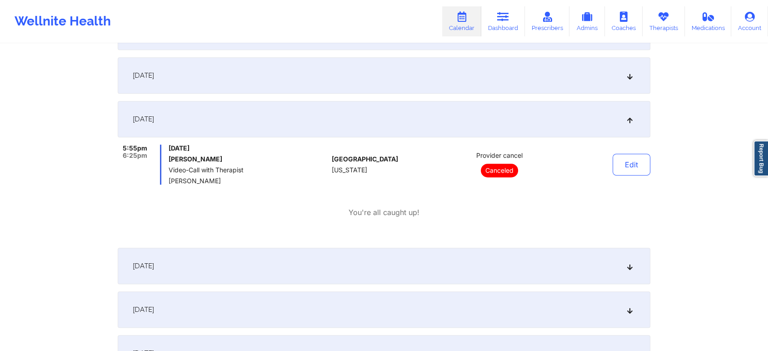
scroll to position [0, 0]
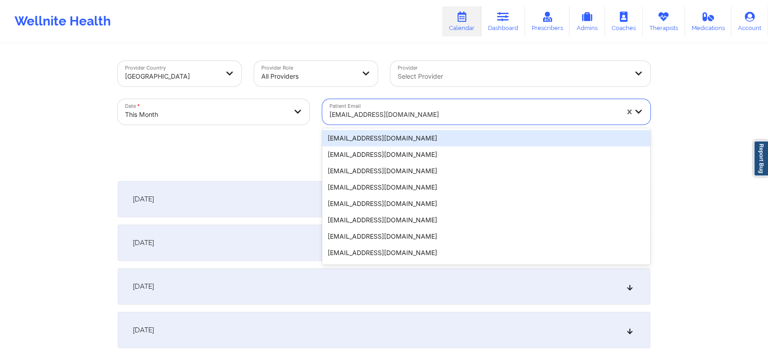
click at [392, 122] on div "[EMAIL_ADDRESS][DOMAIN_NAME]" at bounding box center [473, 115] width 289 height 20
type input "[EMAIL_ADDRESS][DOMAIN_NAME]"
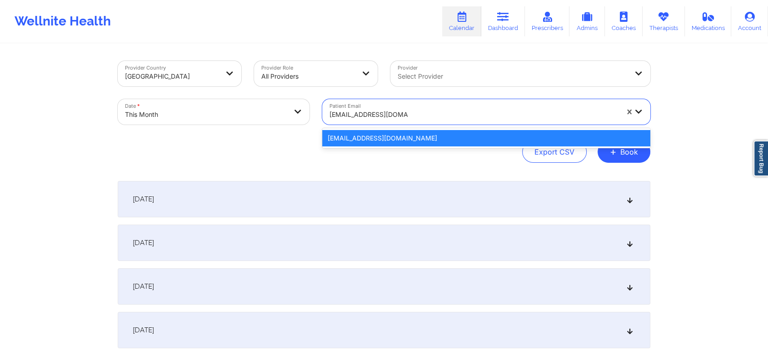
click at [383, 135] on div "[EMAIL_ADDRESS][DOMAIN_NAME]" at bounding box center [486, 138] width 328 height 16
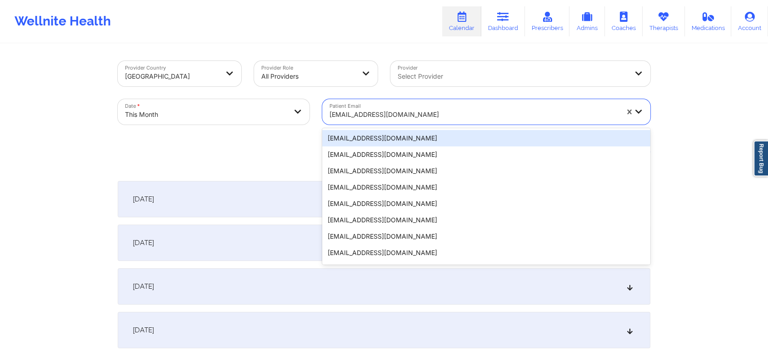
click at [432, 116] on div at bounding box center [473, 114] width 289 height 11
type input "[EMAIL_ADDRESS][DOMAIN_NAME]"
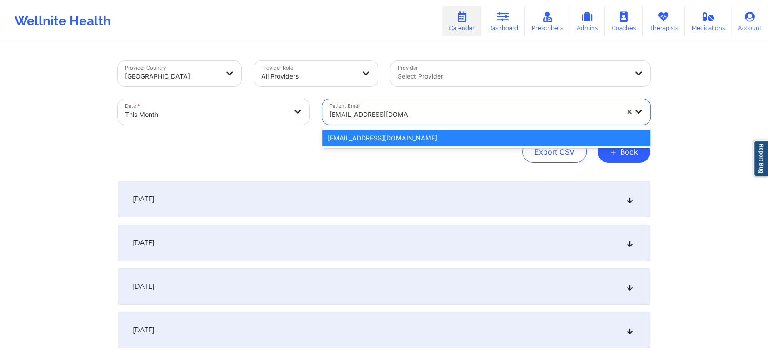
click at [417, 137] on div "[EMAIL_ADDRESS][DOMAIN_NAME]" at bounding box center [486, 138] width 328 height 16
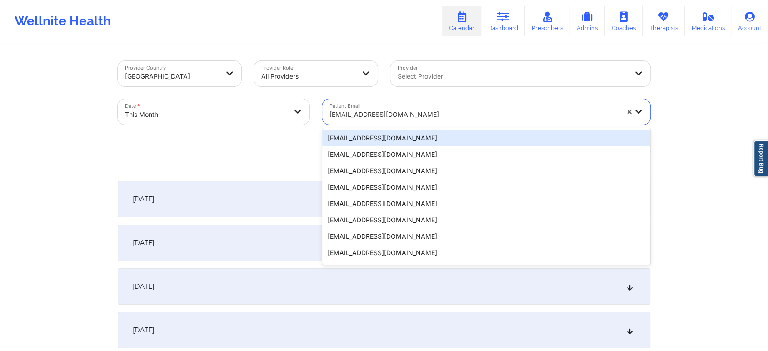
drag, startPoint x: 461, startPoint y: 123, endPoint x: 267, endPoint y: 126, distance: 194.1
click at [267, 126] on div "Provider Country [GEOGRAPHIC_DATA] Provider Role All Providers Provider Select …" at bounding box center [383, 93] width 545 height 76
type input "[EMAIL_ADDRESS][DOMAIN_NAME]"
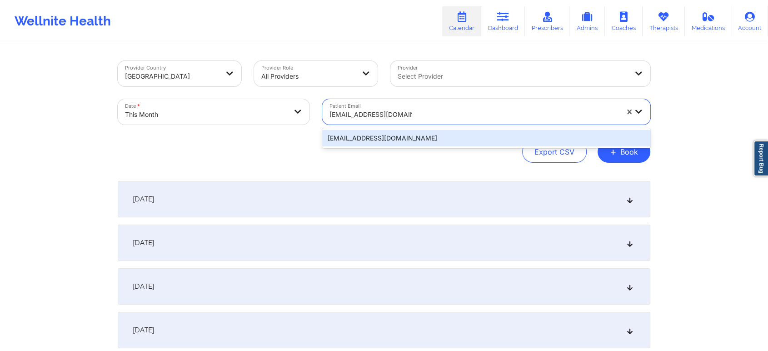
click at [433, 139] on div "[EMAIL_ADDRESS][DOMAIN_NAME]" at bounding box center [486, 138] width 328 height 16
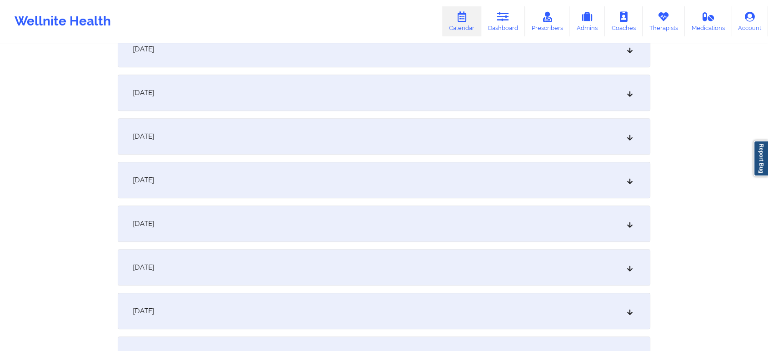
scroll to position [448, 0]
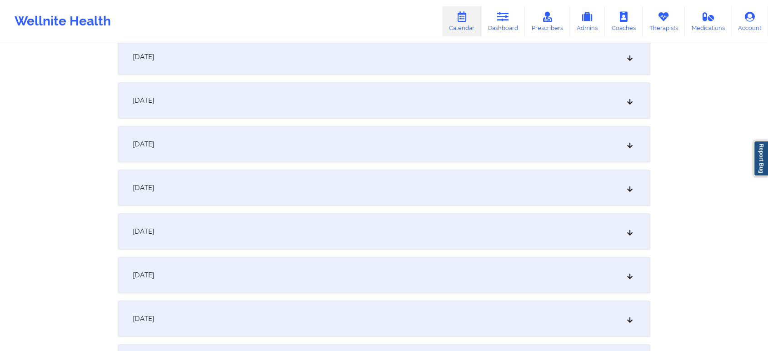
click at [385, 59] on div "[DATE]" at bounding box center [384, 57] width 533 height 36
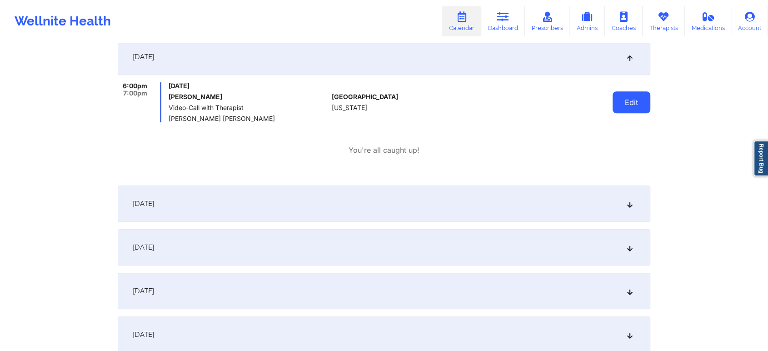
click at [625, 102] on button "Edit" at bounding box center [631, 102] width 38 height 22
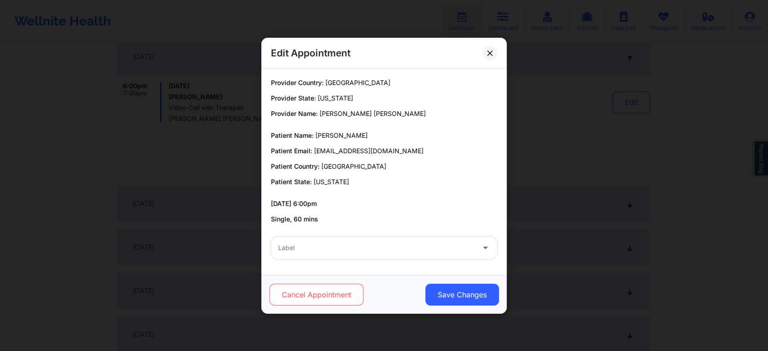
click at [334, 303] on button "Cancel Appointment" at bounding box center [316, 295] width 94 height 22
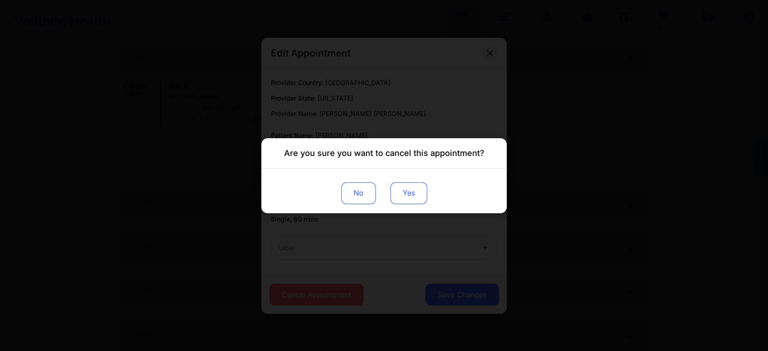
click at [402, 192] on button "Yes" at bounding box center [408, 193] width 37 height 22
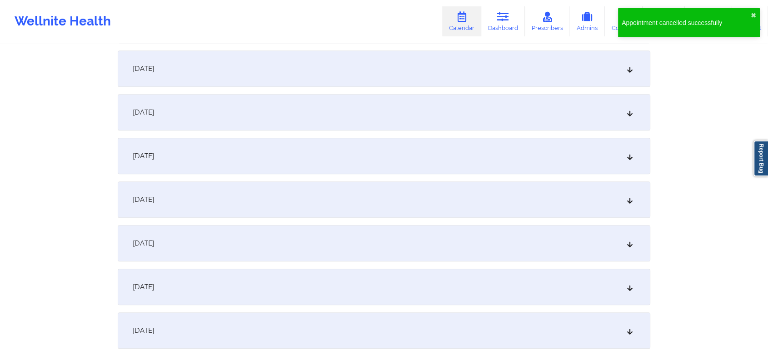
scroll to position [703, 0]
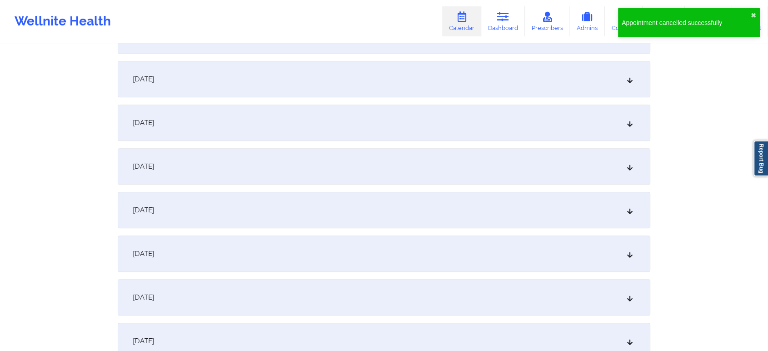
click at [366, 223] on div "[DATE]" at bounding box center [384, 210] width 533 height 36
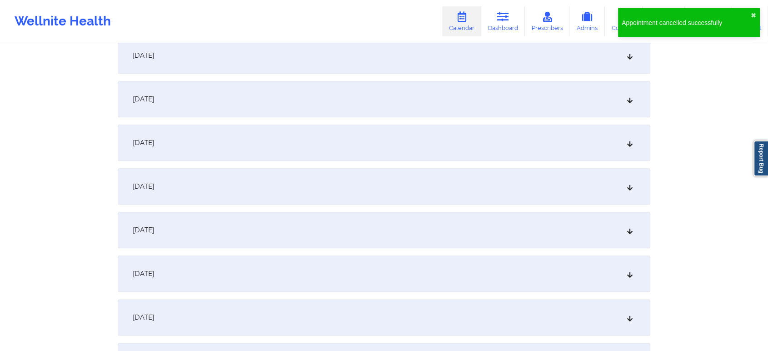
scroll to position [1017, 0]
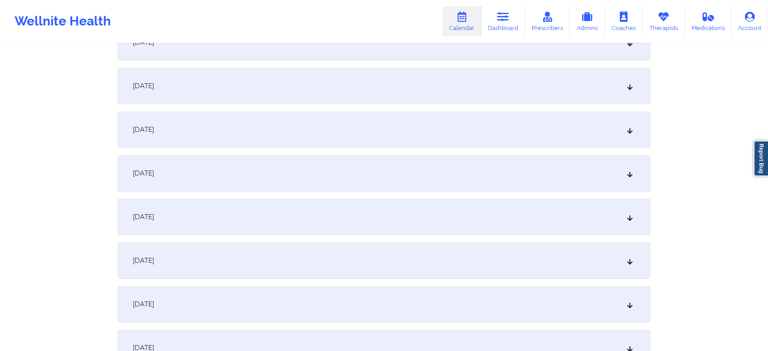
click at [355, 314] on div "[DATE]" at bounding box center [384, 304] width 533 height 36
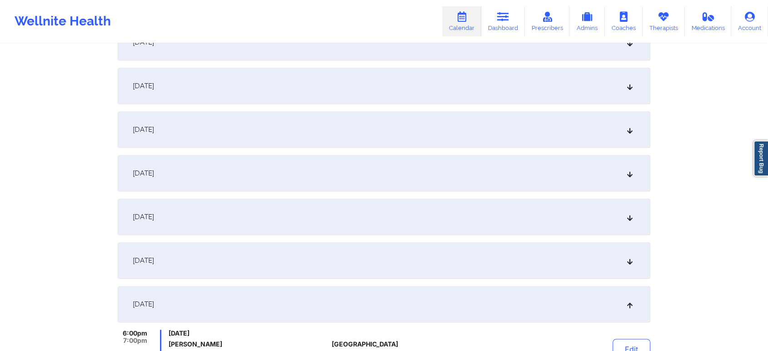
scroll to position [1173, 0]
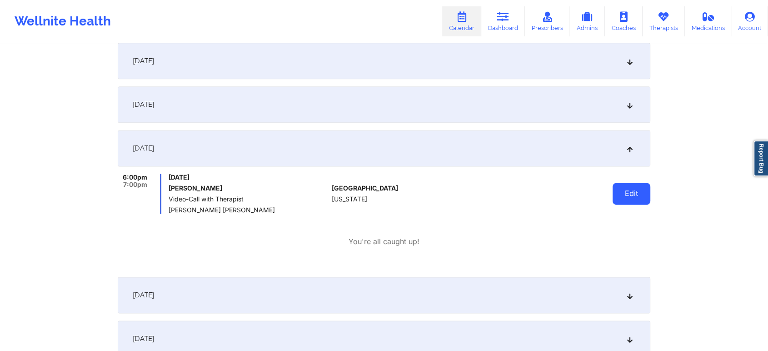
click at [628, 199] on button "Edit" at bounding box center [631, 194] width 38 height 22
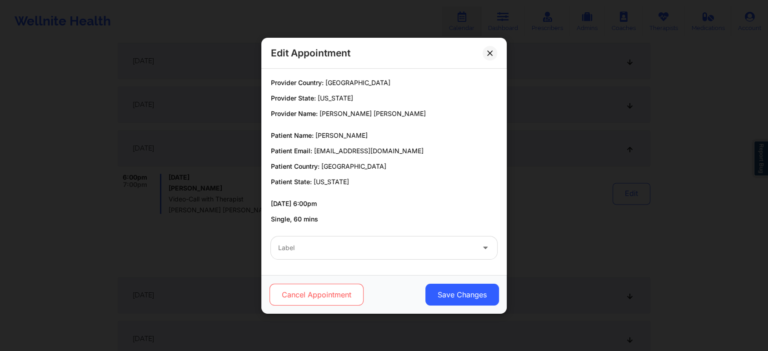
click at [325, 304] on button "Cancel Appointment" at bounding box center [316, 295] width 94 height 22
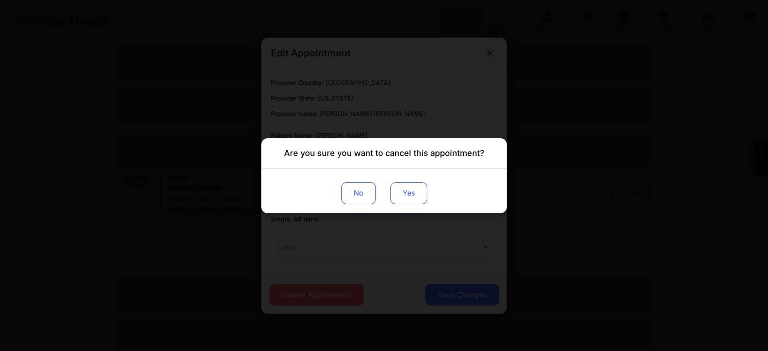
click at [400, 191] on button "Yes" at bounding box center [408, 193] width 37 height 22
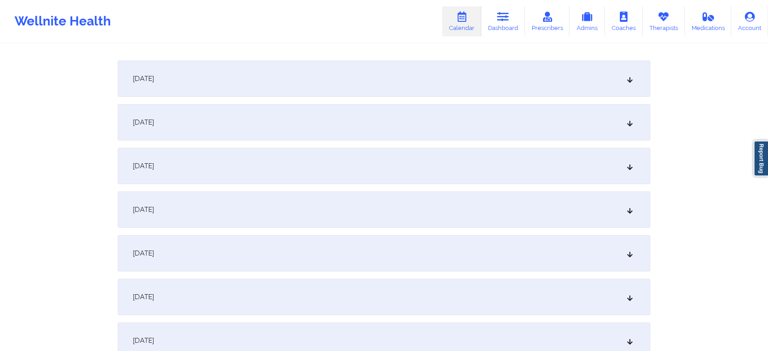
scroll to position [0, 0]
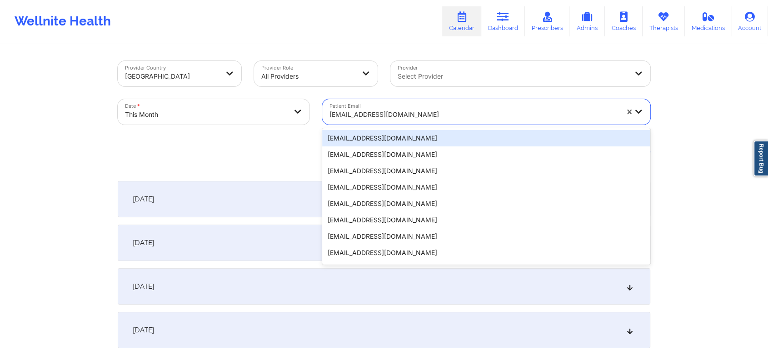
click at [429, 115] on div at bounding box center [473, 114] width 289 height 11
type input "[EMAIL_ADDRESS][DOMAIN_NAME]"
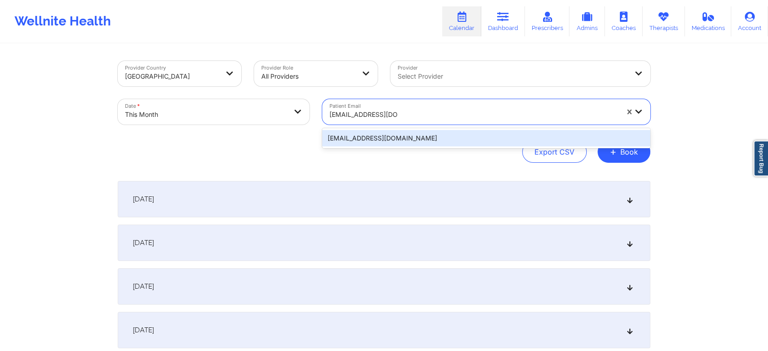
click at [414, 134] on div "[EMAIL_ADDRESS][DOMAIN_NAME]" at bounding box center [486, 138] width 328 height 16
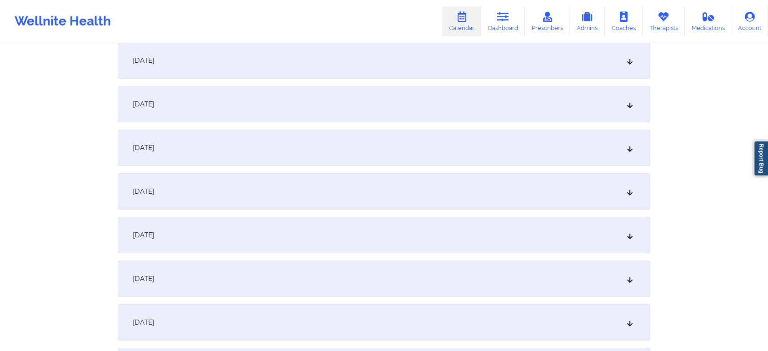
scroll to position [309, 0]
click at [328, 187] on div "[DATE]" at bounding box center [384, 195] width 533 height 36
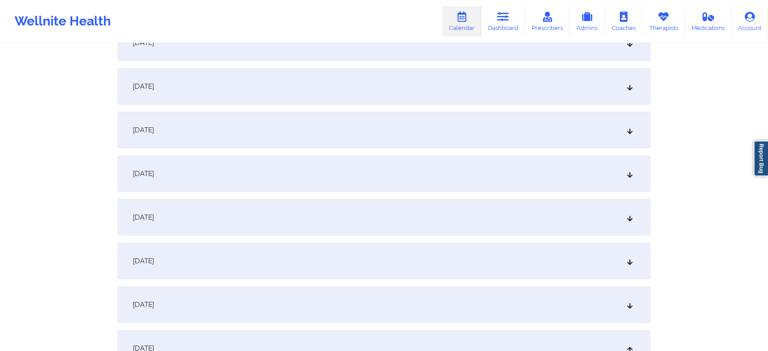
scroll to position [154, 0]
click at [507, 58] on div "[DATE]" at bounding box center [384, 45] width 533 height 36
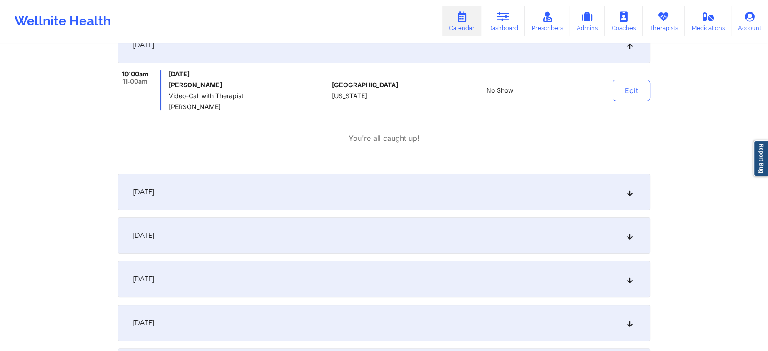
click at [486, 204] on div "[DATE]" at bounding box center [384, 192] width 533 height 36
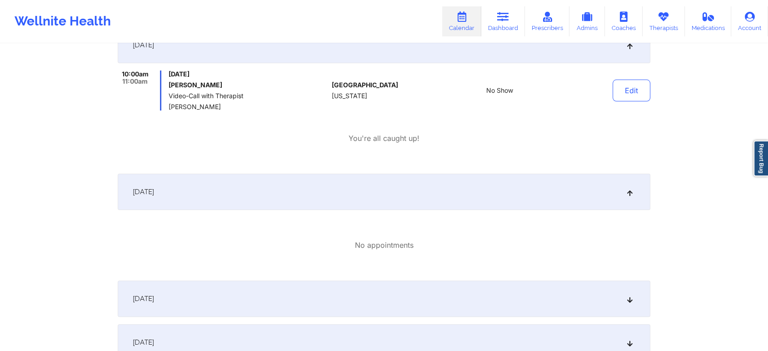
click at [483, 293] on div "[DATE]" at bounding box center [384, 298] width 533 height 36
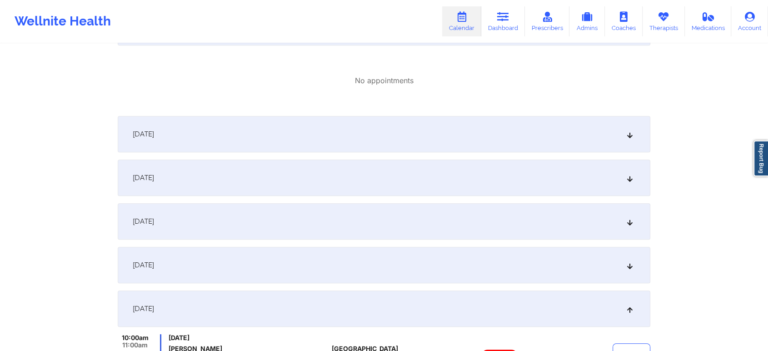
scroll to position [428, 0]
click at [557, 138] on div "[DATE]" at bounding box center [384, 132] width 533 height 36
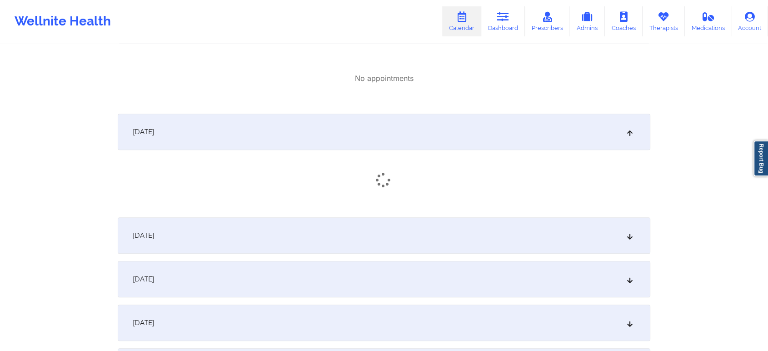
click at [453, 242] on div "[DATE]" at bounding box center [384, 235] width 533 height 36
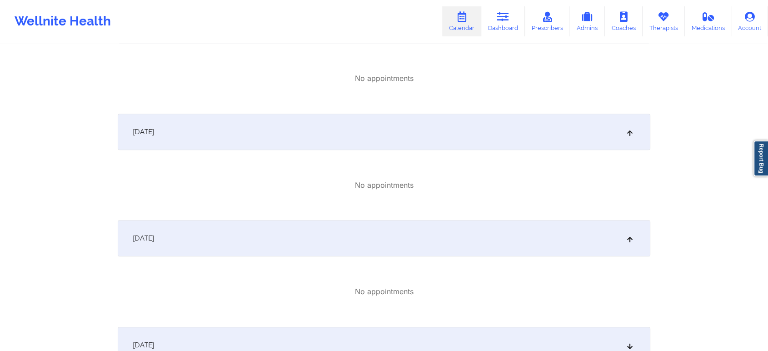
scroll to position [692, 0]
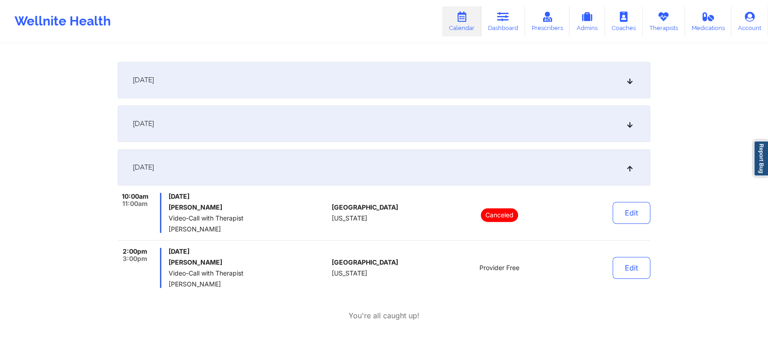
click at [475, 86] on div "[DATE]" at bounding box center [384, 80] width 533 height 36
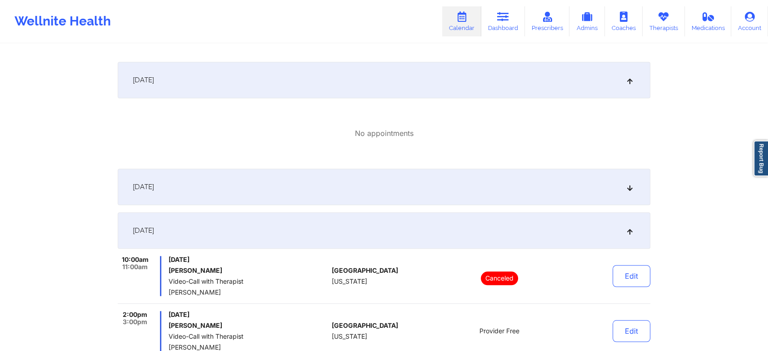
click at [463, 187] on div "[DATE]" at bounding box center [384, 187] width 533 height 36
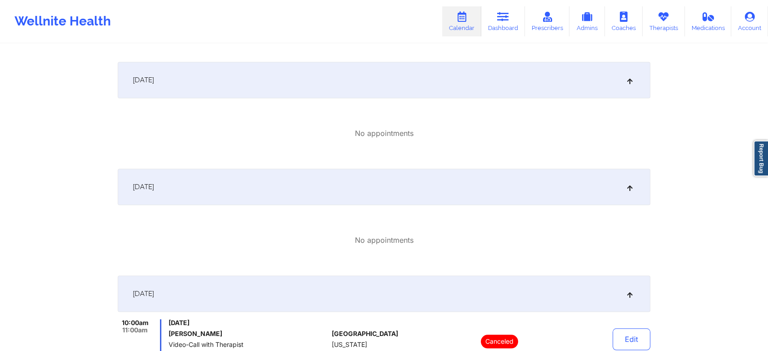
scroll to position [851, 0]
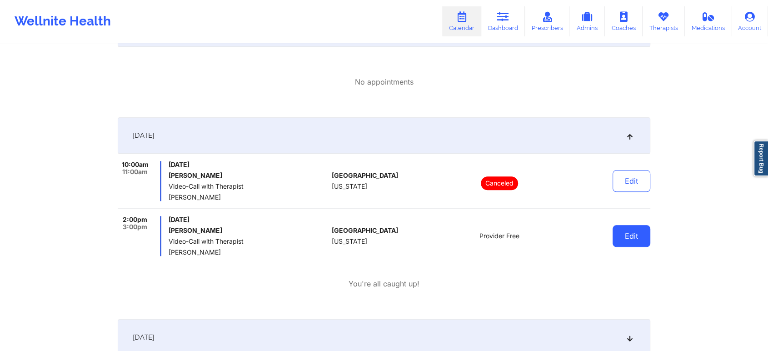
click at [627, 243] on button "Edit" at bounding box center [631, 236] width 38 height 22
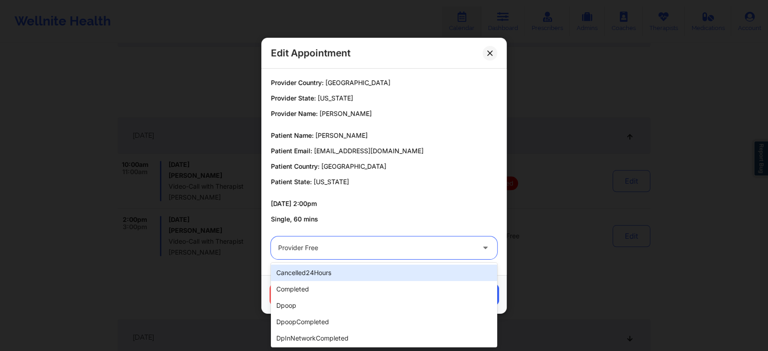
click at [353, 245] on div at bounding box center [376, 247] width 196 height 11
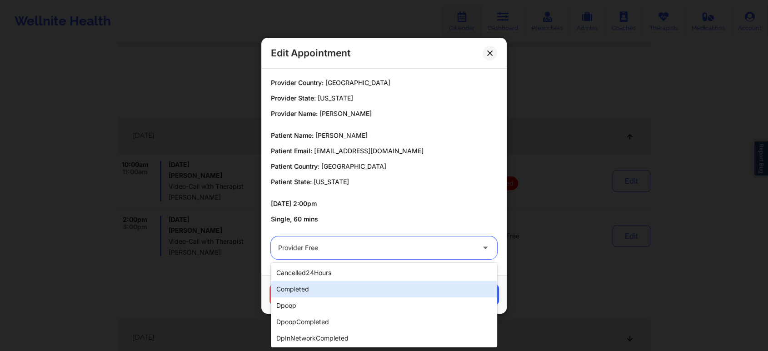
click at [323, 291] on div "completed" at bounding box center [384, 289] width 226 height 16
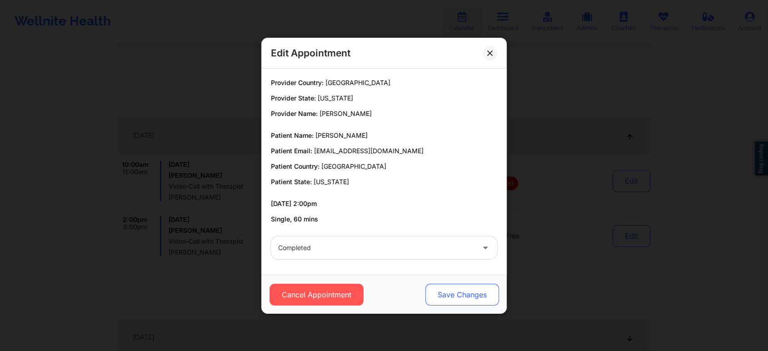
click at [447, 290] on button "Save Changes" at bounding box center [462, 295] width 74 height 22
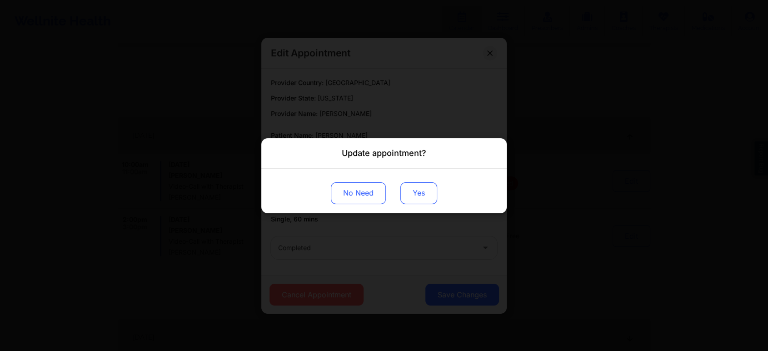
click at [433, 200] on button "Yes" at bounding box center [418, 193] width 37 height 22
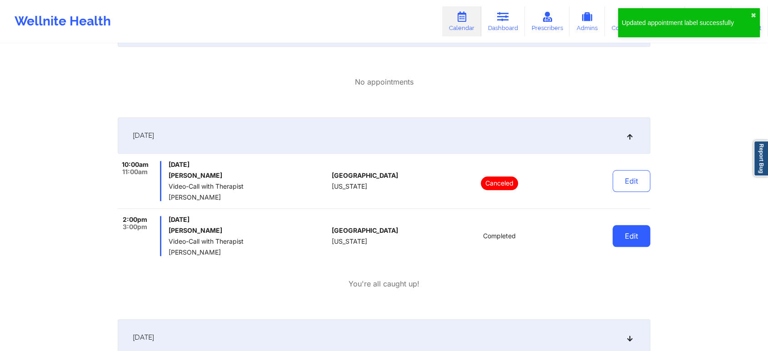
click at [622, 235] on button "Edit" at bounding box center [631, 236] width 38 height 22
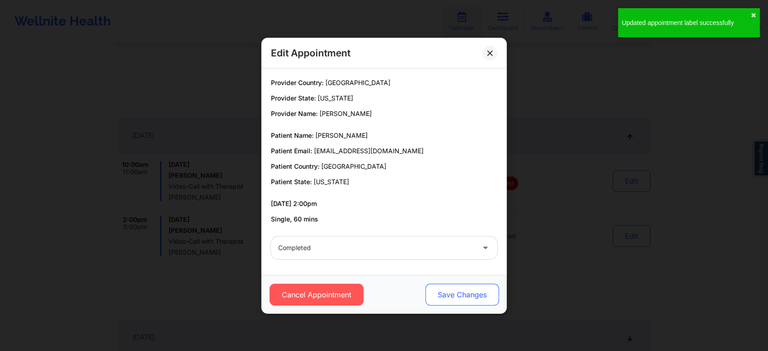
click at [463, 295] on button "Save Changes" at bounding box center [462, 295] width 74 height 22
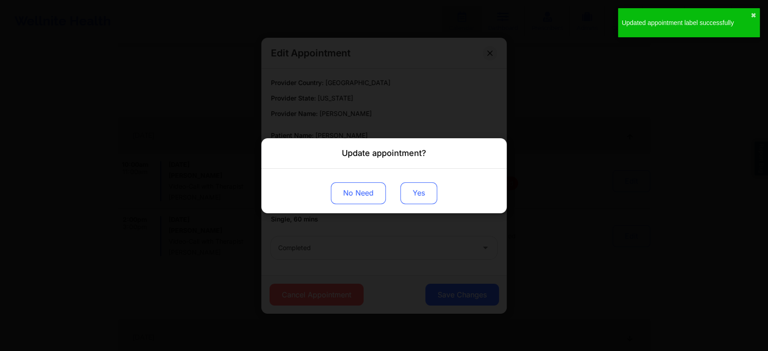
click at [420, 192] on button "Yes" at bounding box center [418, 193] width 37 height 22
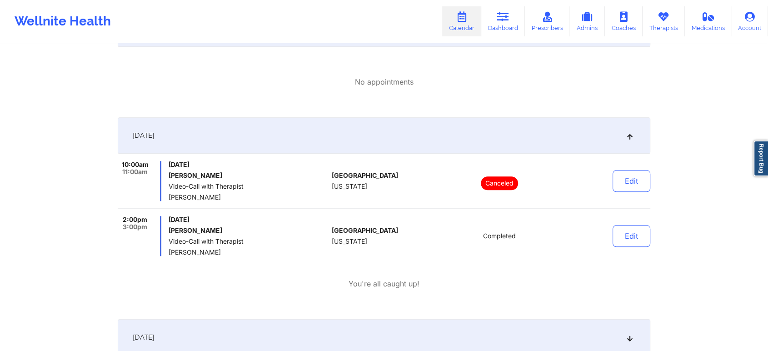
scroll to position [0, 0]
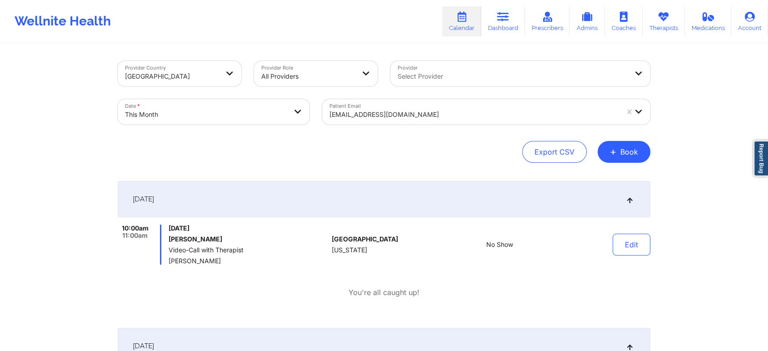
click at [408, 110] on div at bounding box center [473, 114] width 289 height 11
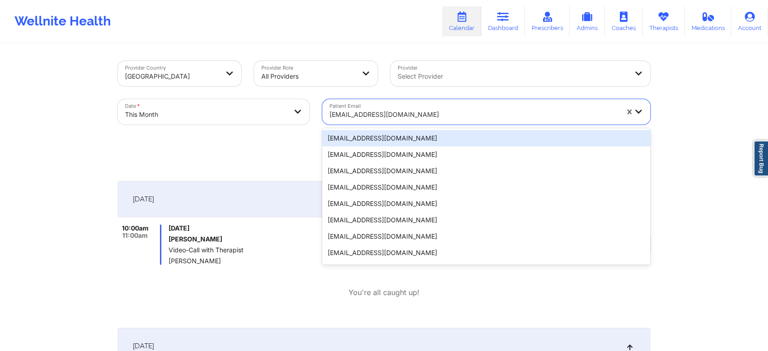
type input "[PERSON_NAME][EMAIL_ADDRESS][DOMAIN_NAME]"
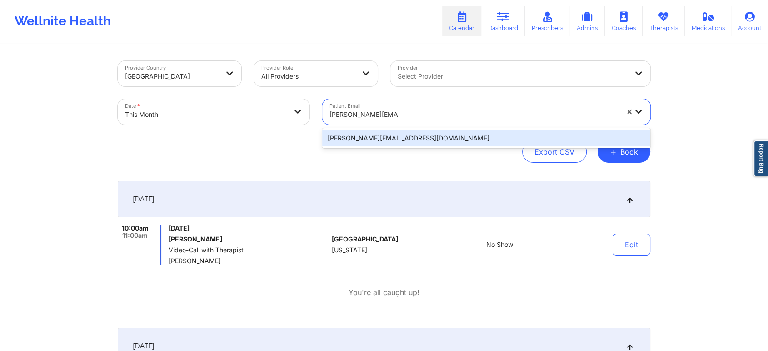
click at [454, 138] on div "[PERSON_NAME][EMAIL_ADDRESS][DOMAIN_NAME]" at bounding box center [486, 138] width 328 height 16
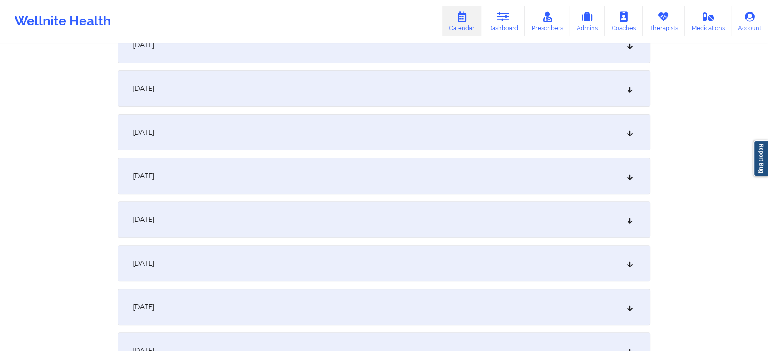
scroll to position [255, 0]
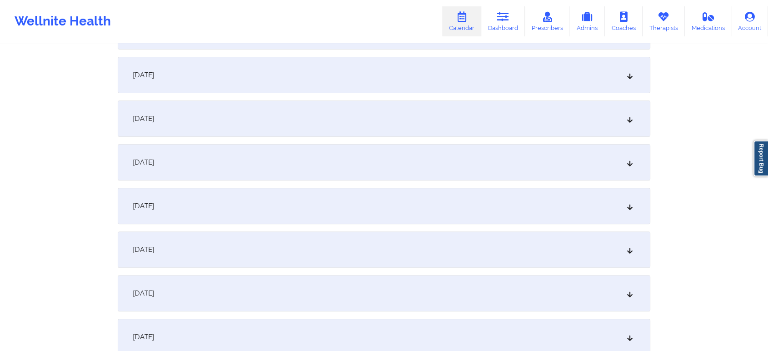
click at [440, 252] on div "[DATE]" at bounding box center [384, 249] width 533 height 36
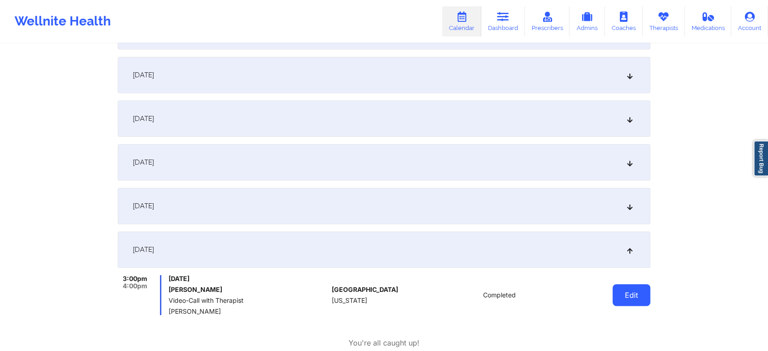
click at [628, 302] on button "Edit" at bounding box center [631, 295] width 38 height 22
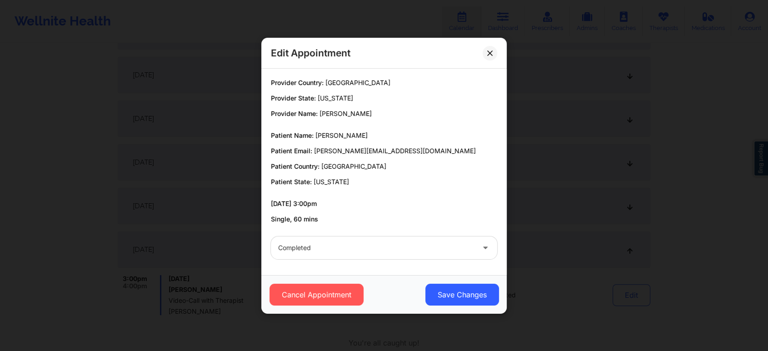
click at [448, 279] on div "Cancel Appointment Save Changes" at bounding box center [383, 294] width 245 height 39
drag, startPoint x: 448, startPoint y: 279, endPoint x: 448, endPoint y: 292, distance: 12.7
click at [448, 292] on div "Cancel Appointment Save Changes" at bounding box center [383, 294] width 245 height 39
click at [448, 292] on button "Save Changes" at bounding box center [462, 295] width 74 height 22
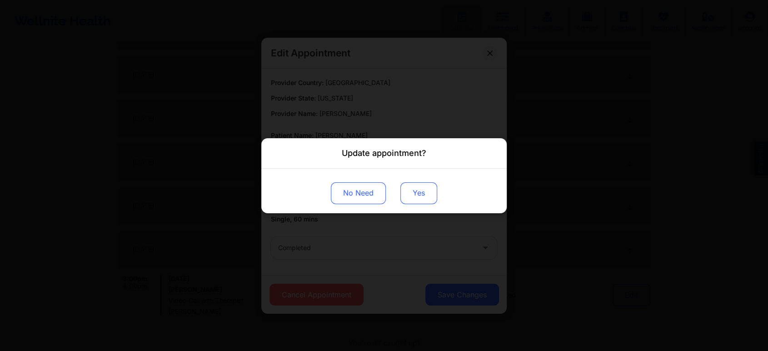
click at [421, 191] on button "Yes" at bounding box center [418, 193] width 37 height 22
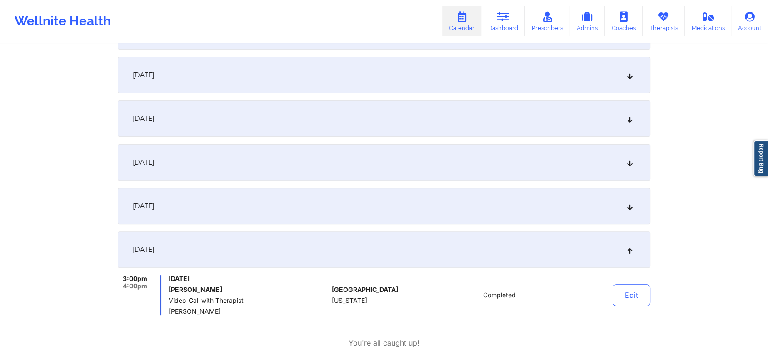
scroll to position [0, 0]
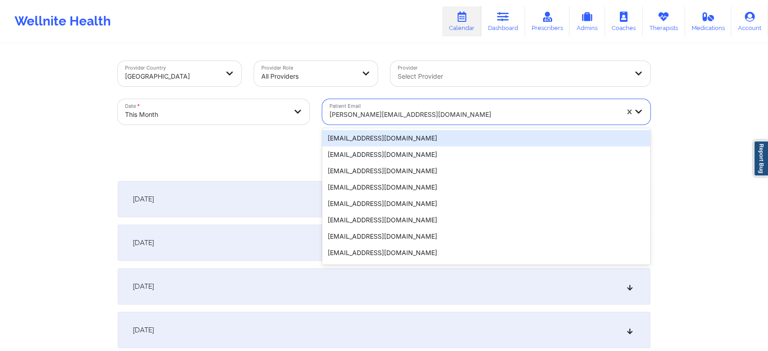
click at [396, 106] on div "[PERSON_NAME][EMAIL_ADDRESS][DOMAIN_NAME]" at bounding box center [473, 115] width 289 height 20
type input "[EMAIL_ADDRESS][DOMAIN_NAME]"
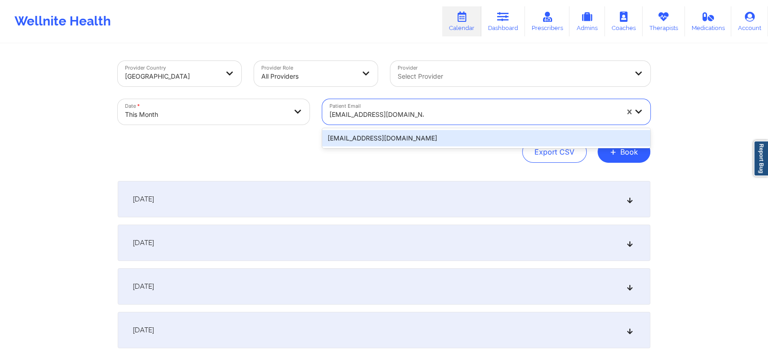
click at [441, 139] on div "[EMAIL_ADDRESS][DOMAIN_NAME]" at bounding box center [486, 138] width 328 height 16
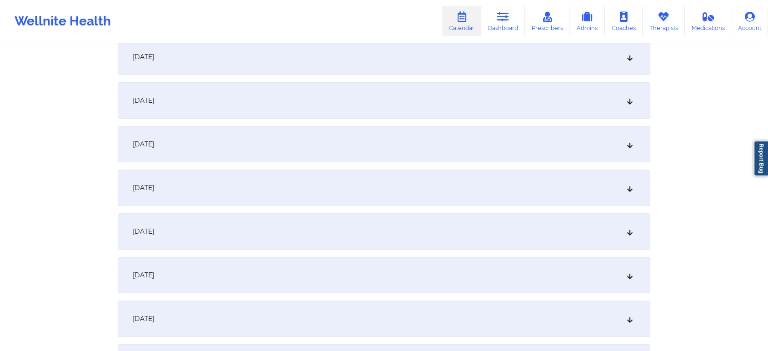
scroll to position [241, 0]
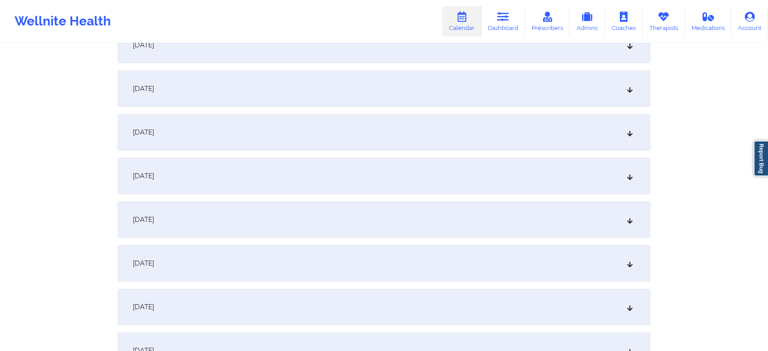
click at [447, 258] on div "[DATE]" at bounding box center [384, 263] width 533 height 36
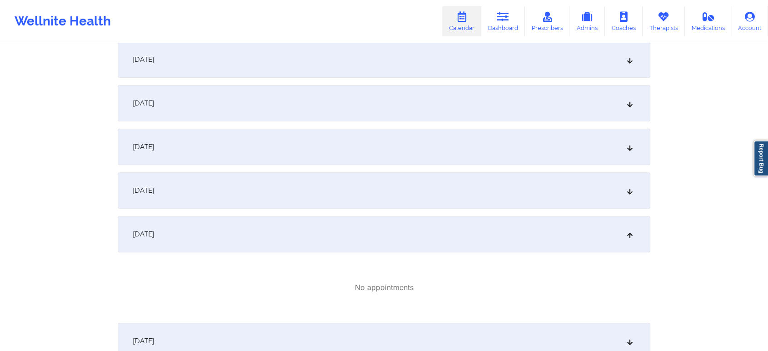
scroll to position [0, 0]
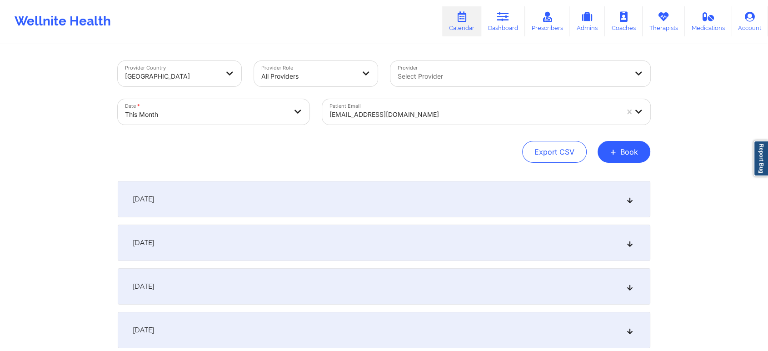
select select "2025-9"
select select "2025-10"
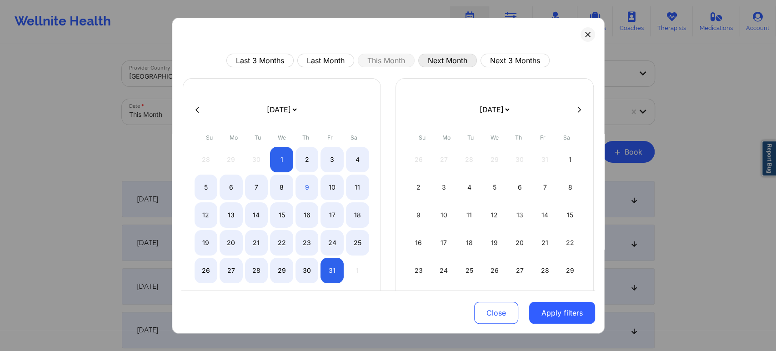
click at [431, 56] on div "Last 3 Months Last Month This Month Next Month Next 3 Months [DATE] [DATE] [DAT…" at bounding box center [388, 176] width 433 height 316
click at [431, 56] on button "Next Month" at bounding box center [447, 61] width 59 height 14
select select "2025-10"
select select "2025-11"
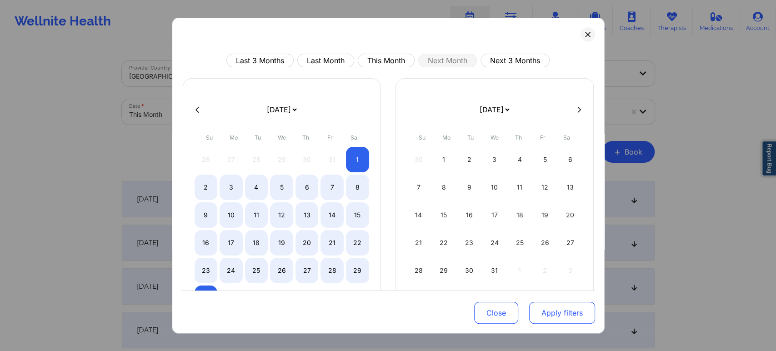
click at [529, 313] on button "Apply filters" at bounding box center [562, 313] width 66 height 22
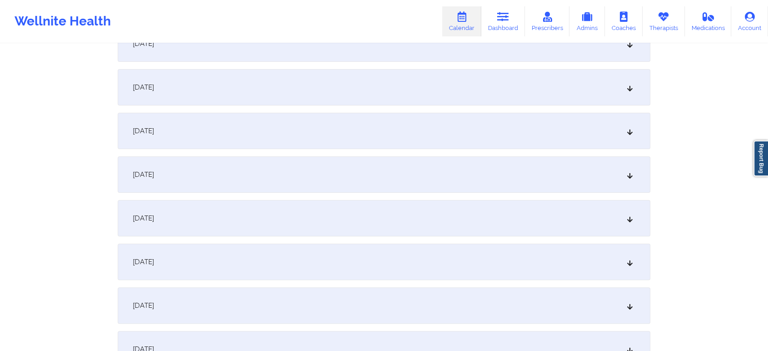
scroll to position [165, 0]
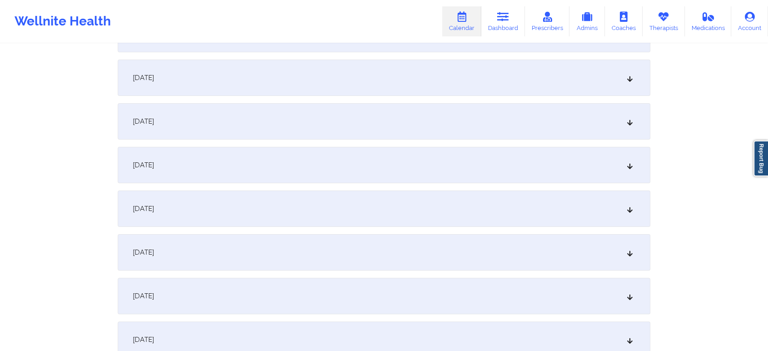
click at [472, 204] on div "[DATE]" at bounding box center [384, 208] width 533 height 36
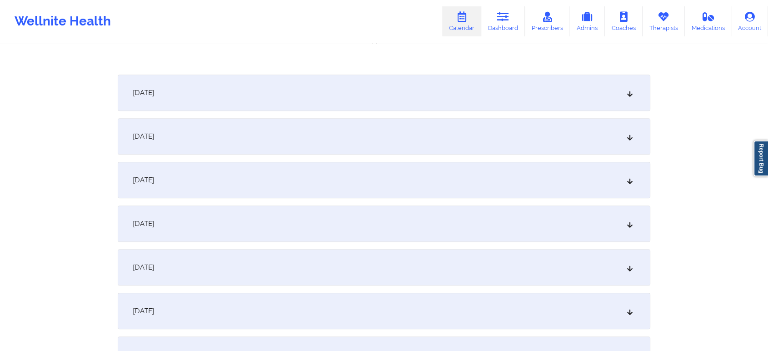
scroll to position [393, 0]
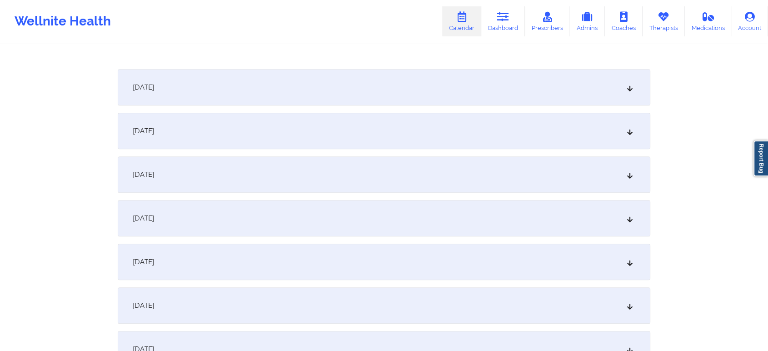
click at [510, 97] on div "[DATE]" at bounding box center [384, 87] width 533 height 36
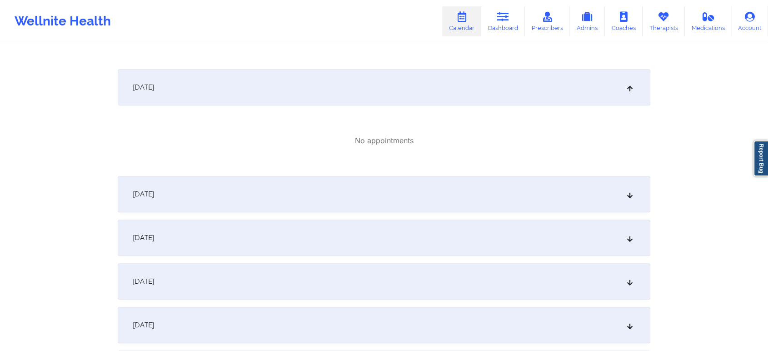
click at [509, 177] on div "[DATE]" at bounding box center [384, 194] width 533 height 36
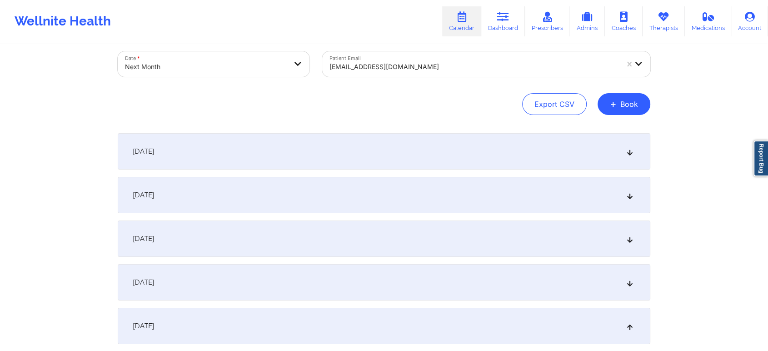
scroll to position [0, 0]
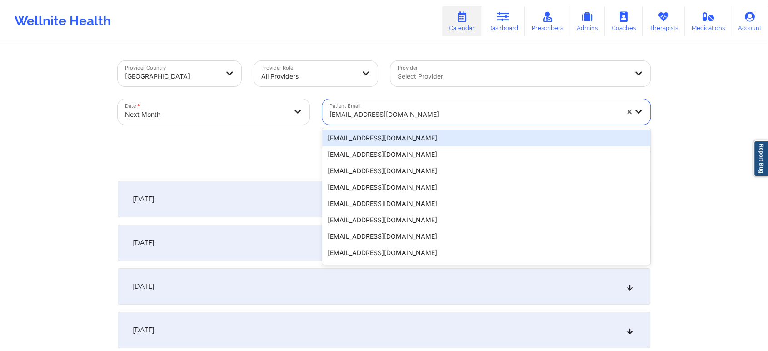
click at [401, 112] on div at bounding box center [473, 114] width 289 height 11
type input "[EMAIL_ADDRESS][DOMAIN_NAME]"
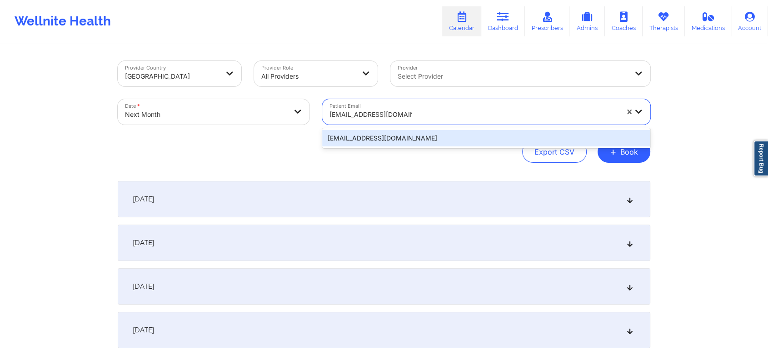
click at [518, 144] on div "[EMAIL_ADDRESS][DOMAIN_NAME]" at bounding box center [486, 138] width 328 height 16
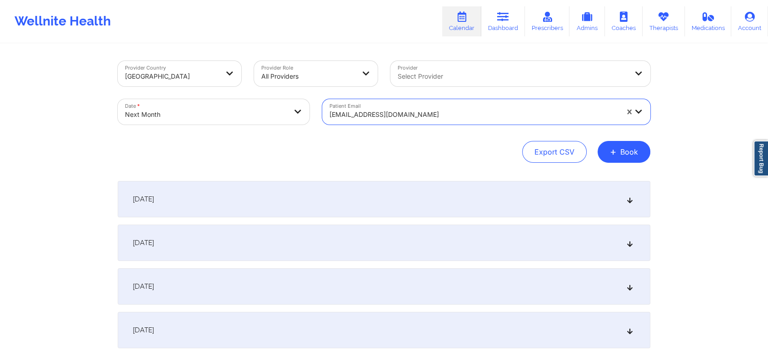
scroll to position [307, 0]
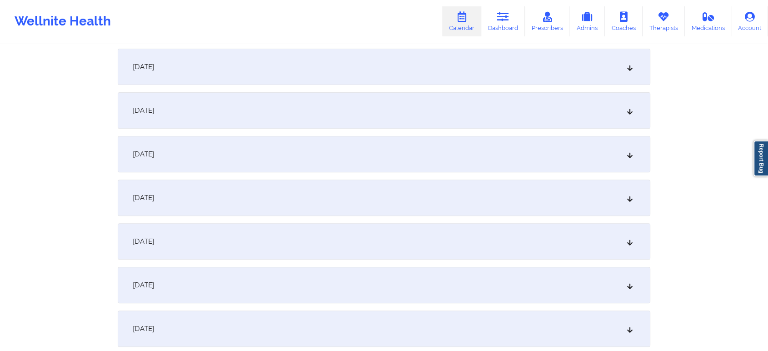
click at [290, 115] on div "[DATE]" at bounding box center [384, 110] width 533 height 36
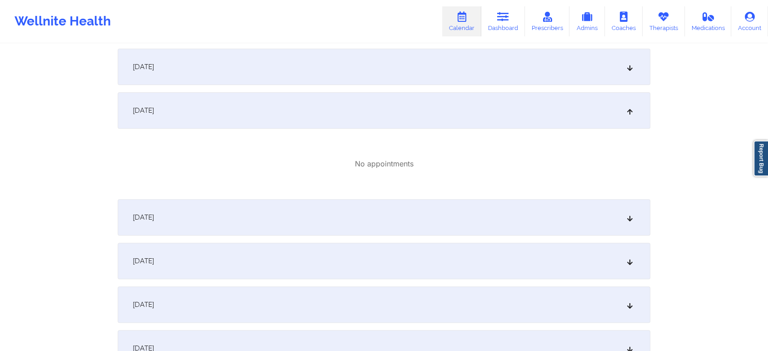
click at [353, 222] on div "[DATE]" at bounding box center [384, 217] width 533 height 36
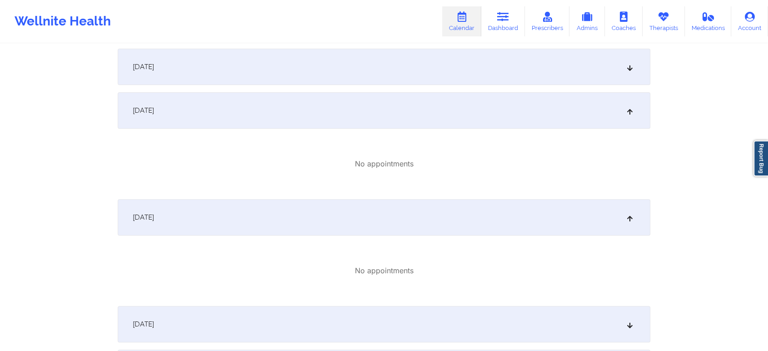
click at [380, 78] on div "[DATE]" at bounding box center [384, 67] width 533 height 36
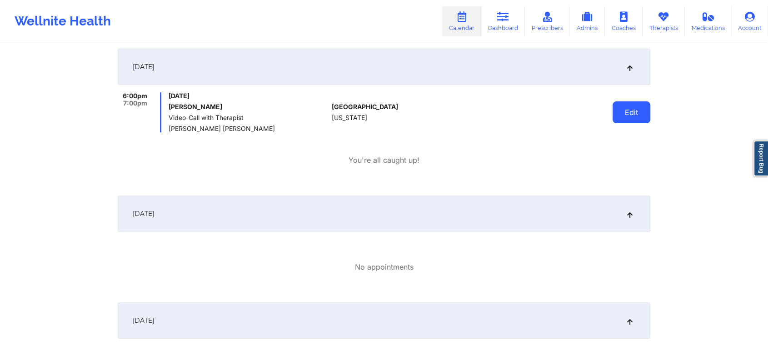
click at [630, 108] on button "Edit" at bounding box center [631, 112] width 38 height 22
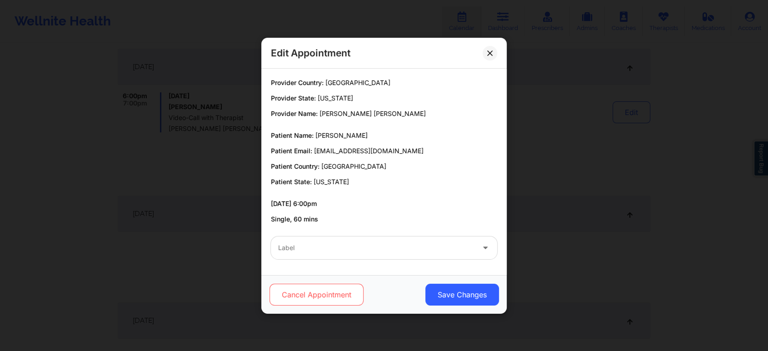
click at [339, 299] on button "Cancel Appointment" at bounding box center [316, 295] width 94 height 22
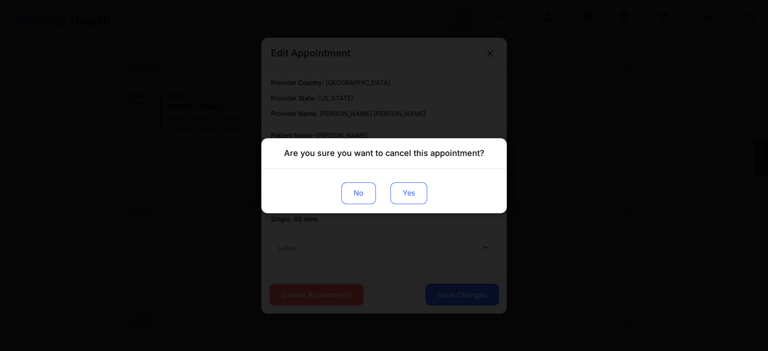
click at [418, 192] on button "Yes" at bounding box center [408, 193] width 37 height 22
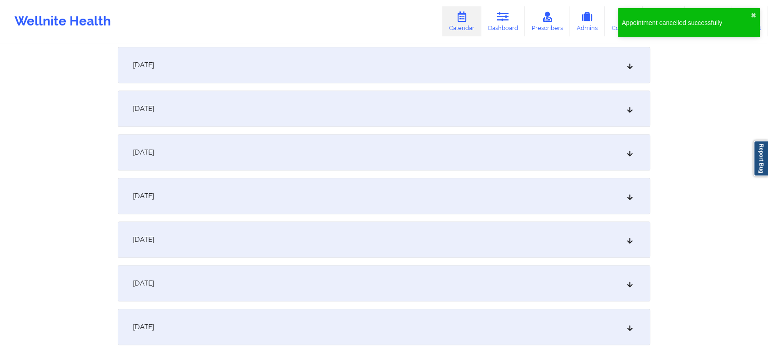
scroll to position [802, 0]
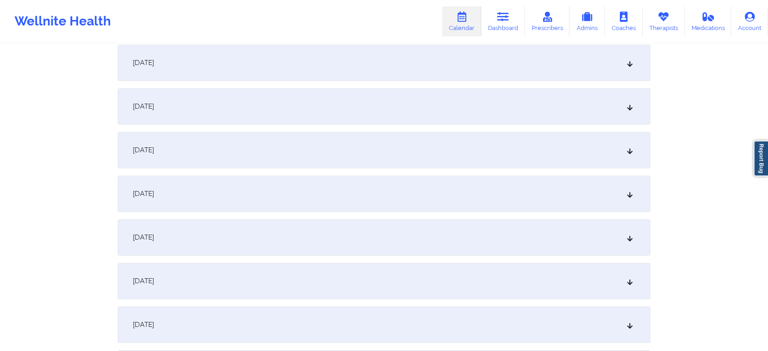
click at [431, 119] on div "[DATE]" at bounding box center [384, 106] width 533 height 36
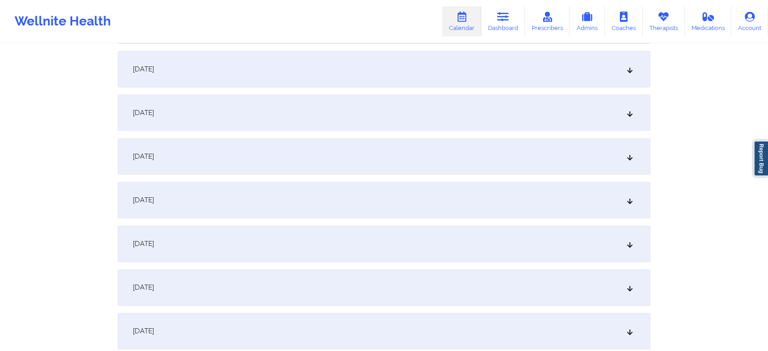
scroll to position [1082, 0]
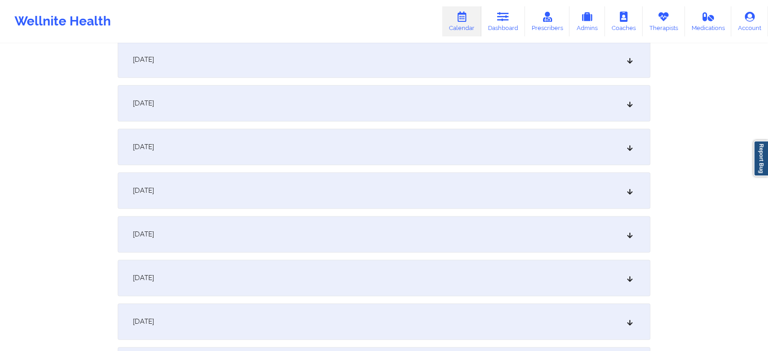
click at [402, 250] on div "[DATE]" at bounding box center [384, 234] width 533 height 36
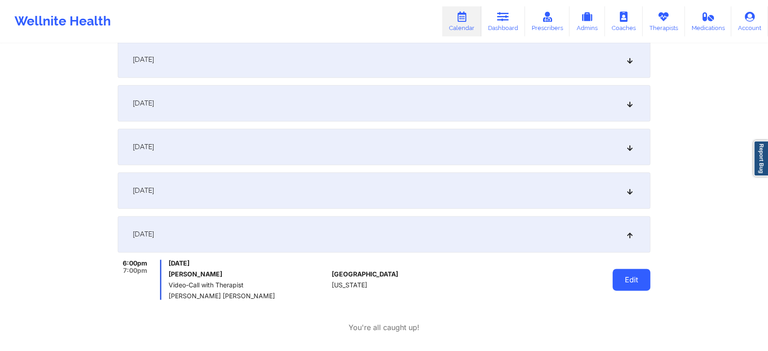
click at [632, 275] on button "Edit" at bounding box center [631, 280] width 38 height 22
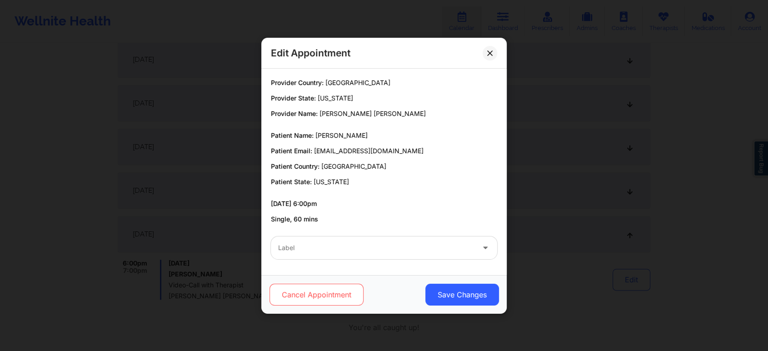
click at [321, 293] on button "Cancel Appointment" at bounding box center [316, 295] width 94 height 22
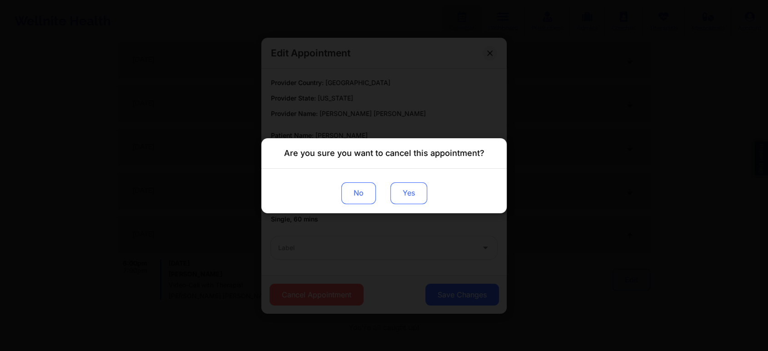
click at [403, 191] on button "Yes" at bounding box center [408, 193] width 37 height 22
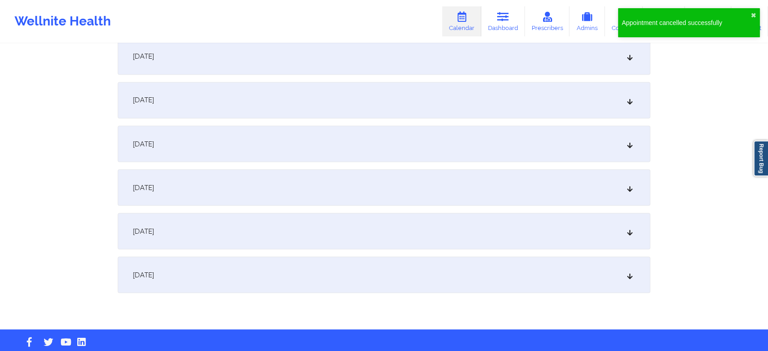
scroll to position [1637, 0]
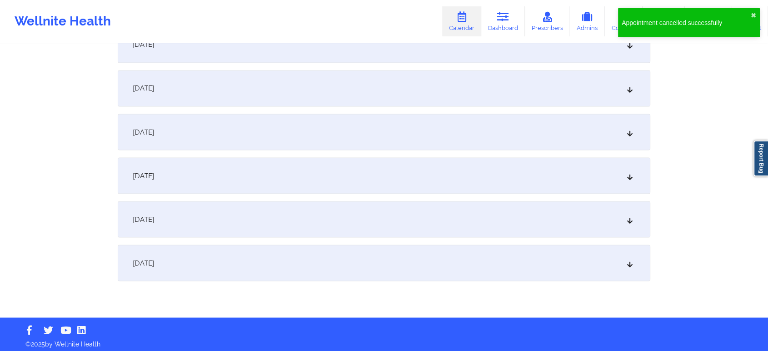
click at [305, 90] on div "[DATE]" at bounding box center [384, 88] width 533 height 36
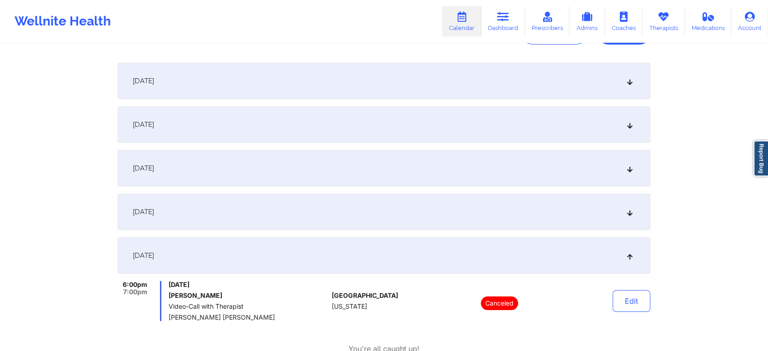
scroll to position [0, 0]
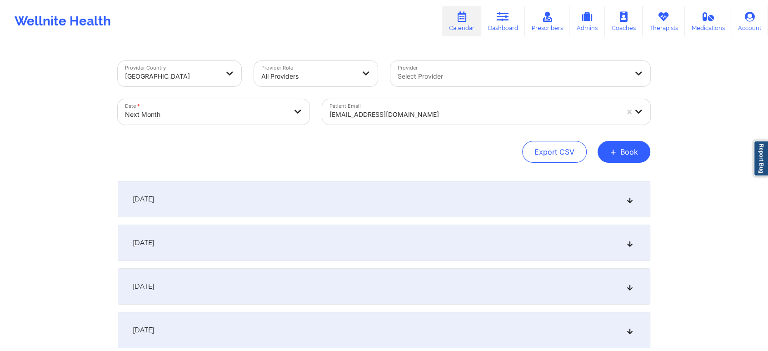
click at [287, 96] on div "Date * Next Month" at bounding box center [213, 112] width 204 height 38
select select "2025-10"
select select "2025-11"
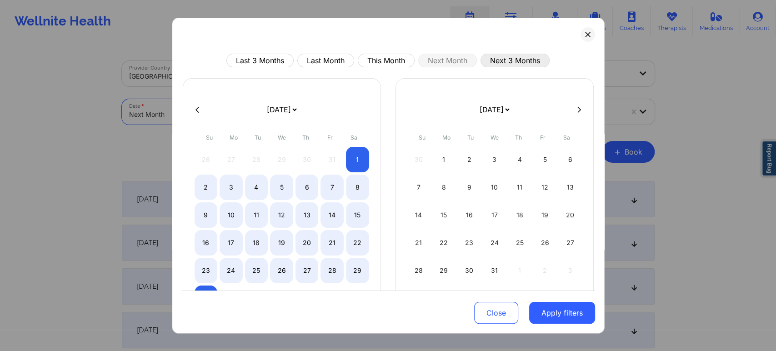
click at [505, 60] on button "Next 3 Months" at bounding box center [514, 61] width 69 height 14
select select "2025-10"
select select "2025-11"
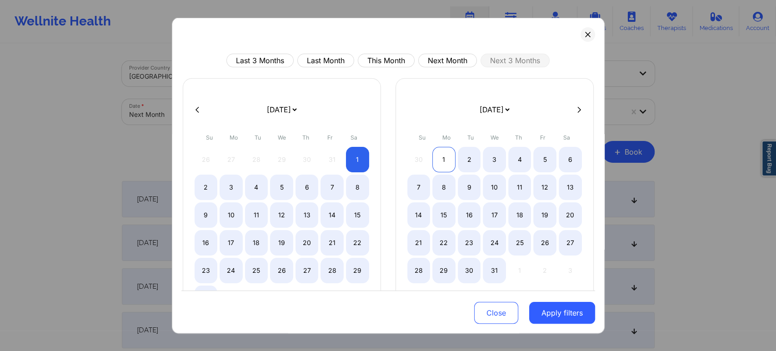
click at [432, 150] on div "1" at bounding box center [443, 159] width 23 height 25
select select "2025-11"
select select "2026-0"
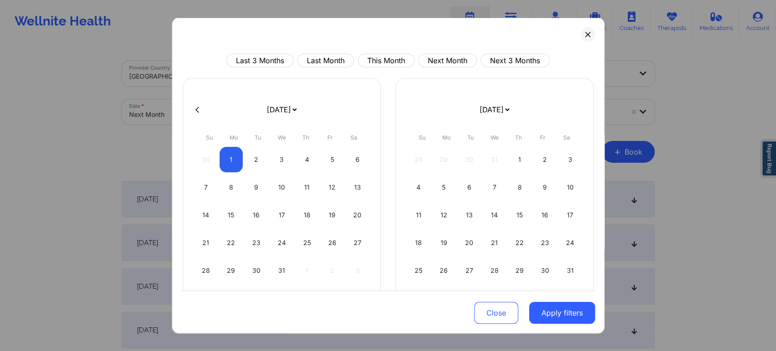
select select "2025-11"
select select "2026-0"
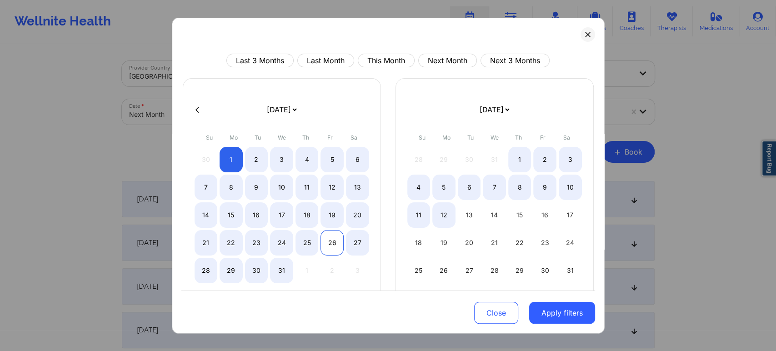
select select "2025-11"
select select "2026-0"
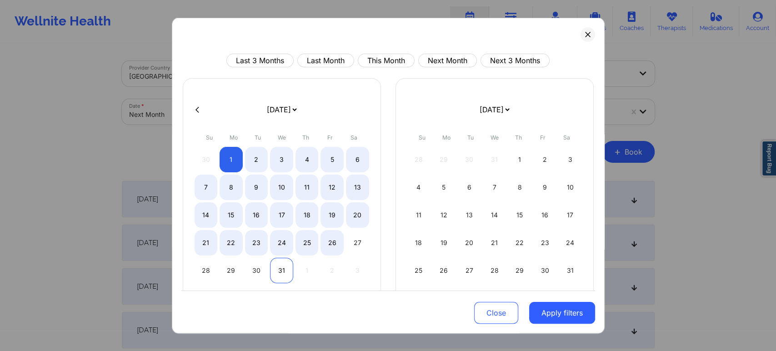
select select "2025-11"
select select "2026-0"
click at [279, 274] on div "31" at bounding box center [281, 270] width 23 height 25
select select "2025-11"
select select "2026-0"
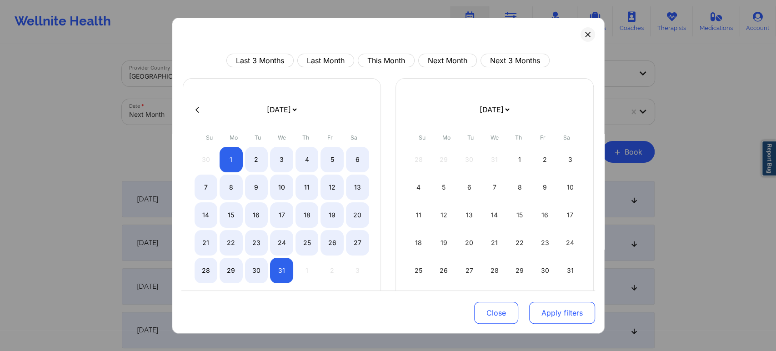
drag, startPoint x: 523, startPoint y: 310, endPoint x: 544, endPoint y: 311, distance: 20.9
click at [544, 311] on div "Close Apply filters" at bounding box center [387, 311] width 413 height 42
click at [544, 311] on button "Apply filters" at bounding box center [562, 313] width 66 height 22
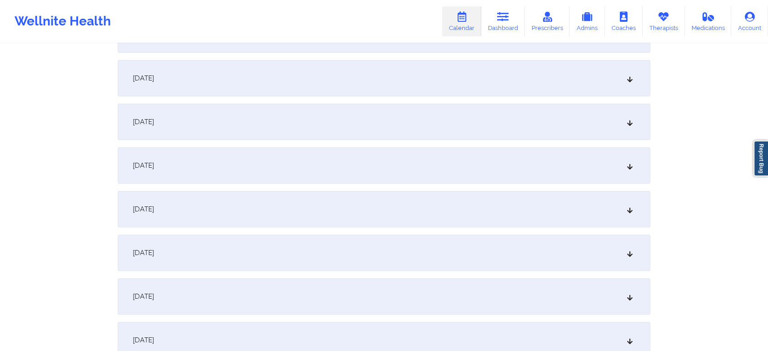
scroll to position [212, 0]
click at [561, 122] on div "[DATE]" at bounding box center [384, 118] width 533 height 36
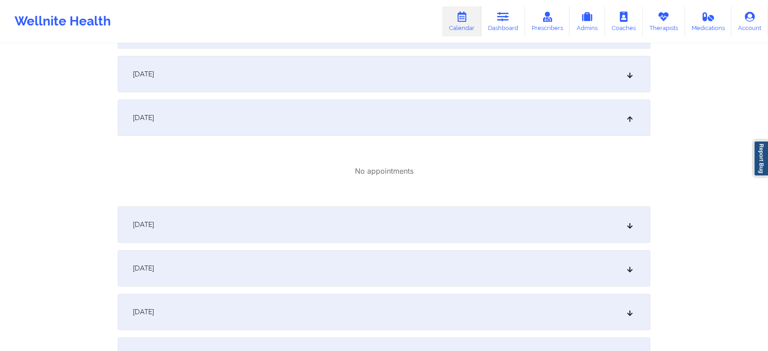
click at [558, 76] on div "[DATE]" at bounding box center [384, 74] width 533 height 36
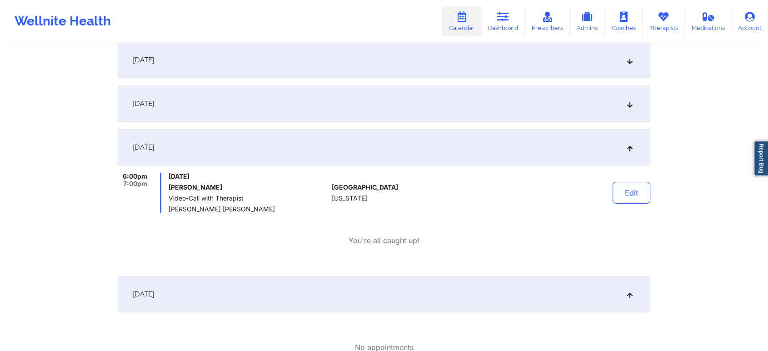
scroll to position [137, 0]
click at [621, 193] on button "Edit" at bounding box center [631, 195] width 38 height 22
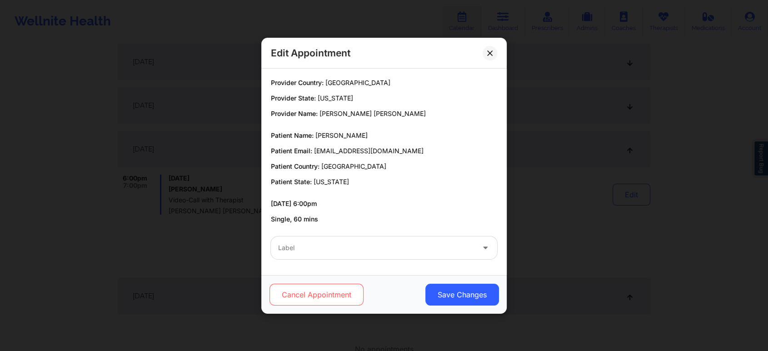
click at [331, 292] on button "Cancel Appointment" at bounding box center [316, 295] width 94 height 22
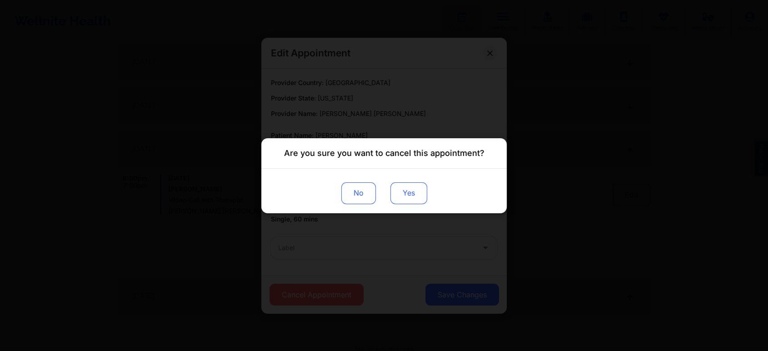
click at [403, 202] on button "Yes" at bounding box center [408, 193] width 37 height 22
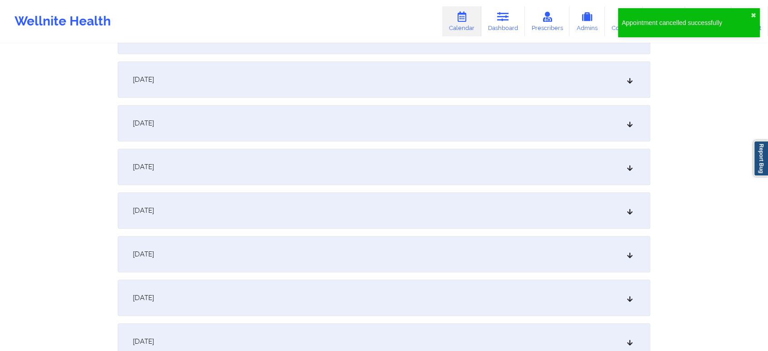
scroll to position [556, 0]
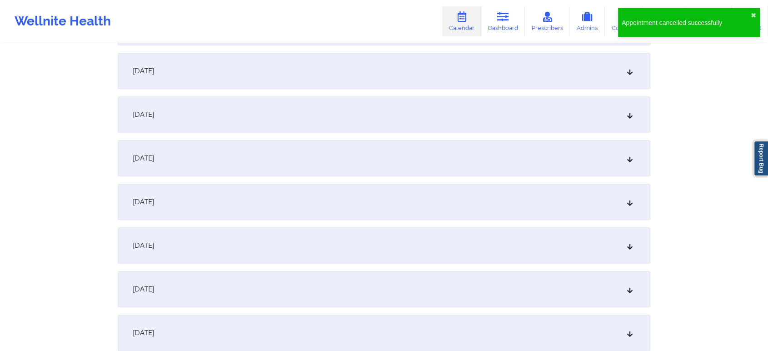
click at [589, 207] on div "[DATE]" at bounding box center [384, 202] width 533 height 36
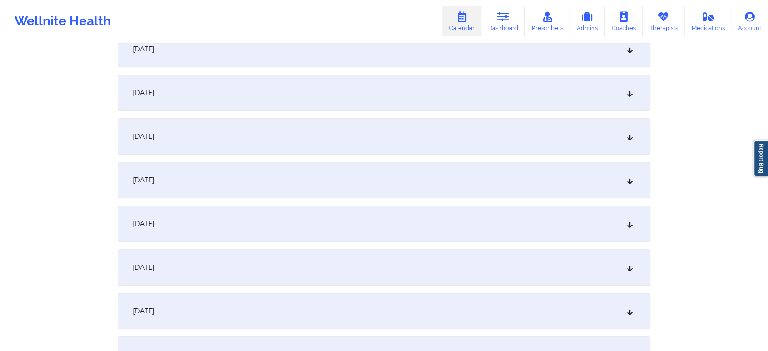
scroll to position [950, 0]
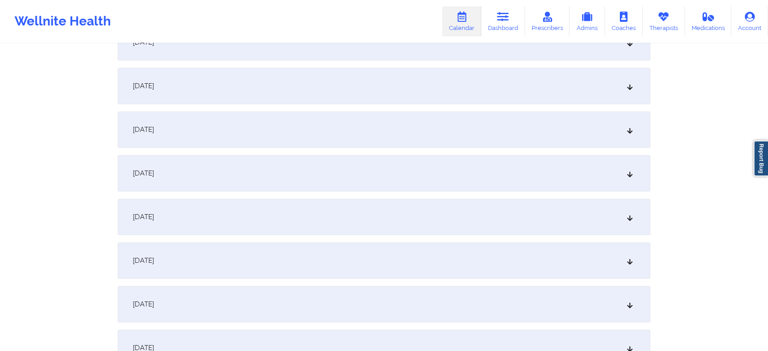
click at [474, 199] on div "[DATE]" at bounding box center [384, 217] width 533 height 36
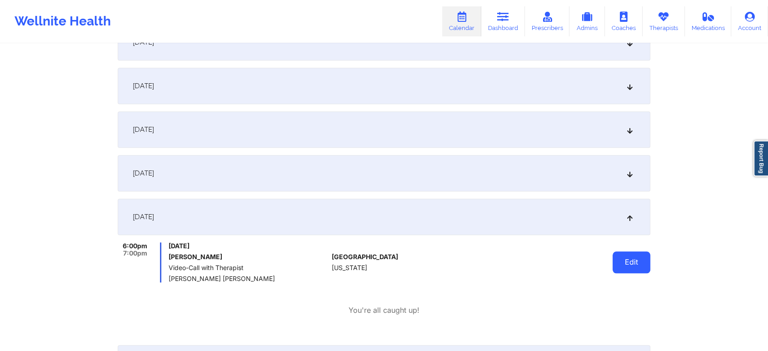
click at [622, 257] on button "Edit" at bounding box center [631, 262] width 38 height 22
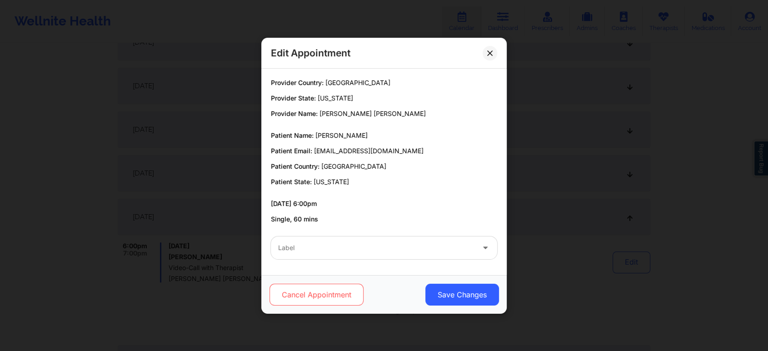
click at [304, 300] on button "Cancel Appointment" at bounding box center [316, 295] width 94 height 22
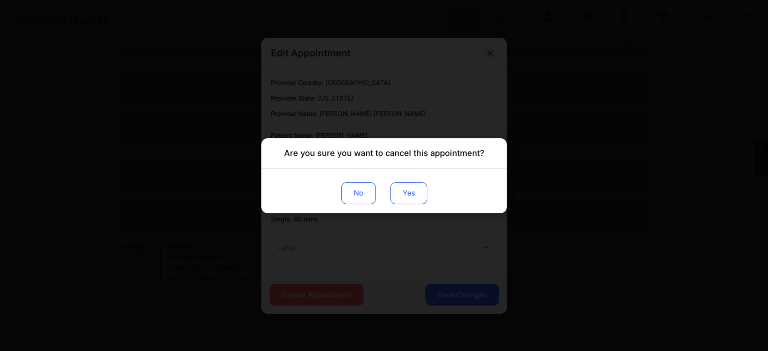
drag, startPoint x: 416, startPoint y: 179, endPoint x: 414, endPoint y: 190, distance: 11.0
click at [414, 190] on div "No Yes" at bounding box center [383, 190] width 245 height 45
click at [414, 190] on button "Yes" at bounding box center [408, 193] width 37 height 22
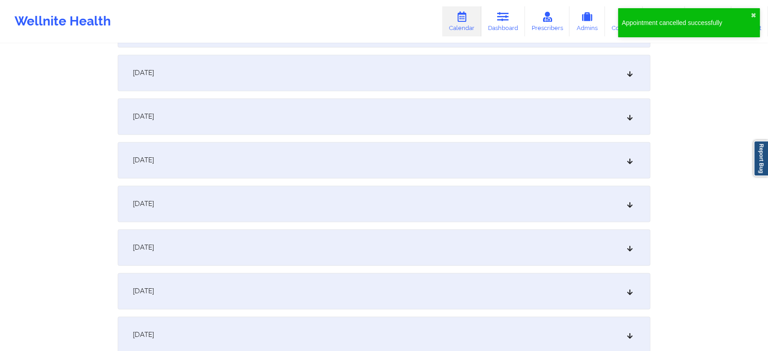
scroll to position [1408, 0]
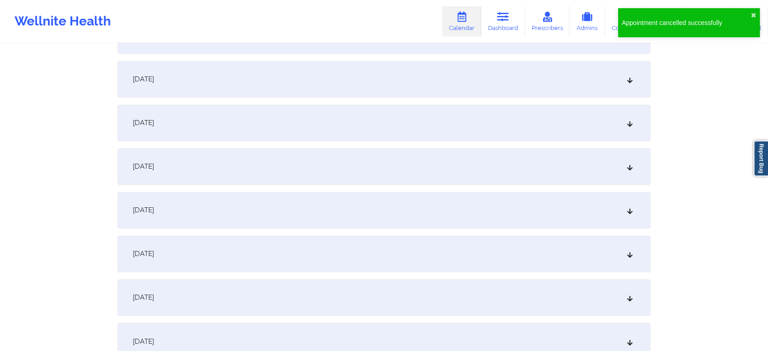
click at [362, 170] on div "[DATE]" at bounding box center [384, 166] width 533 height 36
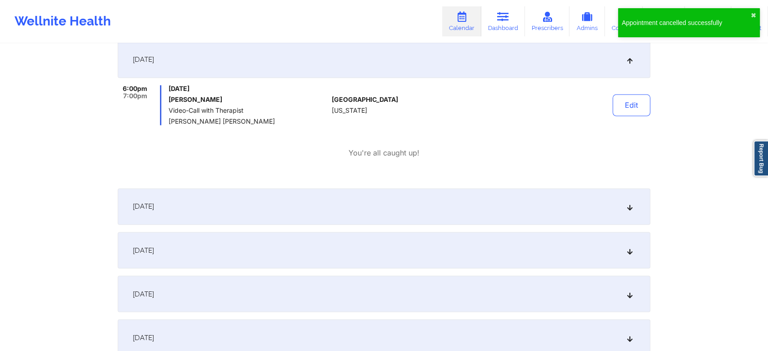
scroll to position [1723, 0]
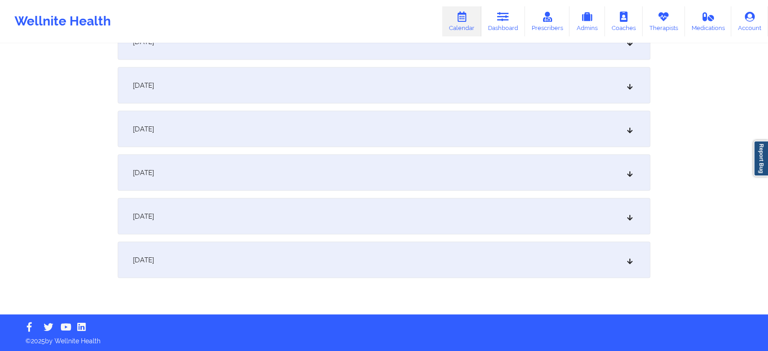
click at [404, 249] on div "[DATE]" at bounding box center [384, 259] width 533 height 36
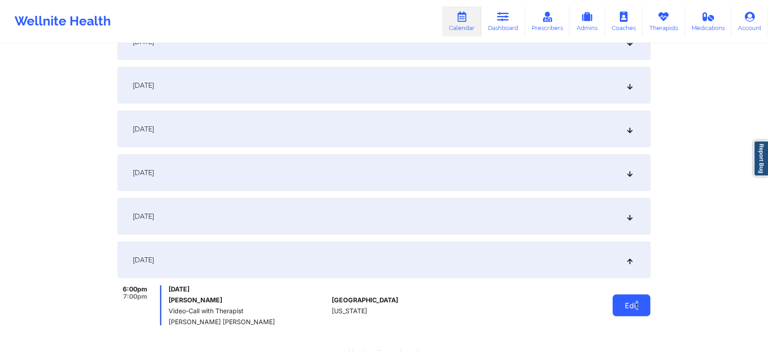
drag, startPoint x: 655, startPoint y: 289, endPoint x: 636, endPoint y: 308, distance: 26.7
click at [636, 308] on button "Edit" at bounding box center [631, 305] width 38 height 22
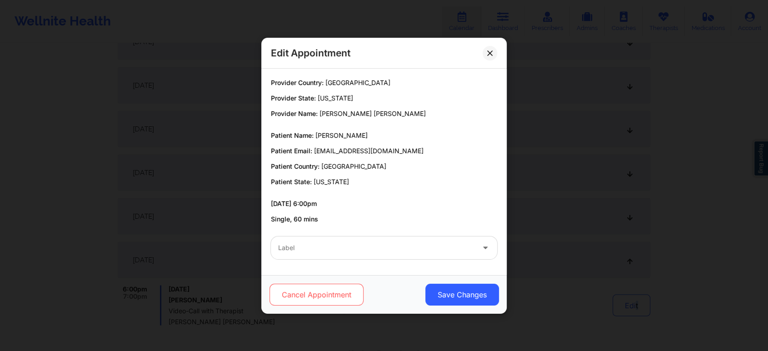
click at [344, 288] on button "Cancel Appointment" at bounding box center [316, 295] width 94 height 22
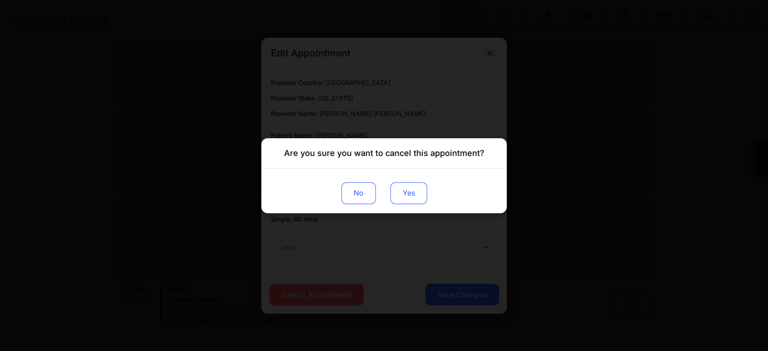
click at [411, 184] on button "Yes" at bounding box center [408, 193] width 37 height 22
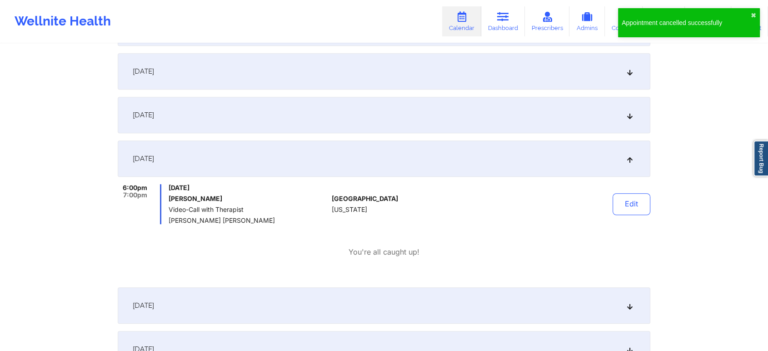
scroll to position [0, 0]
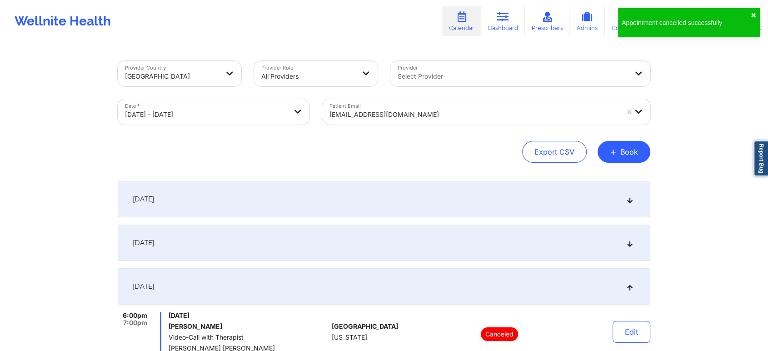
select select "2025-11"
select select "2026-0"
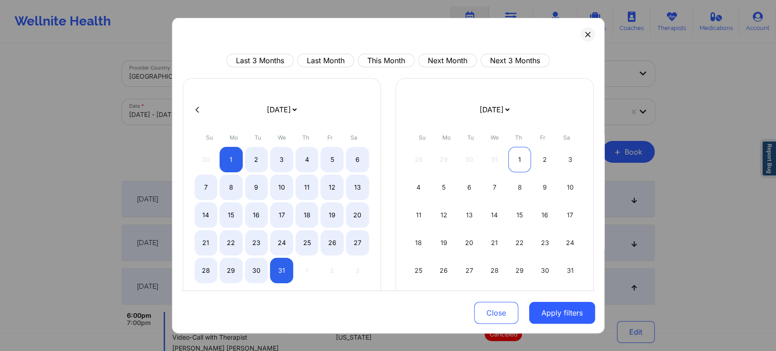
click at [516, 162] on div "1" at bounding box center [519, 159] width 23 height 25
select select "2025-11"
select select "2026-0"
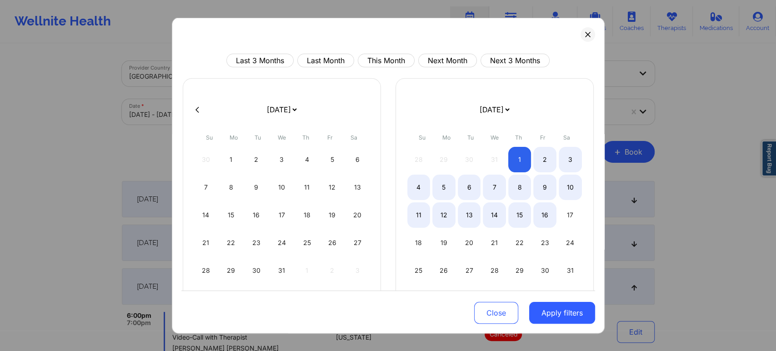
select select "2025-11"
select select "2026-0"
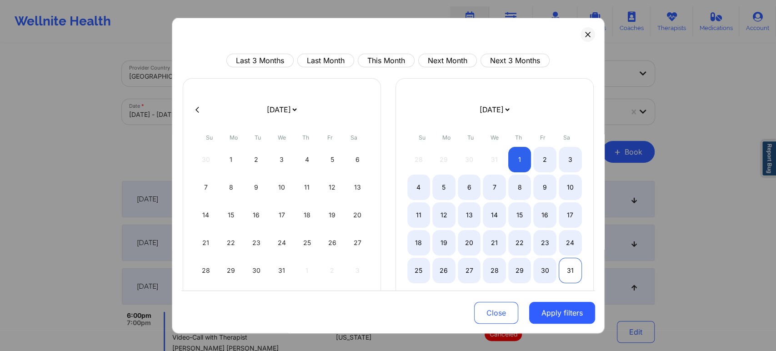
select select "2025-11"
select select "2026-0"
click at [574, 271] on div "31" at bounding box center [569, 270] width 23 height 25
select select "2025-11"
select select "2026-0"
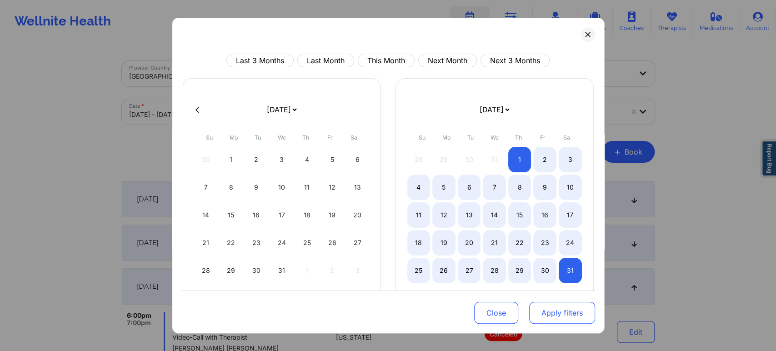
click at [530, 312] on button "Apply filters" at bounding box center [562, 313] width 66 height 22
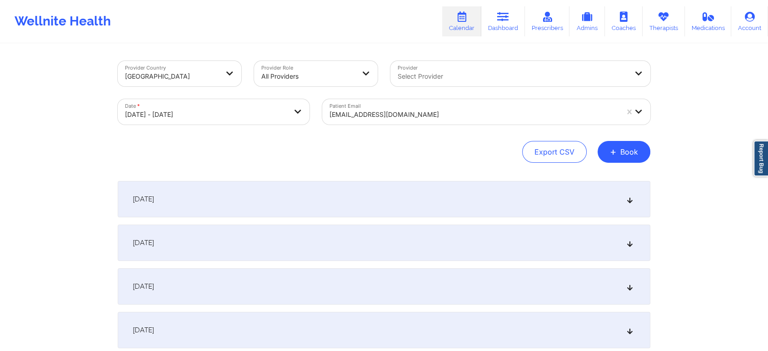
click at [558, 205] on div "[DATE]" at bounding box center [384, 199] width 533 height 36
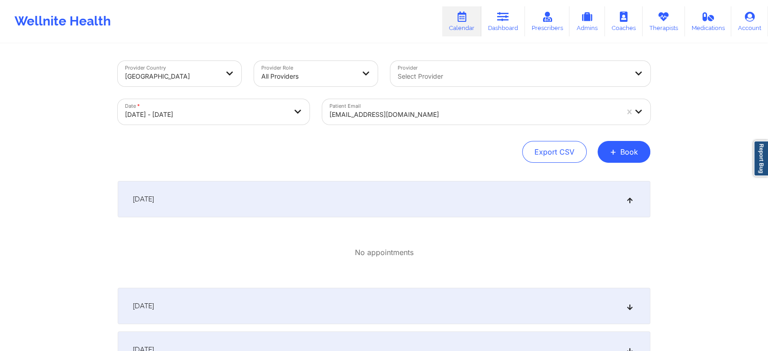
click at [220, 114] on body "Wellnite Health Calendar Dashboard Prescribers Admins Coaches Therapists Medica…" at bounding box center [384, 175] width 768 height 351
select select "2025-11"
select select "2026-0"
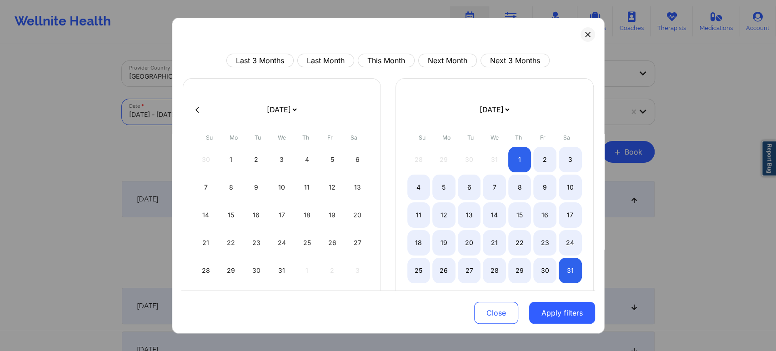
click at [231, 172] on div "30 1 2 3 4 5 6 7 8 9 10 11 12 13 14 15 16 17 18 19 20 21 22 23 24 25 26 27 28 2…" at bounding box center [281, 215] width 174 height 136
click at [232, 157] on div "1" at bounding box center [230, 159] width 23 height 25
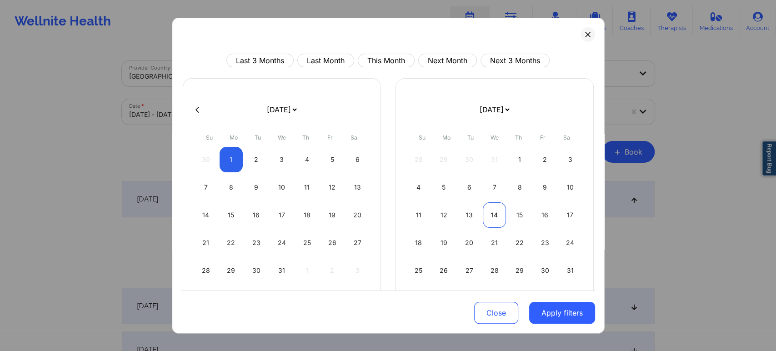
select select "2025-11"
select select "2026-0"
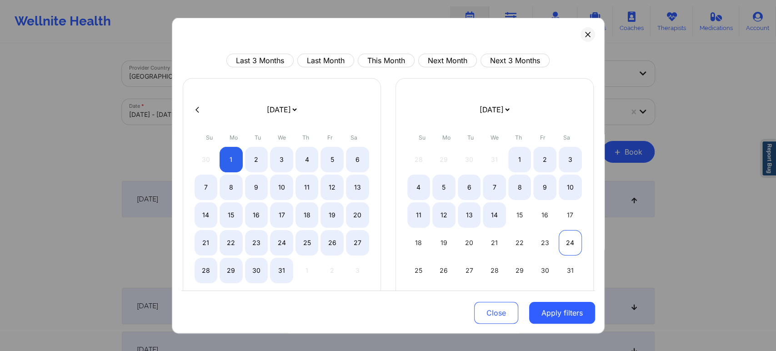
select select "2025-11"
select select "2026-0"
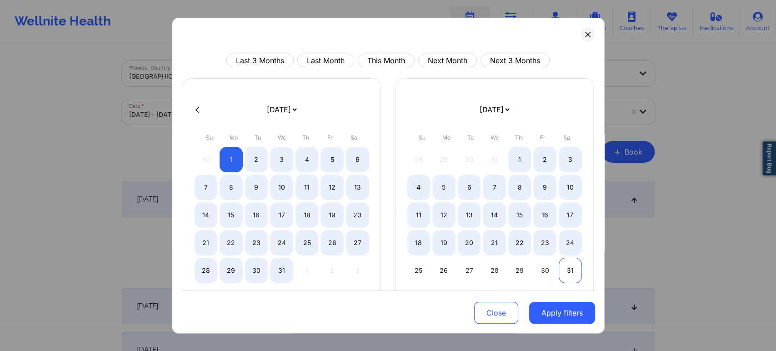
select select "2025-11"
select select "2026-0"
click at [571, 267] on div "31" at bounding box center [569, 270] width 23 height 25
select select "2025-11"
select select "2026-0"
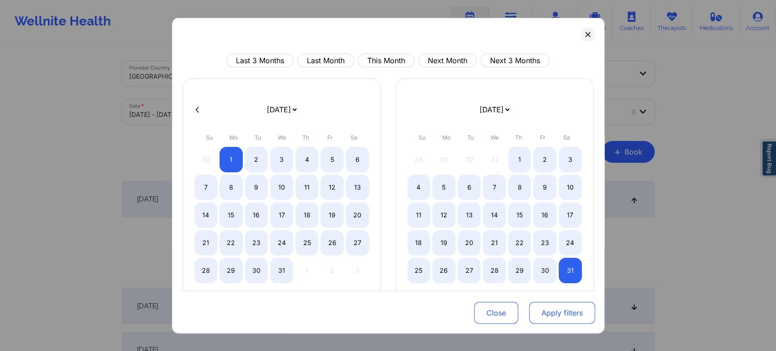
click at [552, 315] on button "Apply filters" at bounding box center [562, 313] width 66 height 22
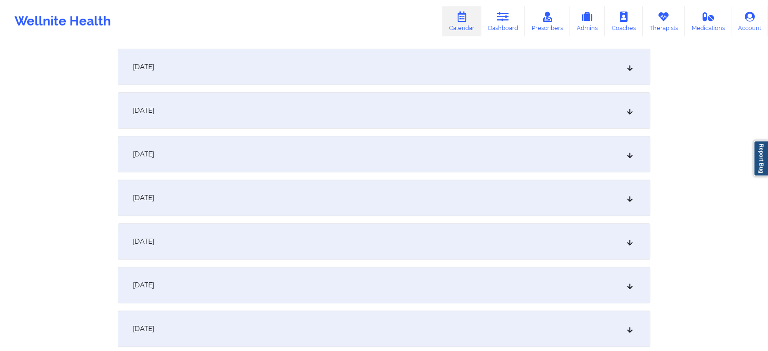
scroll to position [512, 0]
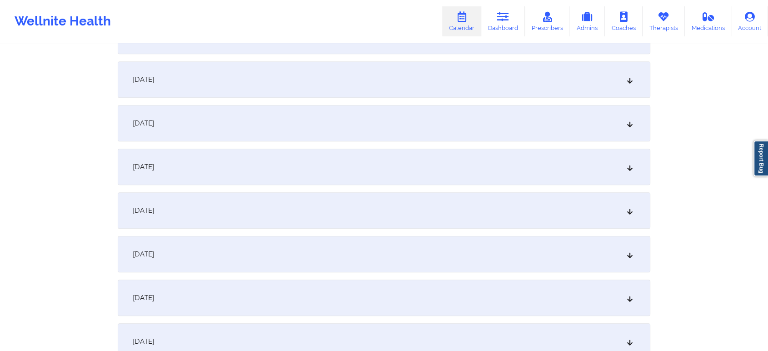
click at [336, 167] on div "[DATE]" at bounding box center [384, 167] width 533 height 36
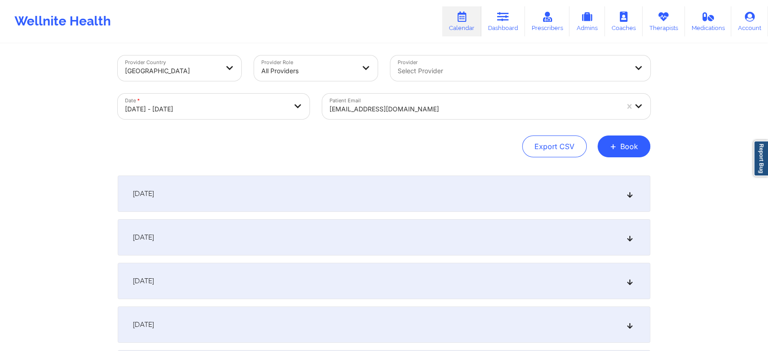
scroll to position [0, 0]
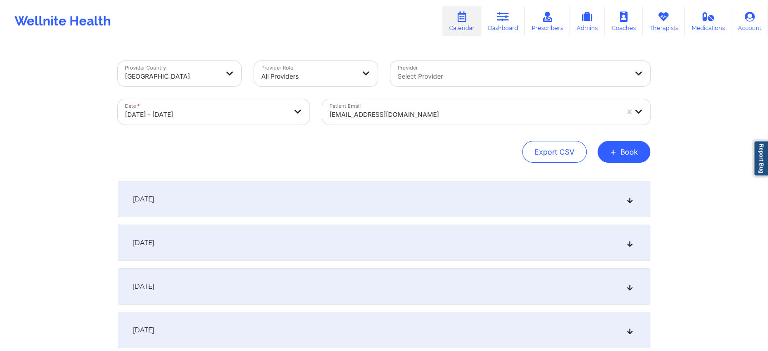
click at [543, 284] on div "[DATE]" at bounding box center [384, 286] width 533 height 36
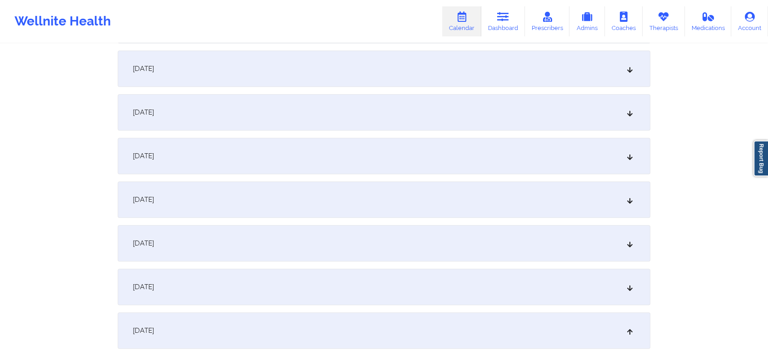
scroll to position [455, 0]
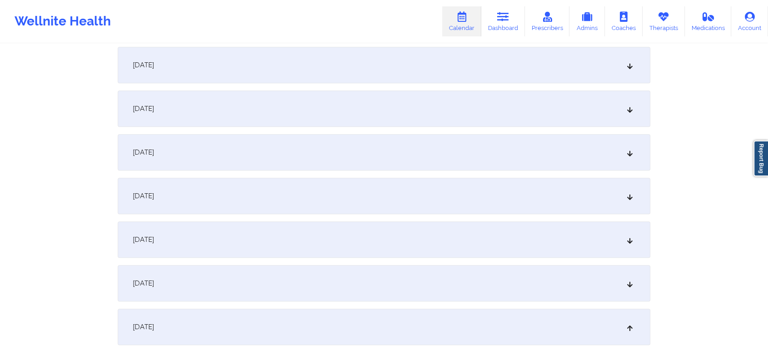
click at [493, 243] on div "[DATE]" at bounding box center [384, 239] width 533 height 36
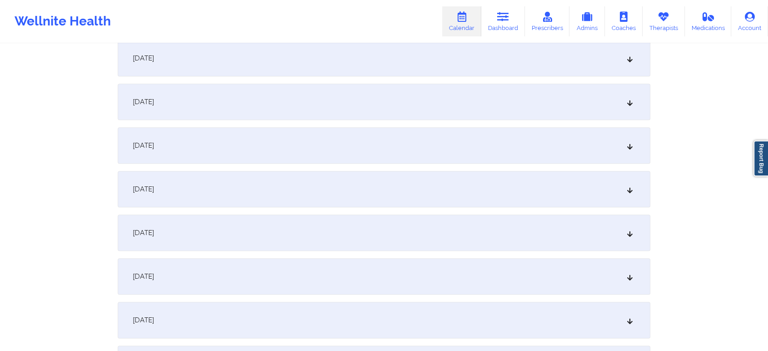
click at [543, 174] on div "[DATE]" at bounding box center [384, 189] width 533 height 36
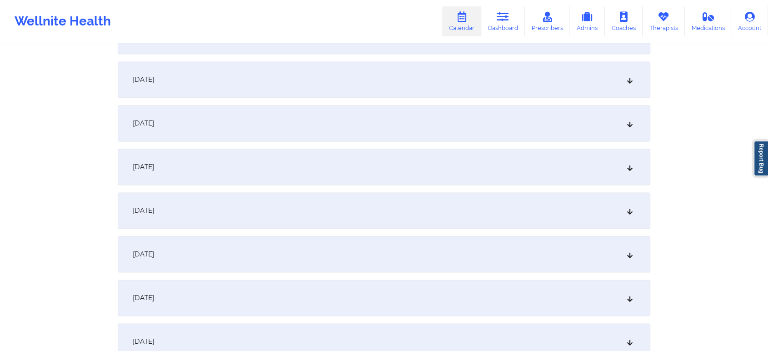
scroll to position [1329, 0]
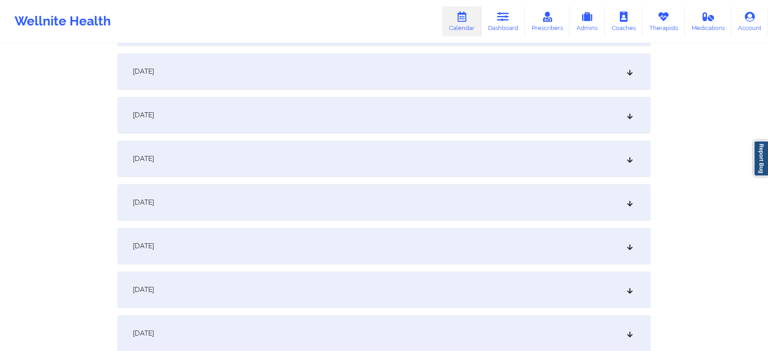
click at [460, 254] on div "[DATE]" at bounding box center [384, 246] width 533 height 36
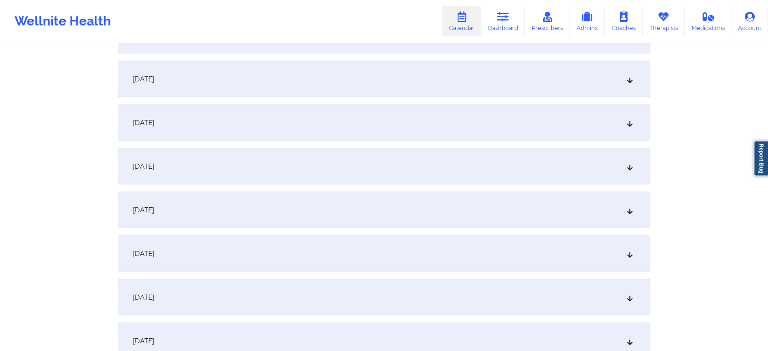
scroll to position [1771, 0]
click at [491, 203] on div "[DATE]" at bounding box center [384, 212] width 533 height 36
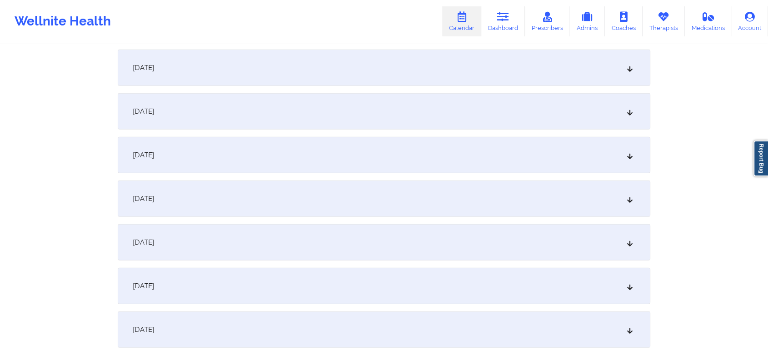
scroll to position [2154, 0]
click at [375, 159] on div "[DATE]" at bounding box center [384, 150] width 533 height 36
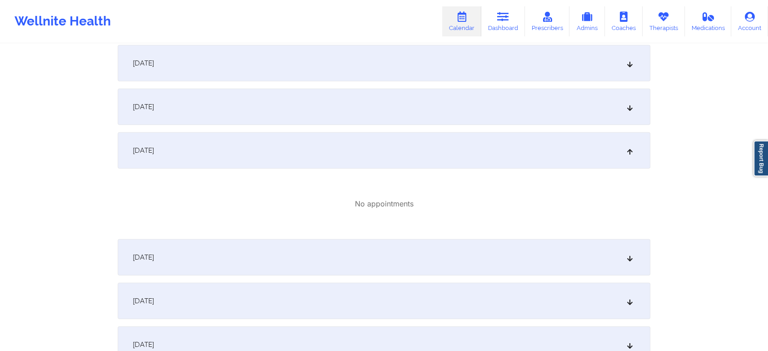
click at [386, 289] on div "[DATE]" at bounding box center [384, 301] width 533 height 36
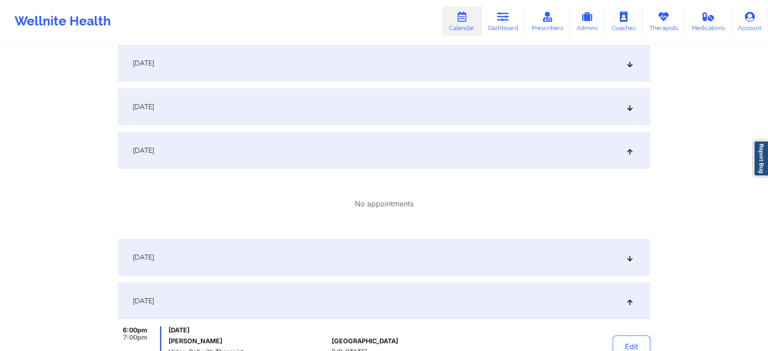
click at [417, 264] on div "[DATE]" at bounding box center [384, 257] width 533 height 36
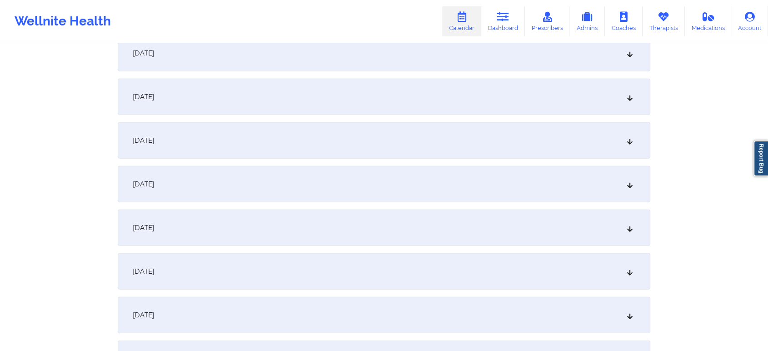
scroll to position [2708, 0]
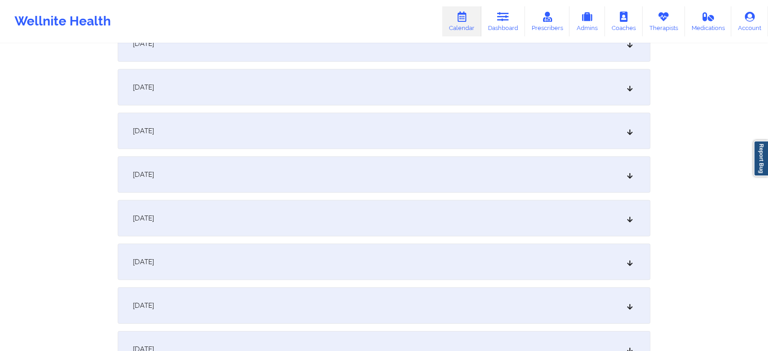
click at [313, 226] on div "[DATE]" at bounding box center [384, 218] width 533 height 36
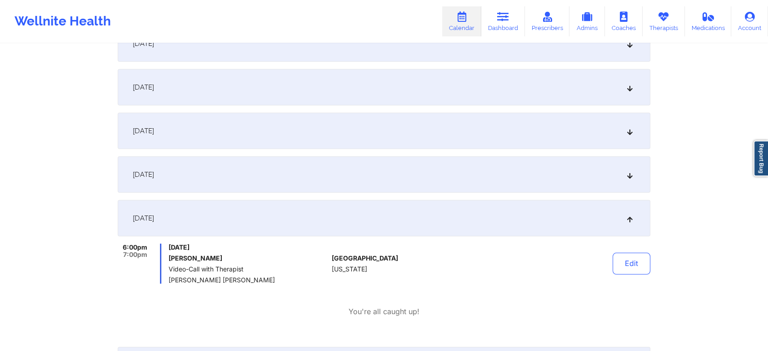
click at [629, 250] on div "Edit" at bounding box center [608, 264] width 84 height 40
click at [636, 257] on button "Edit" at bounding box center [631, 264] width 38 height 22
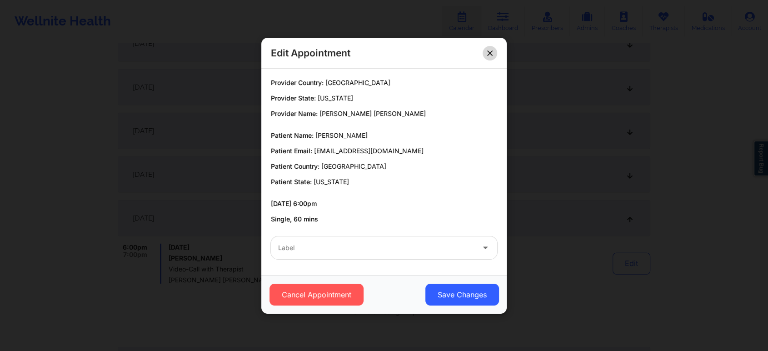
click at [485, 58] on button at bounding box center [490, 52] width 15 height 15
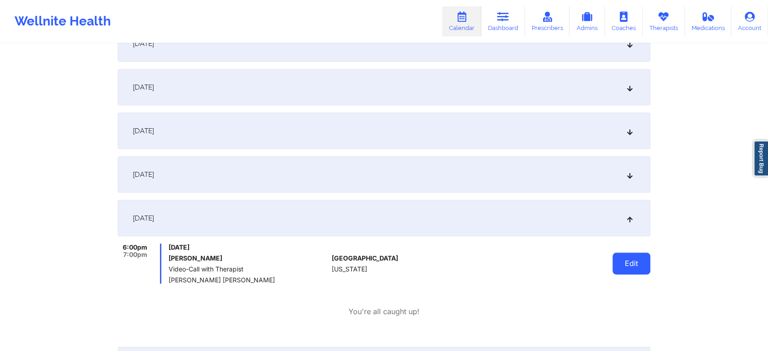
click at [634, 270] on button "Edit" at bounding box center [631, 264] width 38 height 22
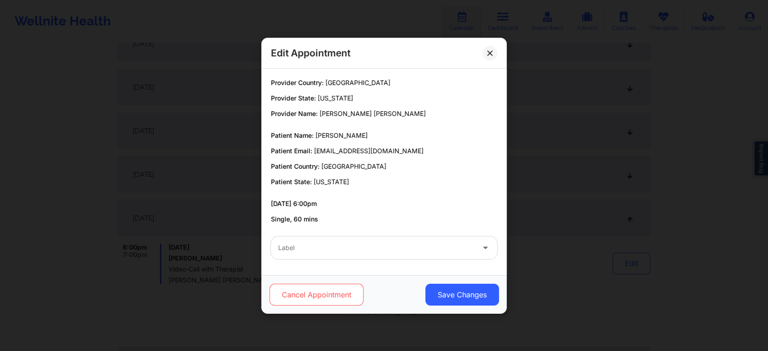
click at [329, 284] on button "Cancel Appointment" at bounding box center [316, 295] width 94 height 22
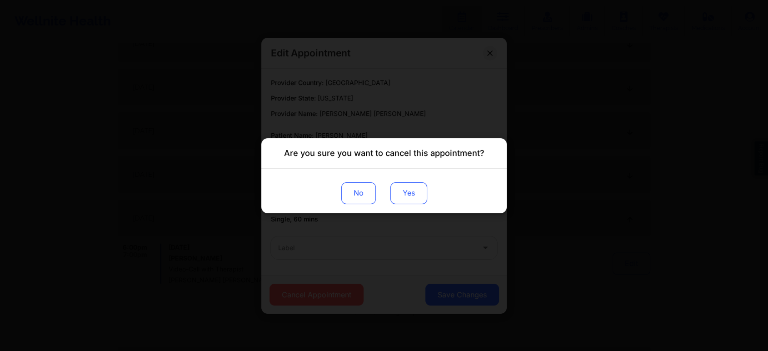
click at [403, 186] on button "Yes" at bounding box center [408, 193] width 37 height 22
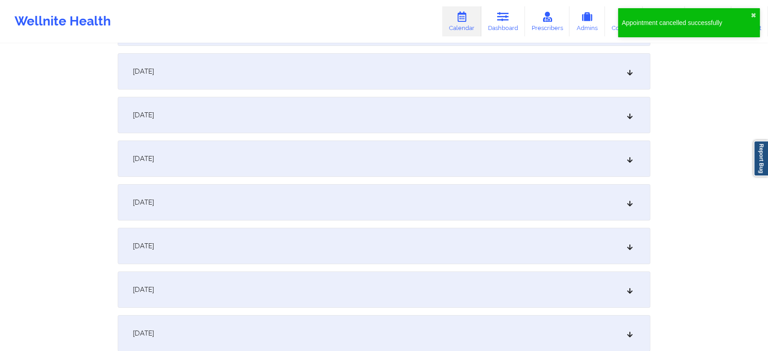
scroll to position [3442, 0]
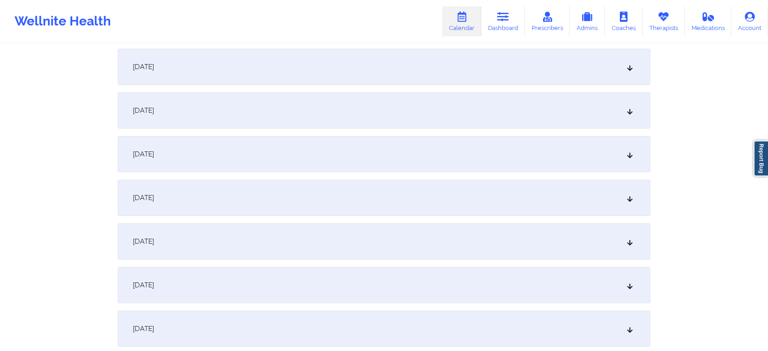
click at [387, 199] on div "[DATE]" at bounding box center [384, 197] width 533 height 36
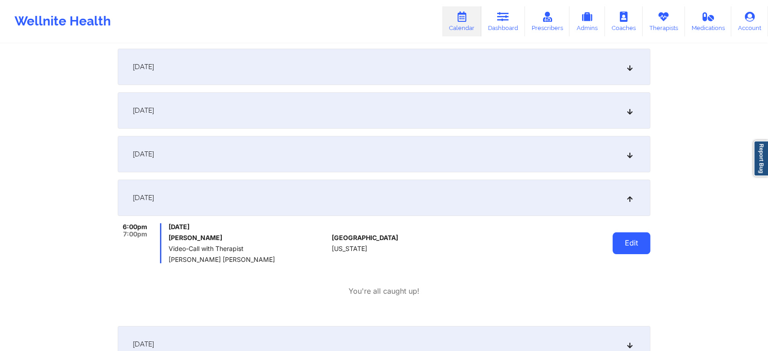
click at [617, 243] on button "Edit" at bounding box center [631, 243] width 38 height 22
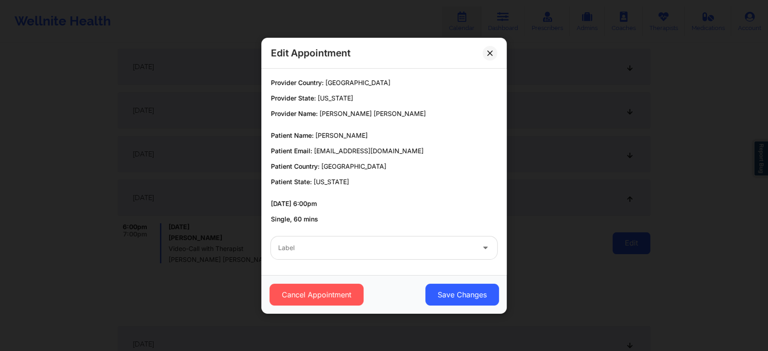
click at [617, 243] on div "Edit Appointment Provider Country: [GEOGRAPHIC_DATA] Provider State: [US_STATE]…" at bounding box center [384, 175] width 768 height 351
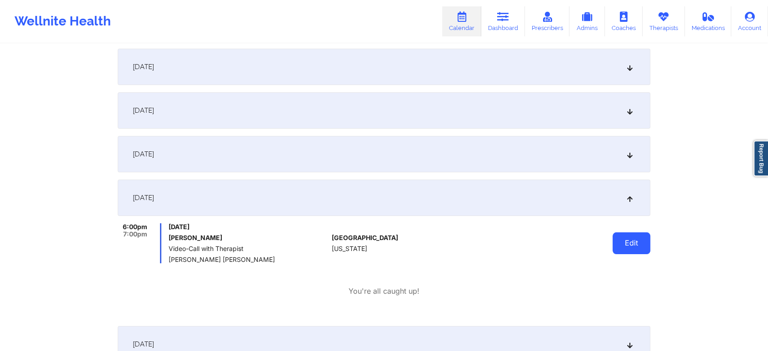
drag, startPoint x: 629, startPoint y: 227, endPoint x: 627, endPoint y: 239, distance: 12.1
click at [627, 239] on div "Edit" at bounding box center [608, 243] width 84 height 40
click at [627, 239] on button "Edit" at bounding box center [631, 243] width 38 height 22
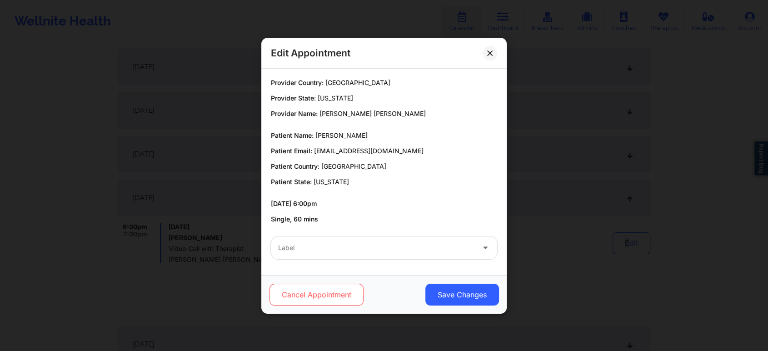
click at [334, 286] on button "Cancel Appointment" at bounding box center [316, 295] width 94 height 22
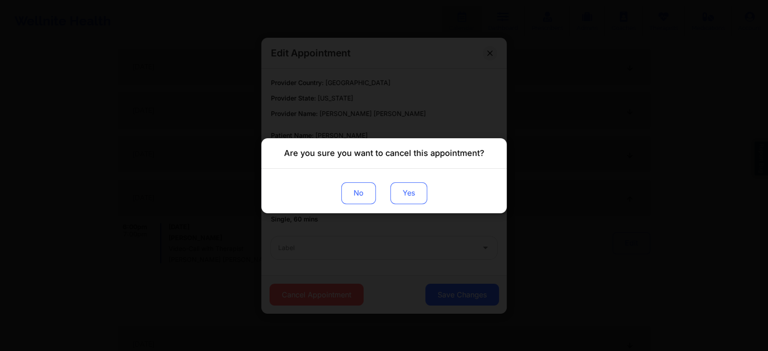
click at [411, 190] on button "Yes" at bounding box center [408, 193] width 37 height 22
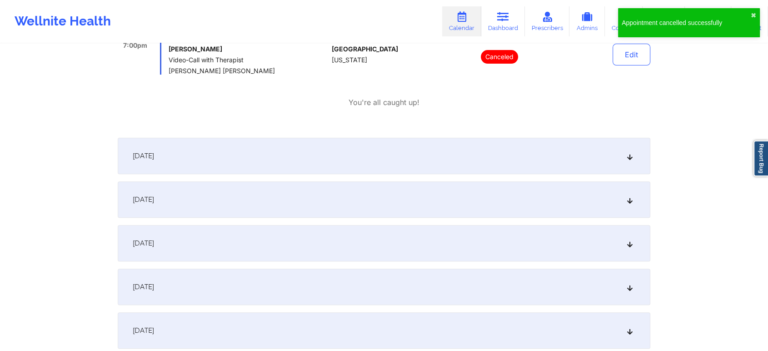
scroll to position [55, 0]
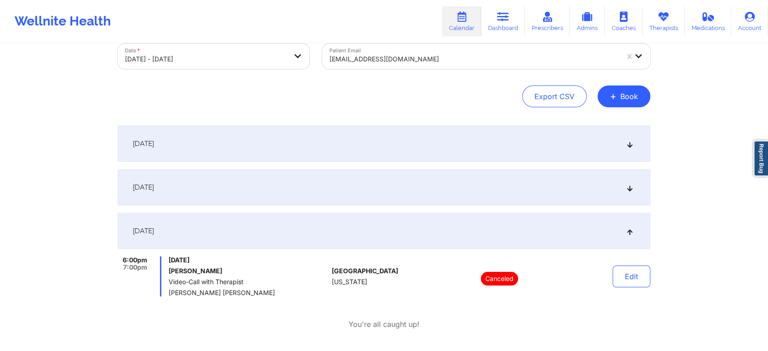
click at [203, 60] on body "Appointment cancelled successfully ✖︎ Wellnite Health Calendar Dashboard Prescr…" at bounding box center [384, 120] width 768 height 351
select select "2025-11"
select select "2026-0"
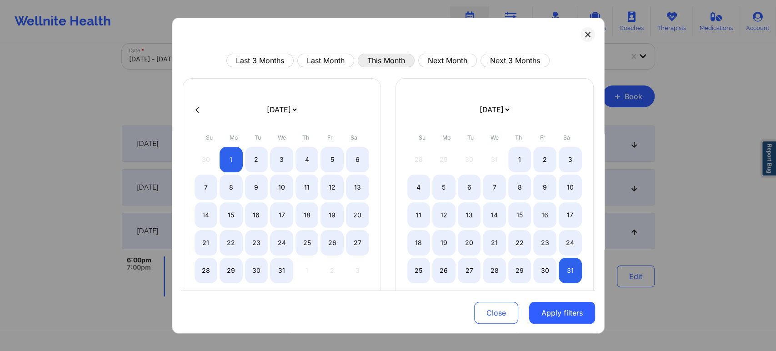
click at [372, 59] on button "This Month" at bounding box center [386, 61] width 57 height 14
select select "2025-9"
select select "2025-10"
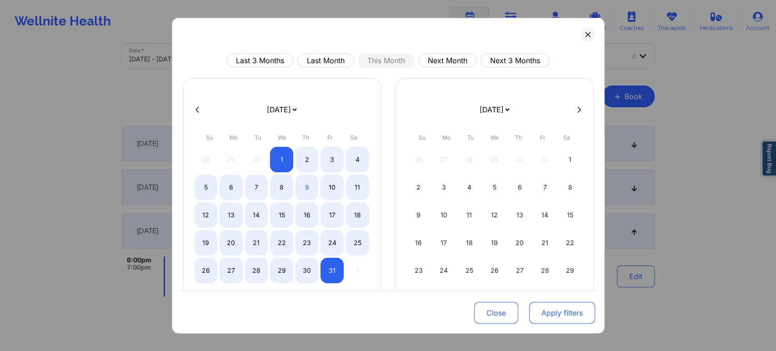
click at [555, 314] on button "Apply filters" at bounding box center [562, 313] width 66 height 22
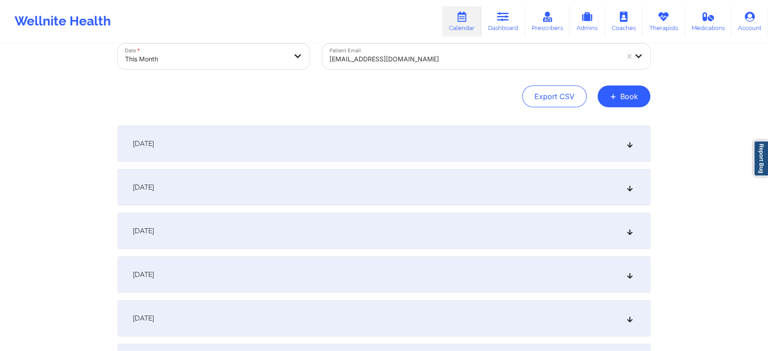
scroll to position [0, 0]
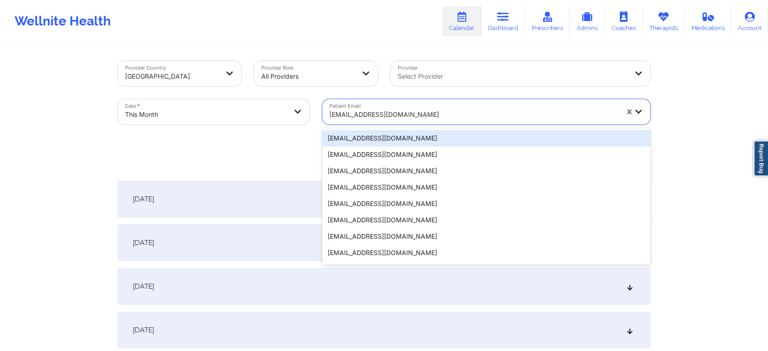
click at [418, 116] on div at bounding box center [473, 114] width 289 height 11
type input "[EMAIL_ADDRESS][DOMAIN_NAME]"
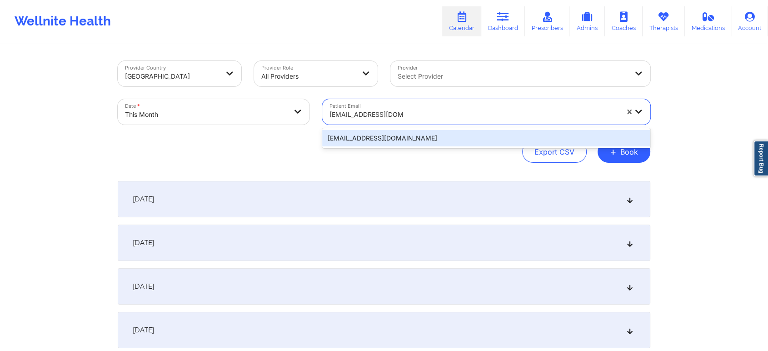
click at [415, 137] on div "[EMAIL_ADDRESS][DOMAIN_NAME]" at bounding box center [486, 138] width 328 height 16
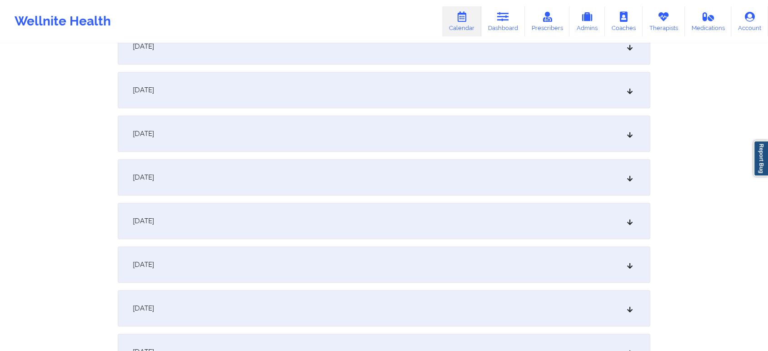
scroll to position [426, 0]
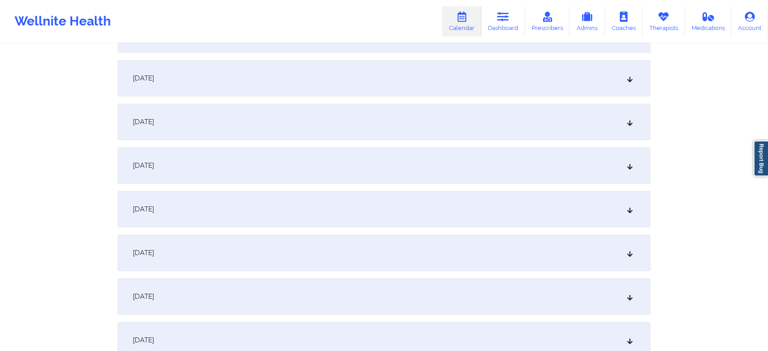
click at [257, 64] on div "[DATE]" at bounding box center [384, 78] width 533 height 36
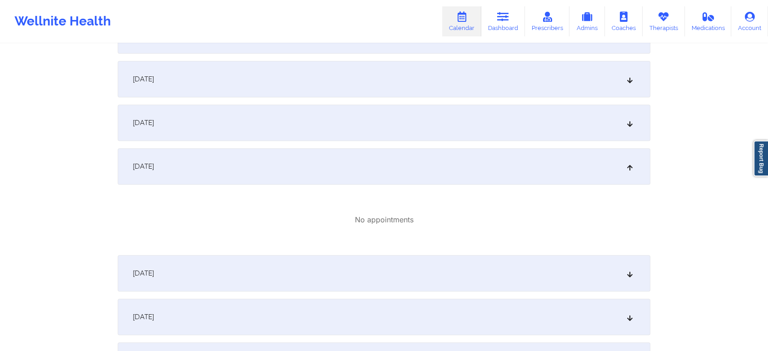
scroll to position [0, 0]
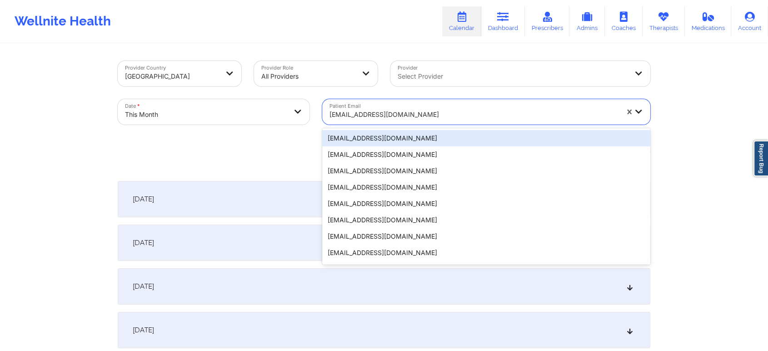
click at [408, 115] on div at bounding box center [473, 114] width 289 height 11
type input "[PERSON_NAME][EMAIL_ADDRESS][PERSON_NAME][DOMAIN_NAME]"
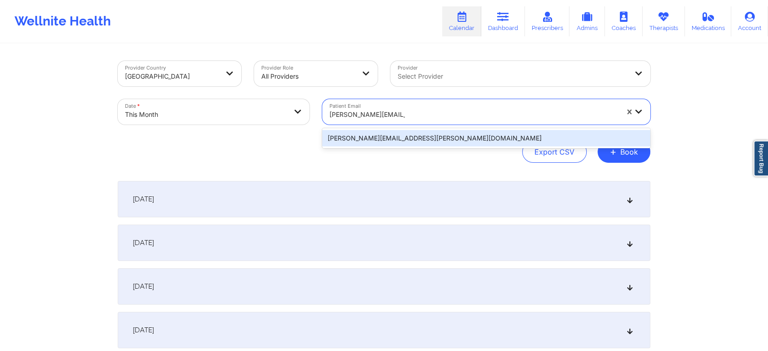
click at [421, 144] on div "[PERSON_NAME][EMAIL_ADDRESS][PERSON_NAME][DOMAIN_NAME]" at bounding box center [486, 138] width 328 height 16
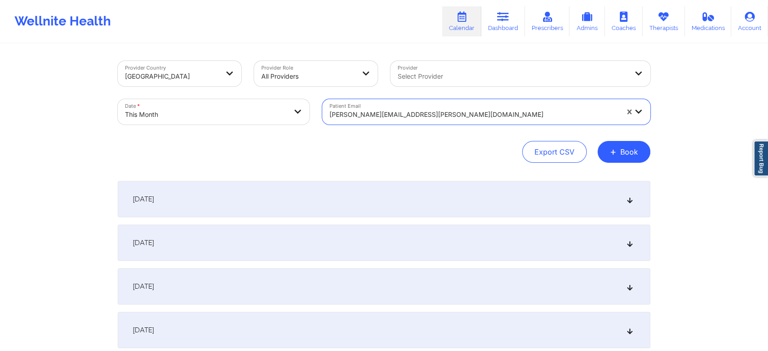
scroll to position [265, 0]
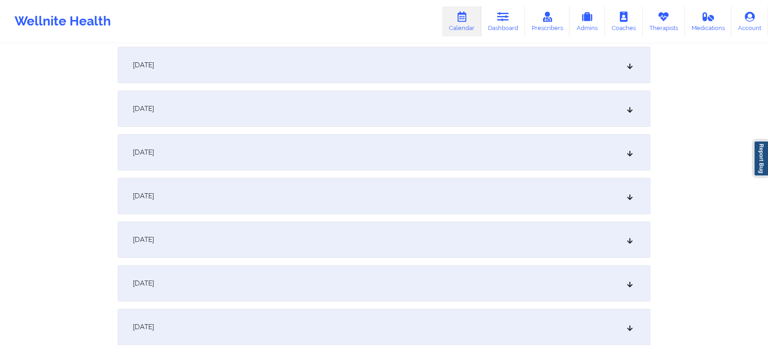
click at [366, 252] on div "[DATE]" at bounding box center [384, 239] width 533 height 36
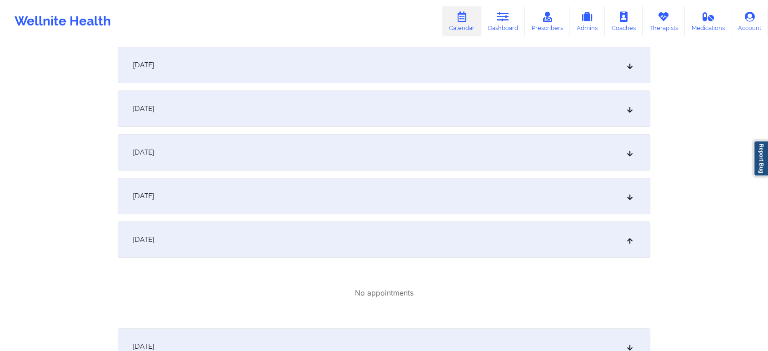
scroll to position [0, 0]
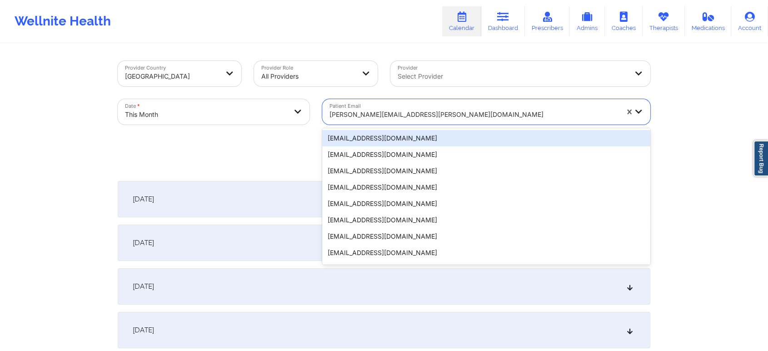
click at [396, 115] on div at bounding box center [473, 114] width 289 height 11
type input "[EMAIL_ADDRESS][DOMAIN_NAME]"
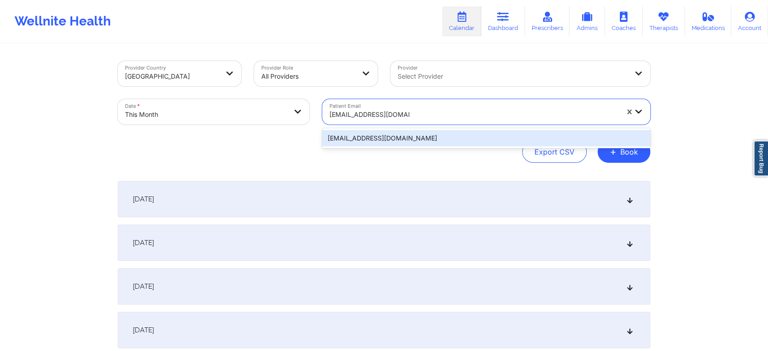
click at [378, 139] on div "[EMAIL_ADDRESS][DOMAIN_NAME]" at bounding box center [486, 138] width 328 height 16
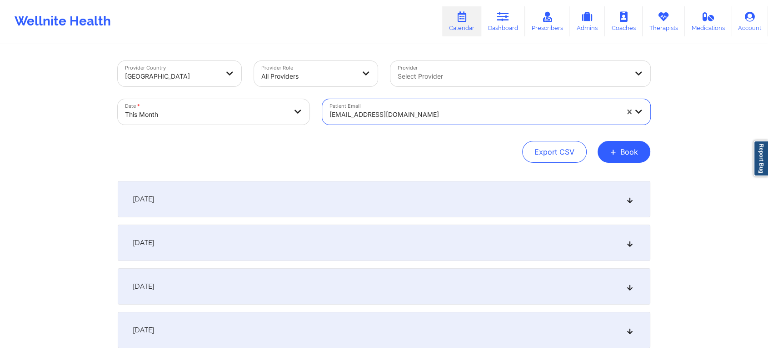
scroll to position [442, 0]
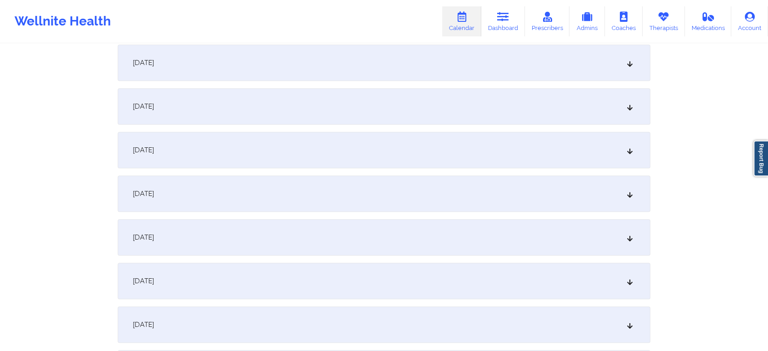
click at [291, 57] on div "[DATE]" at bounding box center [384, 63] width 533 height 36
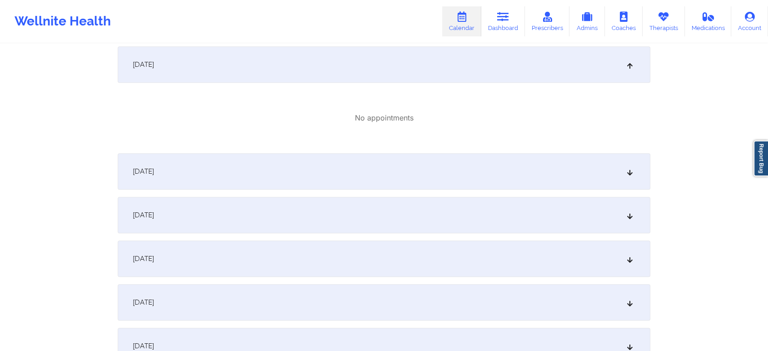
scroll to position [0, 0]
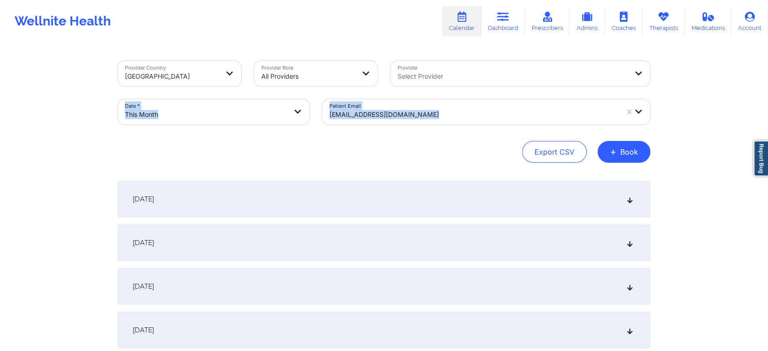
drag, startPoint x: 397, startPoint y: 90, endPoint x: 373, endPoint y: 119, distance: 37.2
click at [373, 119] on div "Provider Country [GEOGRAPHIC_DATA] Provider Role All Providers Provider Select …" at bounding box center [383, 93] width 545 height 76
click at [373, 119] on div at bounding box center [473, 114] width 289 height 11
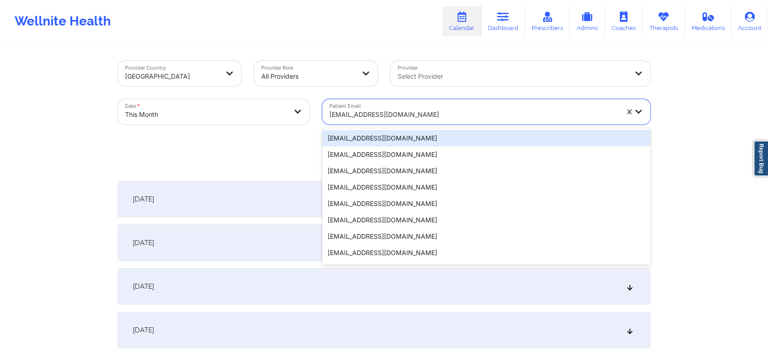
type input "[EMAIL_ADDRESS][PERSON_NAME][DOMAIN_NAME]"
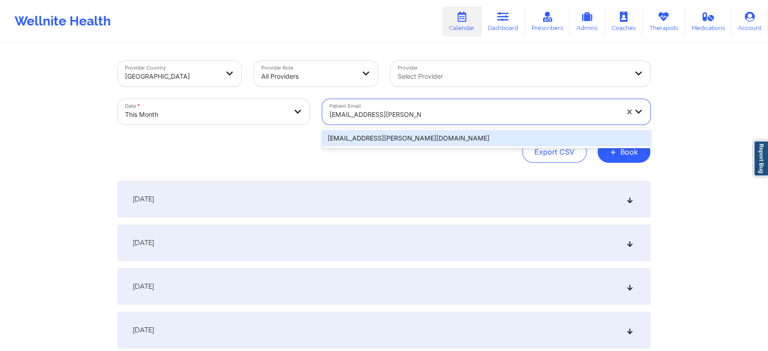
click at [458, 137] on div "[EMAIL_ADDRESS][PERSON_NAME][DOMAIN_NAME]" at bounding box center [486, 138] width 328 height 16
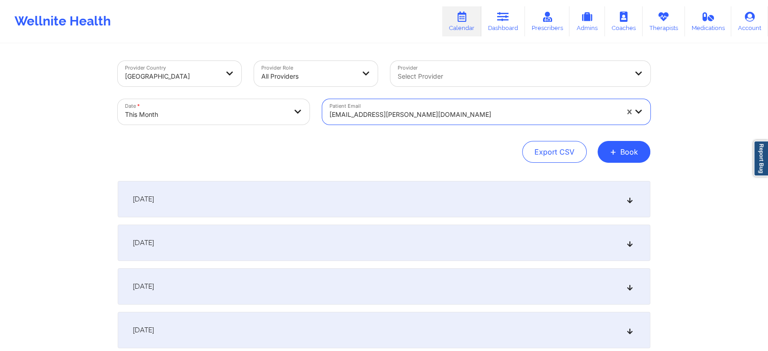
scroll to position [341, 0]
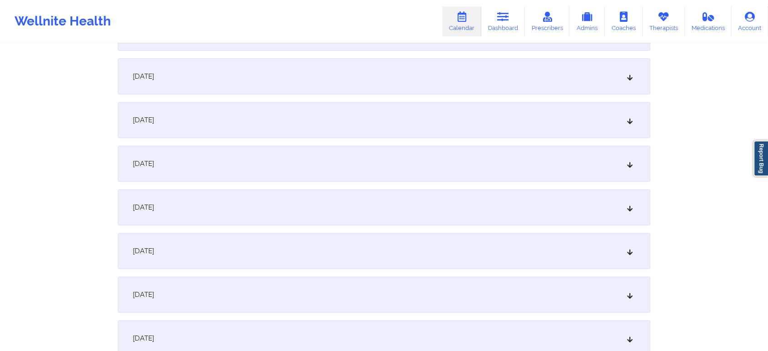
click at [275, 174] on div "[DATE]" at bounding box center [384, 163] width 533 height 36
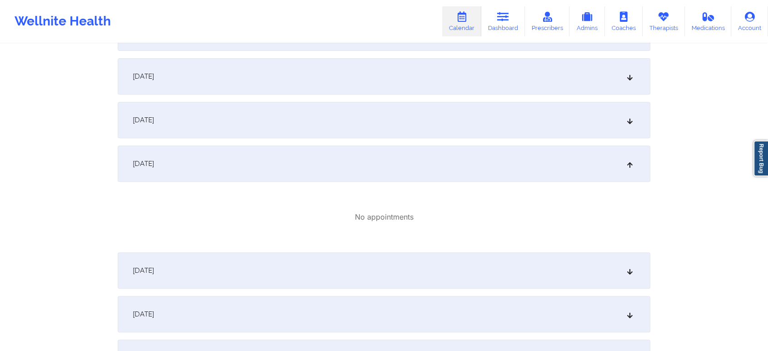
scroll to position [0, 0]
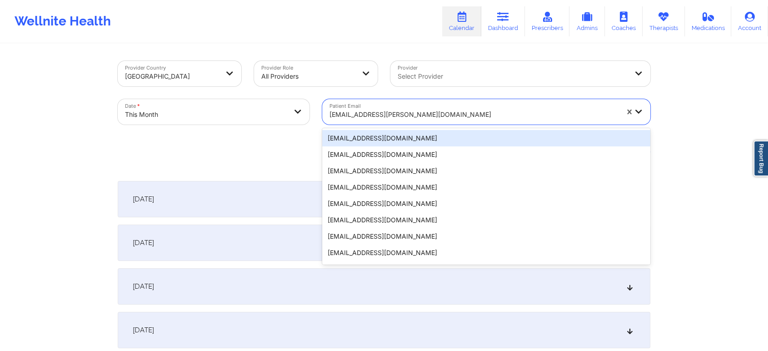
click at [439, 120] on div "[EMAIL_ADDRESS][PERSON_NAME][DOMAIN_NAME]" at bounding box center [473, 115] width 289 height 20
type input "[EMAIL_ADDRESS][DOMAIN_NAME]"
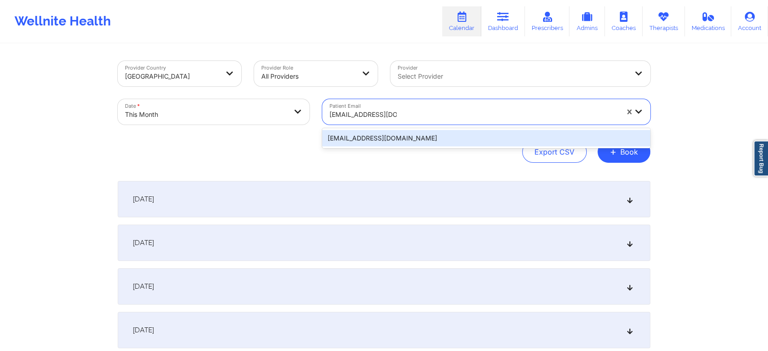
click at [429, 143] on div "[EMAIL_ADDRESS][DOMAIN_NAME]" at bounding box center [486, 138] width 328 height 16
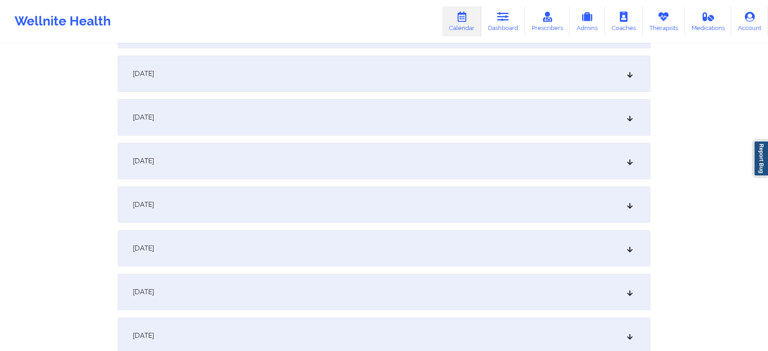
scroll to position [391, 0]
click at [390, 120] on div "[DATE]" at bounding box center [384, 113] width 533 height 36
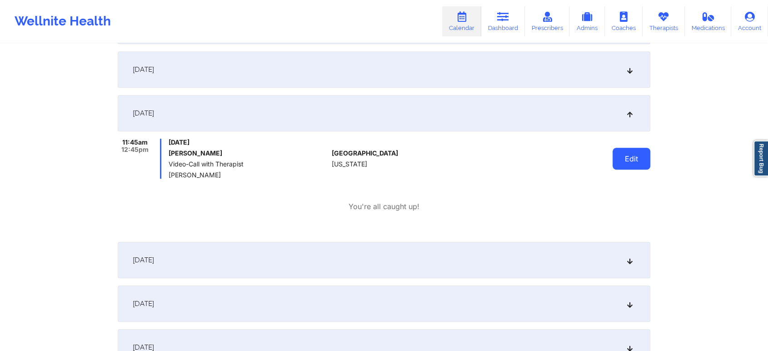
click at [623, 159] on button "Edit" at bounding box center [631, 159] width 38 height 22
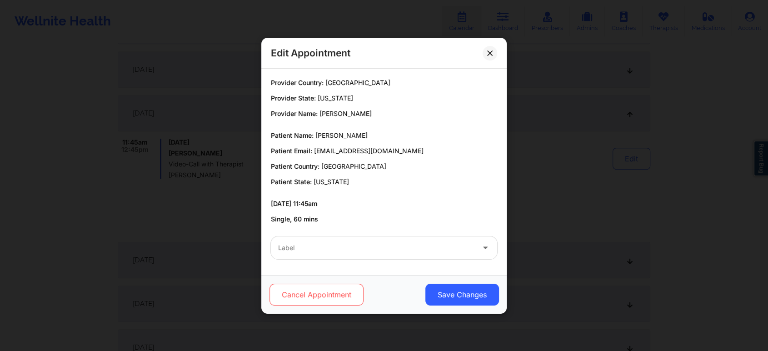
drag, startPoint x: 334, startPoint y: 281, endPoint x: 329, endPoint y: 294, distance: 14.5
click at [329, 294] on div "Cancel Appointment Save Changes" at bounding box center [383, 294] width 245 height 39
click at [329, 294] on button "Cancel Appointment" at bounding box center [316, 295] width 94 height 22
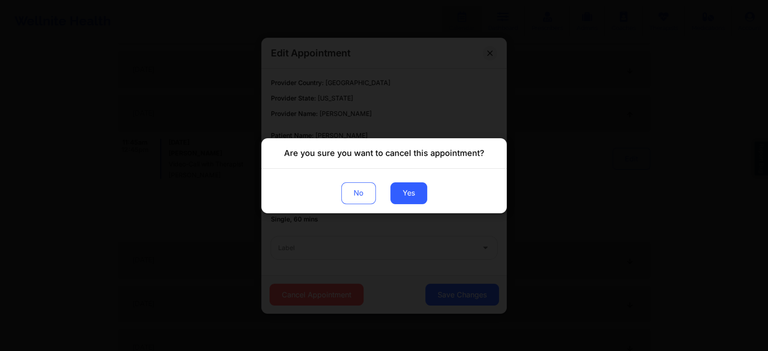
click at [414, 205] on div "No Yes" at bounding box center [383, 190] width 245 height 45
click at [413, 197] on button "Yes" at bounding box center [408, 193] width 37 height 22
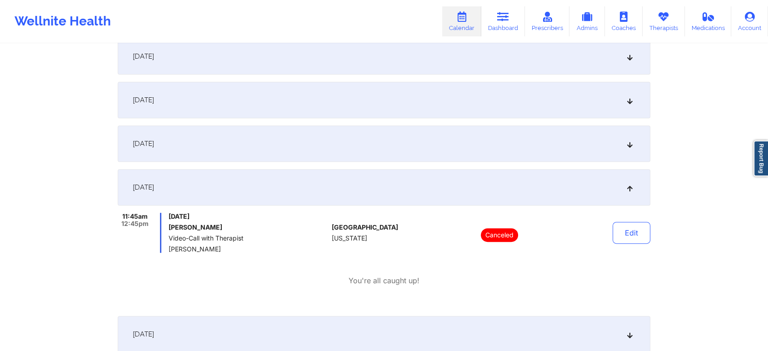
scroll to position [0, 0]
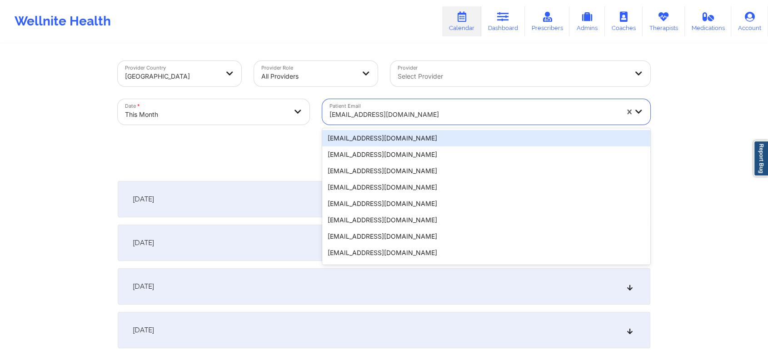
click at [403, 118] on div at bounding box center [473, 114] width 289 height 11
type input "[EMAIL_ADDRESS][DOMAIN_NAME]"
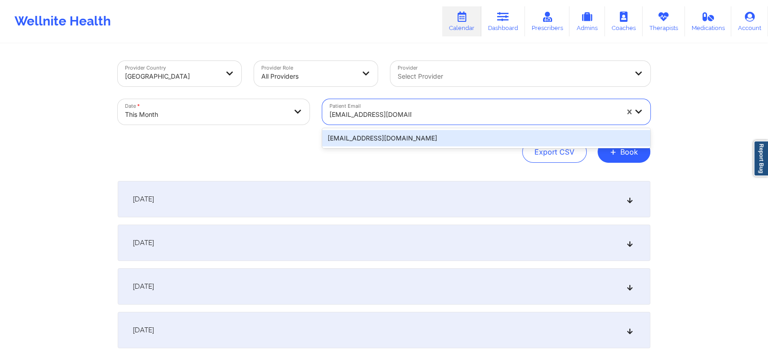
click at [452, 134] on div "[EMAIL_ADDRESS][DOMAIN_NAME]" at bounding box center [486, 138] width 328 height 16
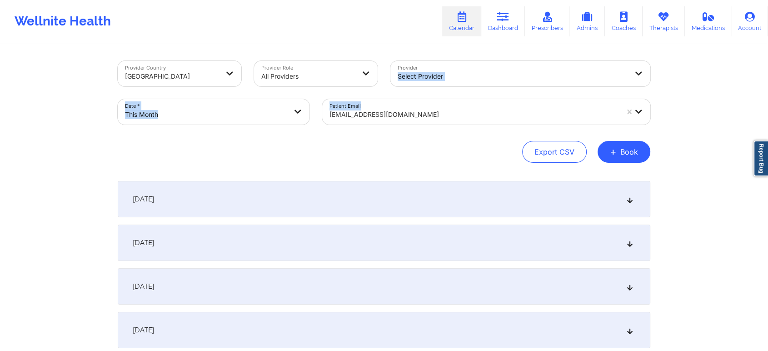
drag, startPoint x: 751, startPoint y: 58, endPoint x: 760, endPoint y: 108, distance: 50.7
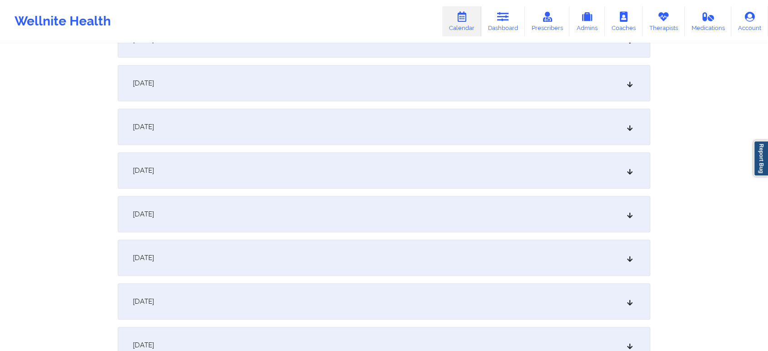
scroll to position [329, 0]
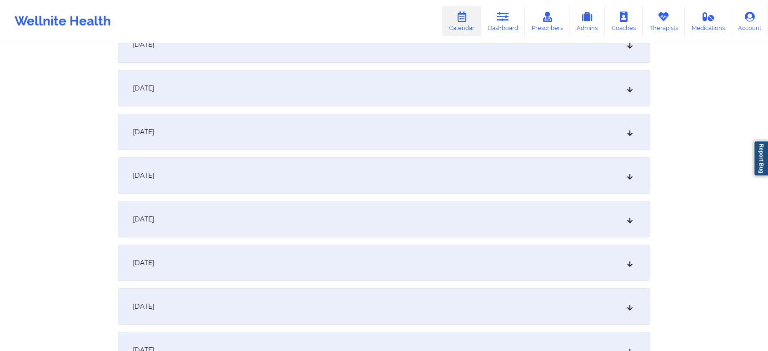
click at [321, 178] on div "[DATE]" at bounding box center [384, 175] width 533 height 36
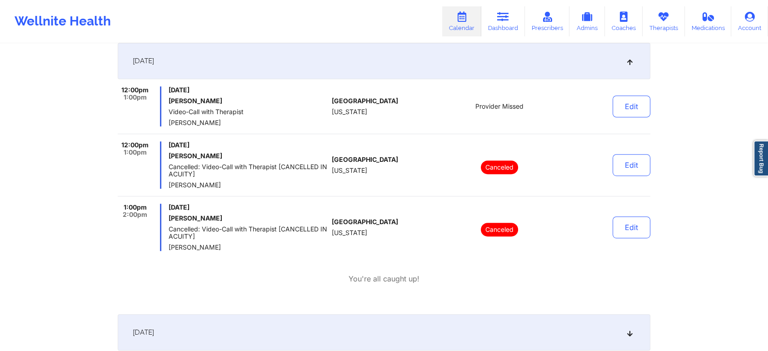
scroll to position [441, 0]
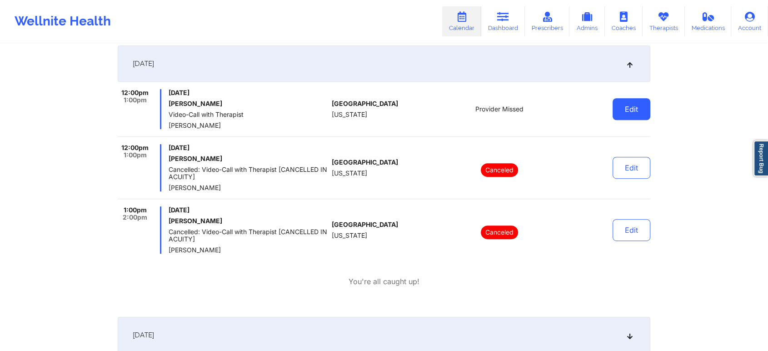
click at [629, 115] on button "Edit" at bounding box center [631, 109] width 38 height 22
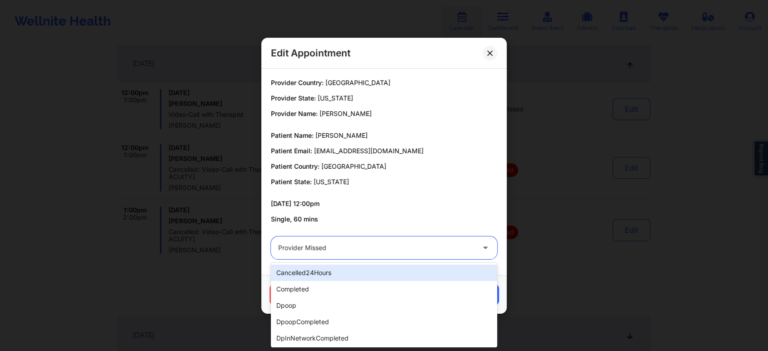
click at [351, 242] on div at bounding box center [376, 247] width 196 height 11
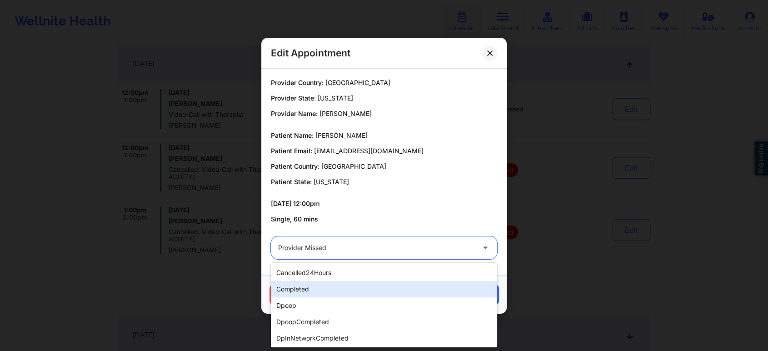
click at [331, 295] on div "completed" at bounding box center [384, 289] width 226 height 16
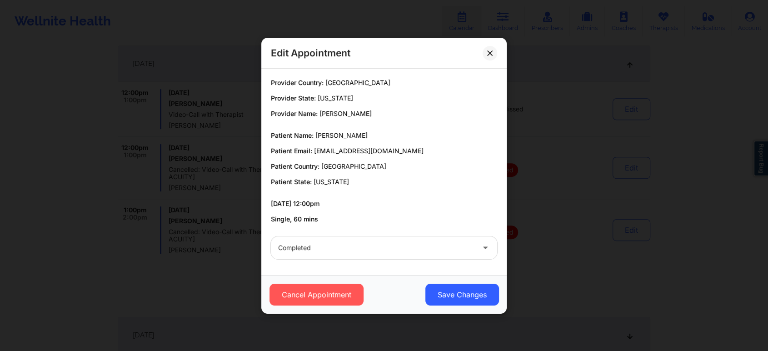
drag, startPoint x: 477, startPoint y: 315, endPoint x: 439, endPoint y: 280, distance: 51.8
click at [439, 280] on div "Edit Appointment Provider Country: [GEOGRAPHIC_DATA] Provider State: [US_STATE]…" at bounding box center [384, 175] width 768 height 351
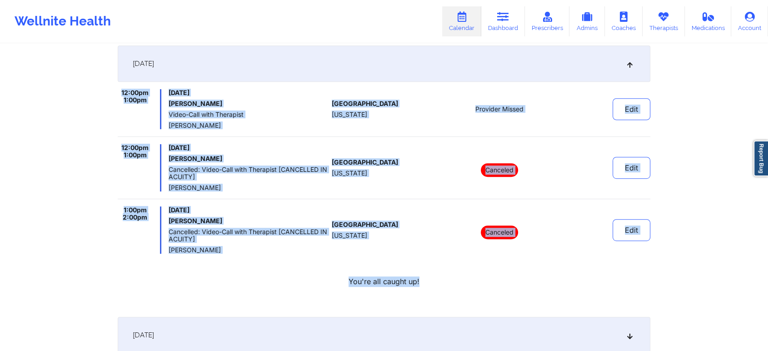
drag, startPoint x: 439, startPoint y: 280, endPoint x: 607, endPoint y: 65, distance: 273.2
click at [607, 65] on div "[DATE] 12:00pm 1:00pm [DATE] [PERSON_NAME] Video-Call with Therapist [PERSON_NA…" at bounding box center [384, 177] width 533 height 264
click at [608, 112] on div "Edit" at bounding box center [608, 109] width 84 height 40
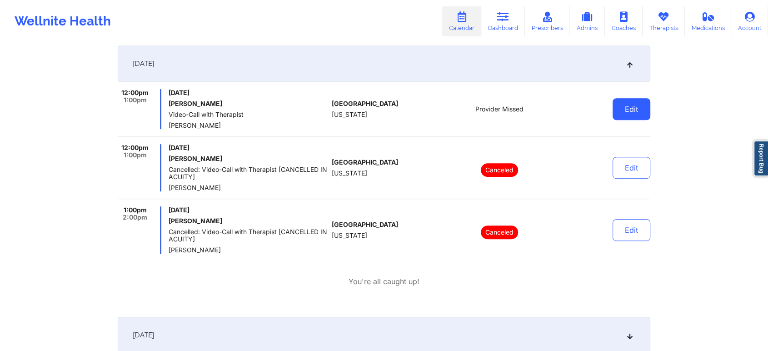
click at [623, 110] on button "Edit" at bounding box center [631, 109] width 38 height 22
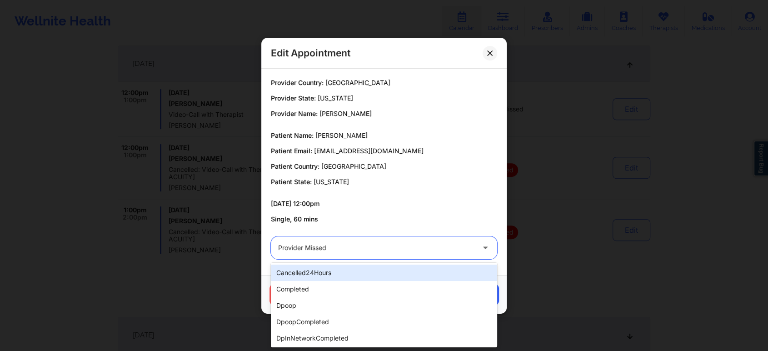
click at [396, 248] on div at bounding box center [376, 247] width 196 height 11
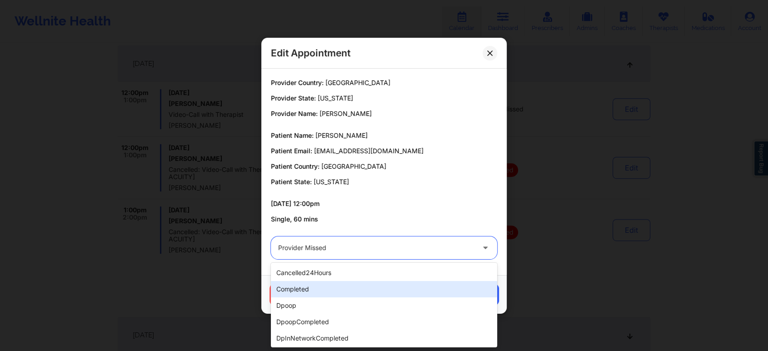
click at [332, 285] on div "completed" at bounding box center [384, 289] width 226 height 16
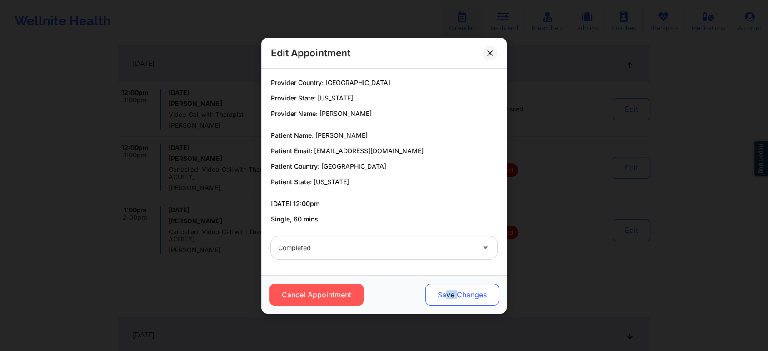
drag, startPoint x: 444, startPoint y: 308, endPoint x: 458, endPoint y: 285, distance: 26.7
click at [458, 285] on div "Cancel Appointment Save Changes" at bounding box center [383, 294] width 245 height 39
click at [458, 285] on button "Save Changes" at bounding box center [462, 295] width 74 height 22
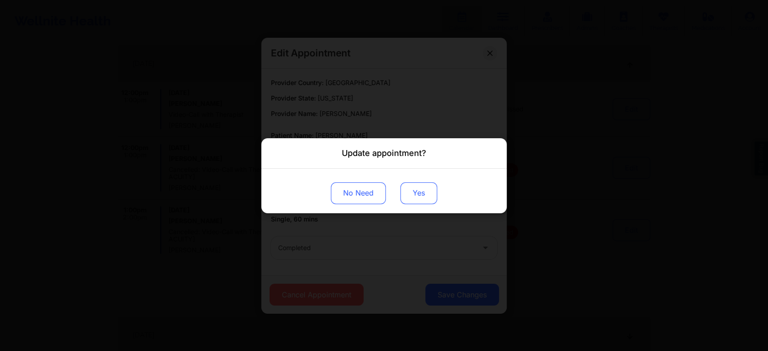
click at [417, 191] on button "Yes" at bounding box center [418, 193] width 37 height 22
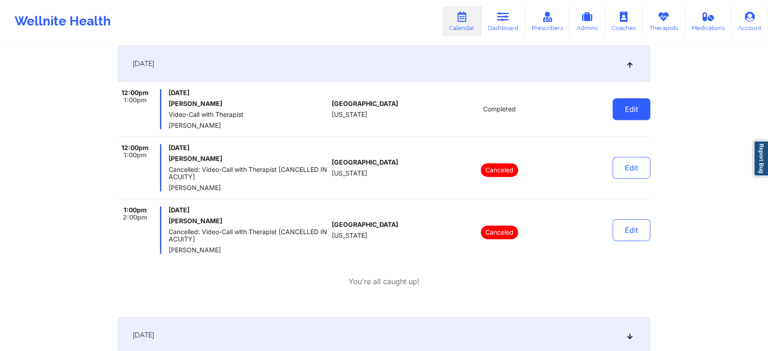
click at [632, 111] on button "Edit" at bounding box center [631, 109] width 38 height 22
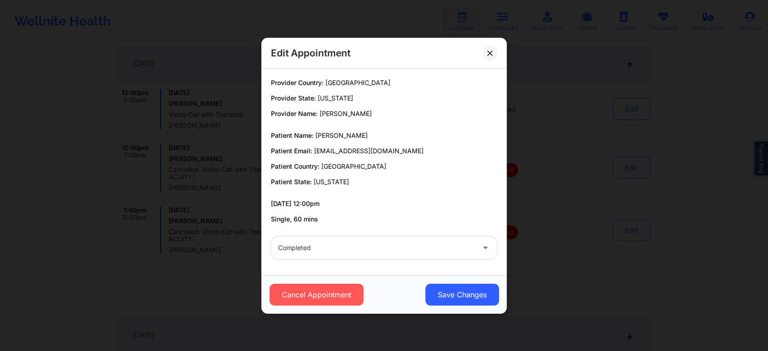
click at [465, 277] on div "Cancel Appointment Save Changes" at bounding box center [383, 294] width 245 height 39
click at [456, 286] on button "Save Changes" at bounding box center [462, 295] width 74 height 22
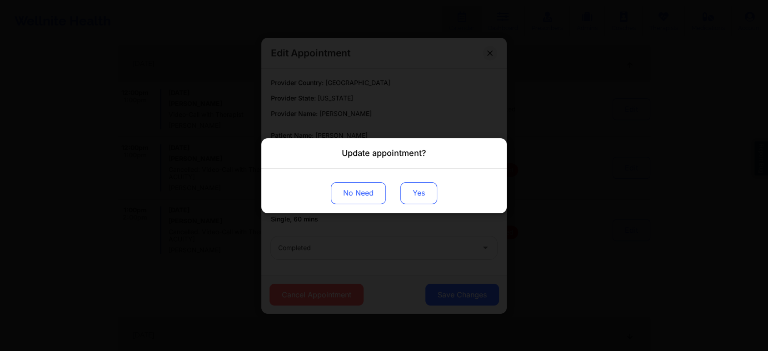
click at [408, 184] on button "Yes" at bounding box center [418, 193] width 37 height 22
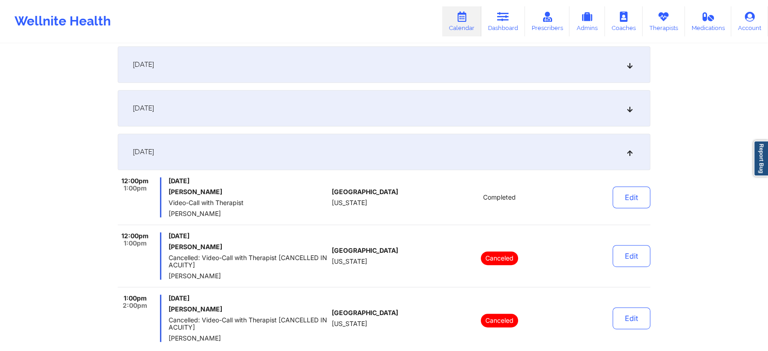
scroll to position [0, 0]
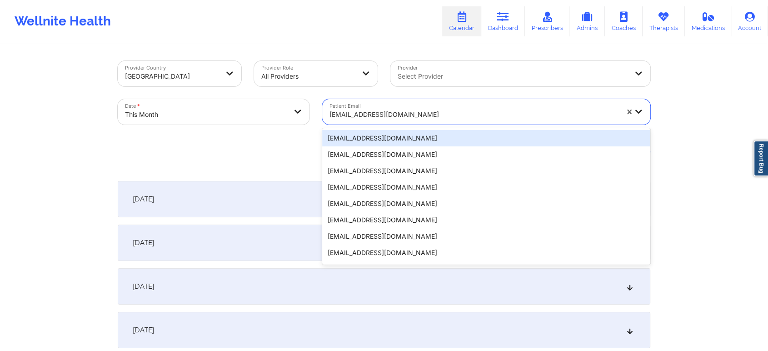
click at [365, 115] on div at bounding box center [473, 114] width 289 height 11
type input "[EMAIL_ADDRESS][DOMAIN_NAME]"
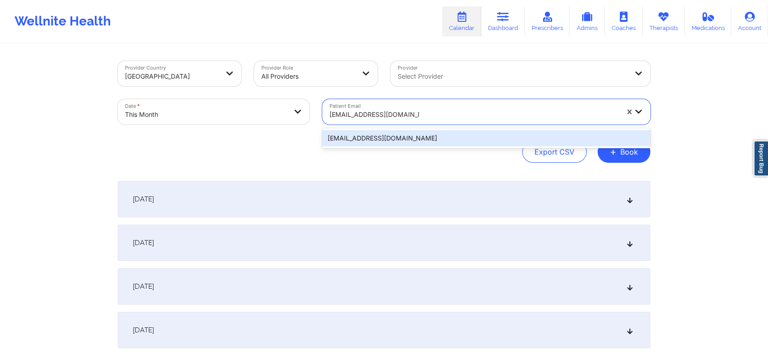
click at [420, 139] on div "[EMAIL_ADDRESS][DOMAIN_NAME]" at bounding box center [486, 138] width 328 height 16
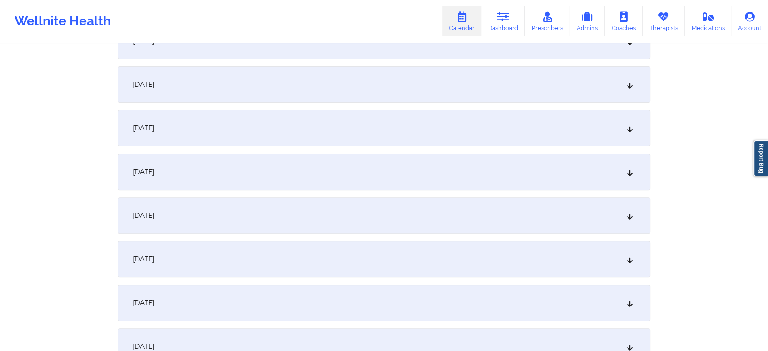
scroll to position [269, 0]
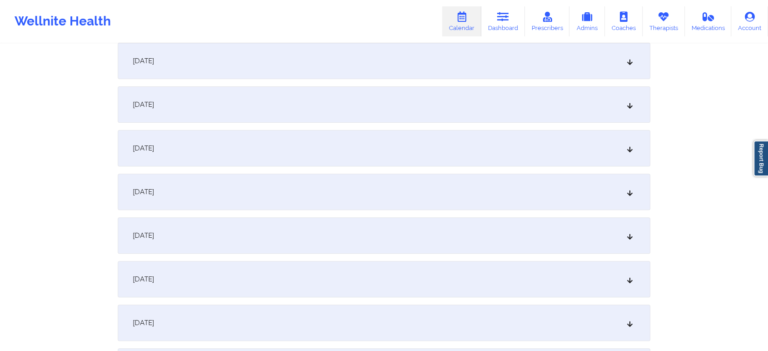
drag, startPoint x: 229, startPoint y: 205, endPoint x: 229, endPoint y: 249, distance: 44.1
click at [229, 249] on div "[DATE]" at bounding box center [384, 235] width 533 height 36
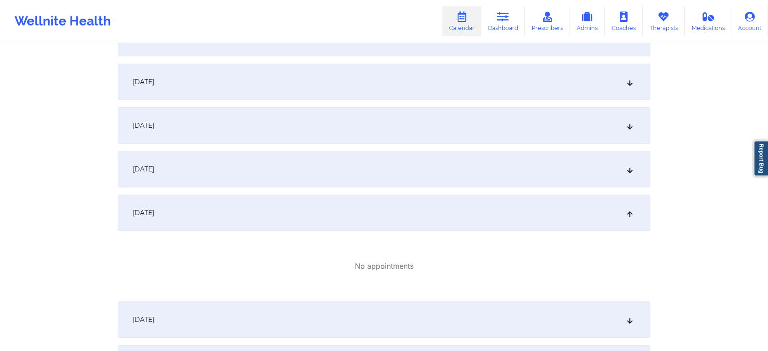
scroll to position [0, 0]
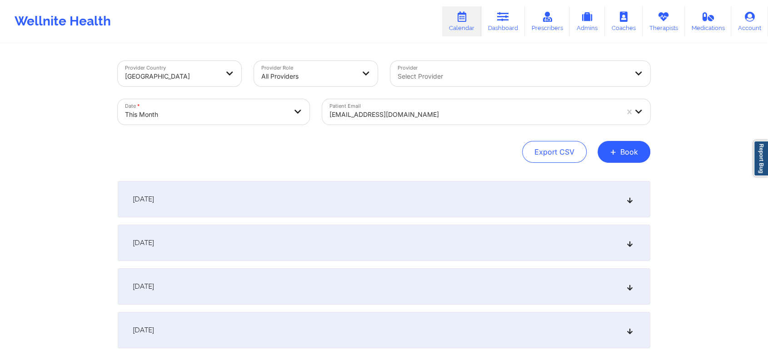
click at [433, 111] on div at bounding box center [473, 114] width 289 height 11
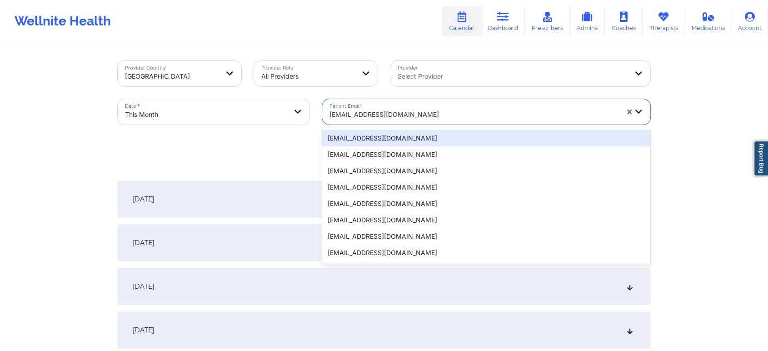
type input "[EMAIL_ADDRESS][DOMAIN_NAME]"
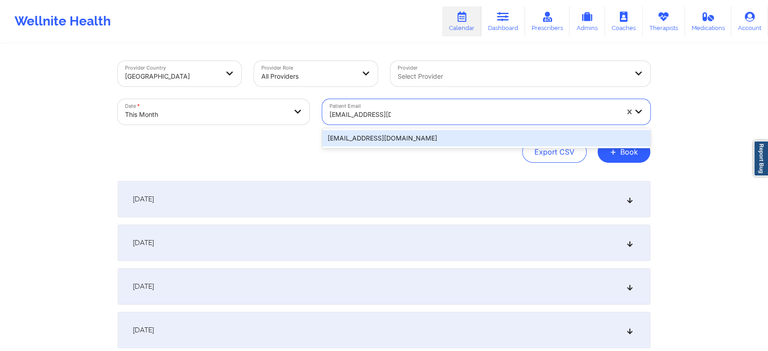
click at [458, 136] on div "[EMAIL_ADDRESS][DOMAIN_NAME]" at bounding box center [486, 138] width 328 height 16
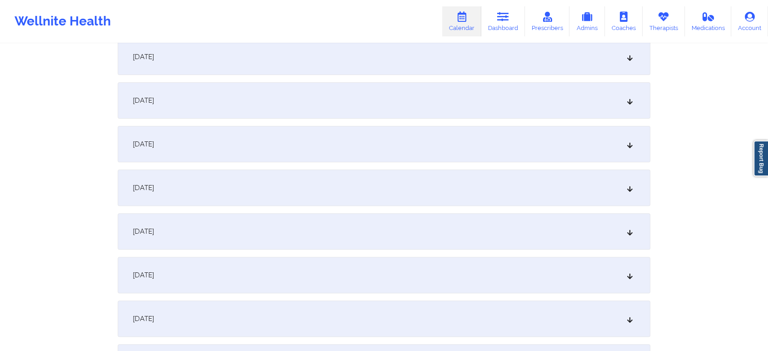
scroll to position [292, 0]
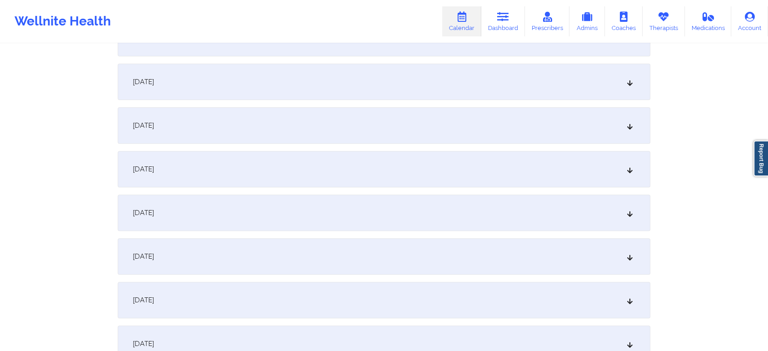
click at [339, 205] on div "[DATE]" at bounding box center [384, 212] width 533 height 36
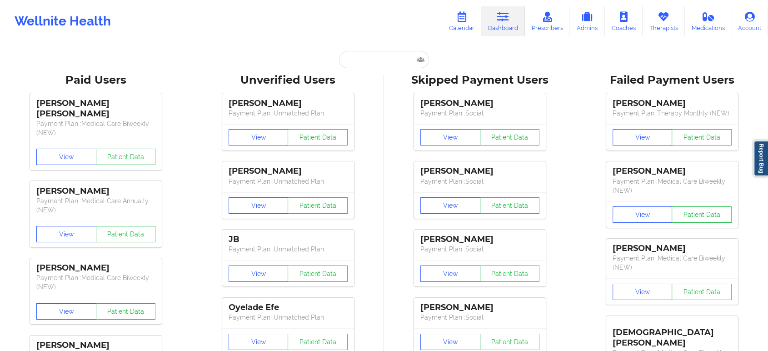
click at [370, 65] on input "text" at bounding box center [384, 59] width 90 height 17
paste input "[EMAIL_ADDRESS][DOMAIN_NAME]"
type input "[EMAIL_ADDRESS][DOMAIN_NAME]"
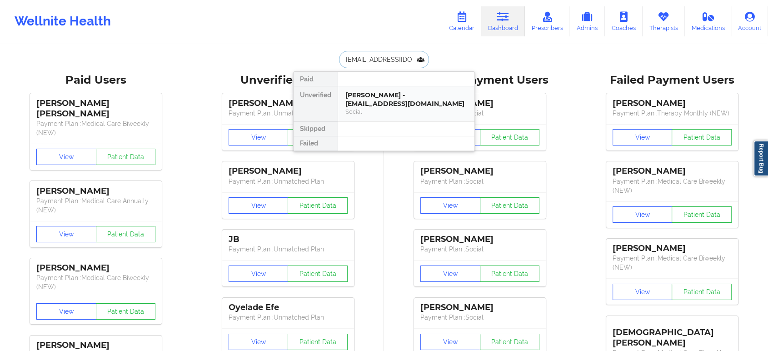
click at [389, 91] on div "Eric Szaras - eszaras@gmail.com" at bounding box center [406, 99] width 122 height 17
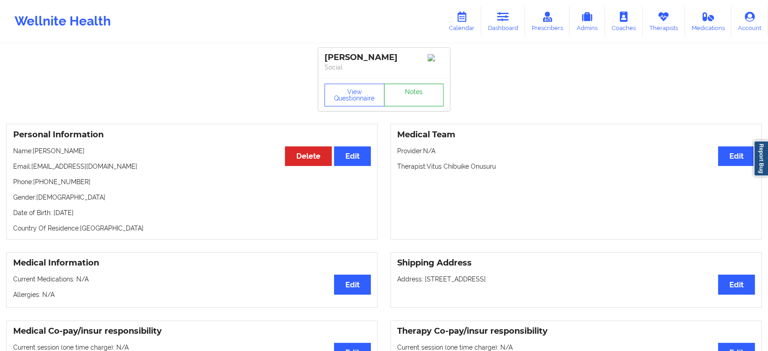
click at [428, 93] on link "Notes" at bounding box center [414, 95] width 60 height 23
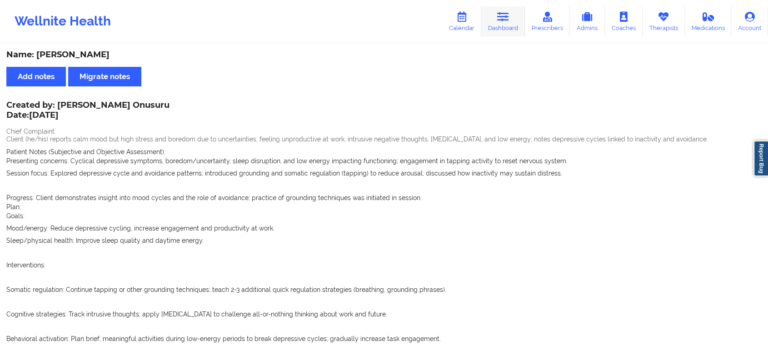
click at [518, 17] on link "Dashboard" at bounding box center [503, 21] width 44 height 30
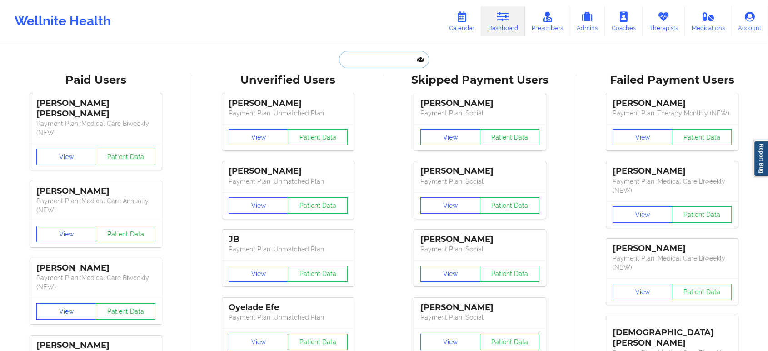
click at [393, 57] on input "text" at bounding box center [384, 59] width 90 height 17
paste input "[EMAIL_ADDRESS][DOMAIN_NAME]"
type input "[EMAIL_ADDRESS][DOMAIN_NAME]"
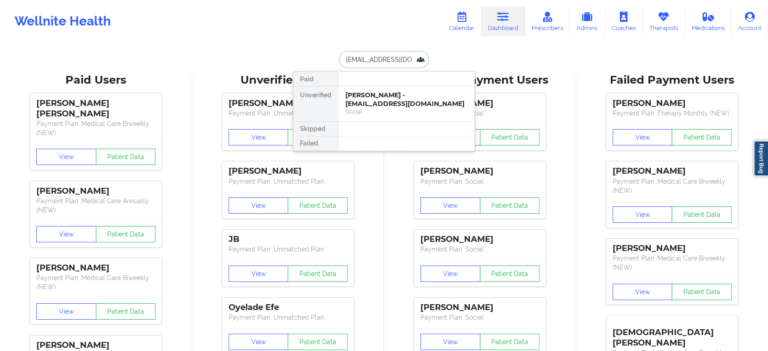
click at [417, 100] on div "Lisette Garcia - poemian66@gmail.com" at bounding box center [406, 99] width 122 height 17
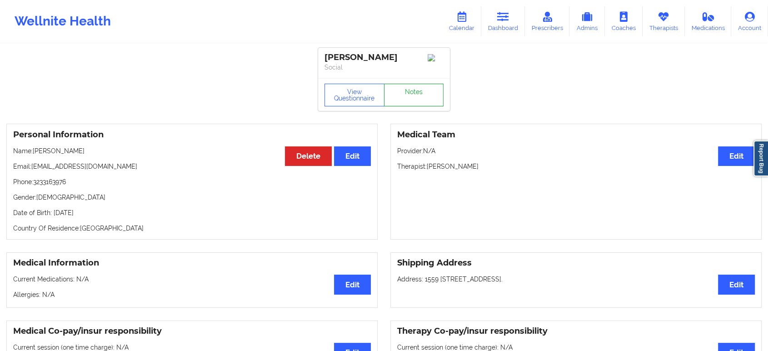
click at [414, 91] on link "Notes" at bounding box center [414, 95] width 60 height 23
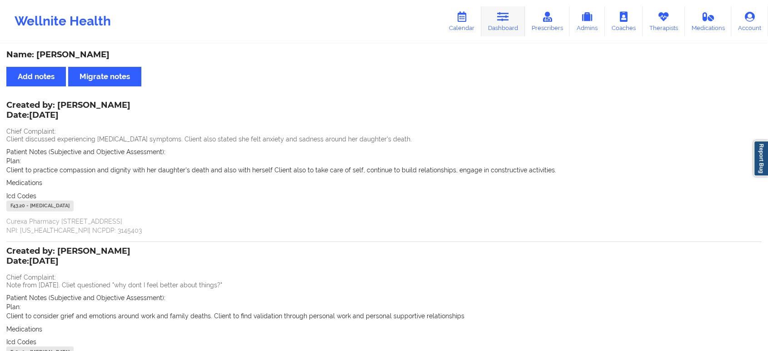
click at [502, 20] on icon at bounding box center [503, 17] width 12 height 10
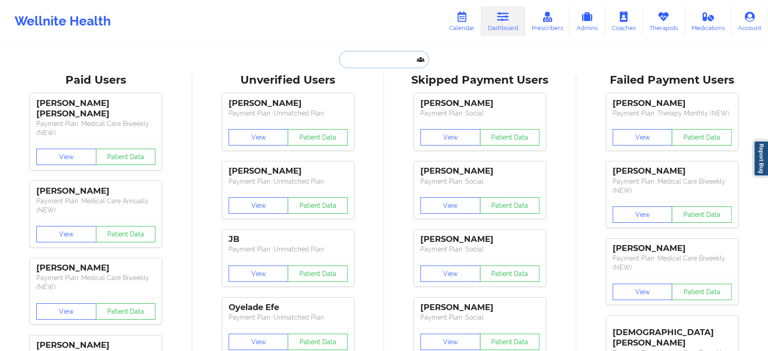
click at [367, 55] on input "text" at bounding box center [384, 59] width 90 height 17
paste input "[EMAIL_ADDRESS][DOMAIN_NAME]"
type input "[EMAIL_ADDRESS][DOMAIN_NAME]"
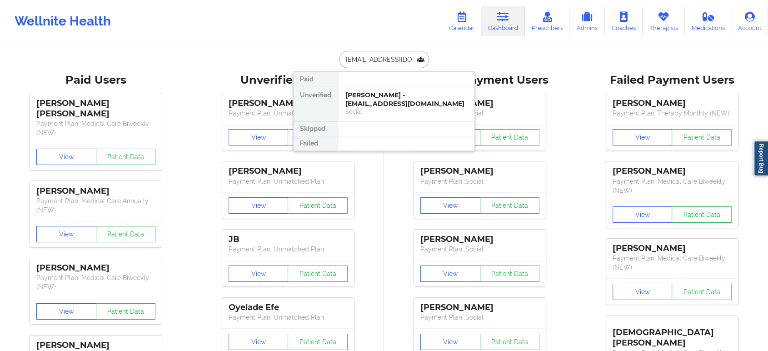
click at [388, 99] on div "Bela Tsilas - bela28@live.com" at bounding box center [406, 99] width 122 height 17
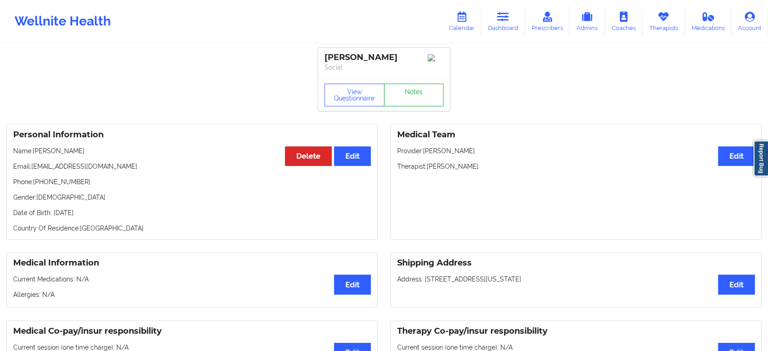
click at [410, 97] on link "Notes" at bounding box center [414, 95] width 60 height 23
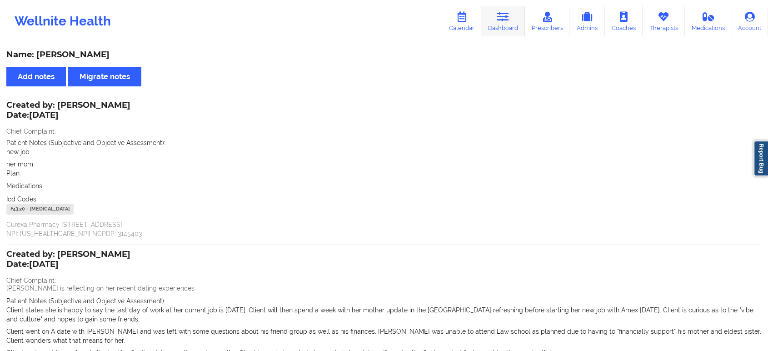
click at [489, 24] on link "Dashboard" at bounding box center [503, 21] width 44 height 30
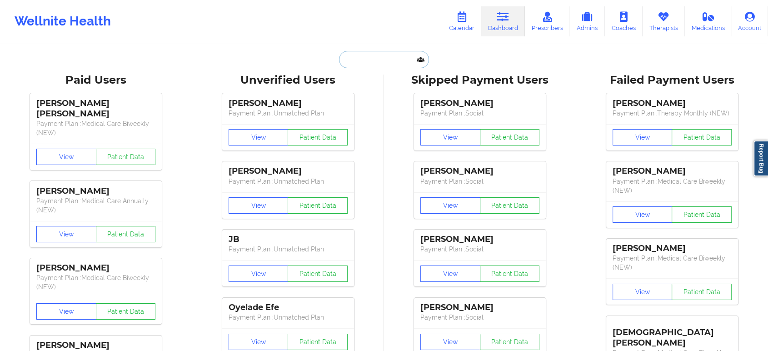
click at [339, 57] on input "text" at bounding box center [384, 59] width 90 height 17
paste input "[EMAIL_ADDRESS][DOMAIN_NAME]"
type input "[EMAIL_ADDRESS][DOMAIN_NAME]"
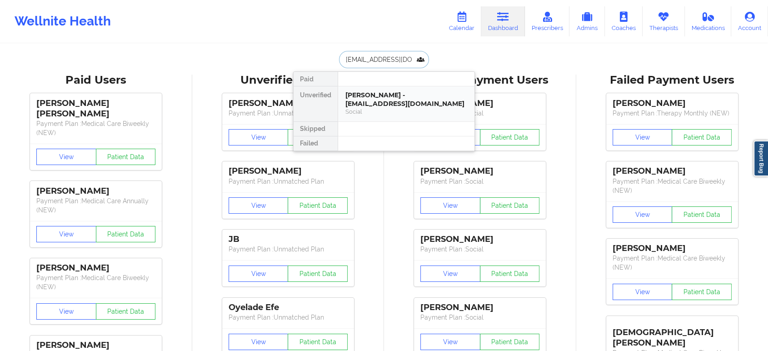
click at [361, 92] on div "Patricia Torres - pgtorres76@gmail.com" at bounding box center [406, 99] width 122 height 17
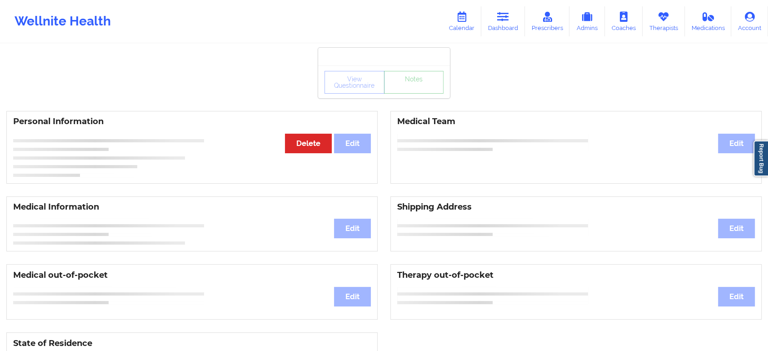
click at [406, 94] on div "View Questionnaire Notes" at bounding box center [384, 81] width 132 height 33
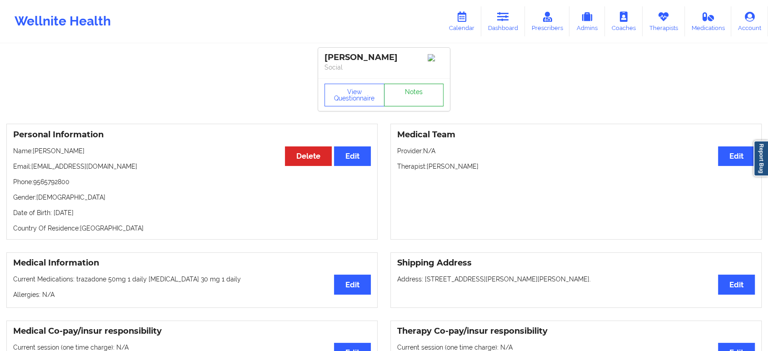
click at [406, 94] on link "Notes" at bounding box center [414, 95] width 60 height 23
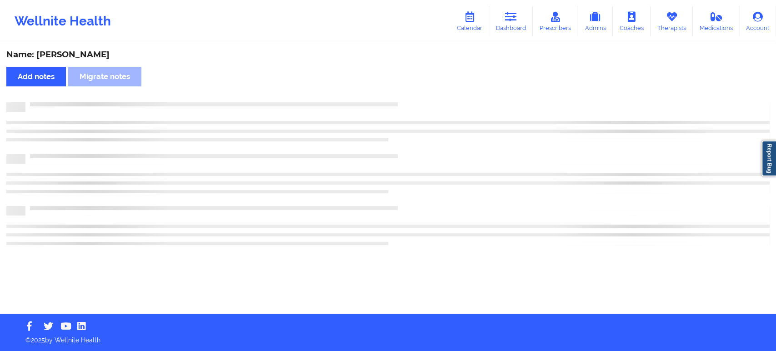
click at [406, 94] on div "Name: Patricia Torres Add notes Migrate notes" at bounding box center [388, 179] width 776 height 269
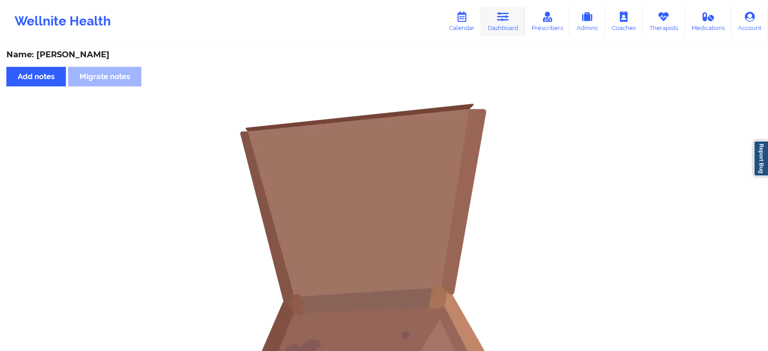
click at [505, 23] on link "Dashboard" at bounding box center [503, 21] width 44 height 30
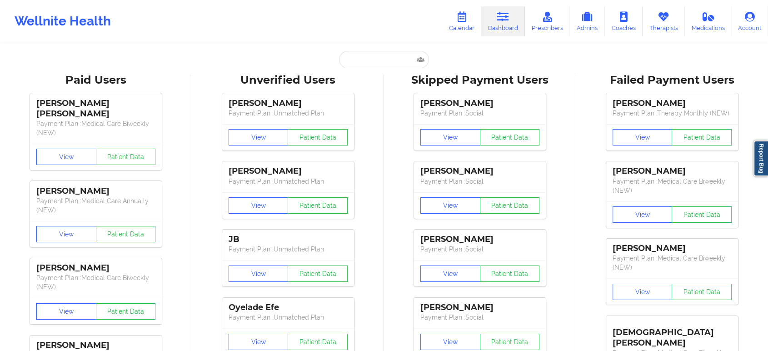
drag, startPoint x: 357, startPoint y: 71, endPoint x: 368, endPoint y: 59, distance: 16.4
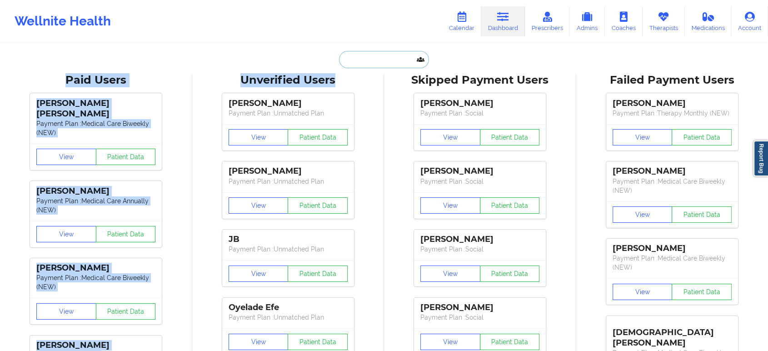
click at [368, 59] on input "text" at bounding box center [384, 59] width 90 height 17
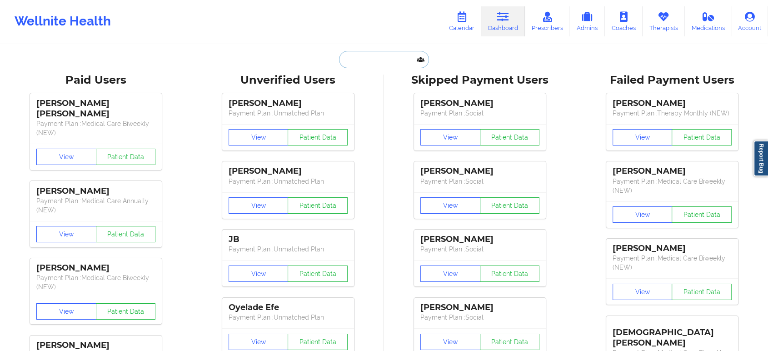
paste input "[EMAIL_ADDRESS][DOMAIN_NAME]"
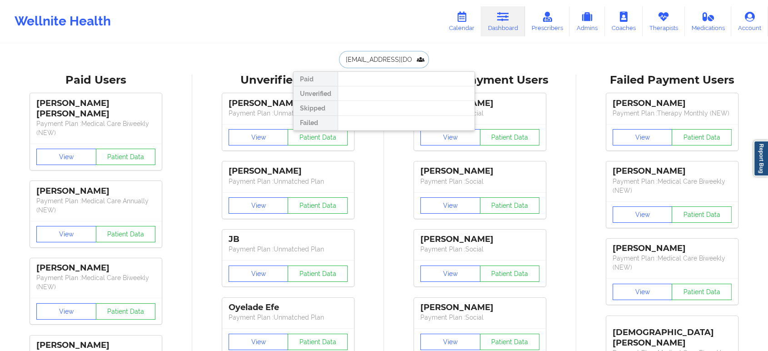
click at [346, 57] on input "[EMAIL_ADDRESS][DOMAIN_NAME]" at bounding box center [384, 59] width 90 height 17
click at [344, 57] on input "[EMAIL_ADDRESS][DOMAIN_NAME]" at bounding box center [384, 59] width 90 height 17
drag, startPoint x: 408, startPoint y: 57, endPoint x: 303, endPoint y: 67, distance: 106.3
click at [303, 67] on div "delloriesw@gmail.com Paid Unverified Skipped Failed" at bounding box center [384, 59] width 182 height 17
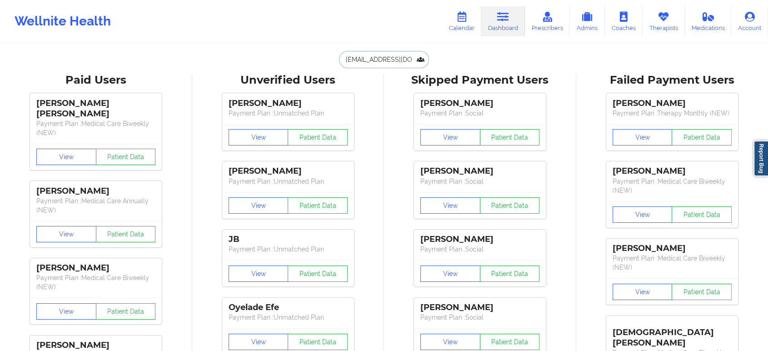
paste input "katie096211"
type input "[EMAIL_ADDRESS][DOMAIN_NAME]"
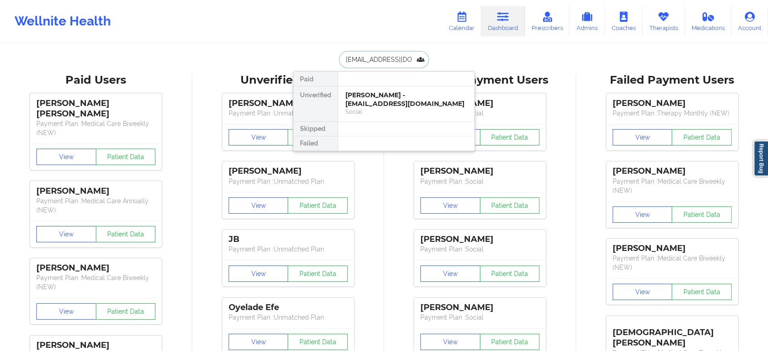
click at [389, 104] on div "Caitlin Laflair - katie096211@gmail.com" at bounding box center [406, 99] width 122 height 17
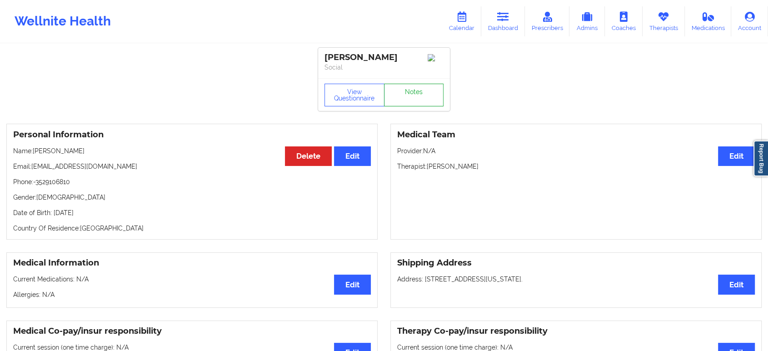
click at [412, 97] on link "Notes" at bounding box center [414, 95] width 60 height 23
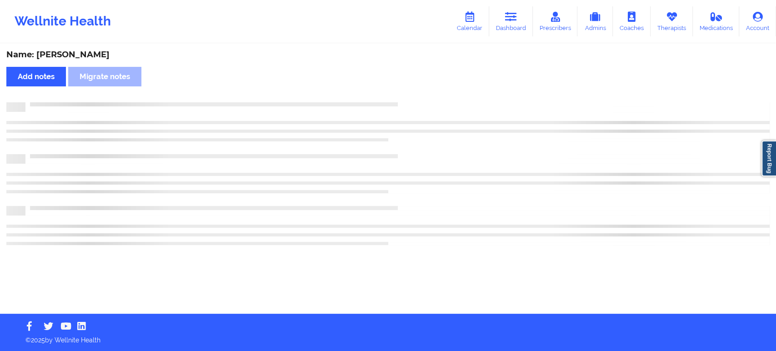
click at [469, 139] on div "Name: Caitlin Laflair Add notes Migrate notes" at bounding box center [388, 179] width 776 height 269
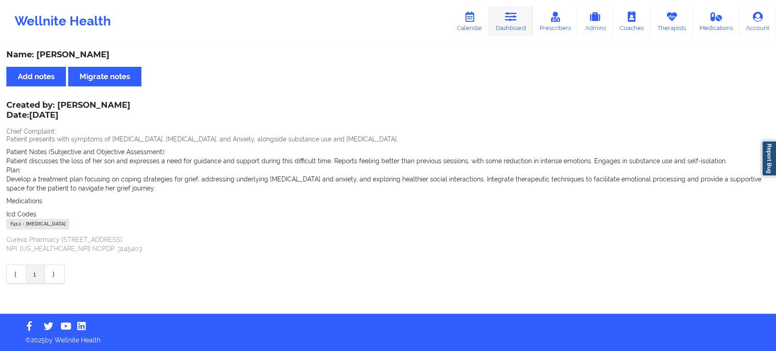
click at [503, 22] on link "Dashboard" at bounding box center [511, 21] width 44 height 30
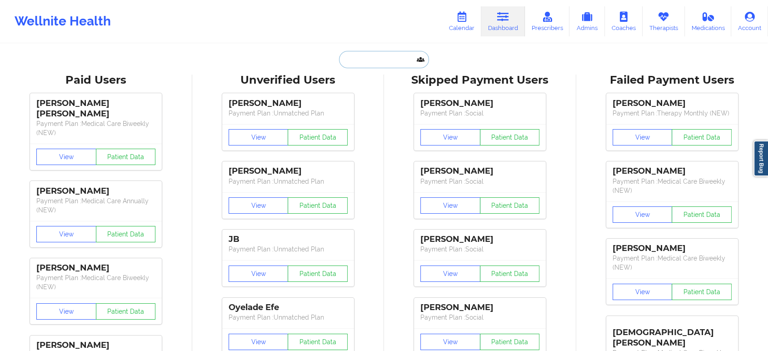
click at [402, 65] on input "text" at bounding box center [384, 59] width 90 height 17
paste input "[EMAIL_ADDRESS][DOMAIN_NAME]"
type input "[EMAIL_ADDRESS][DOMAIN_NAME]"
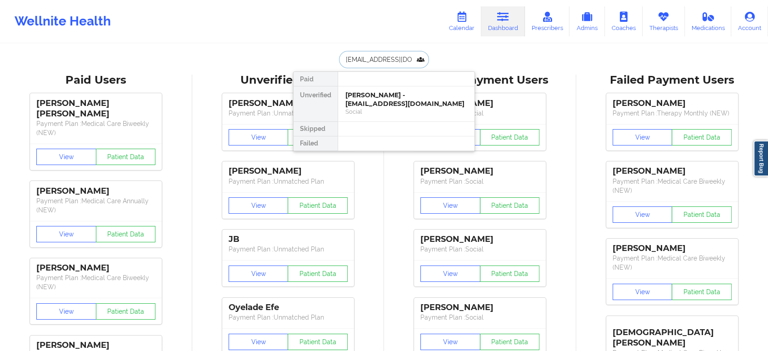
click at [396, 101] on div "Patricia Torres - pgtorres76@gmail.com" at bounding box center [406, 99] width 122 height 17
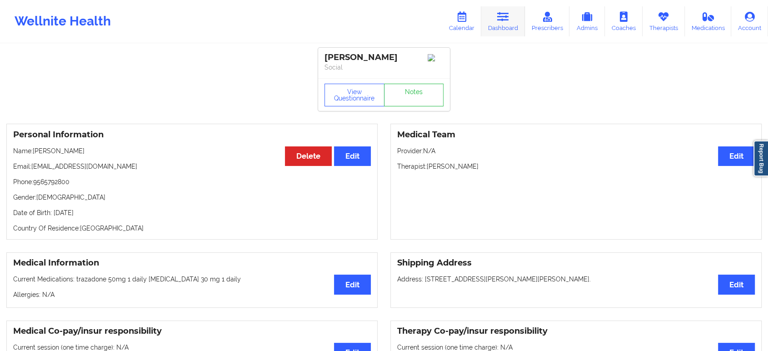
click at [510, 24] on link "Dashboard" at bounding box center [503, 21] width 44 height 30
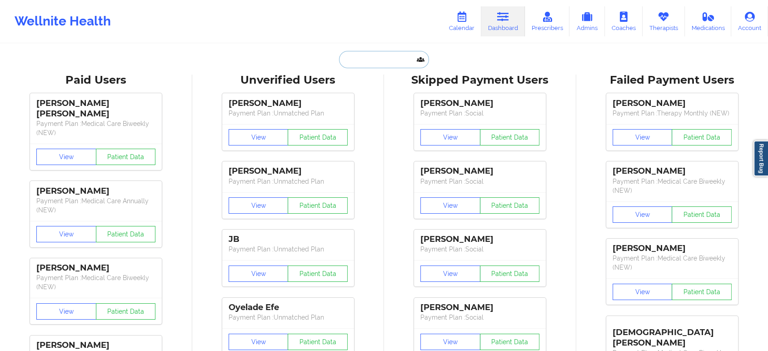
click at [349, 67] on input "text" at bounding box center [384, 59] width 90 height 17
paste input "[EMAIL_ADDRESS][DOMAIN_NAME]"
type input "[EMAIL_ADDRESS][DOMAIN_NAME]"
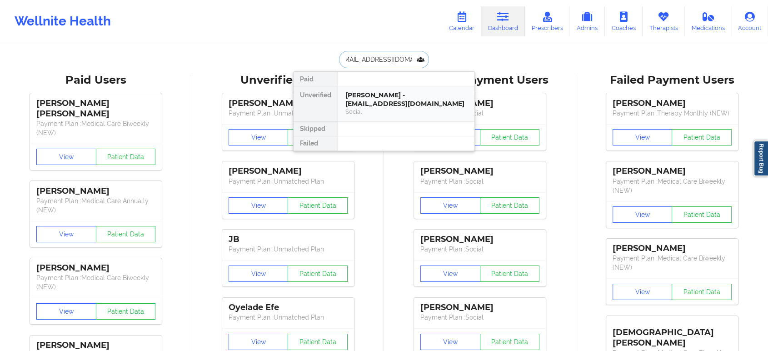
click at [390, 97] on div "Patricia Ebrahim - trishamariee22@gmail.com" at bounding box center [406, 99] width 122 height 17
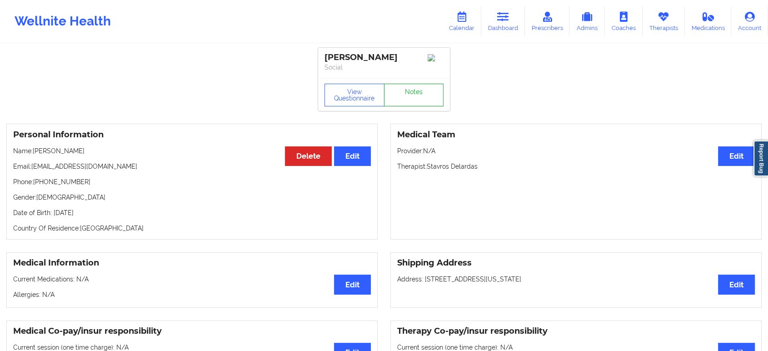
click at [421, 101] on link "Notes" at bounding box center [414, 95] width 60 height 23
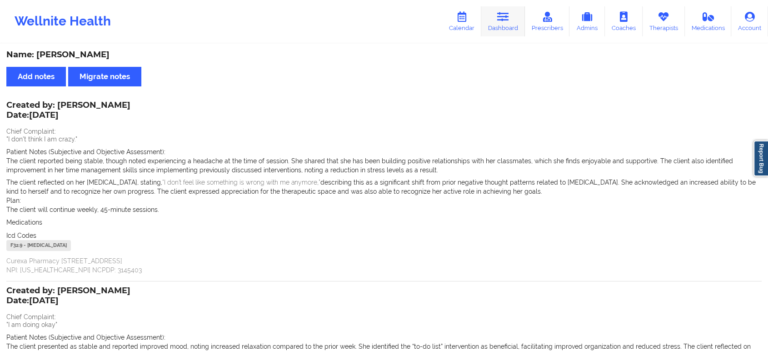
click at [494, 23] on link "Dashboard" at bounding box center [503, 21] width 44 height 30
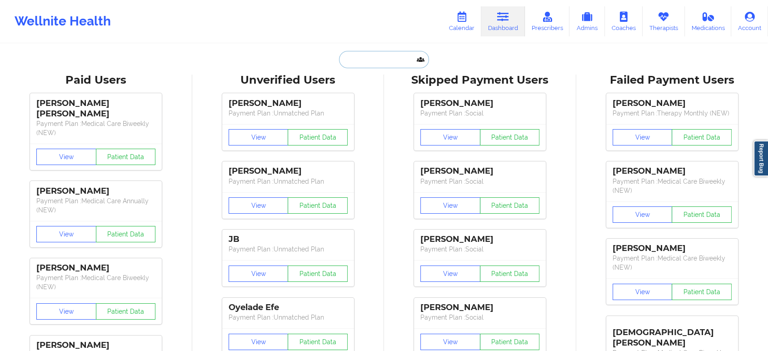
click at [348, 55] on input "text" at bounding box center [384, 59] width 90 height 17
paste input "[PERSON_NAME][EMAIL_ADDRESS][DOMAIN_NAME]"
type input "[PERSON_NAME][EMAIL_ADDRESS][DOMAIN_NAME]"
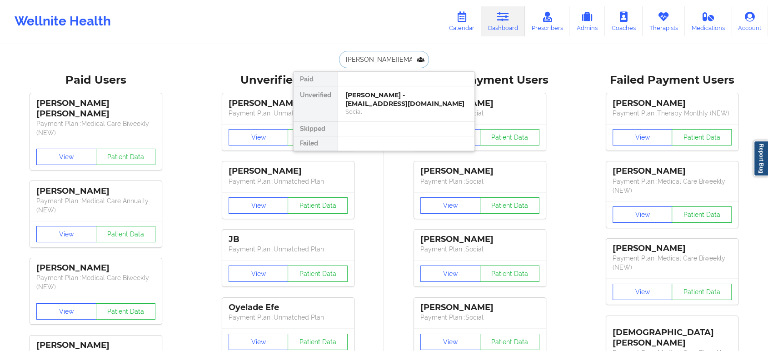
scroll to position [0, 29]
click at [393, 105] on div "Rebecca Friedman - rebeccaleighfriedman@gmail.com" at bounding box center [406, 99] width 122 height 17
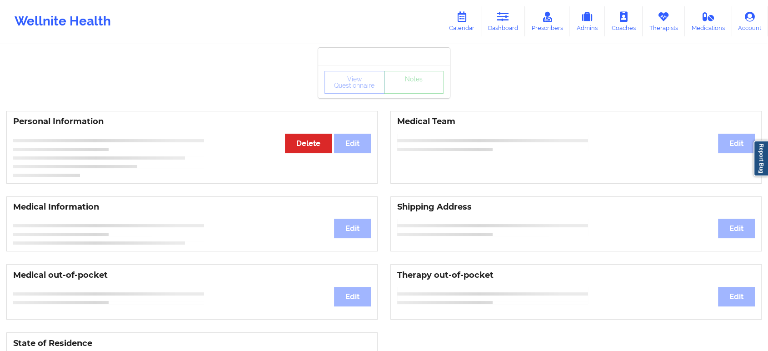
click at [410, 86] on div "View Questionnaire Notes" at bounding box center [383, 82] width 119 height 23
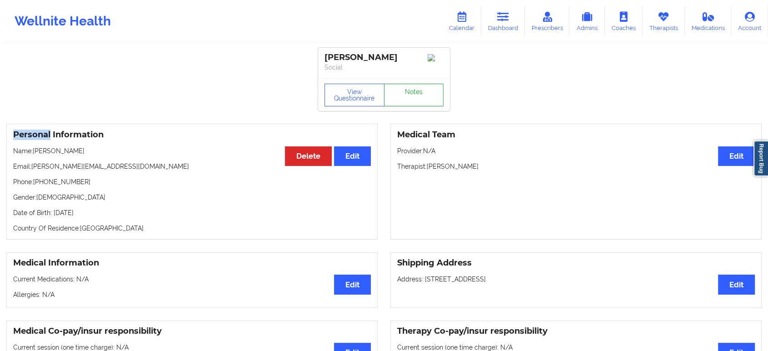
click at [409, 90] on div "View Questionnaire Notes" at bounding box center [383, 95] width 119 height 23
click at [409, 90] on link "Notes" at bounding box center [414, 95] width 60 height 23
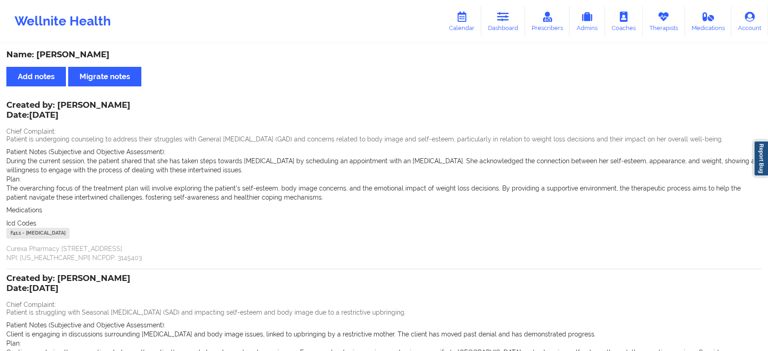
click at [494, 40] on div "Wellnite Health Calendar Dashboard Prescribers Admins Coaches Therapists Medica…" at bounding box center [384, 21] width 768 height 43
click at [495, 37] on div "Wellnite Health Calendar Dashboard Prescribers Admins Coaches Therapists Medica…" at bounding box center [384, 21] width 768 height 36
click at [504, 23] on link "Dashboard" at bounding box center [503, 21] width 44 height 30
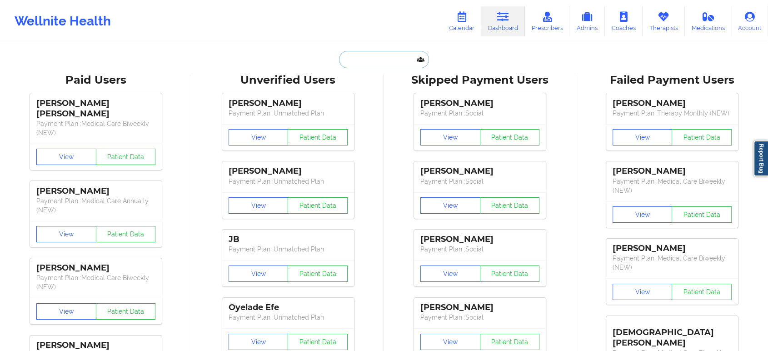
click at [382, 60] on input "text" at bounding box center [384, 59] width 90 height 17
paste input "[EMAIL_ADDRESS][DOMAIN_NAME]"
type input "[EMAIL_ADDRESS][DOMAIN_NAME]"
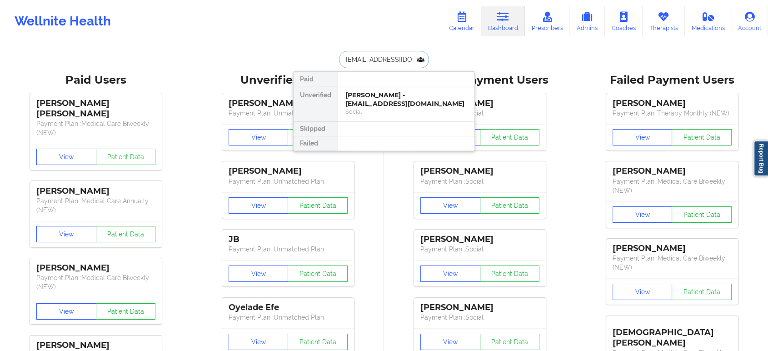
click at [392, 100] on div "Esmeralda Santiago - capz0921@gmail.com" at bounding box center [406, 99] width 122 height 17
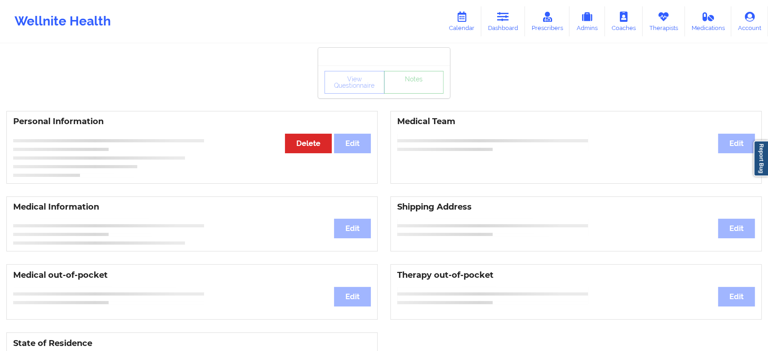
click at [418, 89] on div "View Questionnaire Notes" at bounding box center [383, 82] width 119 height 23
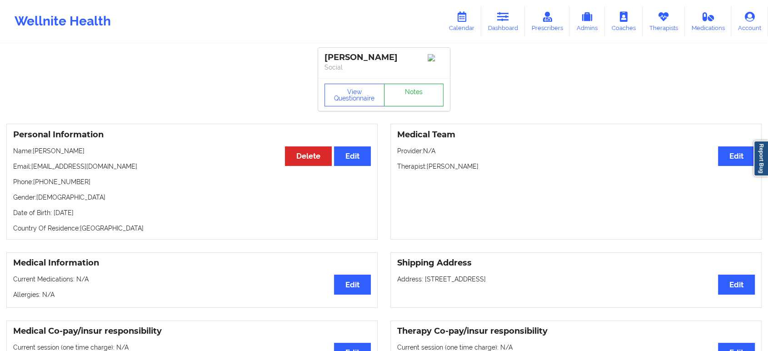
click at [418, 89] on link "Notes" at bounding box center [414, 95] width 60 height 23
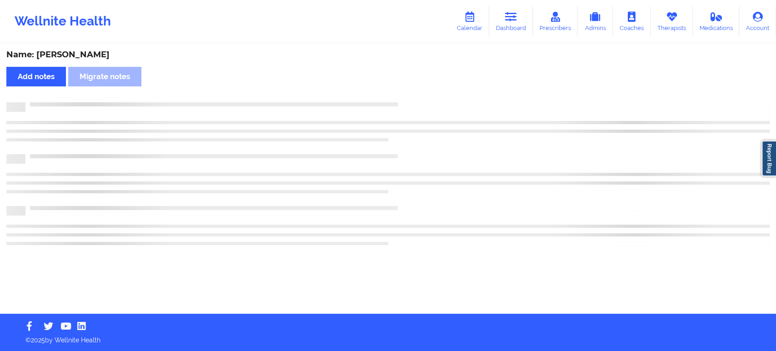
click at [418, 89] on div "Name: Esmeralda Santiago Add notes Migrate notes" at bounding box center [388, 179] width 776 height 269
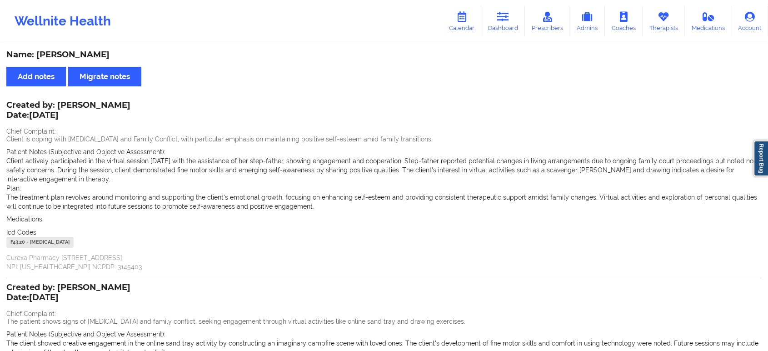
click at [666, 37] on div "Wellnite Health Calendar Dashboard Prescribers Admins Coaches Therapists Medica…" at bounding box center [384, 21] width 768 height 36
click at [662, 28] on link "Therapists" at bounding box center [663, 21] width 42 height 30
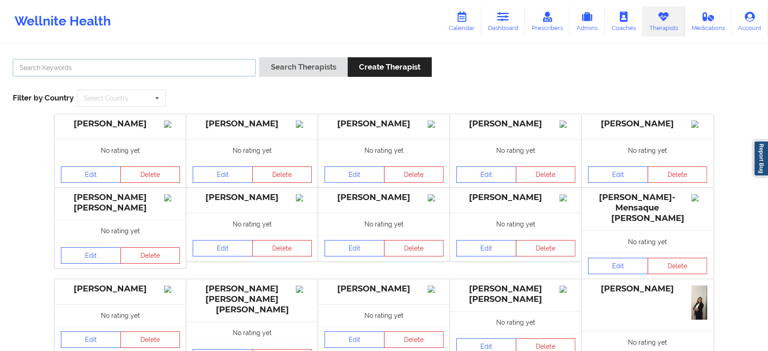
click at [105, 68] on input "text" at bounding box center [134, 67] width 243 height 17
type input "shatema"
click at [259, 57] on button "Search Therapists" at bounding box center [303, 67] width 88 height 20
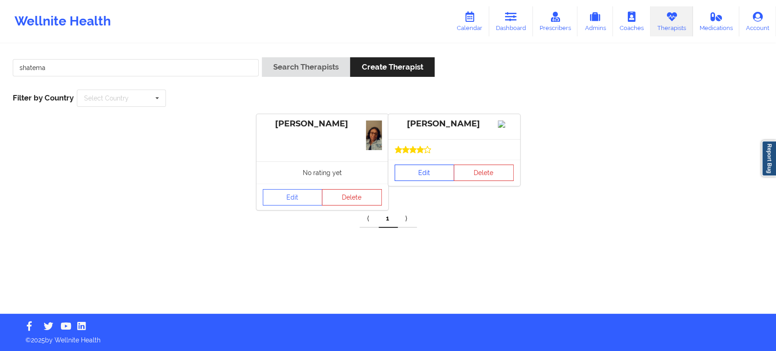
click at [409, 181] on link "Edit" at bounding box center [424, 172] width 60 height 16
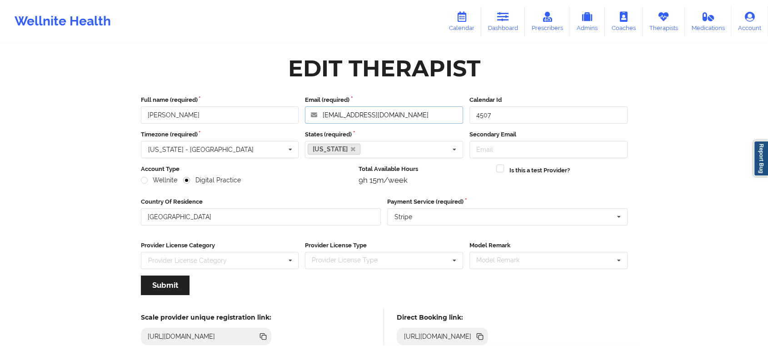
drag, startPoint x: 323, startPoint y: 114, endPoint x: 442, endPoint y: 116, distance: 118.6
click at [442, 116] on input "wellnesscoach.lmhc@gmail.com" at bounding box center [384, 114] width 158 height 17
click at [509, 28] on link "Dashboard" at bounding box center [503, 21] width 44 height 30
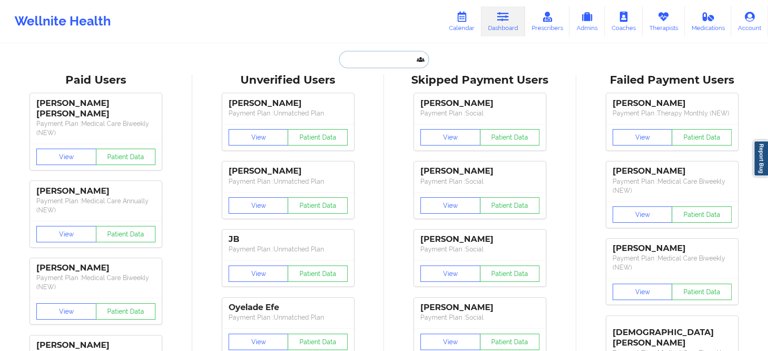
click at [394, 55] on input "text" at bounding box center [384, 59] width 90 height 17
paste input "[EMAIL_ADDRESS][DOMAIN_NAME]"
type input "[EMAIL_ADDRESS][DOMAIN_NAME]"
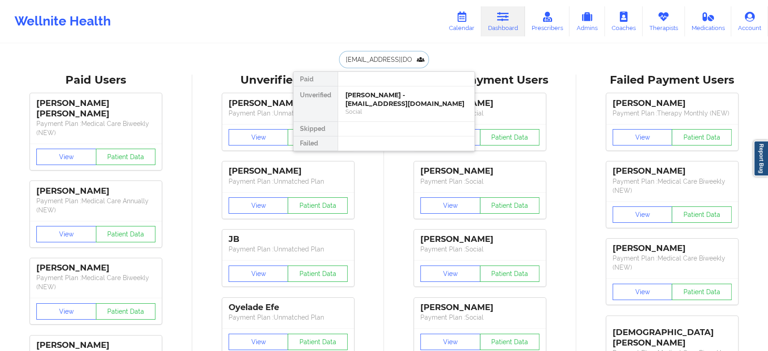
scroll to position [0, 4]
click at [399, 100] on div "Andrew Thomson - thomson1044@gmail.com" at bounding box center [406, 99] width 122 height 17
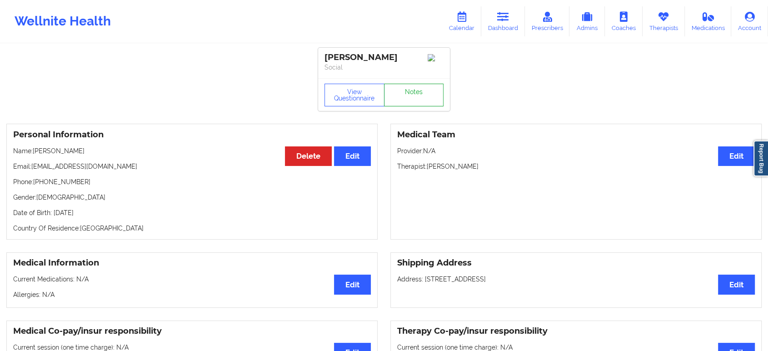
click at [412, 98] on link "Notes" at bounding box center [414, 95] width 60 height 23
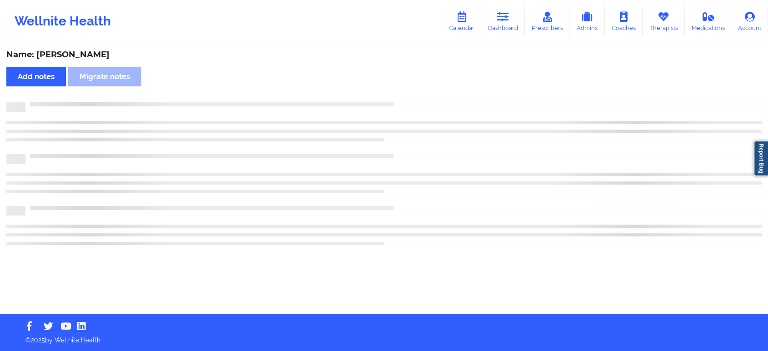
click at [412, 98] on div "Name: Andrew Thomson Add notes Migrate notes" at bounding box center [384, 179] width 768 height 269
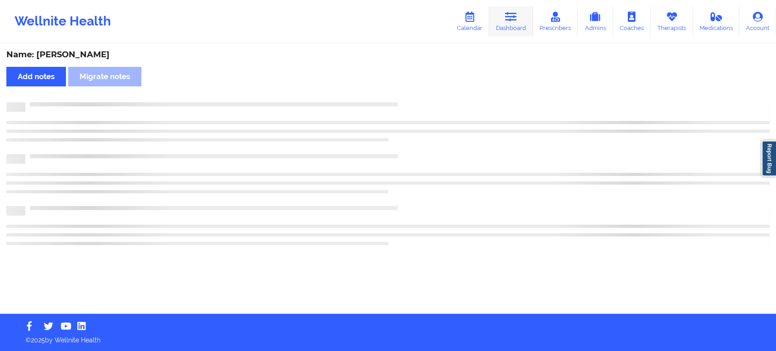
click at [518, 28] on link "Dashboard" at bounding box center [511, 21] width 44 height 30
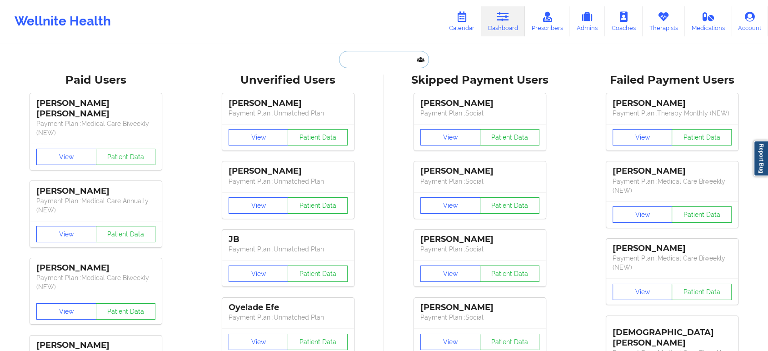
click at [387, 53] on input "text" at bounding box center [384, 59] width 90 height 17
paste input "[EMAIL_ADDRESS][DOMAIN_NAME]"
type input "[EMAIL_ADDRESS][DOMAIN_NAME]"
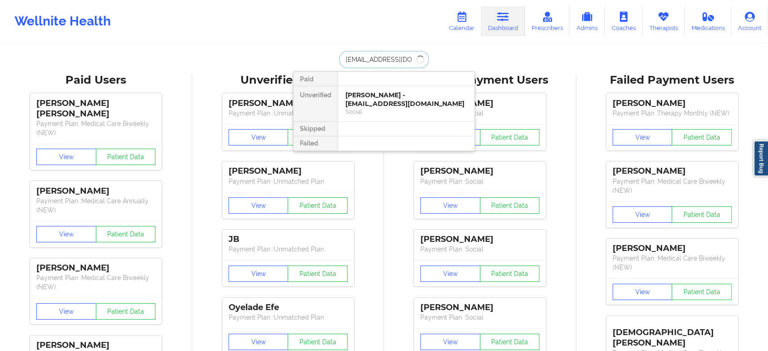
drag, startPoint x: 416, startPoint y: 53, endPoint x: 307, endPoint y: 52, distance: 109.1
click at [307, 52] on div "thomson1044@gmail.com Paid Unverified Andrew Thomson - thomson1044@gmail.com So…" at bounding box center [384, 59] width 182 height 17
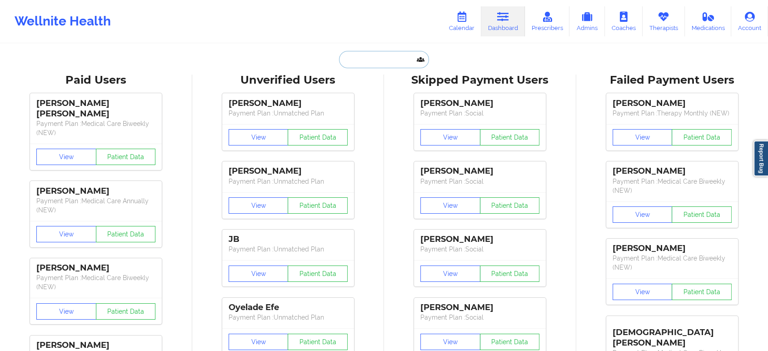
paste input "[EMAIL_ADDRESS][DOMAIN_NAME]"
type input "[EMAIL_ADDRESS][DOMAIN_NAME]"
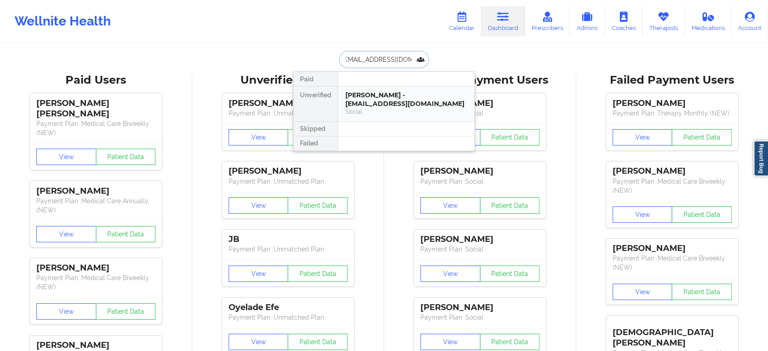
click at [381, 96] on div "Andrew Thomson - thomson1044@gmail.com" at bounding box center [406, 99] width 122 height 17
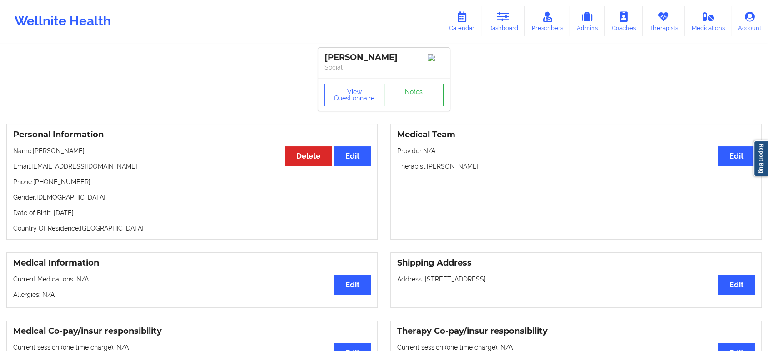
click at [418, 92] on link "Notes" at bounding box center [414, 95] width 60 height 23
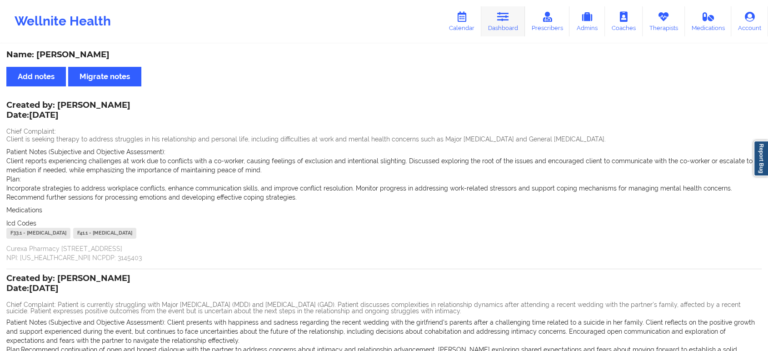
click at [498, 20] on link "Dashboard" at bounding box center [503, 21] width 44 height 30
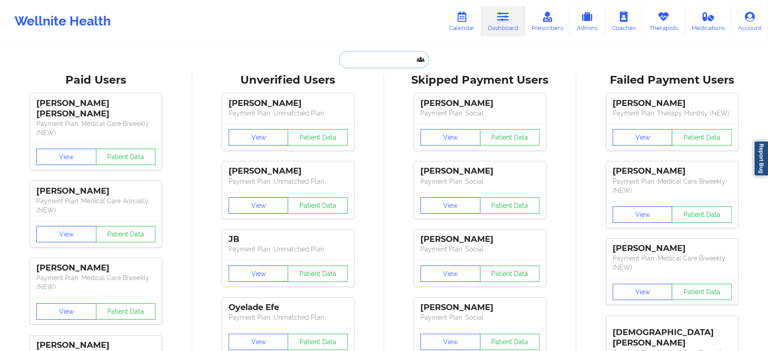
click at [388, 60] on input "text" at bounding box center [384, 59] width 90 height 17
paste input "[EMAIL_ADDRESS][DOMAIN_NAME]"
type input "[EMAIL_ADDRESS][DOMAIN_NAME]"
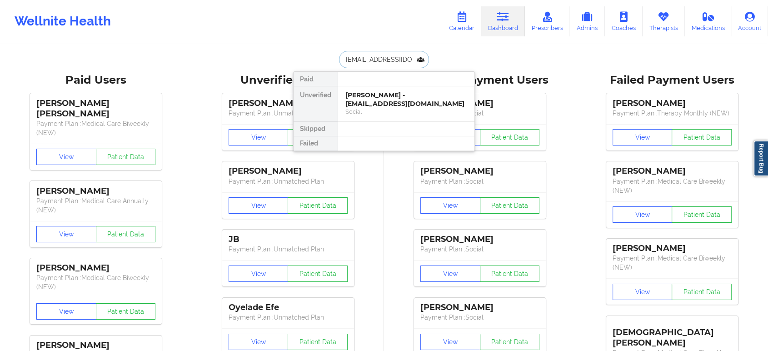
scroll to position [0, 17]
click at [405, 98] on div "Geraldine Lawton - geraldine_lawton@yahoo.com" at bounding box center [406, 99] width 122 height 17
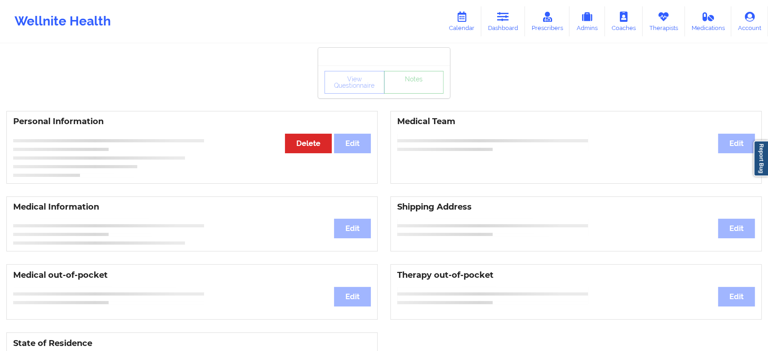
click at [406, 90] on div "View Questionnaire Notes" at bounding box center [383, 82] width 119 height 23
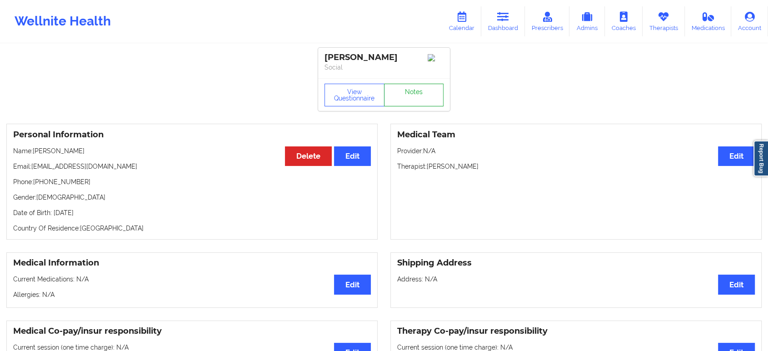
click at [406, 90] on link "Notes" at bounding box center [414, 95] width 60 height 23
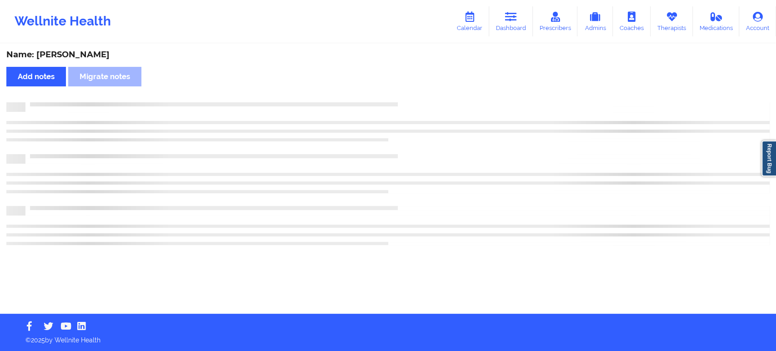
click at [406, 90] on div "Name: Geraldine Lawton Add notes Migrate notes" at bounding box center [388, 179] width 776 height 269
click at [530, 24] on link "Dashboard" at bounding box center [511, 21] width 44 height 30
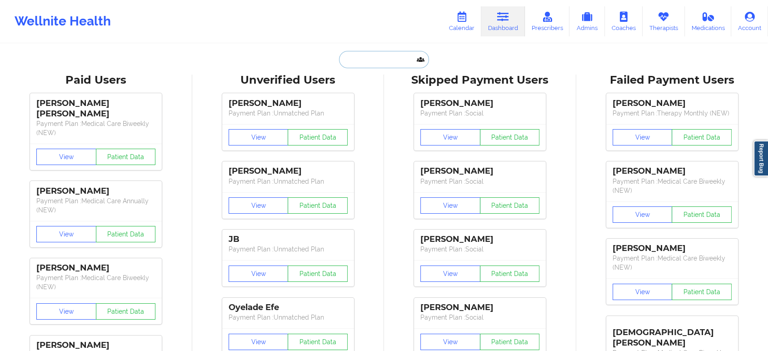
click at [371, 65] on input "text" at bounding box center [384, 59] width 90 height 17
paste input "[EMAIL_ADDRESS][DOMAIN_NAME]"
type input "[EMAIL_ADDRESS][DOMAIN_NAME]"
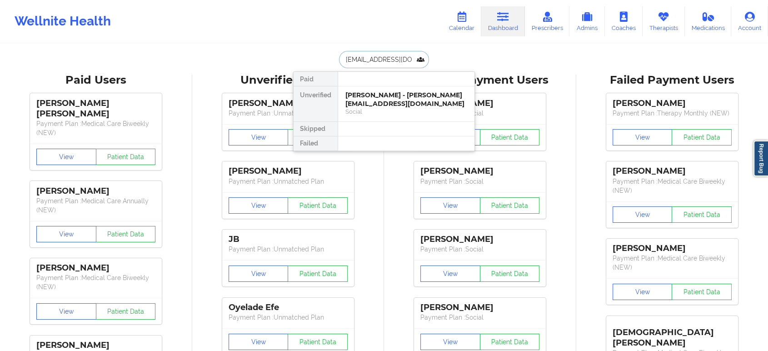
scroll to position [0, 17]
click at [393, 96] on div "Geraldine Lawton - geraldine_lawton@yahoo.com" at bounding box center [406, 99] width 122 height 17
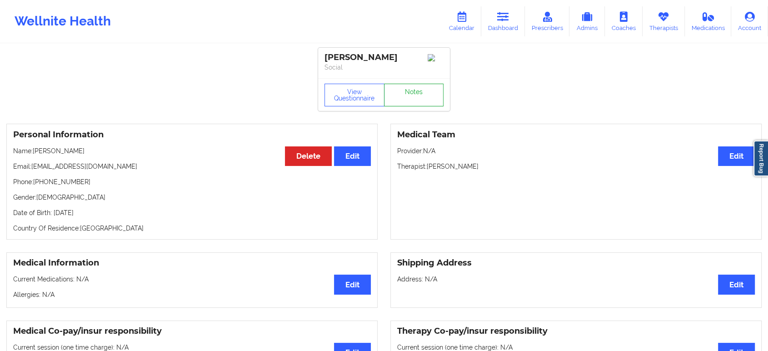
click at [422, 104] on link "Notes" at bounding box center [414, 95] width 60 height 23
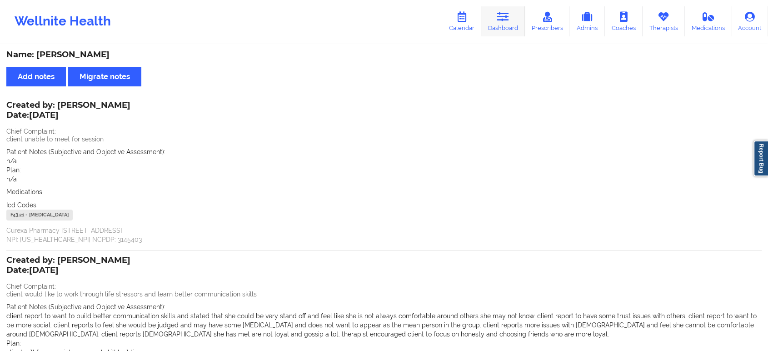
click at [499, 31] on link "Dashboard" at bounding box center [503, 21] width 44 height 30
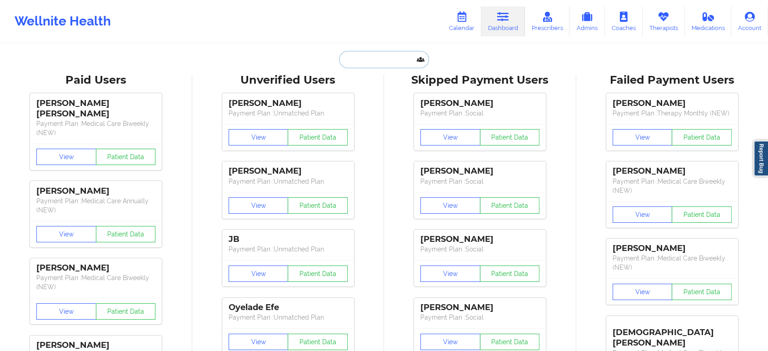
click at [388, 56] on input "text" at bounding box center [384, 59] width 90 height 17
paste input "[EMAIL_ADDRESS][DOMAIN_NAME]"
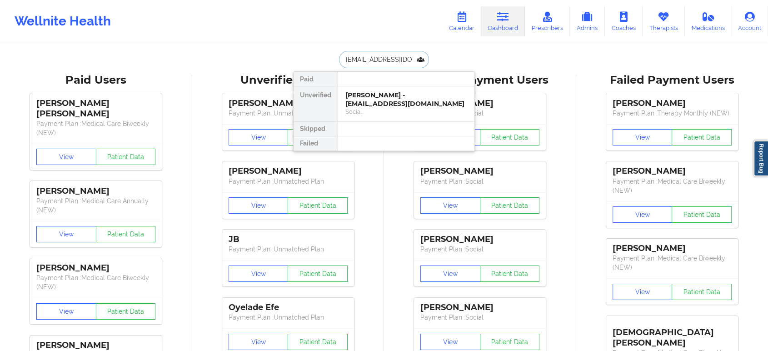
type input "trisha2lud@gmail.co"
click at [387, 92] on div "Trisha Mae Tulud - trisha2lud@gmail.com" at bounding box center [406, 99] width 122 height 17
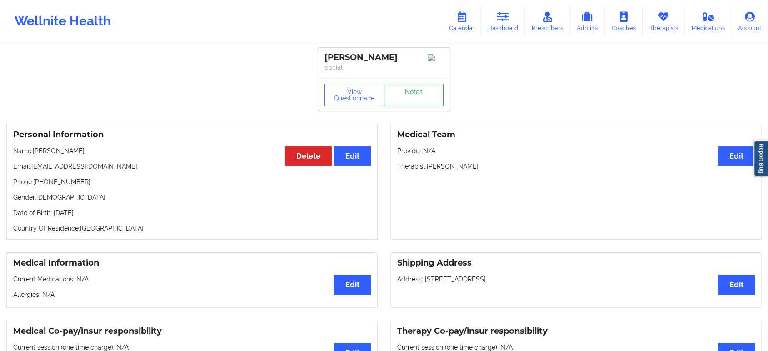
click at [404, 105] on link "Notes" at bounding box center [414, 95] width 60 height 23
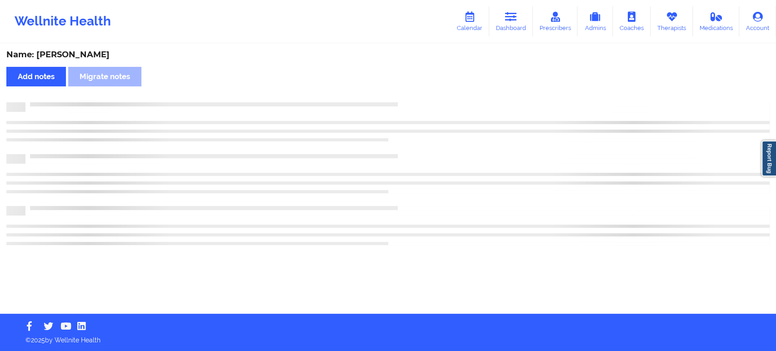
click at [404, 102] on div at bounding box center [397, 102] width 744 height 0
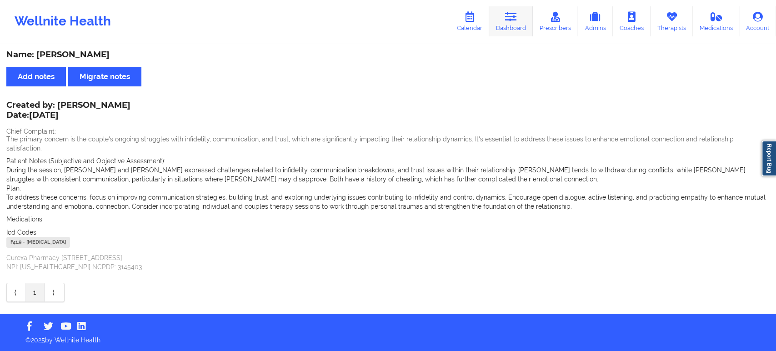
click at [511, 32] on link "Dashboard" at bounding box center [511, 21] width 44 height 30
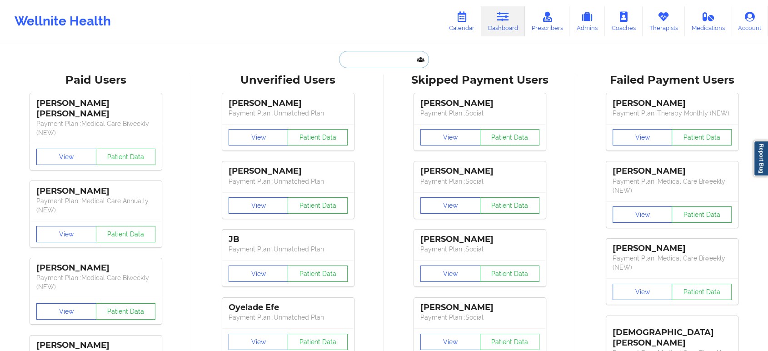
click at [383, 60] on input "text" at bounding box center [384, 59] width 90 height 17
paste input "[EMAIL_ADDRESS][DOMAIN_NAME]"
type input "[EMAIL_ADDRESS][DOMAIN_NAME]"
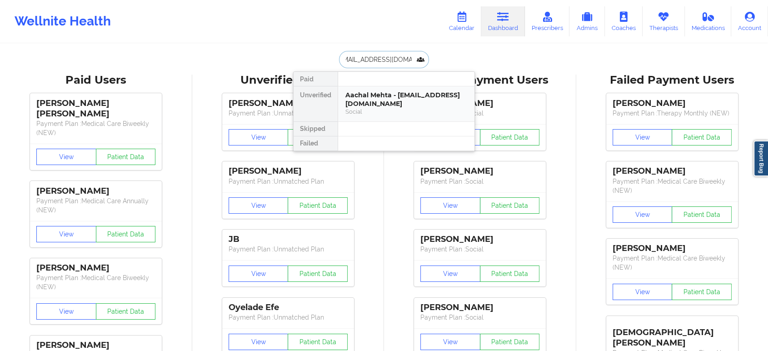
click at [392, 104] on div "Aachal Mehta - dhara.mehta04@gmail.com" at bounding box center [406, 99] width 122 height 17
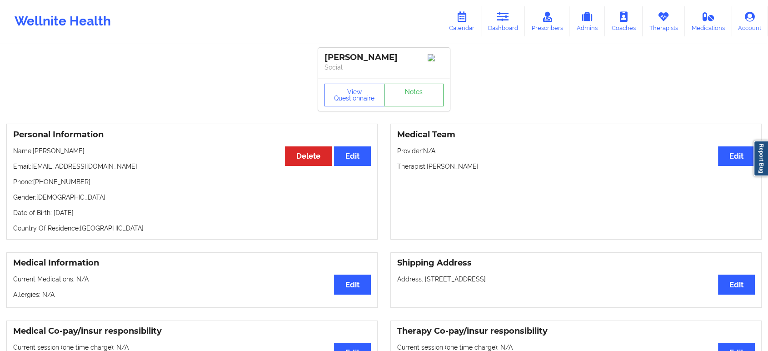
click at [407, 106] on link "Notes" at bounding box center [414, 95] width 60 height 23
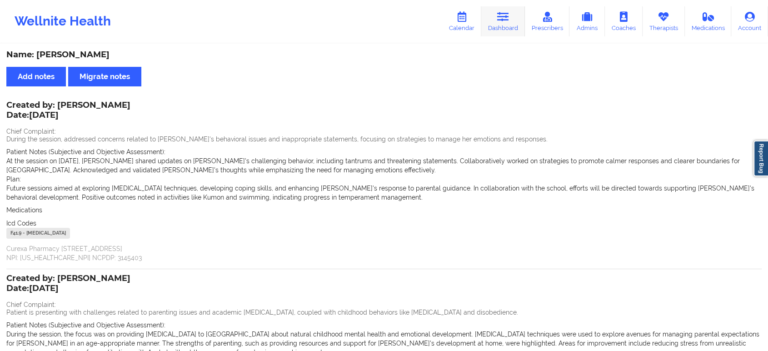
click at [513, 25] on link "Dashboard" at bounding box center [503, 21] width 44 height 30
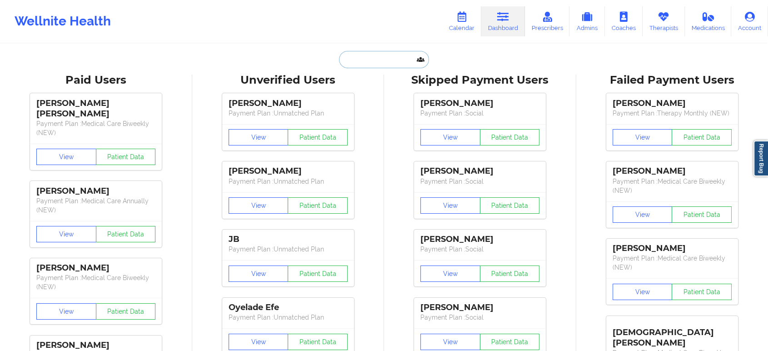
click at [383, 67] on input "text" at bounding box center [384, 59] width 90 height 17
paste input "[PERSON_NAME][EMAIL_ADDRESS][PERSON_NAME][DOMAIN_NAME]"
type input "[PERSON_NAME][EMAIL_ADDRESS][PERSON_NAME][DOMAIN_NAME]"
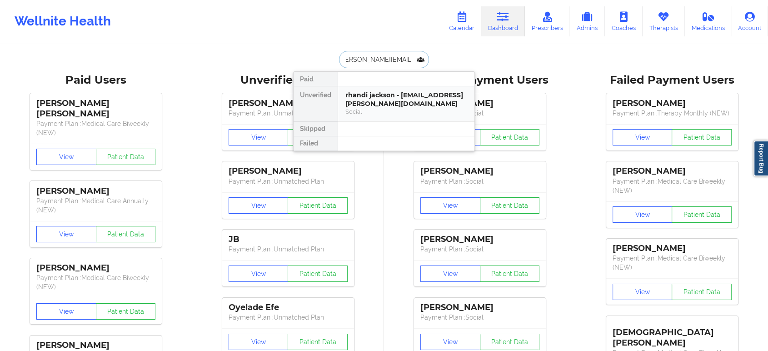
click at [383, 93] on div "rhandi jackson - rhandi.jackson@gmail.com" at bounding box center [406, 99] width 122 height 17
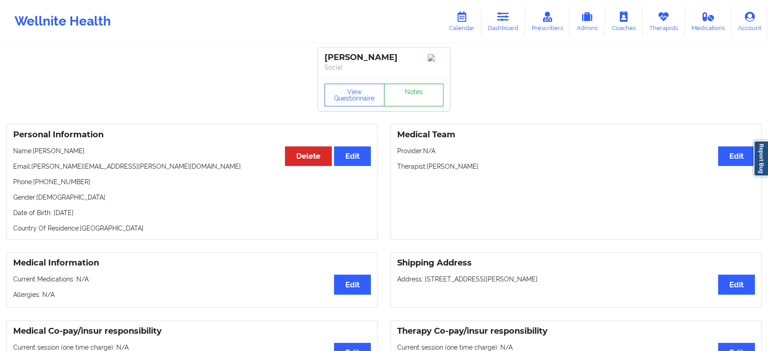
click at [420, 90] on link "Notes" at bounding box center [414, 95] width 60 height 23
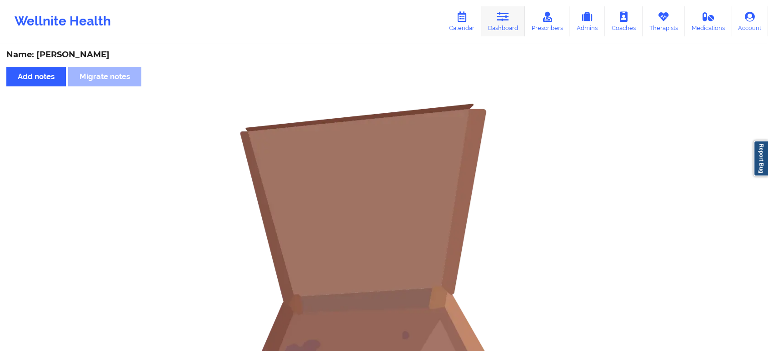
click at [502, 22] on link "Dashboard" at bounding box center [503, 21] width 44 height 30
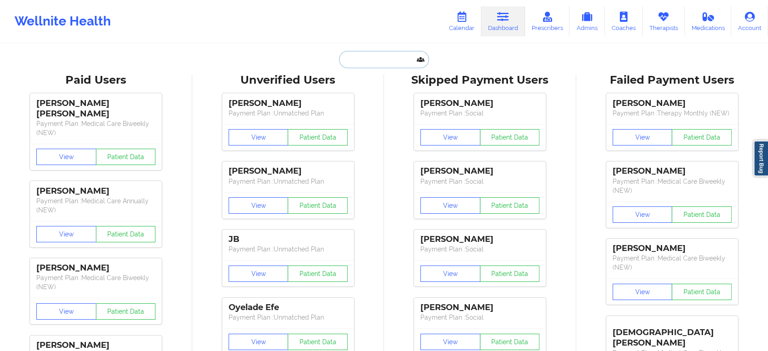
click at [390, 61] on input "text" at bounding box center [384, 59] width 90 height 17
paste input "[EMAIL_ADDRESS][DOMAIN_NAME]"
type input "[EMAIL_ADDRESS][DOMAIN_NAME]"
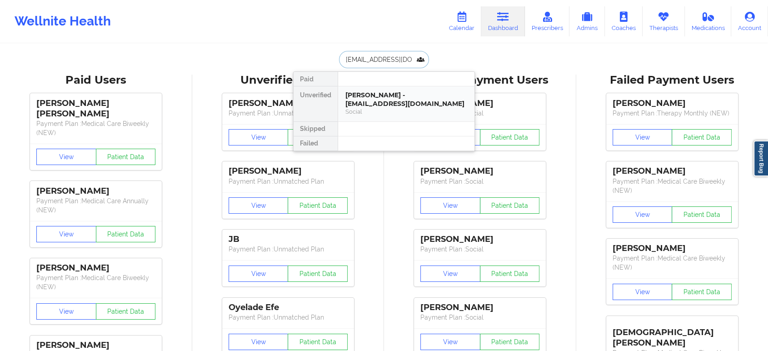
click at [410, 107] on div "Ashley Nunez - anunez1188@gmail.com" at bounding box center [406, 99] width 122 height 17
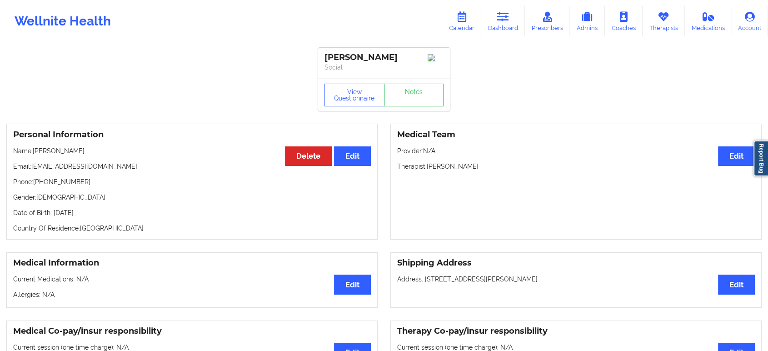
click at [420, 85] on div "View Questionnaire Notes" at bounding box center [384, 94] width 132 height 33
click at [419, 86] on div "View Questionnaire Notes" at bounding box center [384, 94] width 132 height 33
click at [418, 90] on link "Notes" at bounding box center [414, 95] width 60 height 23
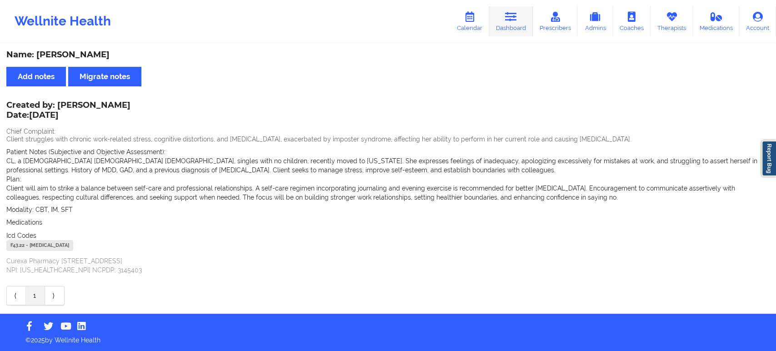
click at [516, 27] on link "Dashboard" at bounding box center [511, 21] width 44 height 30
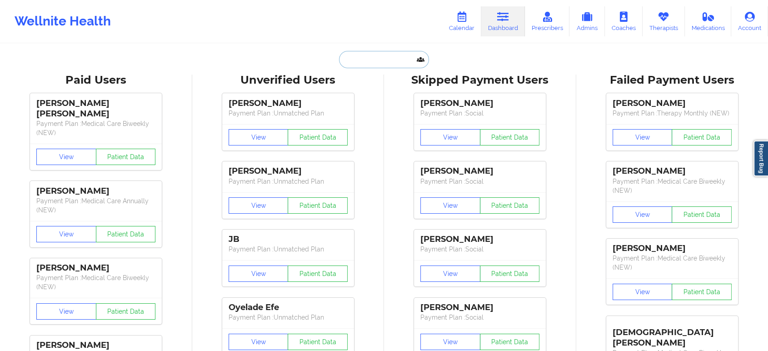
click at [395, 64] on input "text" at bounding box center [384, 59] width 90 height 17
paste input "[EMAIL_ADDRESS][DOMAIN_NAME]"
type input "[EMAIL_ADDRESS][DOMAIN_NAME]"
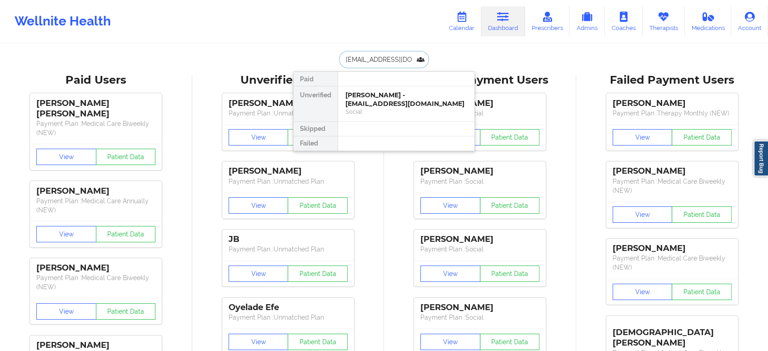
click at [404, 99] on div "Carmen Nohelia Siddons - nohelia74@yahoo.com" at bounding box center [406, 99] width 122 height 17
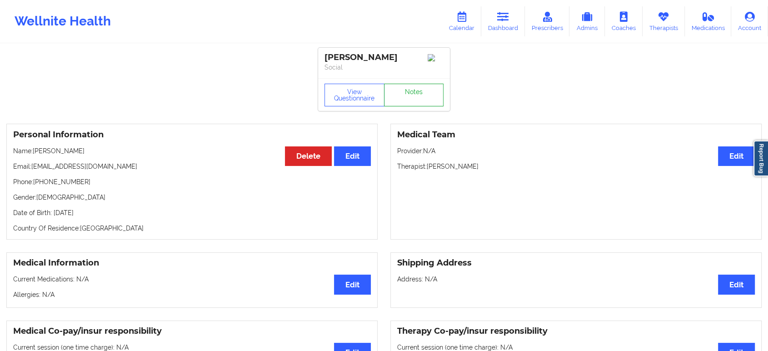
click at [416, 94] on link "Notes" at bounding box center [414, 95] width 60 height 23
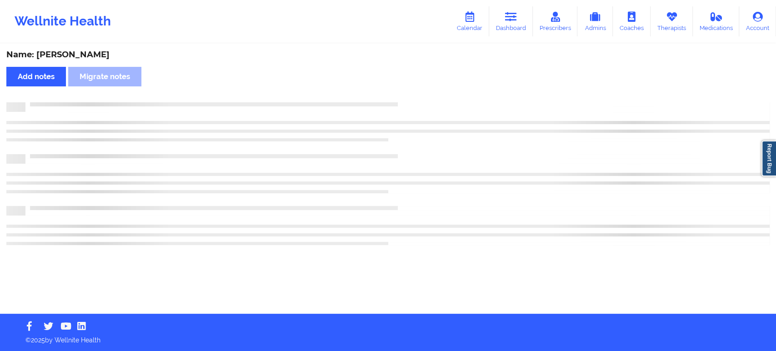
click at [416, 94] on div "Name: Carmen Nohelia Siddons Add notes Migrate notes" at bounding box center [388, 179] width 776 height 269
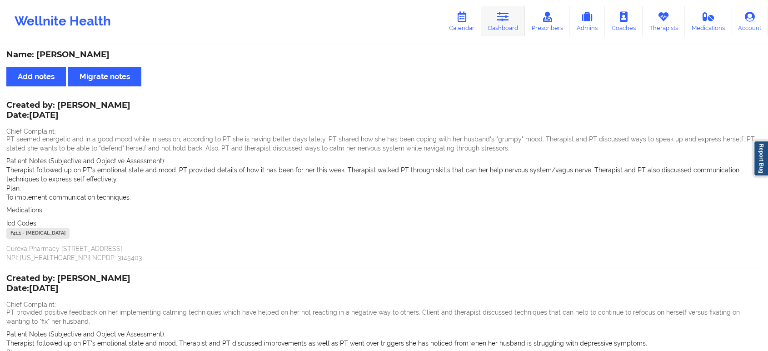
click at [507, 30] on link "Dashboard" at bounding box center [503, 21] width 44 height 30
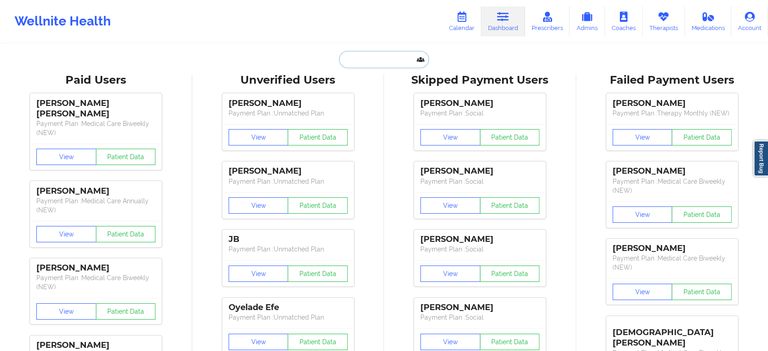
click at [406, 65] on input "text" at bounding box center [384, 59] width 90 height 17
paste input "[EMAIL_ADDRESS][DOMAIN_NAME]"
type input "[EMAIL_ADDRESS][DOMAIN_NAME]"
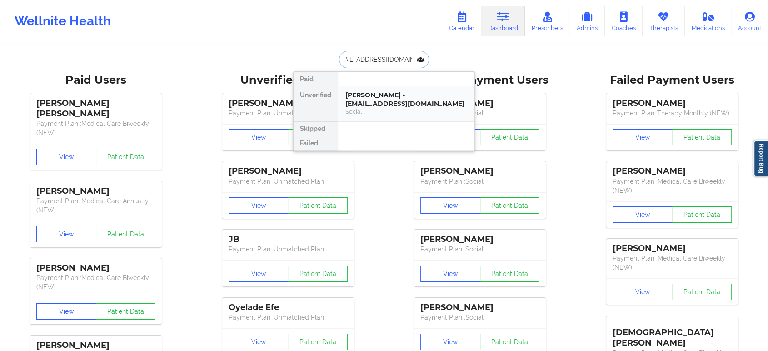
click at [379, 96] on div "AMBER BRYANT - amberbryant228@gmail.com" at bounding box center [406, 99] width 122 height 17
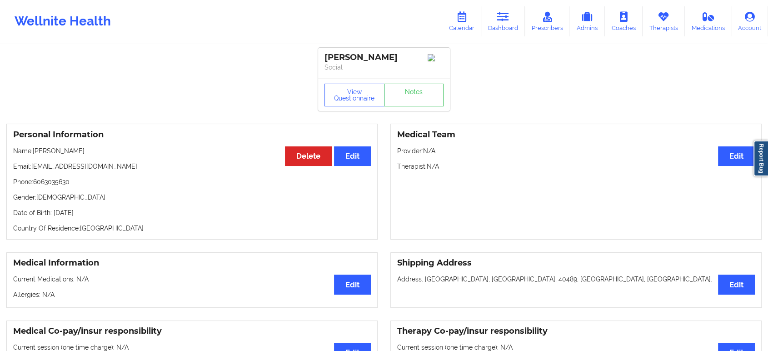
click at [413, 109] on div "View Questionnaire Notes" at bounding box center [384, 94] width 132 height 33
click at [418, 94] on link "Notes" at bounding box center [414, 95] width 60 height 23
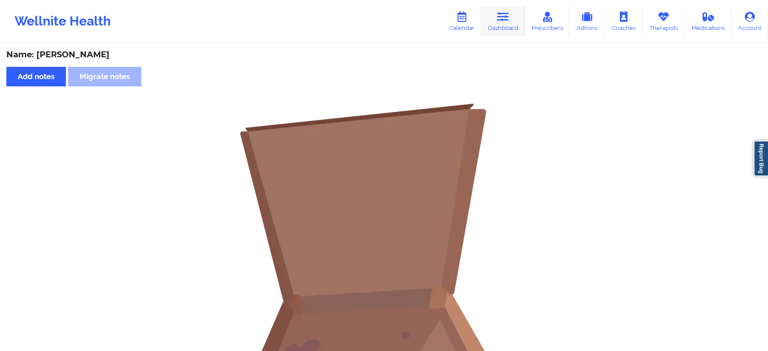
click at [488, 17] on link "Dashboard" at bounding box center [503, 21] width 44 height 30
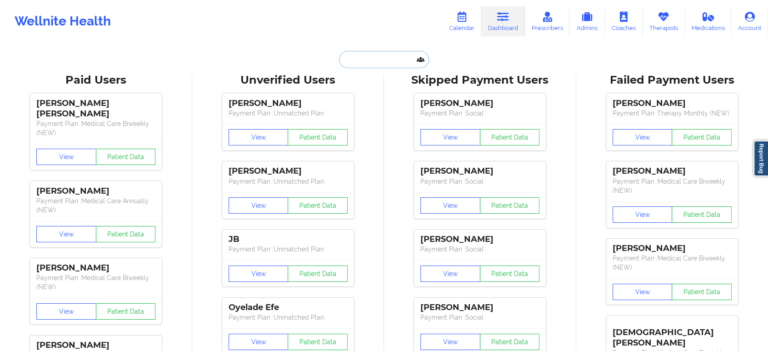
click at [371, 65] on input "text" at bounding box center [384, 59] width 90 height 17
paste input "[EMAIL_ADDRESS][DOMAIN_NAME]"
type input "[EMAIL_ADDRESS][DOMAIN_NAME]"
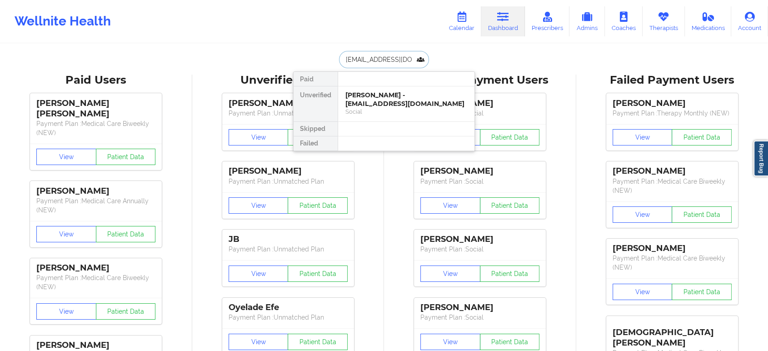
click at [371, 65] on input "[EMAIL_ADDRESS][DOMAIN_NAME]" at bounding box center [384, 59] width 90 height 17
click at [361, 92] on div "Sean Tatman - smtatman@gmail.com" at bounding box center [406, 99] width 122 height 17
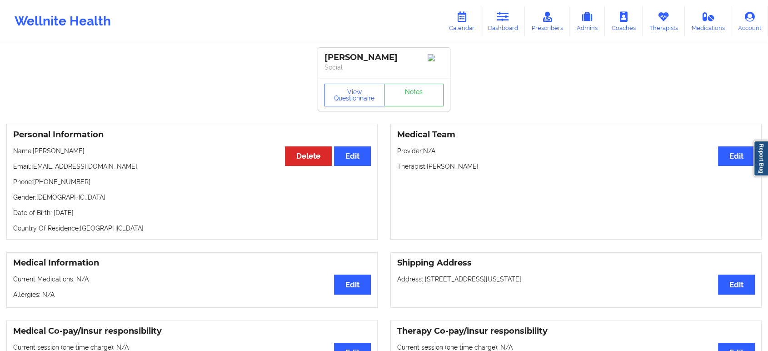
click at [404, 106] on link "Notes" at bounding box center [414, 95] width 60 height 23
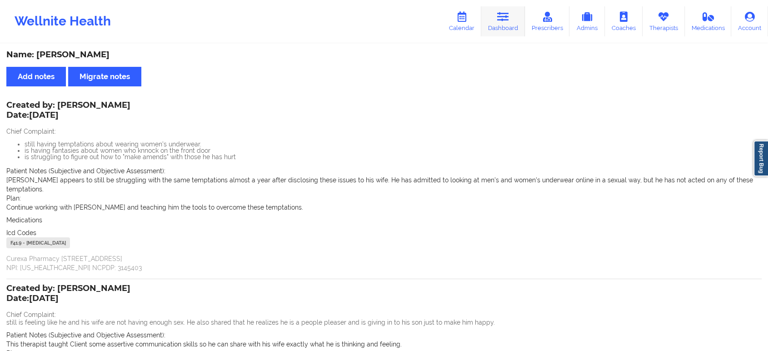
click at [485, 16] on link "Dashboard" at bounding box center [503, 21] width 44 height 30
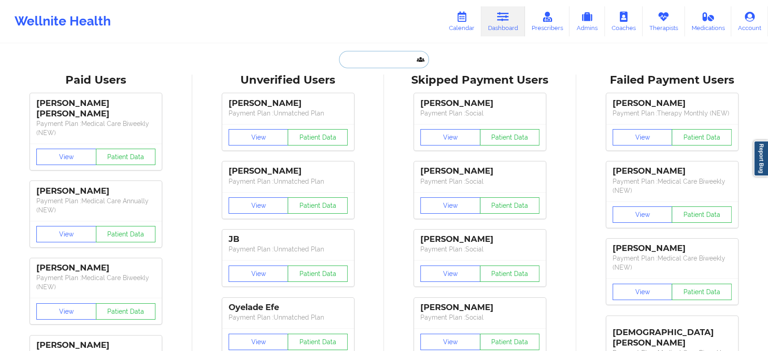
click at [359, 60] on input "text" at bounding box center [384, 59] width 90 height 17
paste input "dr.basma_ib@yahoo.com"
type input "dr.basma_ib@yahoo.com"
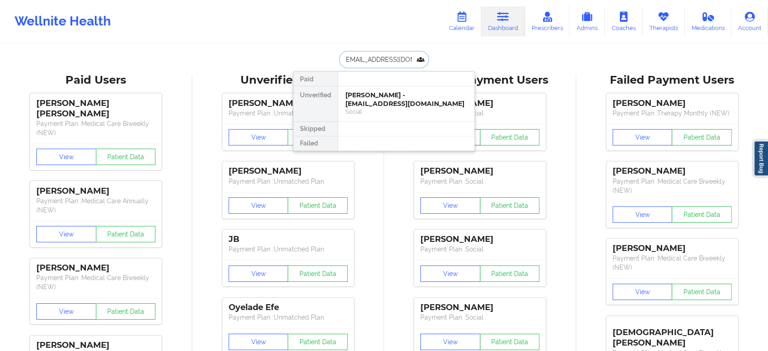
click at [394, 105] on div "Basma Alghalah - dr.basma_ib@yahoo.com" at bounding box center [406, 99] width 122 height 17
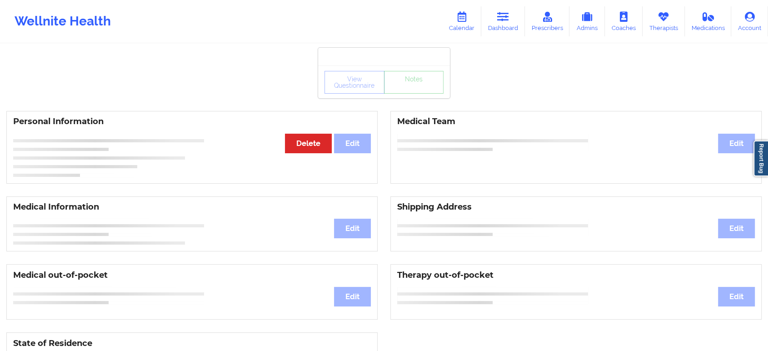
click at [425, 90] on div "View Questionnaire Notes" at bounding box center [383, 82] width 119 height 23
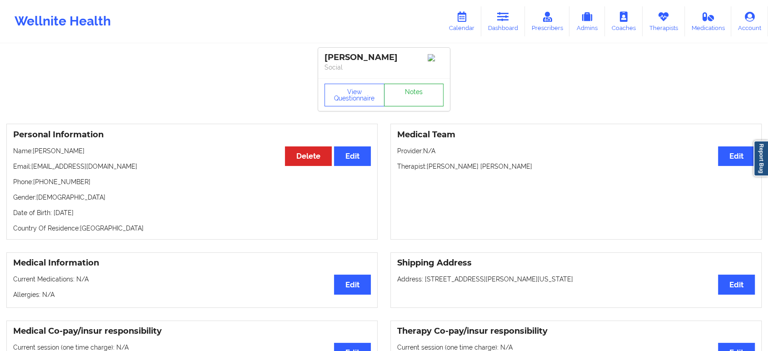
click at [425, 90] on link "Notes" at bounding box center [414, 95] width 60 height 23
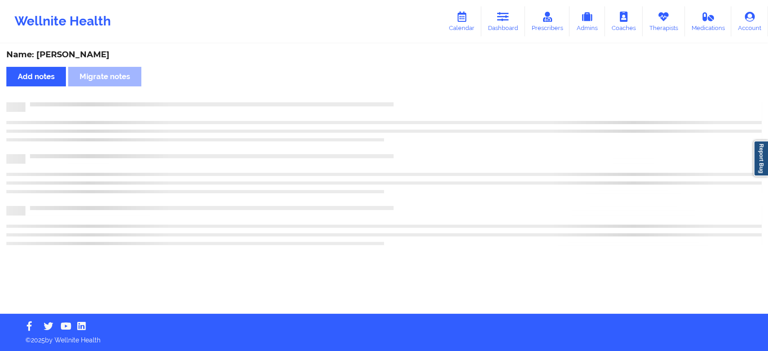
click at [425, 90] on div "Name: Basma Alghalah Add notes Migrate notes" at bounding box center [384, 179] width 768 height 269
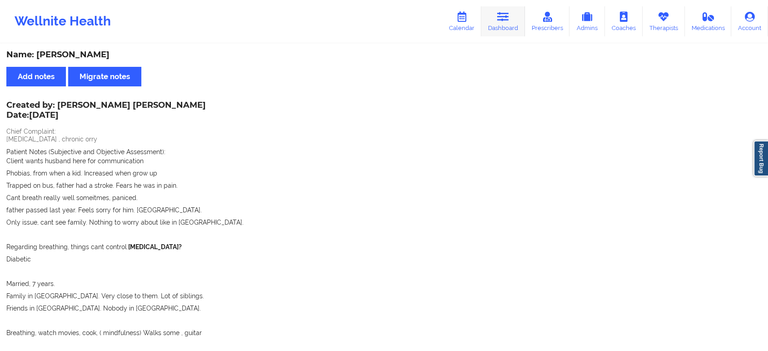
click at [511, 21] on link "Dashboard" at bounding box center [503, 21] width 44 height 30
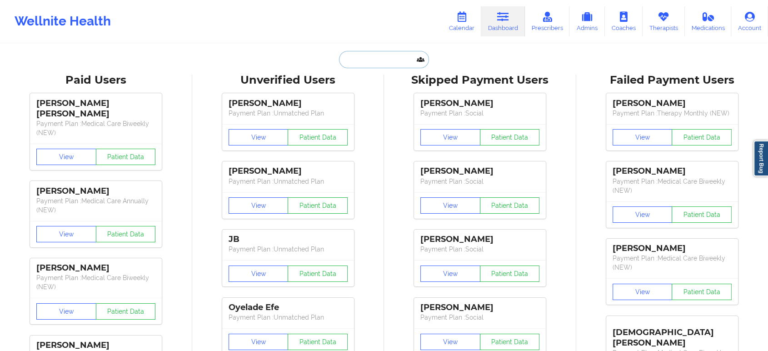
click at [395, 54] on input "text" at bounding box center [384, 59] width 90 height 17
paste input "[EMAIL_ADDRESS][DOMAIN_NAME]"
type input "[EMAIL_ADDRESS][DOMAIN_NAME]"
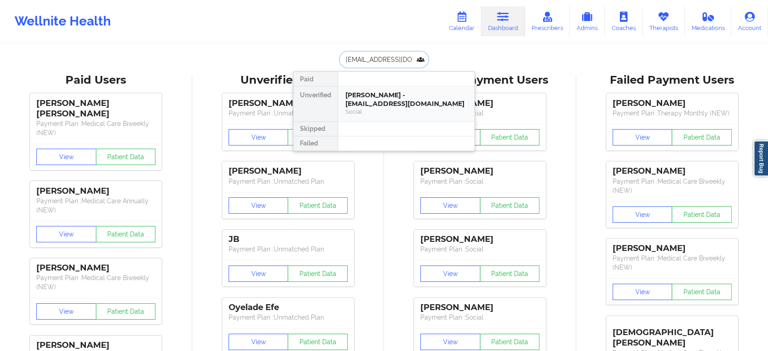
click at [393, 96] on div "Sergio Grossi - bmaoqu@gmail.com" at bounding box center [406, 99] width 122 height 17
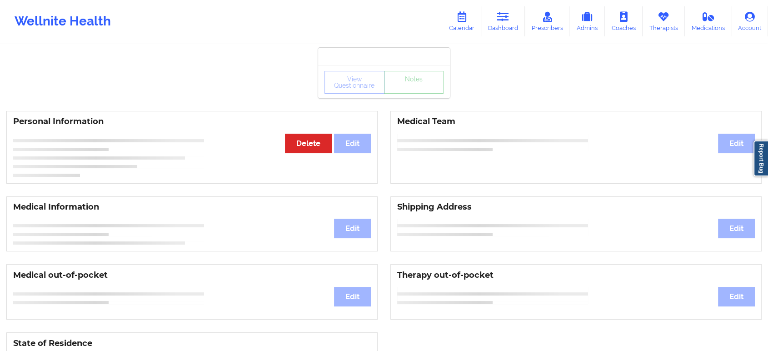
click at [415, 97] on div "View Questionnaire Notes" at bounding box center [384, 81] width 132 height 33
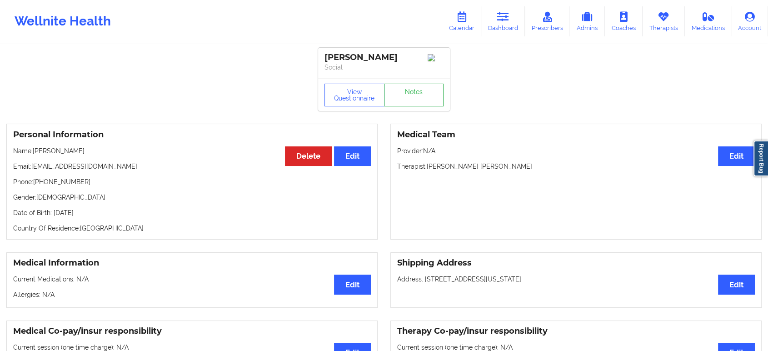
click at [415, 97] on link "Notes" at bounding box center [414, 95] width 60 height 23
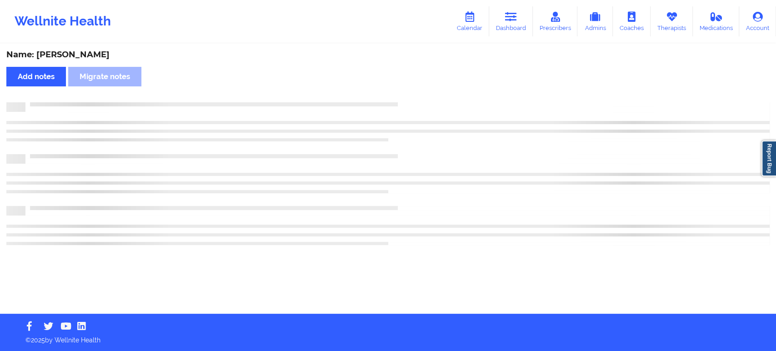
click at [415, 97] on div "Name: Sergio Grossi Add notes Migrate notes" at bounding box center [388, 179] width 776 height 269
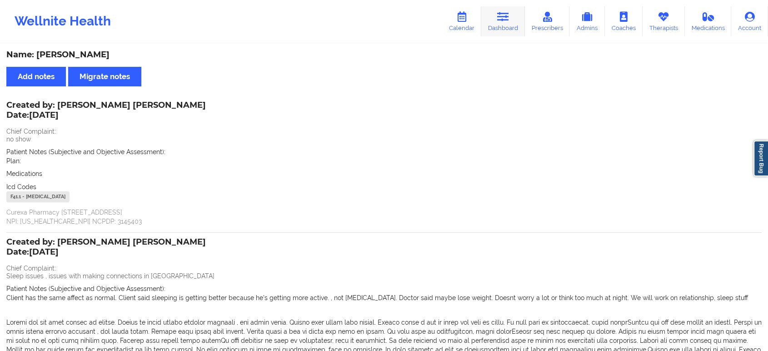
click at [499, 25] on link "Dashboard" at bounding box center [503, 21] width 44 height 30
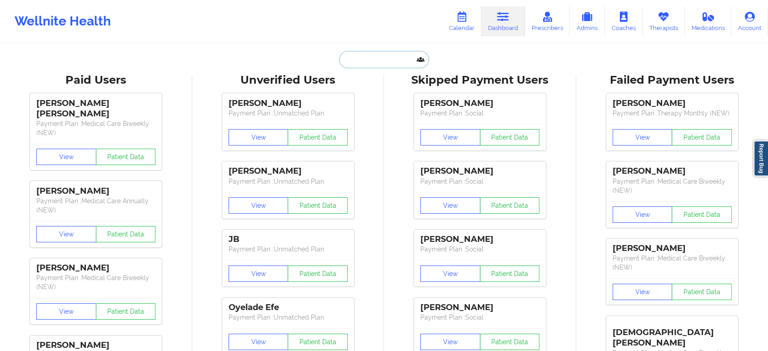
click at [403, 52] on input "text" at bounding box center [384, 59] width 90 height 17
paste input "[EMAIL_ADDRESS][DOMAIN_NAME]"
type input "[EMAIL_ADDRESS][DOMAIN_NAME]"
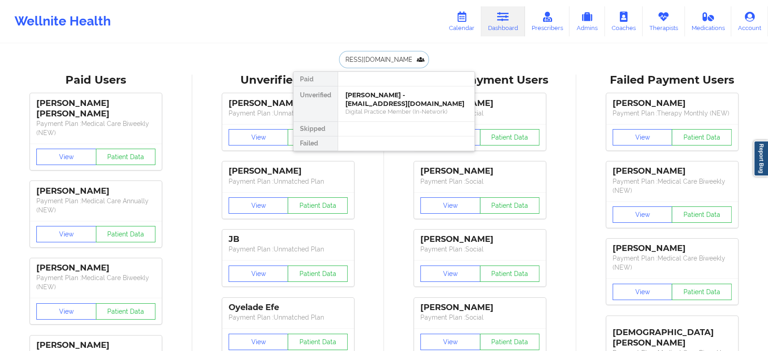
click at [400, 100] on div "Michael Murphy - harrisonfordfocusgroupe@gmail.com" at bounding box center [406, 99] width 122 height 17
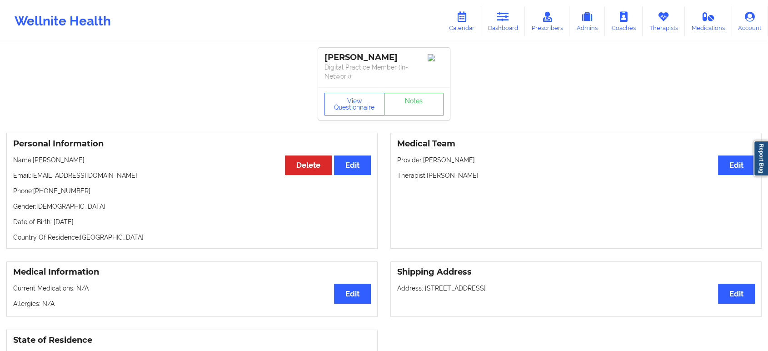
click at [410, 83] on div "Michael Murphy Digital Practice Member (In-Network)" at bounding box center [384, 68] width 132 height 40
click at [417, 101] on link "Notes" at bounding box center [414, 104] width 60 height 23
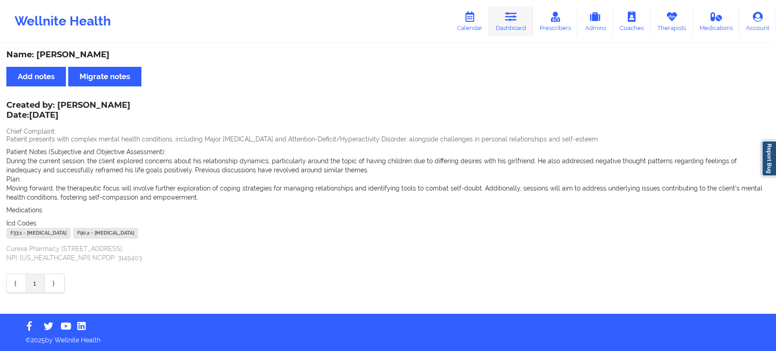
click at [515, 33] on link "Dashboard" at bounding box center [511, 21] width 44 height 30
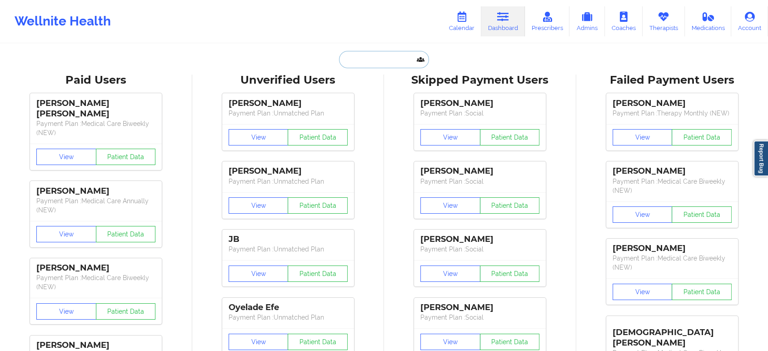
click at [393, 58] on input "text" at bounding box center [384, 59] width 90 height 17
paste input "[EMAIL_ADDRESS][DOMAIN_NAME]"
type input "[EMAIL_ADDRESS][DOMAIN_NAME]"
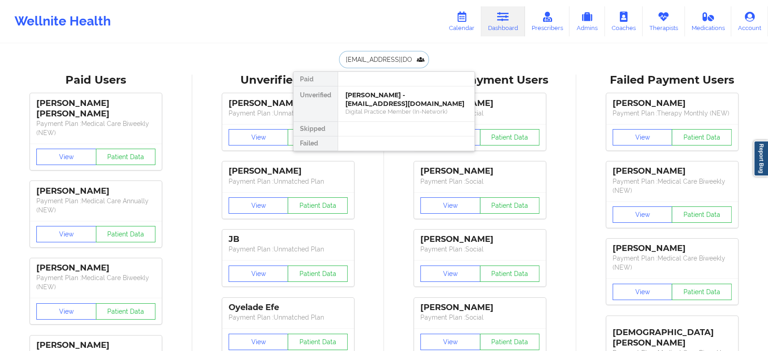
scroll to position [0, 16]
click at [376, 103] on div "Kareema Bryant - kareemabryant01@gmail.com" at bounding box center [406, 99] width 122 height 17
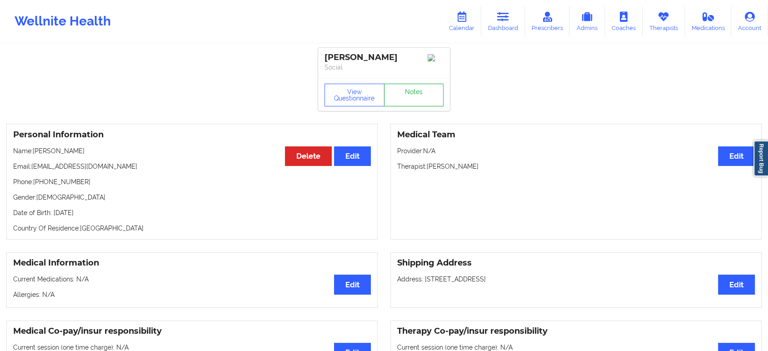
click at [420, 92] on link "Notes" at bounding box center [414, 95] width 60 height 23
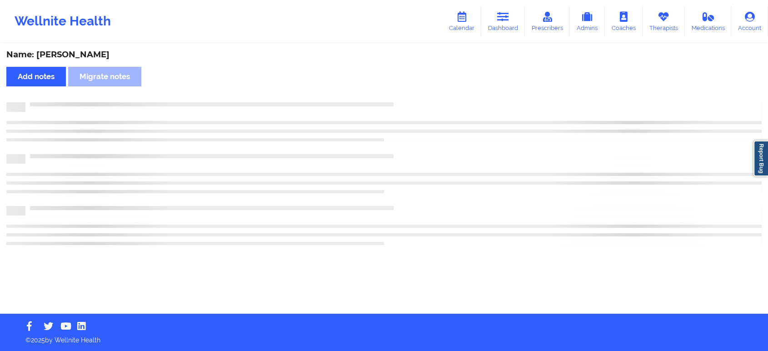
click at [420, 92] on div "Name: Kareema Bryant Add notes Migrate notes" at bounding box center [384, 179] width 768 height 269
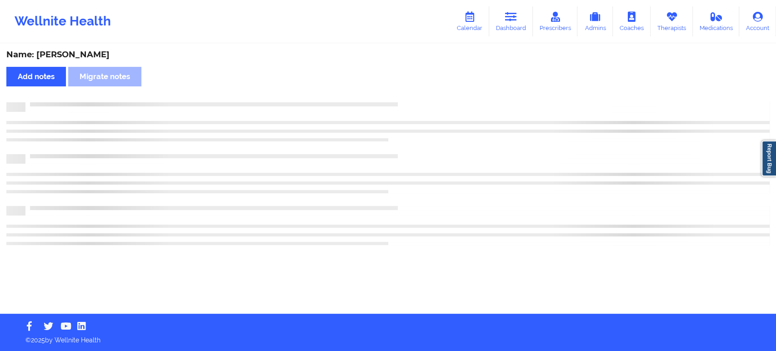
click at [420, 92] on div "Name: Kareema Bryant Add notes Migrate notes" at bounding box center [388, 179] width 776 height 269
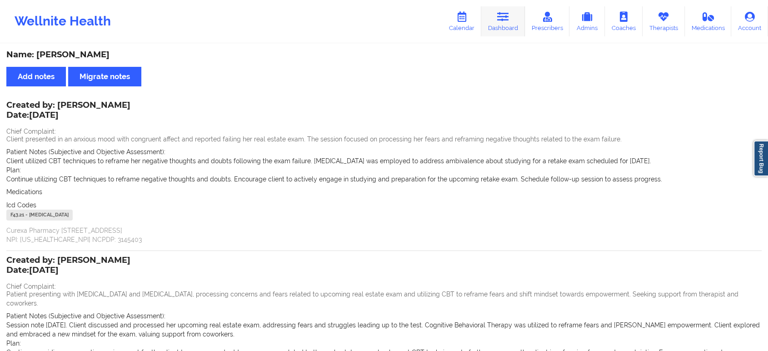
click at [505, 6] on link "Dashboard" at bounding box center [503, 21] width 44 height 30
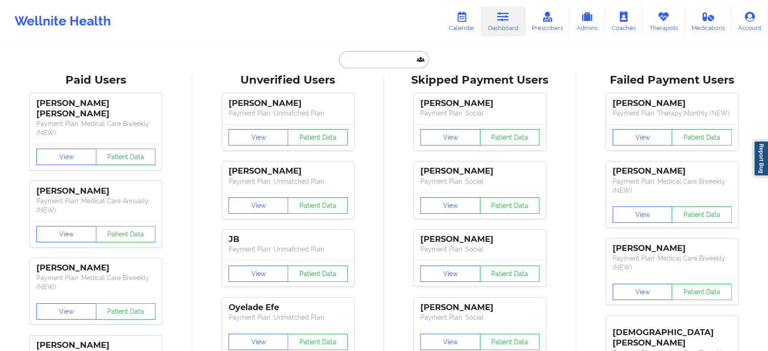
click at [374, 53] on input "text" at bounding box center [384, 59] width 90 height 17
paste input "[EMAIL_ADDRESS][DOMAIN_NAME]"
type input "[EMAIL_ADDRESS][DOMAIN_NAME]"
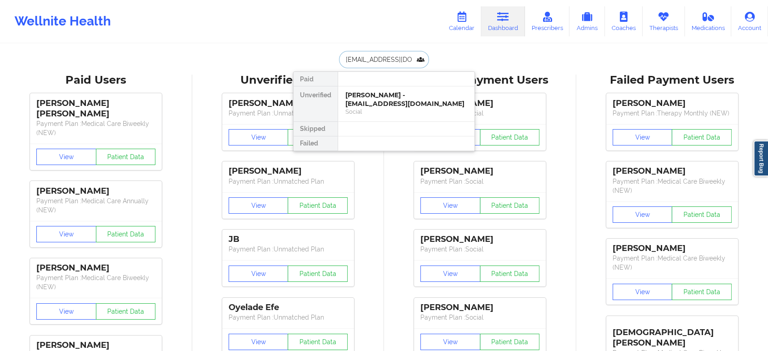
scroll to position [0, 17]
click at [392, 100] on div "Mary A Roche - goldleafframing@hotmail.com" at bounding box center [406, 99] width 122 height 17
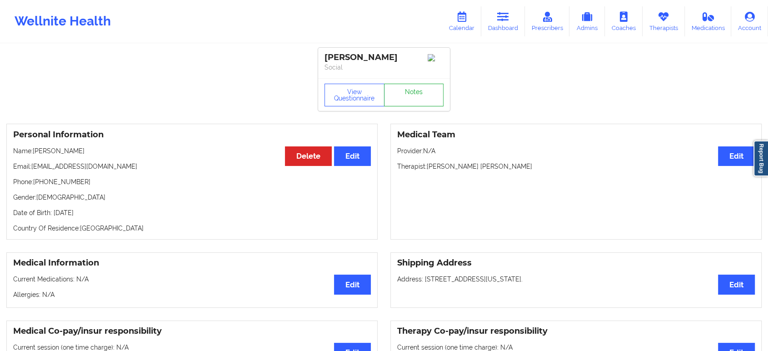
click at [421, 92] on div "View Questionnaire Notes" at bounding box center [383, 95] width 119 height 23
click at [421, 92] on link "Notes" at bounding box center [414, 95] width 60 height 23
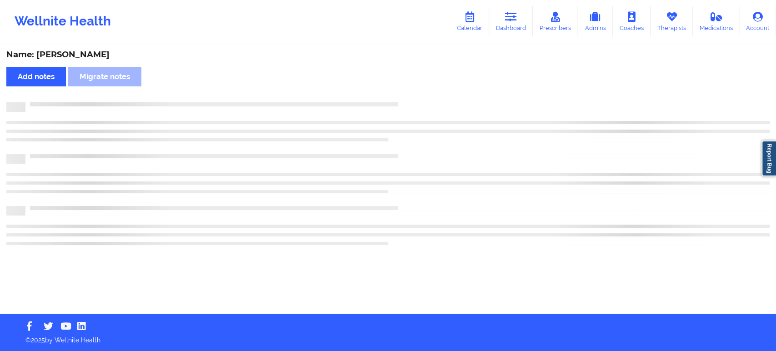
click at [421, 92] on div "Name: Mary A Roche Add notes Migrate notes" at bounding box center [388, 179] width 776 height 269
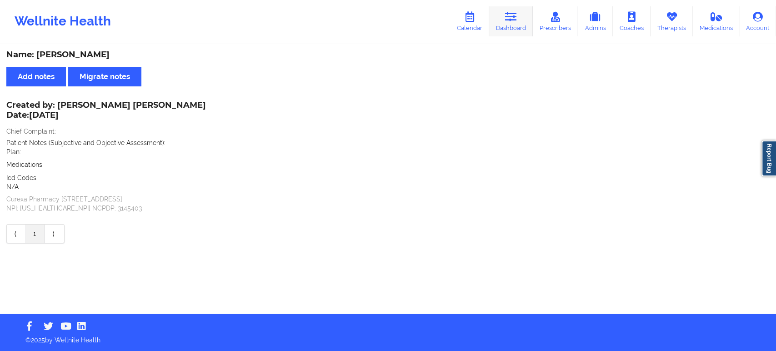
click at [502, 26] on link "Dashboard" at bounding box center [511, 21] width 44 height 30
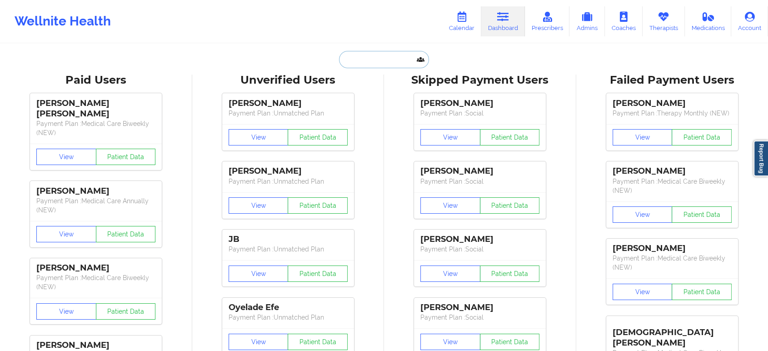
click at [392, 59] on input "text" at bounding box center [384, 59] width 90 height 17
paste input "[EMAIL_ADDRESS][DOMAIN_NAME]"
type input "[EMAIL_ADDRESS][DOMAIN_NAME]"
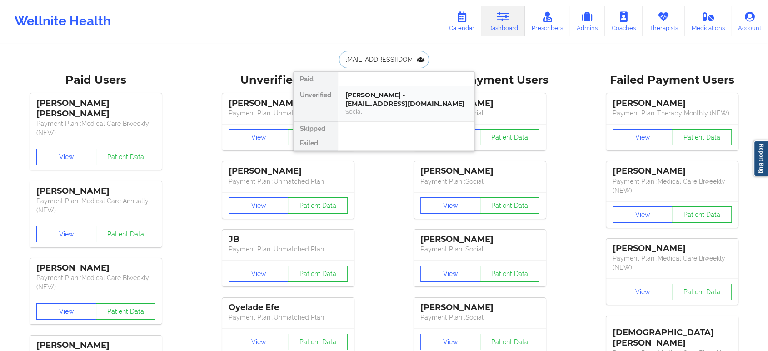
click at [385, 98] on div "michelle quiles - michyzurga@hotmail.com" at bounding box center [406, 99] width 122 height 17
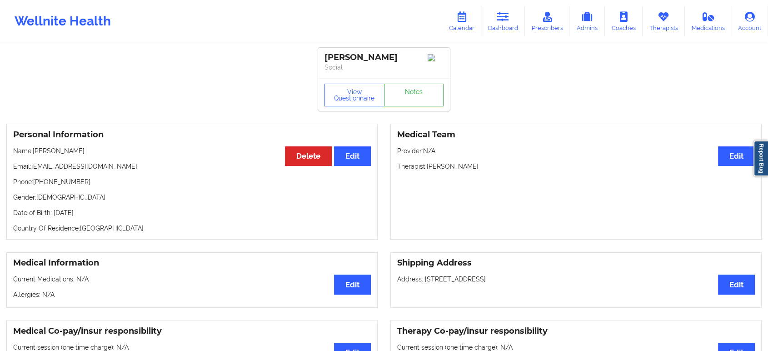
click at [424, 93] on link "Notes" at bounding box center [414, 95] width 60 height 23
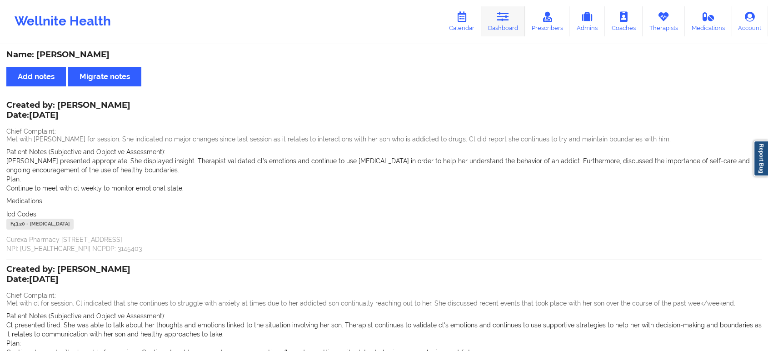
click at [502, 23] on link "Dashboard" at bounding box center [503, 21] width 44 height 30
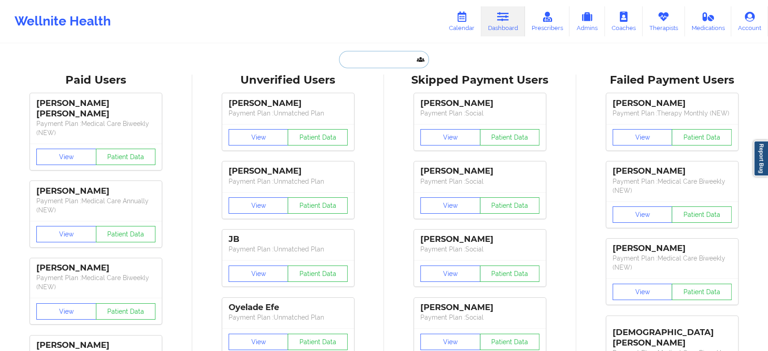
click at [385, 58] on input "text" at bounding box center [384, 59] width 90 height 17
paste input "[EMAIL_ADDRESS][DOMAIN_NAME]"
type input "[EMAIL_ADDRESS][DOMAIN_NAME]"
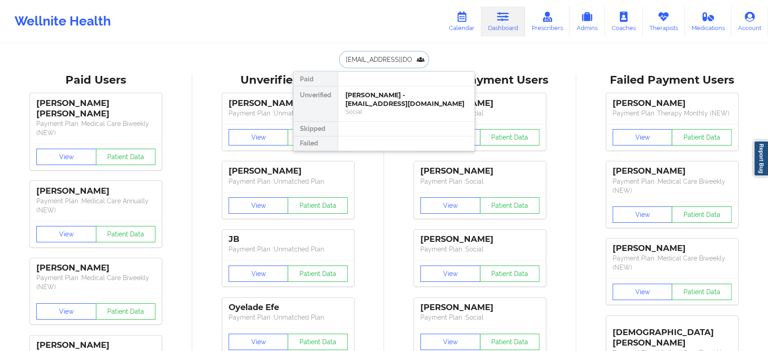
scroll to position [0, 9]
click at [397, 95] on div "Jamera Barnes - jameranbarnes@gmail.com" at bounding box center [406, 99] width 122 height 17
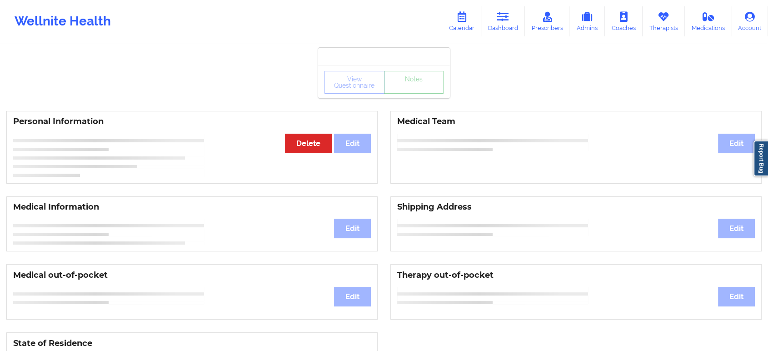
click at [412, 89] on link "Notes" at bounding box center [414, 82] width 60 height 23
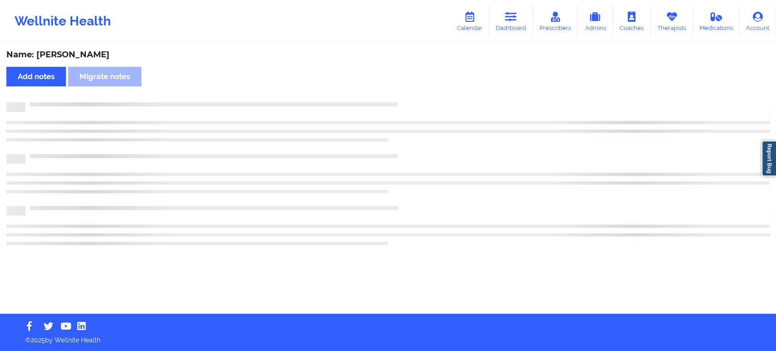
click at [412, 89] on div "Name: Jamera Barnes Add notes Migrate notes" at bounding box center [388, 179] width 776 height 269
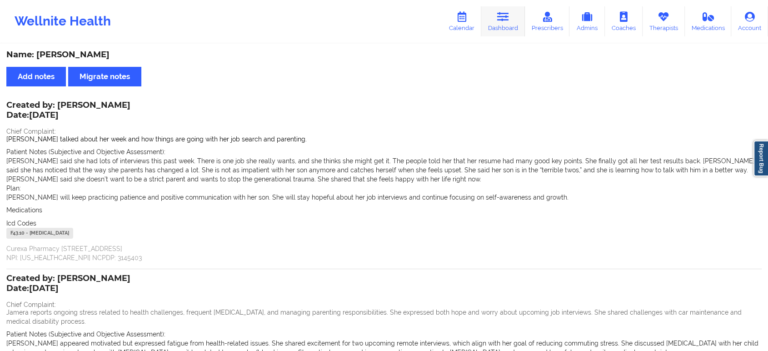
click at [507, 30] on link "Dashboard" at bounding box center [503, 21] width 44 height 30
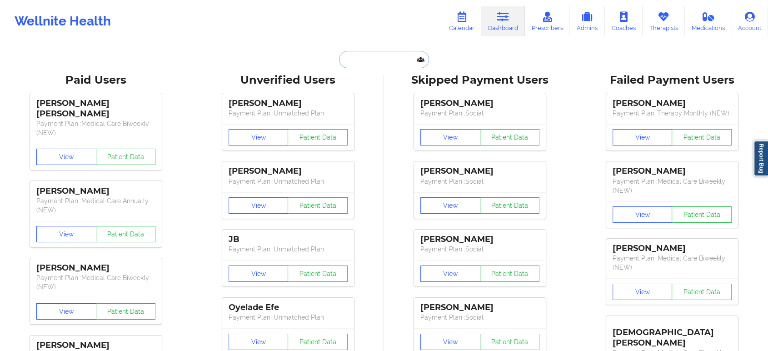
click at [383, 62] on input "text" at bounding box center [384, 59] width 90 height 17
paste input "[EMAIL_ADDRESS][DOMAIN_NAME]"
type input "[EMAIL_ADDRESS][DOMAIN_NAME]"
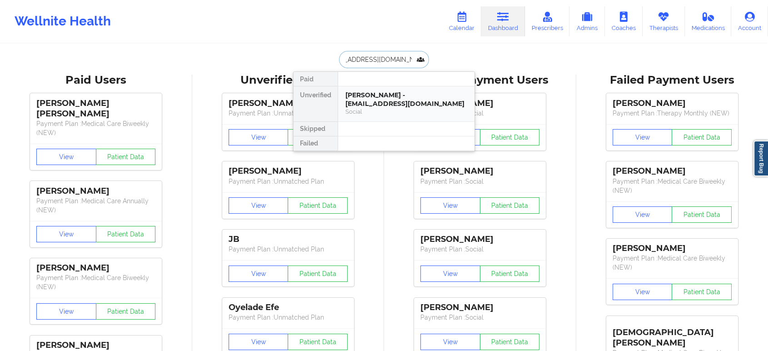
click at [403, 101] on div "Charlotte L Haines - charlottehaines609@gmail.com" at bounding box center [406, 99] width 122 height 17
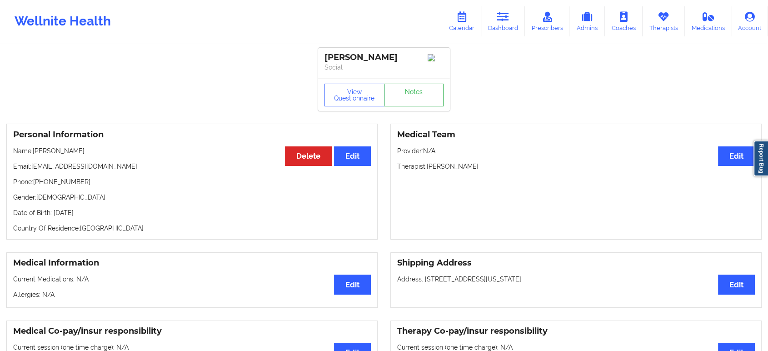
click at [425, 87] on link "Notes" at bounding box center [414, 95] width 60 height 23
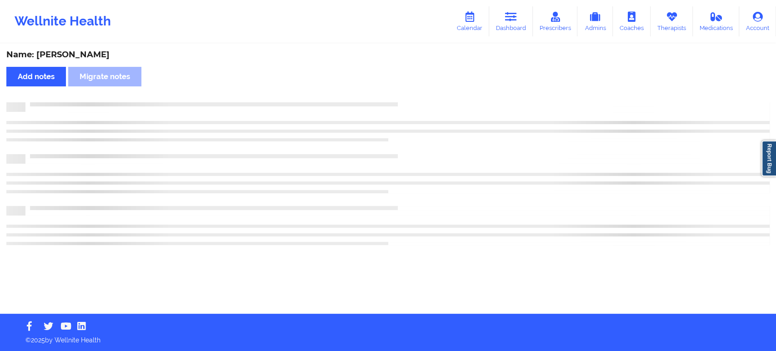
click at [425, 87] on div "Name: Charlotte L Haines Add notes Migrate notes" at bounding box center [388, 179] width 776 height 269
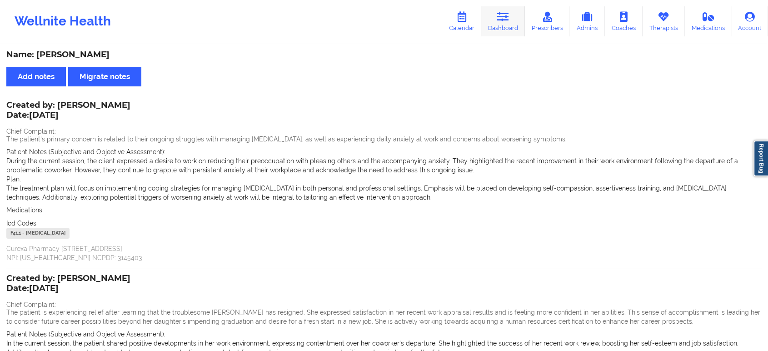
click at [510, 22] on link "Dashboard" at bounding box center [503, 21] width 44 height 30
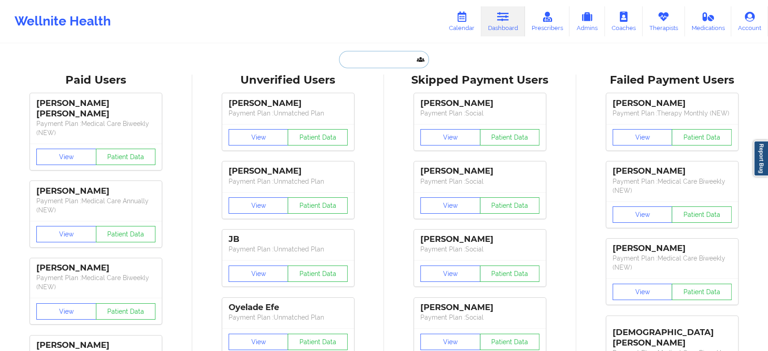
click at [352, 58] on input "text" at bounding box center [384, 59] width 90 height 17
paste input "[EMAIL_ADDRESS][DOMAIN_NAME]"
type input "[EMAIL_ADDRESS][DOMAIN_NAME]"
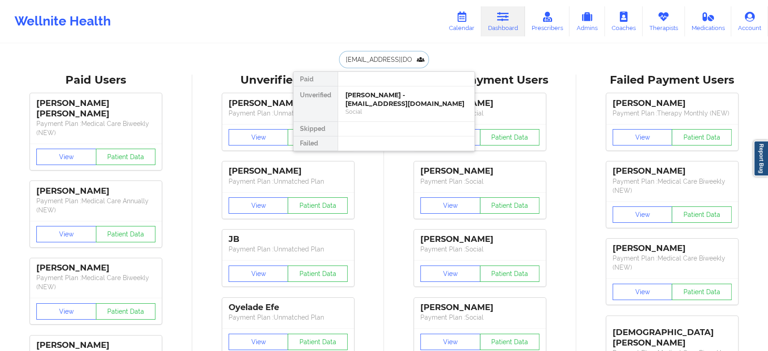
scroll to position [0, 17]
click at [376, 99] on div "Amanda Zubricki - amandazubricki@hotmail.com" at bounding box center [406, 99] width 122 height 17
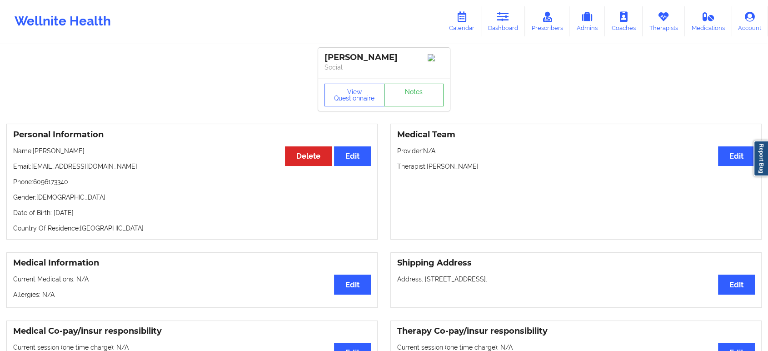
click at [413, 88] on div "View Questionnaire Notes" at bounding box center [383, 95] width 119 height 23
click at [413, 88] on link "Notes" at bounding box center [414, 95] width 60 height 23
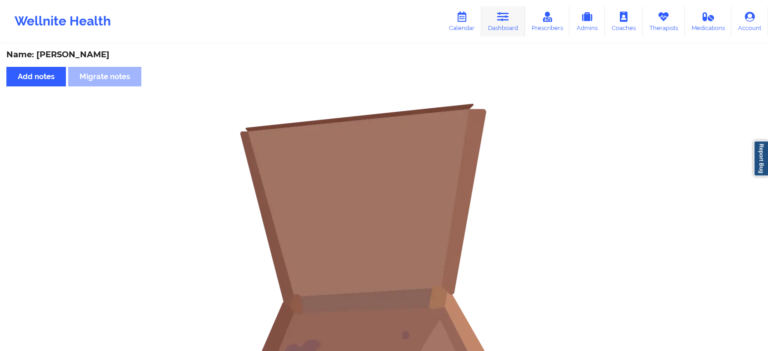
click at [511, 20] on link "Dashboard" at bounding box center [503, 21] width 44 height 30
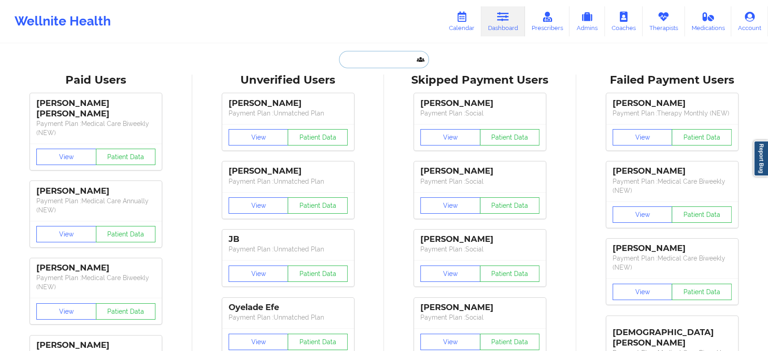
click at [360, 67] on input "text" at bounding box center [384, 59] width 90 height 17
paste input "[PERSON_NAME][EMAIL_ADDRESS][DOMAIN_NAME]"
type input "[PERSON_NAME][EMAIL_ADDRESS][DOMAIN_NAME]"
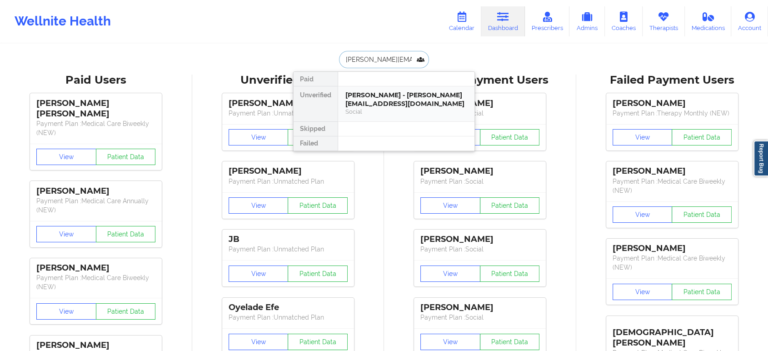
click at [385, 98] on div "Andy Madison - andy@lazarusai.com" at bounding box center [406, 99] width 122 height 17
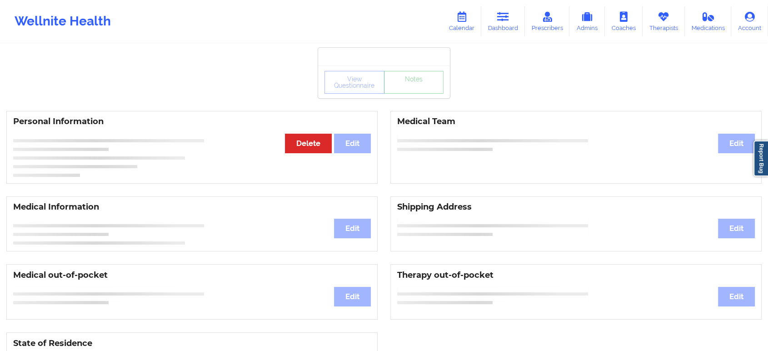
click at [408, 90] on div "View Questionnaire Notes" at bounding box center [383, 82] width 119 height 23
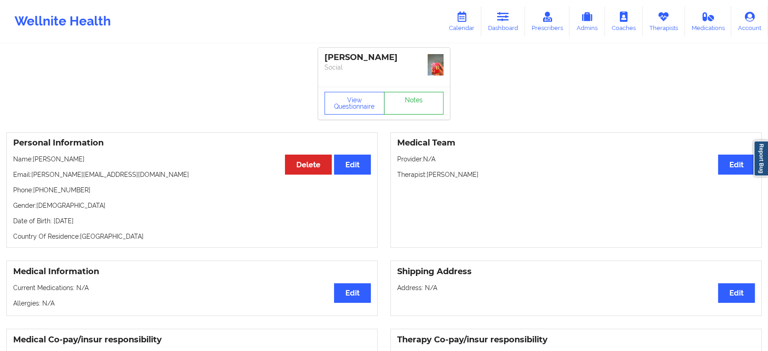
click at [408, 92] on link "Notes" at bounding box center [414, 103] width 60 height 23
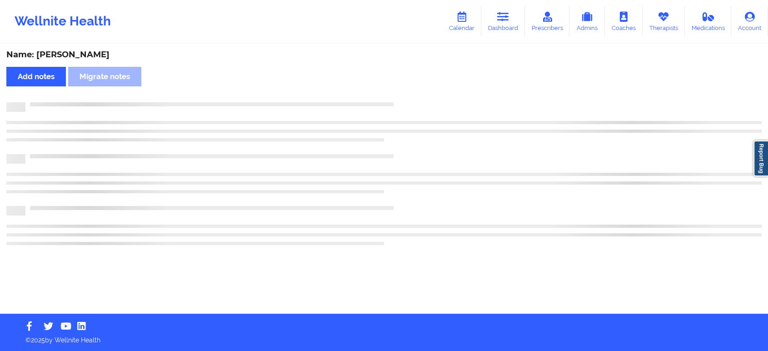
click at [408, 90] on div "Name: Andy Madison Add notes Migrate notes" at bounding box center [384, 179] width 768 height 269
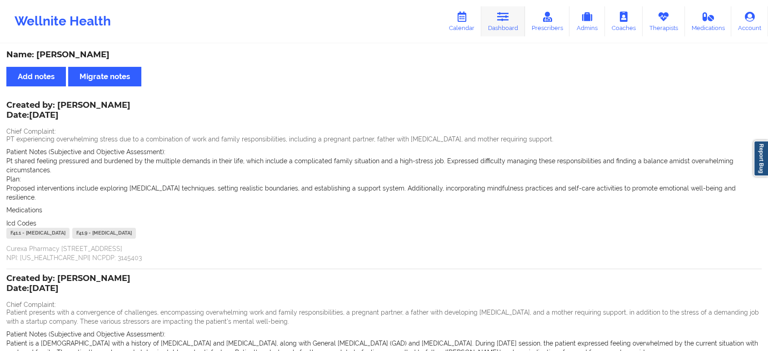
click at [505, 29] on link "Dashboard" at bounding box center [503, 21] width 44 height 30
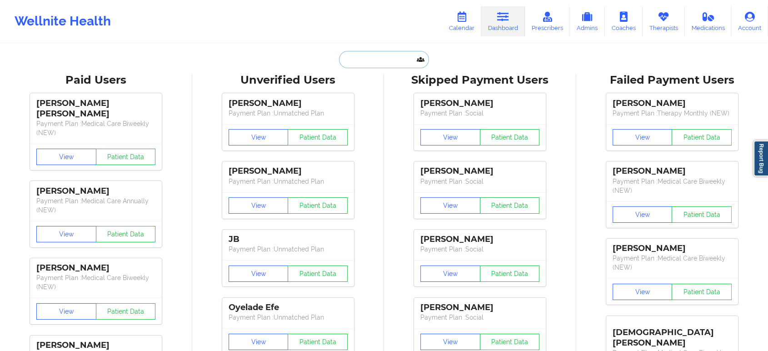
click at [370, 55] on input "text" at bounding box center [384, 59] width 90 height 17
paste input "[EMAIL_ADDRESS][DOMAIN_NAME]"
type input "[EMAIL_ADDRESS][DOMAIN_NAME]"
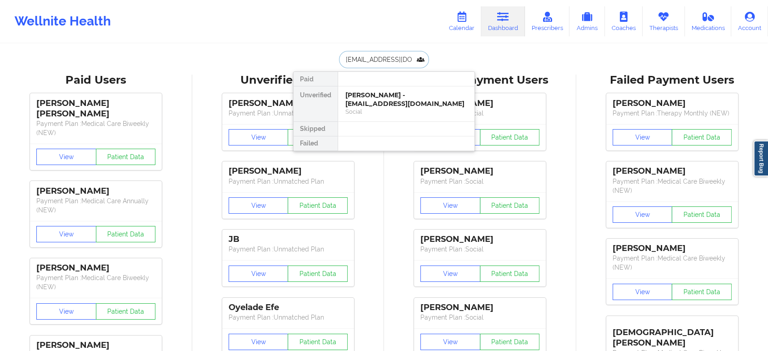
click at [378, 99] on div "Jeanette L Burcham - burchamjb@yahoo.com" at bounding box center [406, 99] width 122 height 17
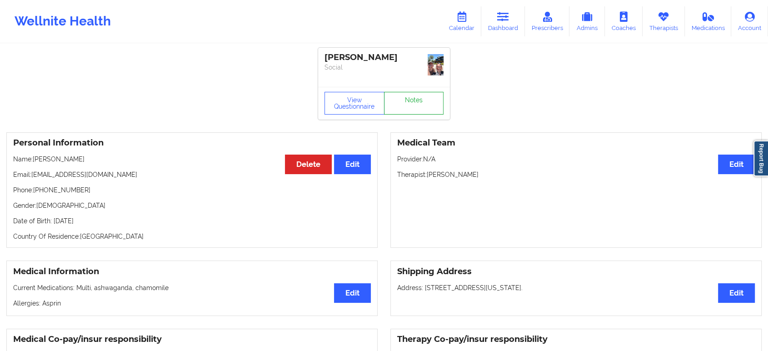
click at [419, 93] on link "Notes" at bounding box center [414, 103] width 60 height 23
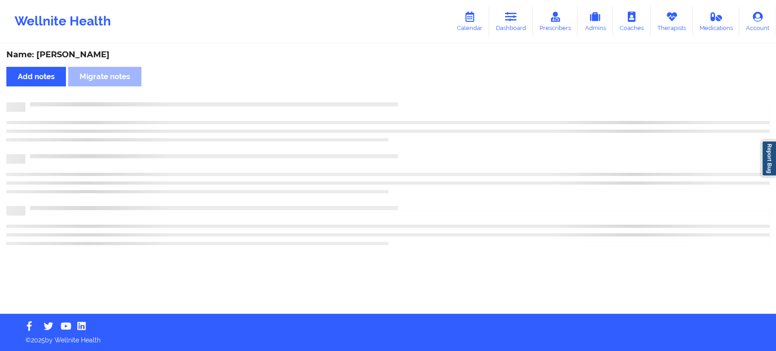
click at [419, 93] on div "Name: Jeanette L Burcham Add notes Migrate notes" at bounding box center [388, 179] width 776 height 269
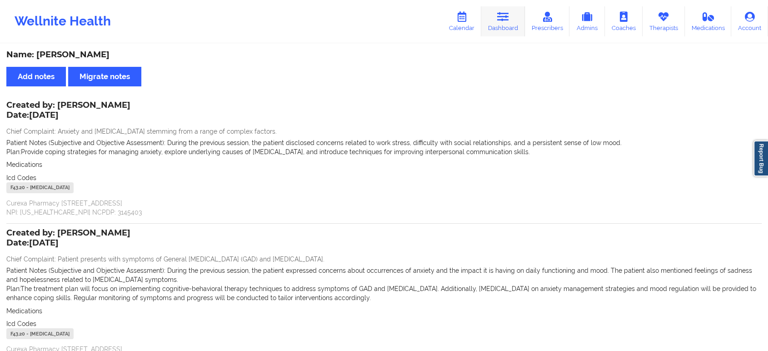
click at [505, 21] on icon at bounding box center [503, 17] width 12 height 10
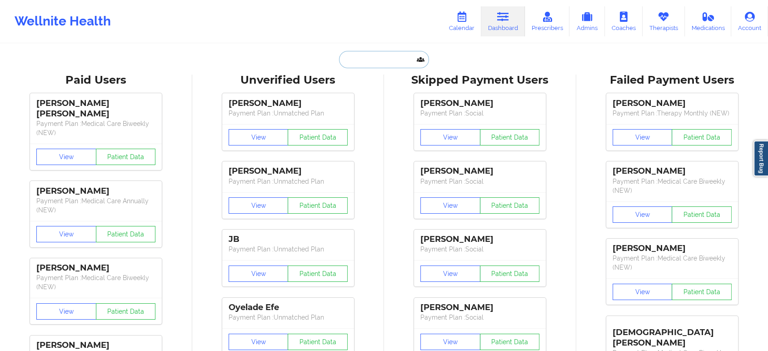
click at [398, 54] on input "text" at bounding box center [384, 59] width 90 height 17
paste input "[EMAIL_ADDRESS][DOMAIN_NAME]"
type input "[EMAIL_ADDRESS][DOMAIN_NAME]"
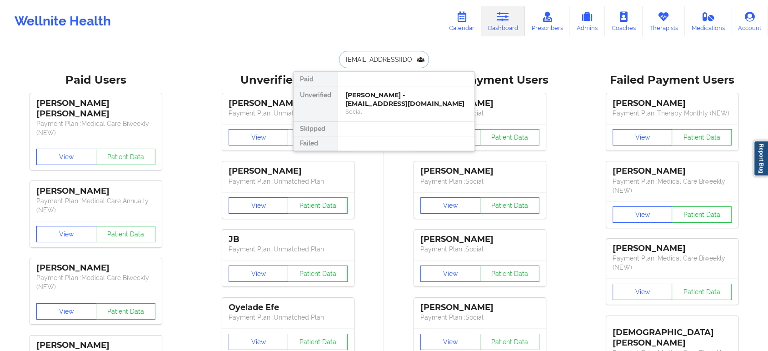
scroll to position [0, 4]
click at [399, 95] on div "Seynabou Denise Niang - sdeniseniang@gmail.com" at bounding box center [406, 99] width 122 height 17
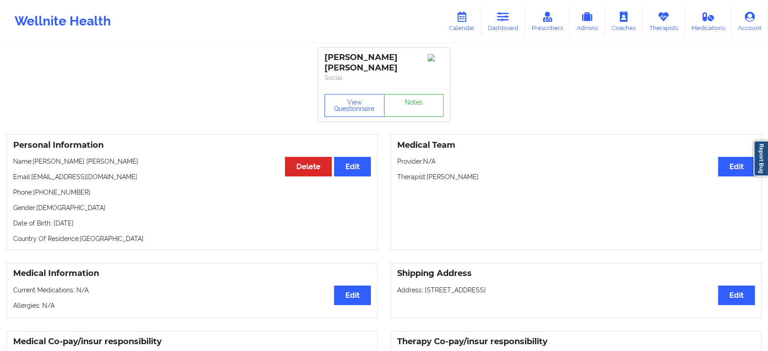
click at [433, 96] on div "View Questionnaire Notes" at bounding box center [384, 105] width 132 height 33
click at [433, 96] on link "Notes" at bounding box center [414, 105] width 60 height 23
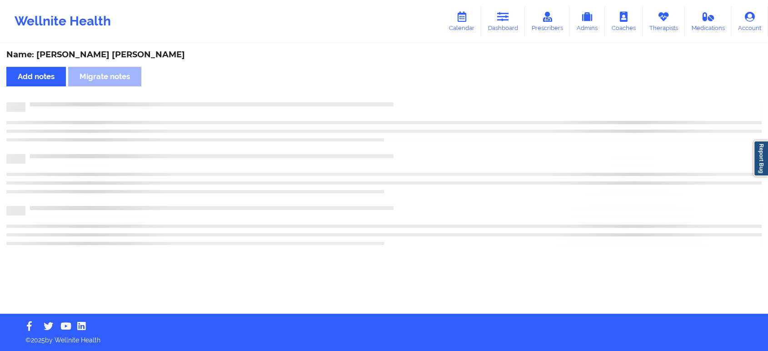
click at [433, 96] on div "Name: Seynabou Denise Niang Add notes Migrate notes" at bounding box center [384, 179] width 768 height 269
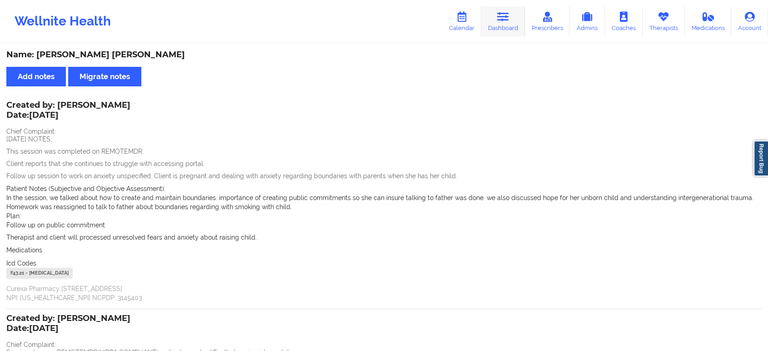
click at [495, 26] on link "Dashboard" at bounding box center [503, 21] width 44 height 30
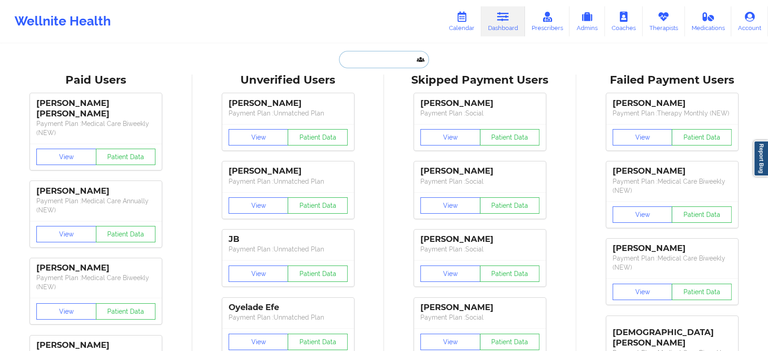
click at [363, 67] on input "text" at bounding box center [384, 59] width 90 height 17
paste input "[EMAIL_ADDRESS][DOMAIN_NAME]"
type input "[EMAIL_ADDRESS][DOMAIN_NAME]"
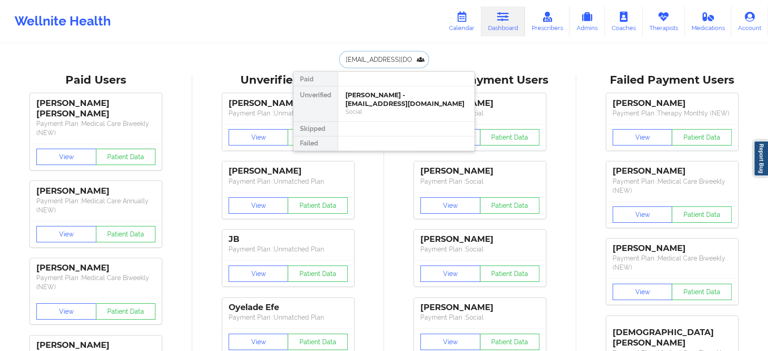
click at [403, 110] on div "Social" at bounding box center [406, 112] width 122 height 8
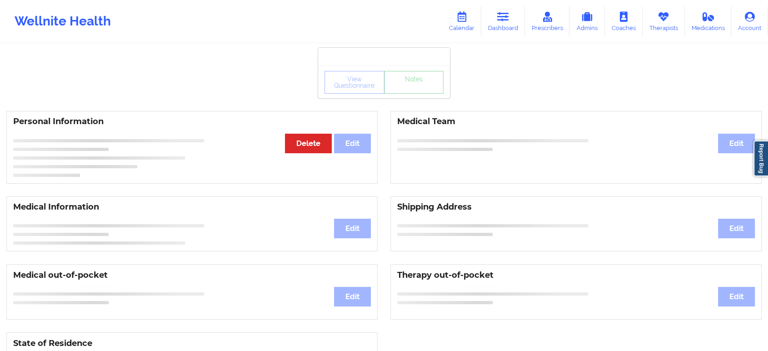
click at [428, 94] on link "Notes" at bounding box center [414, 82] width 60 height 23
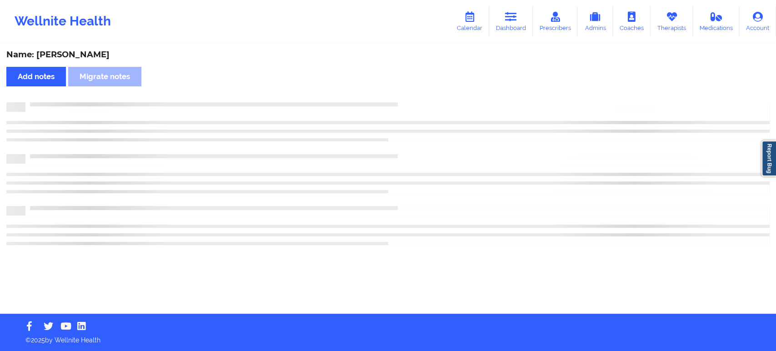
click at [428, 97] on div "Name: Griselda Rodriguez Add notes Migrate notes" at bounding box center [388, 179] width 776 height 269
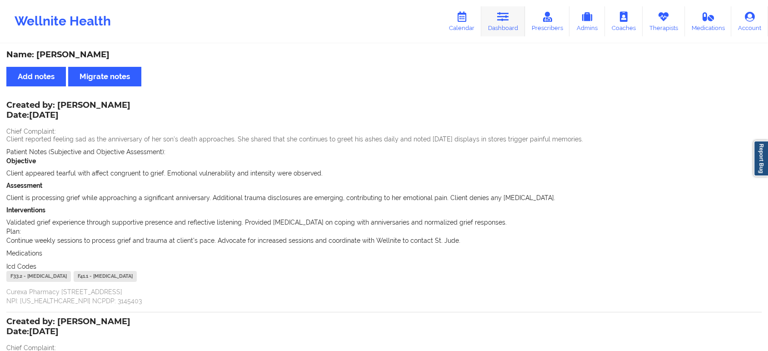
click at [508, 29] on link "Dashboard" at bounding box center [503, 21] width 44 height 30
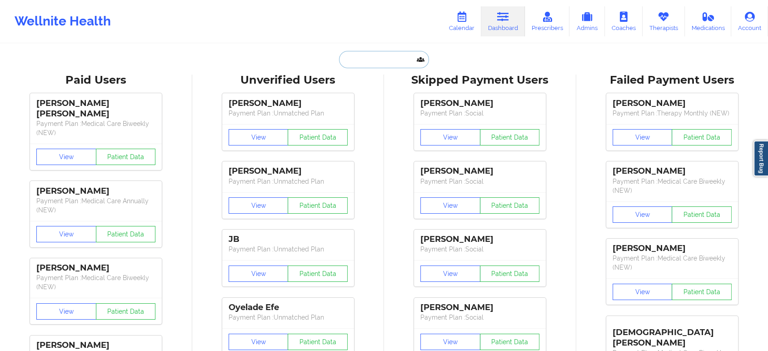
click at [402, 55] on input "text" at bounding box center [384, 59] width 90 height 17
paste input "[EMAIL_ADDRESS][DOMAIN_NAME]"
type input "[EMAIL_ADDRESS][DOMAIN_NAME]"
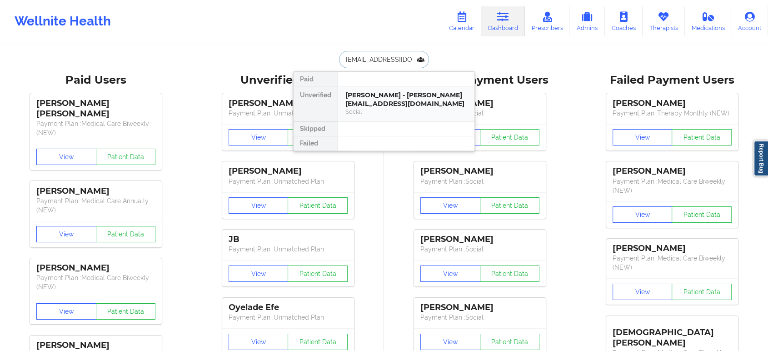
click at [387, 100] on div "Liliana Alvarado Navarro - lilyalvardo@hotmail.com" at bounding box center [406, 99] width 122 height 17
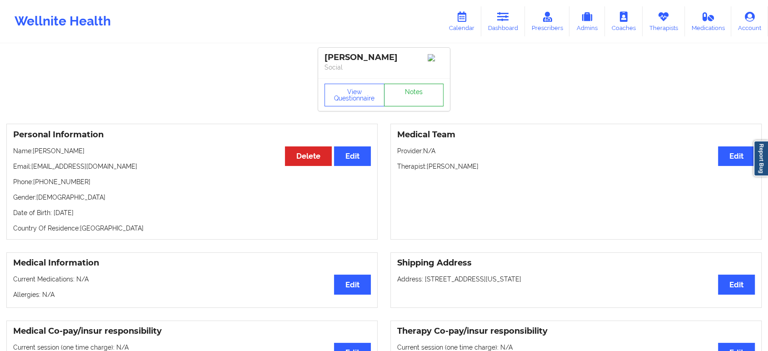
click at [434, 98] on link "Notes" at bounding box center [414, 95] width 60 height 23
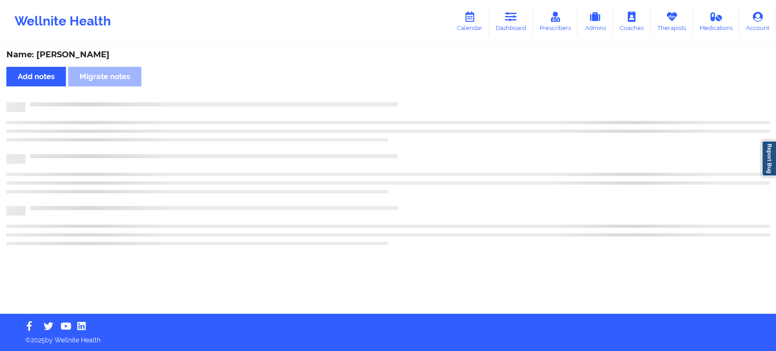
click at [434, 98] on div "Name: Liliana Alvarado Navarro Add notes Migrate notes" at bounding box center [388, 179] width 776 height 269
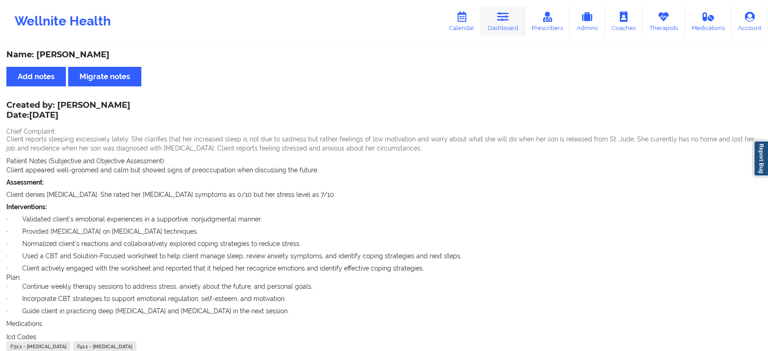
click at [502, 20] on icon at bounding box center [503, 17] width 12 height 10
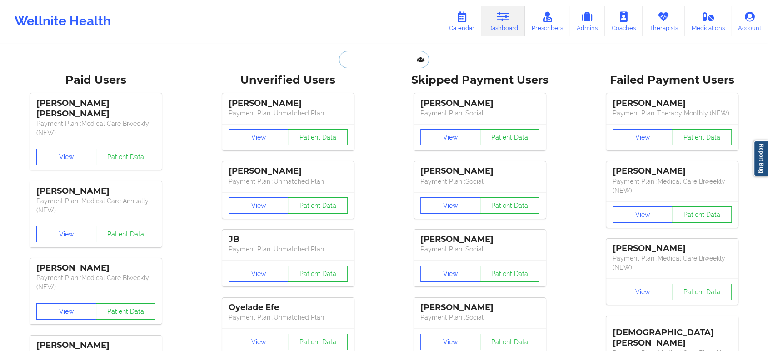
click at [353, 59] on input "text" at bounding box center [384, 59] width 90 height 17
paste input "[EMAIL_ADDRESS][DOMAIN_NAME]"
type input "[EMAIL_ADDRESS][DOMAIN_NAME]"
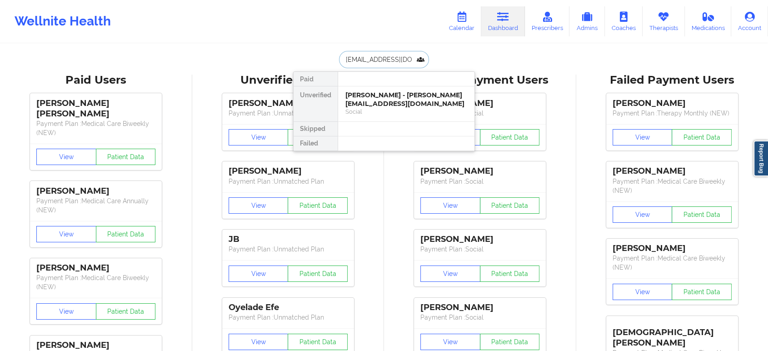
scroll to position [0, 1]
click at [378, 103] on div "Diana Rios - dianarios252@gmail.com" at bounding box center [406, 99] width 122 height 17
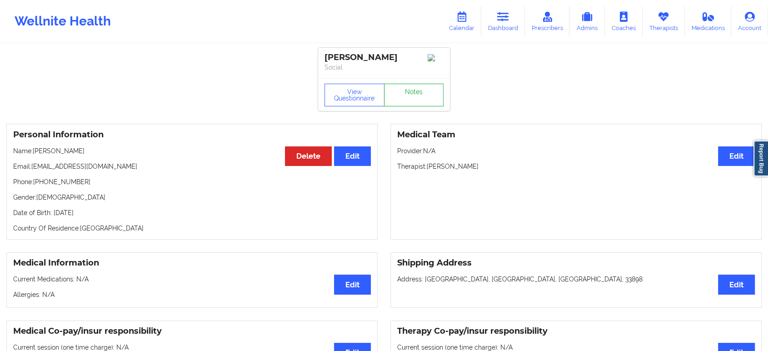
click at [418, 95] on div "View Questionnaire Notes" at bounding box center [384, 94] width 132 height 33
click at [418, 95] on link "Notes" at bounding box center [414, 95] width 60 height 23
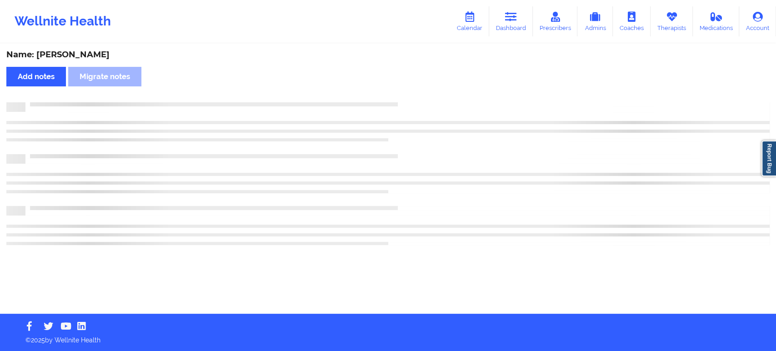
click at [418, 95] on div "Name: Diana Rios Add notes Migrate notes" at bounding box center [388, 179] width 776 height 269
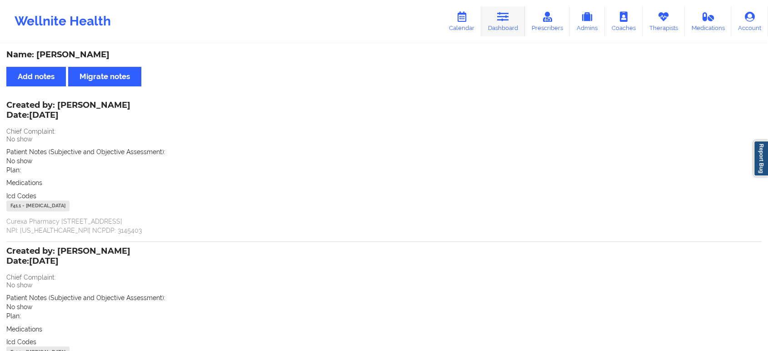
click at [498, 20] on link "Dashboard" at bounding box center [503, 21] width 44 height 30
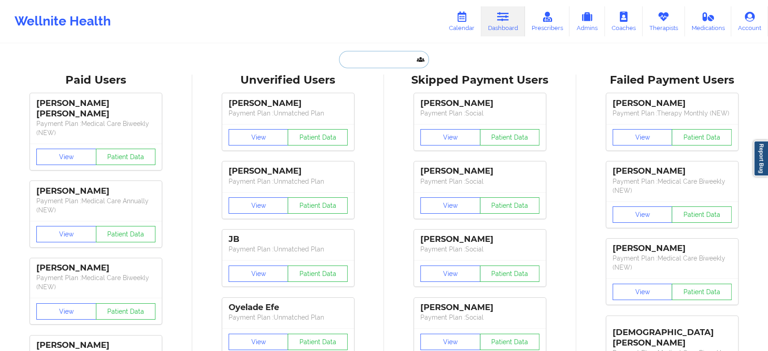
click at [387, 60] on input "text" at bounding box center [384, 59] width 90 height 17
paste input "[EMAIL_ADDRESS][DOMAIN_NAME]"
type input "[EMAIL_ADDRESS][DOMAIN_NAME]"
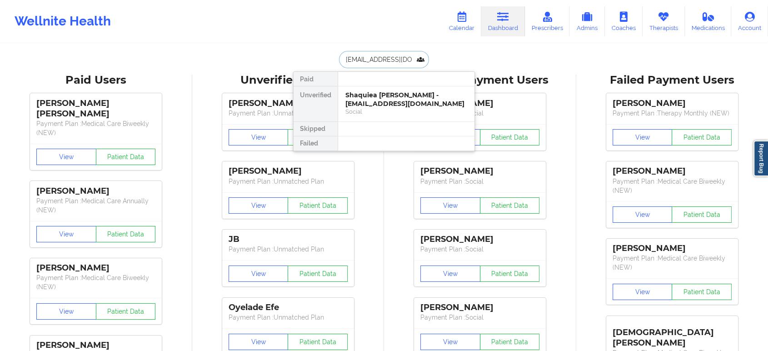
click at [396, 103] on div "Shaquiea Sykes - shsykes314@gmail.com" at bounding box center [406, 99] width 122 height 17
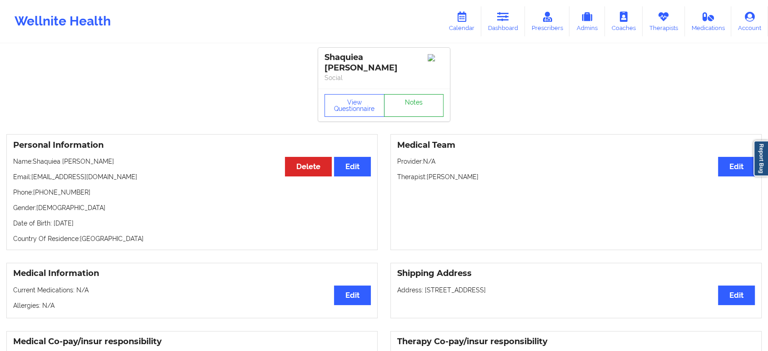
click at [408, 94] on link "Notes" at bounding box center [414, 105] width 60 height 23
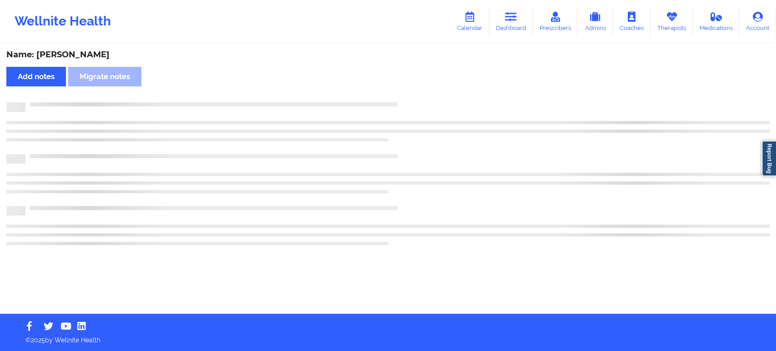
click at [408, 86] on div "Name: Shaquiea Sykes Add notes Migrate notes" at bounding box center [388, 179] width 776 height 269
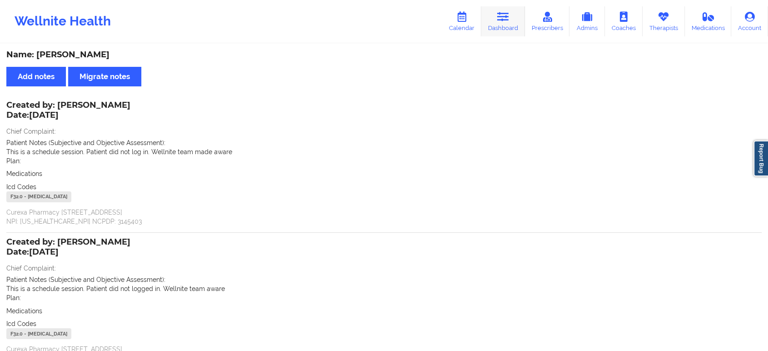
click at [504, 28] on link "Dashboard" at bounding box center [503, 21] width 44 height 30
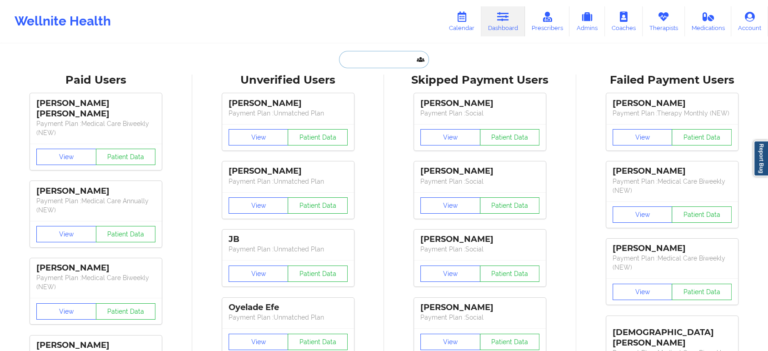
click at [364, 58] on input "text" at bounding box center [384, 59] width 90 height 17
paste input "[EMAIL_ADDRESS][DOMAIN_NAME]"
type input "[EMAIL_ADDRESS][DOMAIN_NAME]"
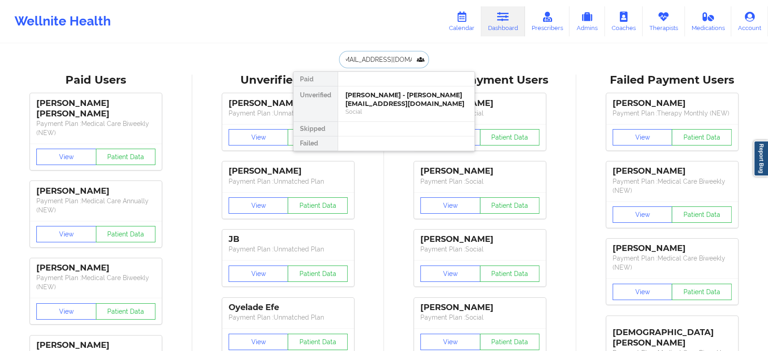
click at [376, 102] on div "Rebecca Lopez - becklynnlopez@gmail.com" at bounding box center [406, 99] width 122 height 17
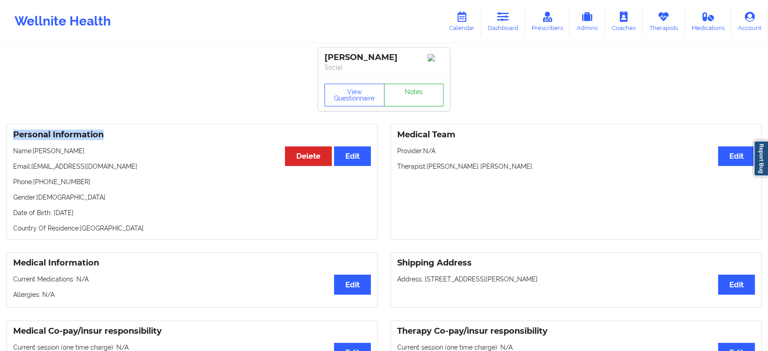
drag, startPoint x: 376, startPoint y: 102, endPoint x: 420, endPoint y: 109, distance: 44.6
click at [420, 106] on link "Notes" at bounding box center [414, 95] width 60 height 23
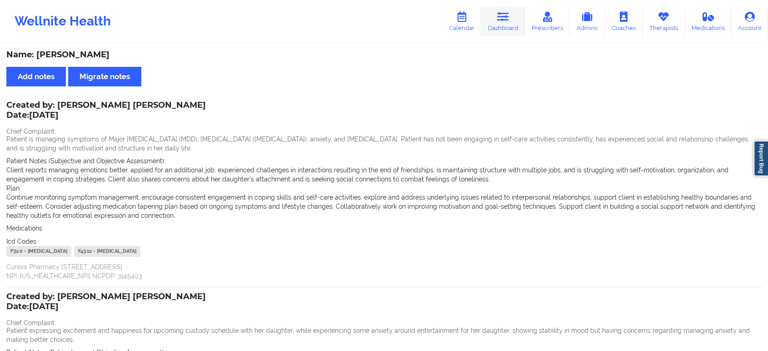
click at [499, 35] on link "Dashboard" at bounding box center [503, 21] width 44 height 30
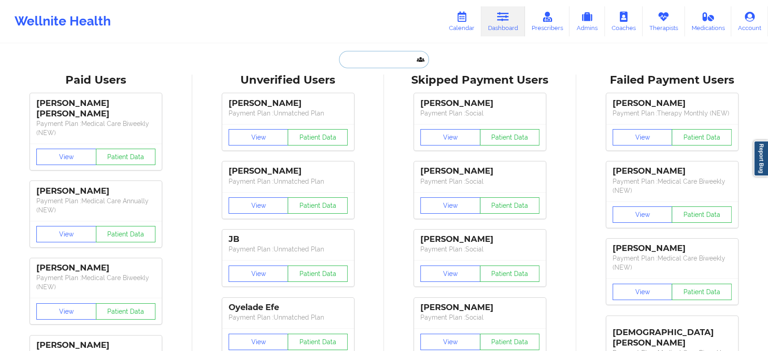
click at [373, 65] on input "text" at bounding box center [384, 59] width 90 height 17
paste input "[EMAIL_ADDRESS][DOMAIN_NAME]"
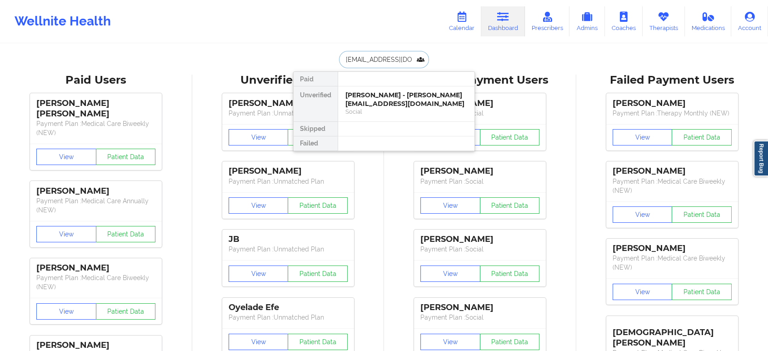
scroll to position [0, 18]
type input "[EMAIL_ADDRESS][DOMAIN_NAME]"
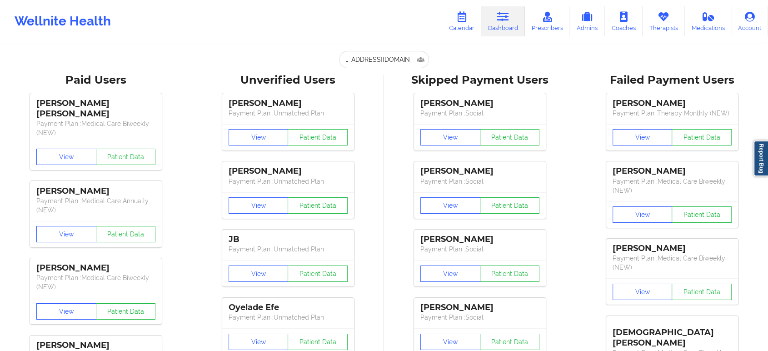
scroll to position [0, 0]
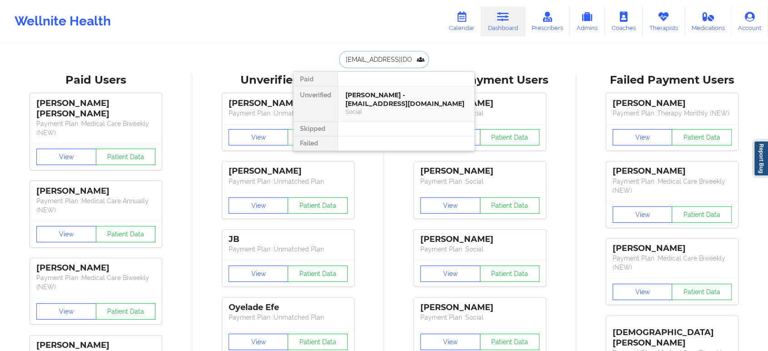
click at [379, 101] on div "CHRISTINA NIETO LINARES - nietochristina0207@gmail.com" at bounding box center [406, 99] width 122 height 17
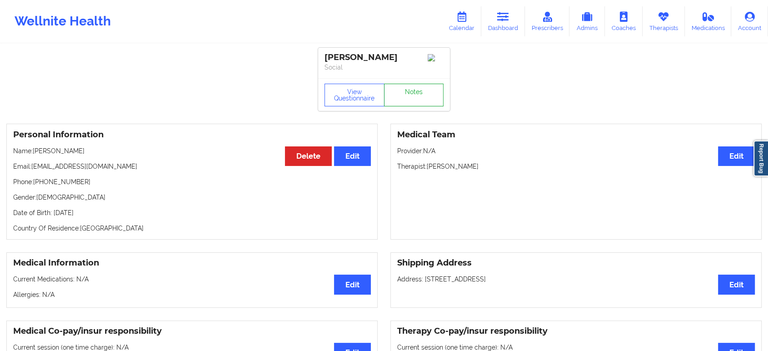
click at [417, 94] on link "Notes" at bounding box center [414, 95] width 60 height 23
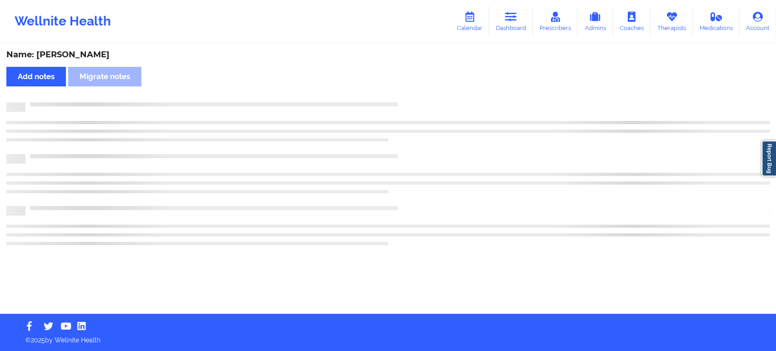
click at [458, 132] on div "Name: CHRISTINA NIETO LINARES Add notes Migrate notes" at bounding box center [388, 179] width 776 height 269
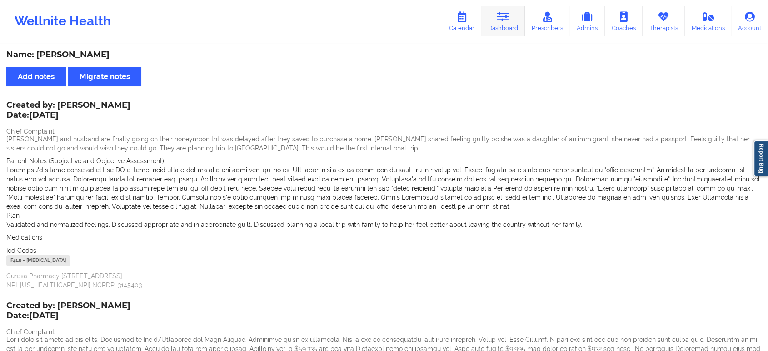
click at [494, 29] on link "Dashboard" at bounding box center [503, 21] width 44 height 30
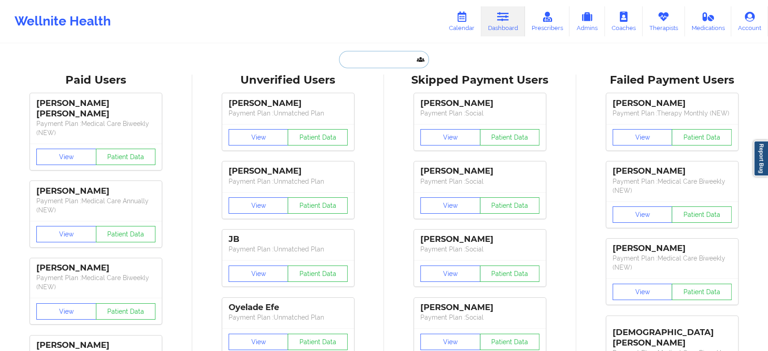
click at [373, 55] on input "text" at bounding box center [384, 59] width 90 height 17
paste input "[EMAIL_ADDRESS][DOMAIN_NAME]"
type input "[EMAIL_ADDRESS][DOMAIN_NAME]"
click at [373, 55] on input "[EMAIL_ADDRESS][DOMAIN_NAME]" at bounding box center [384, 59] width 90 height 17
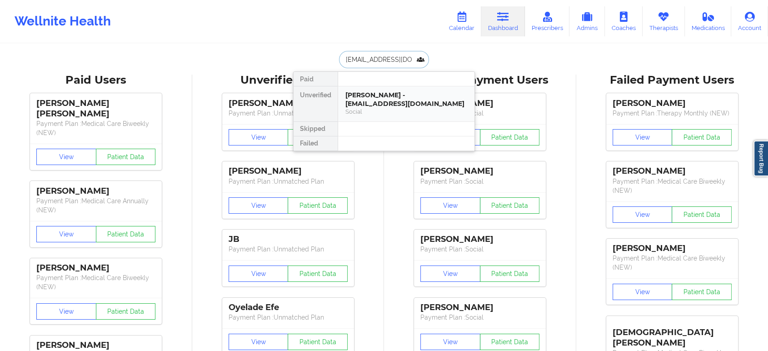
click at [401, 96] on div "Annette Juarez - ajuarez1017@gmail.com" at bounding box center [406, 99] width 122 height 17
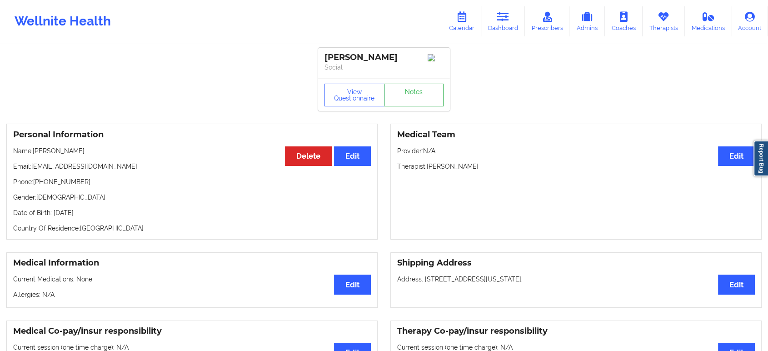
click at [421, 90] on link "Notes" at bounding box center [414, 95] width 60 height 23
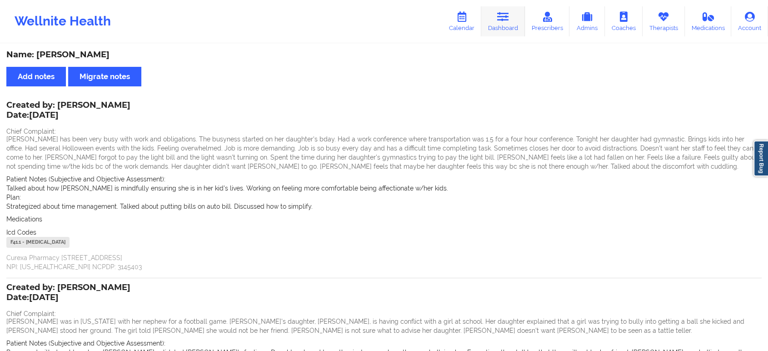
click at [496, 15] on link "Dashboard" at bounding box center [503, 21] width 44 height 30
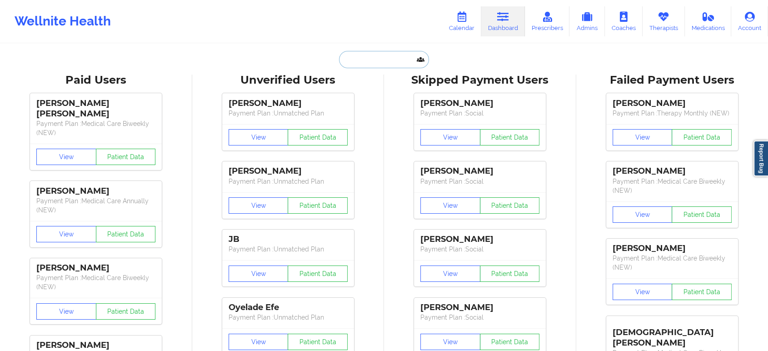
click at [388, 56] on input "text" at bounding box center [384, 59] width 90 height 17
paste input "[PERSON_NAME][EMAIL_ADDRESS][PERSON_NAME][DOMAIN_NAME]"
type input "[PERSON_NAME][EMAIL_ADDRESS][PERSON_NAME][DOMAIN_NAME]"
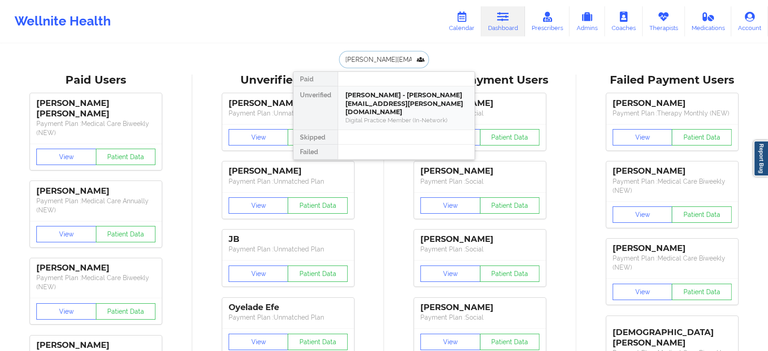
click at [360, 106] on div "Beverly Sullivan - bev.sullivan@yahoo.com" at bounding box center [406, 103] width 122 height 25
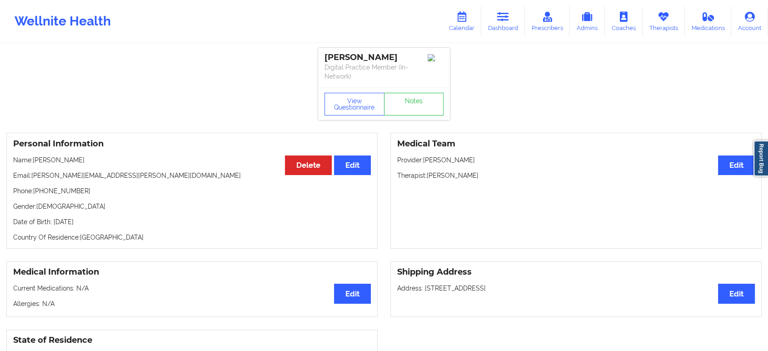
click at [392, 116] on div "View Questionnaire Notes" at bounding box center [384, 103] width 132 height 33
click at [407, 110] on link "Notes" at bounding box center [414, 104] width 60 height 23
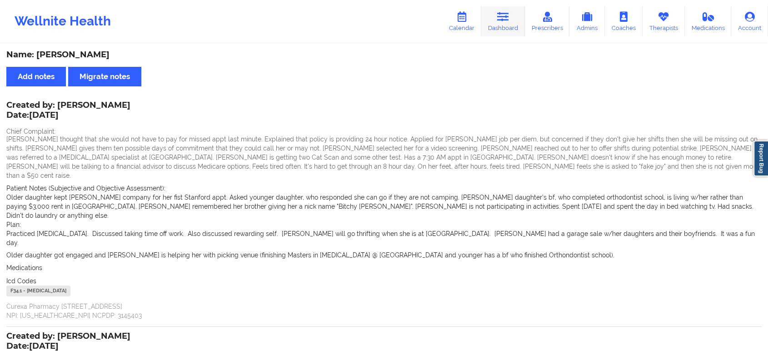
click at [502, 28] on link "Dashboard" at bounding box center [503, 21] width 44 height 30
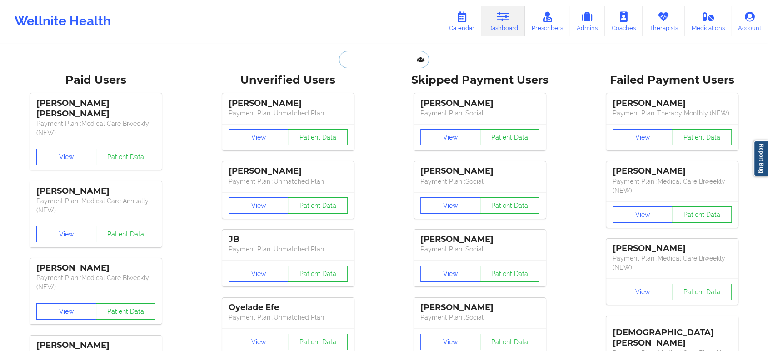
click at [383, 55] on input "text" at bounding box center [384, 59] width 90 height 17
paste input "[EMAIL_ADDRESS][DOMAIN_NAME]"
type input "[EMAIL_ADDRESS][DOMAIN_NAME]"
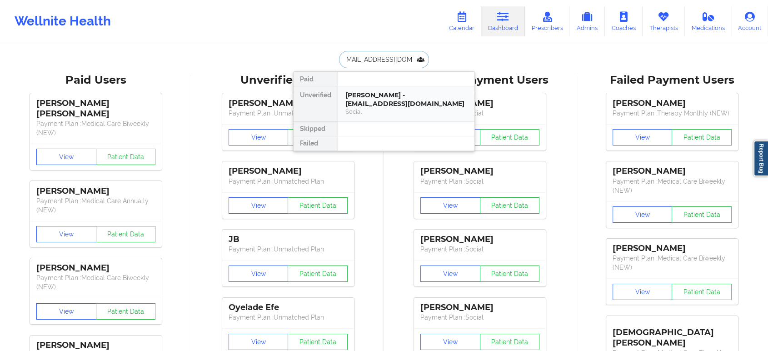
click at [398, 98] on div "Kaylah Wade - ssaunders750@gmail.com" at bounding box center [406, 99] width 122 height 17
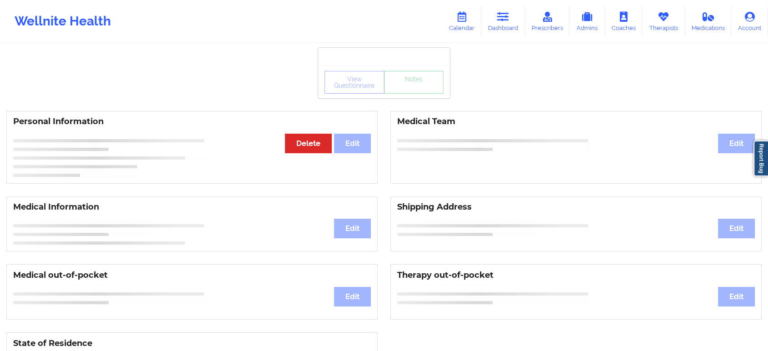
click at [416, 87] on div "View Questionnaire Notes" at bounding box center [383, 82] width 119 height 23
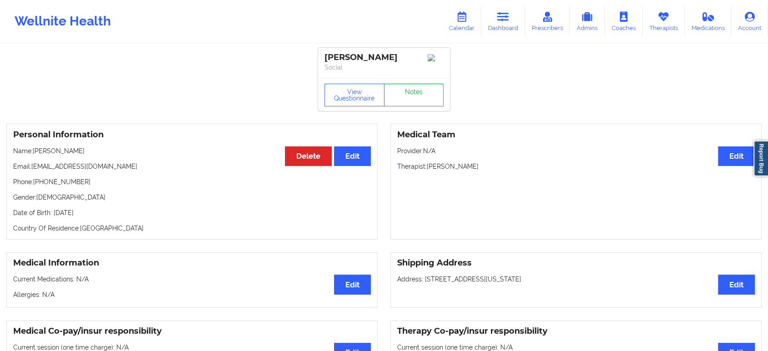
click at [416, 87] on link "Notes" at bounding box center [414, 95] width 60 height 23
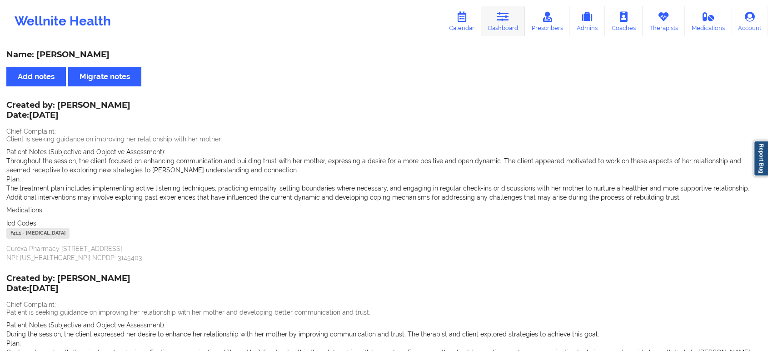
click at [500, 25] on link "Dashboard" at bounding box center [503, 21] width 44 height 30
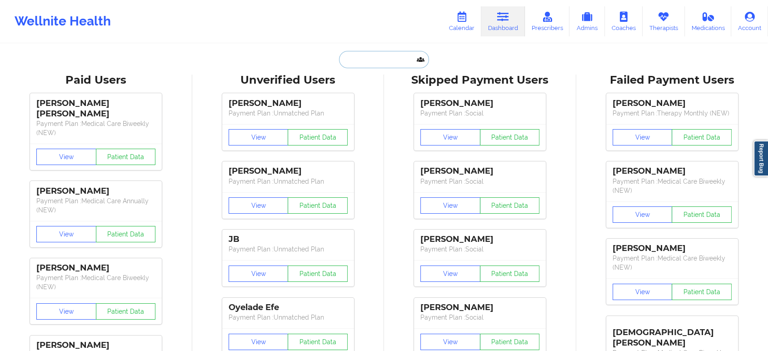
click at [407, 57] on input "text" at bounding box center [384, 59] width 90 height 17
paste input "[EMAIL_ADDRESS][PERSON_NAME][DOMAIN_NAME]"
type input "[EMAIL_ADDRESS][PERSON_NAME][DOMAIN_NAME]"
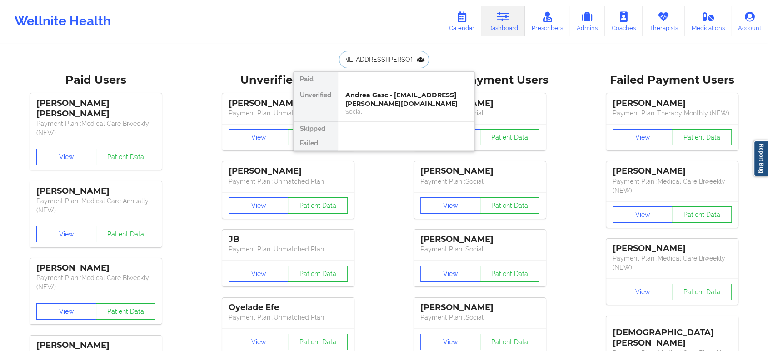
click at [428, 102] on div "Andrea Gasc - gasc.andrea@gmail.com" at bounding box center [406, 99] width 122 height 17
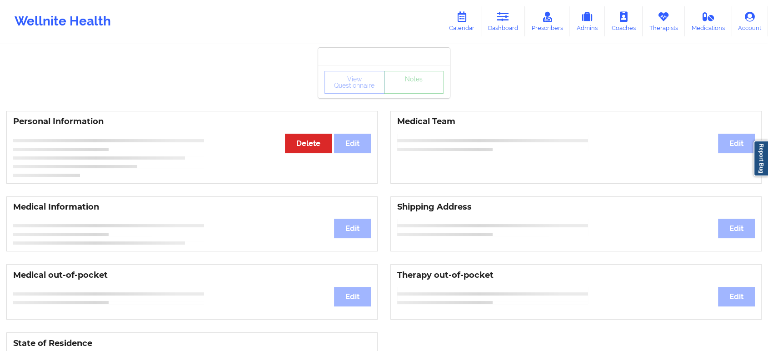
click at [422, 96] on div "View Questionnaire Notes" at bounding box center [384, 81] width 132 height 33
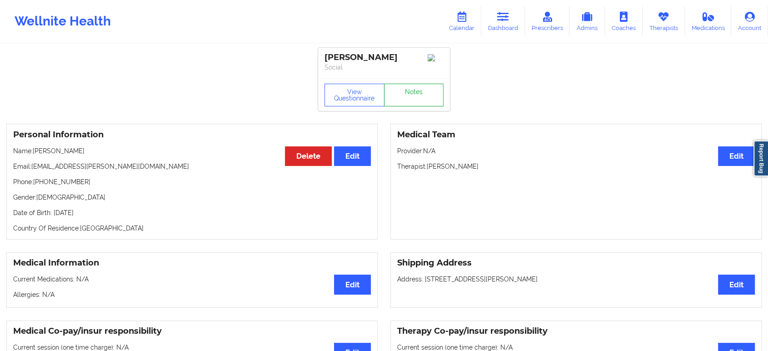
click at [422, 96] on link "Notes" at bounding box center [414, 95] width 60 height 23
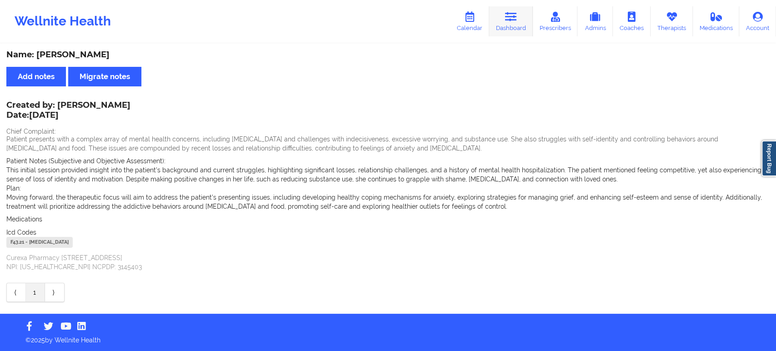
click at [515, 31] on link "Dashboard" at bounding box center [511, 21] width 44 height 30
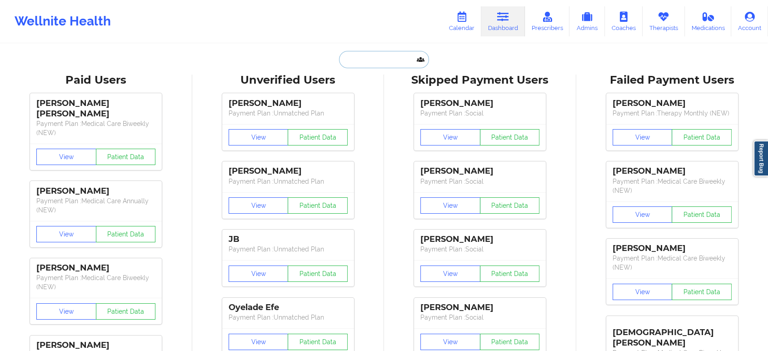
click at [402, 64] on input "text" at bounding box center [384, 59] width 90 height 17
paste input "[EMAIL_ADDRESS][DOMAIN_NAME]"
type input "[EMAIL_ADDRESS][DOMAIN_NAME]"
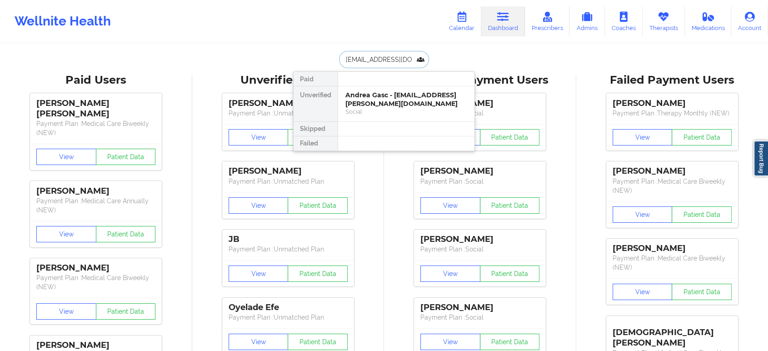
scroll to position [0, 8]
click at [409, 99] on div "Oluwadara Durosomo - daradurosomo@gmail.com" at bounding box center [406, 99] width 122 height 17
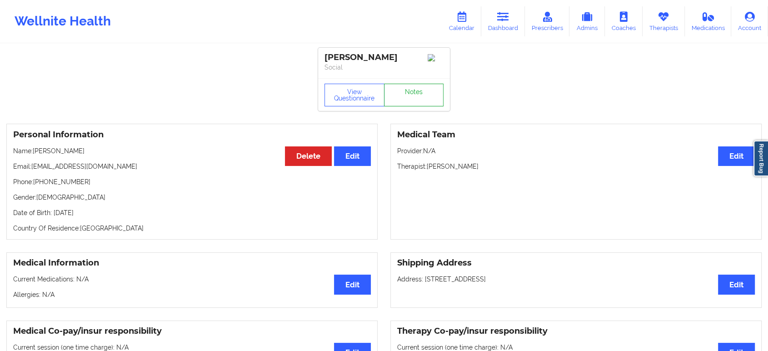
click at [424, 89] on link "Notes" at bounding box center [414, 95] width 60 height 23
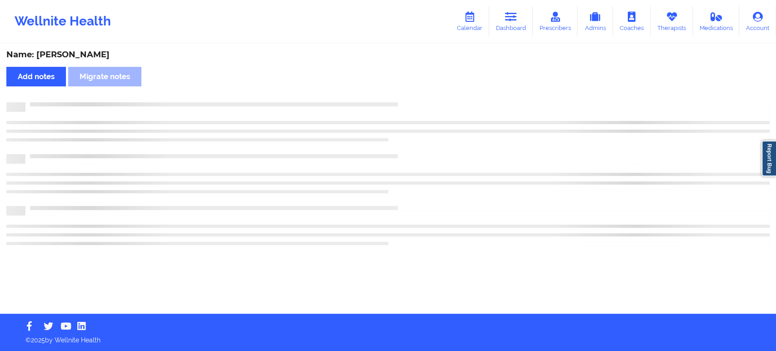
click at [424, 89] on div "Name: Oluwadara Durosomo Add notes Migrate notes" at bounding box center [388, 179] width 776 height 269
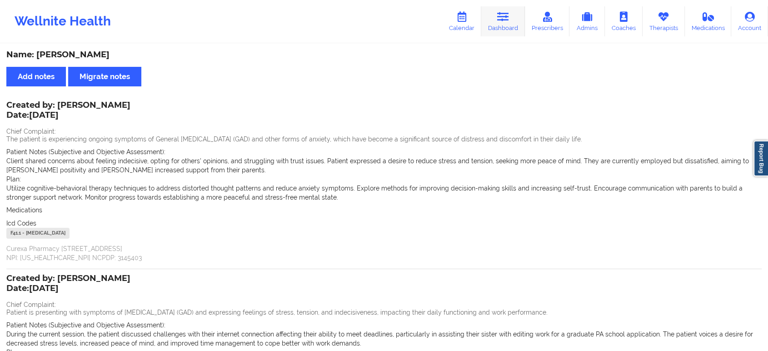
click at [518, 11] on link "Dashboard" at bounding box center [503, 21] width 44 height 30
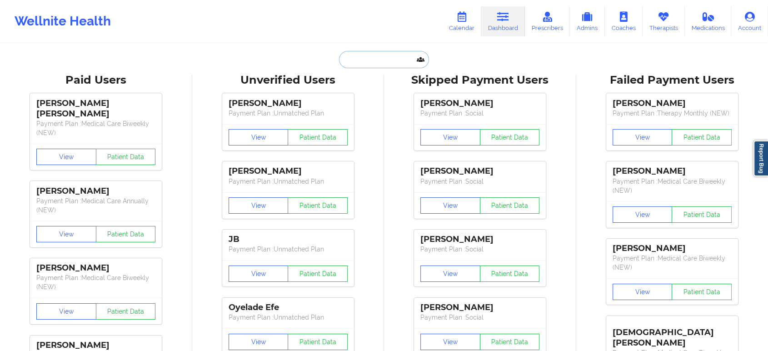
click at [381, 60] on input "text" at bounding box center [384, 59] width 90 height 17
paste input "[EMAIL_ADDRESS][DOMAIN_NAME]"
type input "[EMAIL_ADDRESS][DOMAIN_NAME]"
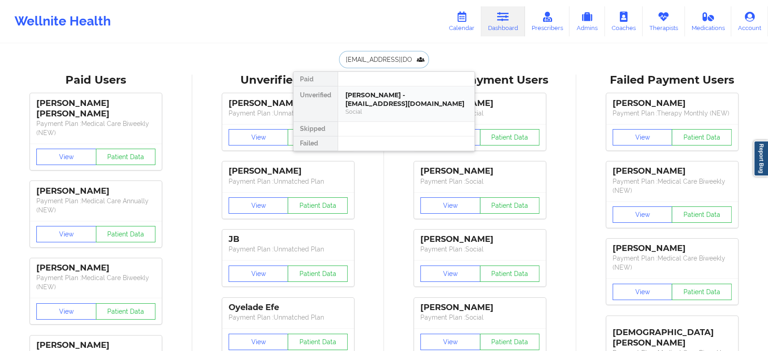
click at [386, 108] on div "Social" at bounding box center [406, 112] width 122 height 8
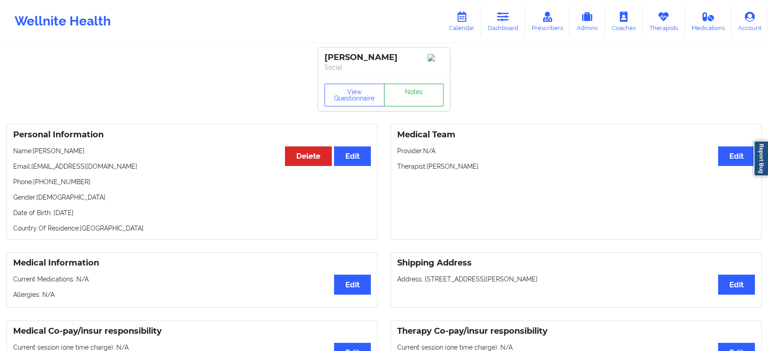
drag, startPoint x: 393, startPoint y: 99, endPoint x: 415, endPoint y: 94, distance: 23.3
click at [415, 94] on link "Notes" at bounding box center [414, 95] width 60 height 23
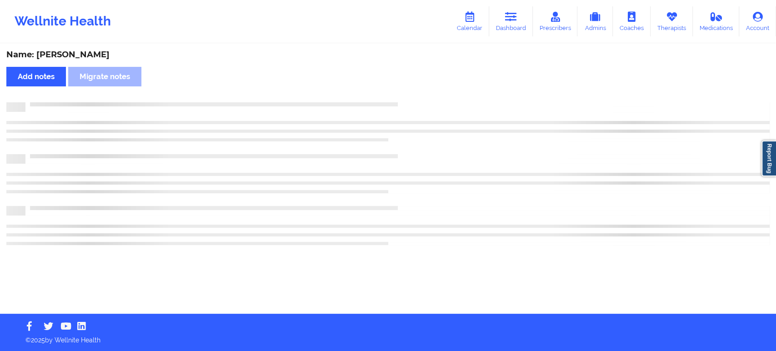
click at [415, 94] on div "Name: Nicole Krynski Add notes Migrate notes" at bounding box center [388, 179] width 776 height 269
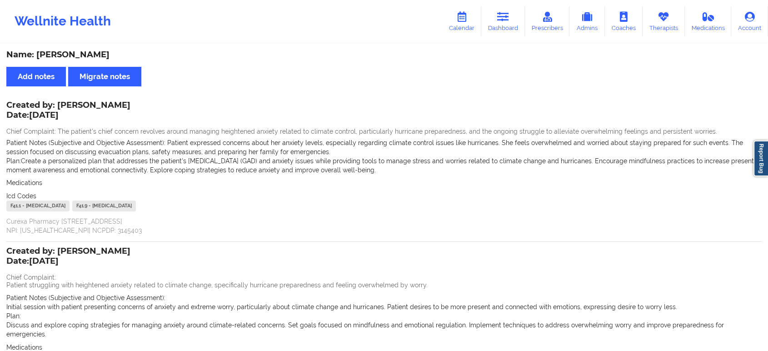
click at [460, 173] on div "Plan: Create a personalized plan that addresses the patient's generalized anxie…" at bounding box center [383, 165] width 755 height 18
click at [509, 21] on icon at bounding box center [503, 17] width 12 height 10
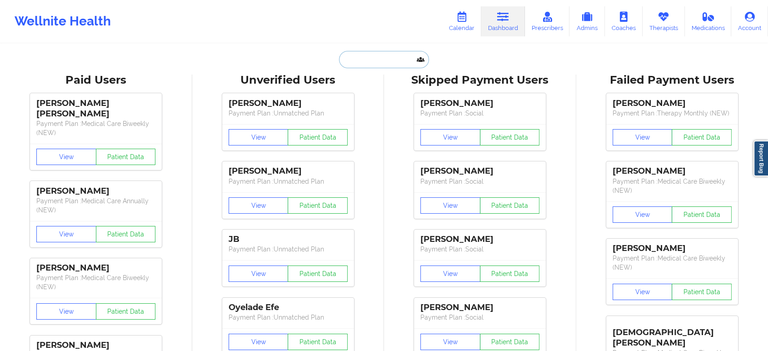
click at [366, 61] on input "text" at bounding box center [384, 59] width 90 height 17
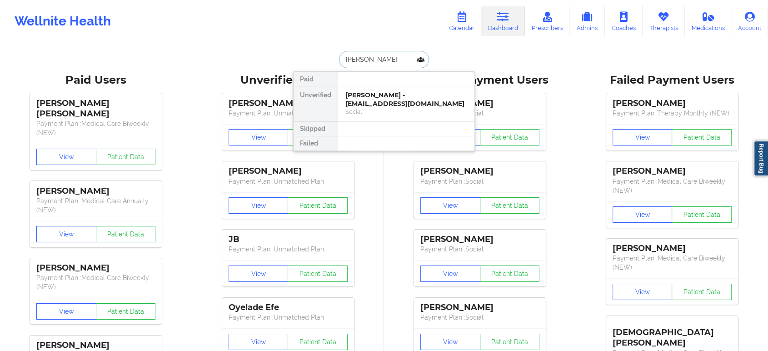
type input "sue carls"
click at [377, 94] on div "Sue Carlson - scarlson07@gmail.com" at bounding box center [406, 99] width 122 height 17
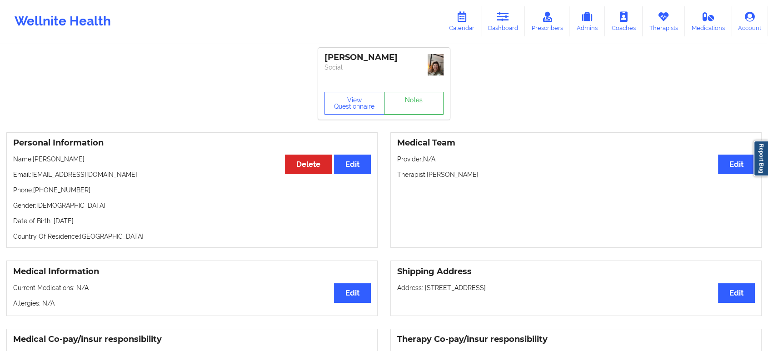
click at [418, 94] on link "Notes" at bounding box center [414, 103] width 60 height 23
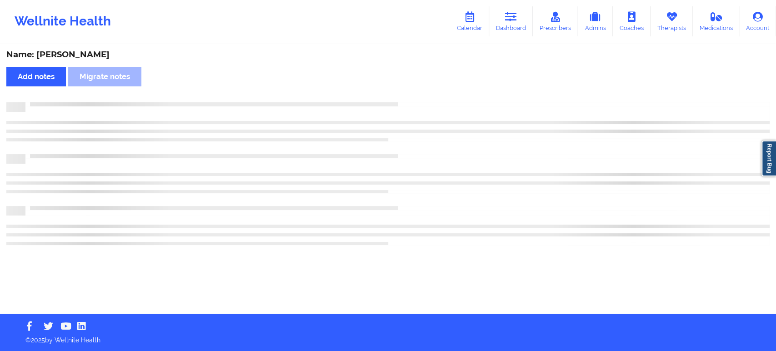
click at [418, 94] on div "Name: Sue Carlson Add notes Migrate notes" at bounding box center [388, 179] width 776 height 269
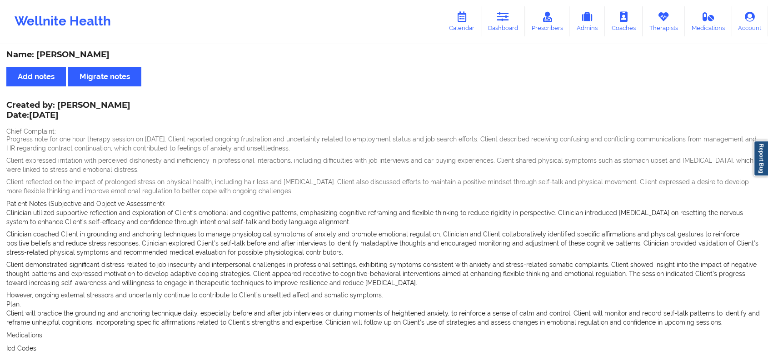
scroll to position [292, 0]
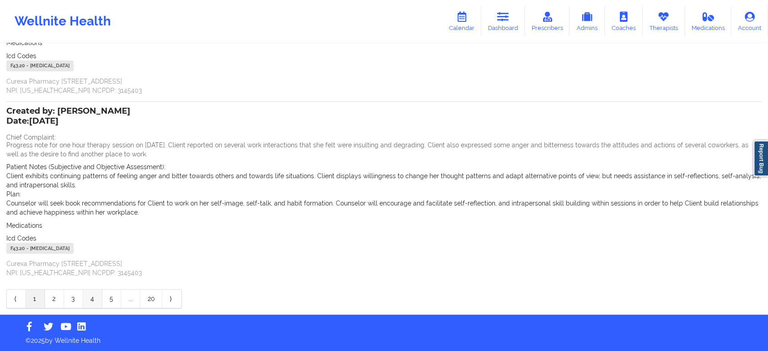
click at [96, 299] on link "4" at bounding box center [92, 298] width 19 height 18
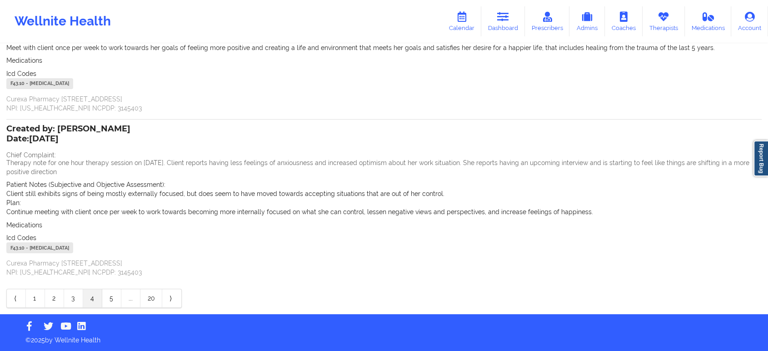
scroll to position [149, 0]
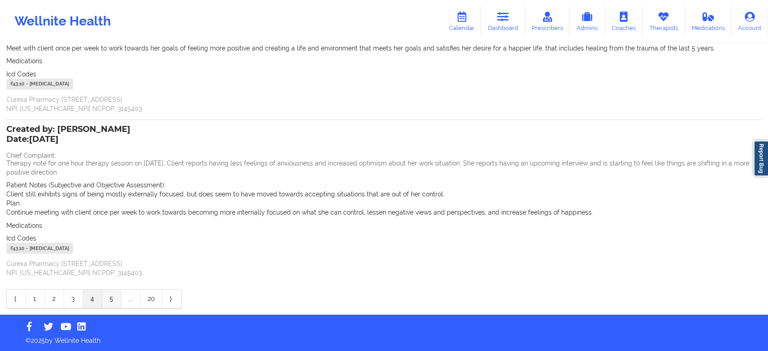
click at [103, 300] on link "5" at bounding box center [111, 298] width 19 height 18
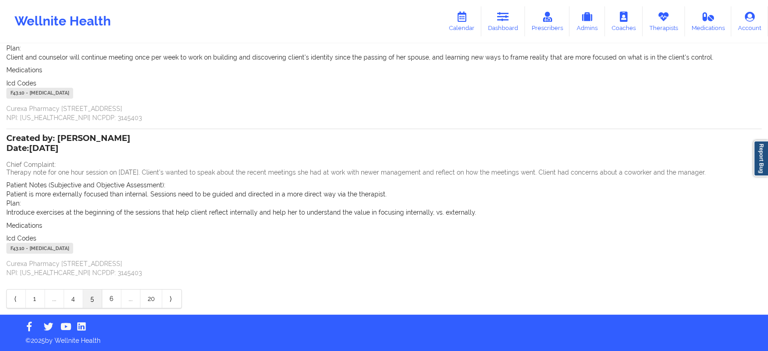
click at [97, 301] on link "5" at bounding box center [92, 298] width 19 height 18
click at [110, 301] on link "6" at bounding box center [111, 298] width 19 height 18
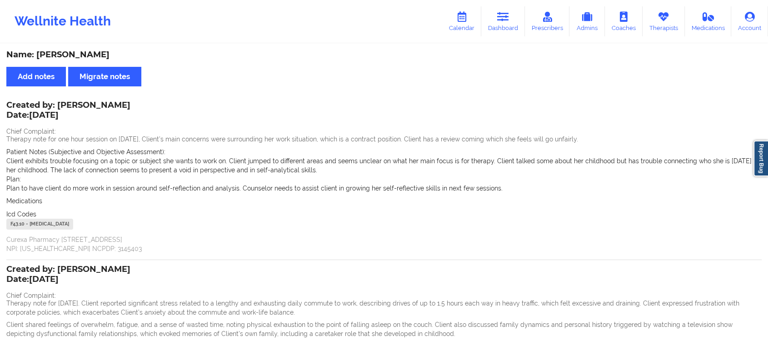
scroll to position [338, 0]
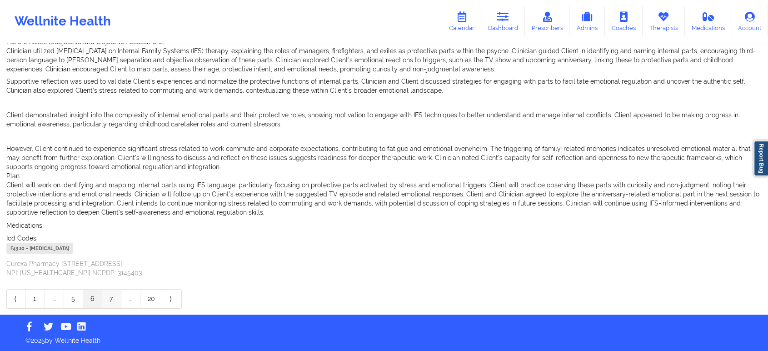
click at [113, 294] on link "7" at bounding box center [111, 298] width 19 height 18
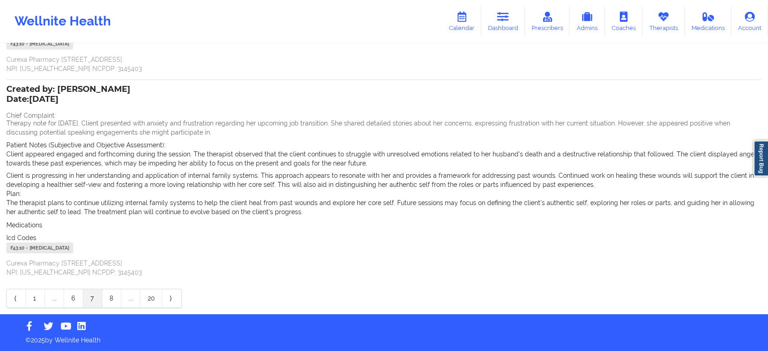
scroll to position [255, 0]
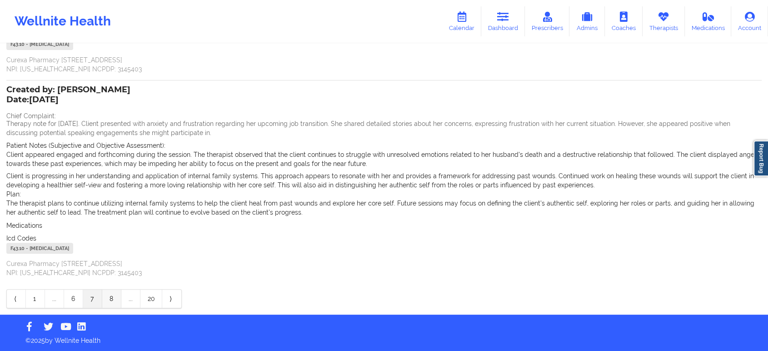
click at [114, 298] on link "8" at bounding box center [111, 298] width 19 height 18
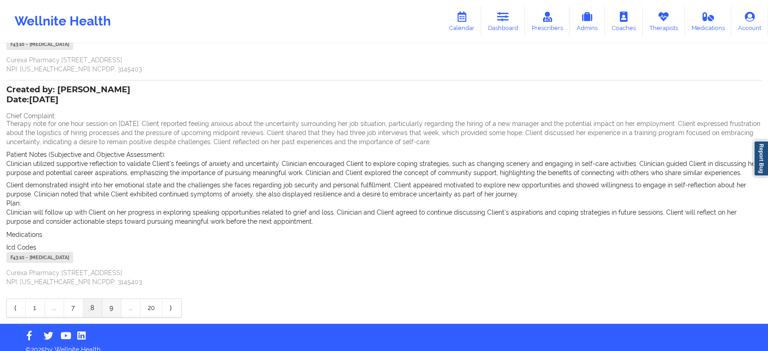
click at [109, 309] on link "9" at bounding box center [111, 308] width 19 height 18
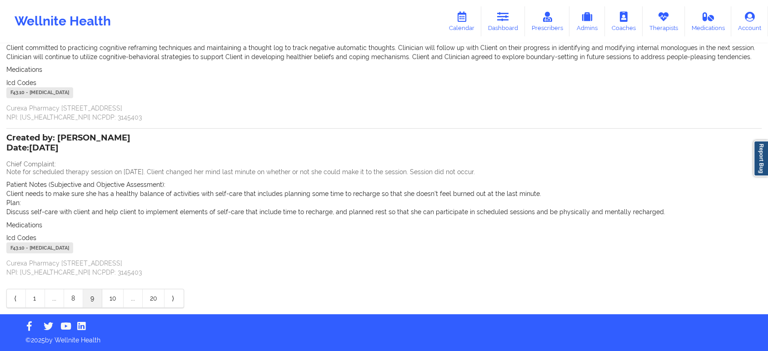
scroll to position [189, 0]
